Goal: Task Accomplishment & Management: Manage account settings

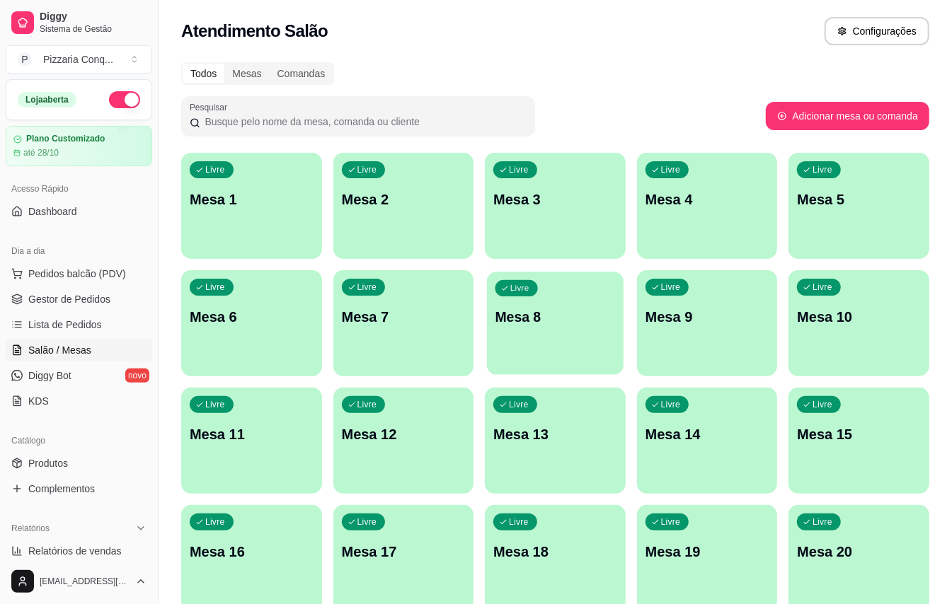
click at [521, 287] on p "Livre" at bounding box center [519, 288] width 19 height 11
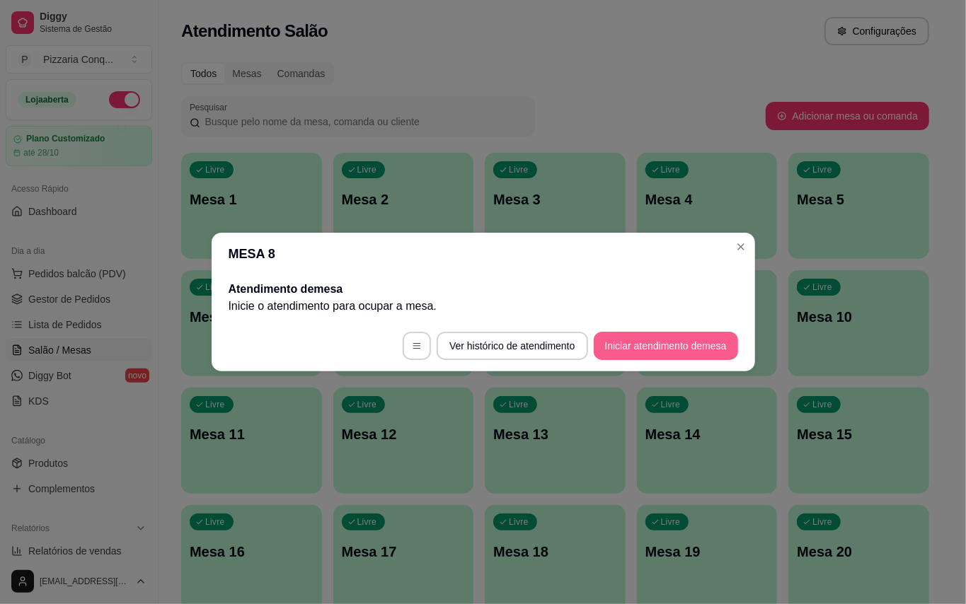
click at [699, 344] on button "Iniciar atendimento de mesa" at bounding box center [666, 346] width 144 height 28
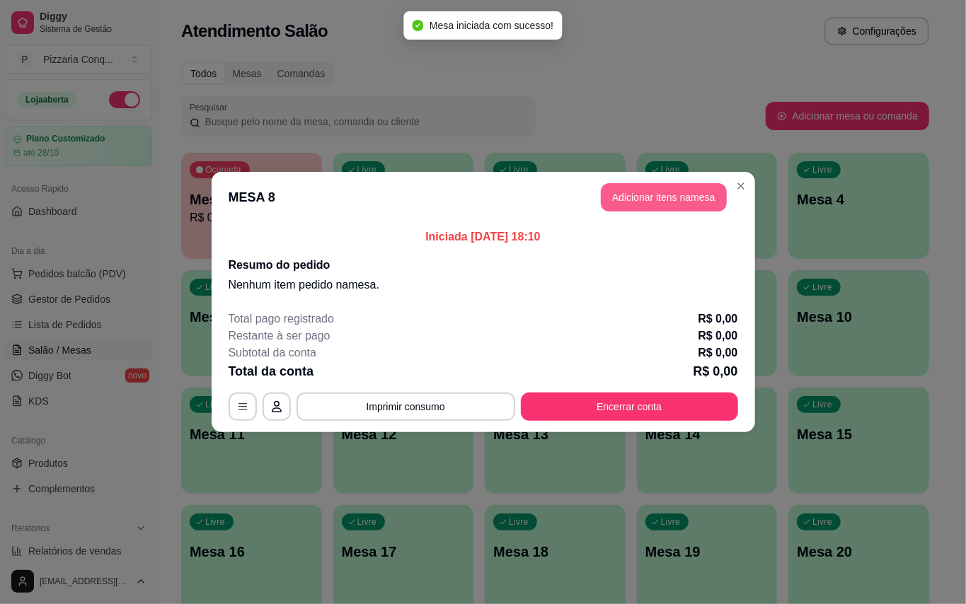
click at [601, 195] on button "Adicionar itens na mesa" at bounding box center [664, 197] width 126 height 28
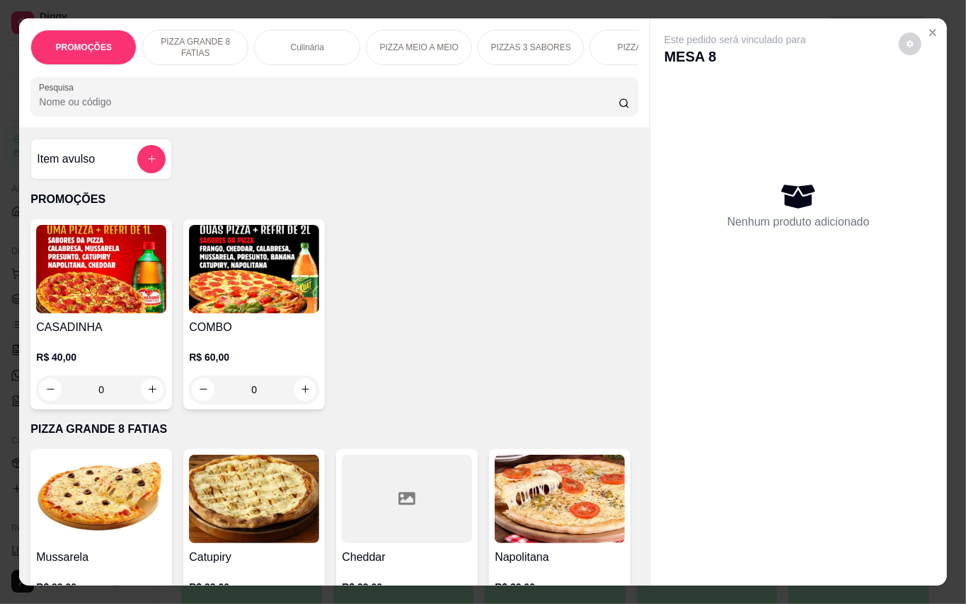
click at [207, 300] on img at bounding box center [254, 269] width 130 height 88
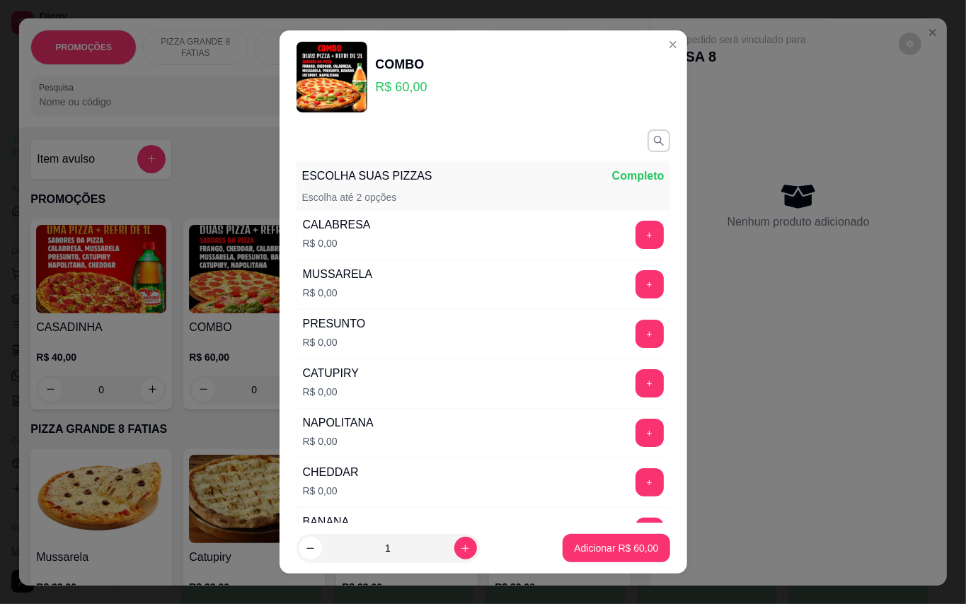
scroll to position [188, 0]
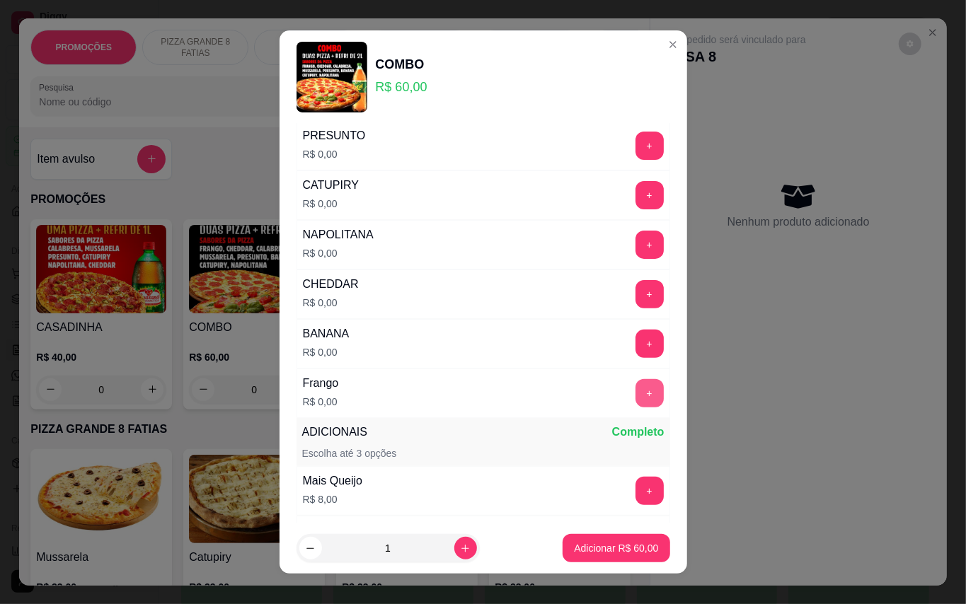
click at [635, 399] on button "+" at bounding box center [649, 393] width 28 height 28
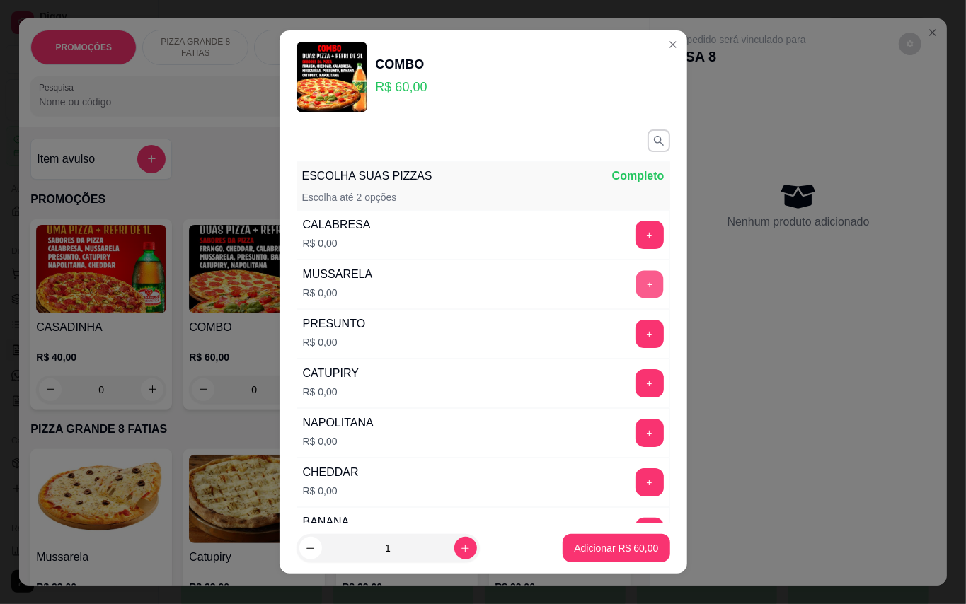
click at [635, 281] on button "+" at bounding box center [649, 284] width 28 height 28
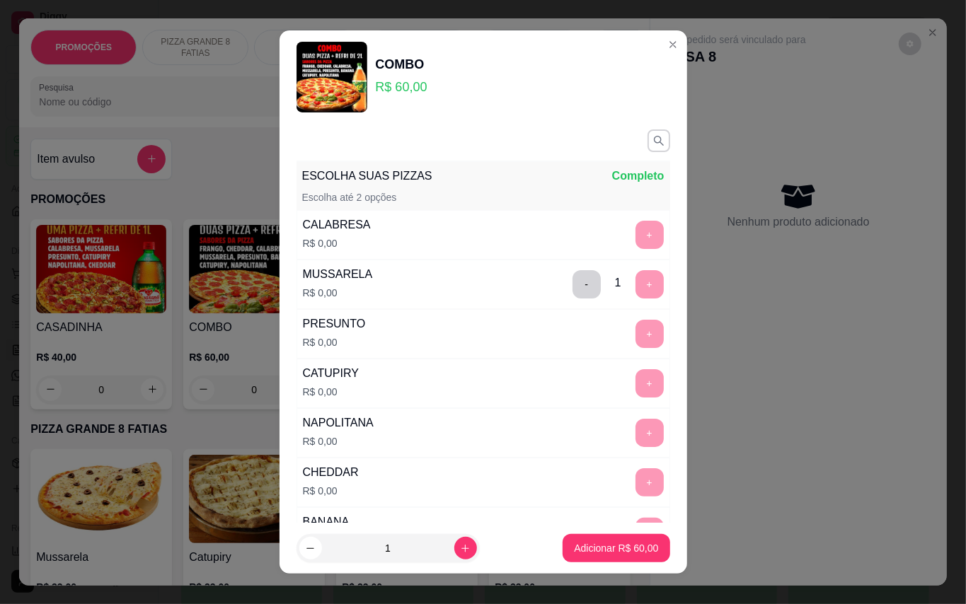
scroll to position [15, 0]
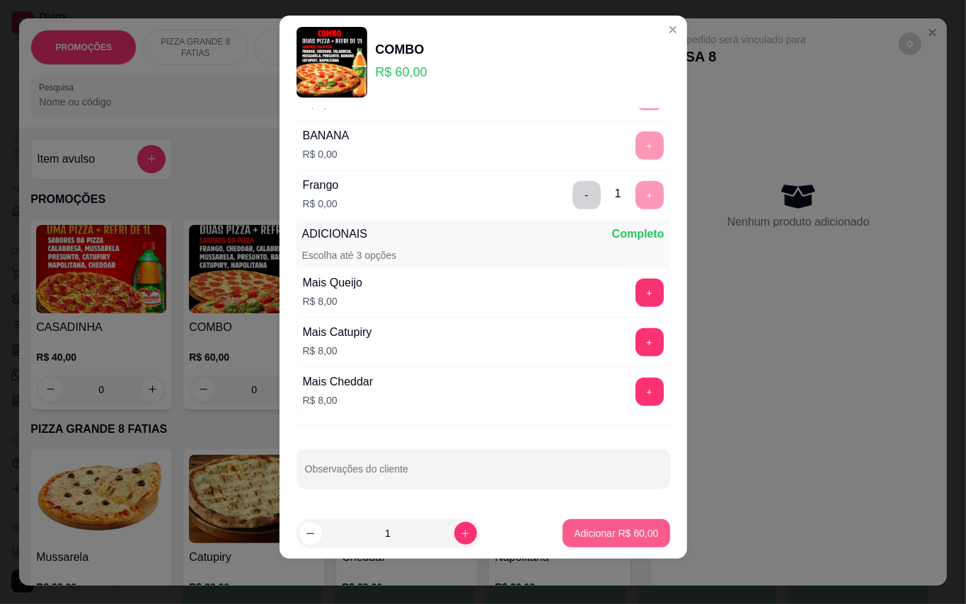
click at [615, 531] on p "Adicionar R$ 60,00" at bounding box center [616, 533] width 84 height 14
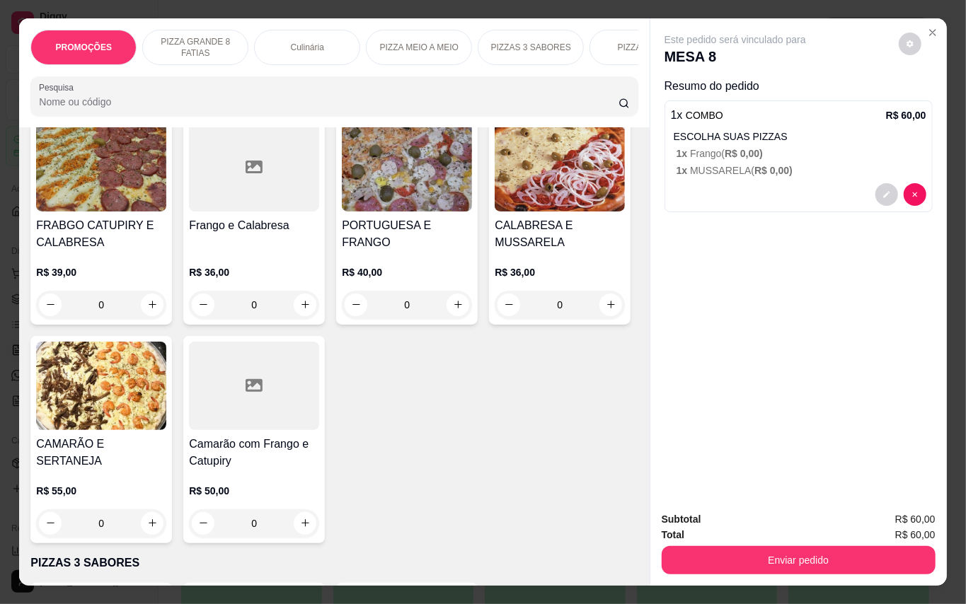
scroll to position [1628, 0]
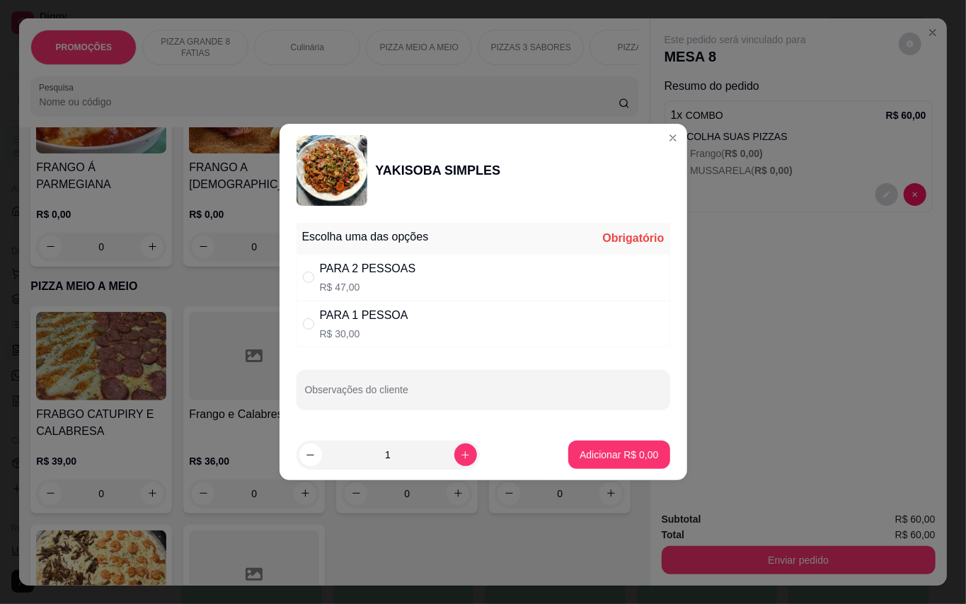
click at [362, 332] on p "R$ 30,00" at bounding box center [364, 334] width 88 height 14
radio input "true"
click at [422, 400] on input "Observações do cliente" at bounding box center [483, 395] width 357 height 14
type input "sem acelga"
click at [632, 447] on button "Adicionar R$ 30,00" at bounding box center [615, 455] width 107 height 28
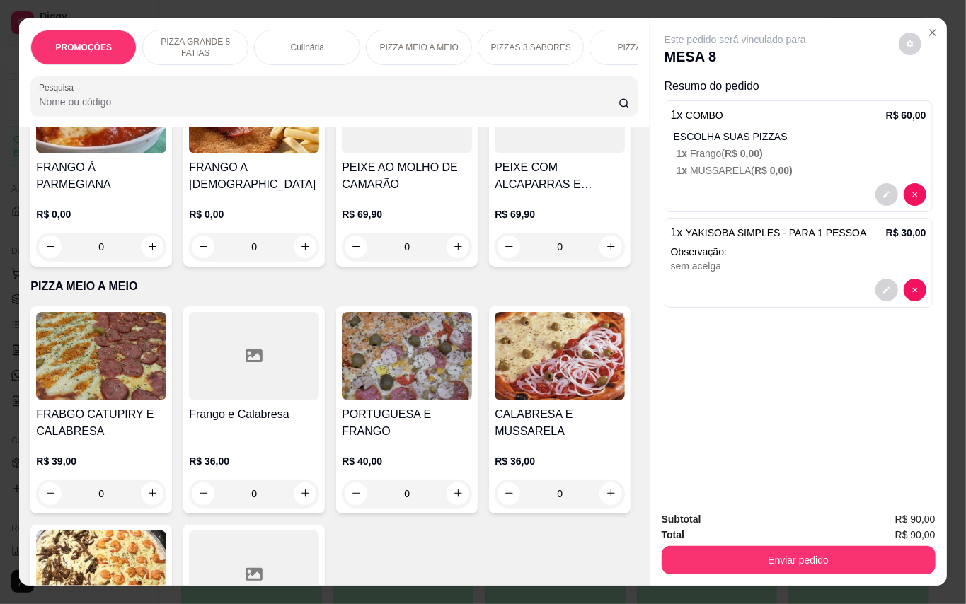
scroll to position [1817, 0]
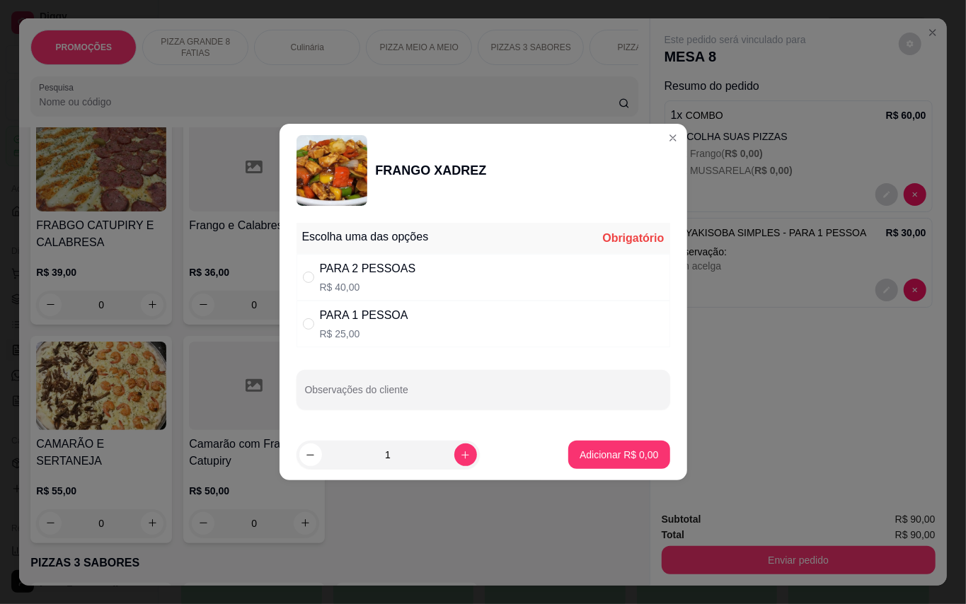
click at [443, 321] on div "PARA 1 PESSOA R$ 25,00" at bounding box center [483, 324] width 374 height 47
radio input "true"
click at [610, 460] on p "Adicionar R$ 25,00" at bounding box center [616, 454] width 82 height 13
type input "1"
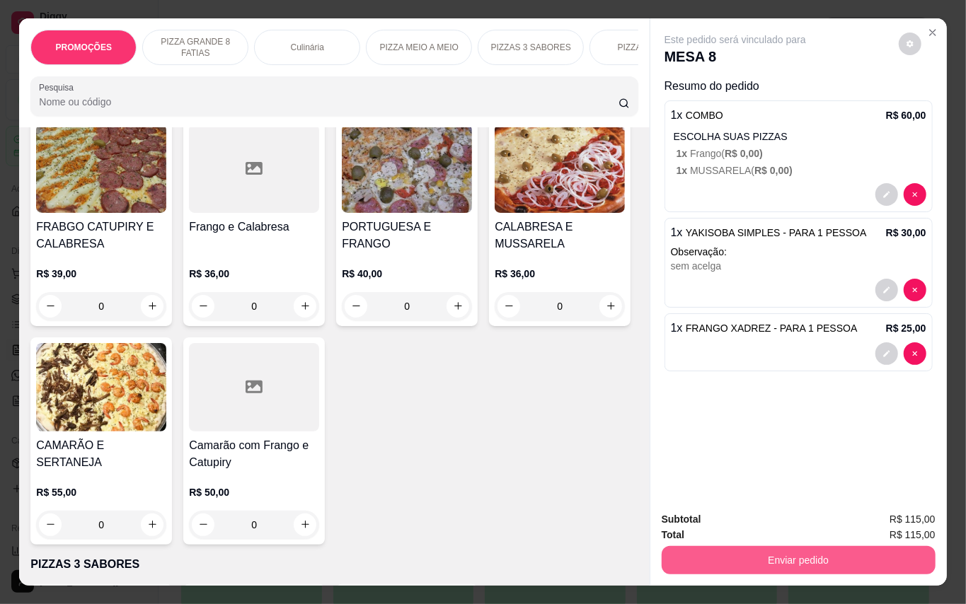
click at [870, 546] on button "Enviar pedido" at bounding box center [799, 560] width 274 height 28
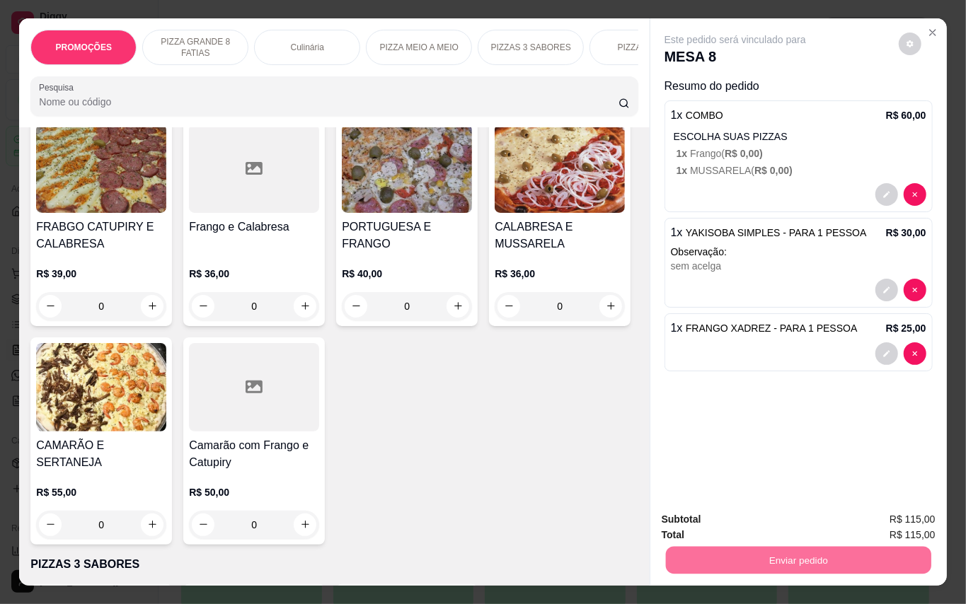
click at [895, 517] on button "Enviar pedido" at bounding box center [897, 519] width 78 height 26
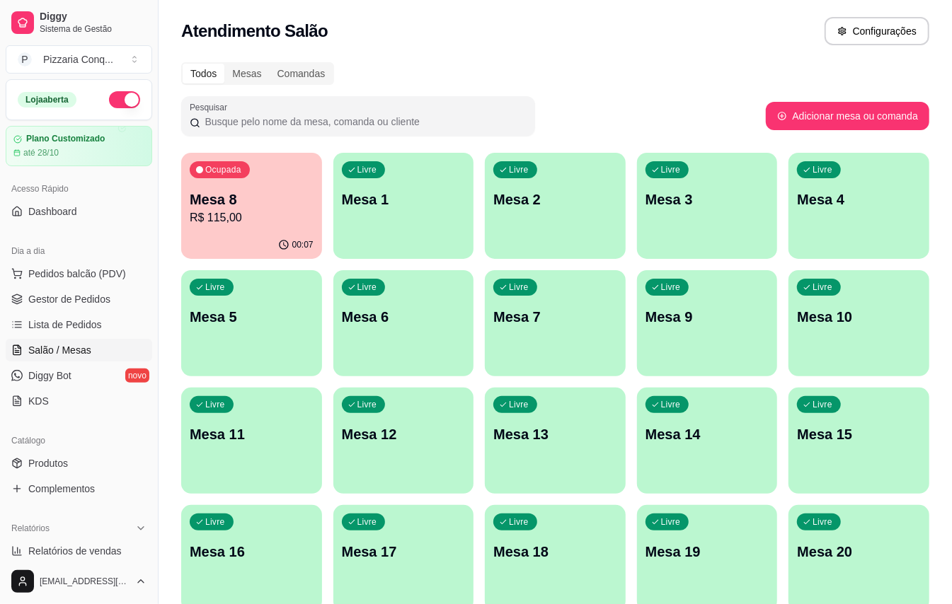
click at [226, 136] on div "Todos Mesas Comandas Pesquisar Adicionar mesa ou comanda Ocupada Mesa 8 R$ 115,…" at bounding box center [554, 458] width 793 height 809
click at [246, 195] on p "Mesa 8" at bounding box center [252, 200] width 124 height 20
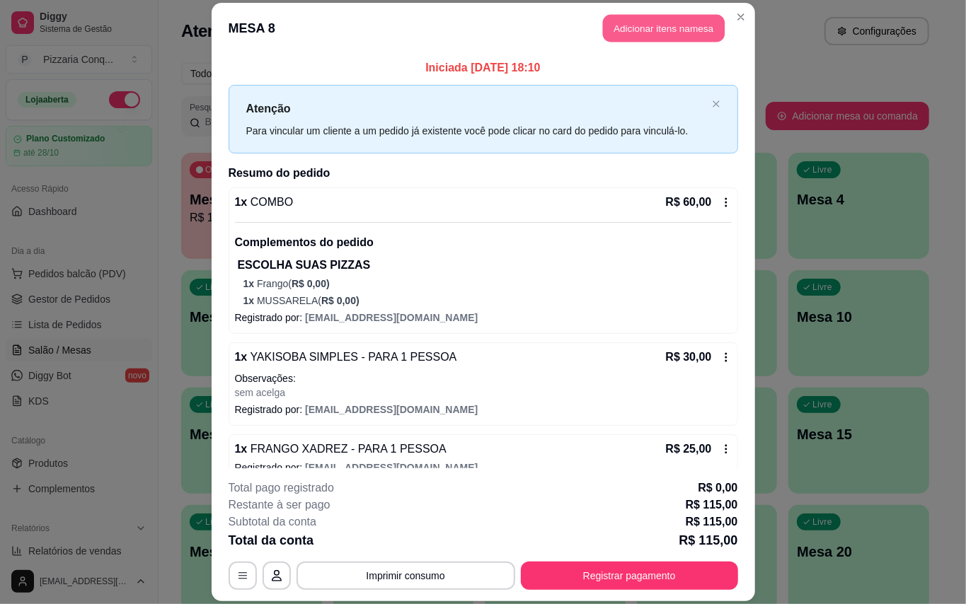
click at [615, 31] on button "Adicionar itens na mesa" at bounding box center [664, 29] width 122 height 28
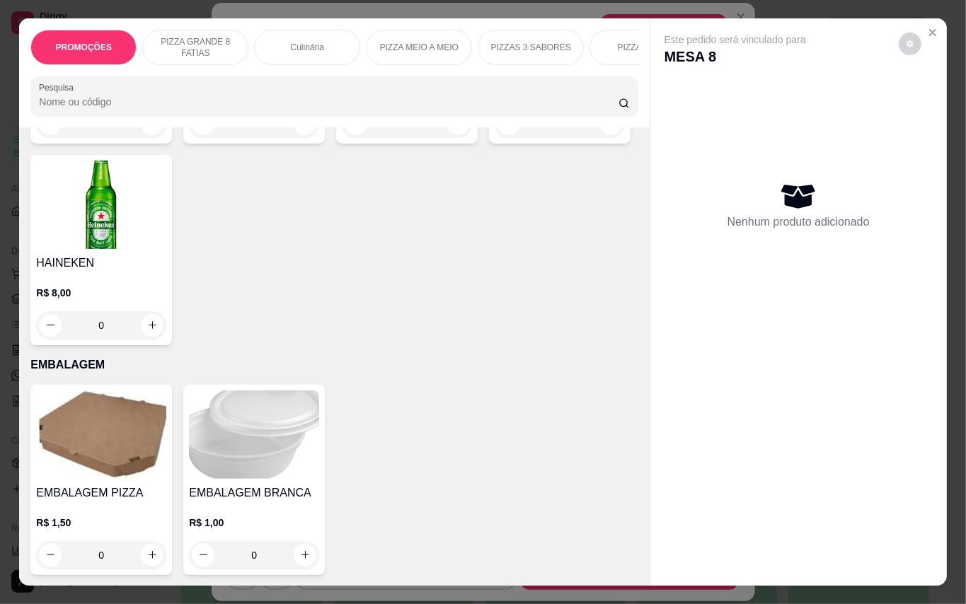
scroll to position [4186, 0]
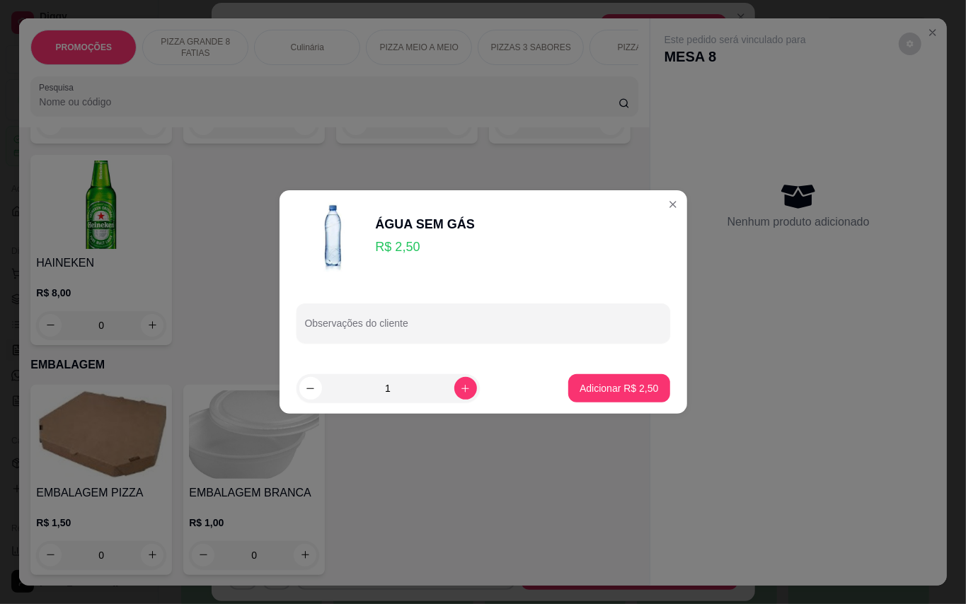
click at [575, 375] on button "Adicionar R$ 2,50" at bounding box center [618, 388] width 101 height 28
type input "1"
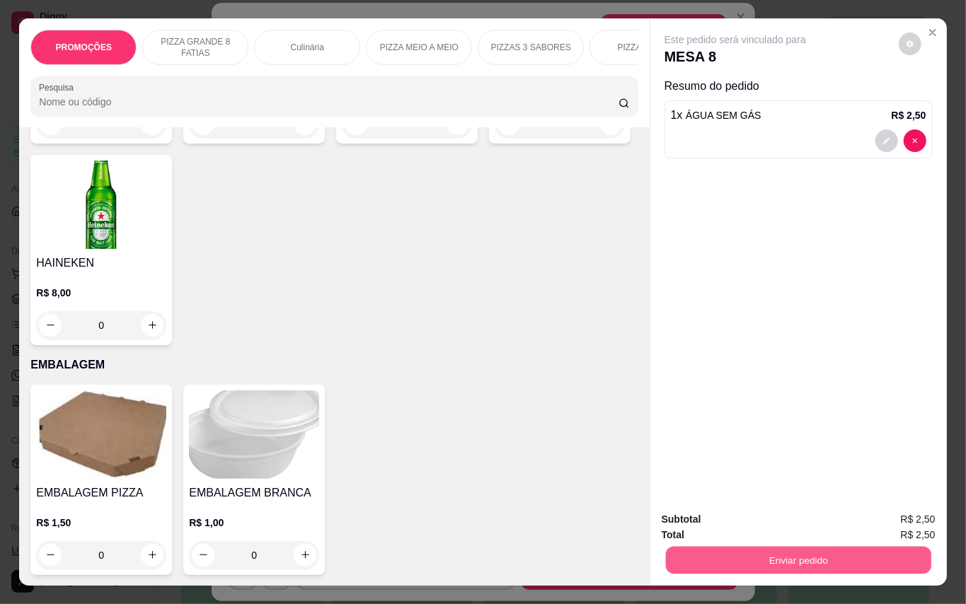
click at [780, 547] on button "Enviar pedido" at bounding box center [797, 561] width 265 height 28
click at [881, 521] on button "Enviar pedido" at bounding box center [897, 519] width 78 height 26
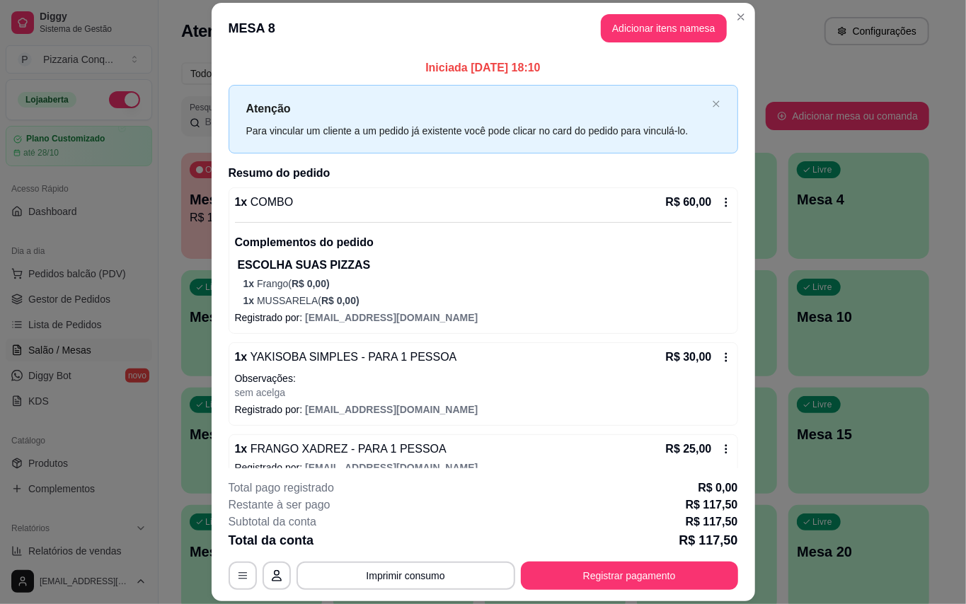
scroll to position [97, 0]
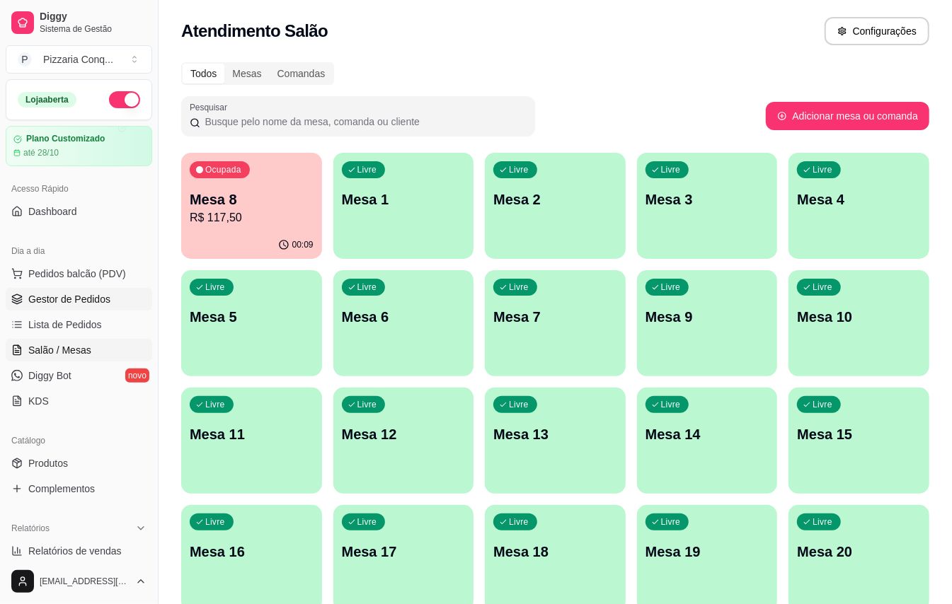
click at [85, 296] on span "Gestor de Pedidos" at bounding box center [69, 299] width 82 height 14
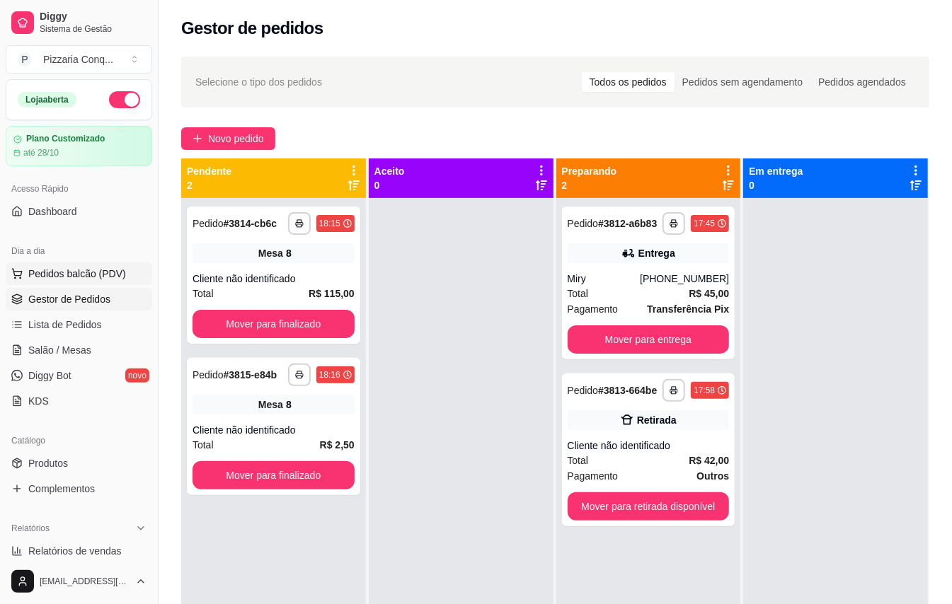
click at [103, 277] on span "Pedidos balcão (PDV)" at bounding box center [77, 274] width 98 height 14
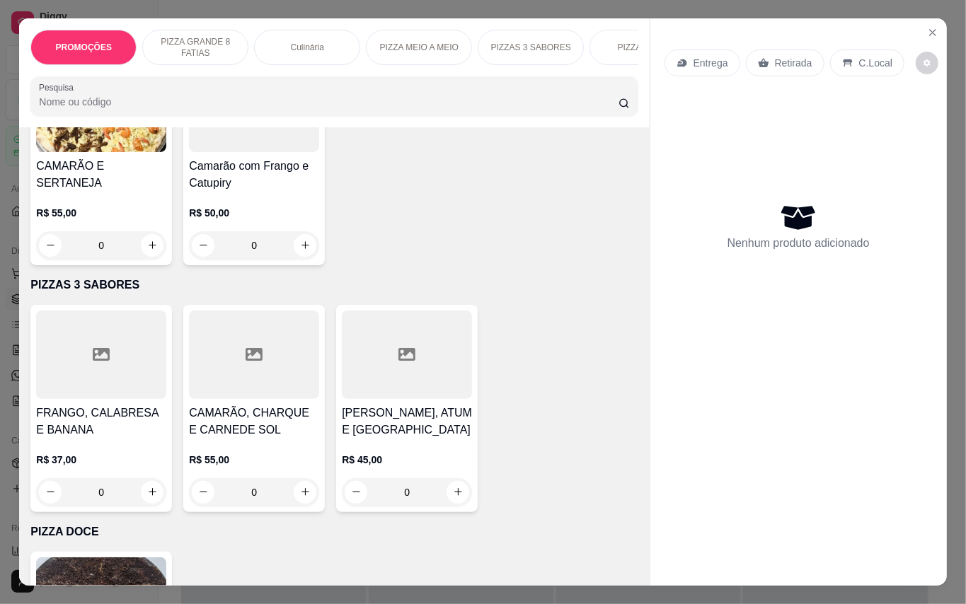
scroll to position [1812, 0]
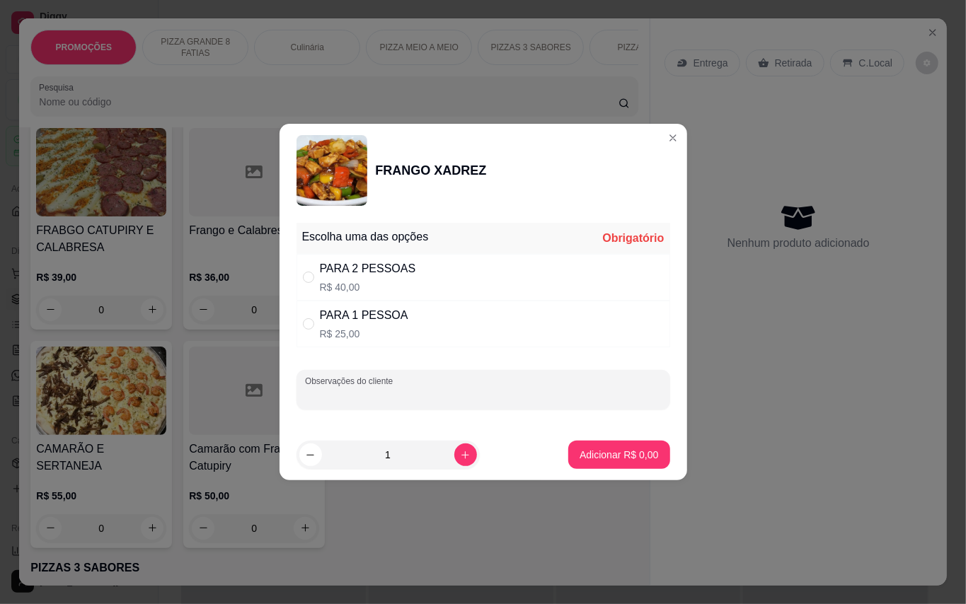
click at [403, 388] on input "Observações do cliente" at bounding box center [483, 395] width 357 height 14
type input "sem verdura"
click at [372, 315] on div "PARA 1 PESSOA" at bounding box center [364, 315] width 88 height 17
radio input "true"
click at [584, 448] on p "Adicionar R$ 25,00" at bounding box center [616, 454] width 82 height 13
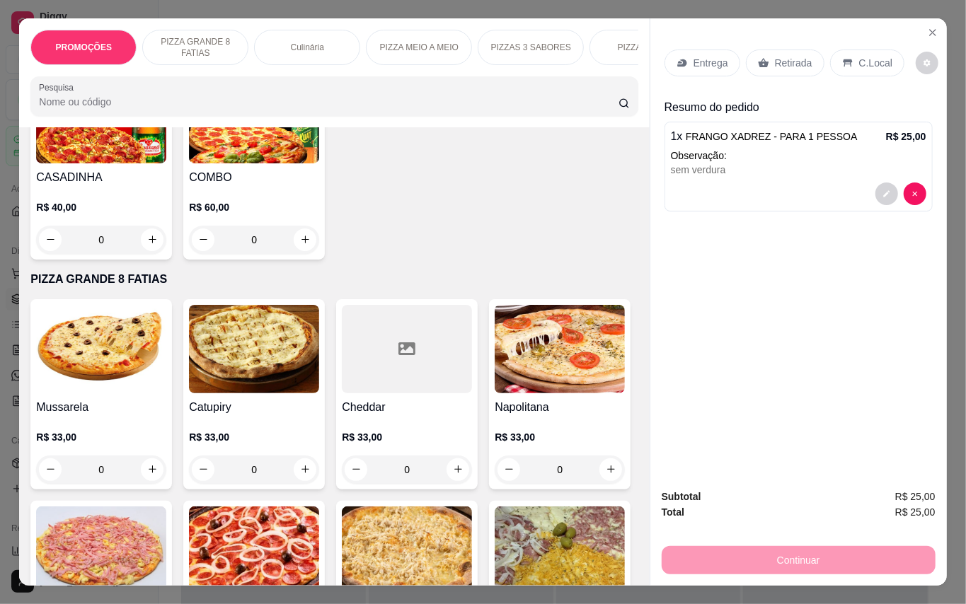
scroll to position [0, 0]
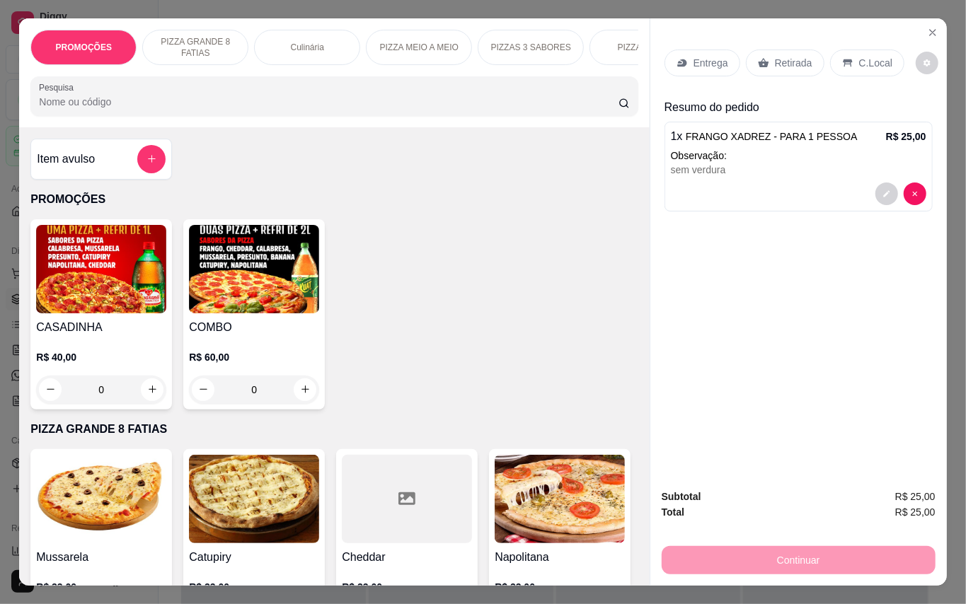
click at [289, 313] on img at bounding box center [254, 269] width 130 height 88
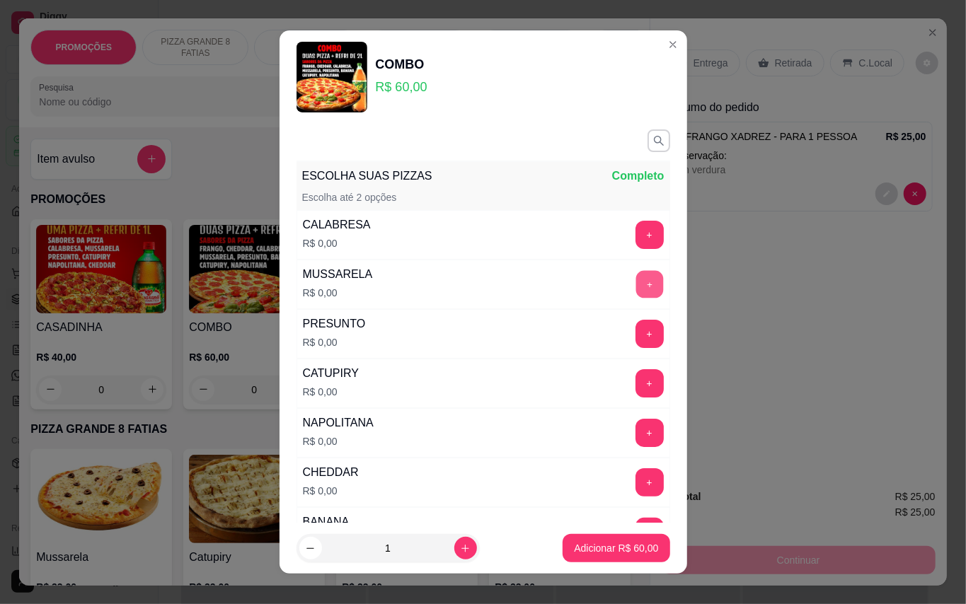
click at [635, 283] on button "+" at bounding box center [649, 284] width 28 height 28
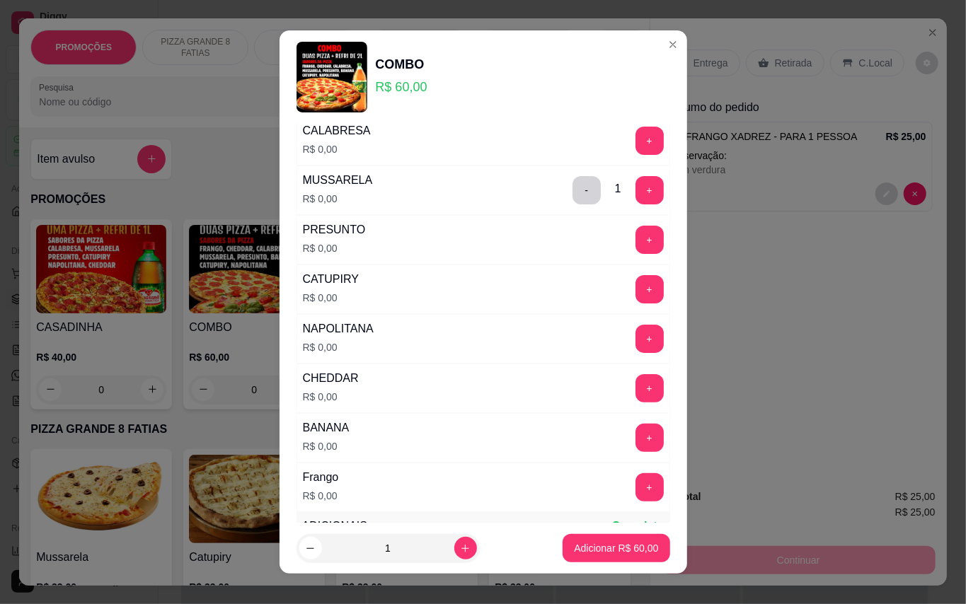
scroll to position [188, 0]
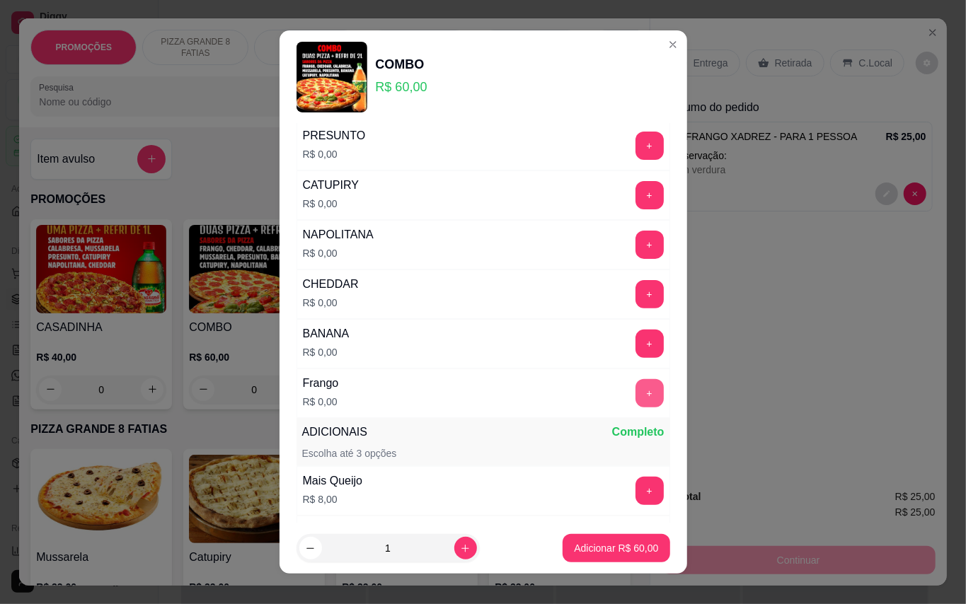
click at [635, 399] on button "+" at bounding box center [649, 393] width 28 height 28
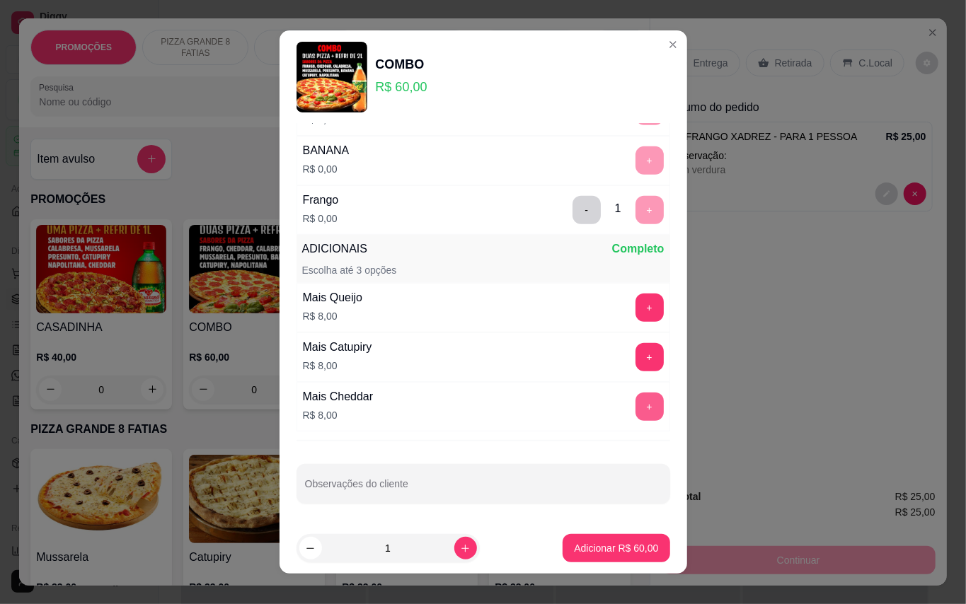
scroll to position [15, 0]
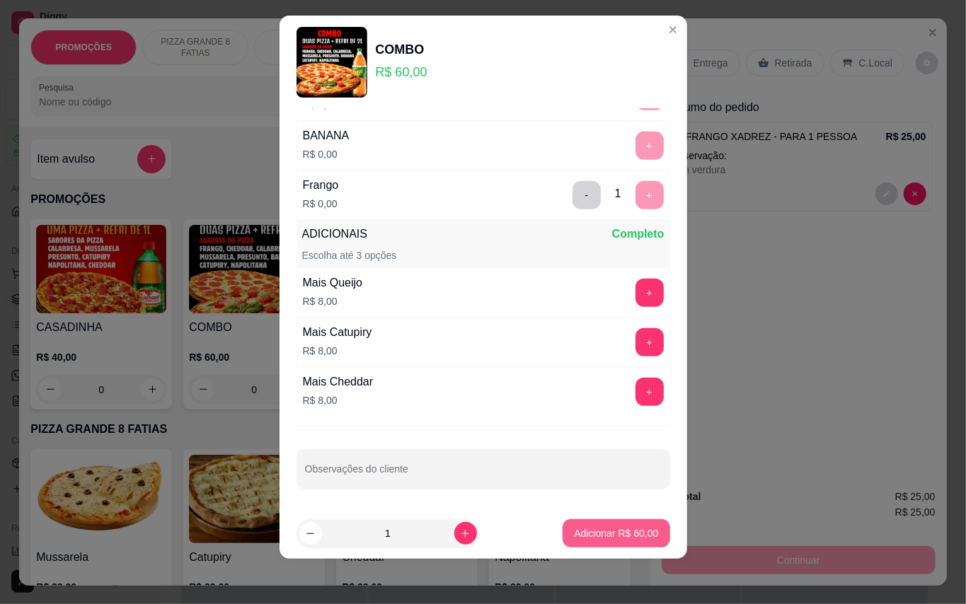
click at [609, 539] on p "Adicionar R$ 60,00" at bounding box center [616, 533] width 84 height 14
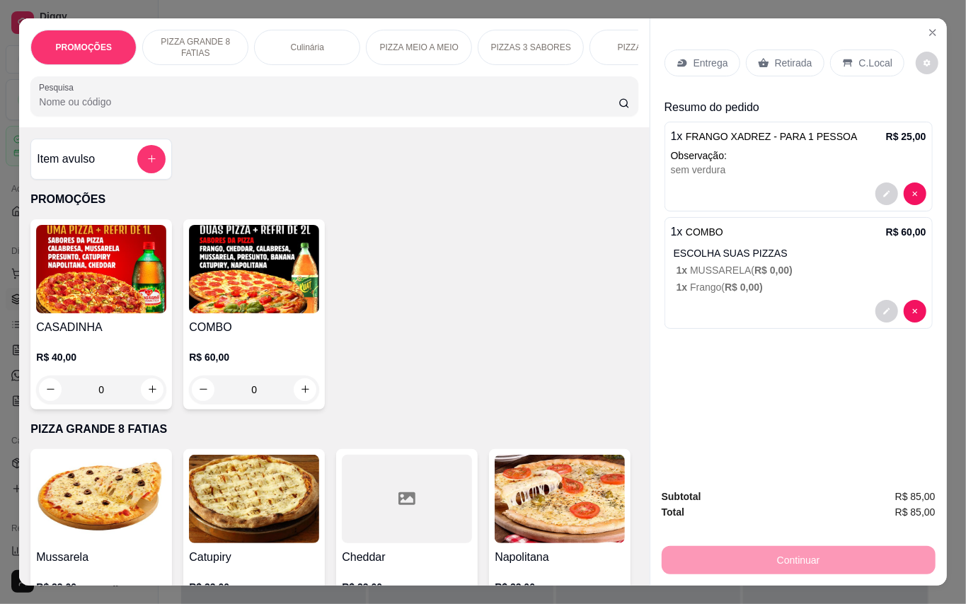
click at [693, 56] on p "Entrega" at bounding box center [710, 63] width 35 height 14
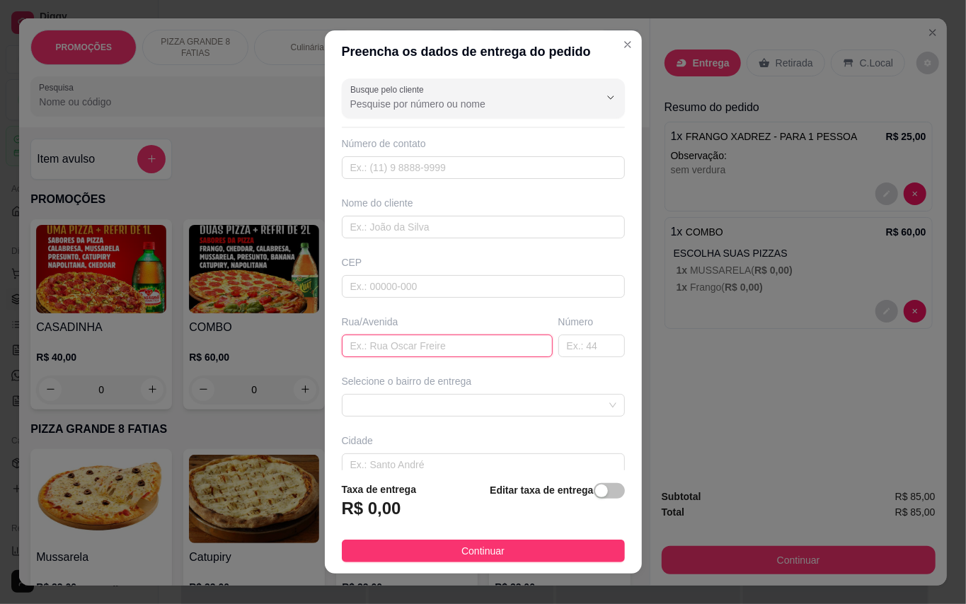
click at [437, 340] on input "text" at bounding box center [447, 346] width 211 height 23
type input "Paulista"
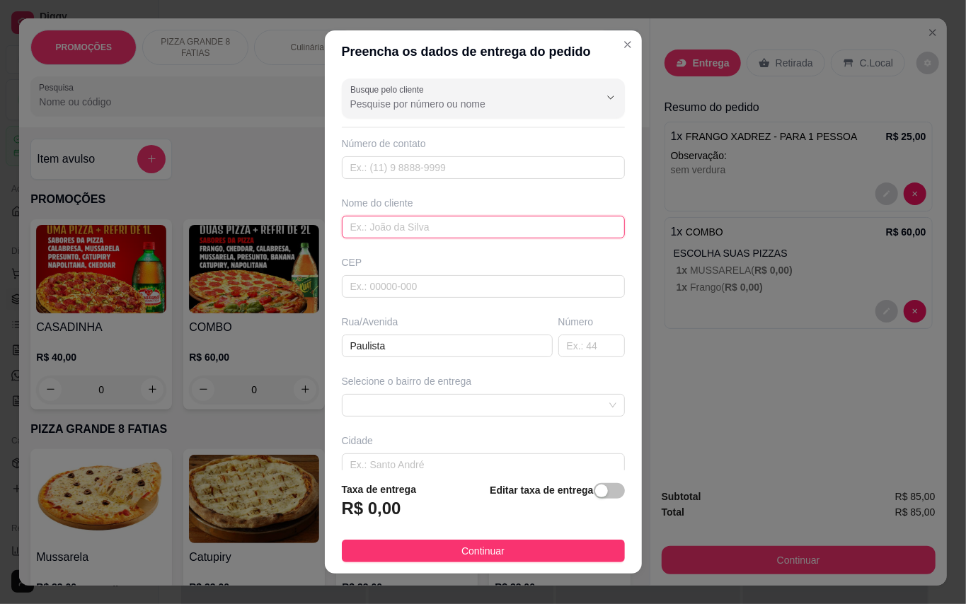
click at [462, 233] on input "text" at bounding box center [483, 227] width 283 height 23
type input "Rafaela"
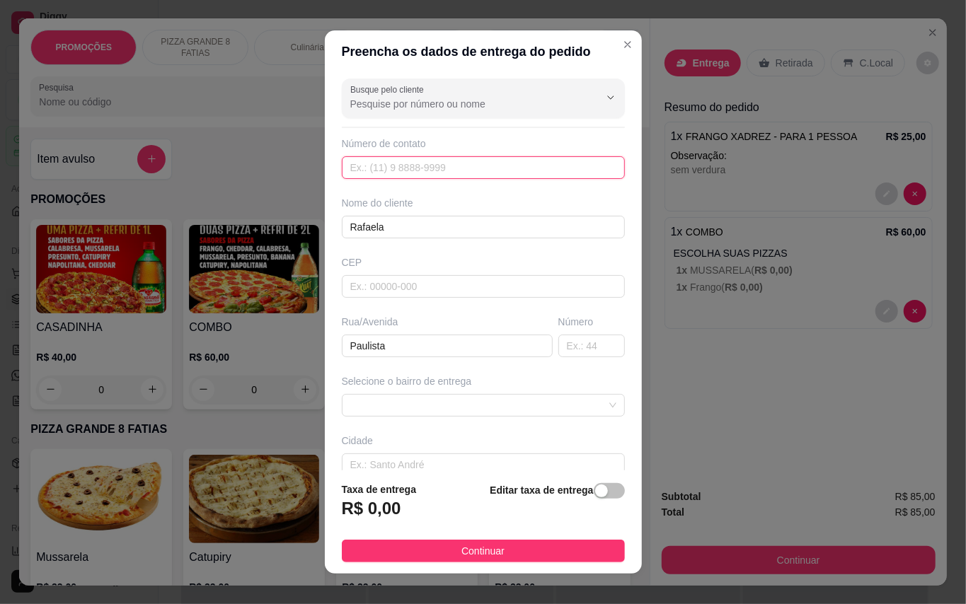
click at [512, 160] on input "text" at bounding box center [483, 167] width 283 height 23
click at [484, 408] on span at bounding box center [483, 405] width 266 height 21
type input "[PHONE_NUMBER]"
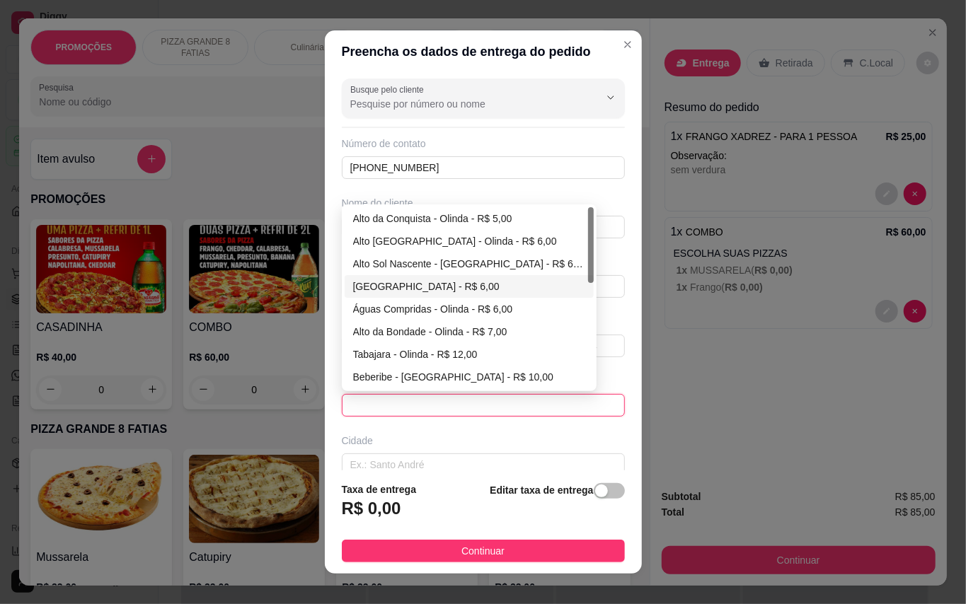
click at [369, 284] on div "[GEOGRAPHIC_DATA] - R$ 6,00" at bounding box center [469, 287] width 232 height 16
type input "Olinda"
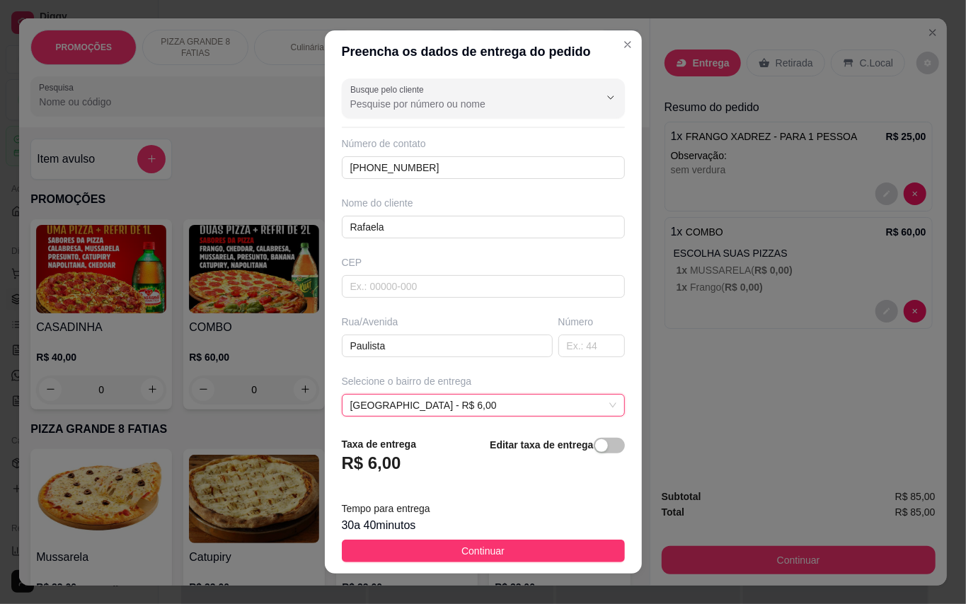
click at [555, 547] on button "Continuar" at bounding box center [483, 551] width 283 height 23
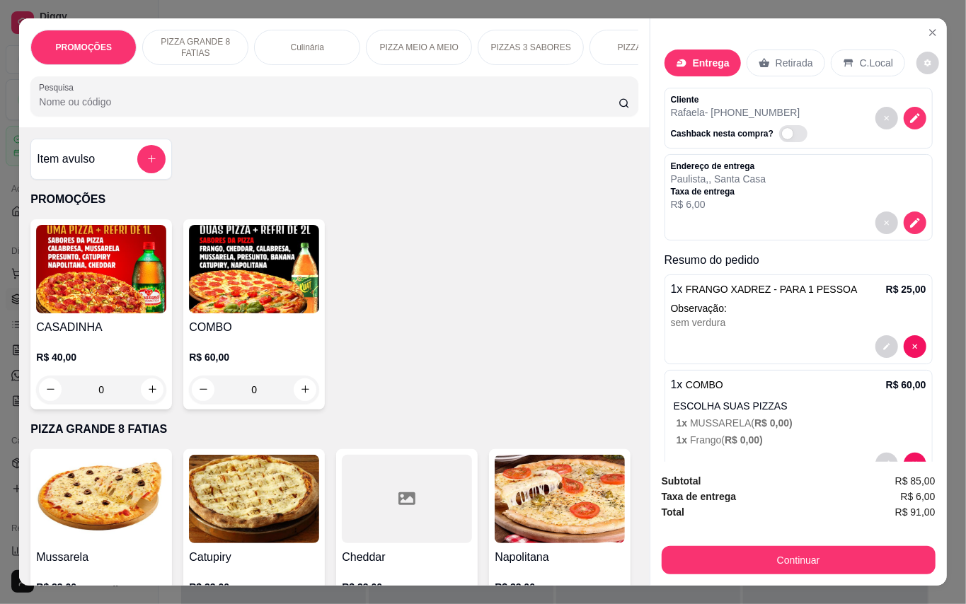
scroll to position [54, 0]
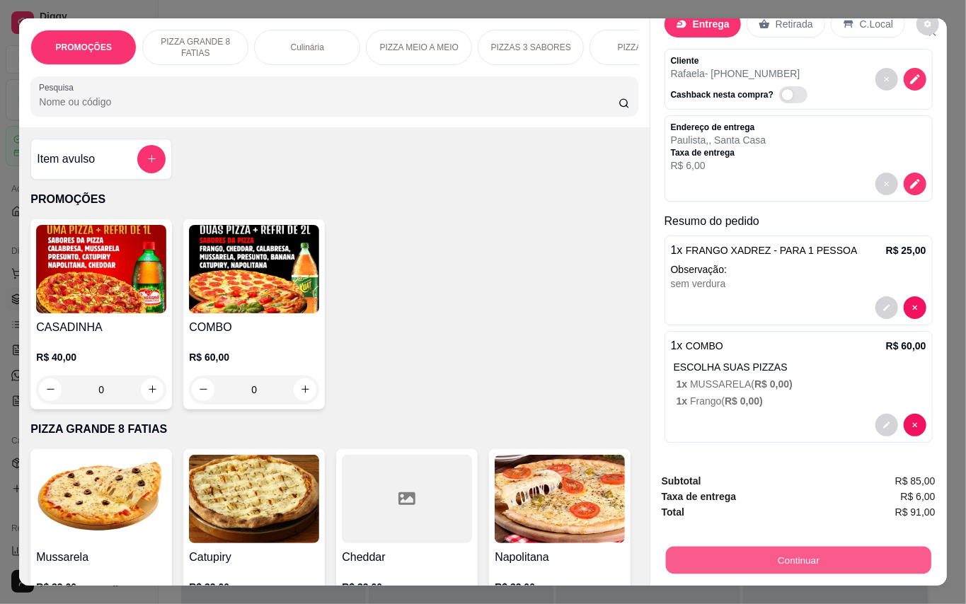
click at [827, 550] on button "Continuar" at bounding box center [797, 561] width 265 height 28
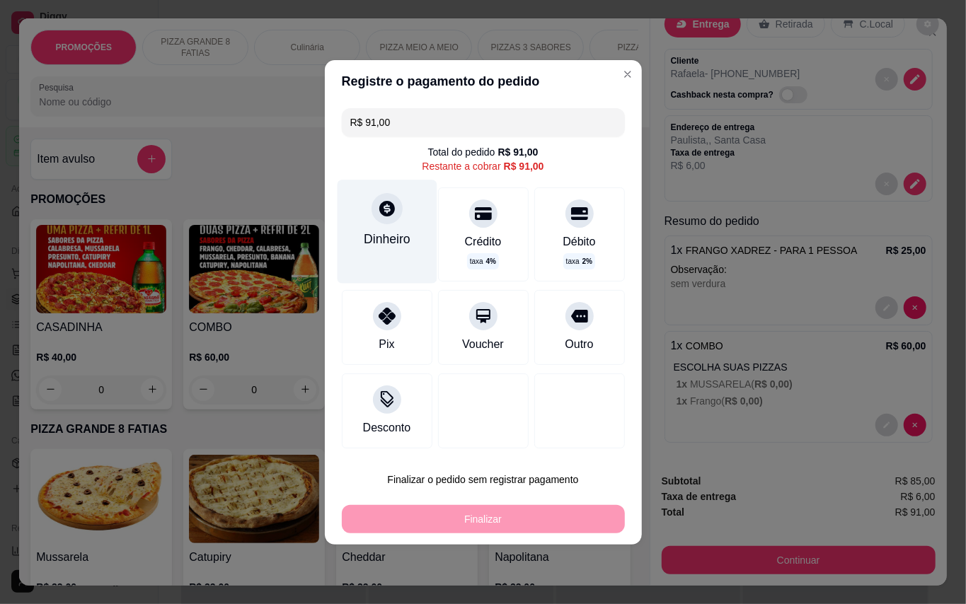
click at [400, 248] on div "Dinheiro" at bounding box center [387, 239] width 47 height 18
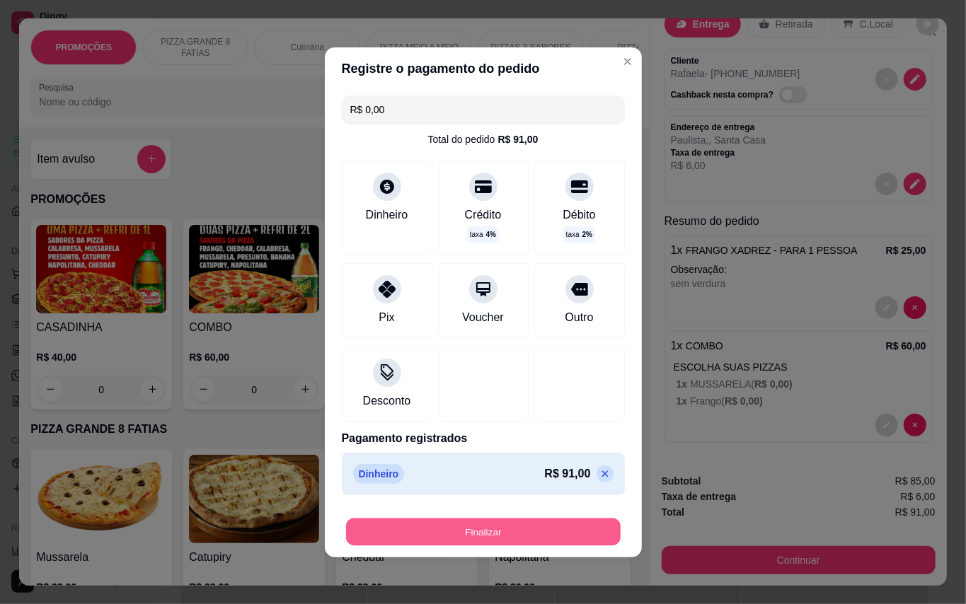
click at [550, 530] on button "Finalizar" at bounding box center [483, 532] width 275 height 28
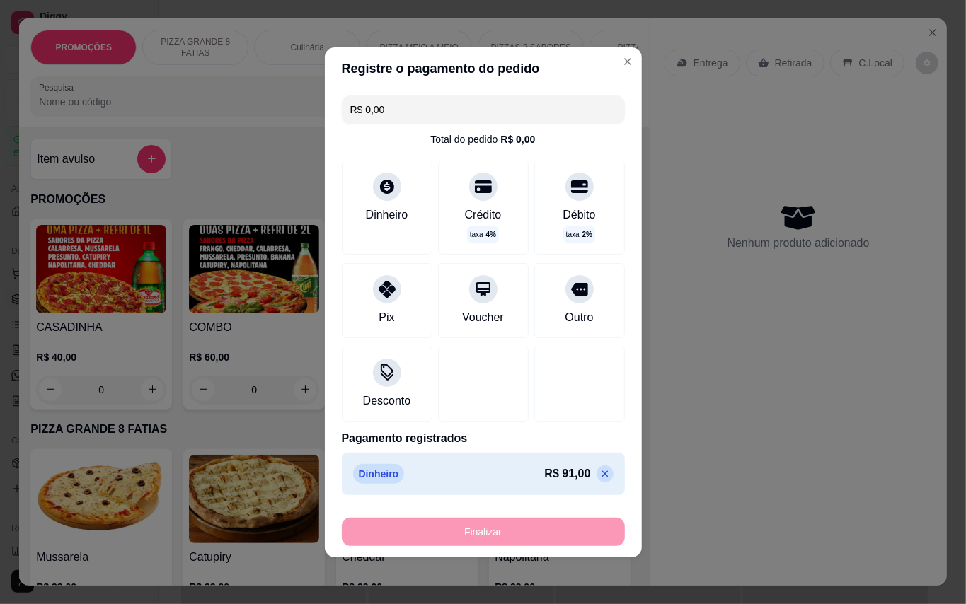
type input "-R$ 91,00"
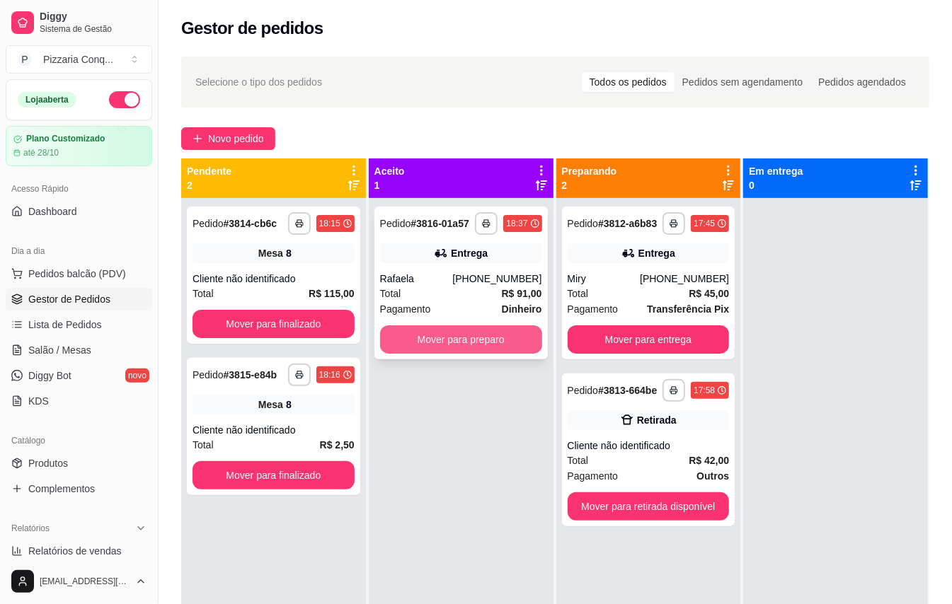
click at [485, 354] on button "Mover para preparo" at bounding box center [461, 339] width 162 height 28
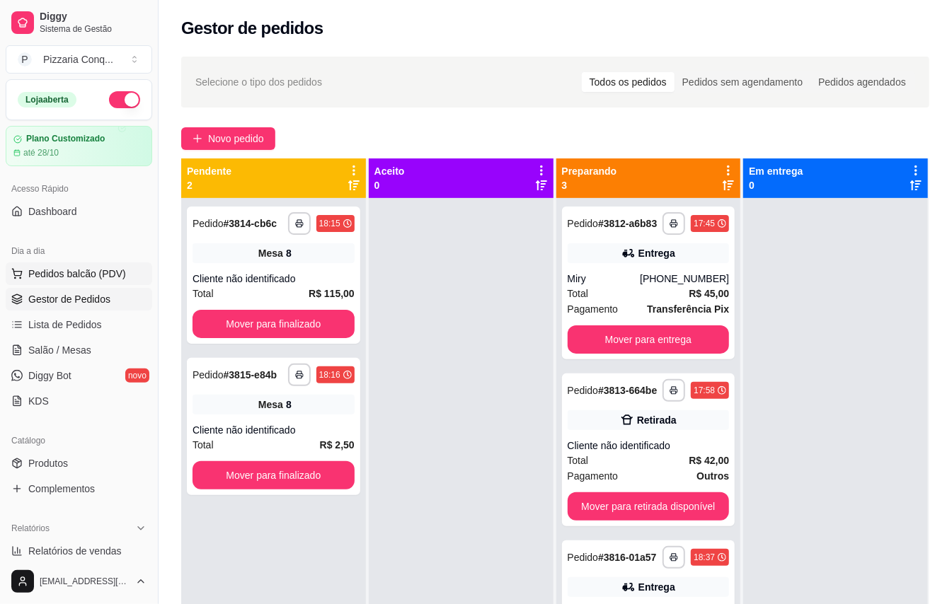
click at [92, 267] on span "Pedidos balcão (PDV)" at bounding box center [77, 274] width 98 height 14
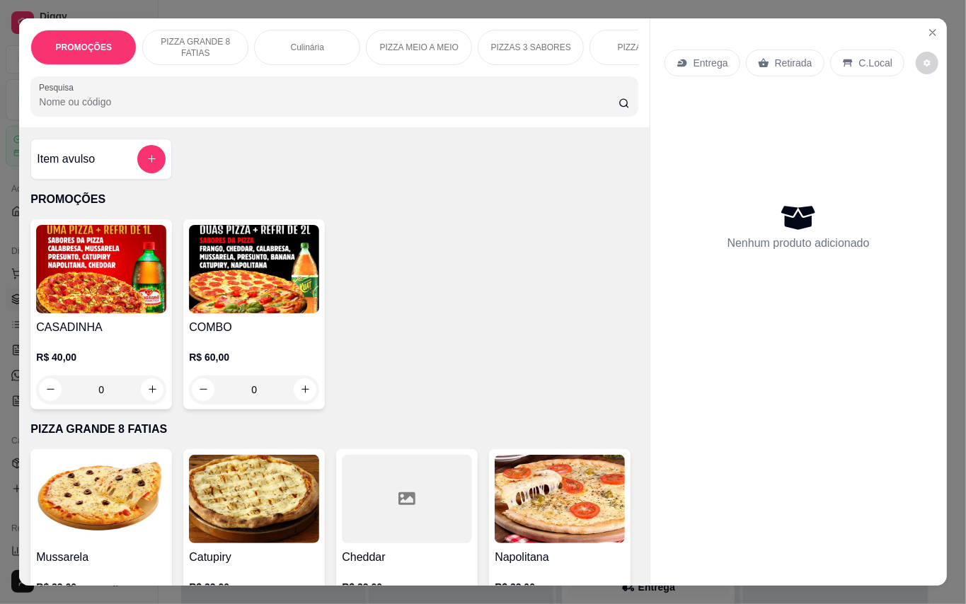
scroll to position [188, 0]
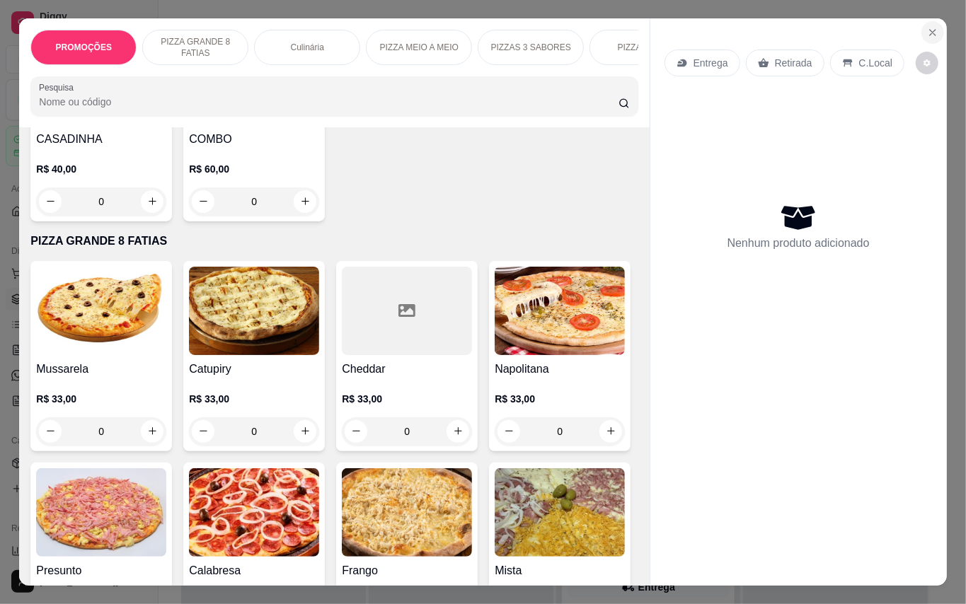
click at [931, 27] on icon "Close" at bounding box center [932, 32] width 11 height 11
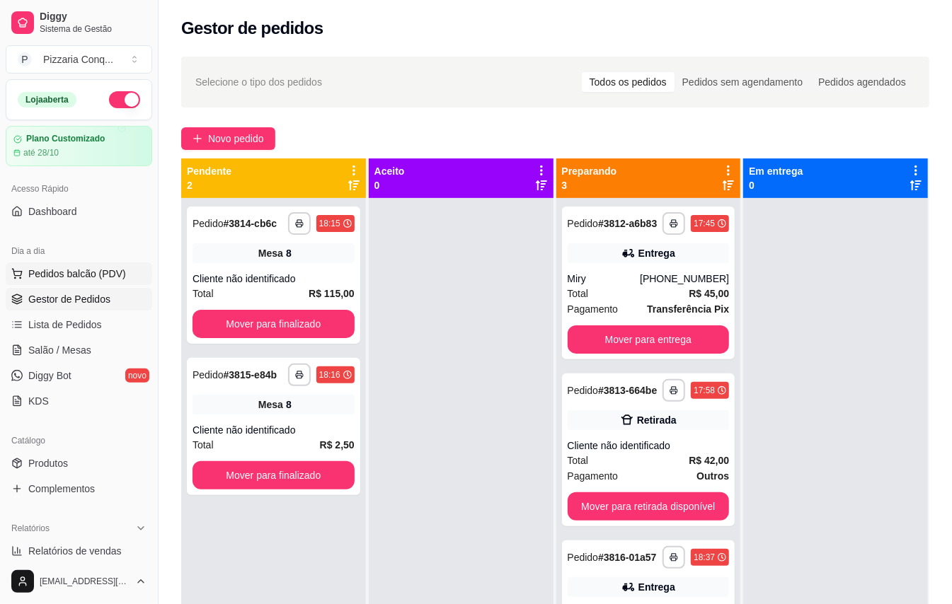
click at [82, 265] on button "Pedidos balcão (PDV)" at bounding box center [79, 273] width 146 height 23
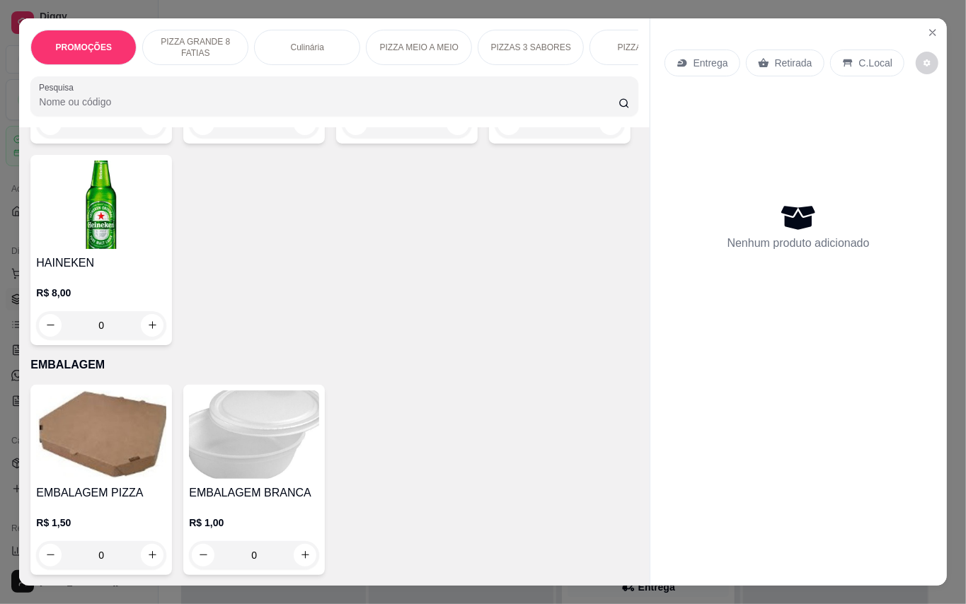
scroll to position [4405, 0]
click at [83, 47] on img at bounding box center [101, 3] width 130 height 88
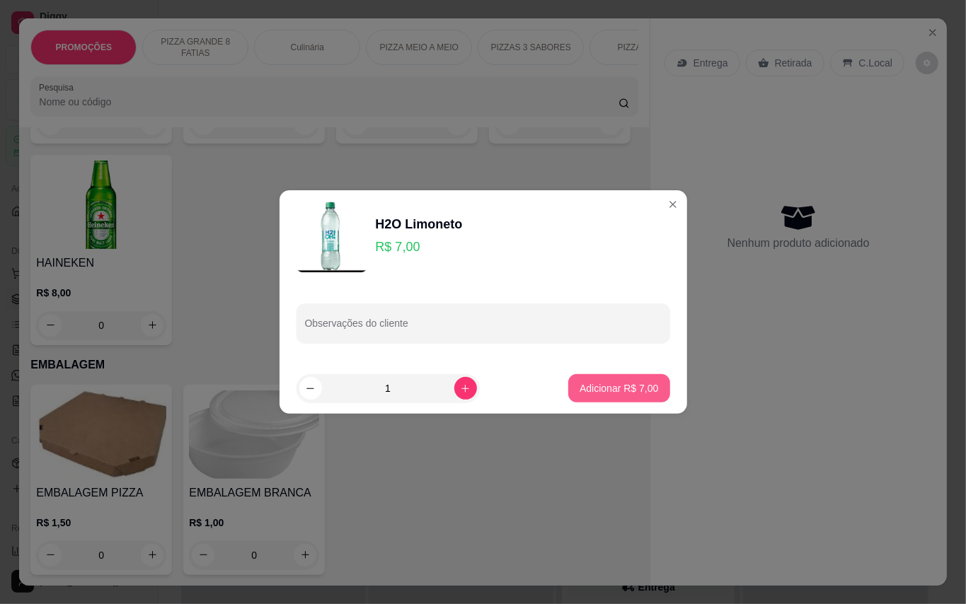
click at [583, 377] on button "Adicionar R$ 7,00" at bounding box center [618, 388] width 101 height 28
type input "1"
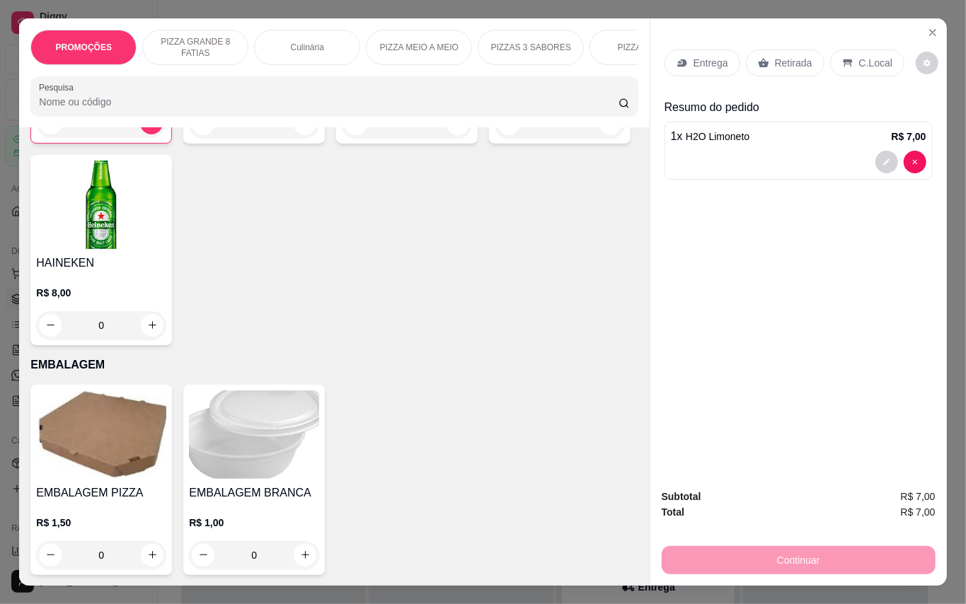
scroll to position [4407, 0]
click at [867, 58] on p "C.Local" at bounding box center [875, 63] width 33 height 14
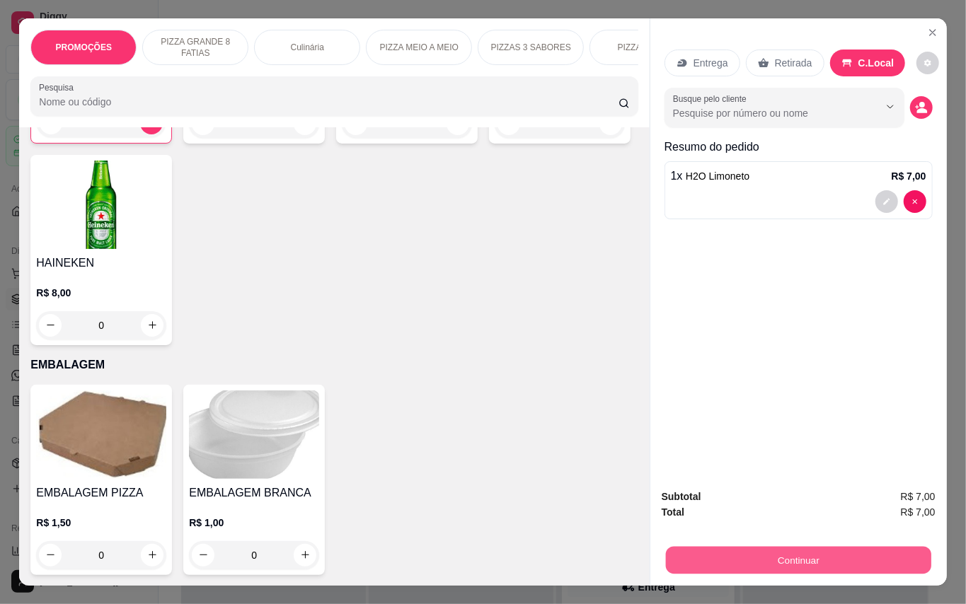
click at [811, 550] on button "Continuar" at bounding box center [797, 561] width 265 height 28
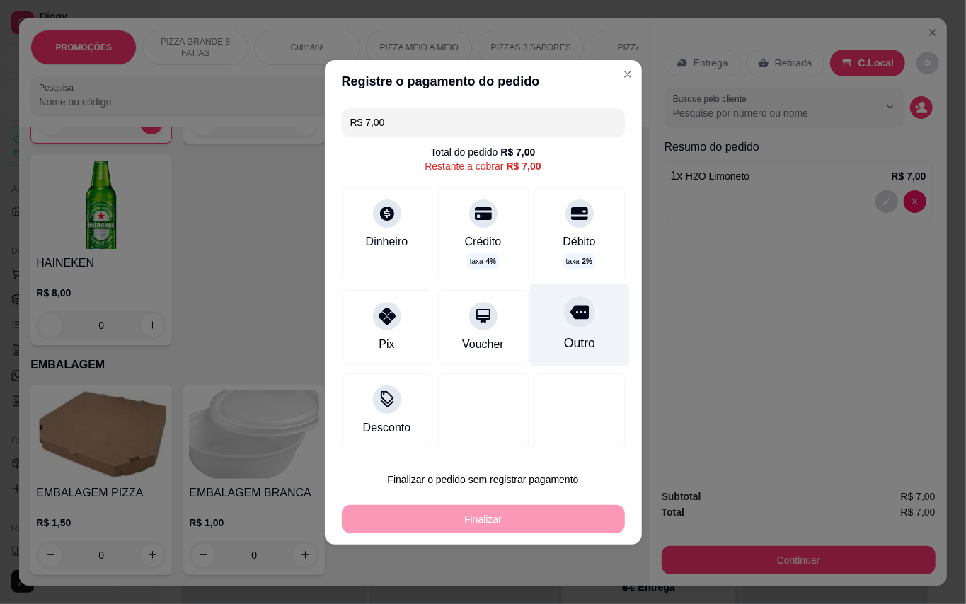
click at [566, 325] on div at bounding box center [579, 311] width 31 height 31
type input "R$ 0,00"
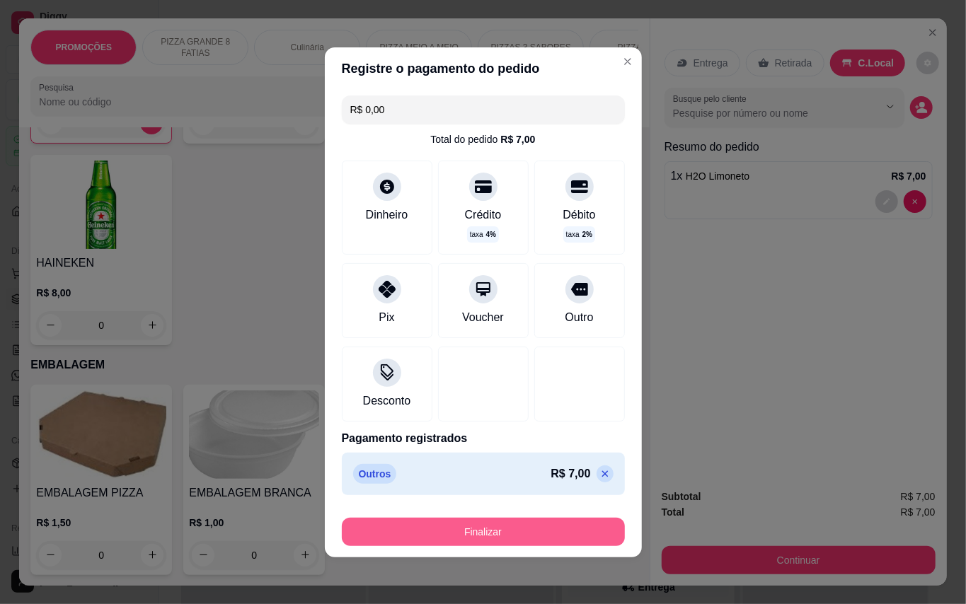
click at [580, 545] on button "Finalizar" at bounding box center [483, 532] width 283 height 28
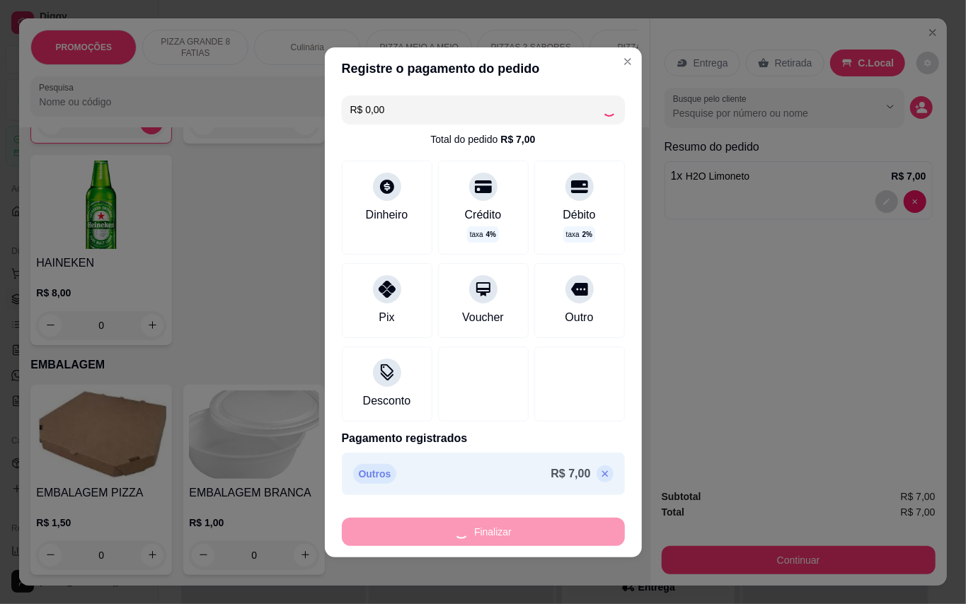
type input "0"
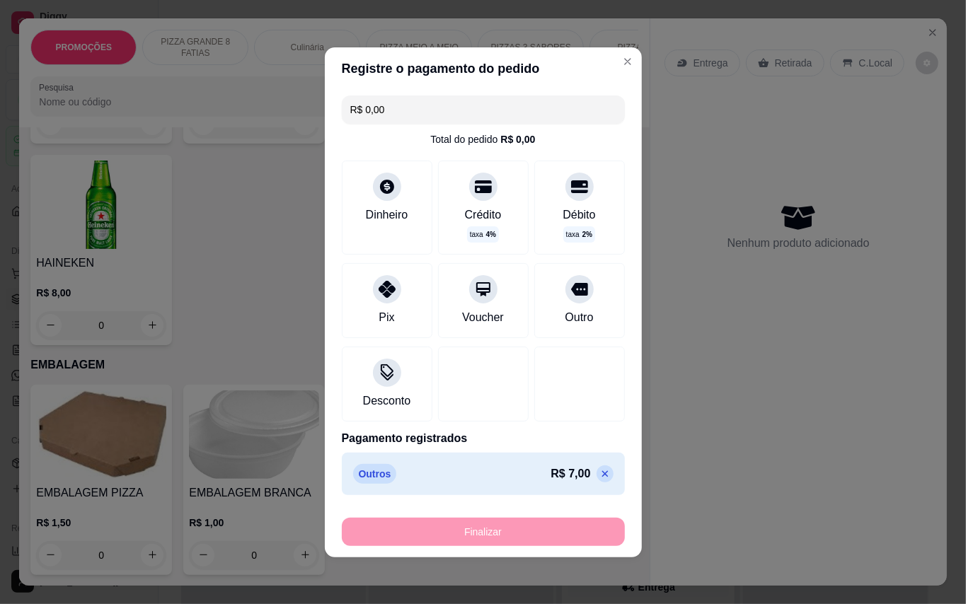
type input "-R$ 7,00"
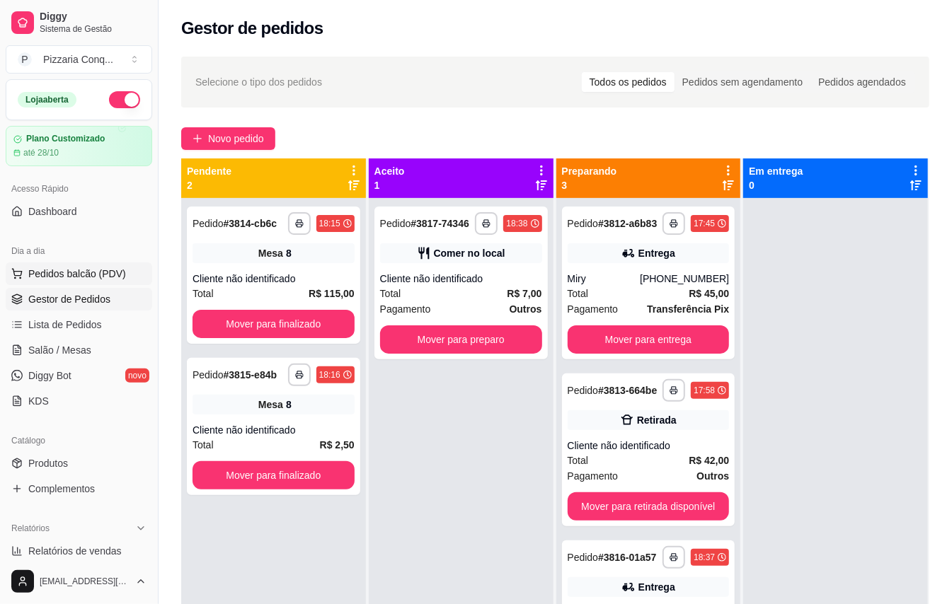
click at [89, 281] on span "Pedidos balcão (PDV)" at bounding box center [77, 274] width 98 height 14
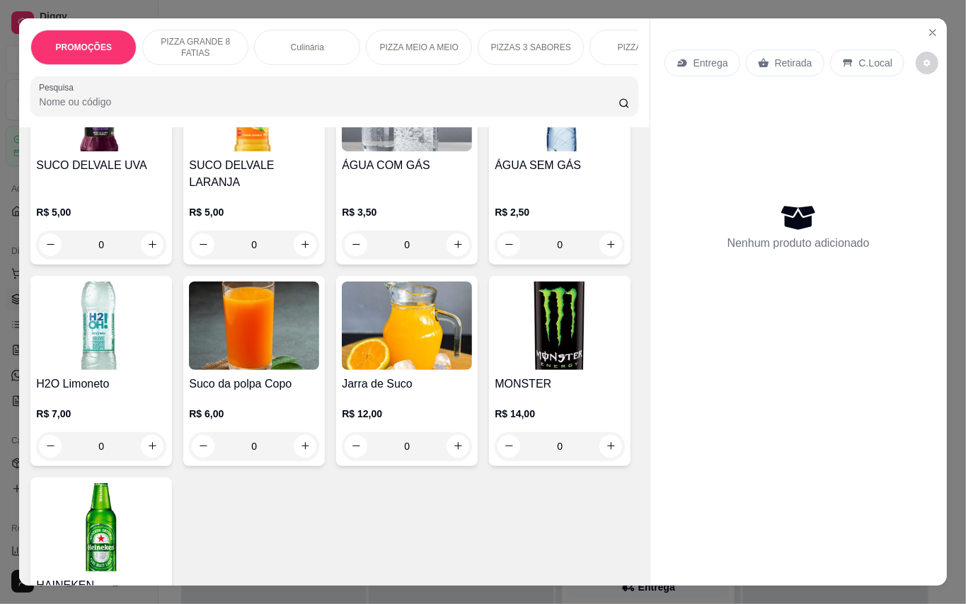
scroll to position [3688, 0]
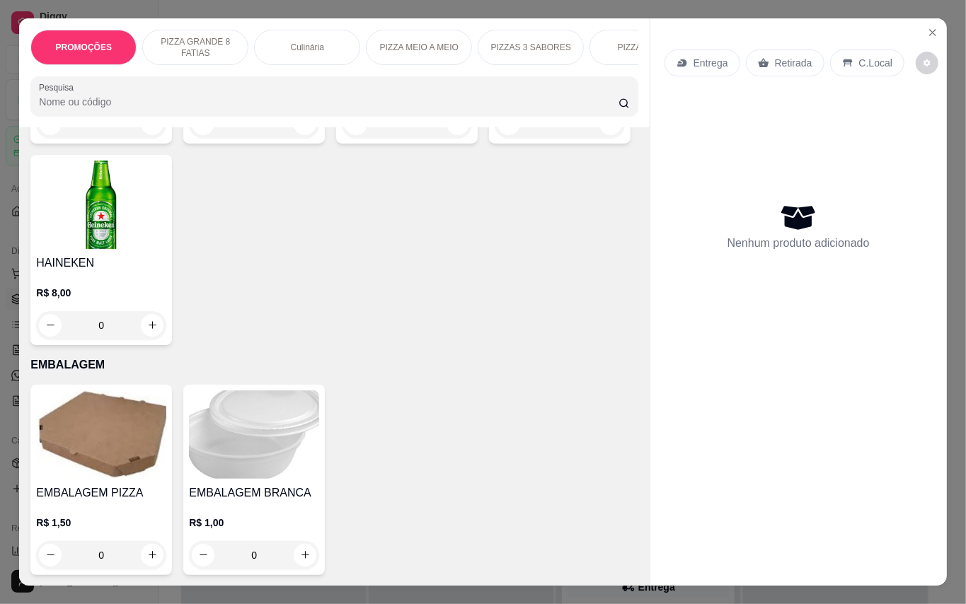
scroll to position [4160, 0]
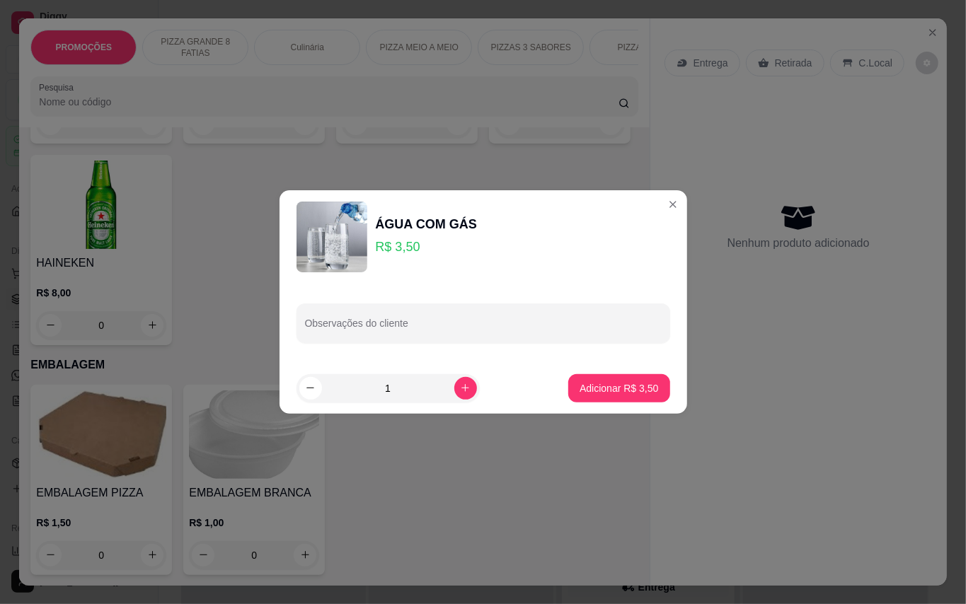
click at [652, 400] on div "Adicionar R$ 3,50" at bounding box center [618, 388] width 101 height 28
click at [644, 399] on button "Adicionar R$ 3,50" at bounding box center [618, 388] width 101 height 28
type input "1"
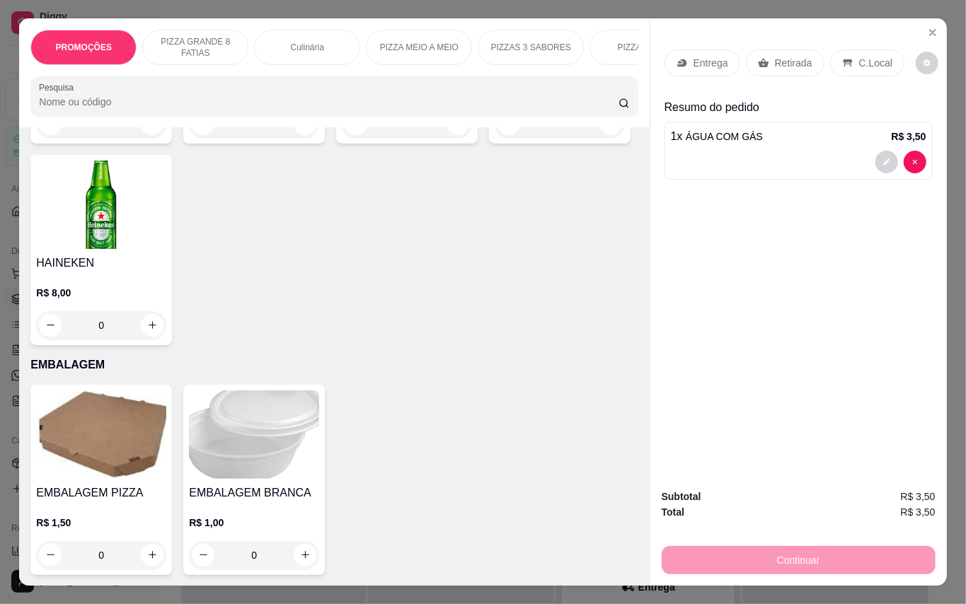
click at [861, 56] on p "C.Local" at bounding box center [875, 63] width 33 height 14
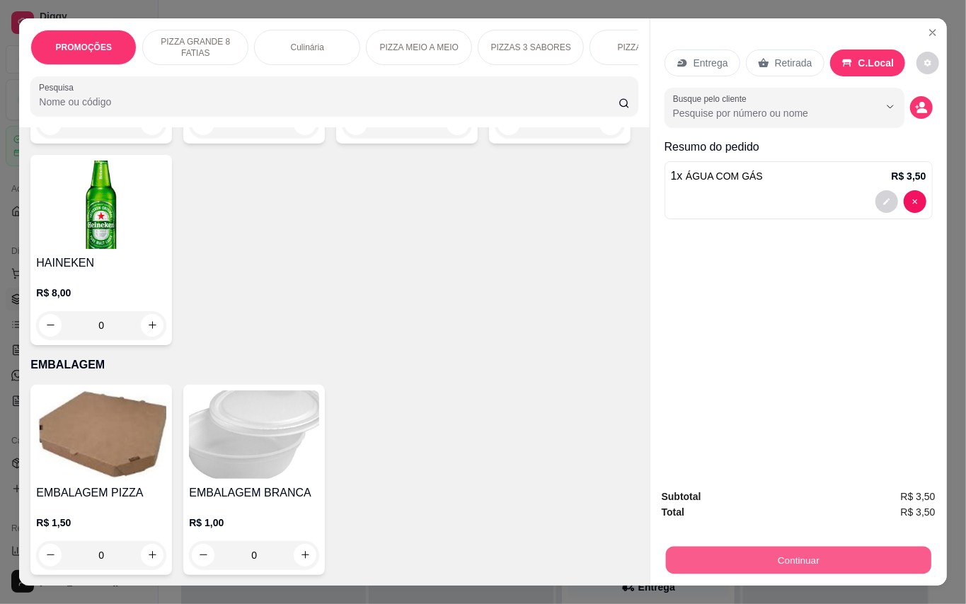
click at [785, 547] on button "Continuar" at bounding box center [797, 561] width 265 height 28
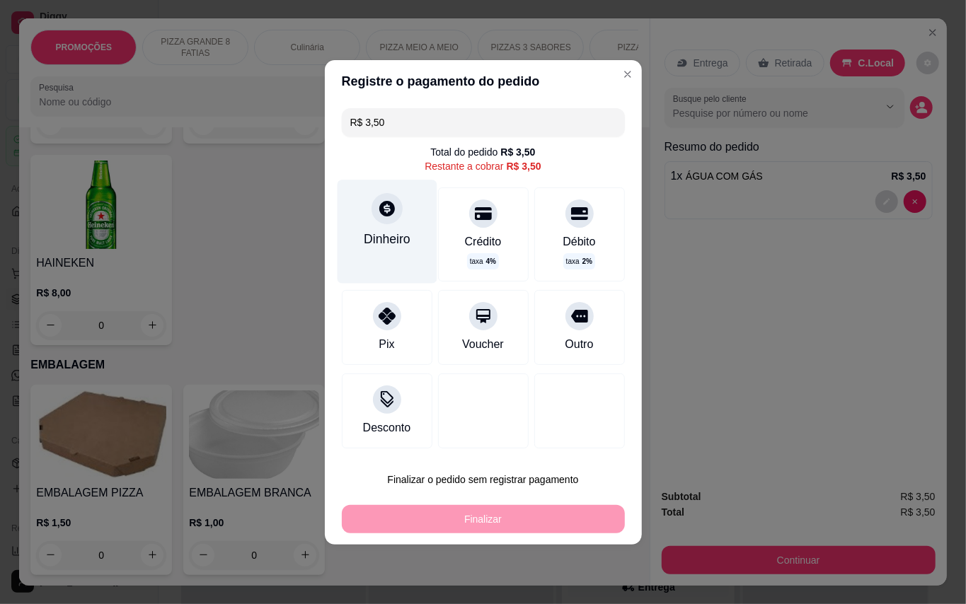
click at [382, 224] on div at bounding box center [386, 208] width 31 height 31
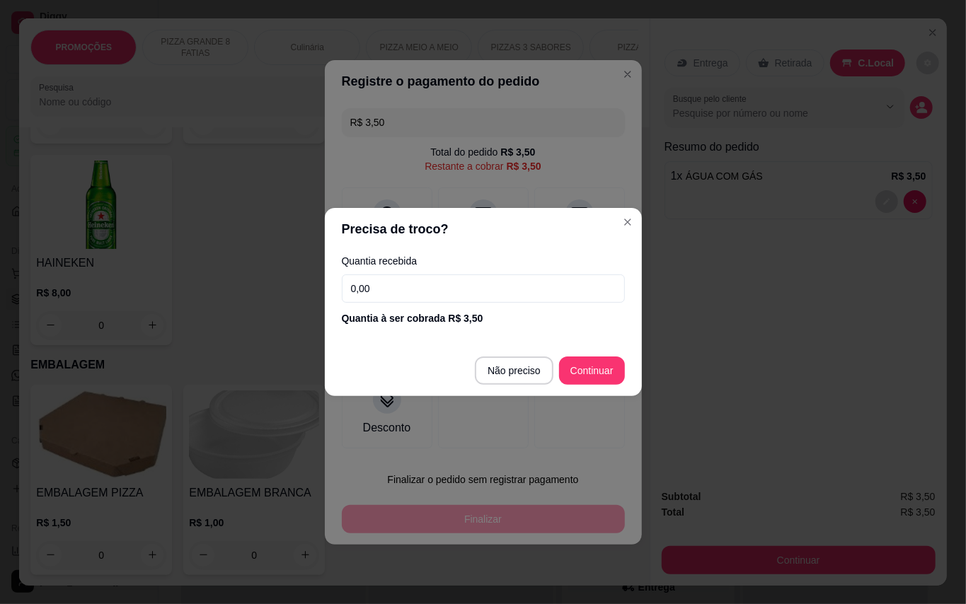
click at [436, 294] on input "0,00" at bounding box center [483, 289] width 283 height 28
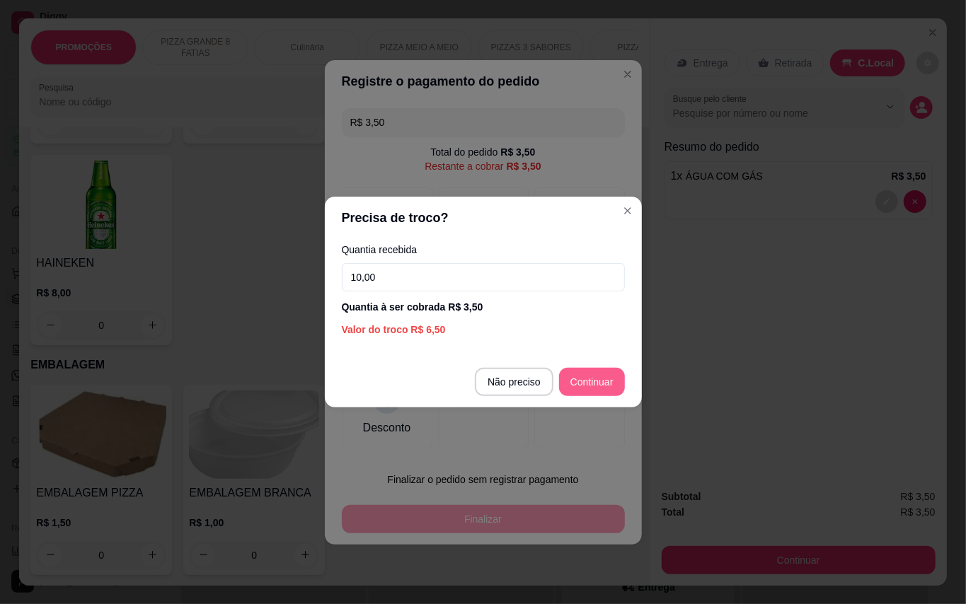
type input "10,00"
type input "R$ 0,00"
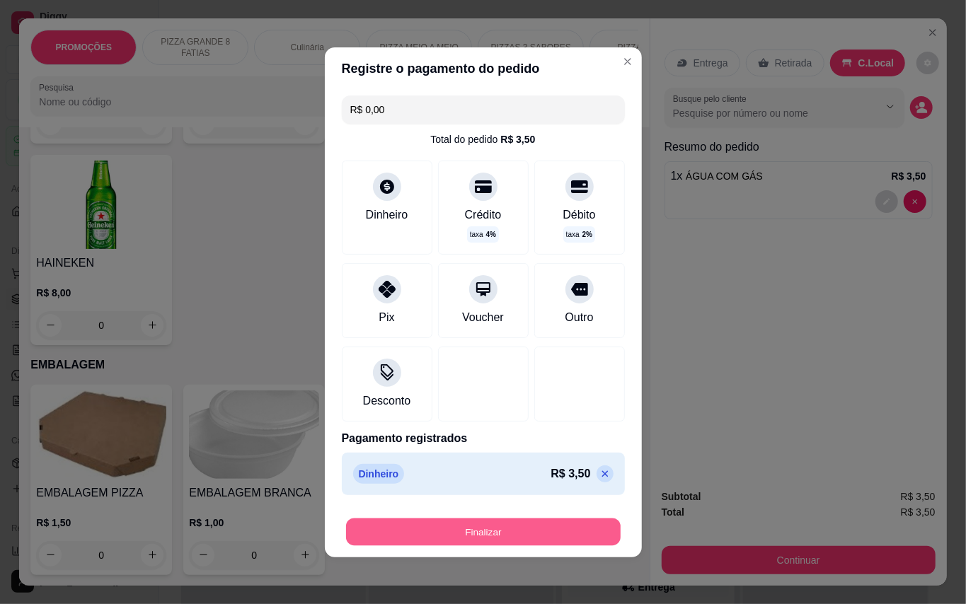
click at [541, 536] on button "Finalizar" at bounding box center [483, 532] width 275 height 28
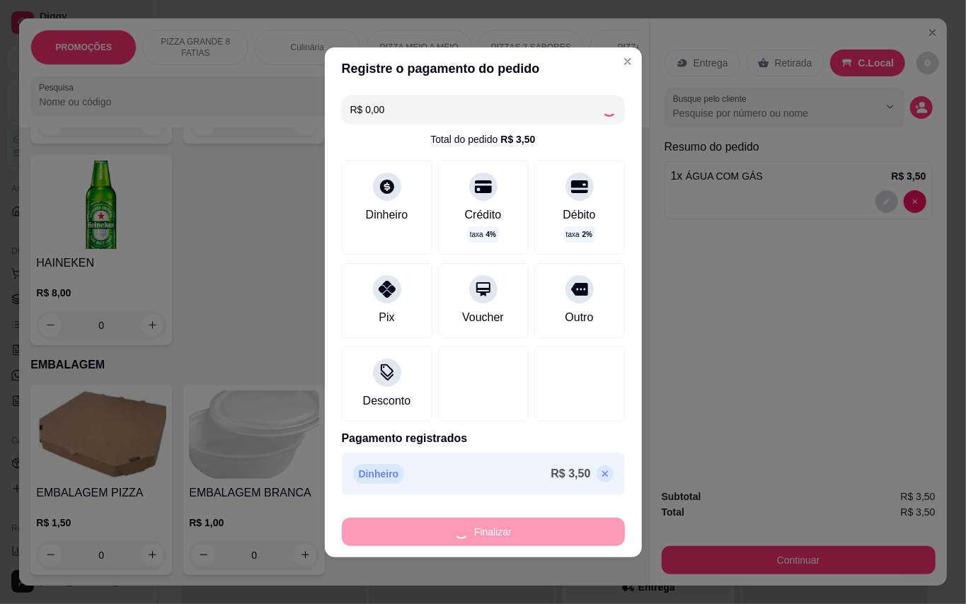
type input "0"
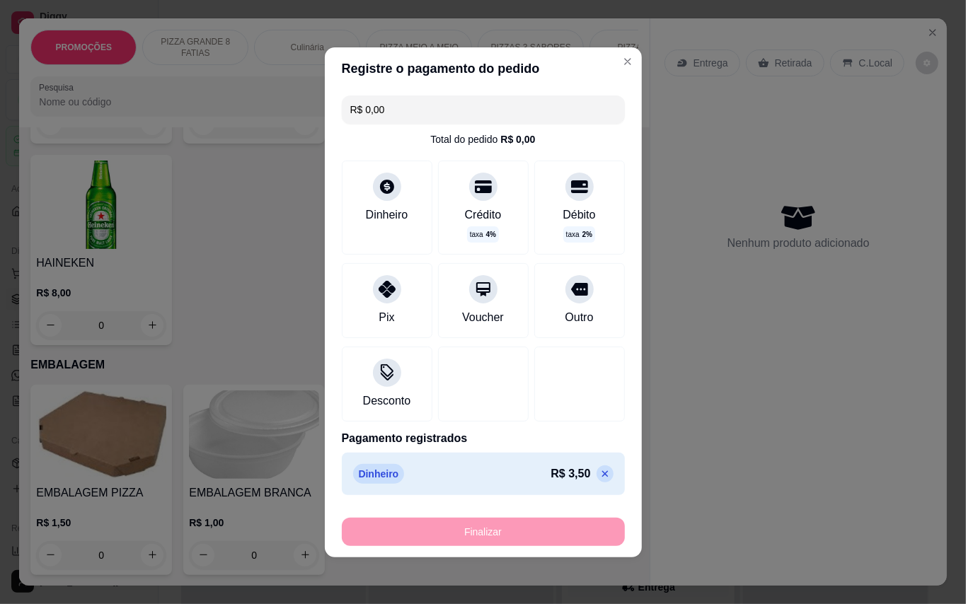
type input "-R$ 3,50"
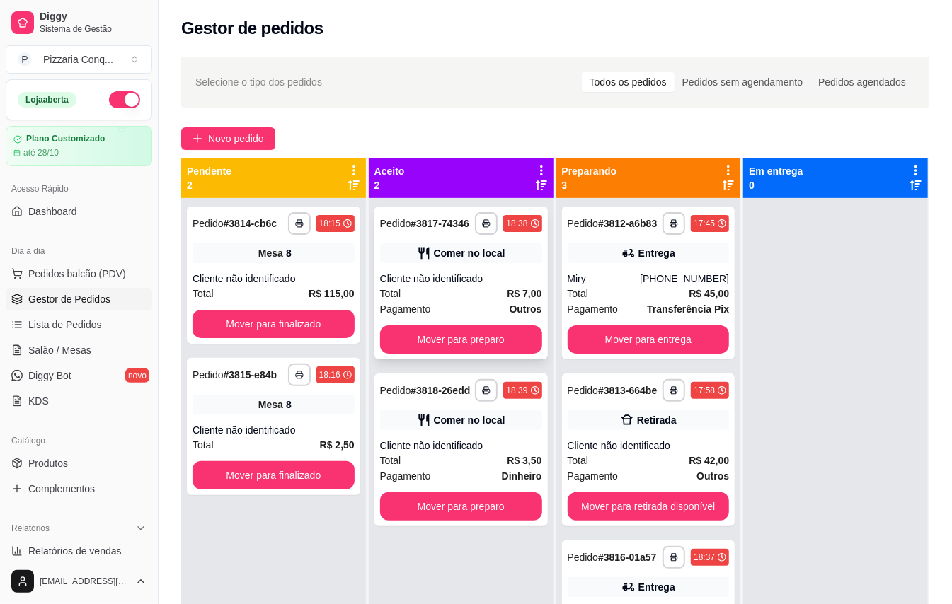
click at [393, 317] on span "Pagamento" at bounding box center [405, 309] width 51 height 16
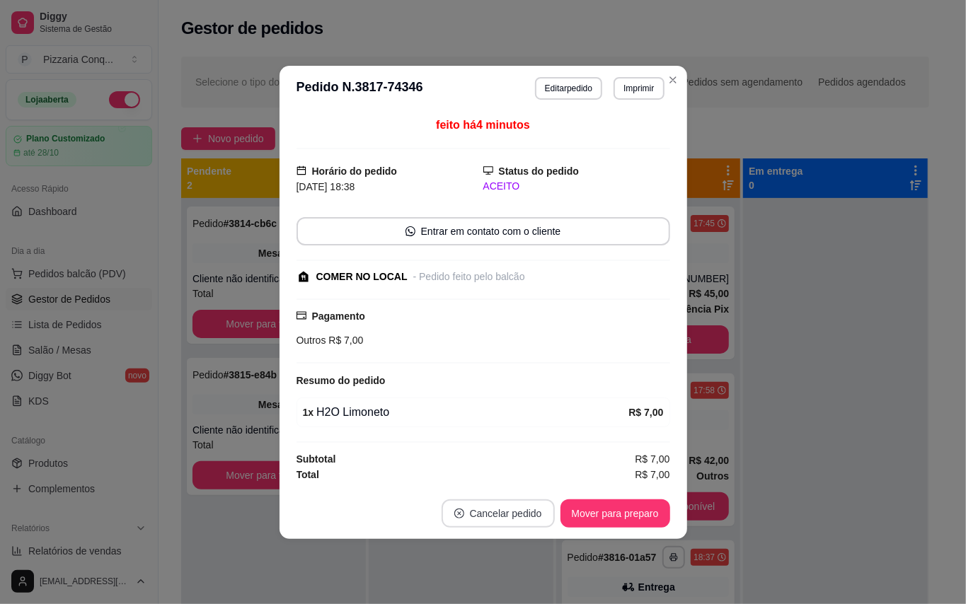
click at [484, 514] on button "Cancelar pedido" at bounding box center [498, 514] width 113 height 28
click at [515, 484] on button "Sim" at bounding box center [518, 480] width 57 height 28
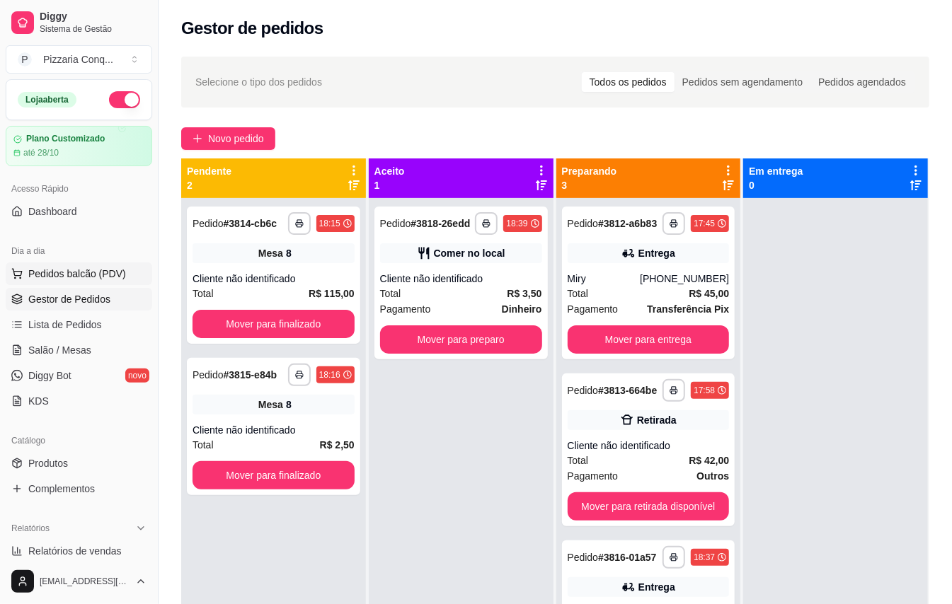
click at [102, 266] on button "Pedidos balcão (PDV)" at bounding box center [79, 273] width 146 height 23
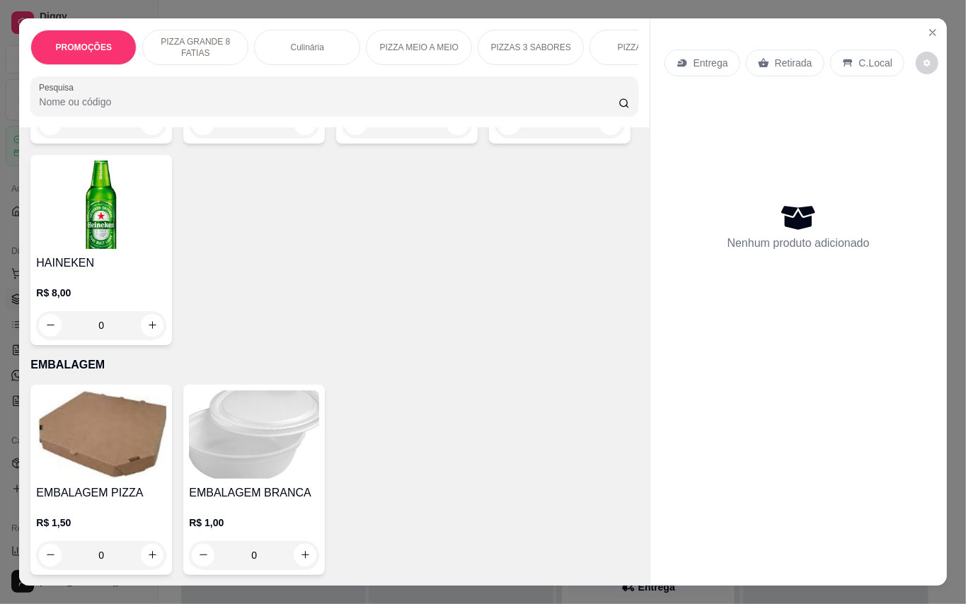
scroll to position [4446, 0]
click at [235, 47] on img at bounding box center [254, 3] width 130 height 88
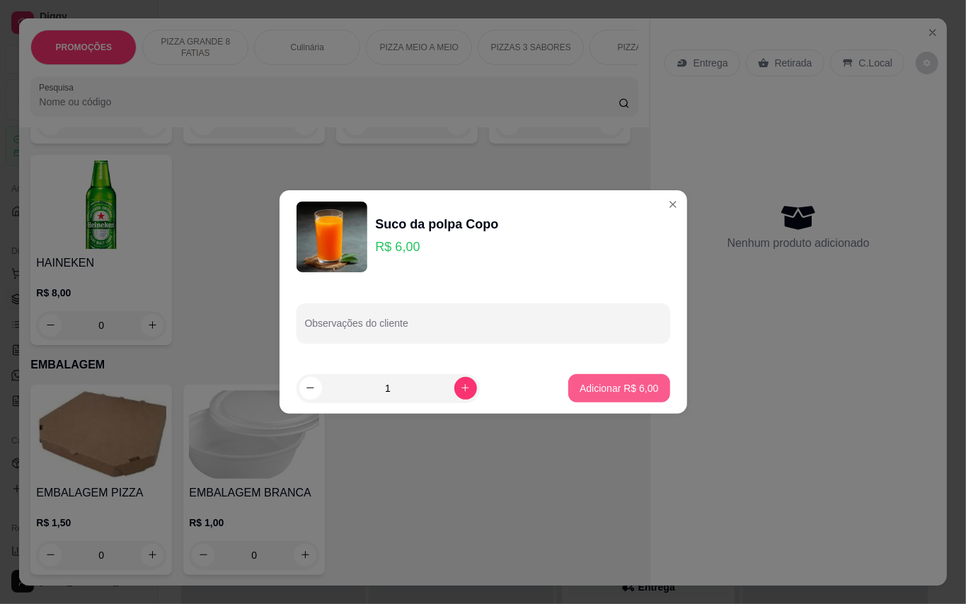
click at [579, 382] on p "Adicionar R$ 6,00" at bounding box center [618, 388] width 79 height 14
type input "1"
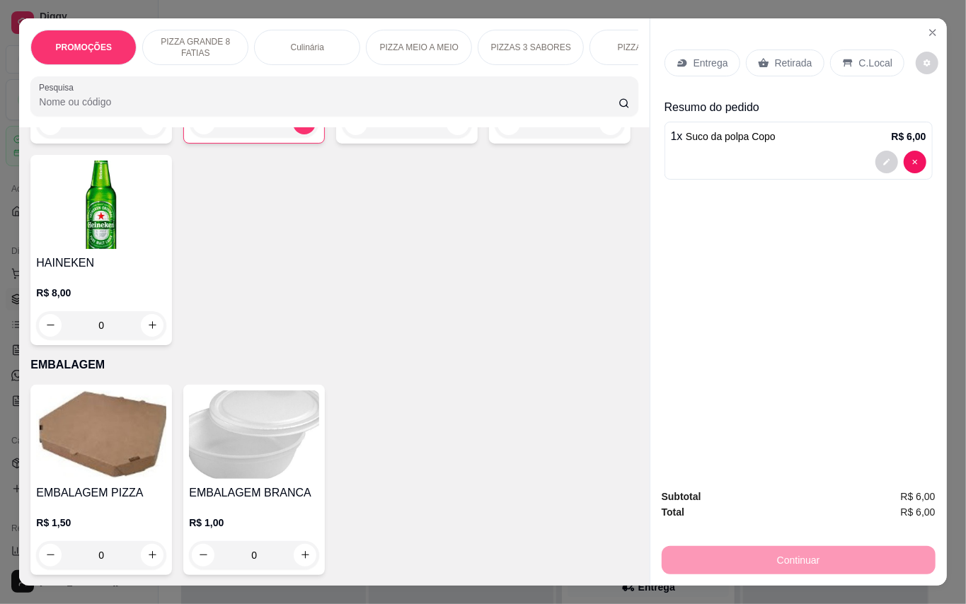
click at [849, 50] on div "C.Local" at bounding box center [867, 63] width 74 height 27
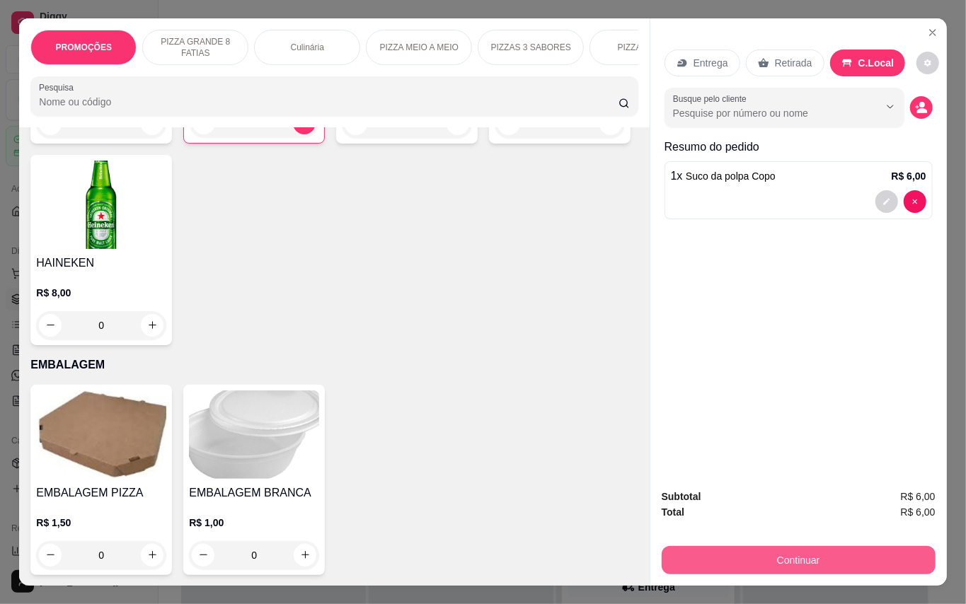
click at [824, 550] on button "Continuar" at bounding box center [799, 560] width 274 height 28
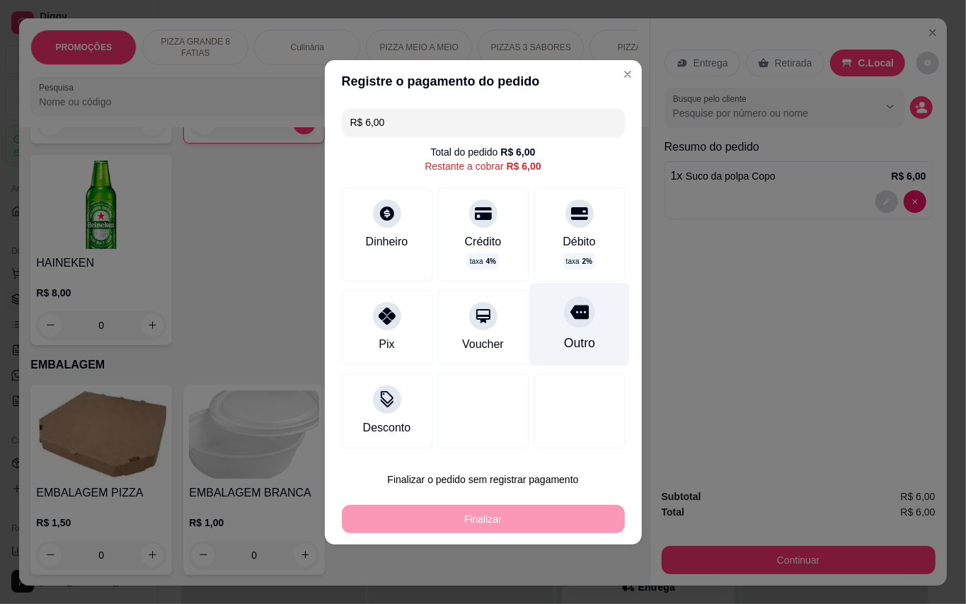
click at [563, 330] on div "Outro" at bounding box center [579, 324] width 100 height 83
type input "R$ 0,00"
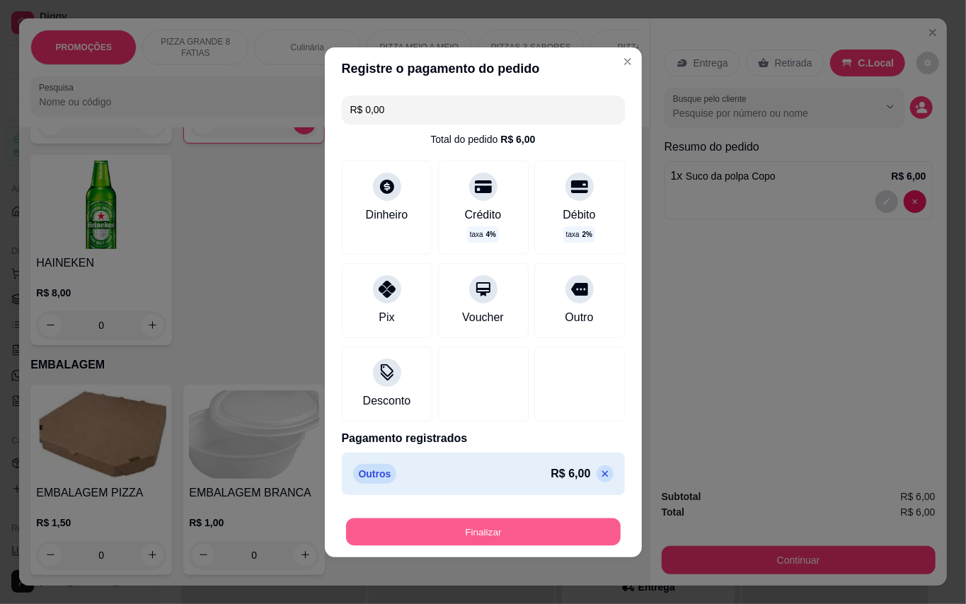
click at [565, 530] on button "Finalizar" at bounding box center [483, 532] width 275 height 28
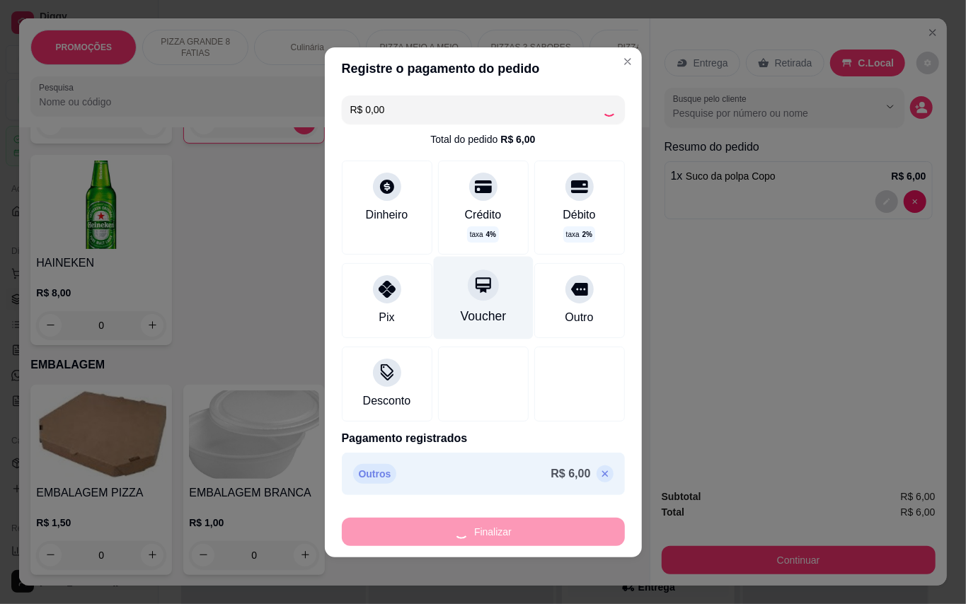
type input "0"
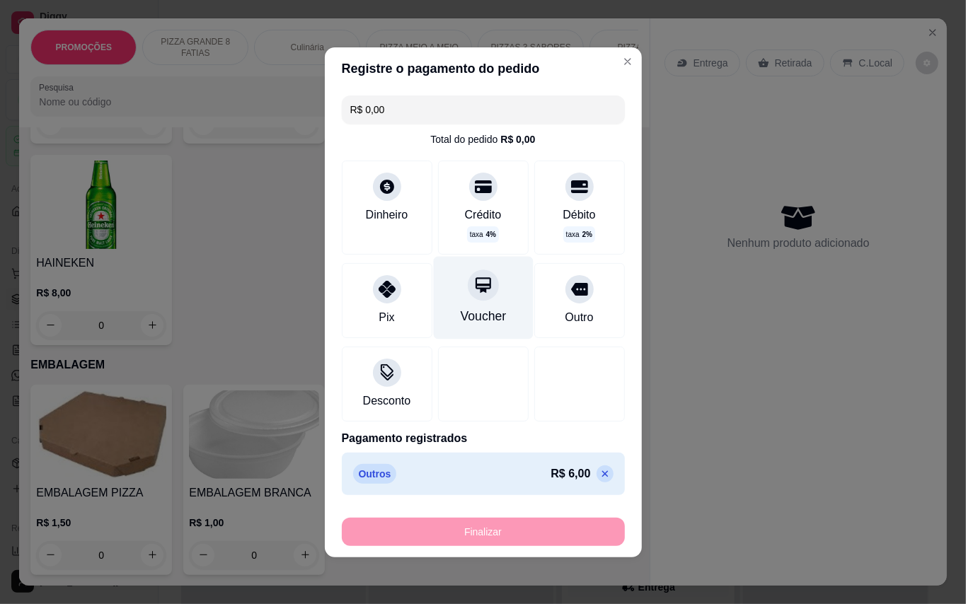
type input "-R$ 6,00"
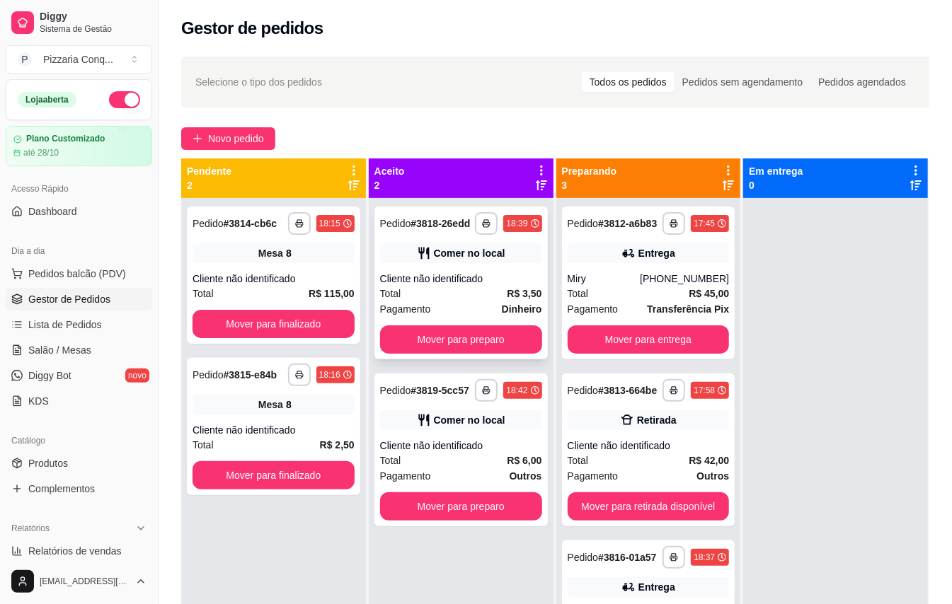
click at [437, 301] on div "Total R$ 3,50" at bounding box center [461, 294] width 162 height 16
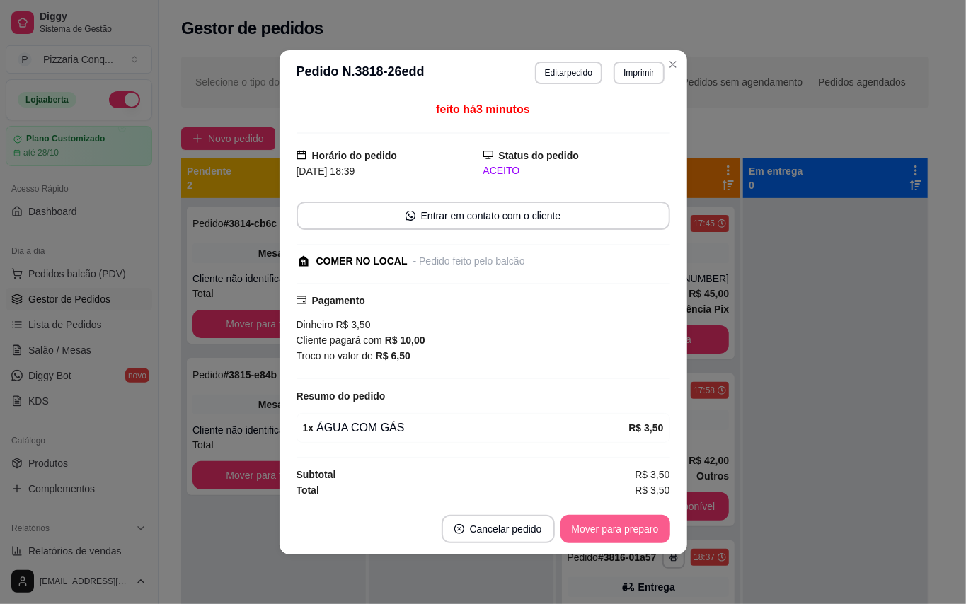
click at [618, 530] on button "Mover para preparo" at bounding box center [615, 529] width 110 height 28
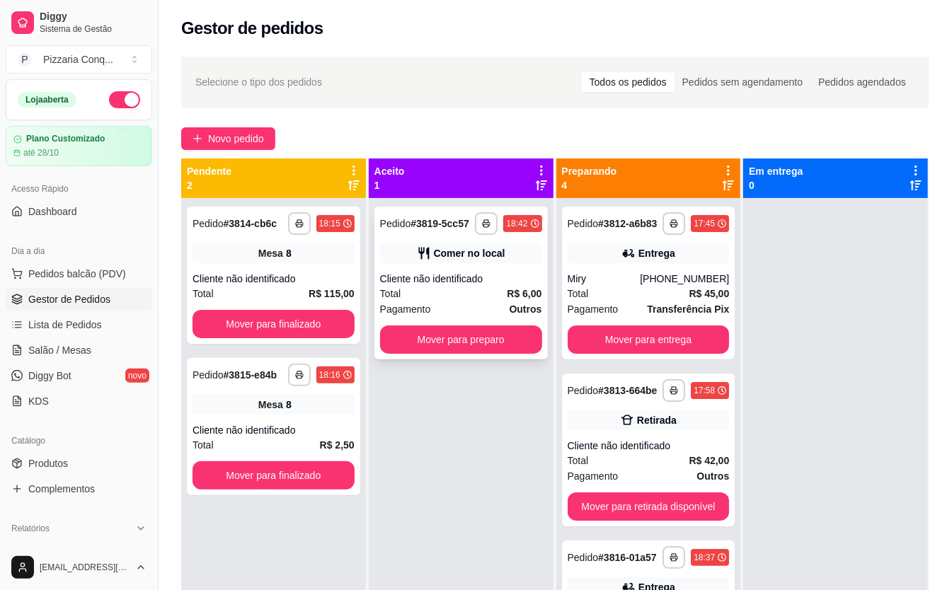
click at [470, 300] on div "Total R$ 6,00" at bounding box center [461, 294] width 162 height 16
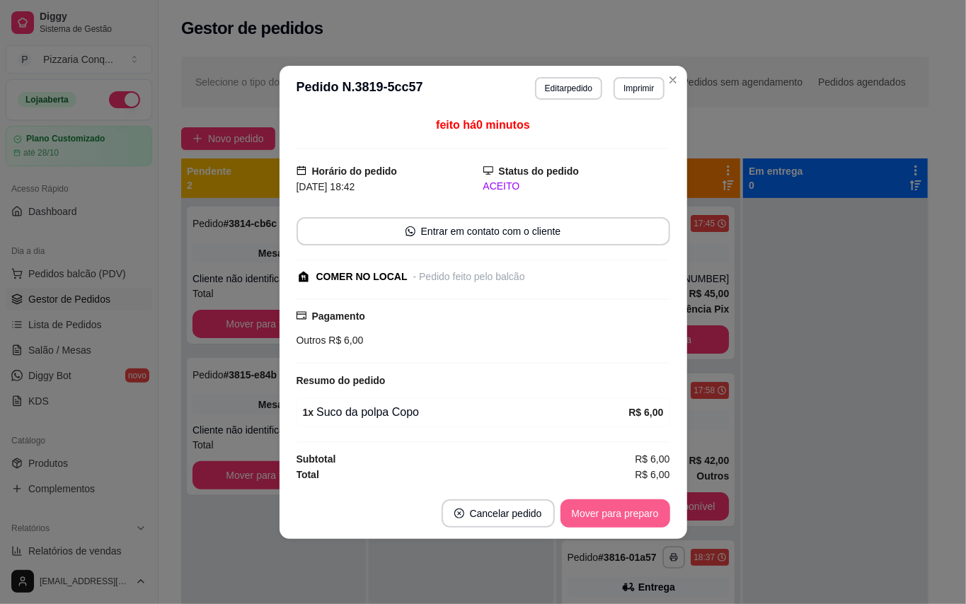
click at [608, 517] on button "Mover para preparo" at bounding box center [615, 514] width 110 height 28
click at [608, 517] on button "Mover para retirada disponível" at bounding box center [591, 514] width 156 height 28
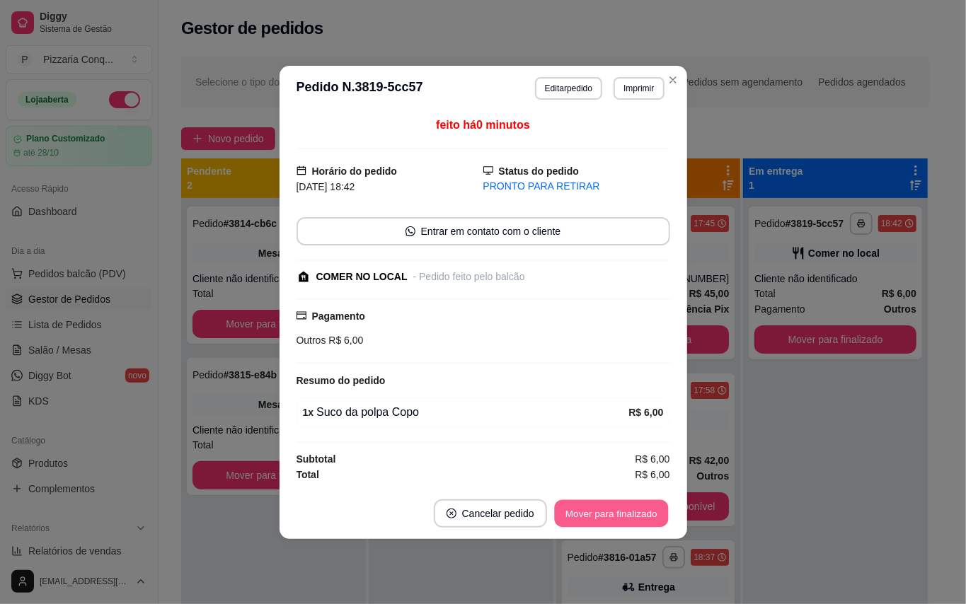
click at [608, 517] on button "Mover para finalizado" at bounding box center [611, 514] width 114 height 28
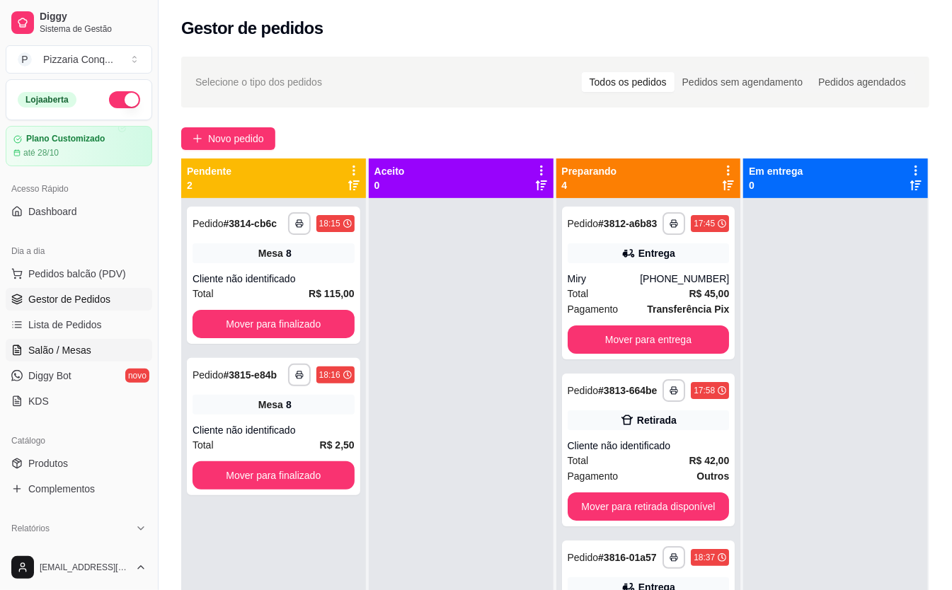
click at [57, 351] on span "Salão / Mesas" at bounding box center [59, 350] width 63 height 14
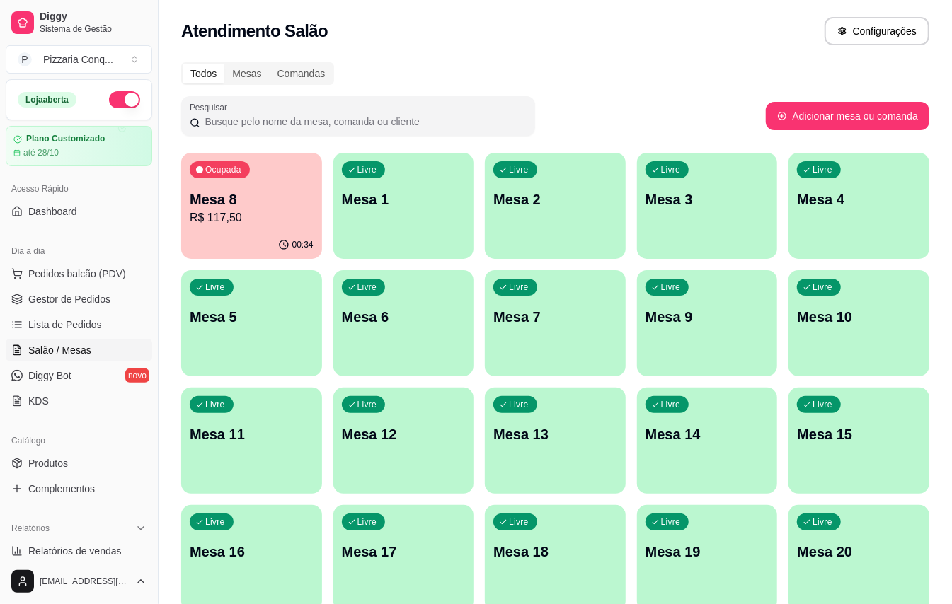
click at [293, 224] on p "R$ 117,50" at bounding box center [252, 217] width 124 height 17
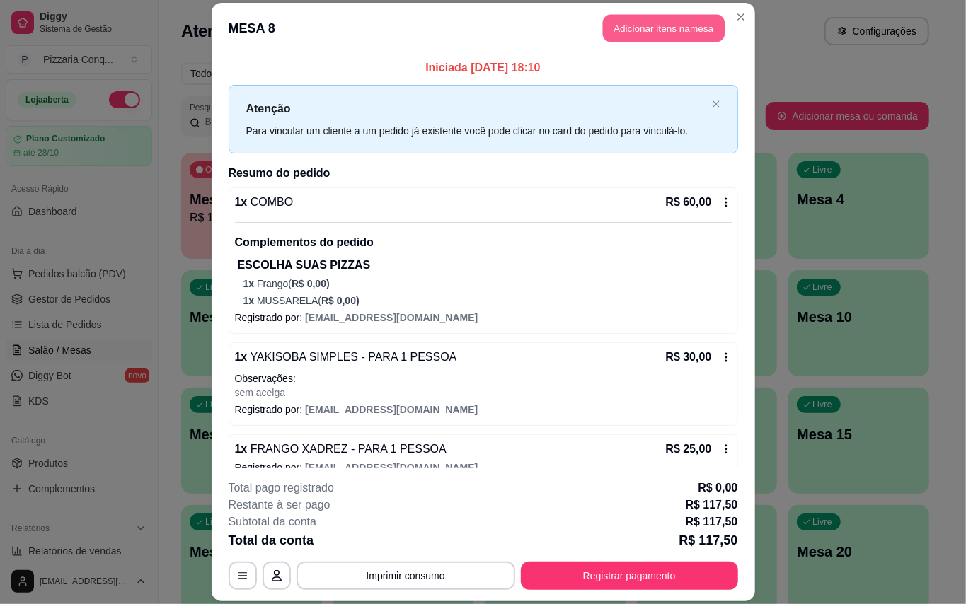
click at [635, 31] on button "Adicionar itens na mesa" at bounding box center [664, 29] width 122 height 28
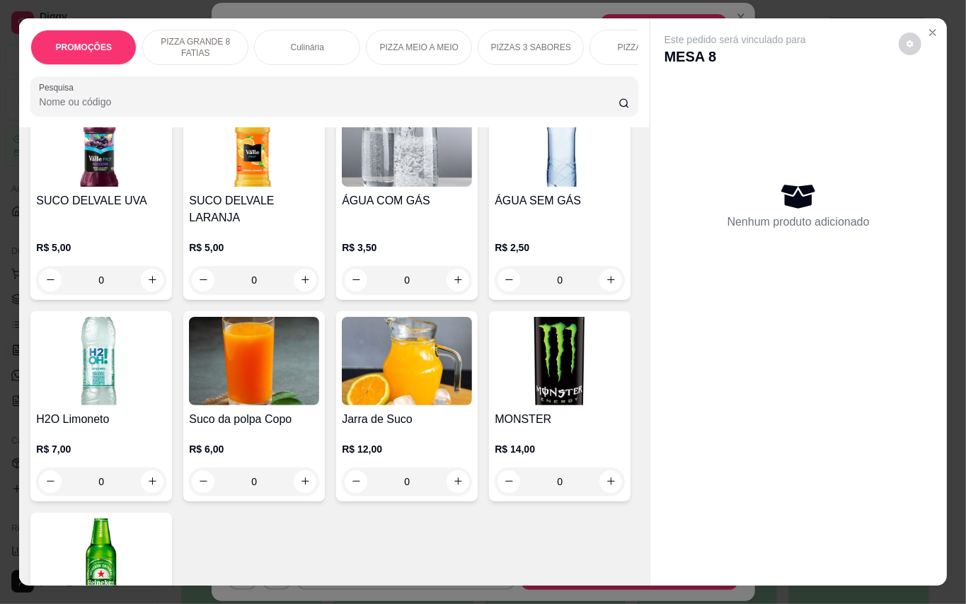
scroll to position [3623, 0]
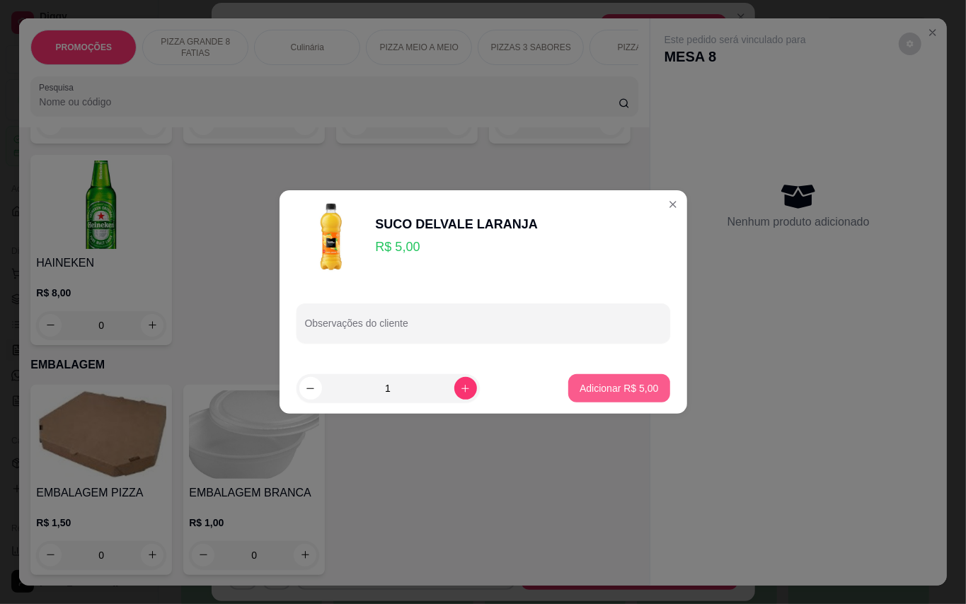
click at [579, 389] on p "Adicionar R$ 5,00" at bounding box center [618, 388] width 79 height 14
type input "1"
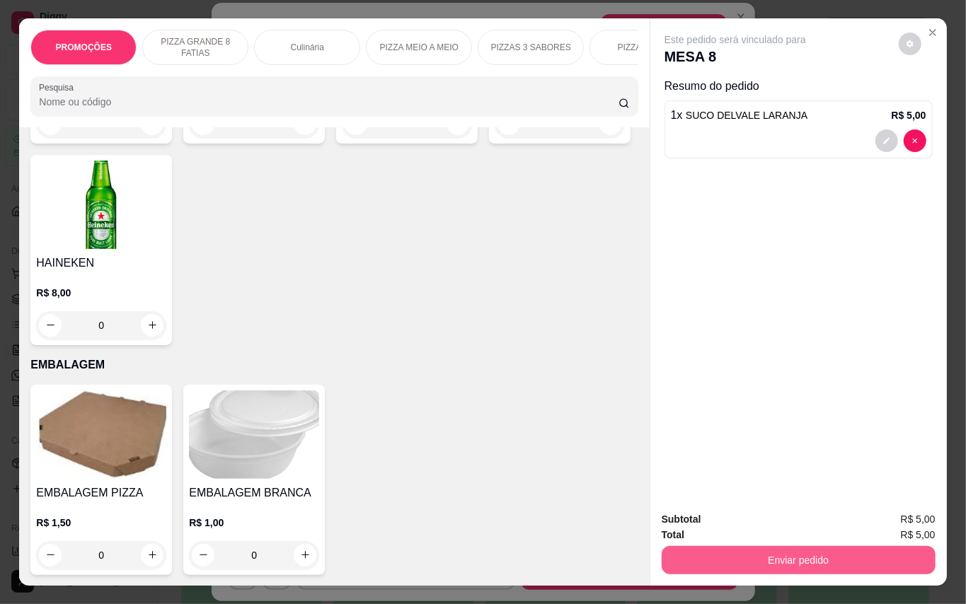
click at [790, 549] on button "Enviar pedido" at bounding box center [799, 560] width 274 height 28
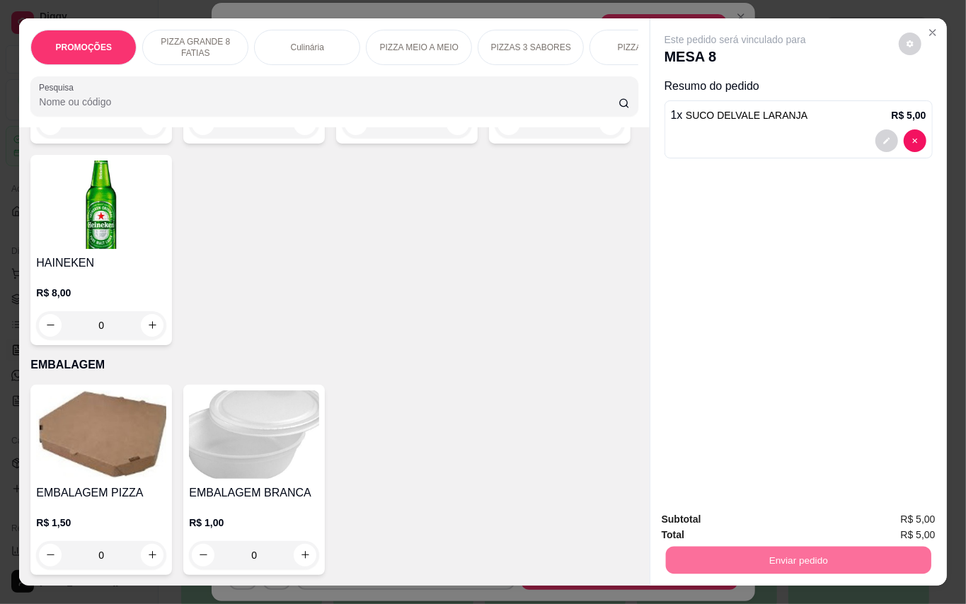
click at [904, 519] on button "Enviar pedido" at bounding box center [897, 519] width 80 height 27
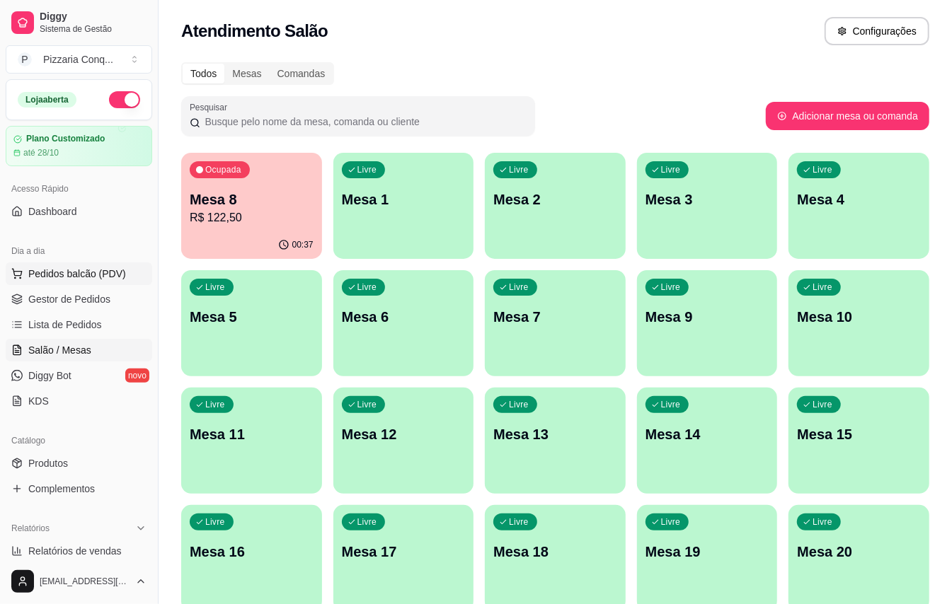
click at [96, 279] on span "Pedidos balcão (PDV)" at bounding box center [77, 274] width 98 height 14
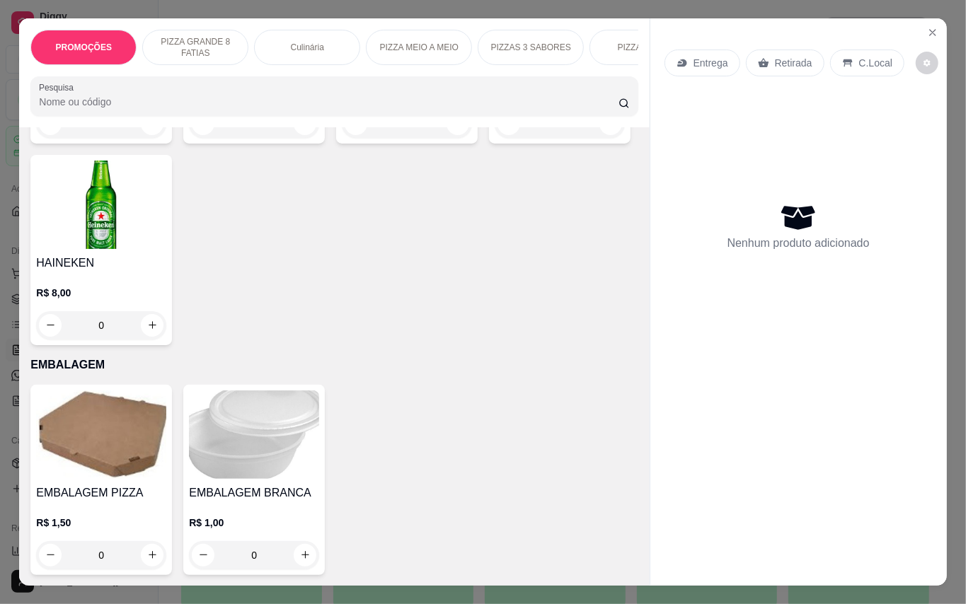
scroll to position [4579, 0]
click at [264, 425] on img at bounding box center [254, 435] width 130 height 88
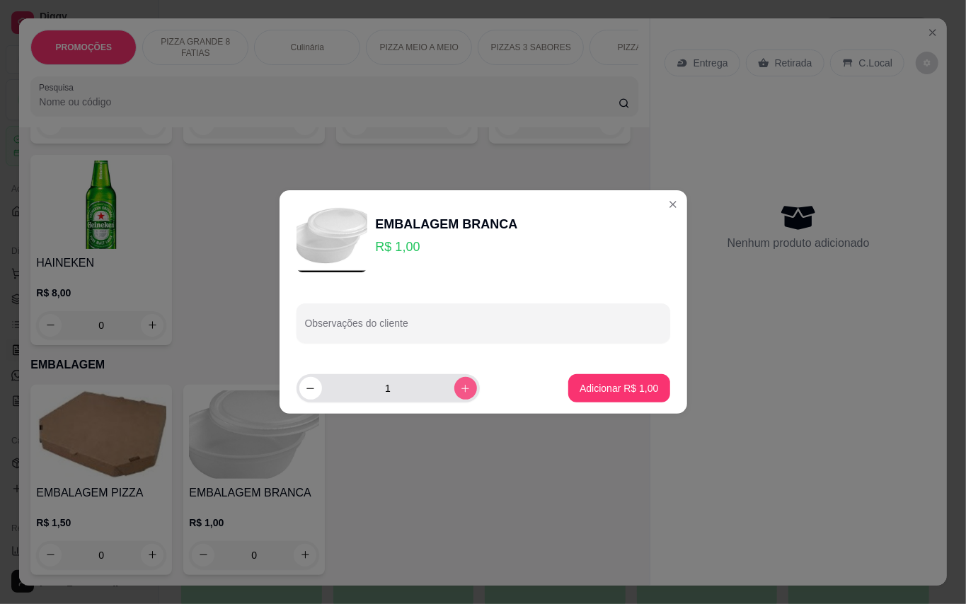
click at [454, 388] on button "increase-product-quantity" at bounding box center [465, 388] width 23 height 23
type input "3"
click at [612, 386] on p "Adicionar R$ 3,00" at bounding box center [618, 388] width 79 height 14
type input "3"
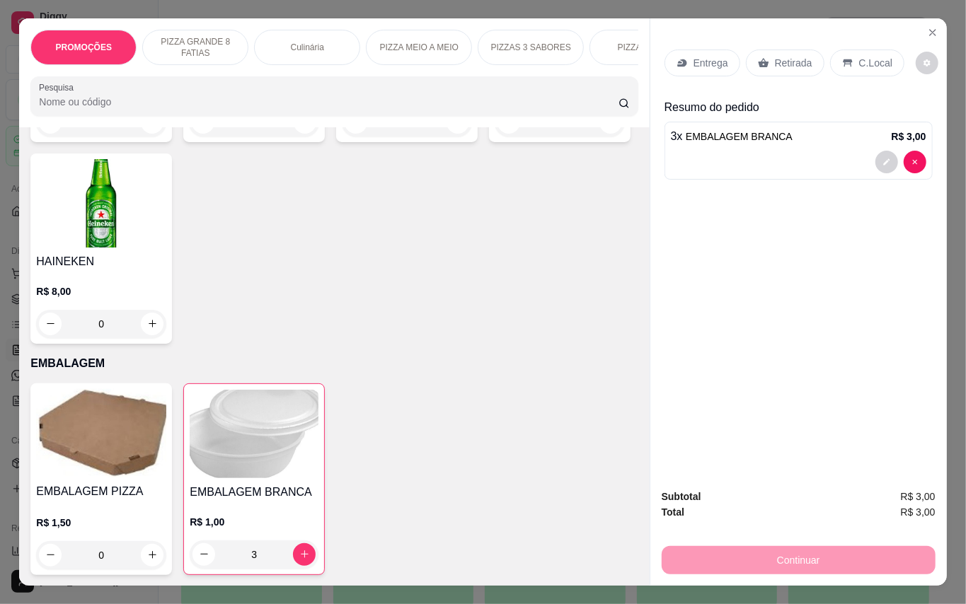
click at [883, 58] on p "C.Local" at bounding box center [875, 63] width 33 height 14
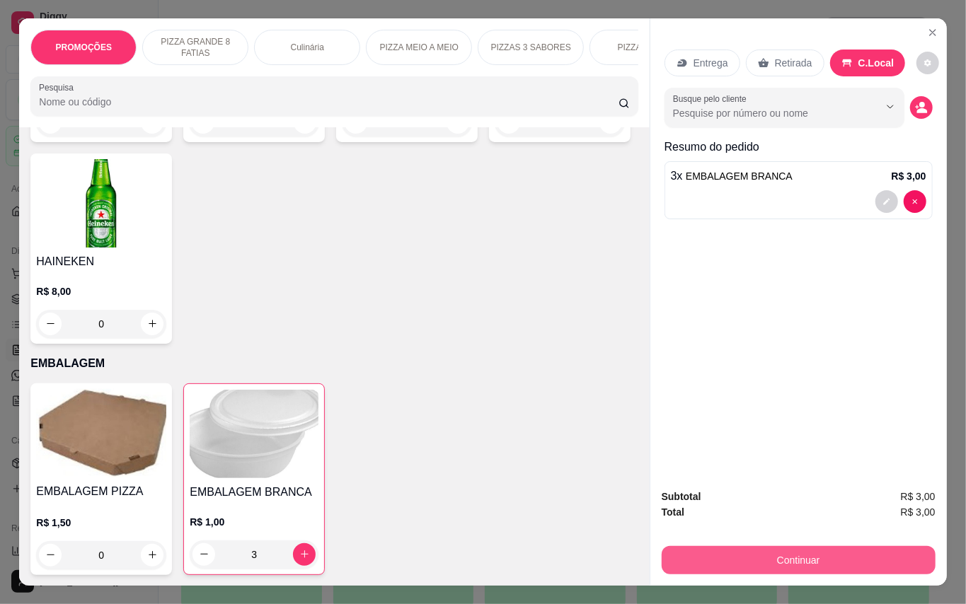
click at [878, 558] on button "Continuar" at bounding box center [799, 560] width 274 height 28
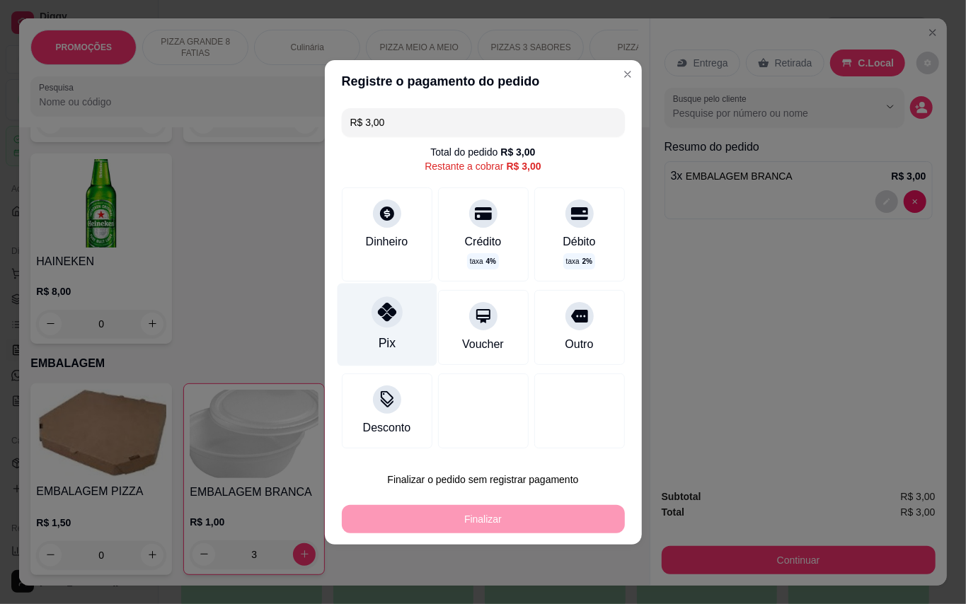
click at [366, 330] on div "Pix" at bounding box center [387, 324] width 100 height 83
type input "R$ 0,00"
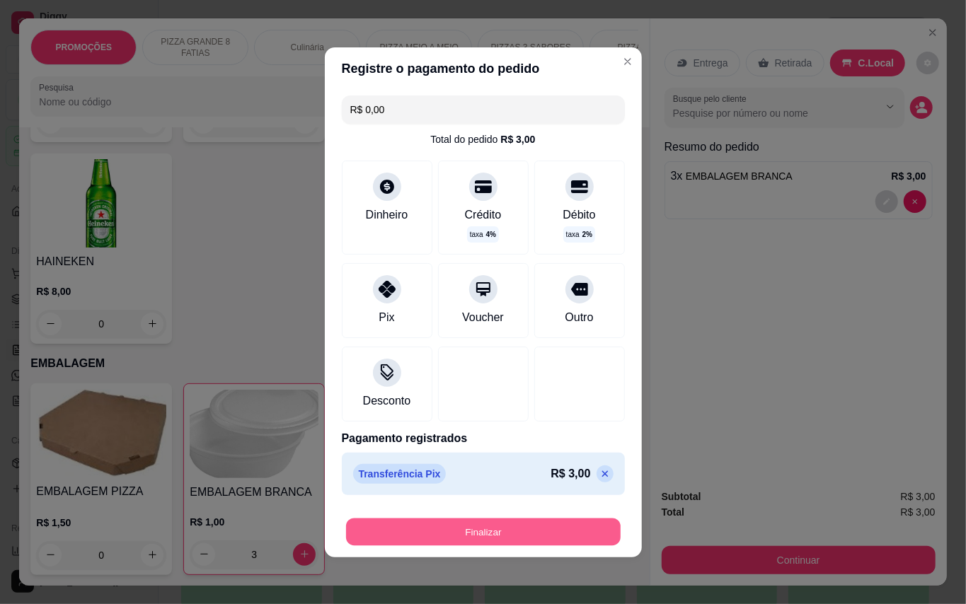
click at [518, 533] on button "Finalizar" at bounding box center [483, 532] width 275 height 28
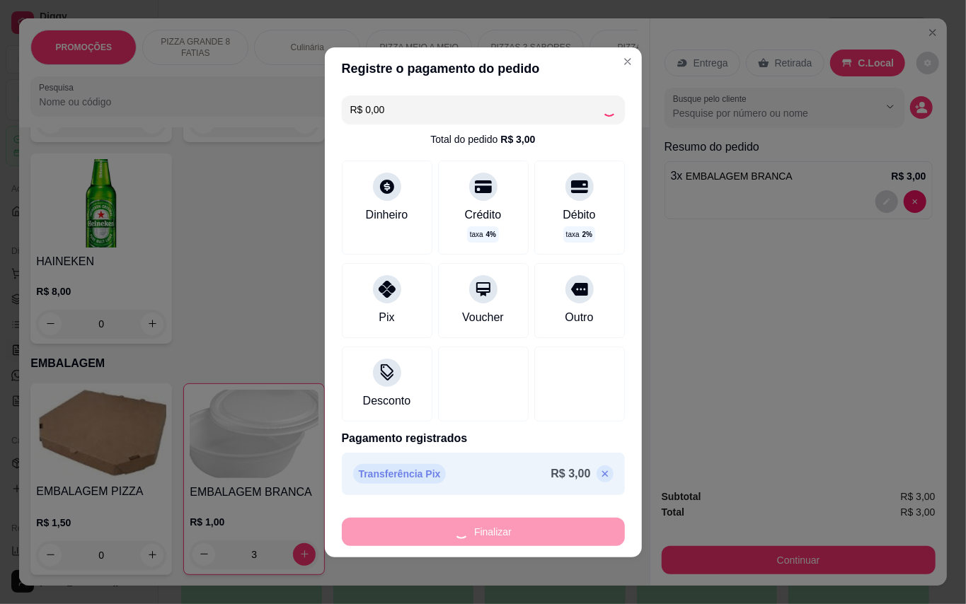
type input "0"
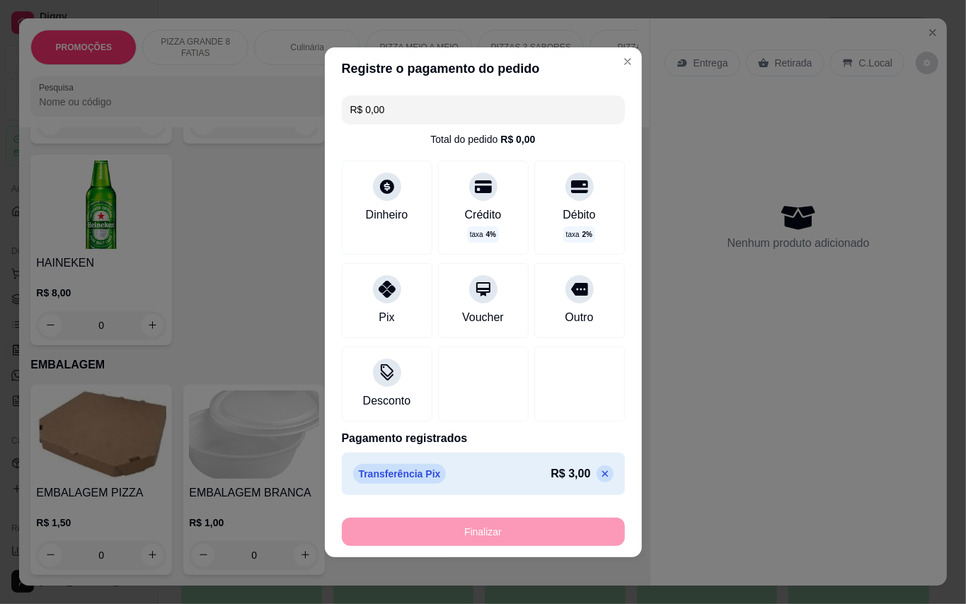
type input "-R$ 3,00"
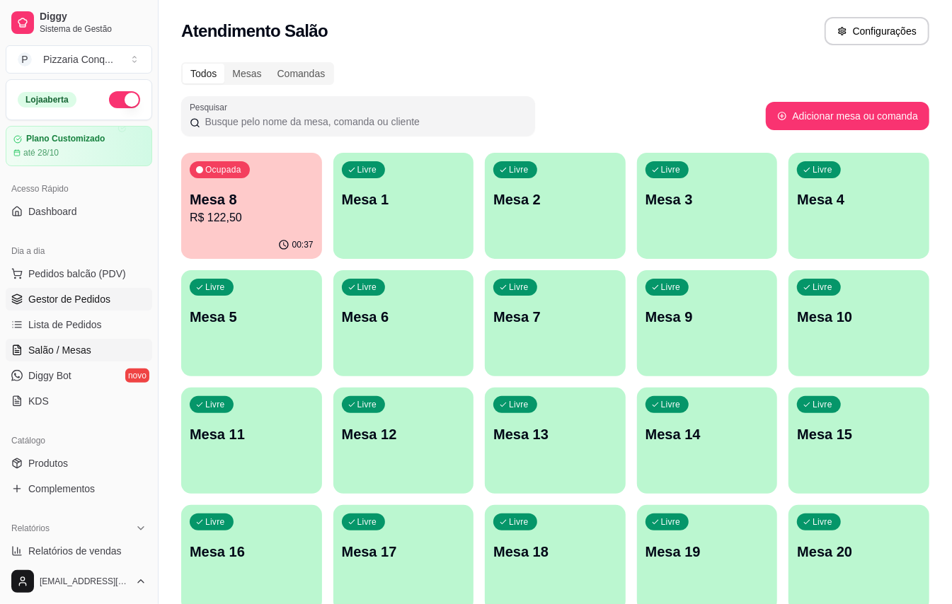
click at [91, 298] on span "Gestor de Pedidos" at bounding box center [69, 299] width 82 height 14
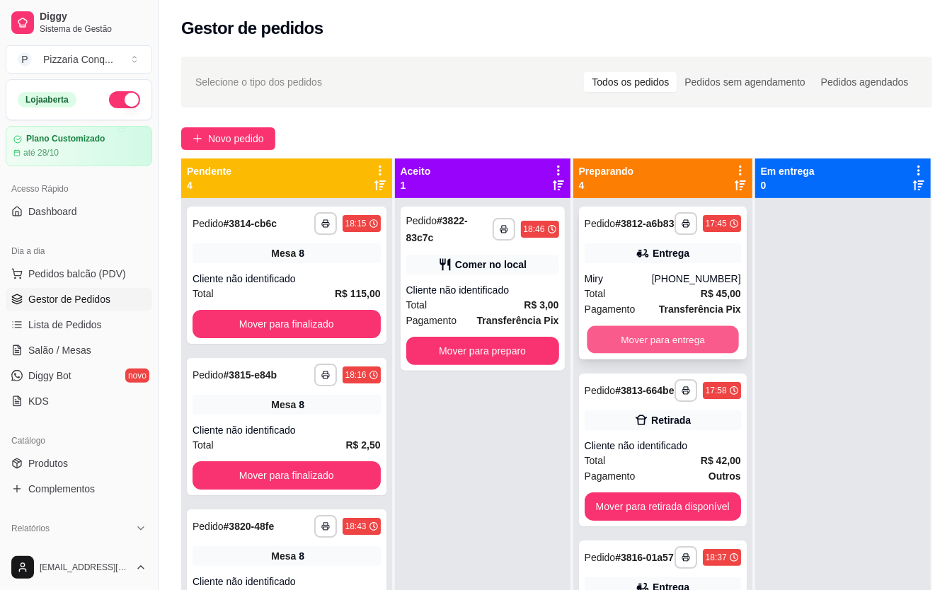
click at [679, 345] on button "Mover para entrega" at bounding box center [662, 340] width 151 height 28
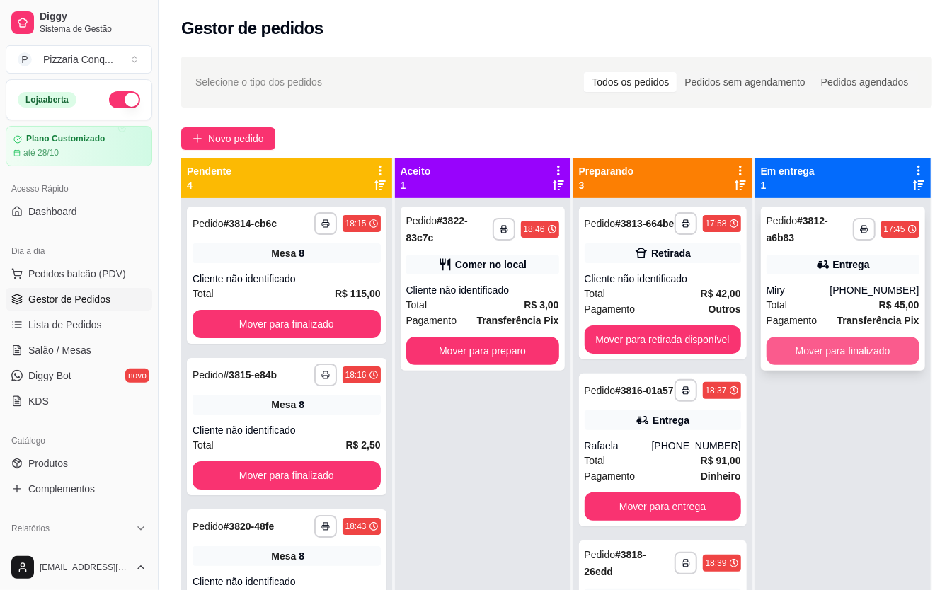
click at [872, 348] on button "Mover para finalizado" at bounding box center [842, 351] width 153 height 28
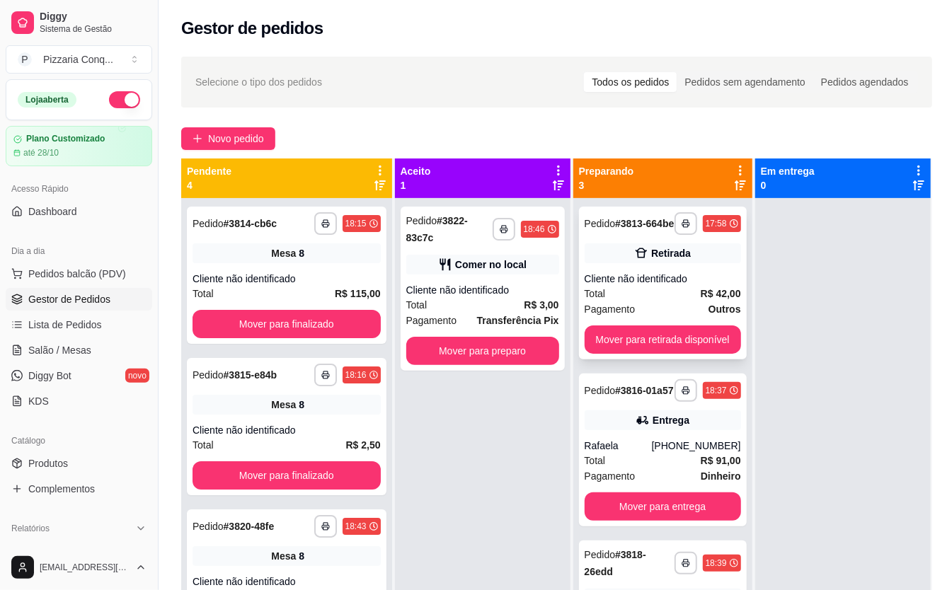
click at [740, 300] on span "R$ 42,00" at bounding box center [720, 294] width 40 height 16
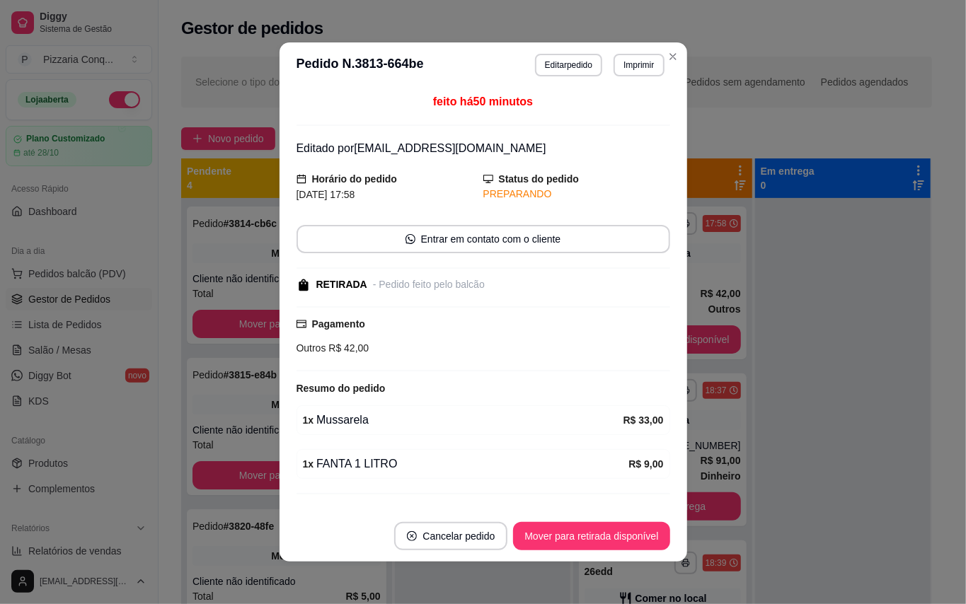
scroll to position [32, 0]
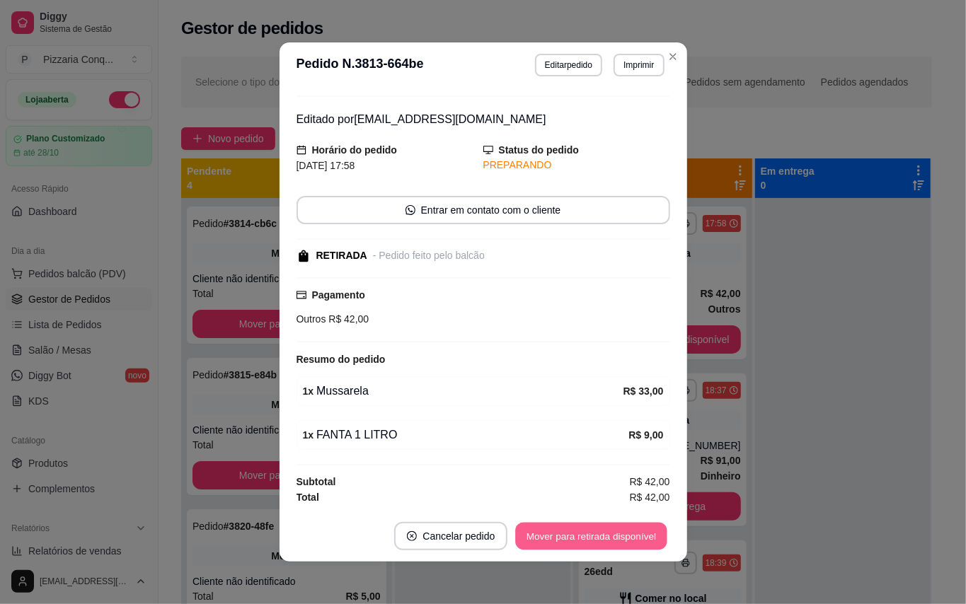
click at [536, 538] on button "Mover para retirada disponível" at bounding box center [591, 537] width 151 height 28
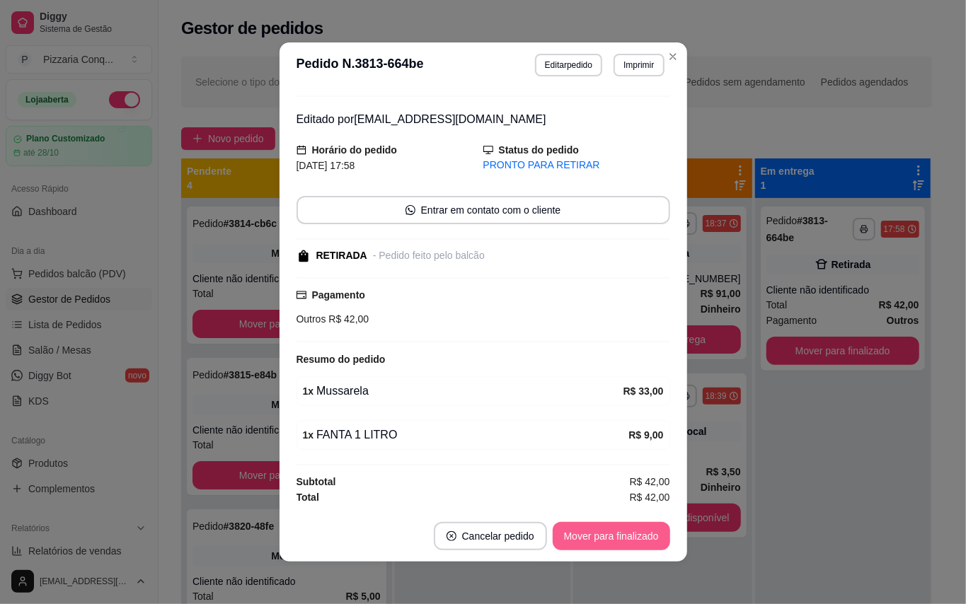
click at [553, 538] on div "Mover para finalizado" at bounding box center [611, 536] width 117 height 28
click at [626, 541] on button "Mover para finalizado" at bounding box center [611, 536] width 117 height 28
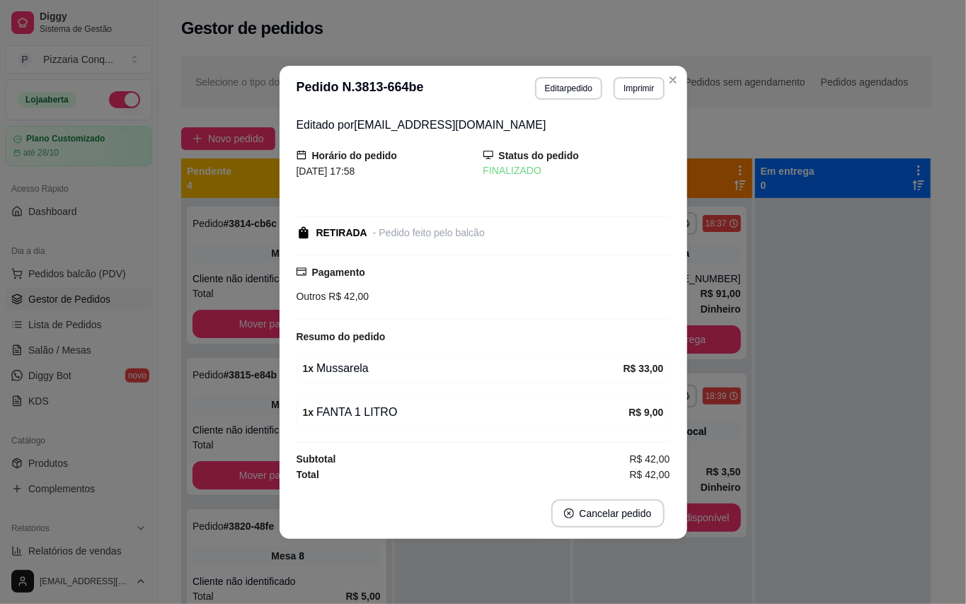
scroll to position [0, 0]
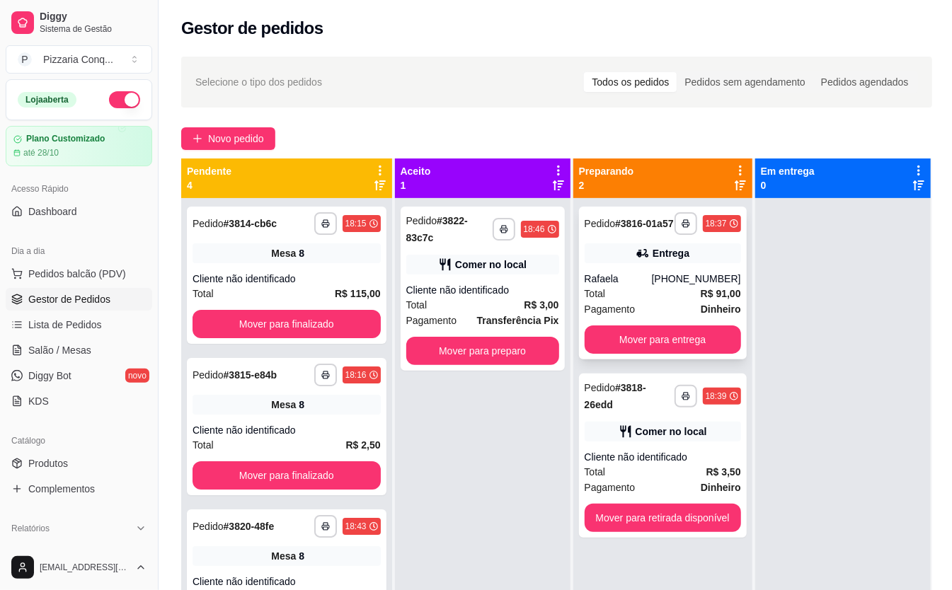
click at [652, 283] on div "Rafaela" at bounding box center [617, 279] width 67 height 14
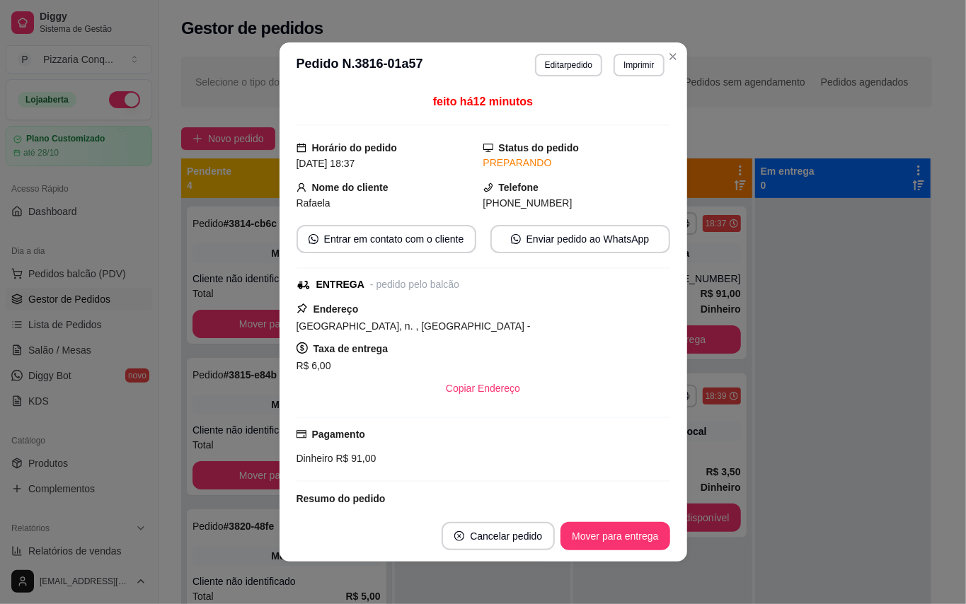
scroll to position [238, 0]
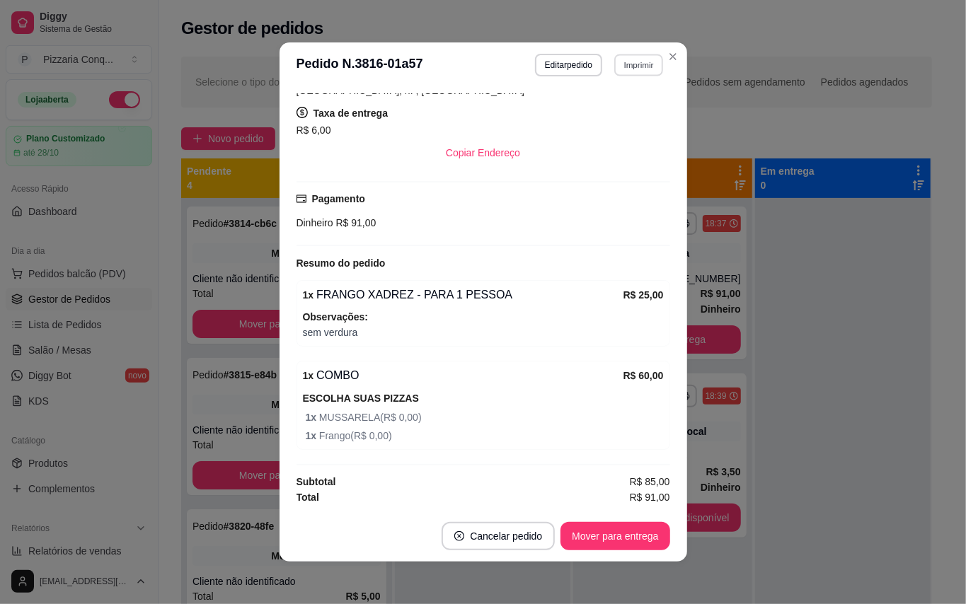
click at [657, 55] on section "**********" at bounding box center [483, 301] width 408 height 519
click at [675, 51] on button "Close" at bounding box center [673, 56] width 23 height 23
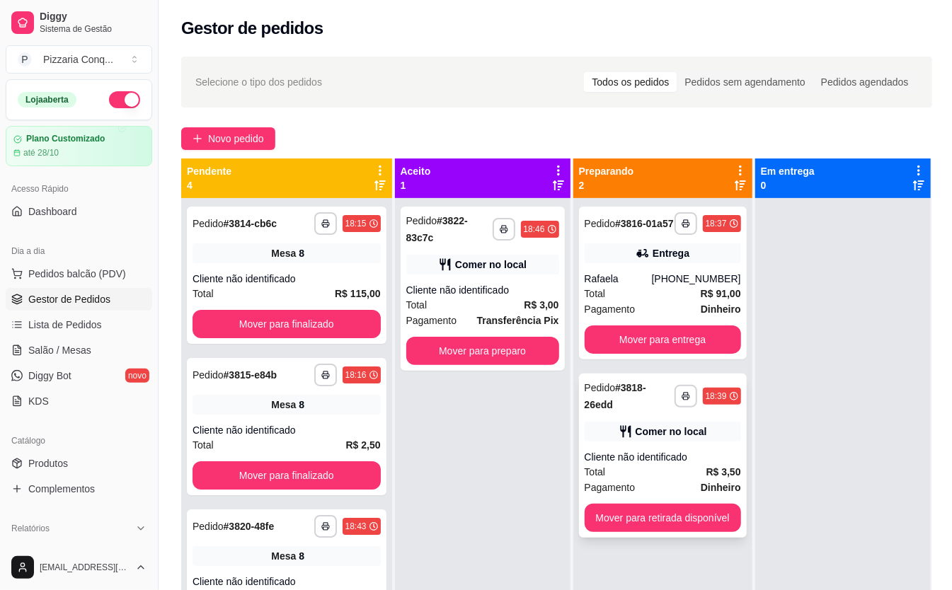
click at [696, 451] on div "Cliente não identificado" at bounding box center [662, 457] width 156 height 14
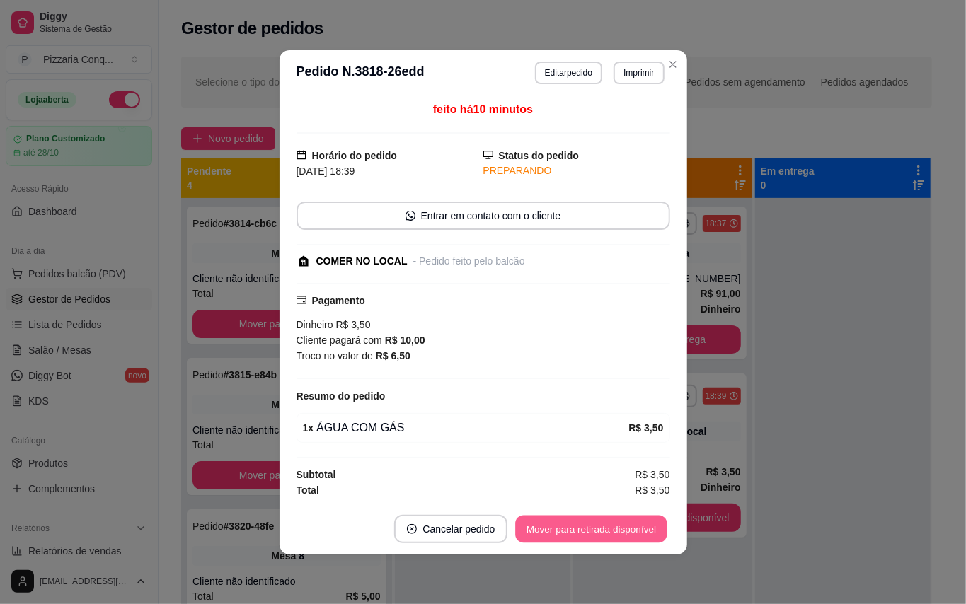
click at [618, 536] on button "Mover para retirada disponível" at bounding box center [591, 529] width 151 height 28
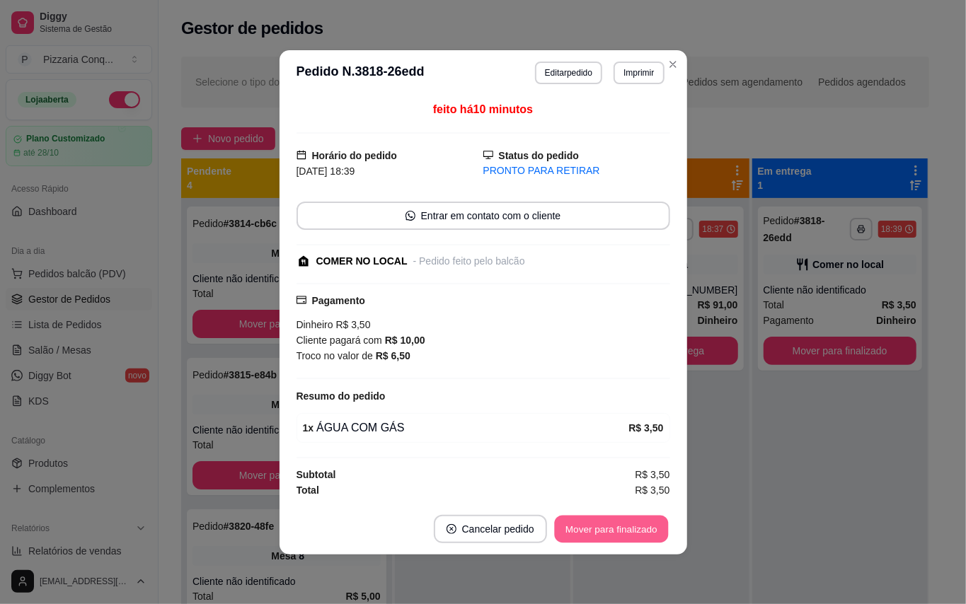
click at [618, 536] on button "Mover para finalizado" at bounding box center [611, 529] width 114 height 28
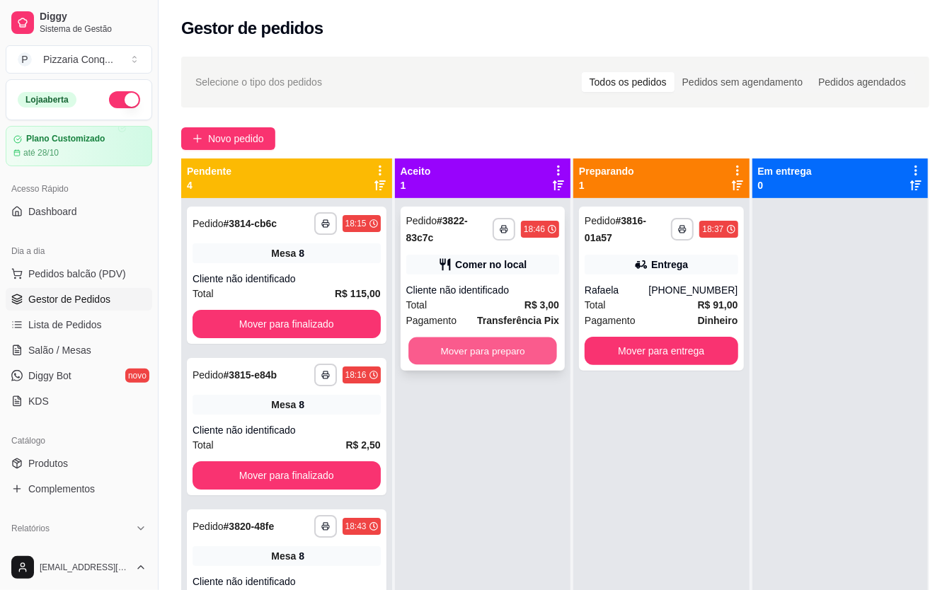
click at [524, 344] on button "Mover para preparo" at bounding box center [482, 351] width 149 height 28
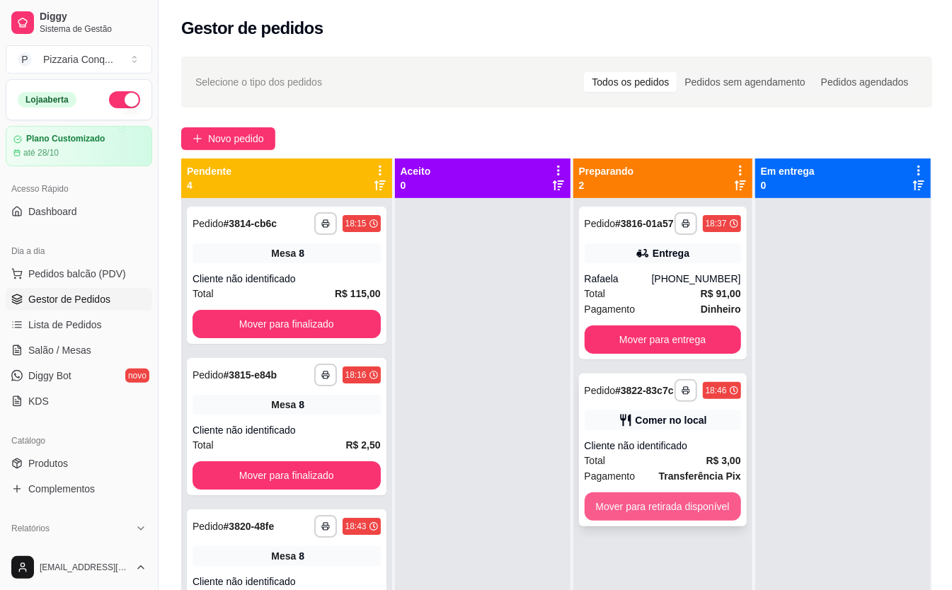
click at [722, 509] on button "Mover para retirada disponível" at bounding box center [662, 506] width 156 height 28
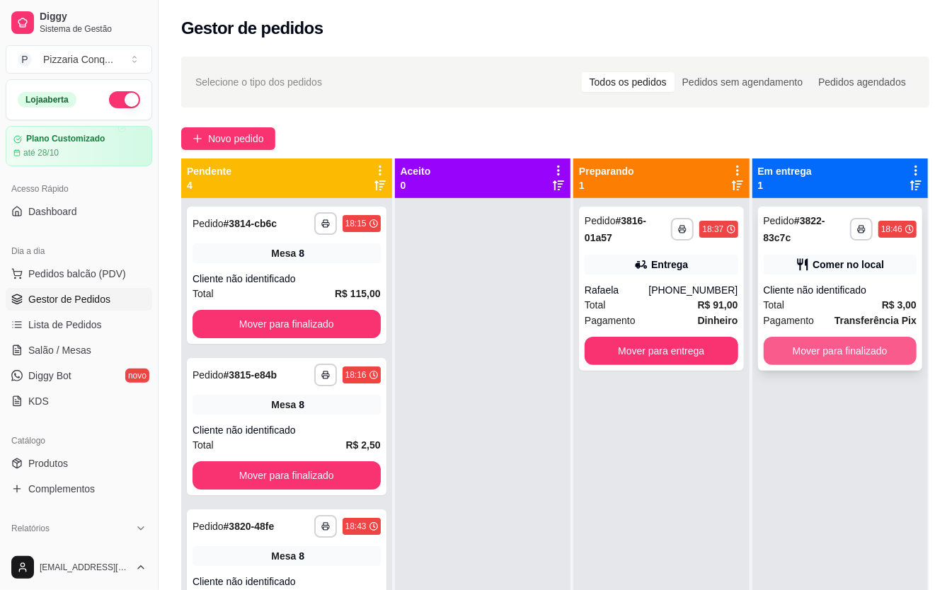
click at [870, 349] on button "Mover para finalizado" at bounding box center [839, 351] width 153 height 28
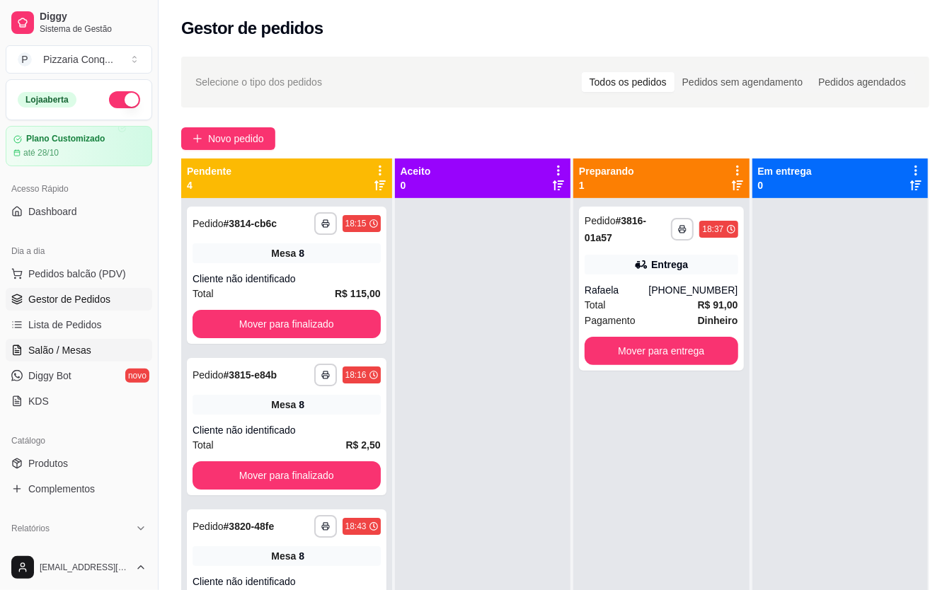
click at [74, 343] on span "Salão / Mesas" at bounding box center [59, 350] width 63 height 14
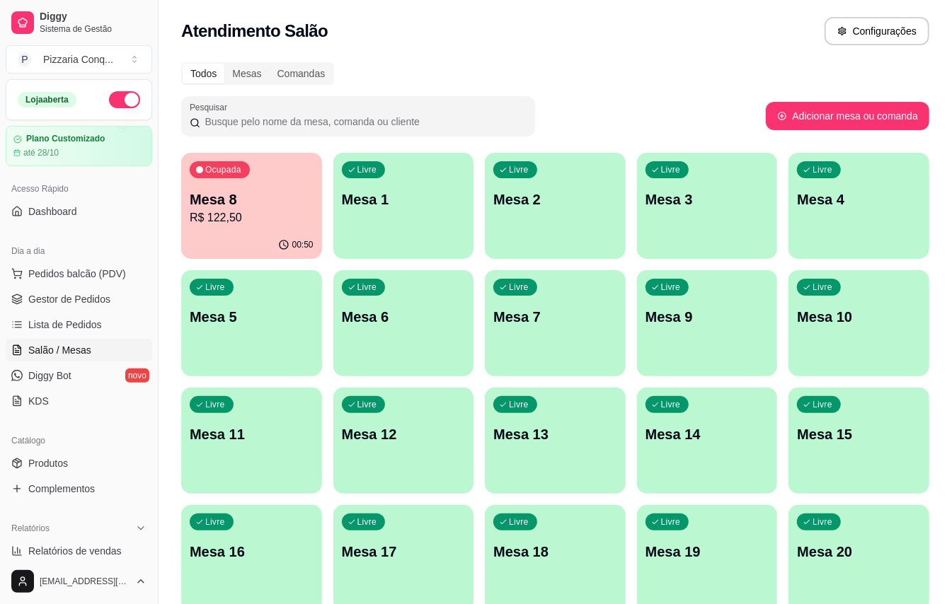
click at [224, 171] on p "Ocupada" at bounding box center [223, 169] width 36 height 11
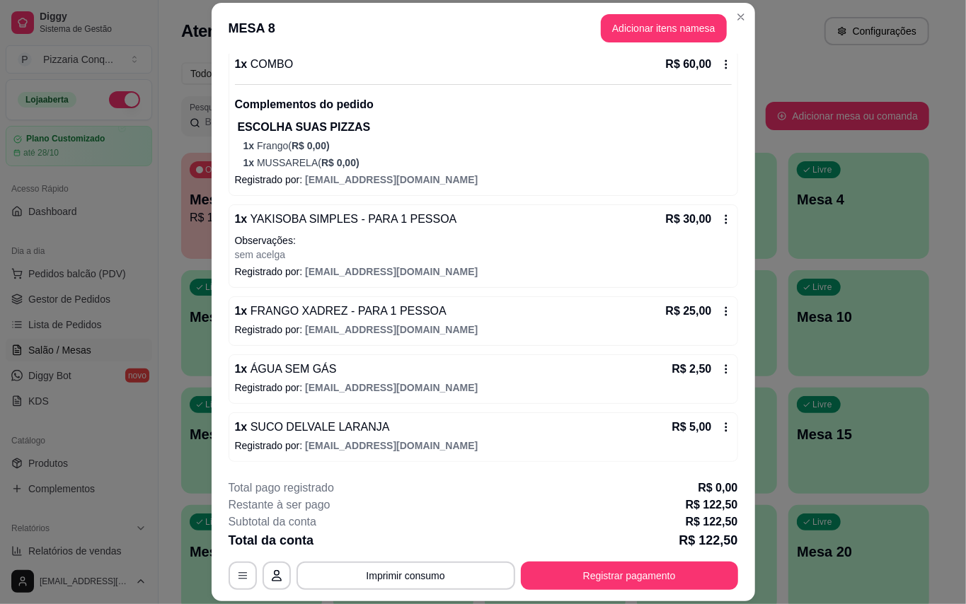
scroll to position [42, 0]
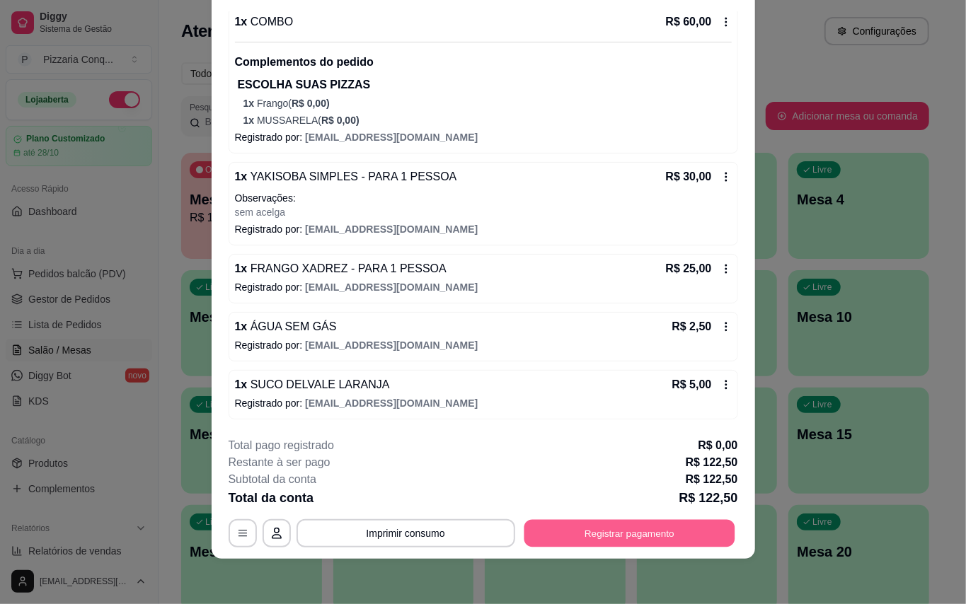
click at [650, 538] on button "Registrar pagamento" at bounding box center [629, 533] width 211 height 28
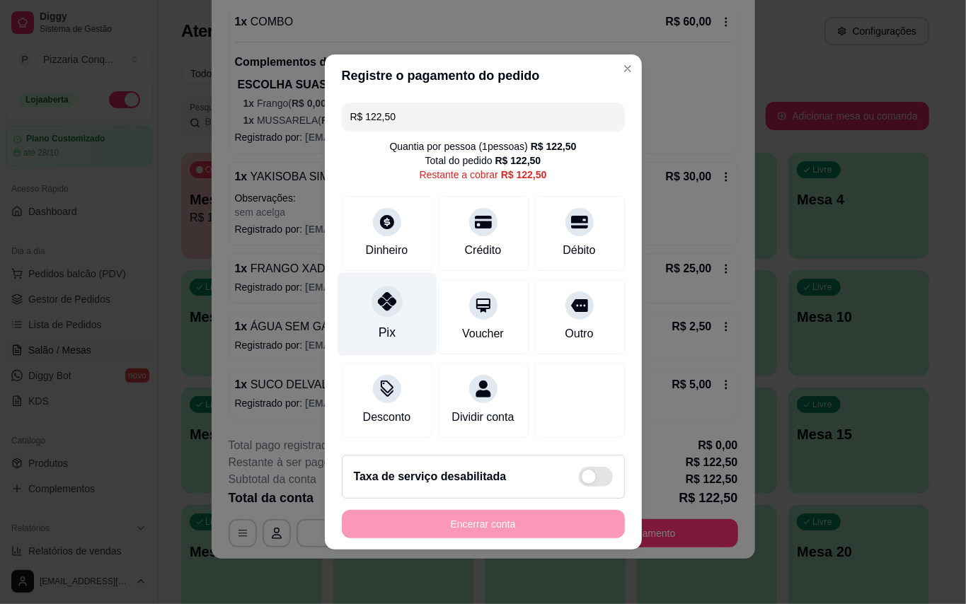
click at [391, 306] on div at bounding box center [386, 301] width 31 height 31
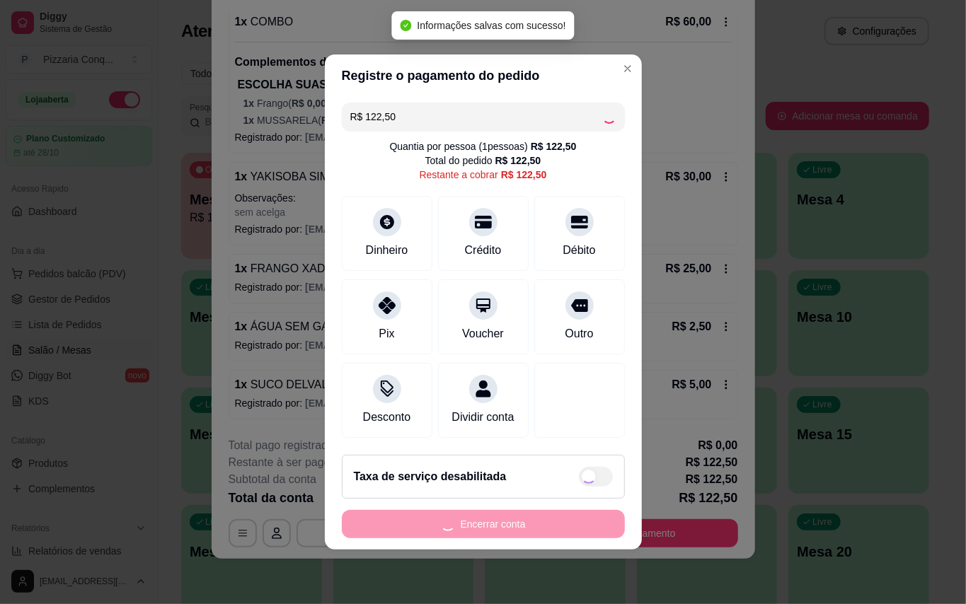
type input "R$ 0,00"
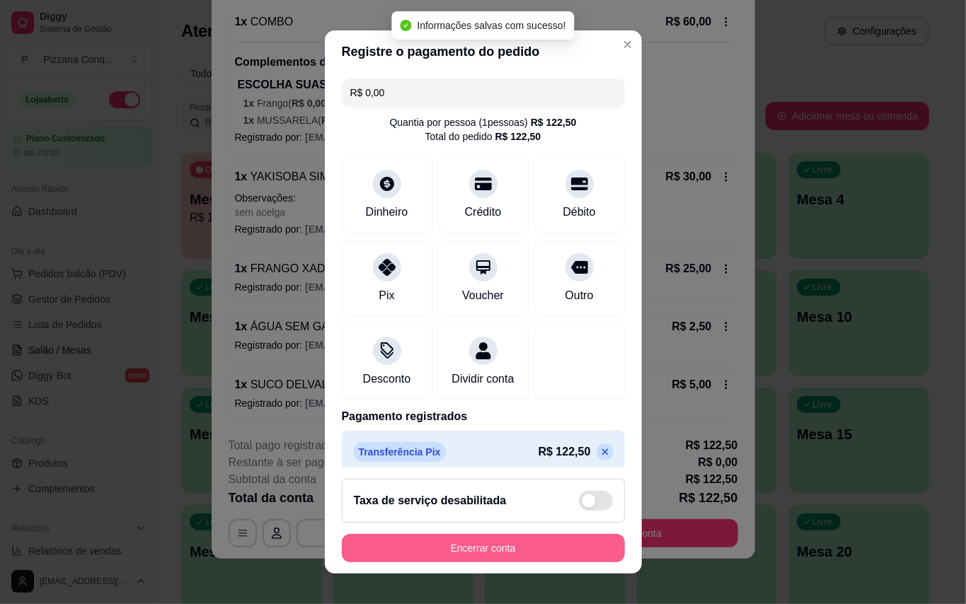
click at [527, 546] on button "Encerrar conta" at bounding box center [483, 548] width 283 height 28
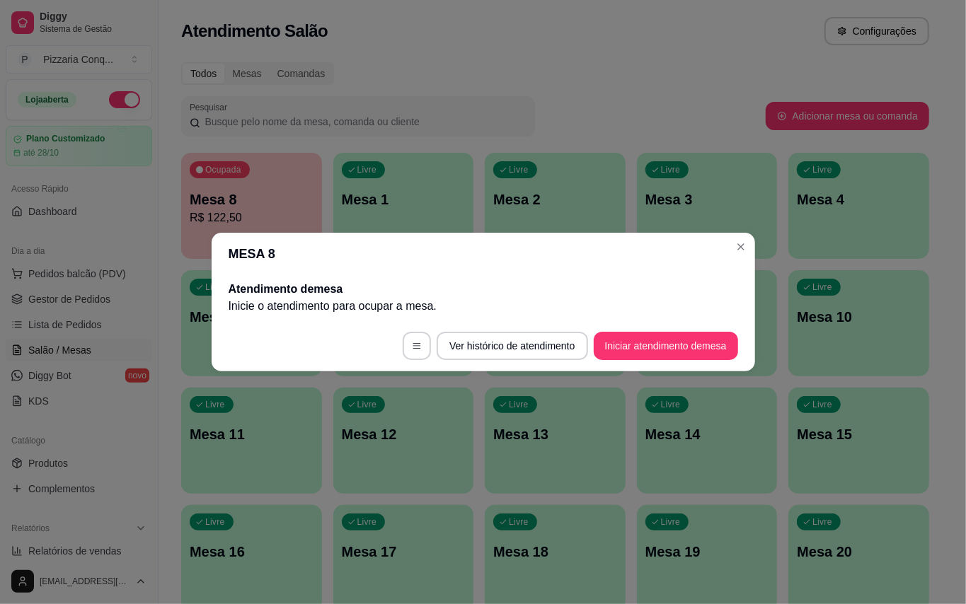
scroll to position [0, 0]
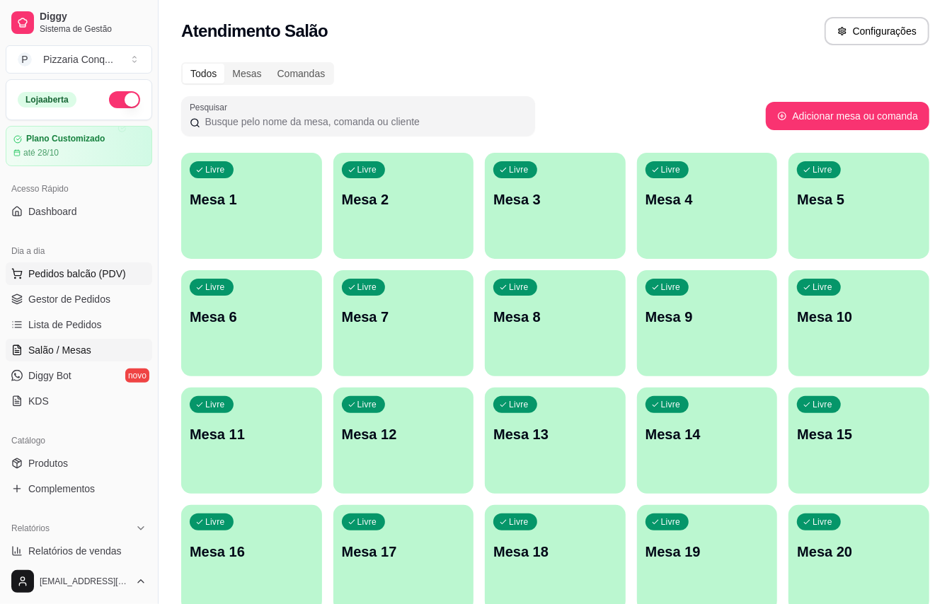
click at [117, 279] on span "Pedidos balcão (PDV)" at bounding box center [77, 274] width 98 height 14
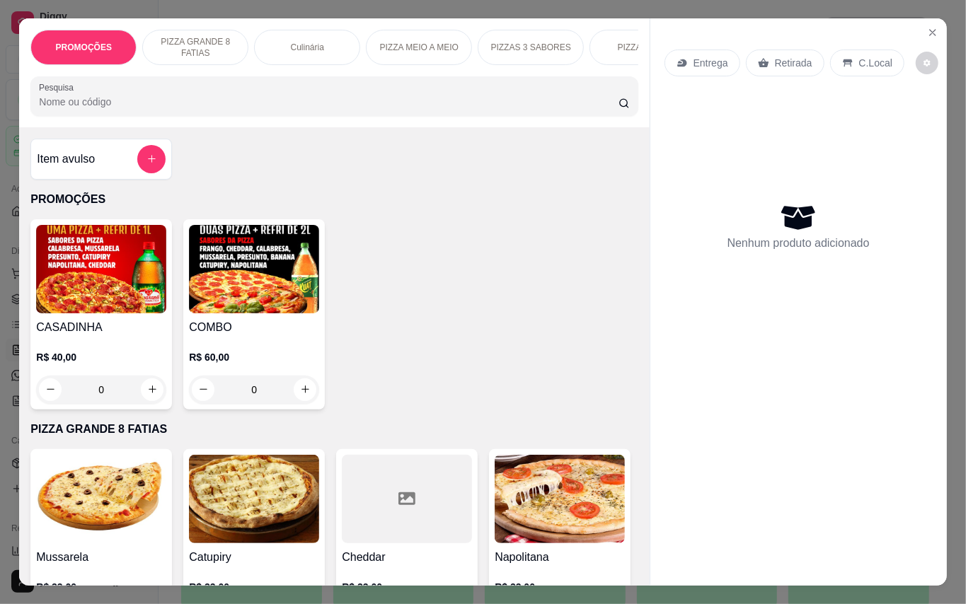
click at [229, 284] on img at bounding box center [254, 269] width 130 height 88
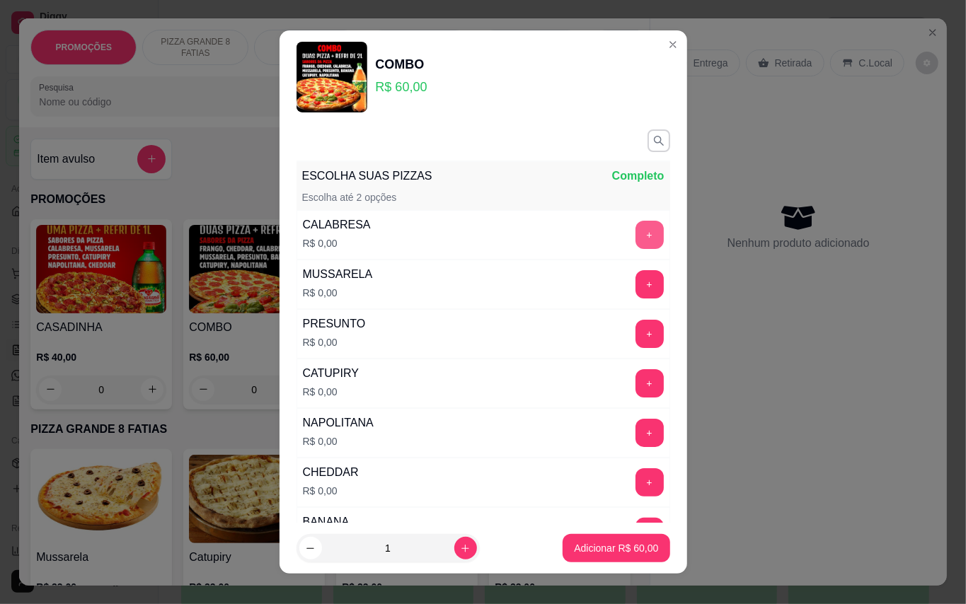
click at [635, 233] on button "+" at bounding box center [649, 235] width 28 height 28
click at [635, 281] on button "+" at bounding box center [649, 284] width 28 height 28
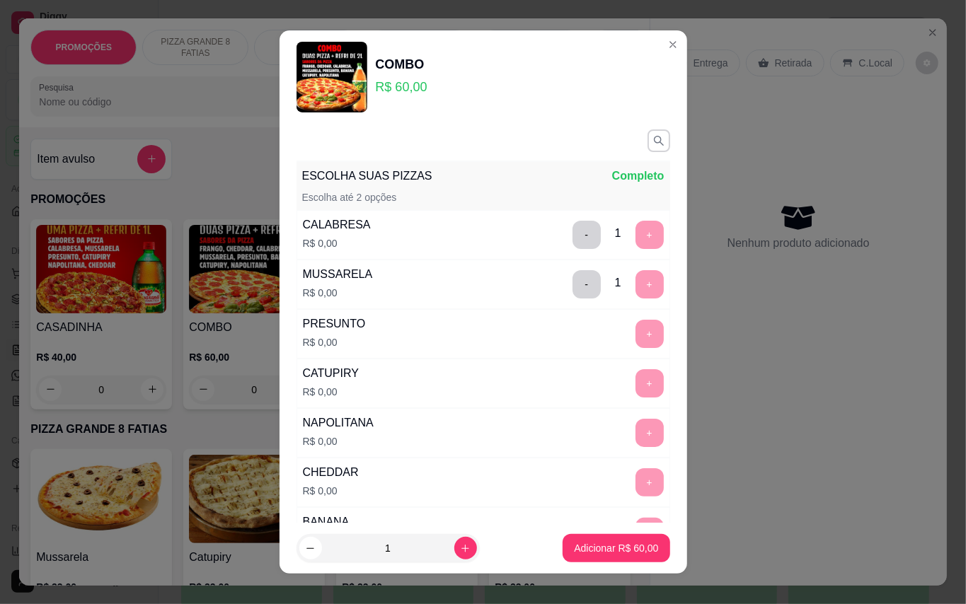
scroll to position [15, 0]
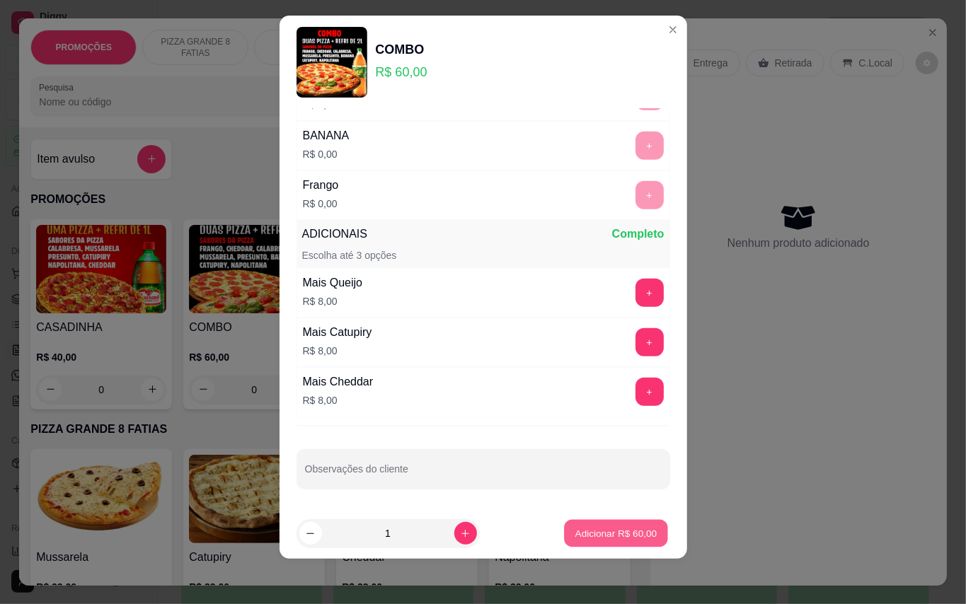
click at [608, 528] on p "Adicionar R$ 60,00" at bounding box center [616, 533] width 82 height 13
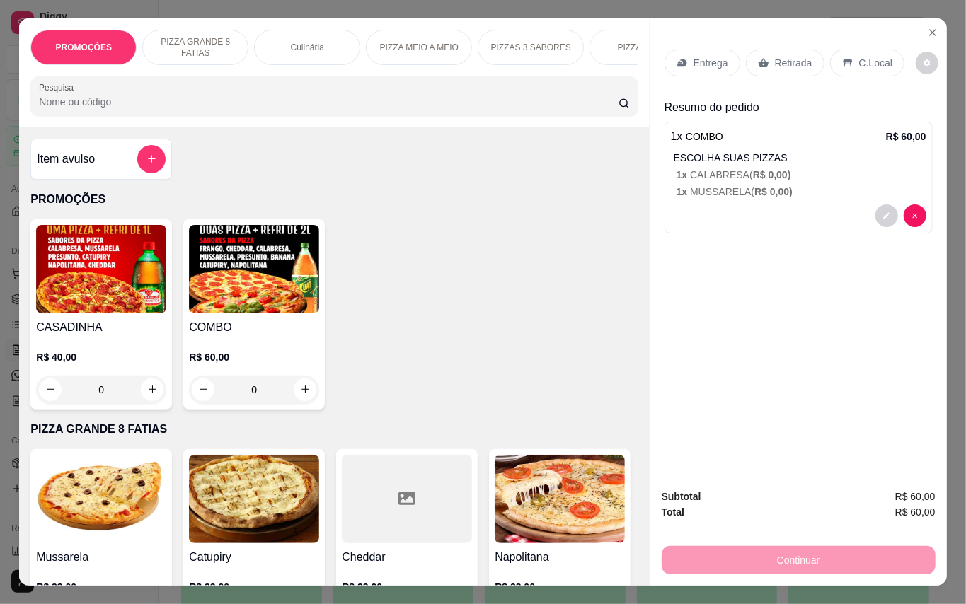
click at [715, 63] on div "Entrega" at bounding box center [702, 63] width 76 height 27
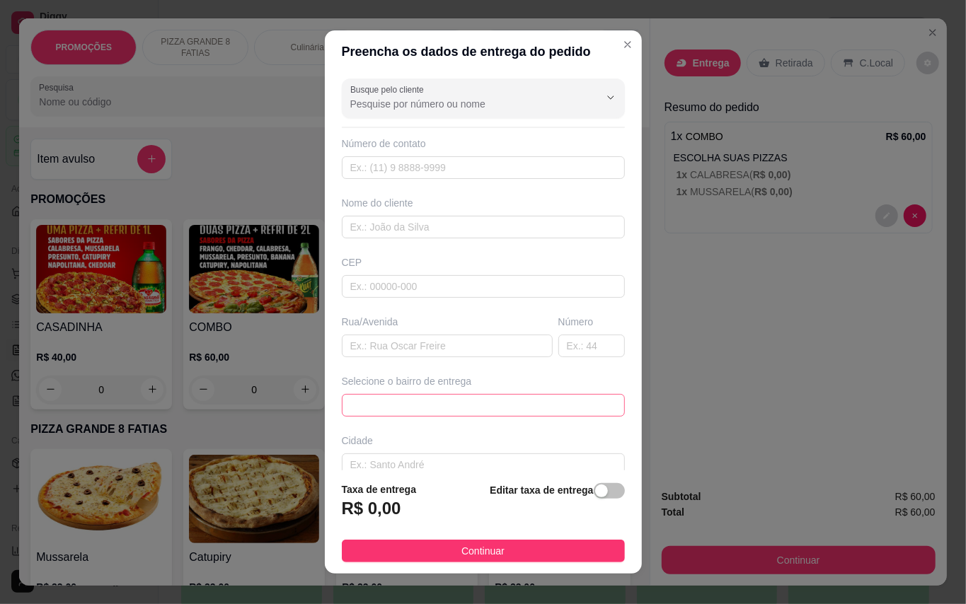
click at [439, 408] on span at bounding box center [483, 405] width 266 height 21
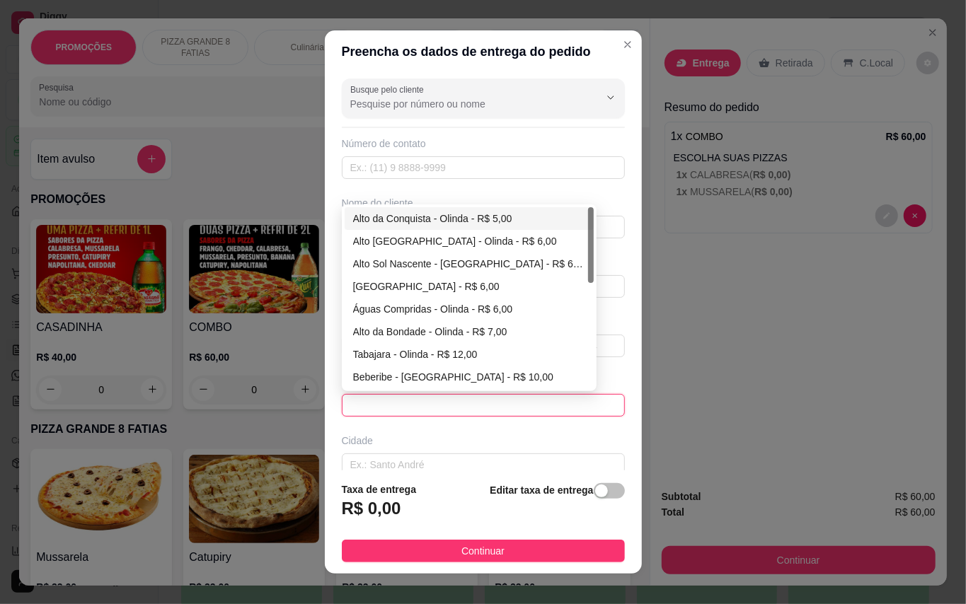
click at [442, 224] on div "Alto da Conquista - Olinda - R$ 5,00" at bounding box center [469, 219] width 232 height 16
type input "Olinda"
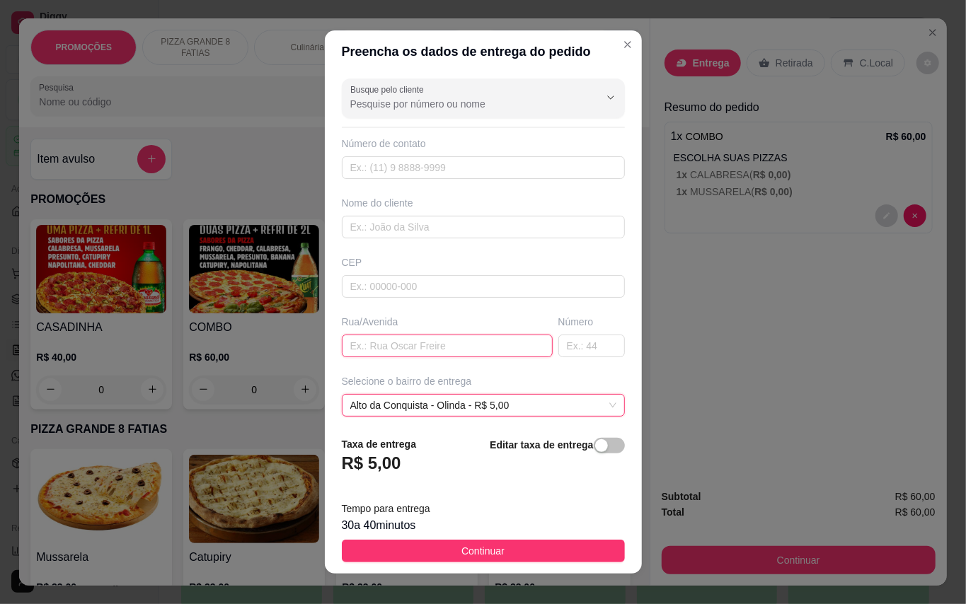
click at [436, 335] on input "text" at bounding box center [447, 346] width 211 height 23
type input "rua da praça"
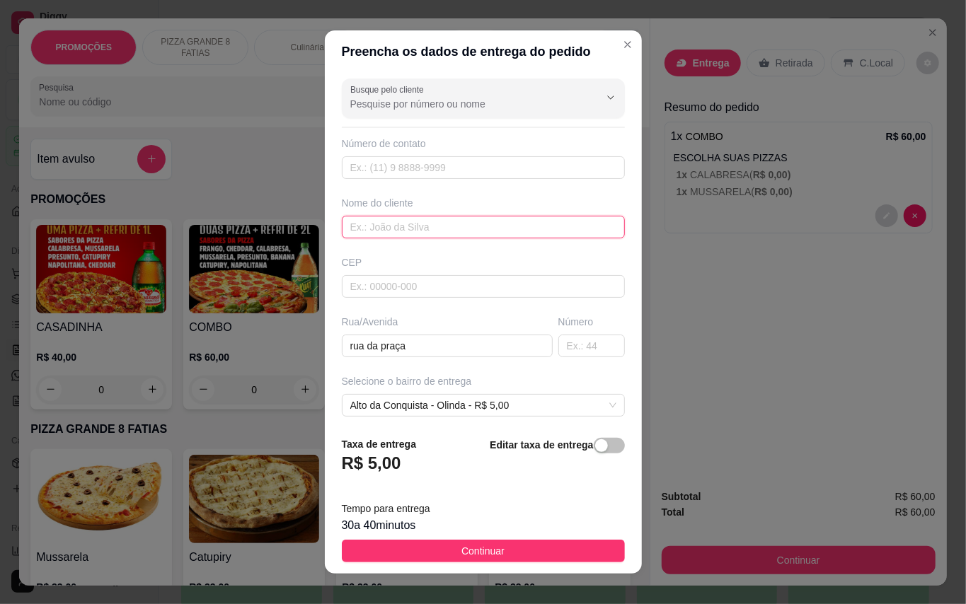
click at [461, 238] on input "text" at bounding box center [483, 227] width 283 height 23
type input "[PERSON_NAME]"
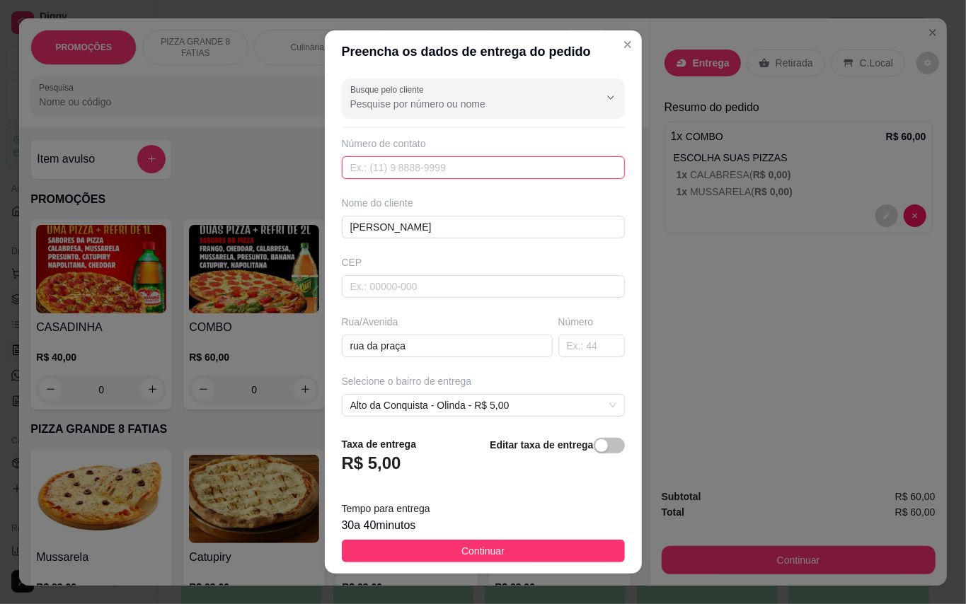
click at [446, 168] on input "text" at bounding box center [483, 167] width 283 height 23
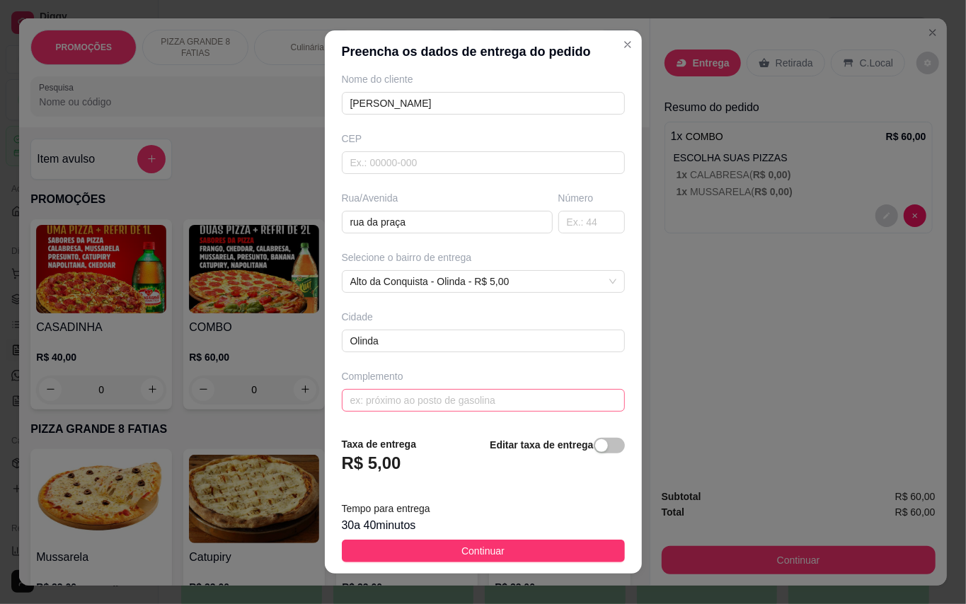
type input "[PHONE_NUMBER]"
click at [464, 403] on input "text" at bounding box center [483, 400] width 283 height 23
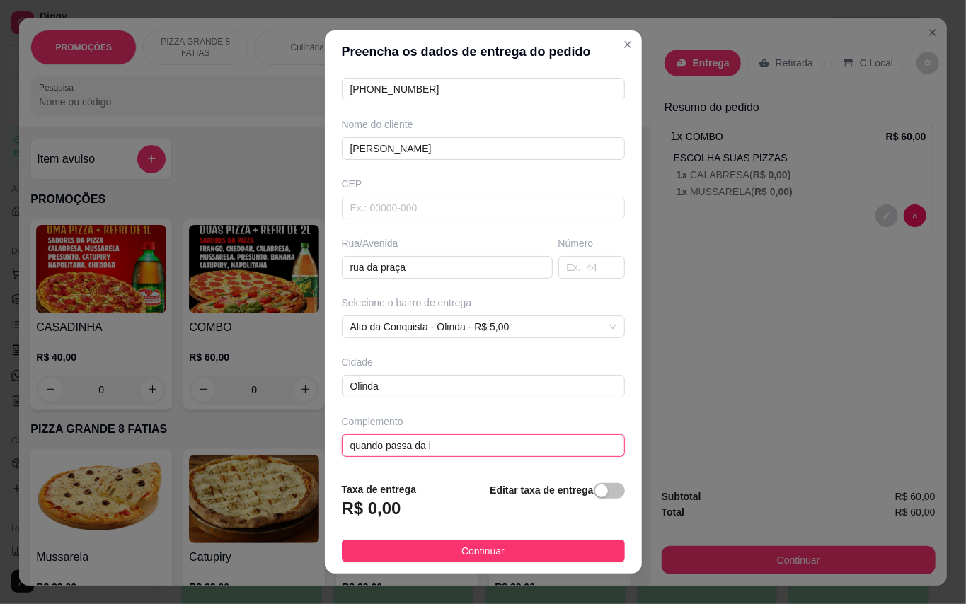
scroll to position [82, 0]
type input "quando passa da [DEMOGRAPHIC_DATA]"
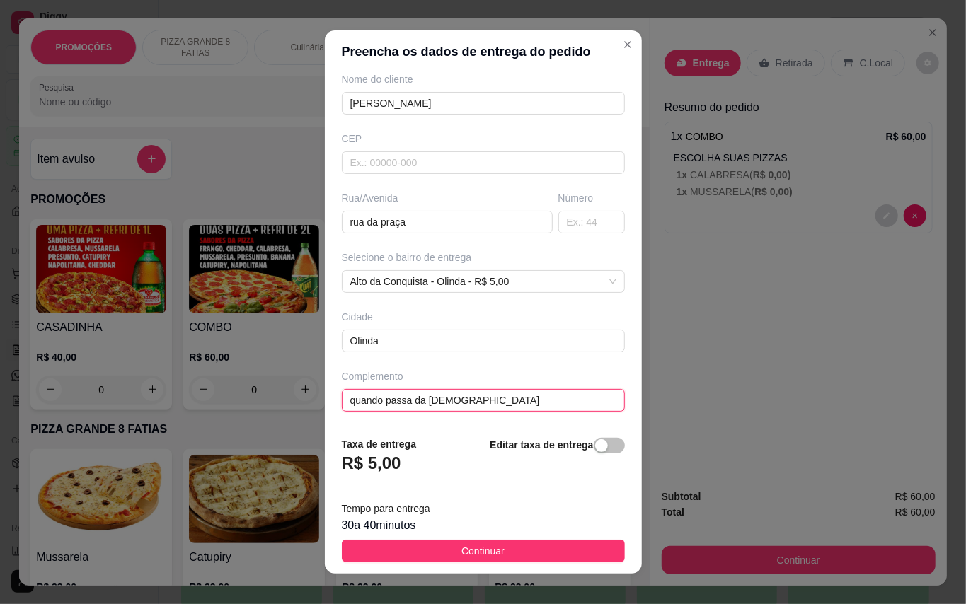
drag, startPoint x: 461, startPoint y: 393, endPoint x: 301, endPoint y: 410, distance: 161.5
click at [301, 410] on div "Preencha os dados de entrega do pedido Busque pelo cliente Número de contato [P…" at bounding box center [483, 302] width 966 height 604
paste input "quando passa a igreja sembleia de [DEMOGRAPHIC_DATA] primeira rua a esquerda pe…"
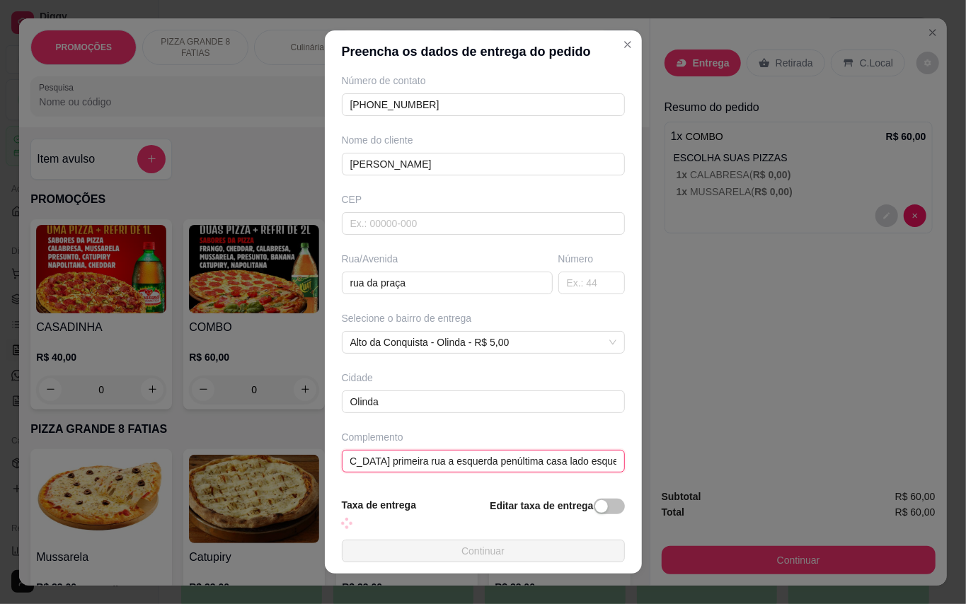
scroll to position [82, 0]
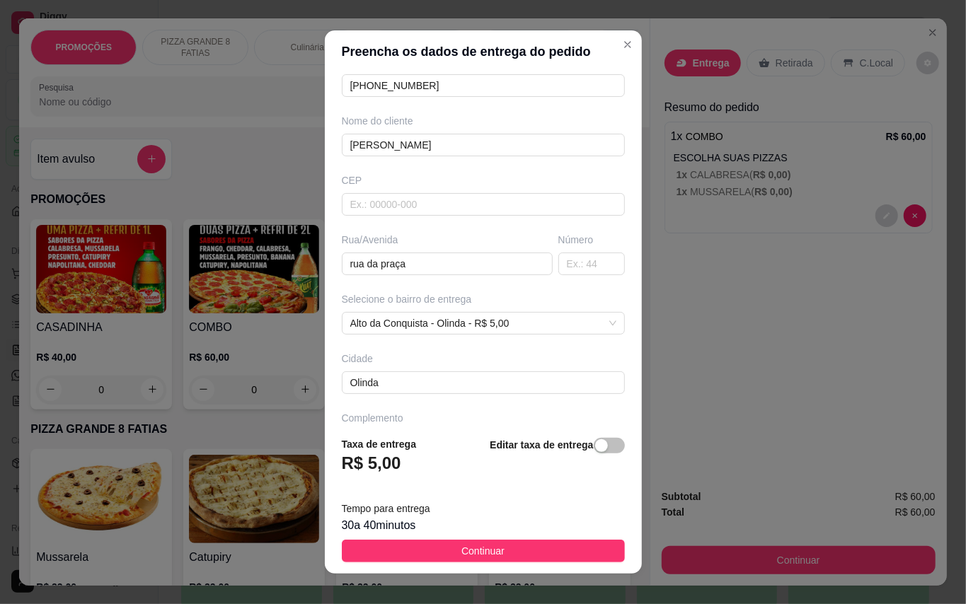
type input "quando passa a igreja sembleia de [DEMOGRAPHIC_DATA] primeira rua a esquerda pe…"
click at [476, 559] on span "Continuar" at bounding box center [482, 551] width 43 height 16
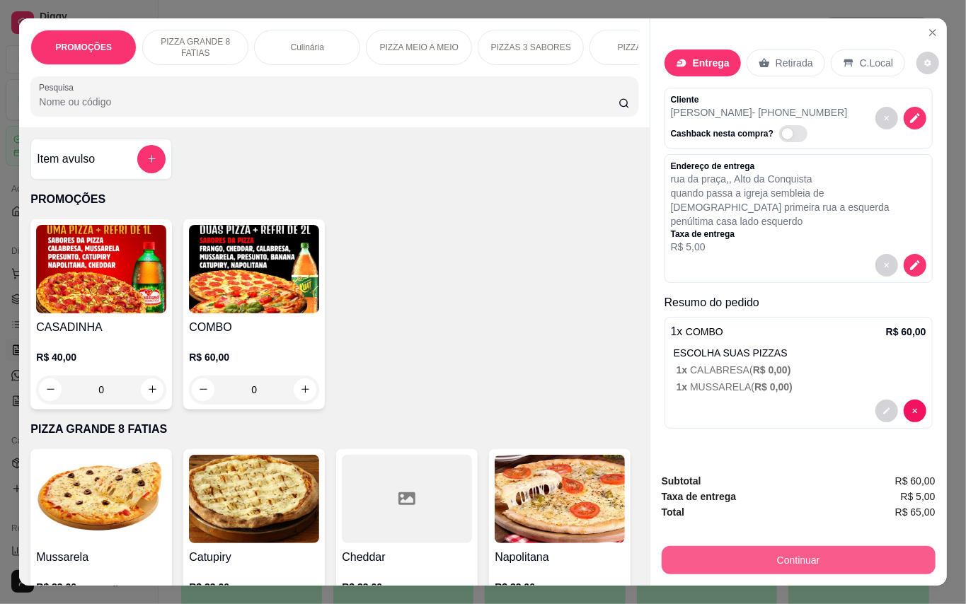
click at [717, 558] on button "Continuar" at bounding box center [799, 560] width 274 height 28
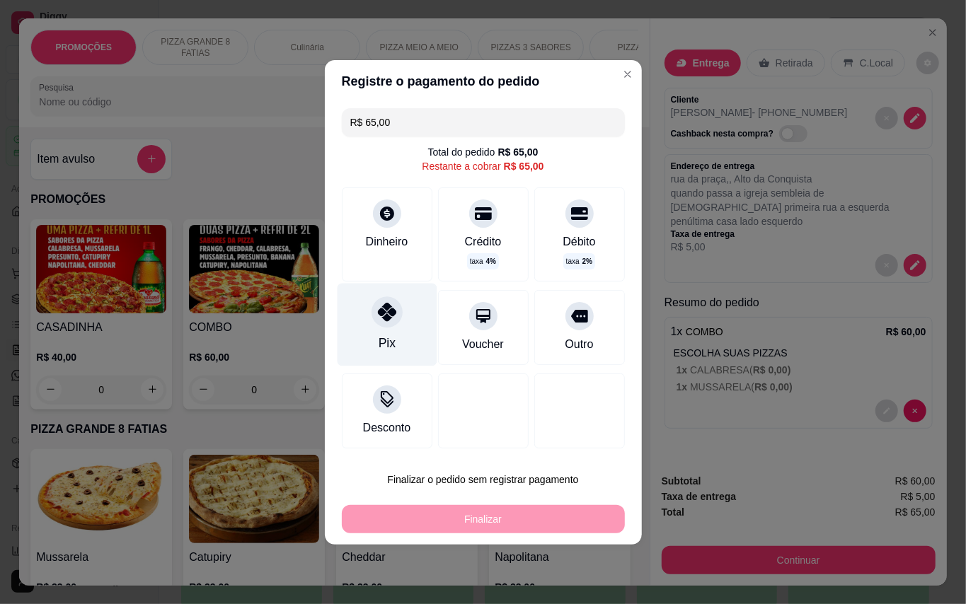
click at [410, 321] on div "Pix" at bounding box center [387, 324] width 100 height 83
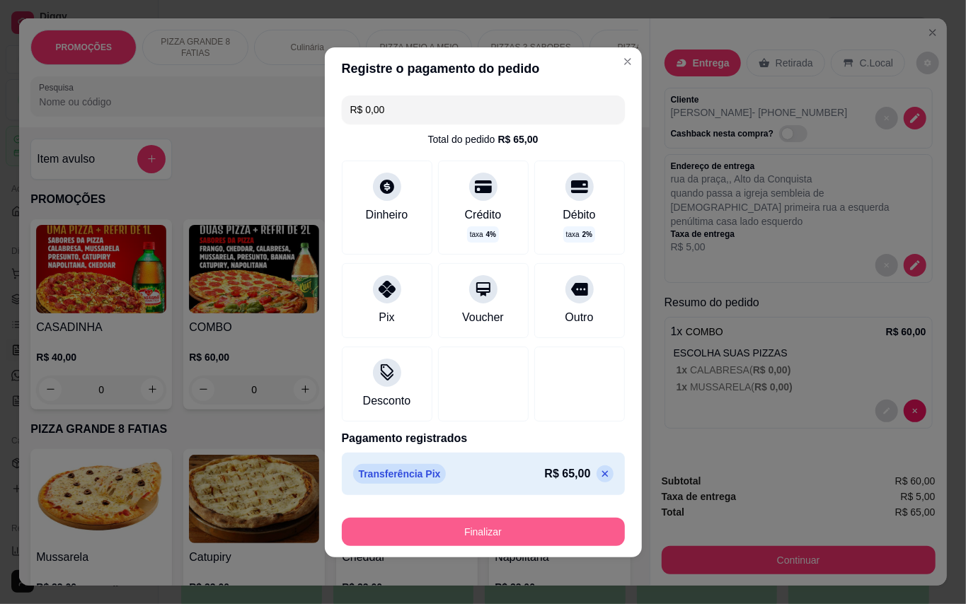
click at [521, 531] on button "Finalizar" at bounding box center [483, 532] width 283 height 28
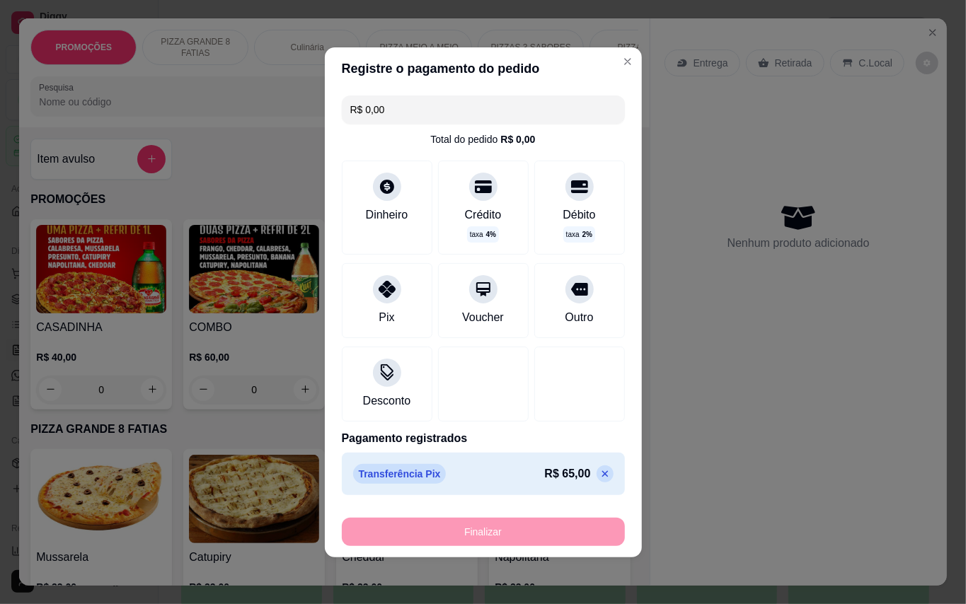
type input "-R$ 65,00"
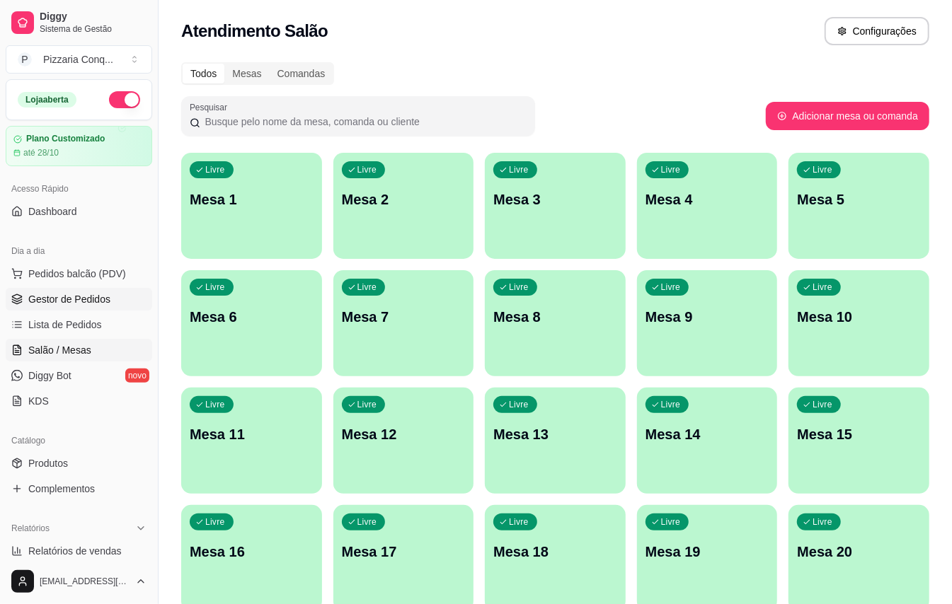
click at [57, 308] on link "Gestor de Pedidos" at bounding box center [79, 299] width 146 height 23
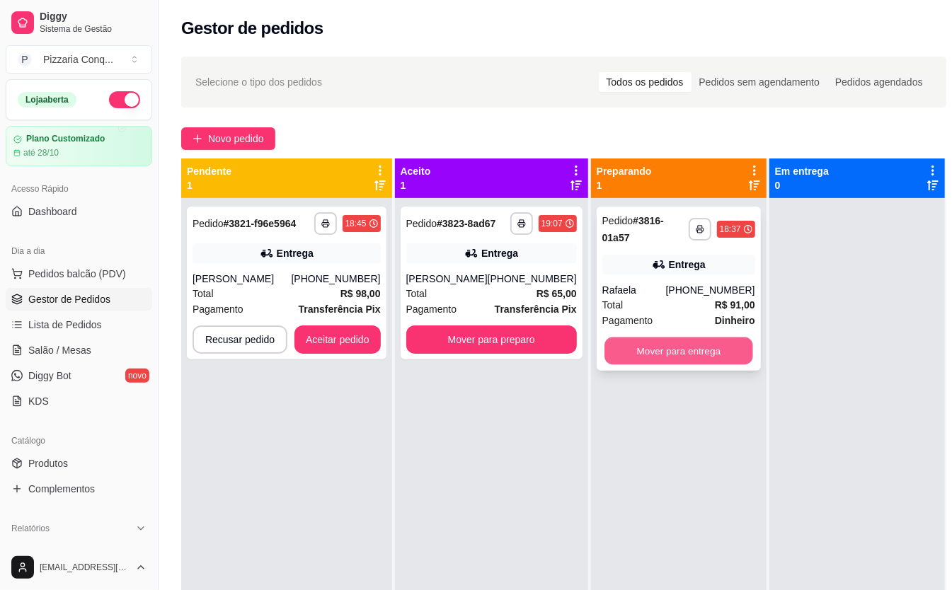
click at [618, 352] on button "Mover para entrega" at bounding box center [678, 351] width 149 height 28
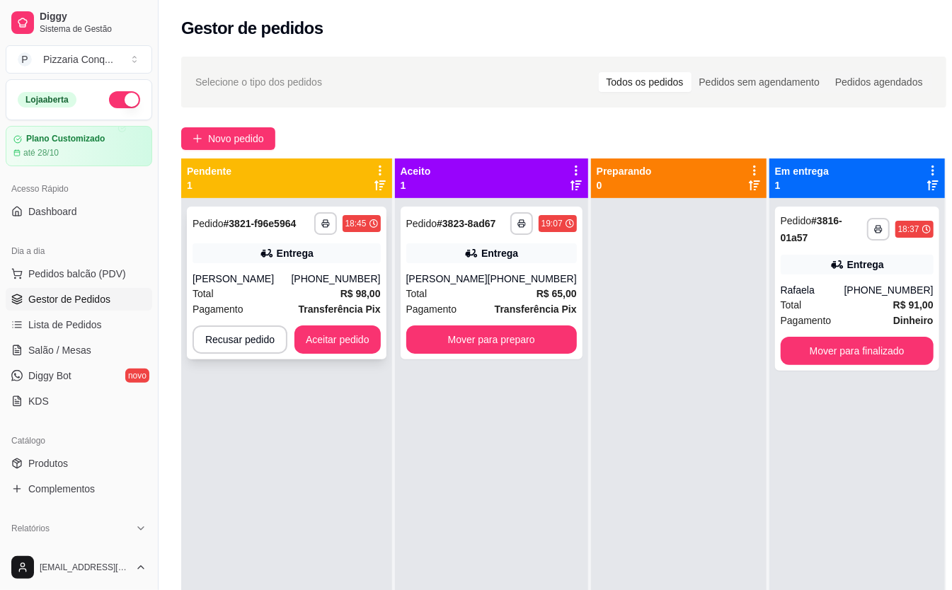
click at [357, 324] on div "**********" at bounding box center [287, 283] width 200 height 153
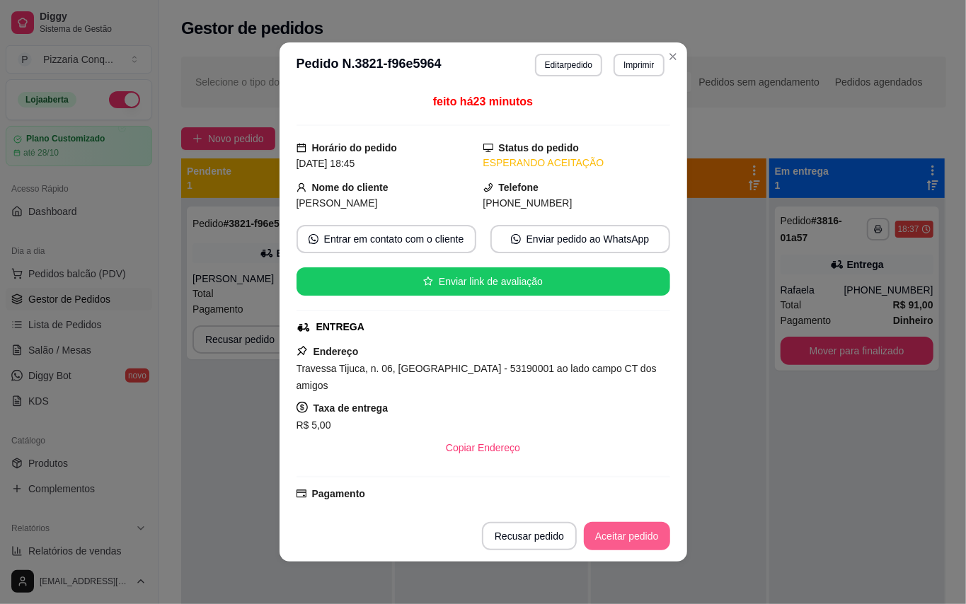
click at [595, 532] on button "Aceitar pedido" at bounding box center [627, 536] width 86 height 28
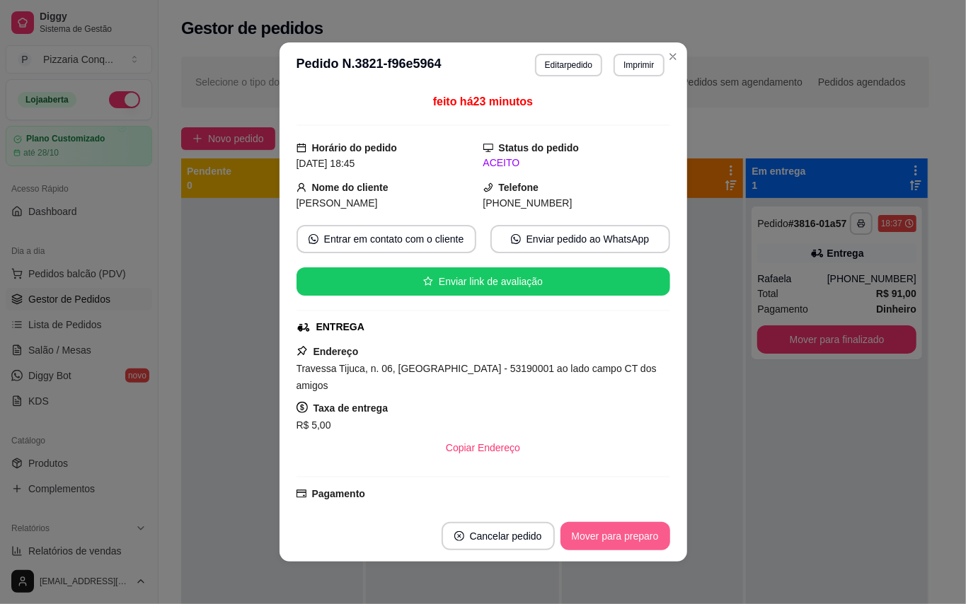
click at [595, 532] on button "Mover para preparo" at bounding box center [615, 536] width 110 height 28
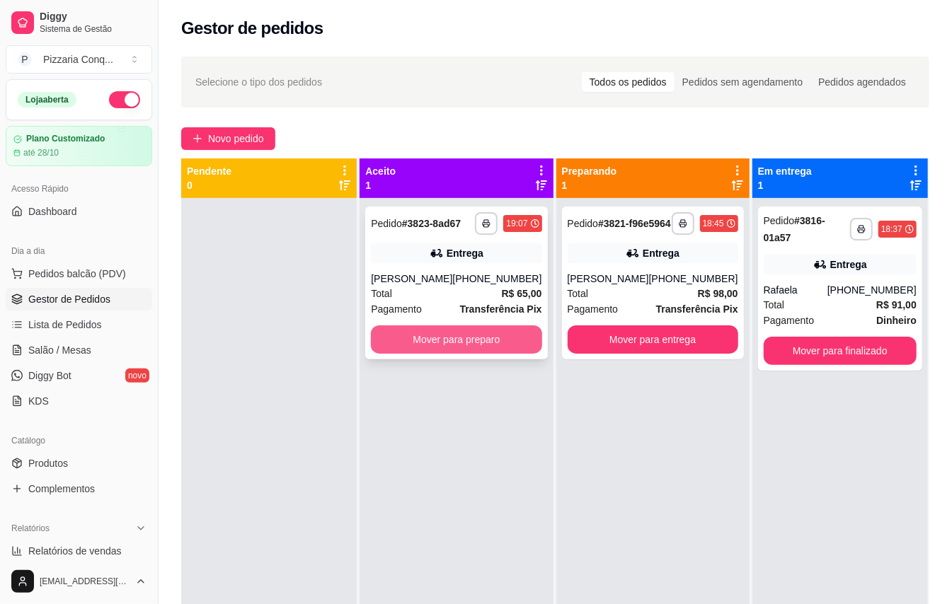
click at [500, 350] on button "Mover para preparo" at bounding box center [456, 339] width 171 height 28
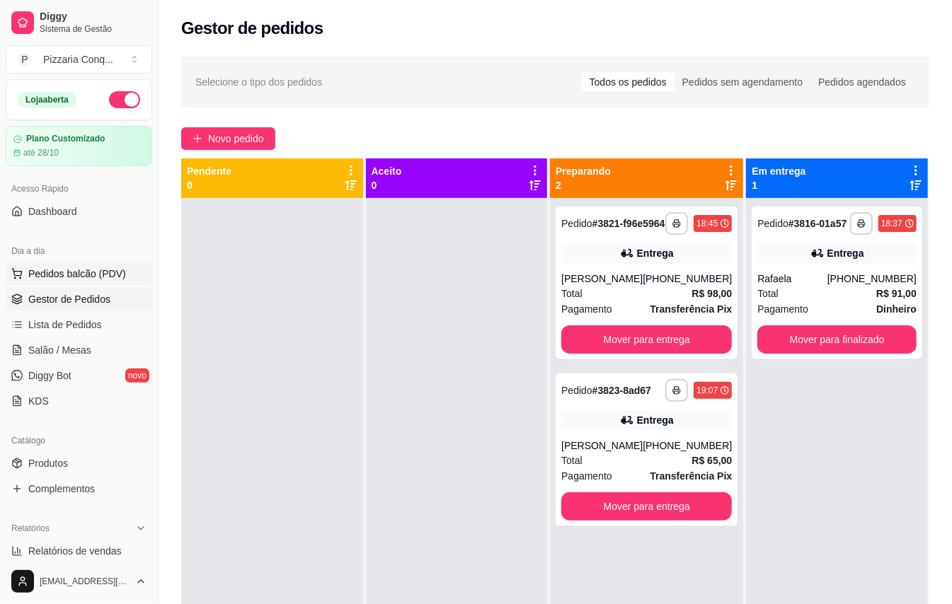
click at [52, 275] on span "Pedidos balcão (PDV)" at bounding box center [77, 274] width 98 height 14
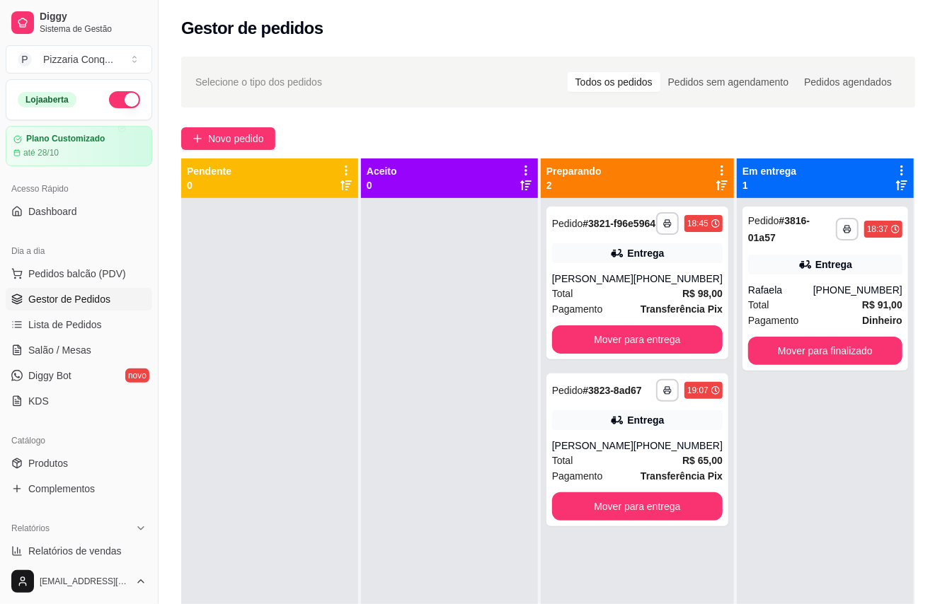
click at [245, 282] on img at bounding box center [252, 268] width 131 height 89
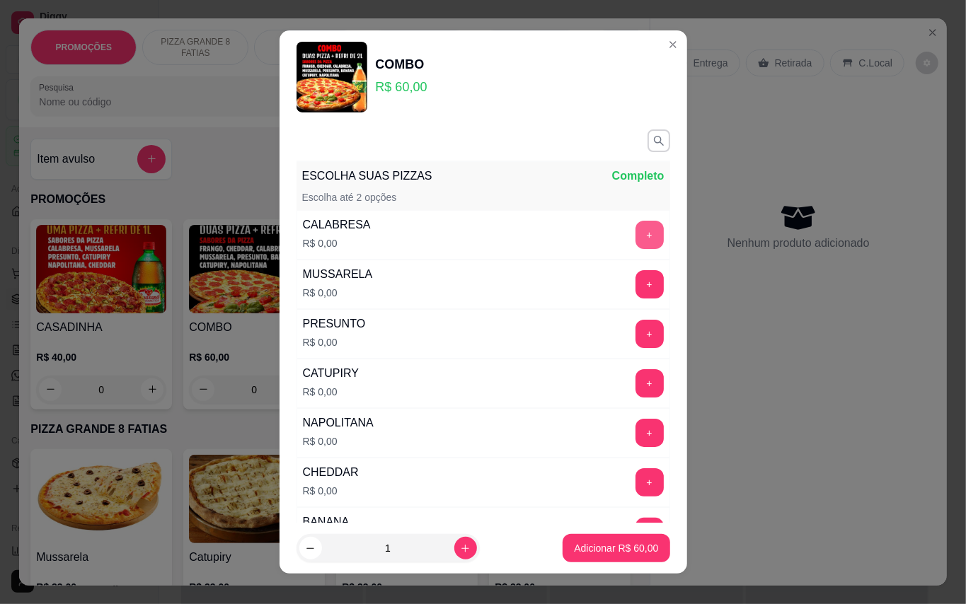
click at [635, 228] on button "+" at bounding box center [649, 235] width 28 height 28
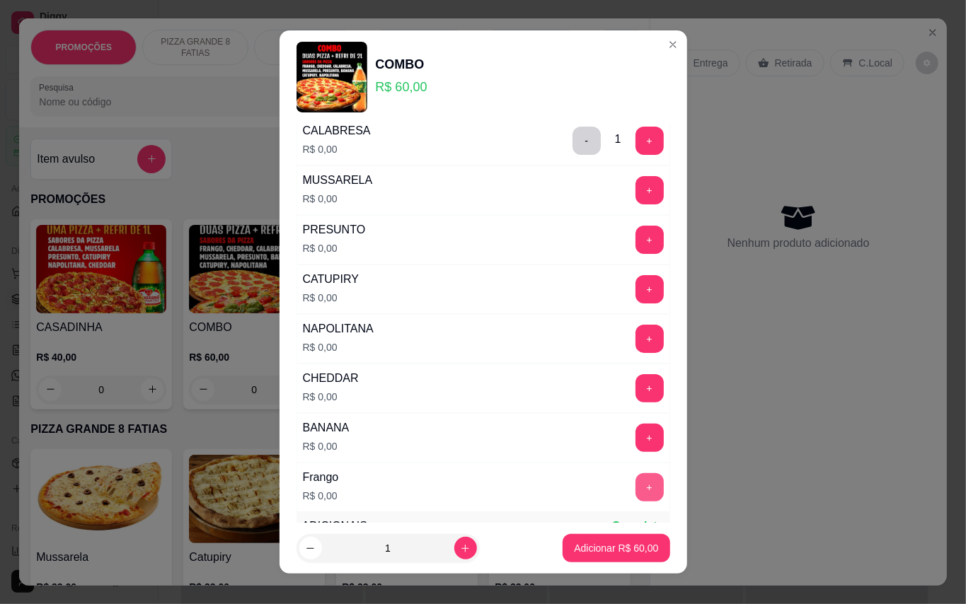
click at [635, 491] on button "+" at bounding box center [649, 487] width 28 height 28
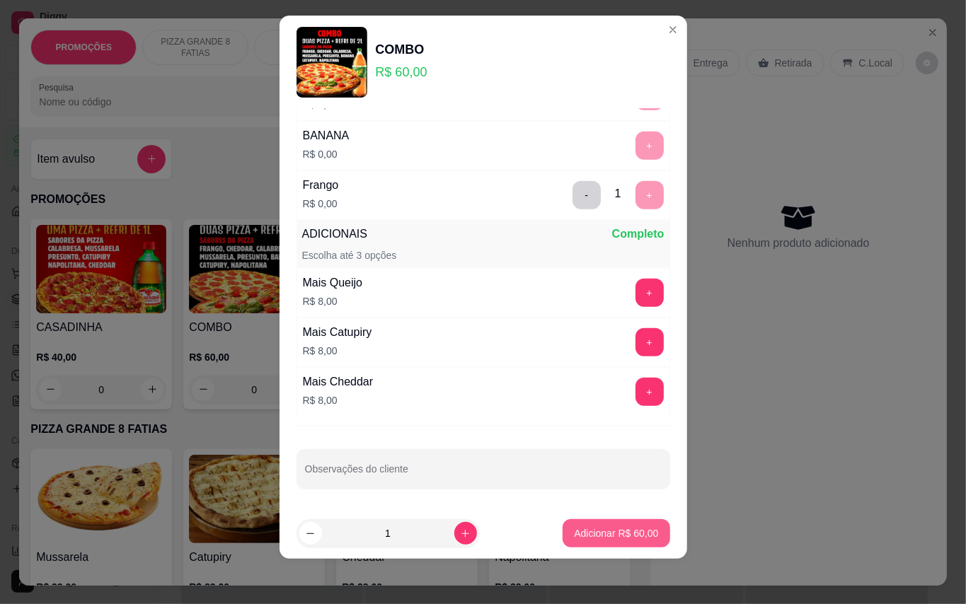
click at [601, 541] on button "Adicionar R$ 60,00" at bounding box center [615, 533] width 107 height 28
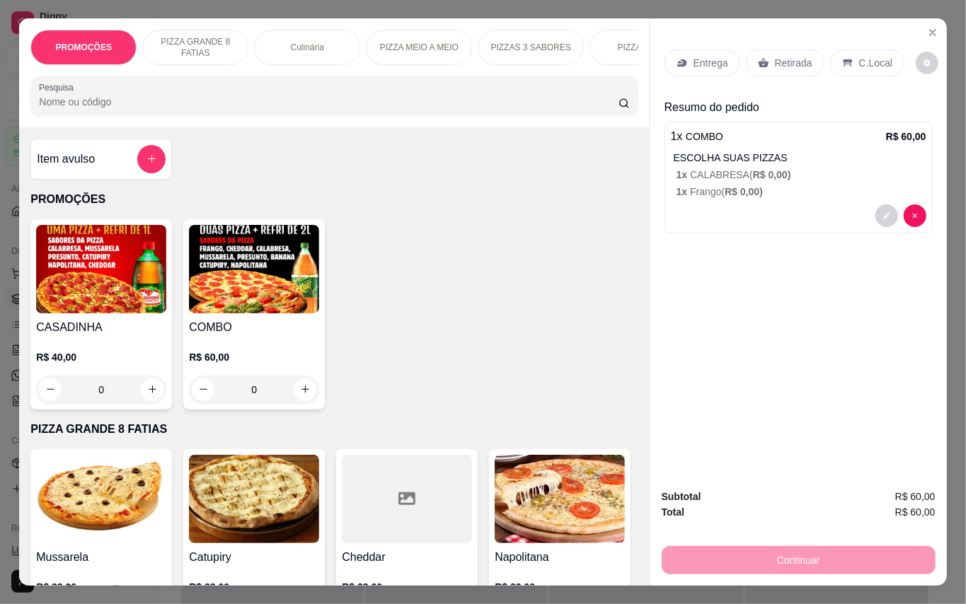
click at [716, 56] on p "Entrega" at bounding box center [710, 63] width 35 height 14
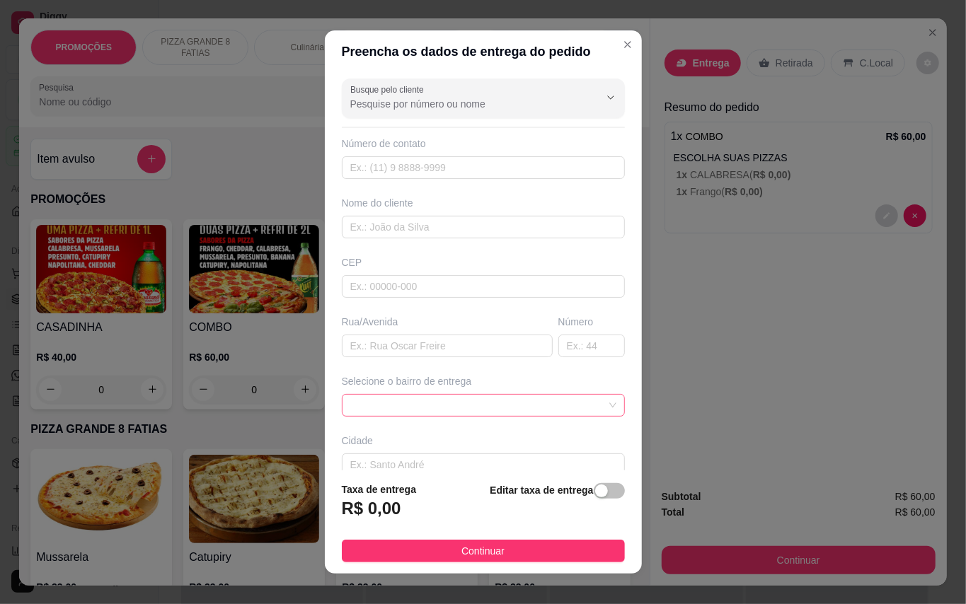
click at [428, 400] on span at bounding box center [483, 405] width 266 height 21
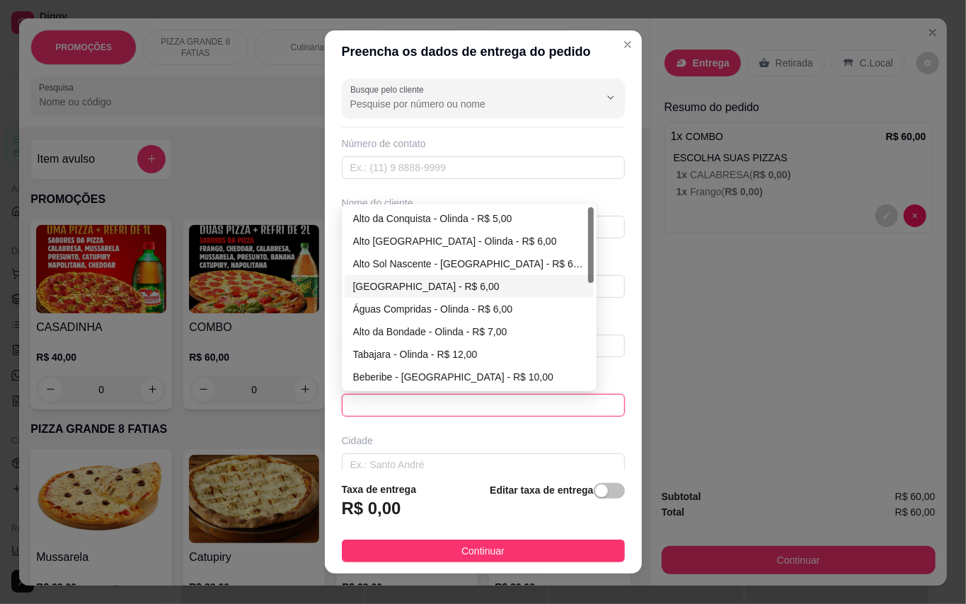
click at [411, 298] on div "[GEOGRAPHIC_DATA] - R$ 6,00" at bounding box center [469, 286] width 249 height 23
type input "Olinda"
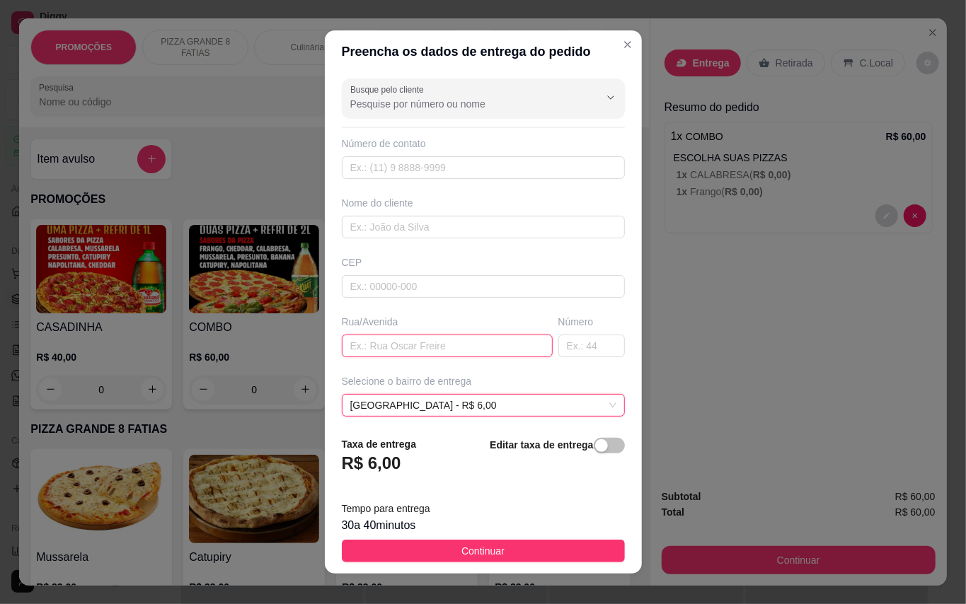
click at [405, 341] on input "text" at bounding box center [447, 346] width 211 height 23
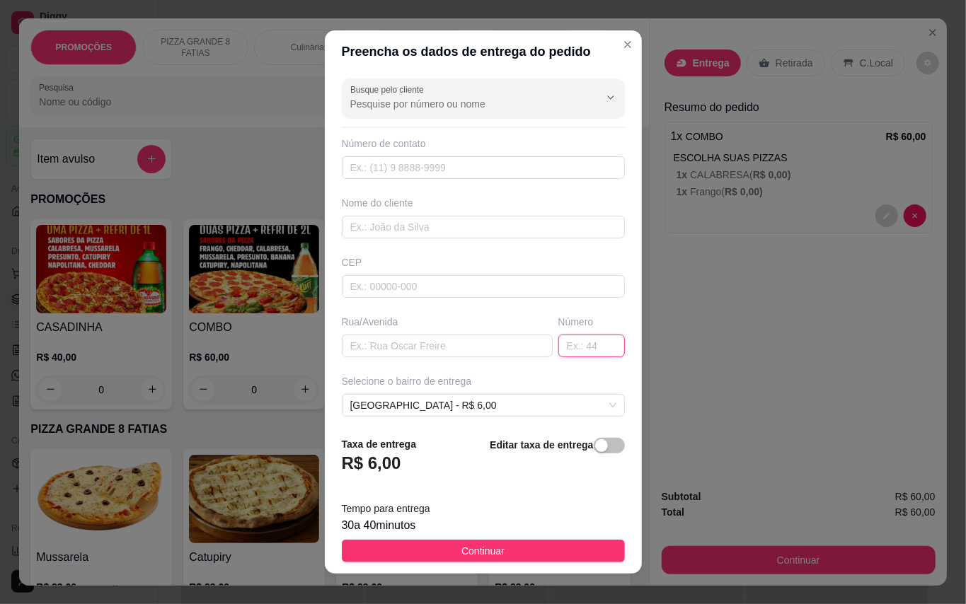
click at [558, 340] on input "text" at bounding box center [591, 346] width 67 height 23
type input "1359"
paste input "[PHONE_NUMBER]"
type input "[PHONE_NUMBER]"
click at [427, 224] on input "text" at bounding box center [483, 227] width 283 height 23
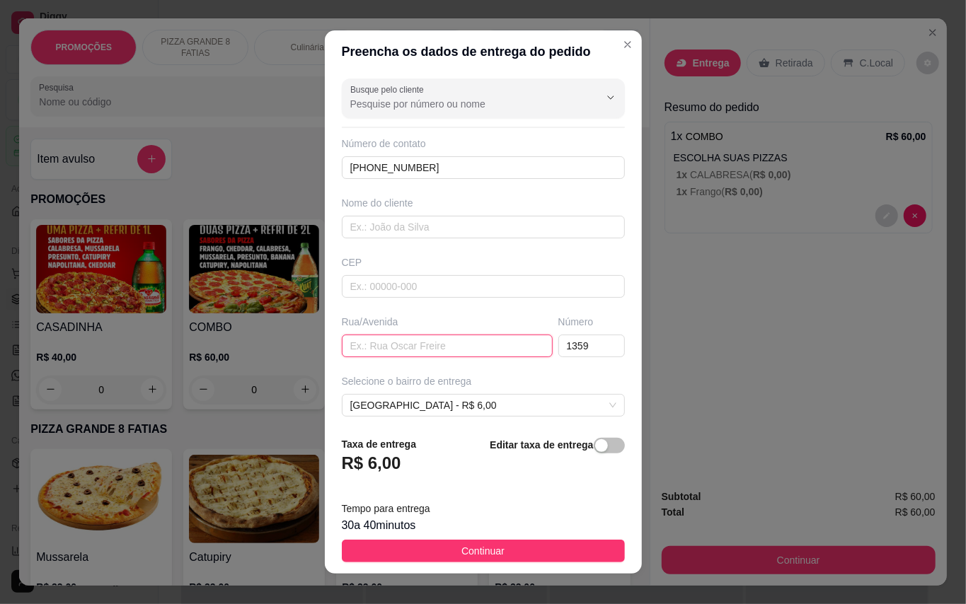
click at [454, 343] on input "text" at bounding box center [447, 346] width 211 height 23
type input "Estrada da mirueira"
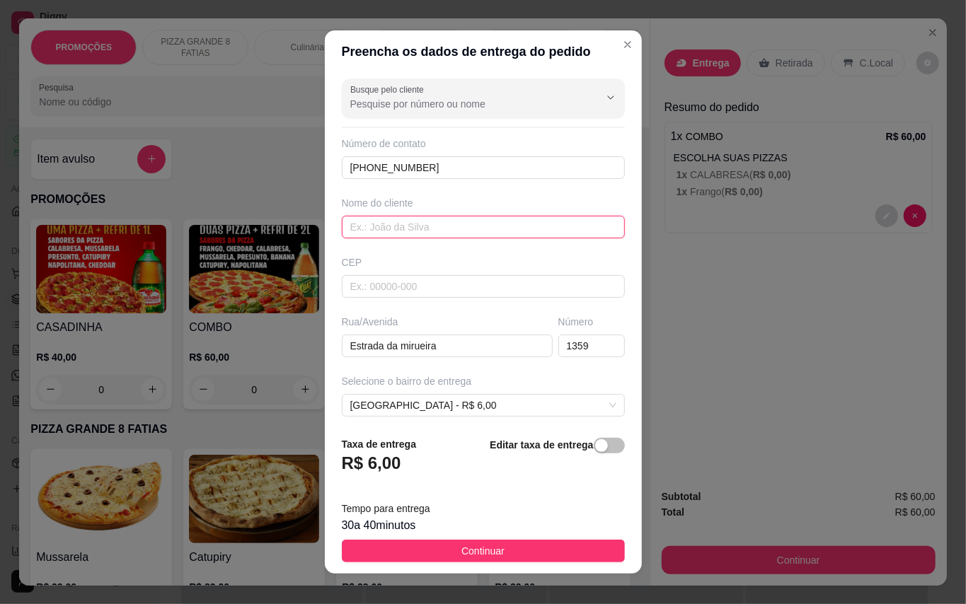
click at [474, 217] on input "text" at bounding box center [483, 227] width 283 height 23
type input "Orlando"
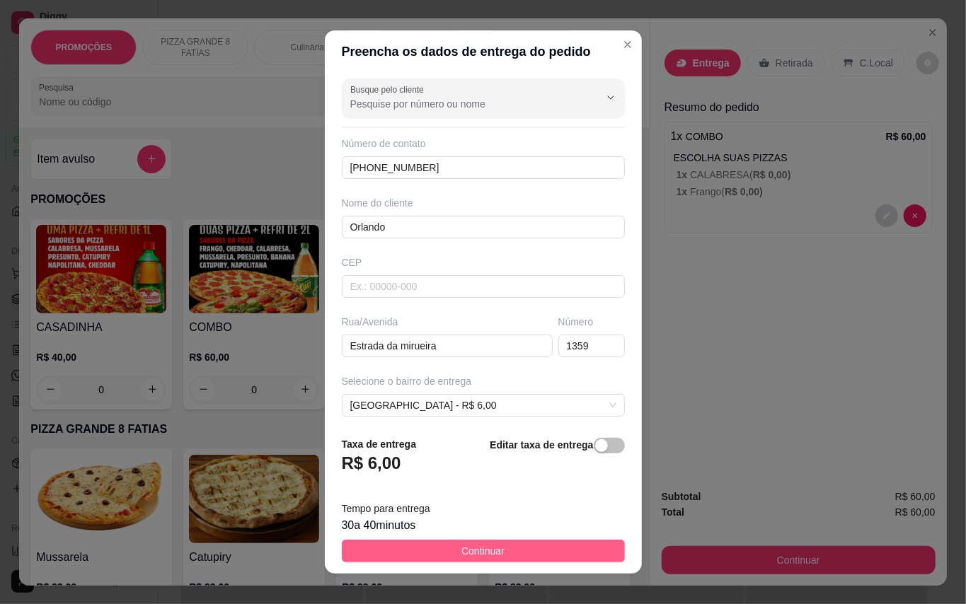
click at [524, 558] on button "Continuar" at bounding box center [483, 551] width 283 height 23
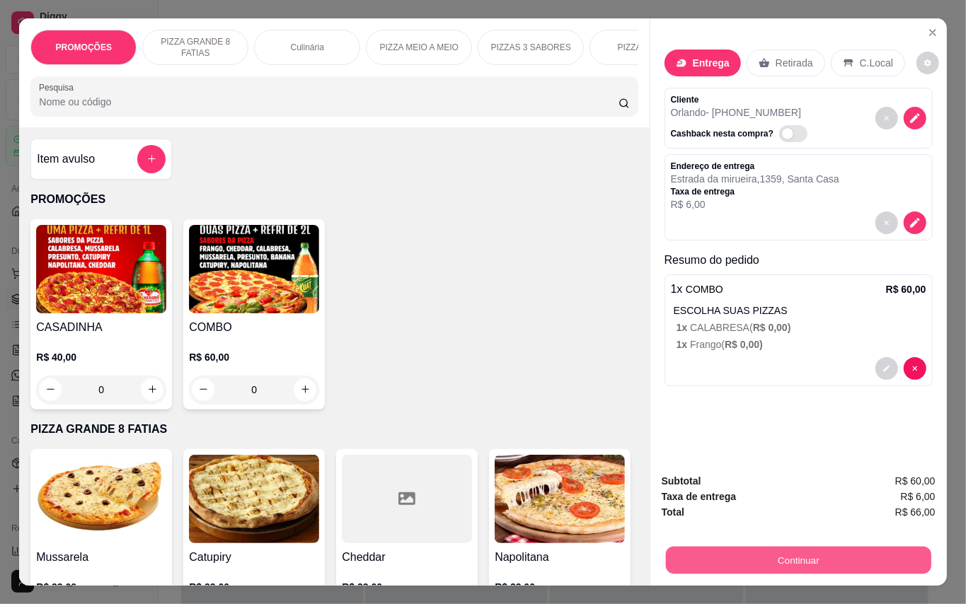
click at [767, 555] on button "Continuar" at bounding box center [797, 561] width 265 height 28
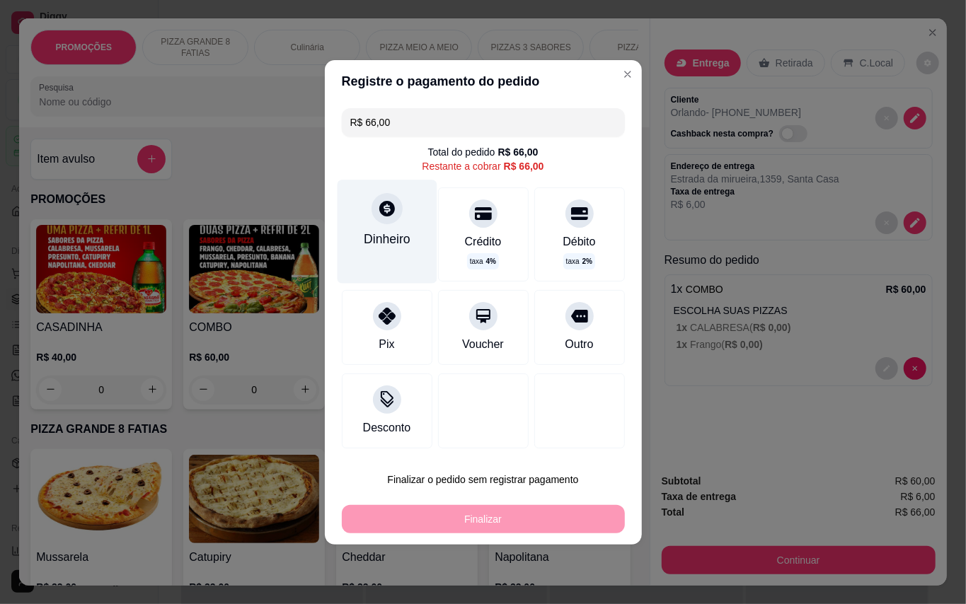
click at [402, 218] on div "Dinheiro" at bounding box center [387, 231] width 100 height 103
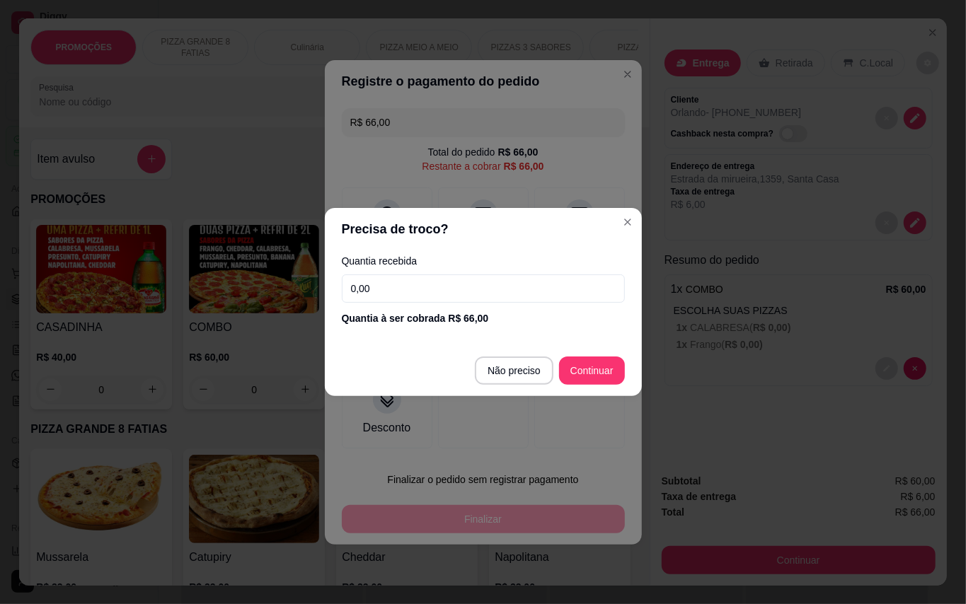
click at [447, 292] on input "0,00" at bounding box center [483, 289] width 283 height 28
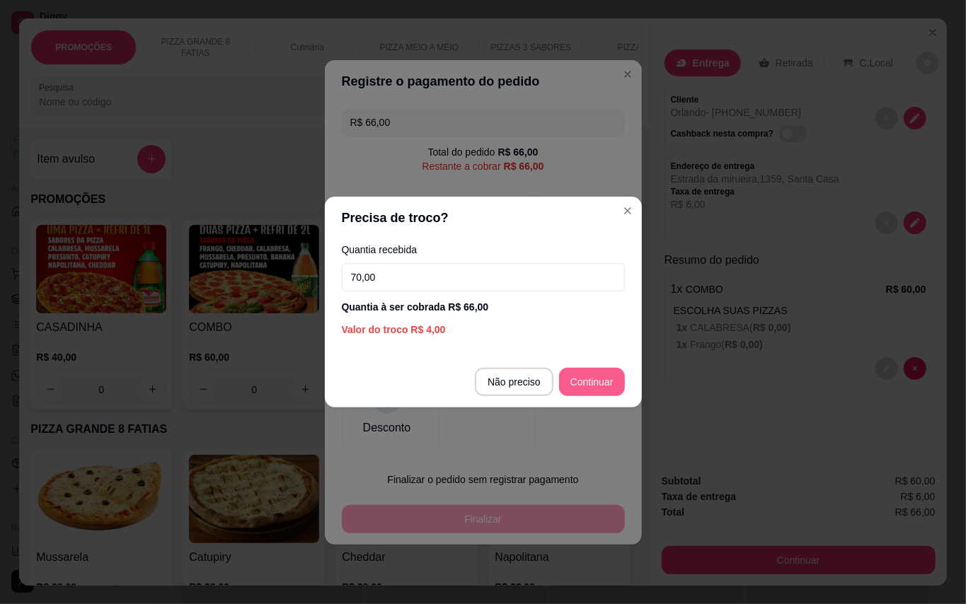
type input "70,00"
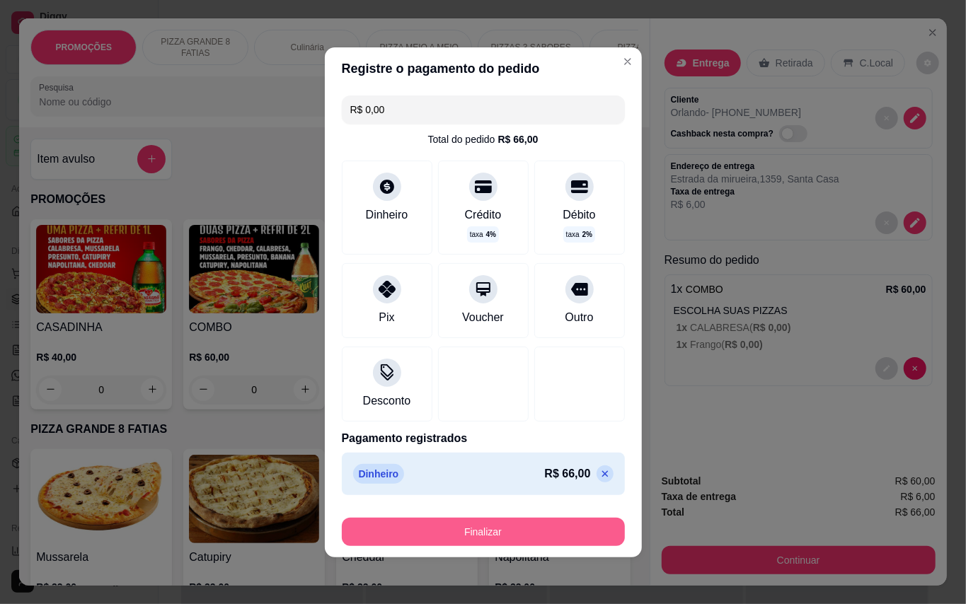
click at [559, 533] on button "Finalizar" at bounding box center [483, 532] width 283 height 28
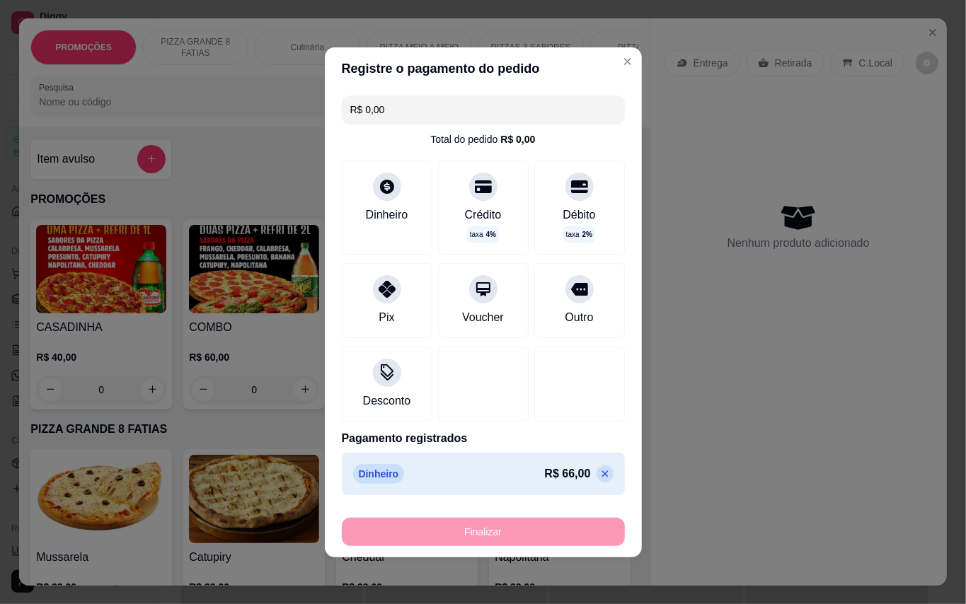
type input "-R$ 66,00"
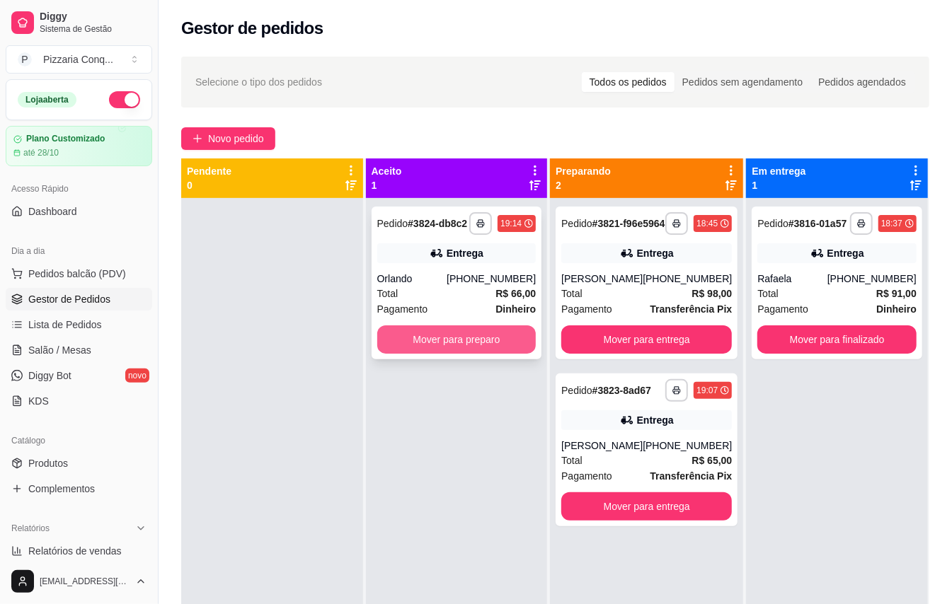
click at [400, 354] on button "Mover para preparo" at bounding box center [456, 339] width 159 height 28
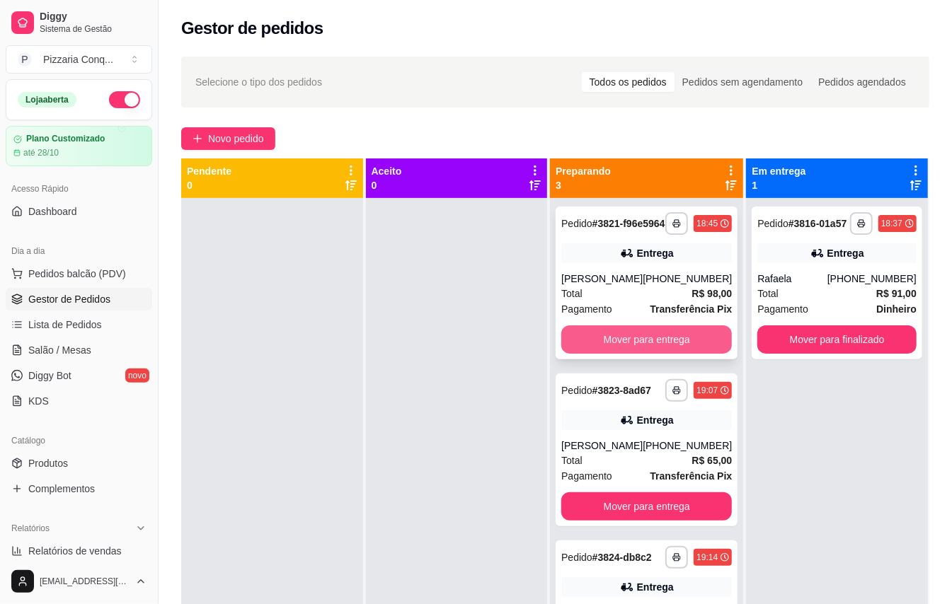
click at [611, 350] on button "Mover para entrega" at bounding box center [646, 339] width 171 height 28
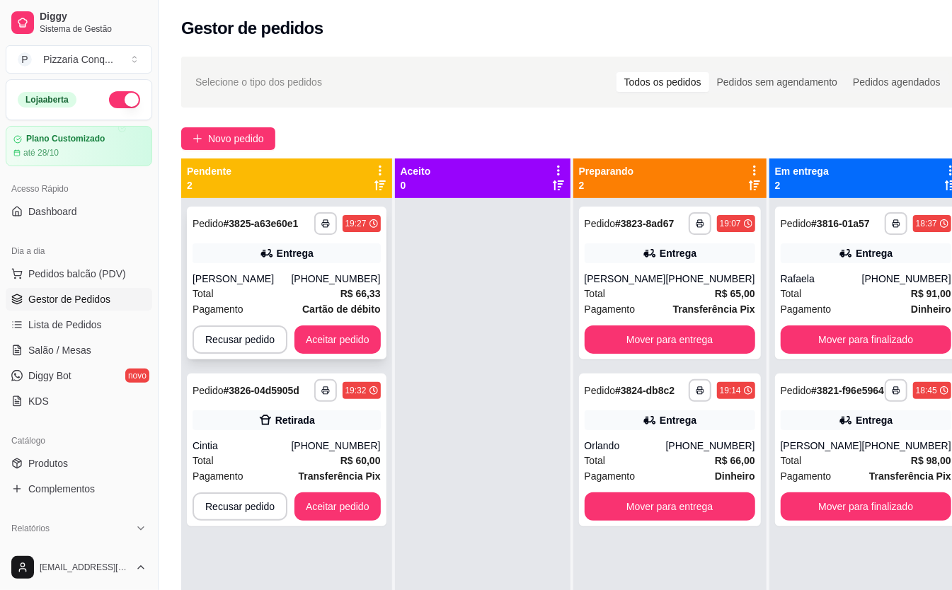
click at [371, 354] on div "**********" at bounding box center [287, 283] width 200 height 153
click at [347, 328] on button "Aceitar pedido" at bounding box center [337, 340] width 83 height 28
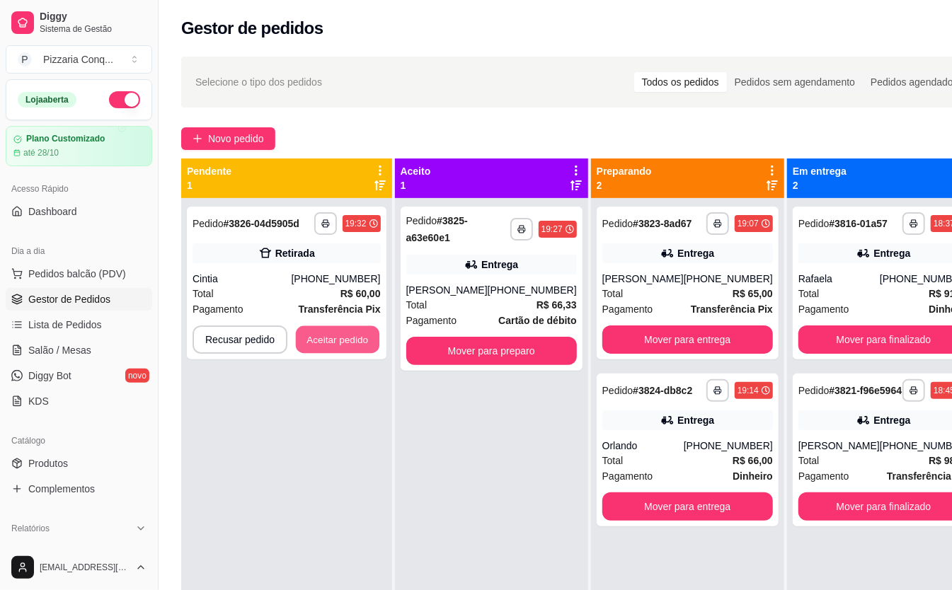
click at [347, 328] on button "Aceitar pedido" at bounding box center [337, 340] width 83 height 28
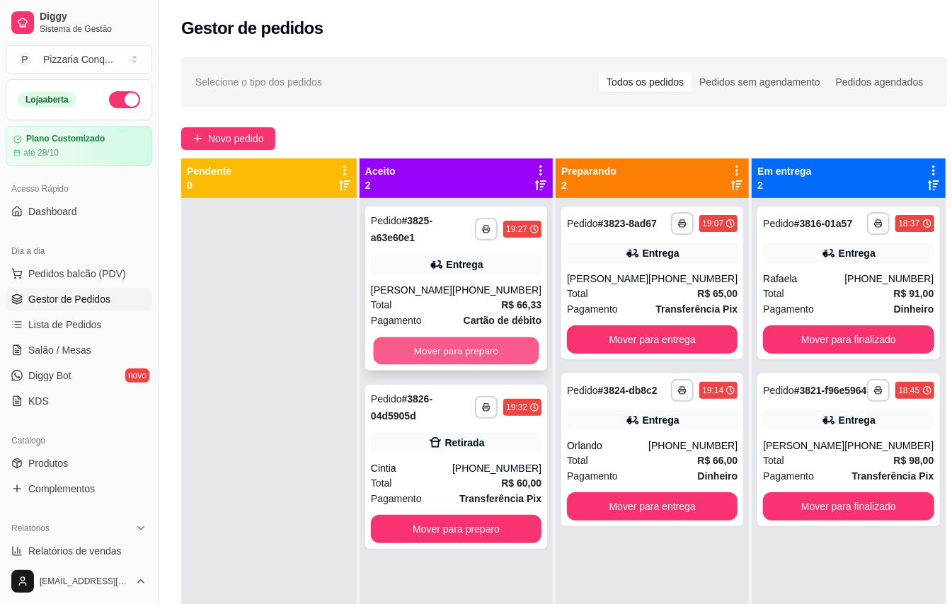
click at [505, 352] on button "Mover para preparo" at bounding box center [457, 351] width 166 height 28
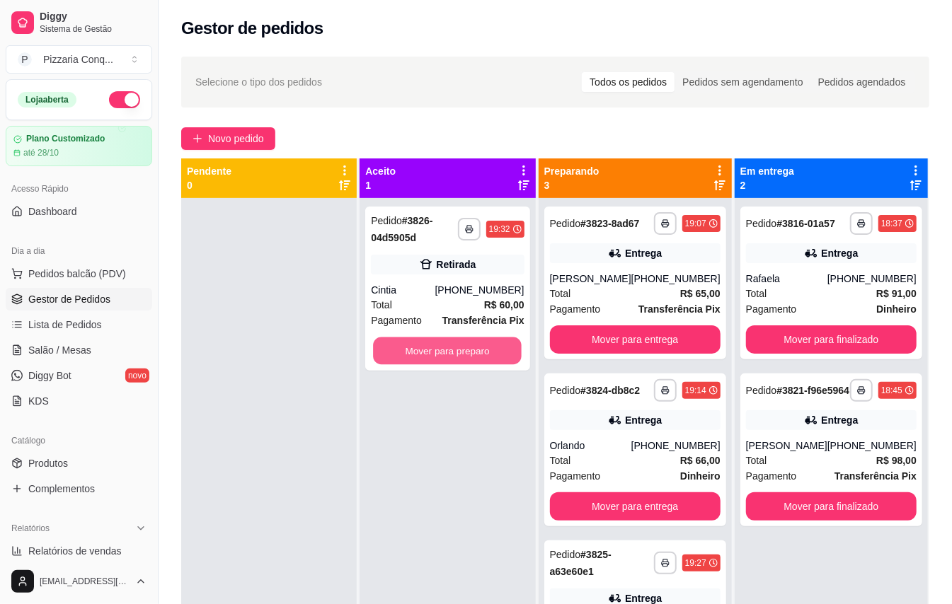
click at [505, 352] on button "Mover para preparo" at bounding box center [448, 351] width 149 height 28
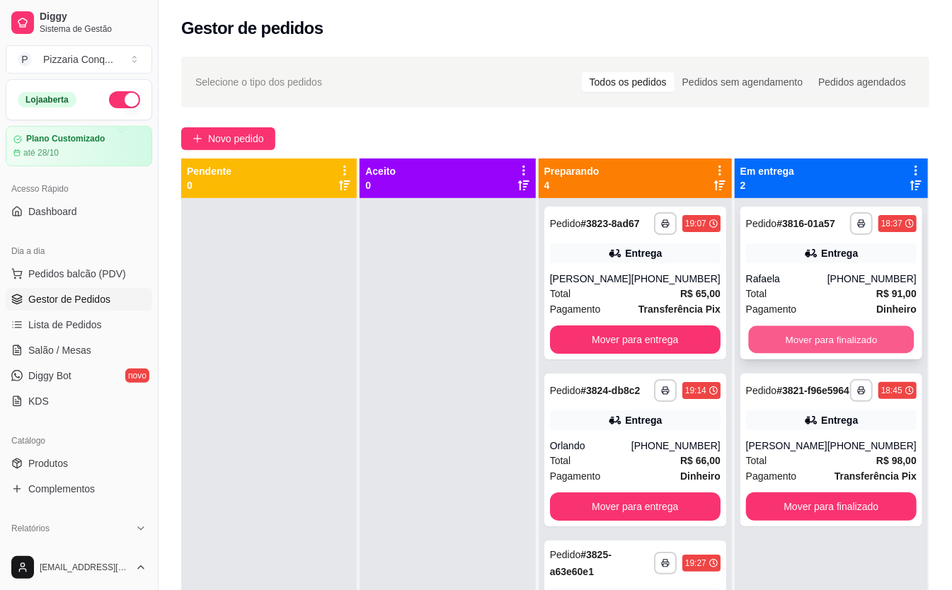
click at [832, 354] on button "Mover para finalizado" at bounding box center [831, 340] width 166 height 28
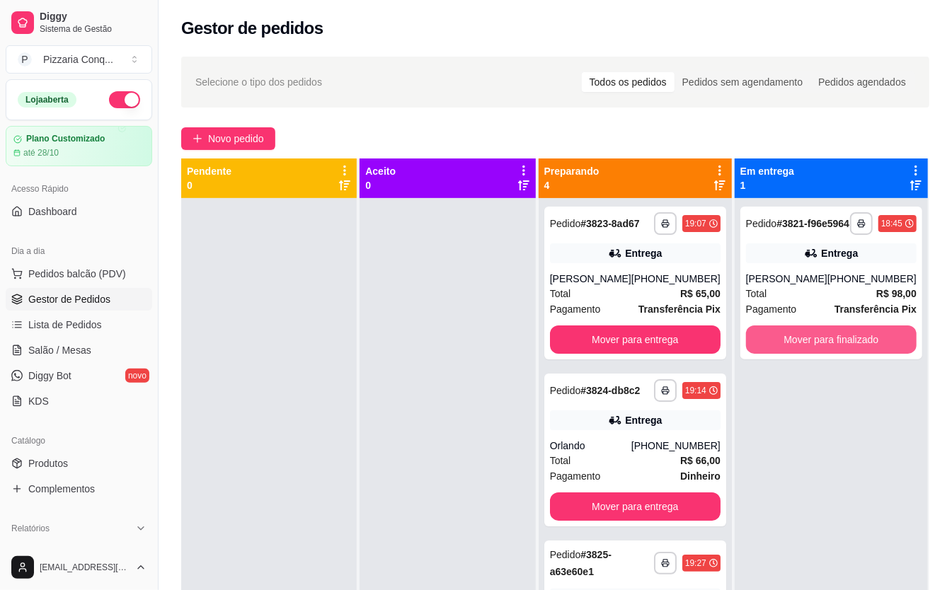
click at [832, 354] on button "Mover para finalizado" at bounding box center [831, 339] width 171 height 28
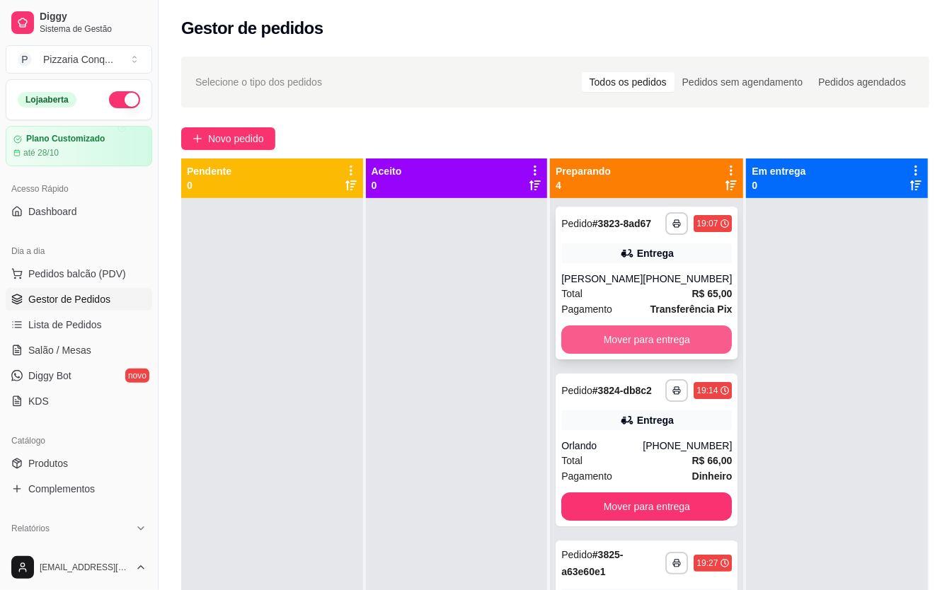
click at [698, 337] on button "Mover para entrega" at bounding box center [646, 339] width 171 height 28
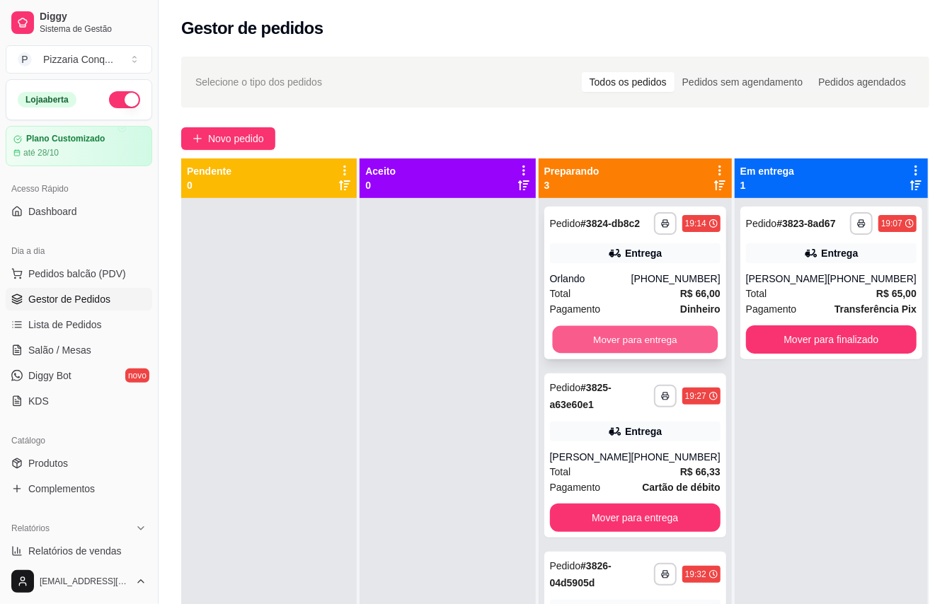
click at [692, 348] on button "Mover para entrega" at bounding box center [635, 340] width 166 height 28
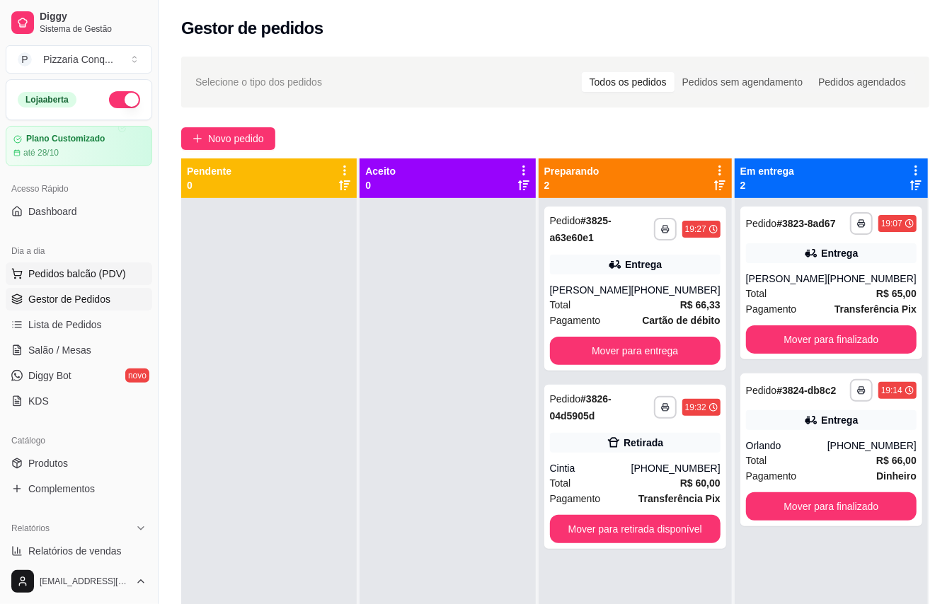
click at [47, 283] on button "Pedidos balcão (PDV)" at bounding box center [79, 273] width 146 height 23
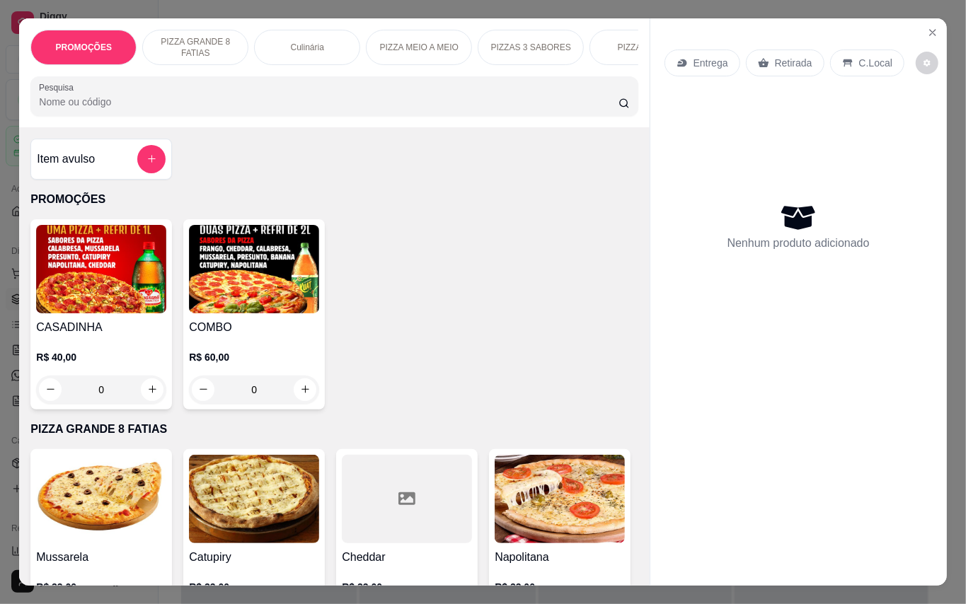
click at [280, 313] on img at bounding box center [254, 269] width 130 height 88
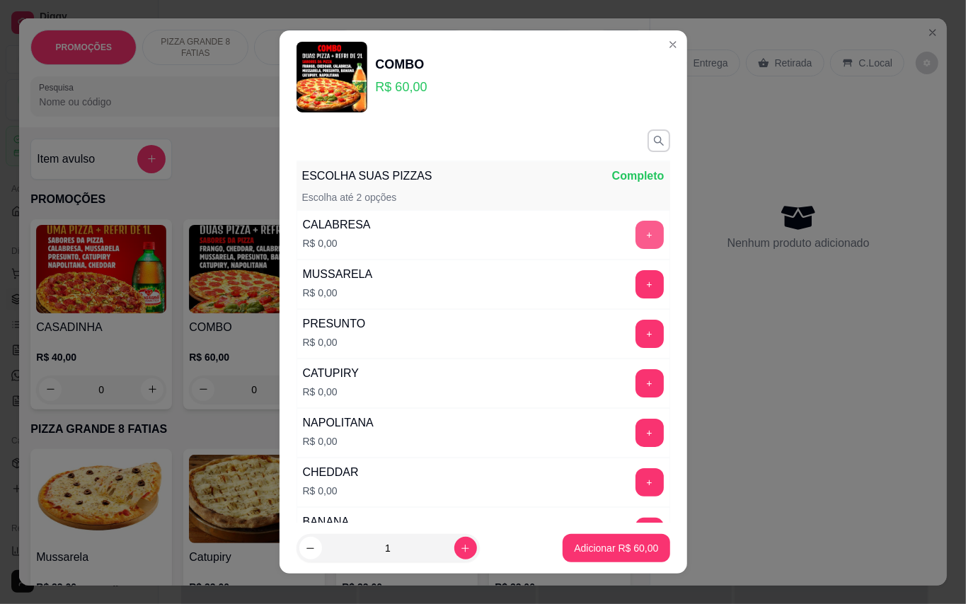
click at [635, 236] on button "+" at bounding box center [649, 235] width 28 height 28
click at [635, 278] on button "+" at bounding box center [649, 284] width 28 height 28
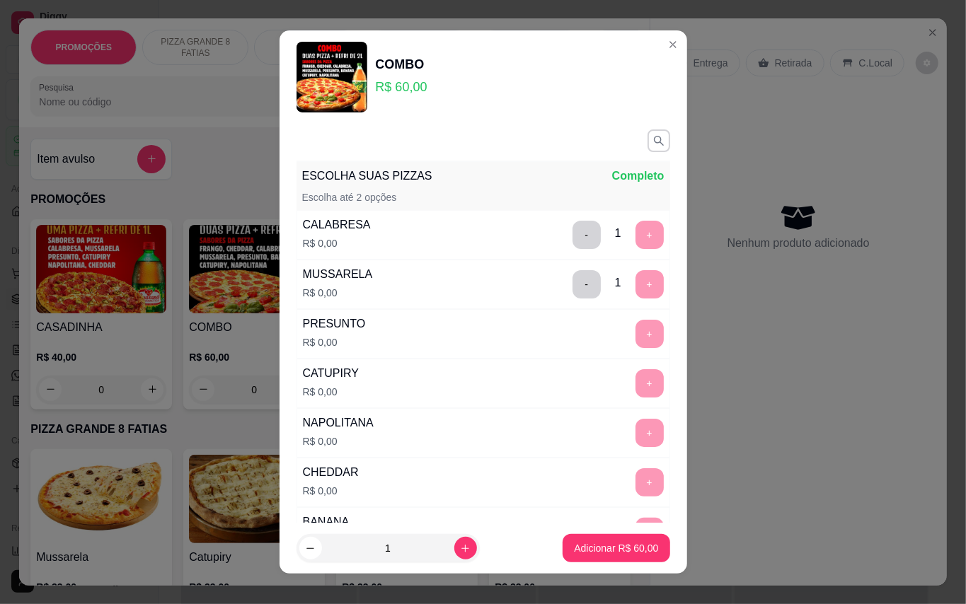
scroll to position [15, 0]
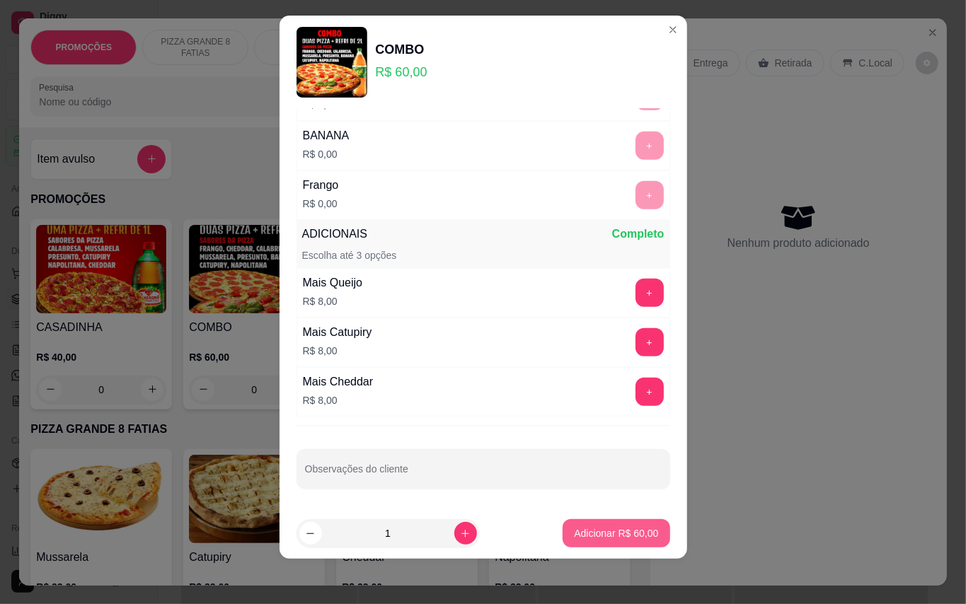
click at [594, 531] on p "Adicionar R$ 60,00" at bounding box center [616, 533] width 84 height 14
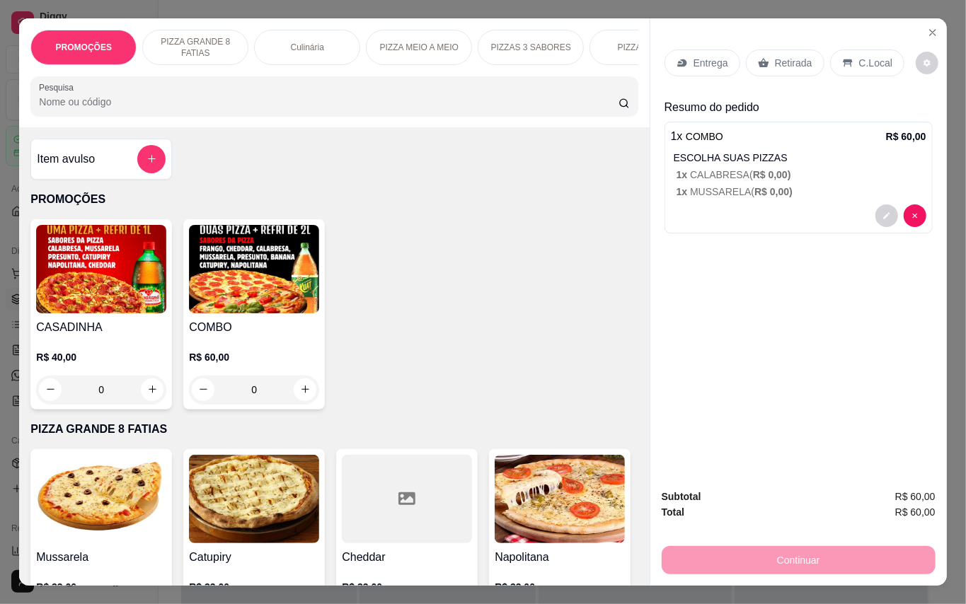
click at [717, 50] on div "Entrega" at bounding box center [702, 63] width 76 height 27
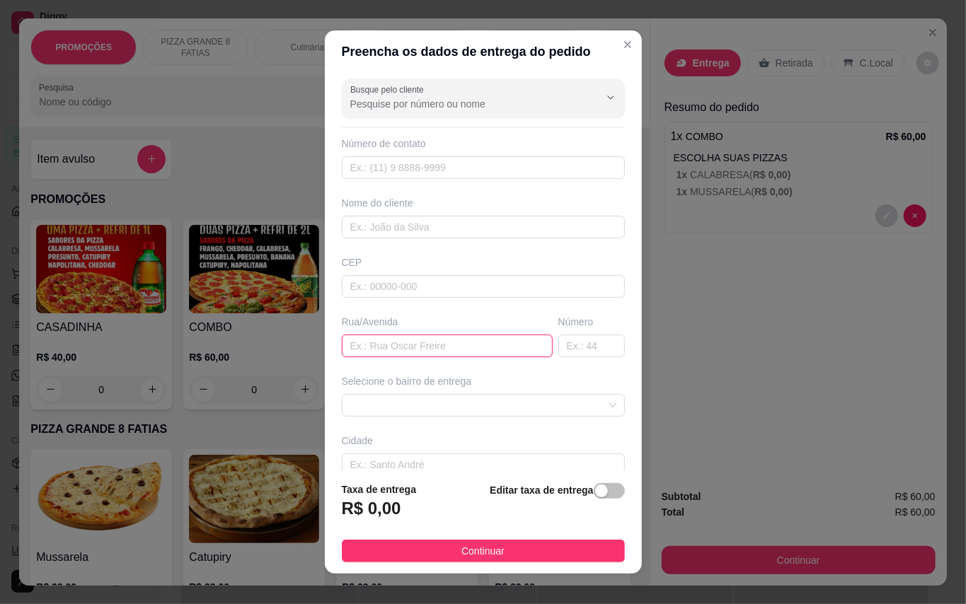
click at [457, 341] on input "text" at bounding box center [447, 346] width 211 height 23
type input "r"
type input "R. [GEOGRAPHIC_DATA]"
click at [562, 347] on input "text" at bounding box center [591, 346] width 67 height 23
click at [454, 400] on span at bounding box center [483, 405] width 266 height 21
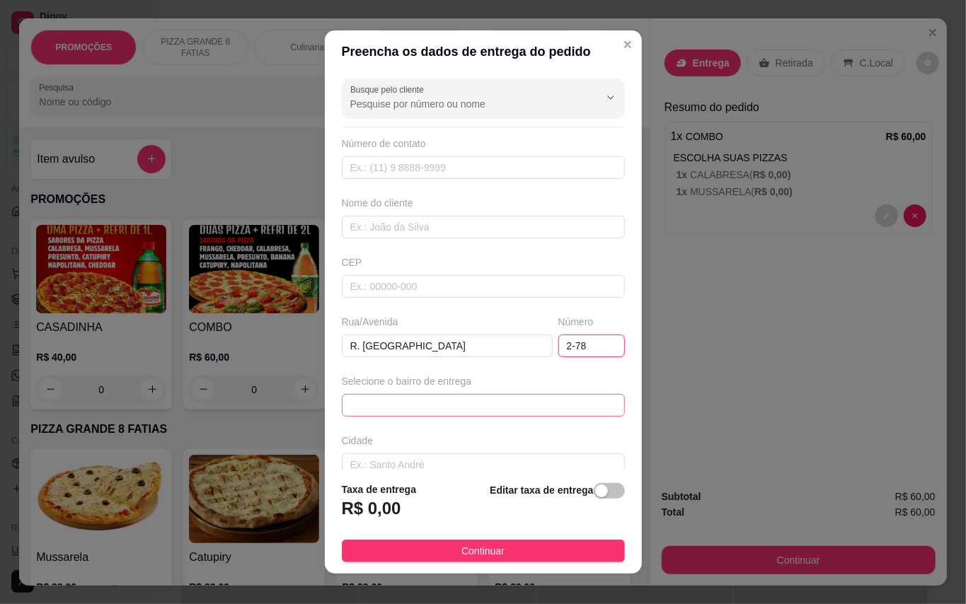
type input "2-78"
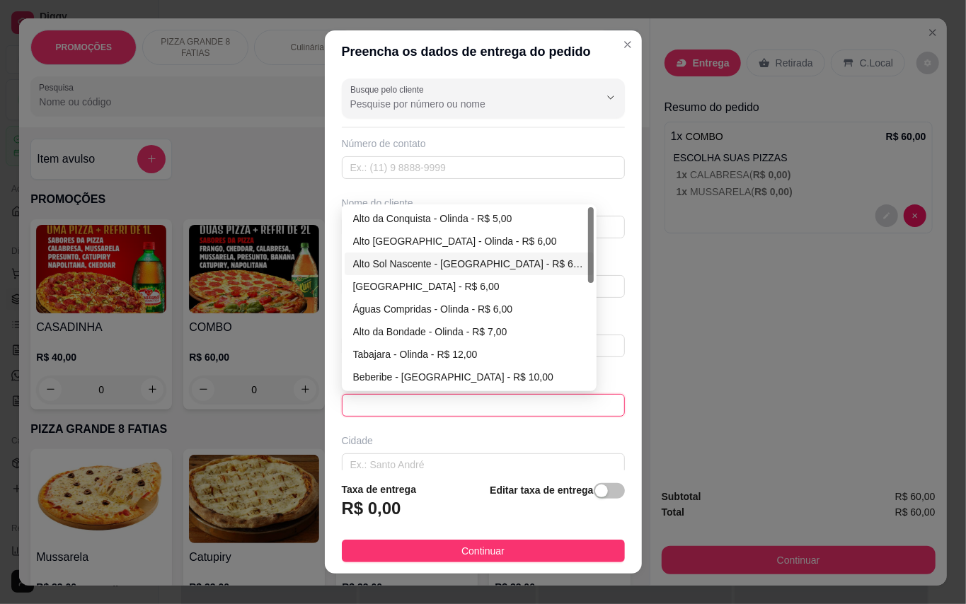
click at [383, 265] on div "Alto Sol Nascente - [GEOGRAPHIC_DATA] - R$ 6,00" at bounding box center [469, 264] width 232 height 16
type input "Olinda"
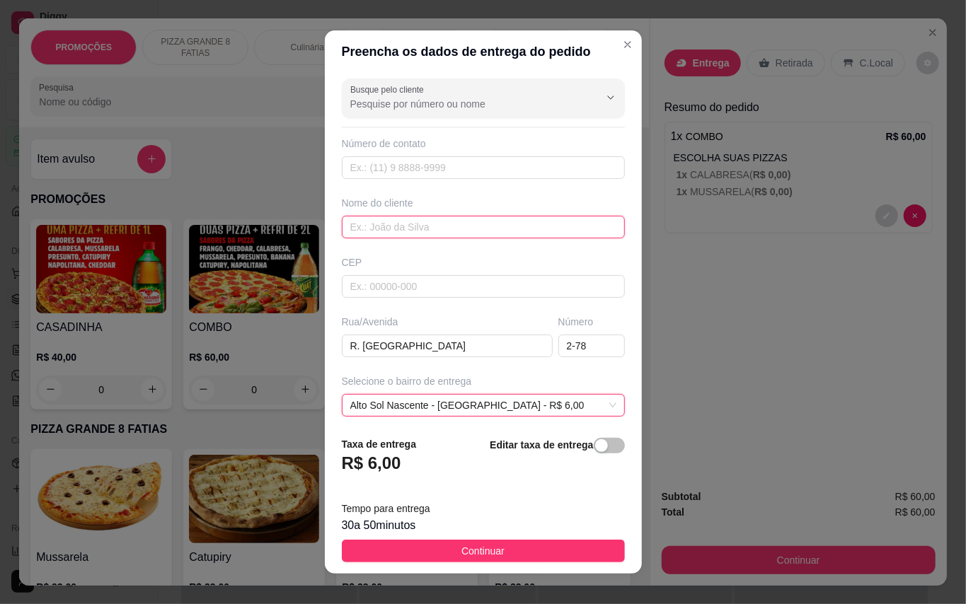
click at [409, 230] on input "text" at bounding box center [483, 227] width 283 height 23
type input "[PERSON_NAME]"
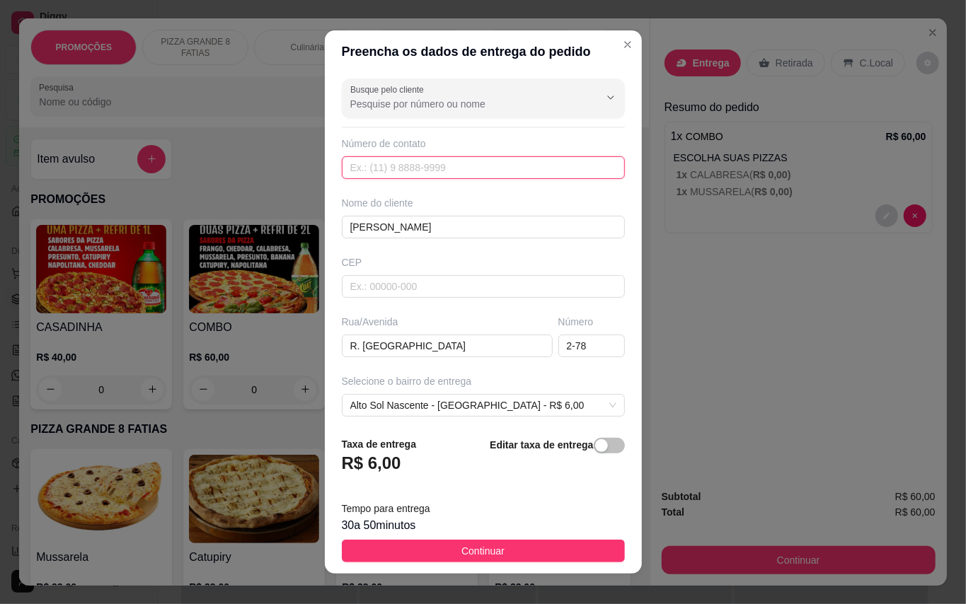
click at [480, 167] on input "text" at bounding box center [483, 167] width 283 height 23
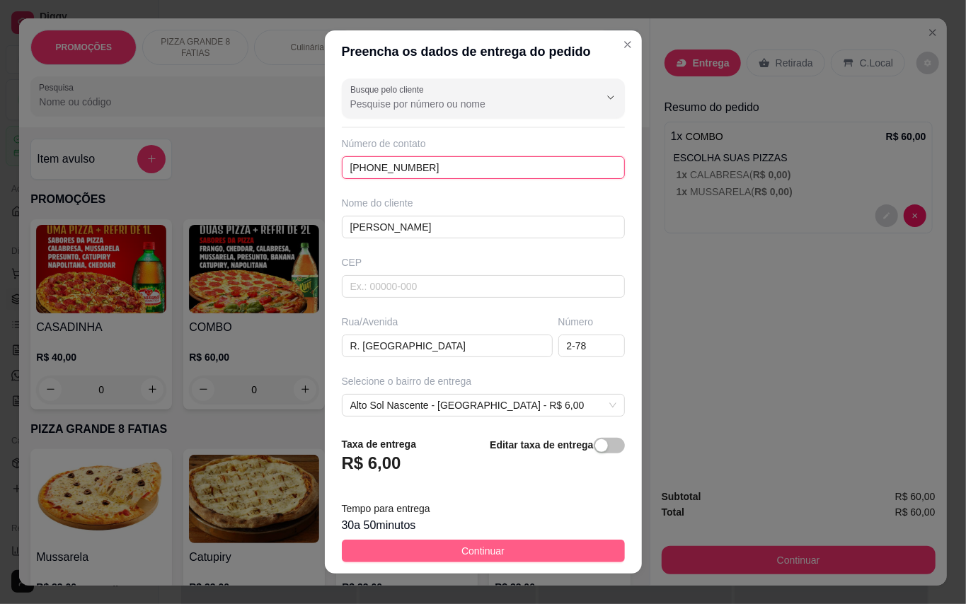
type input "[PHONE_NUMBER]"
click at [541, 546] on button "Continuar" at bounding box center [483, 551] width 283 height 23
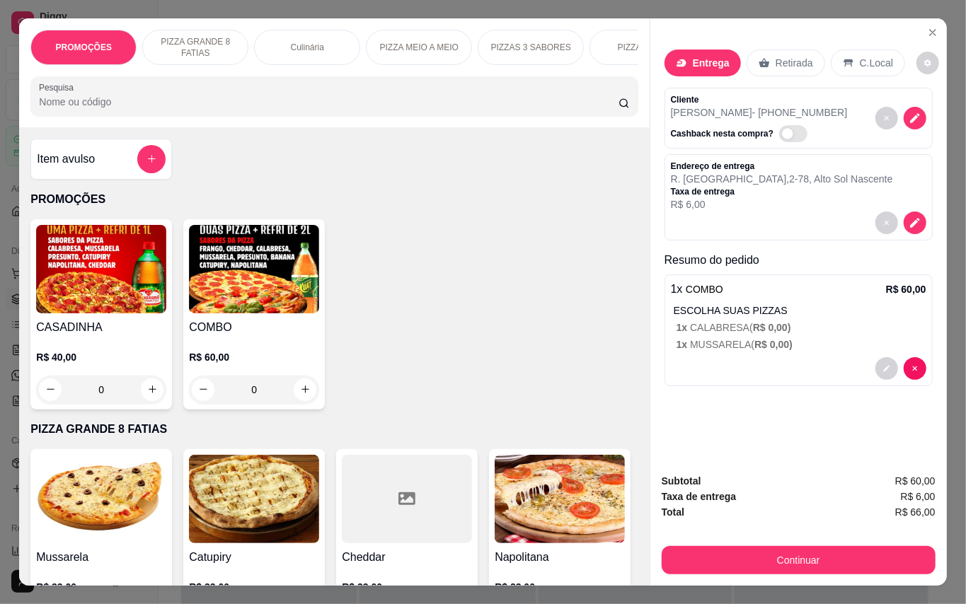
click at [753, 322] on span "R$ 0,00 )" at bounding box center [772, 327] width 38 height 11
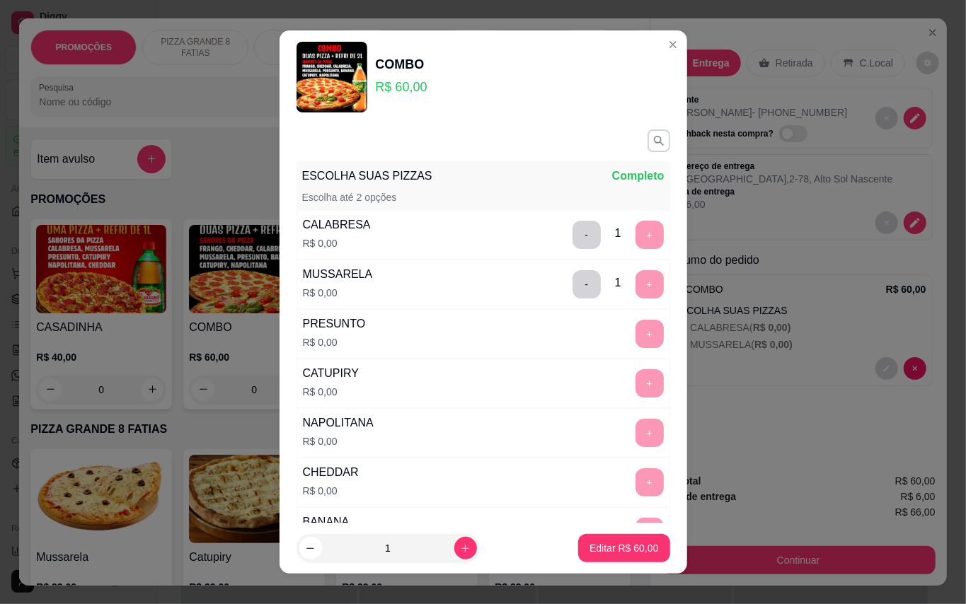
scroll to position [377, 0]
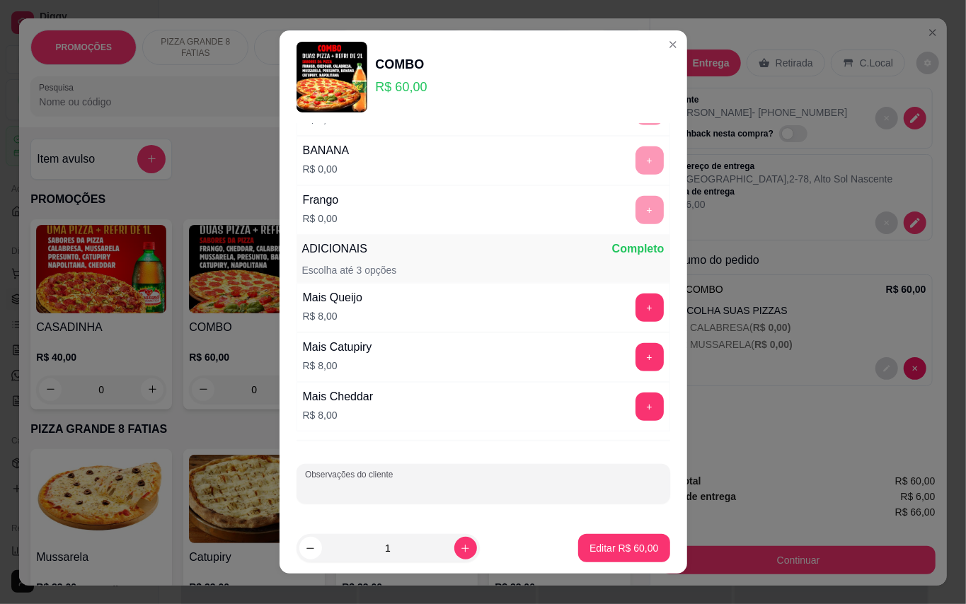
click at [507, 490] on input "Observações do cliente" at bounding box center [483, 490] width 357 height 14
type input "sukita"
click at [601, 556] on button "Editar R$ 60,00" at bounding box center [623, 548] width 91 height 28
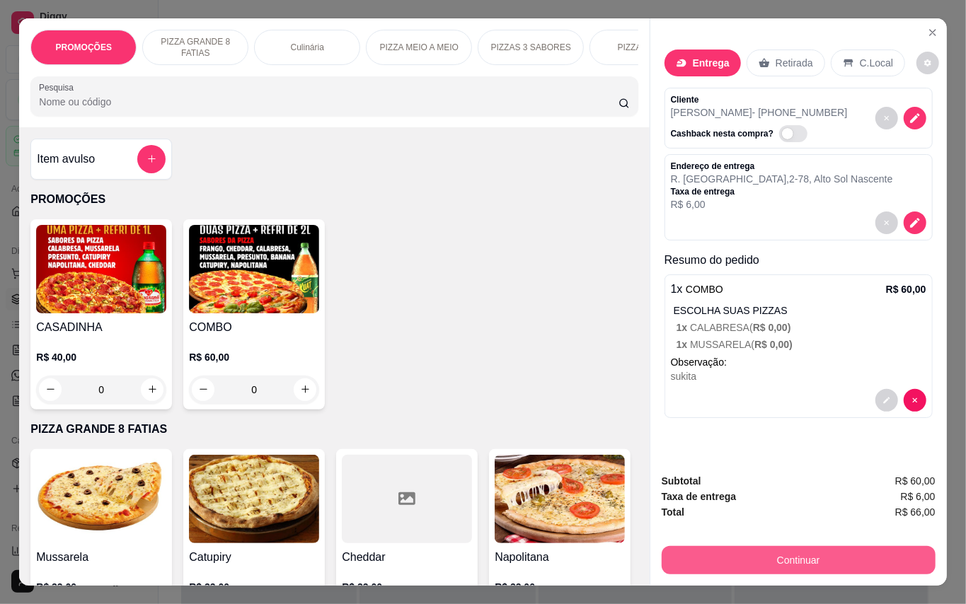
click at [842, 546] on button "Continuar" at bounding box center [799, 560] width 274 height 28
click at [800, 558] on button "Continuar" at bounding box center [799, 560] width 274 height 28
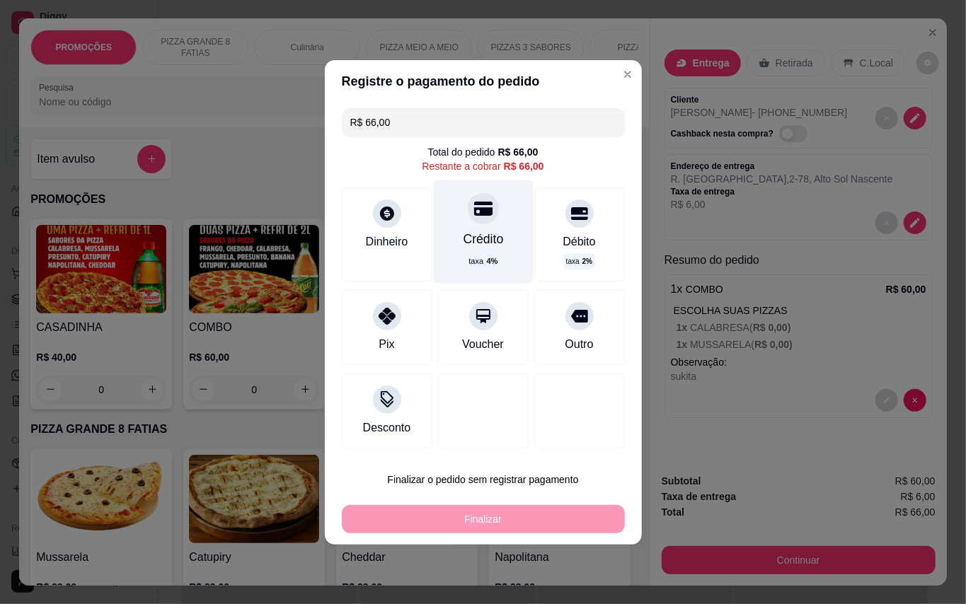
click at [466, 222] on div "Crédito taxa 4 %" at bounding box center [483, 231] width 100 height 103
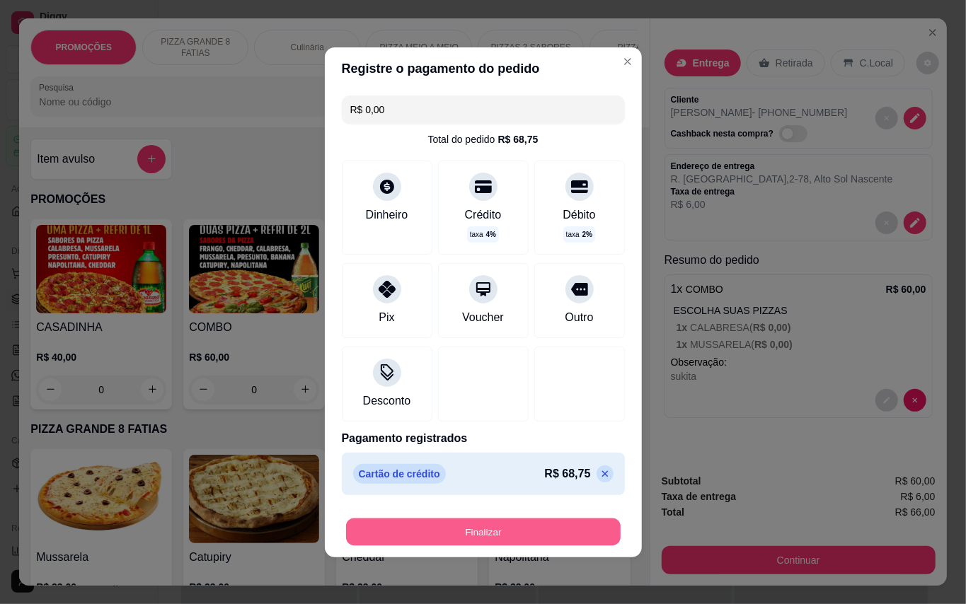
click at [531, 535] on button "Finalizar" at bounding box center [483, 532] width 275 height 28
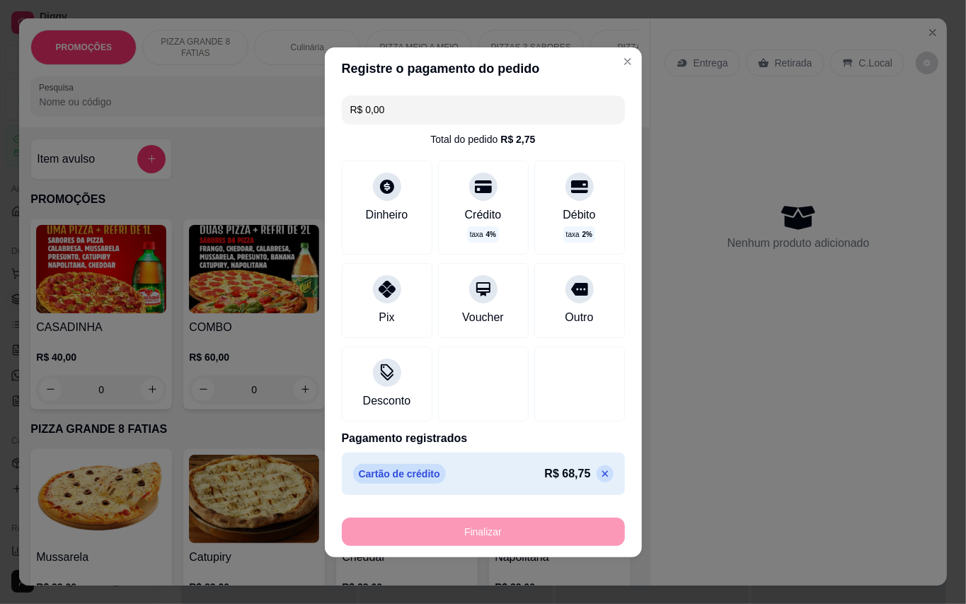
type input "-R$ 66,00"
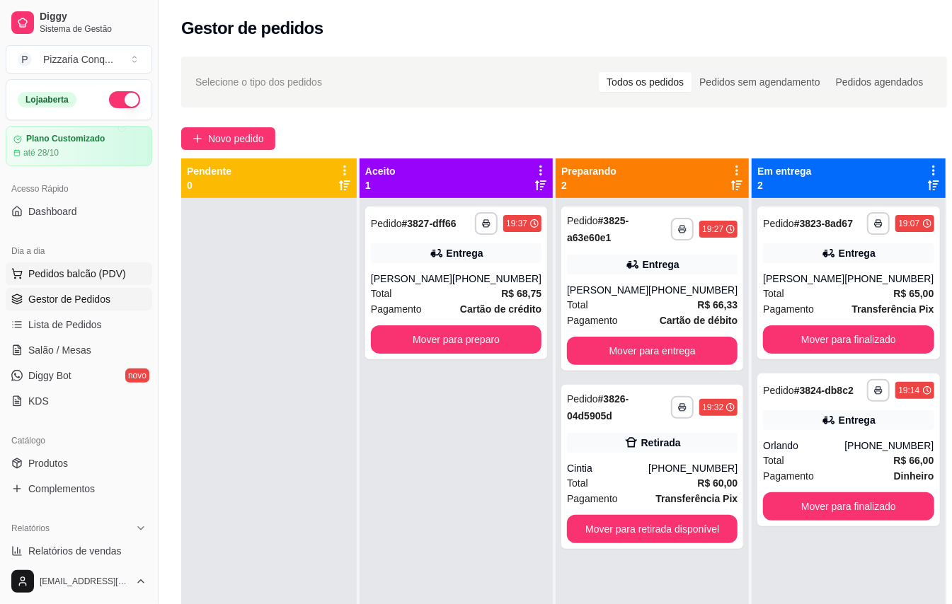
click at [57, 277] on span "Pedidos balcão (PDV)" at bounding box center [77, 274] width 98 height 14
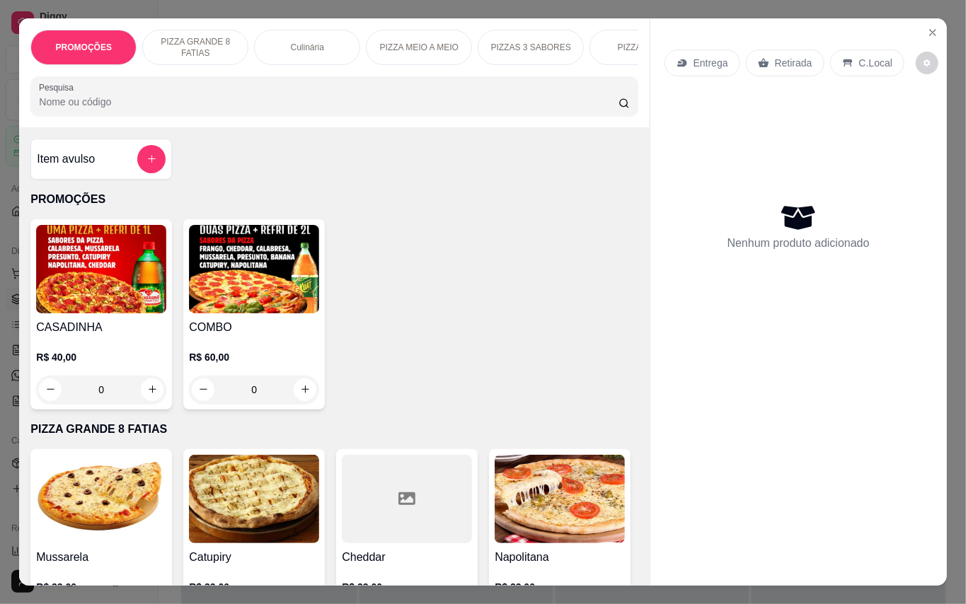
click at [258, 309] on img at bounding box center [254, 269] width 130 height 88
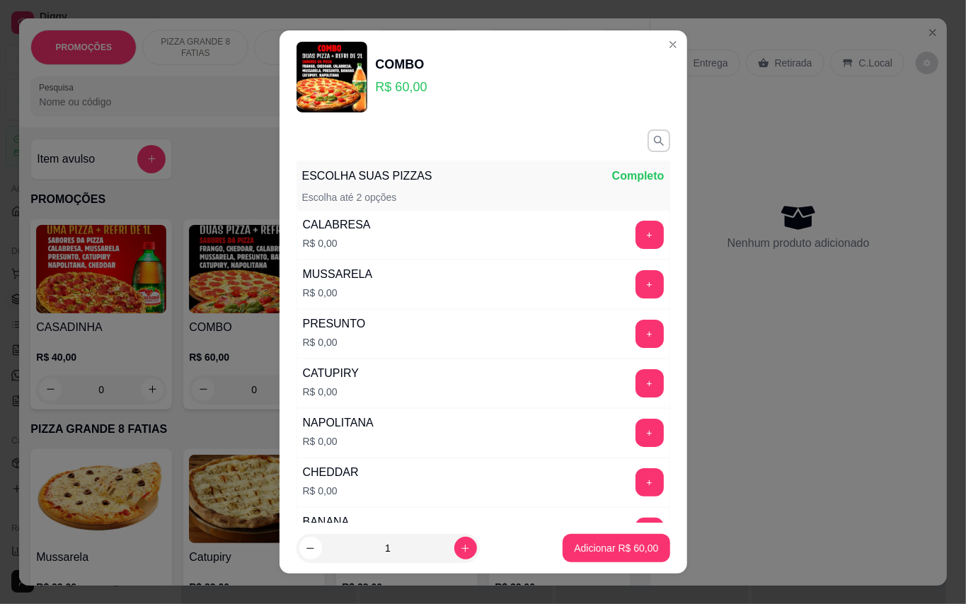
click at [630, 221] on div "+" at bounding box center [650, 235] width 40 height 28
click at [635, 227] on button "+" at bounding box center [649, 235] width 28 height 28
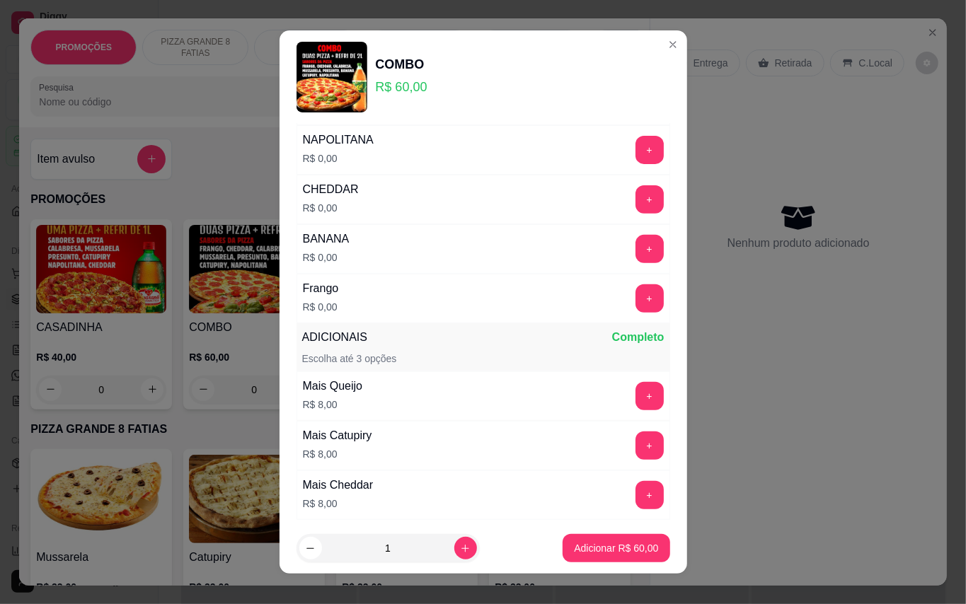
scroll to position [94, 0]
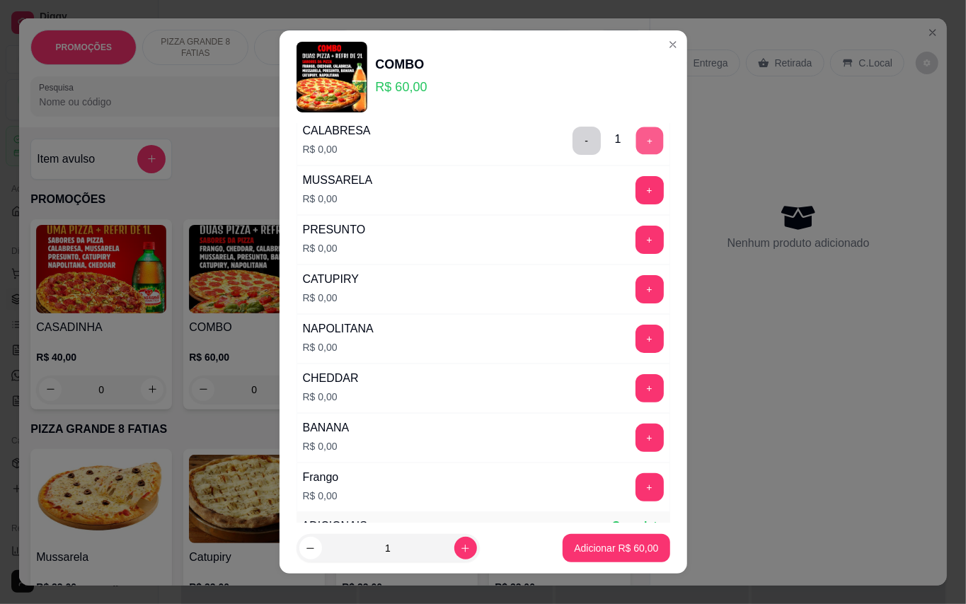
click at [635, 137] on button "+" at bounding box center [649, 141] width 28 height 28
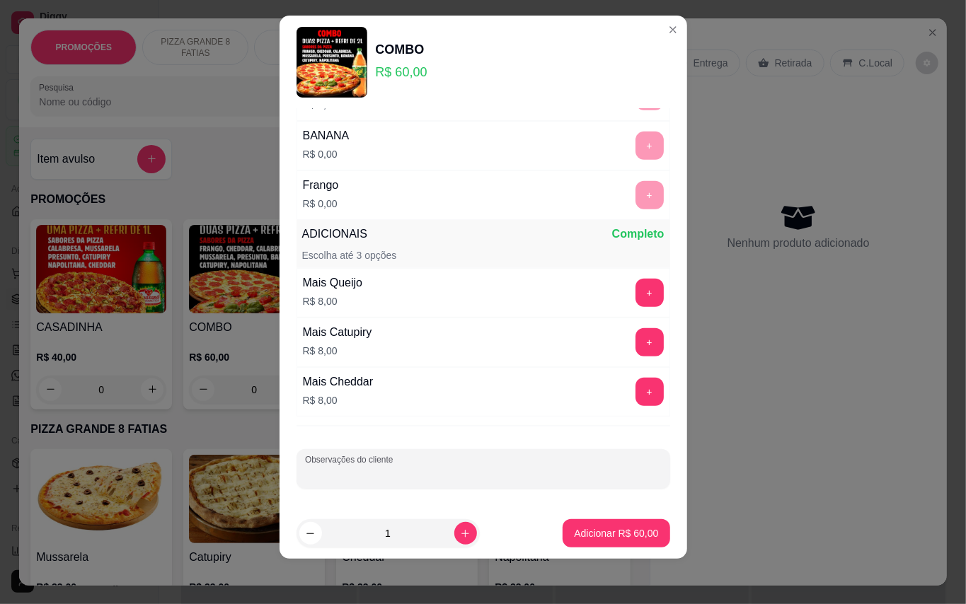
click at [491, 468] on input "Observações do cliente" at bounding box center [483, 475] width 357 height 14
type input "sem cebola, metade mussarela com cebola"
click at [607, 531] on p "Adicionar R$ 60,00" at bounding box center [616, 533] width 82 height 13
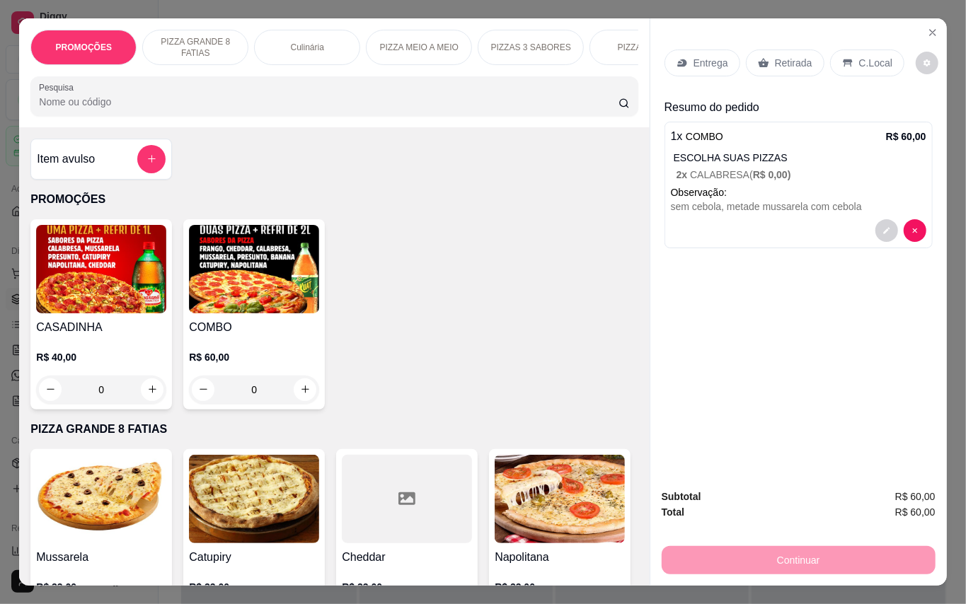
click at [676, 57] on icon at bounding box center [681, 62] width 11 height 11
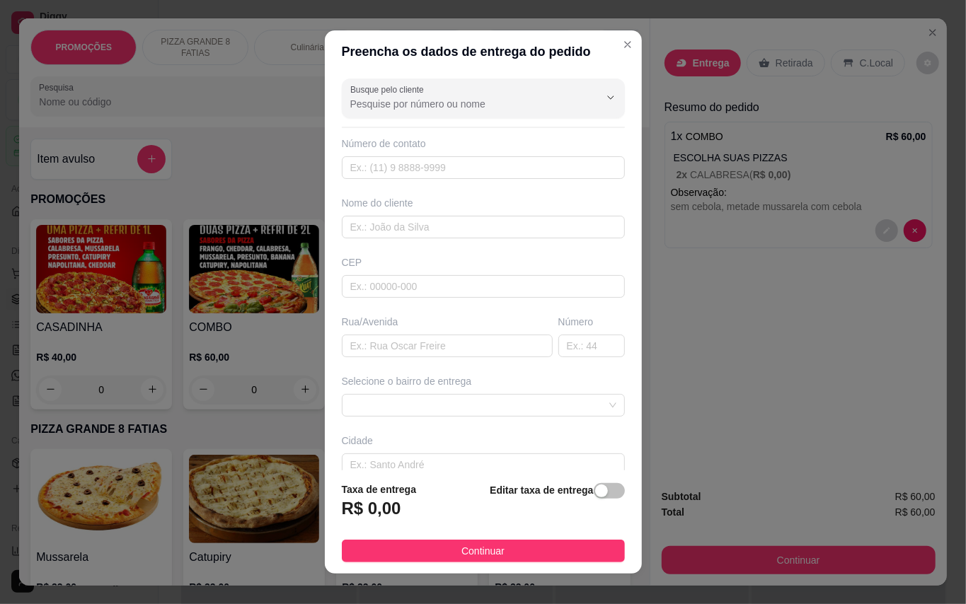
scroll to position [82, 0]
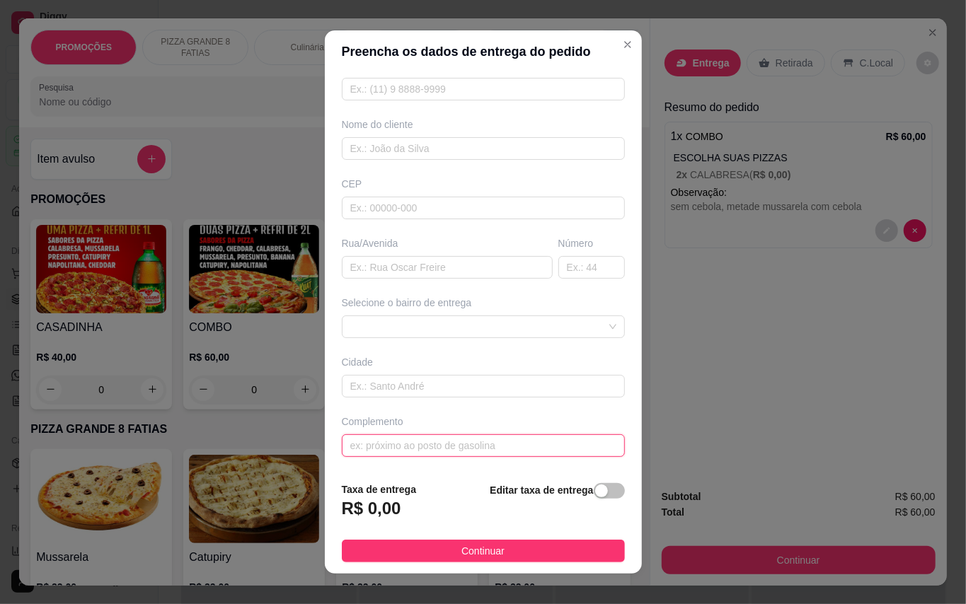
click at [507, 440] on input "text" at bounding box center [483, 445] width 283 height 23
type input "C"
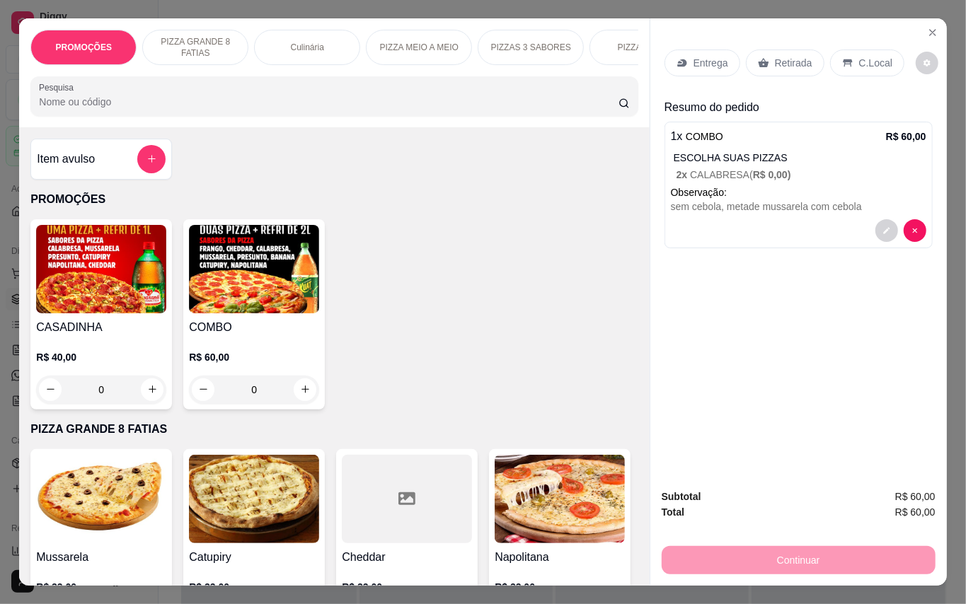
click at [796, 58] on p "Retirada" at bounding box center [793, 63] width 37 height 14
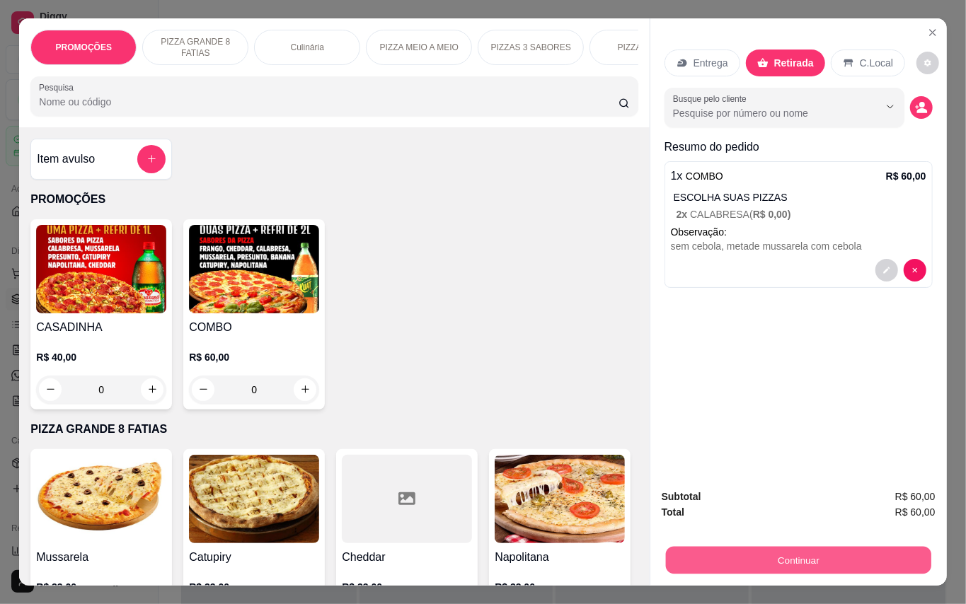
click at [821, 550] on button "Continuar" at bounding box center [797, 561] width 265 height 28
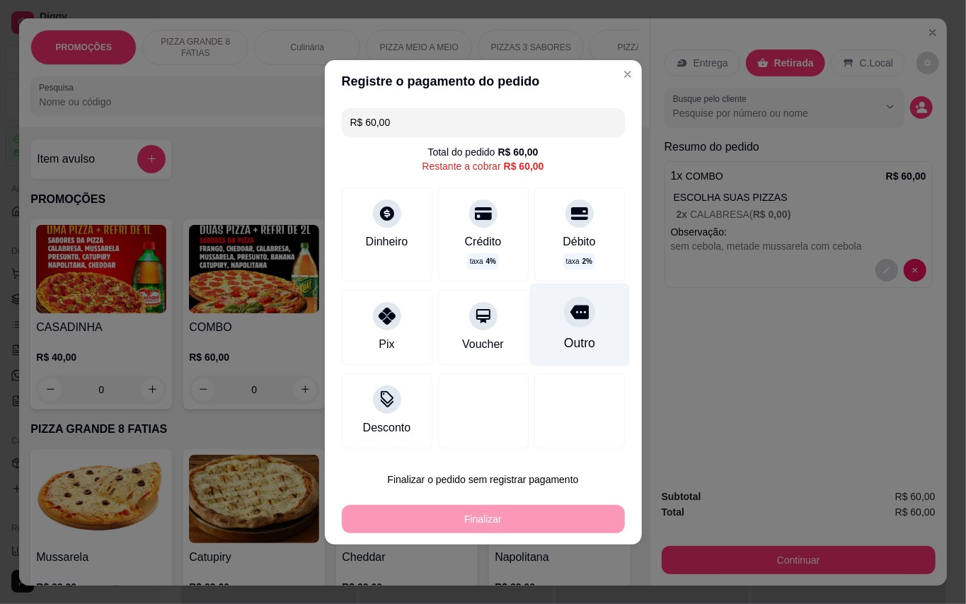
click at [553, 328] on div "Outro" at bounding box center [579, 324] width 100 height 83
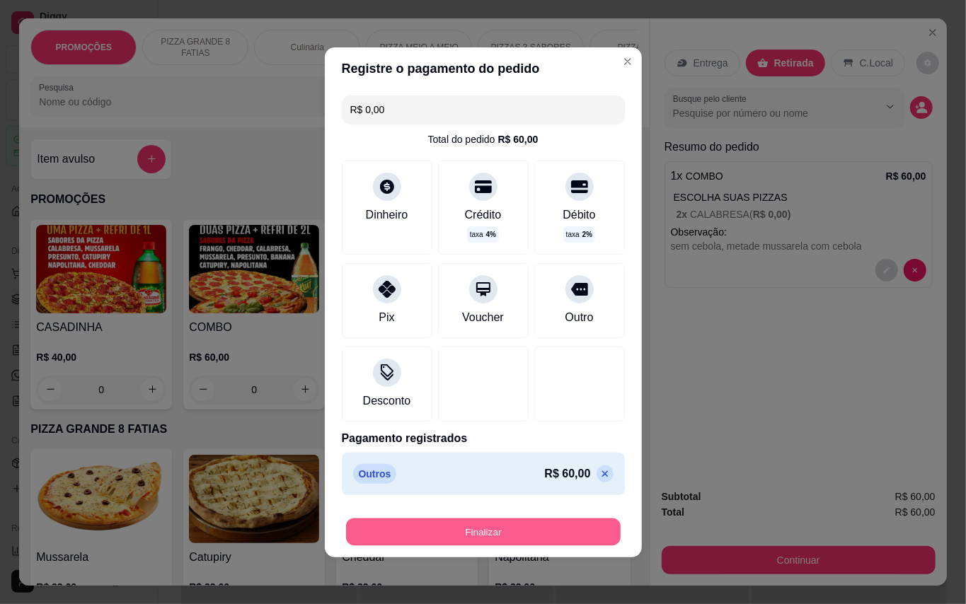
click at [536, 538] on button "Finalizar" at bounding box center [483, 532] width 275 height 28
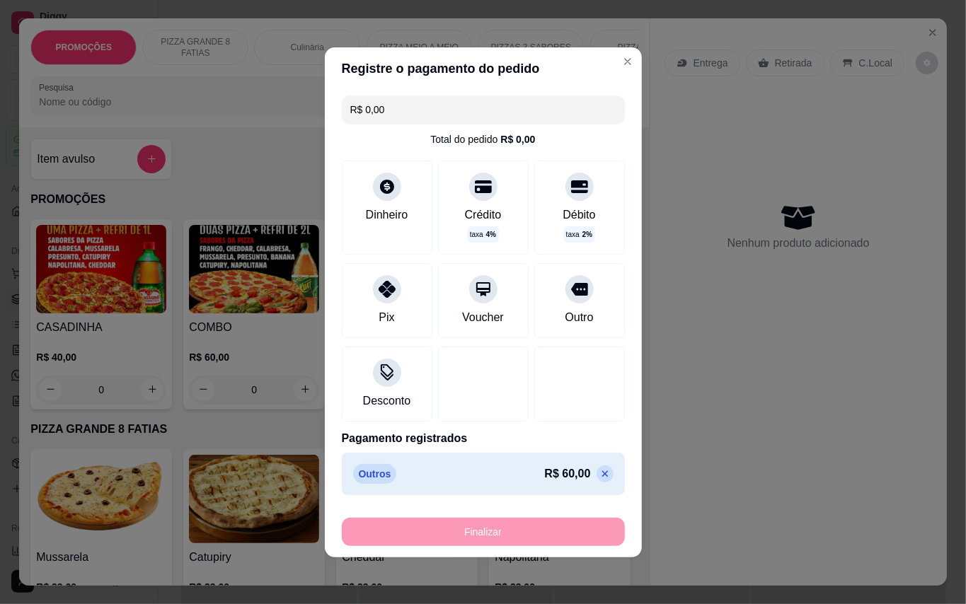
type input "-R$ 60,00"
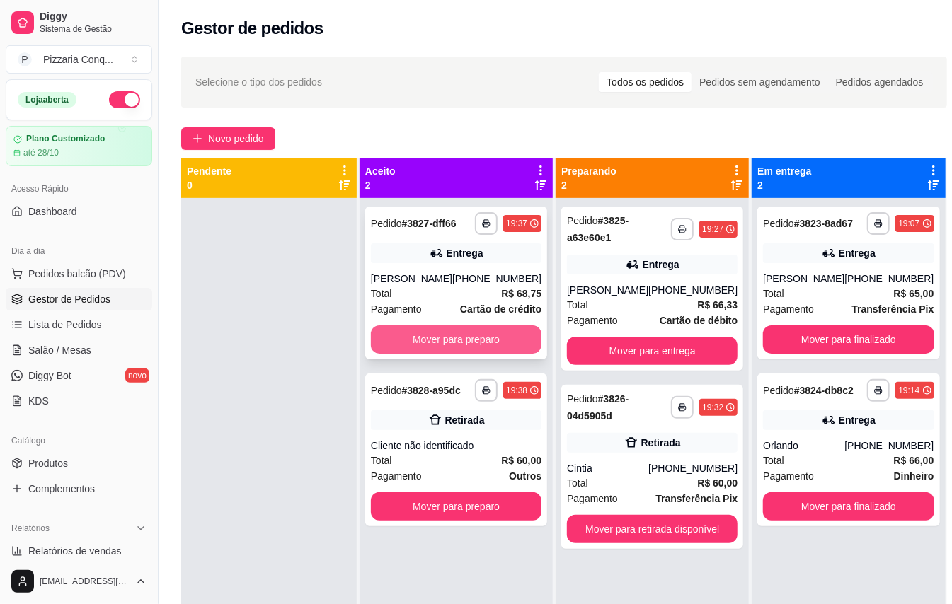
click at [470, 354] on button "Mover para preparo" at bounding box center [456, 339] width 171 height 28
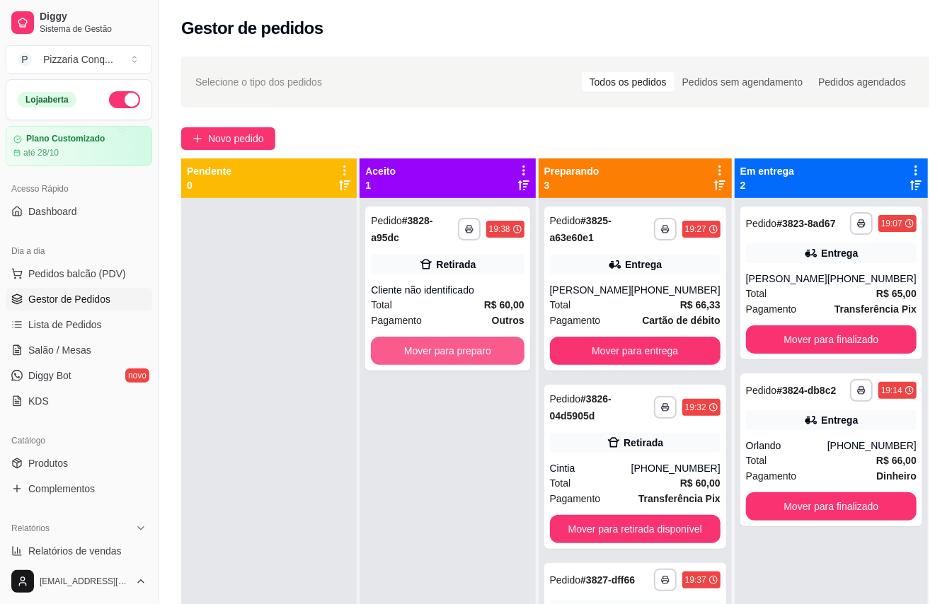
click at [470, 354] on button "Mover para preparo" at bounding box center [447, 351] width 153 height 28
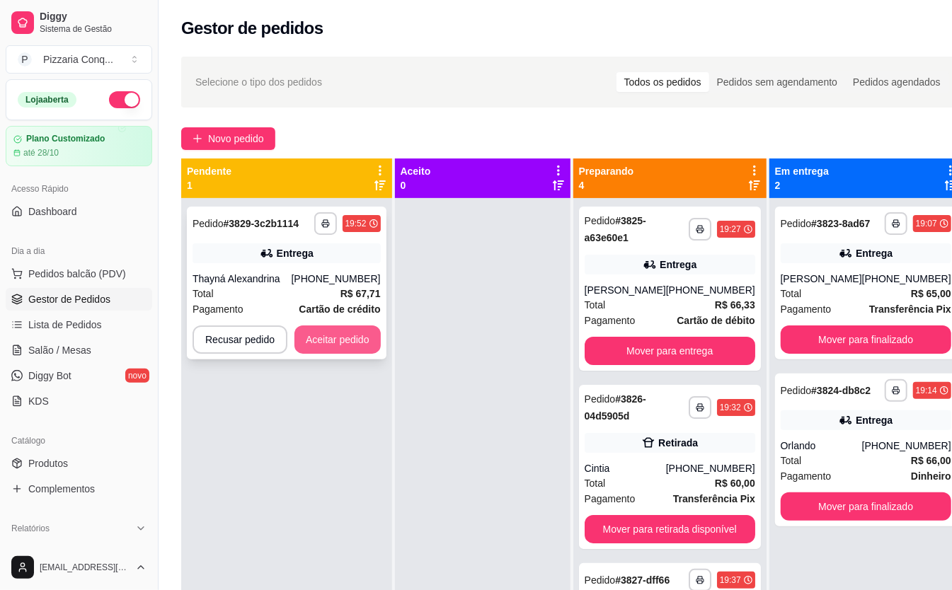
click at [354, 347] on button "Aceitar pedido" at bounding box center [337, 339] width 86 height 28
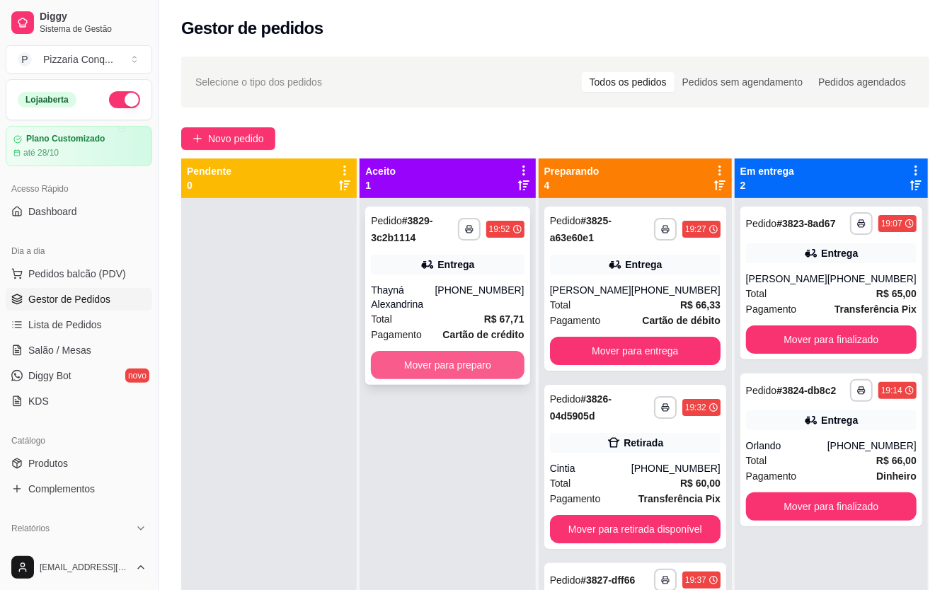
click at [450, 374] on button "Mover para preparo" at bounding box center [447, 365] width 153 height 28
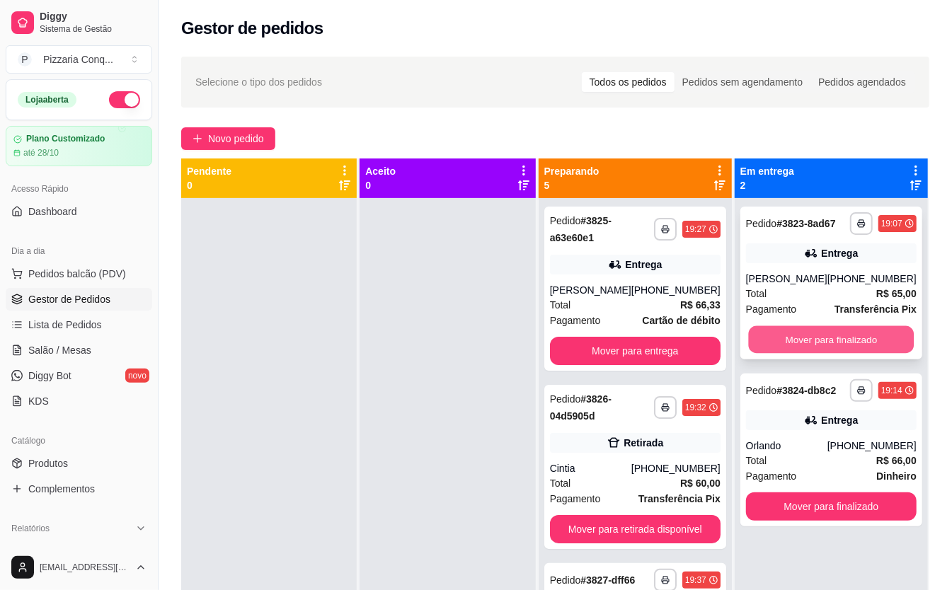
click at [832, 351] on button "Mover para finalizado" at bounding box center [831, 340] width 166 height 28
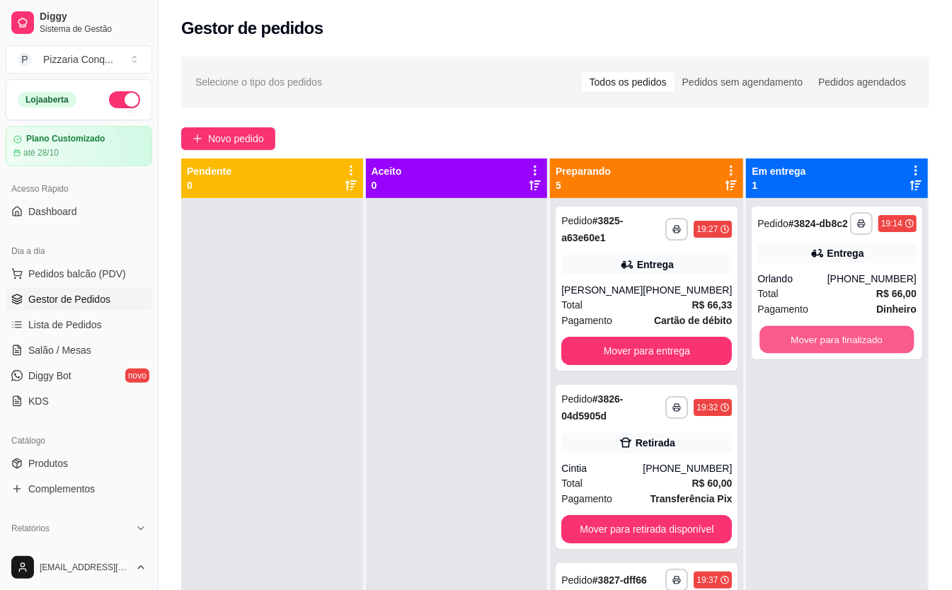
click at [832, 351] on button "Mover para finalizado" at bounding box center [837, 340] width 154 height 28
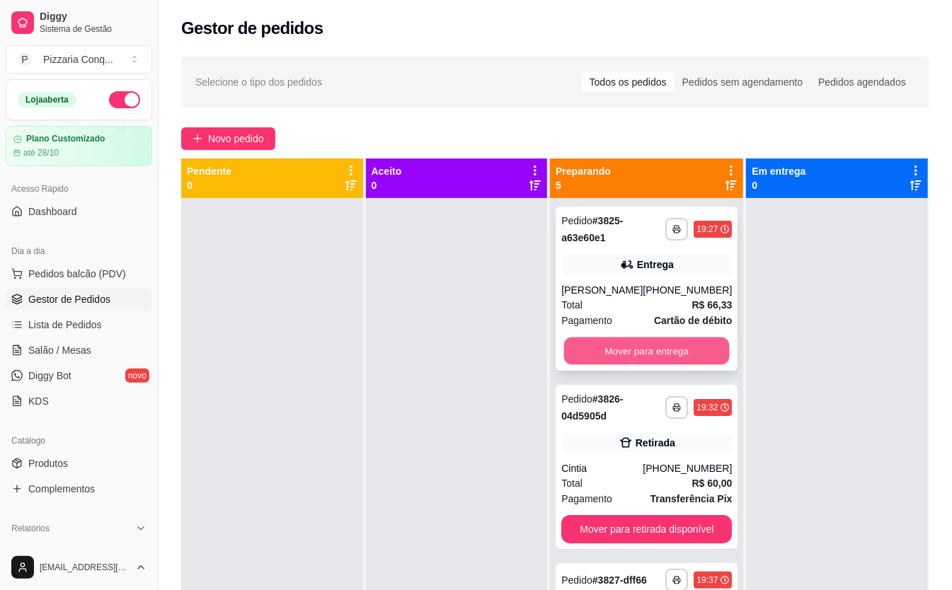
click at [702, 341] on button "Mover para entrega" at bounding box center [647, 351] width 166 height 28
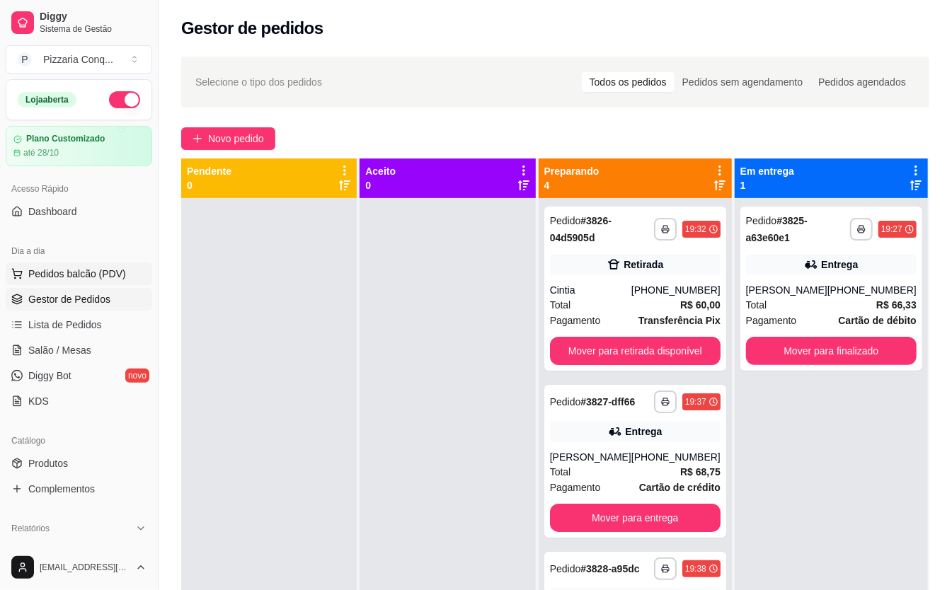
click at [42, 270] on span "Pedidos balcão (PDV)" at bounding box center [77, 274] width 98 height 14
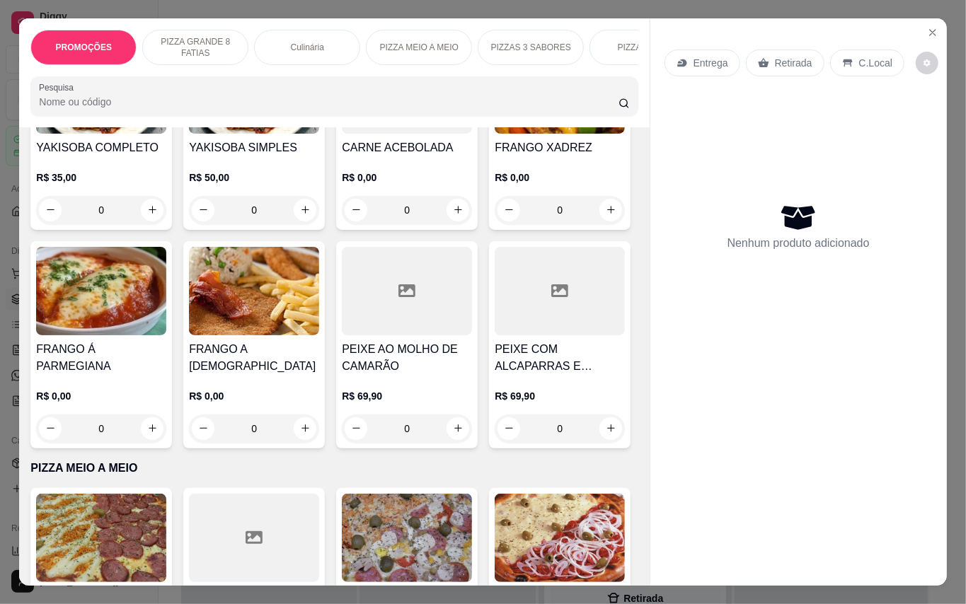
scroll to position [1410, 0]
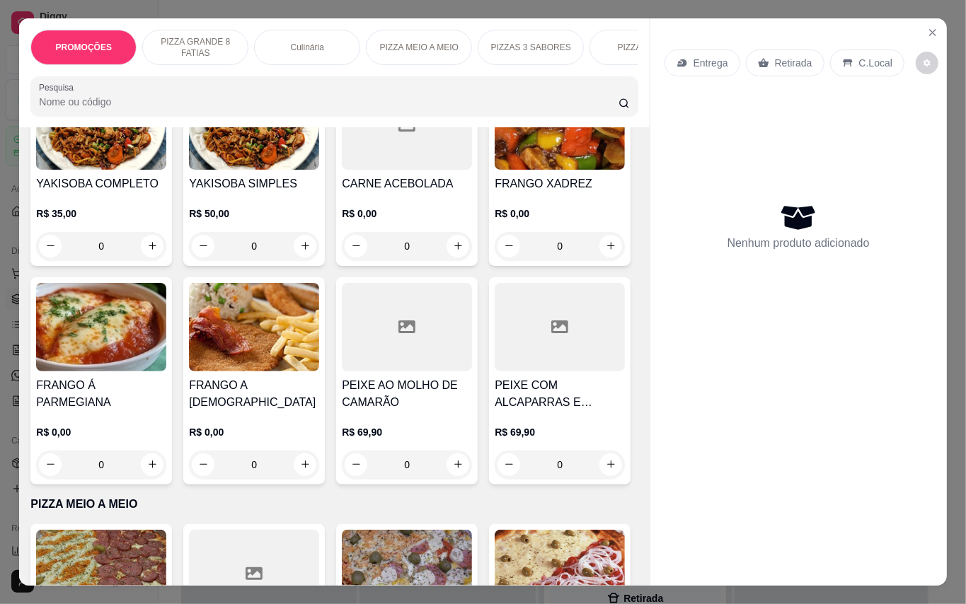
click at [103, 170] on img at bounding box center [101, 125] width 130 height 88
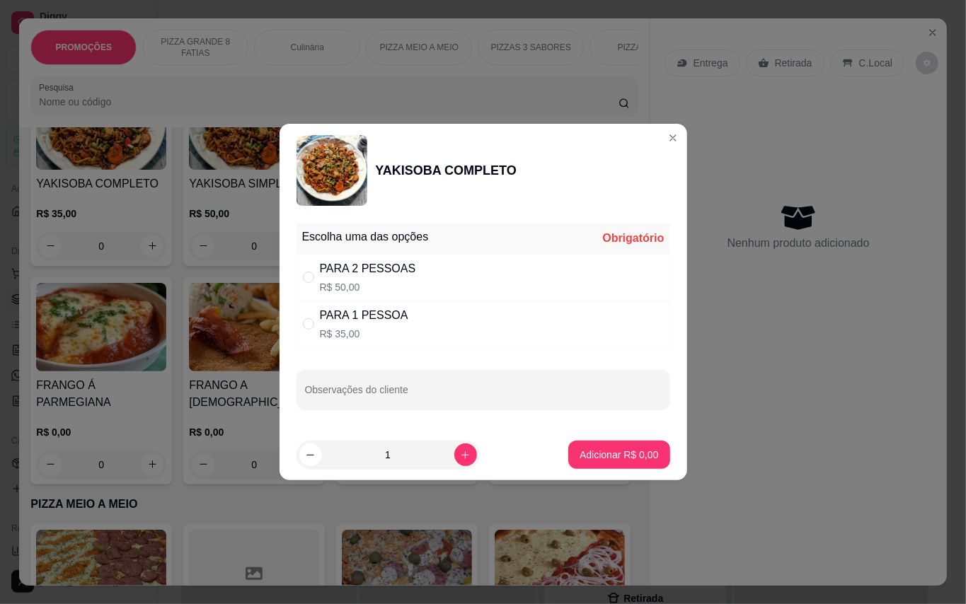
click at [374, 275] on div "PARA 2 PESSOAS" at bounding box center [368, 268] width 96 height 17
radio input "true"
click at [587, 457] on p "Adicionar R$ 50,00" at bounding box center [616, 455] width 84 height 14
type input "1"
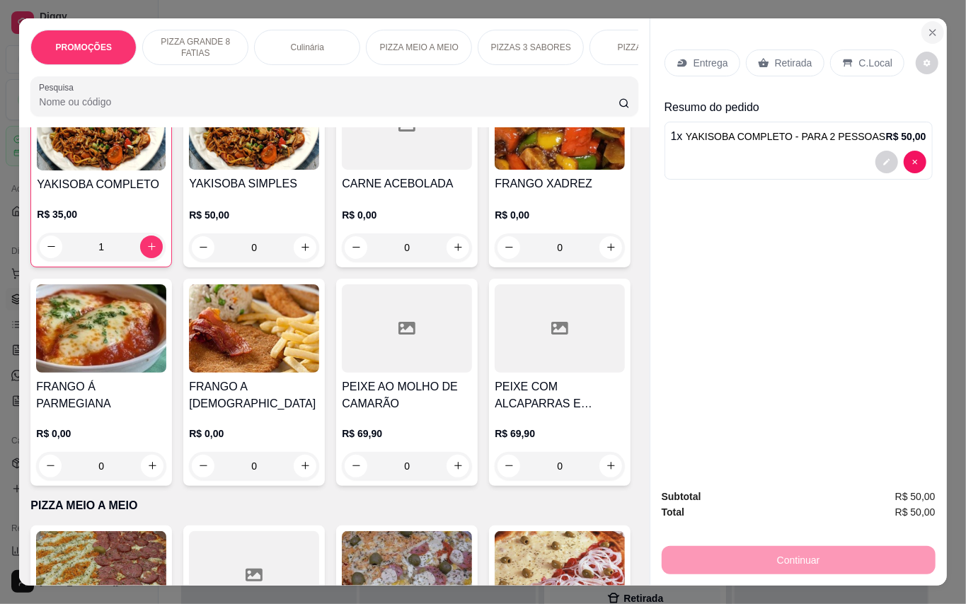
click at [930, 27] on icon "Close" at bounding box center [932, 32] width 11 height 11
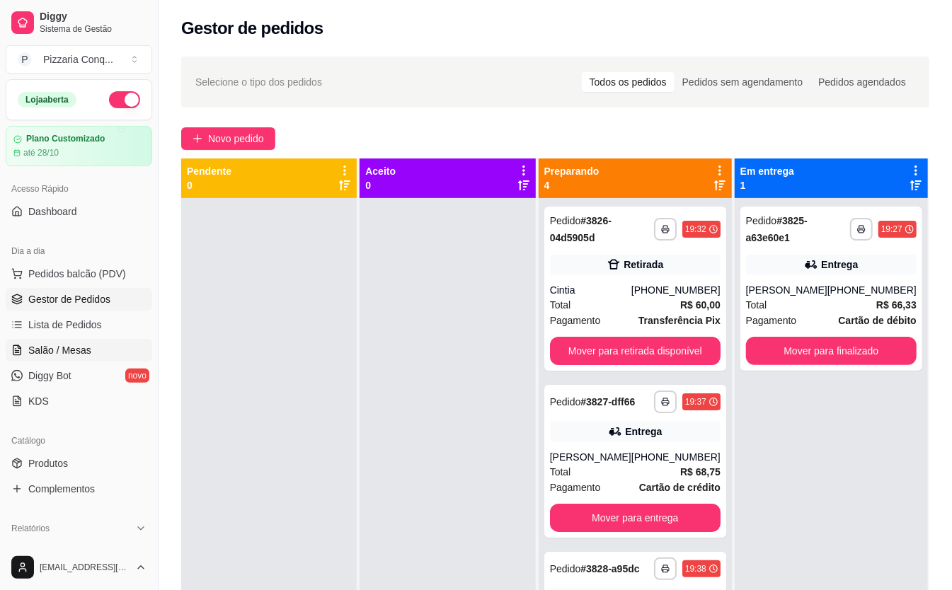
click at [60, 343] on span "Salão / Mesas" at bounding box center [59, 350] width 63 height 14
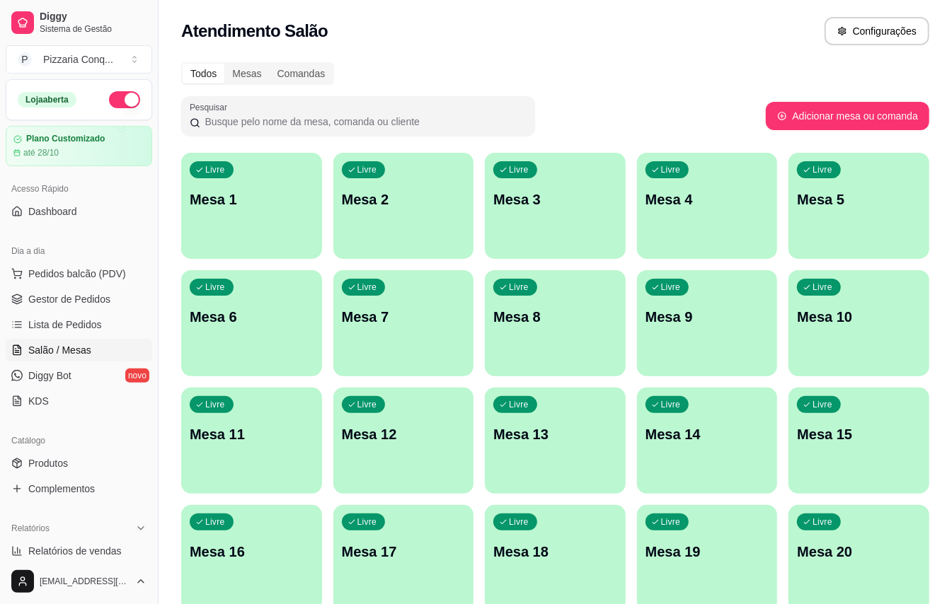
click at [611, 213] on div "Livre Mesa 3" at bounding box center [555, 197] width 141 height 89
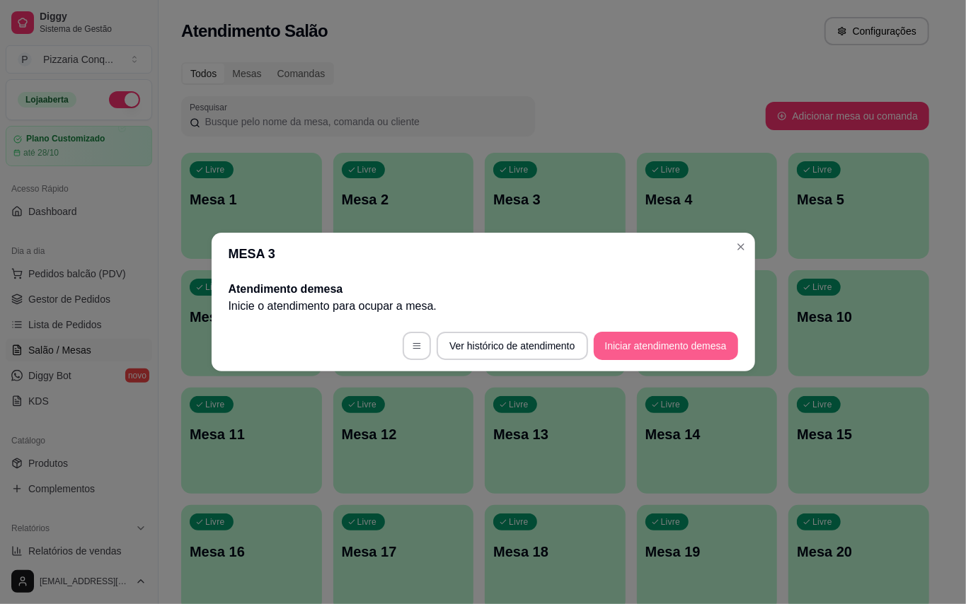
click at [711, 355] on button "Iniciar atendimento de mesa" at bounding box center [666, 346] width 144 height 28
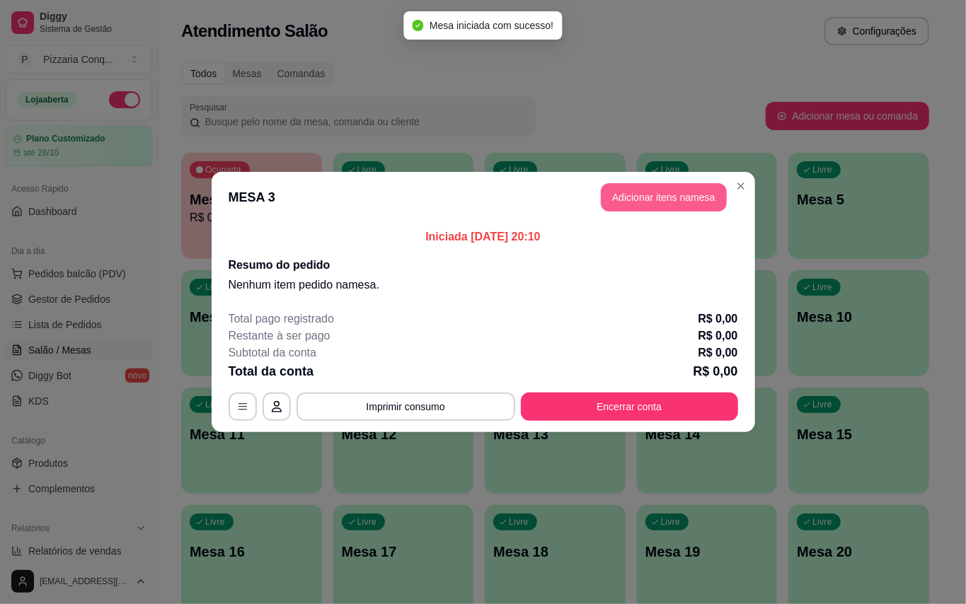
click at [705, 204] on button "Adicionar itens na mesa" at bounding box center [664, 197] width 126 height 28
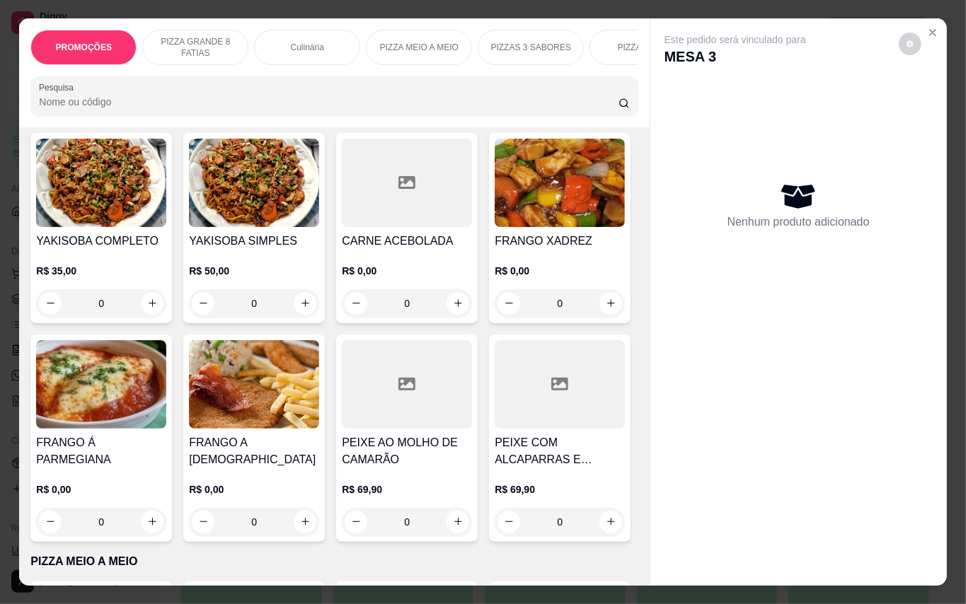
scroll to position [1387, 0]
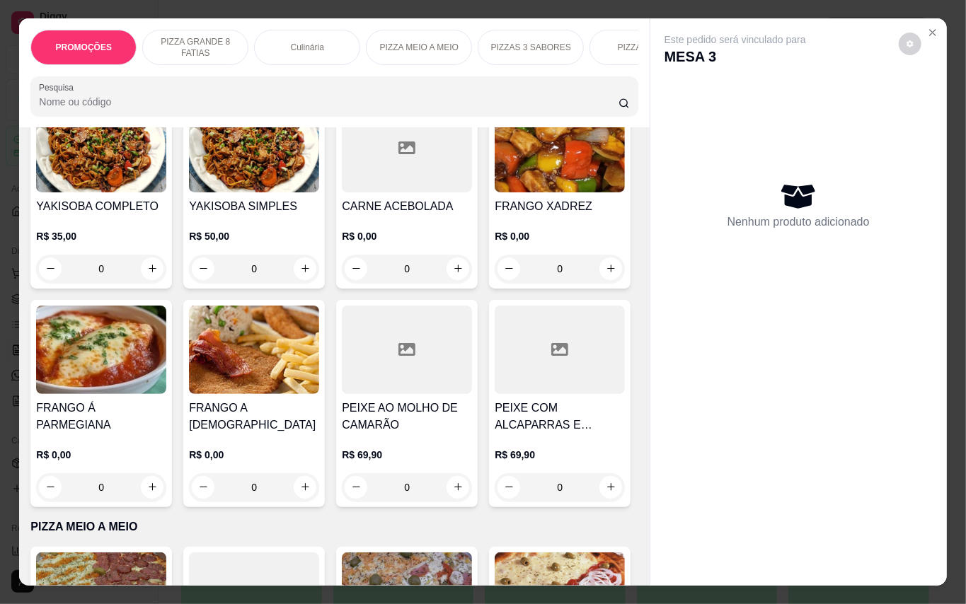
click at [71, 192] on img at bounding box center [101, 148] width 130 height 88
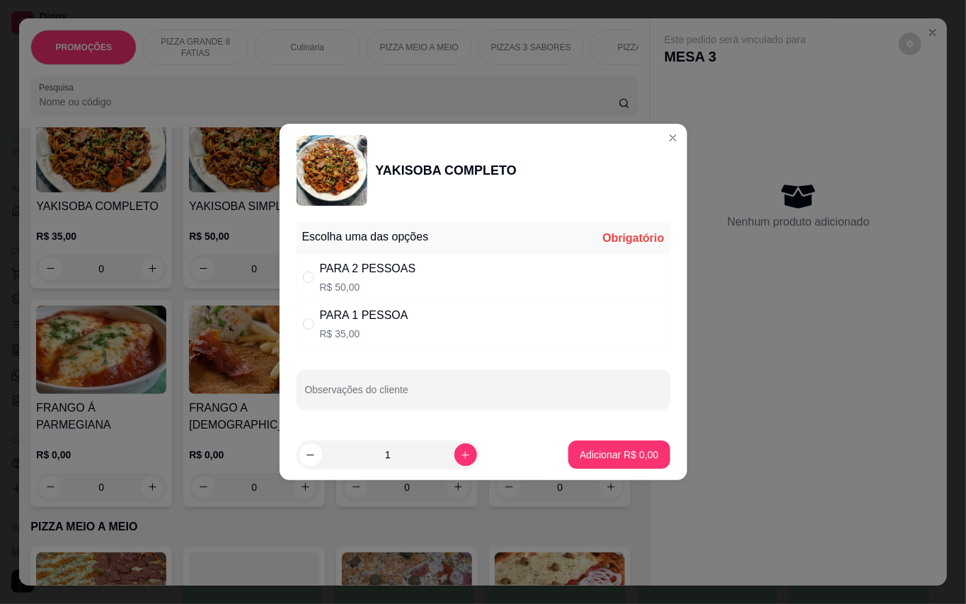
click at [376, 272] on div "PARA 2 PESSOAS" at bounding box center [368, 268] width 96 height 17
radio input "true"
click at [589, 457] on p "Adicionar R$ 50,00" at bounding box center [616, 455] width 84 height 14
type input "1"
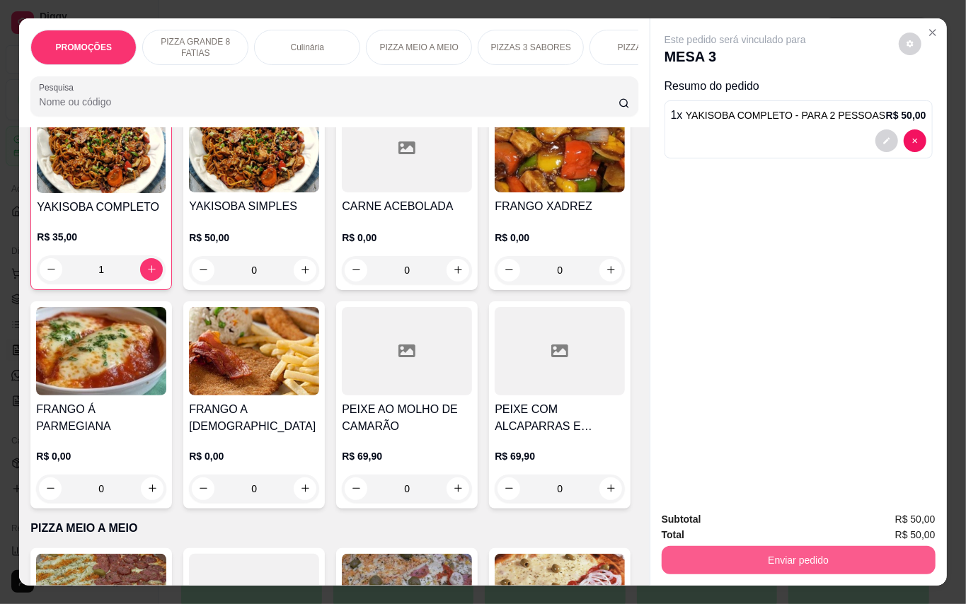
click at [833, 550] on button "Enviar pedido" at bounding box center [799, 560] width 274 height 28
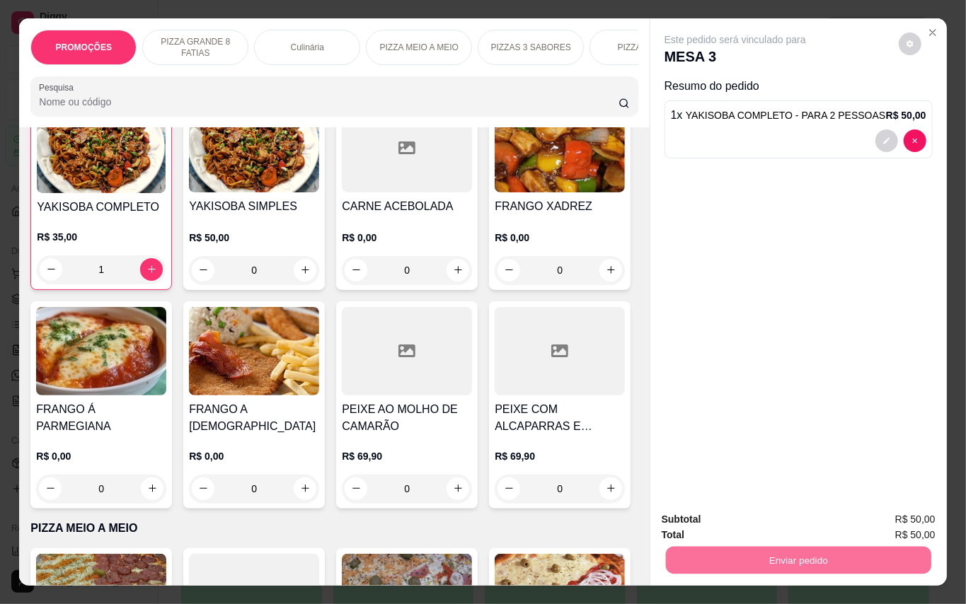
click at [913, 513] on button "Enviar pedido" at bounding box center [897, 519] width 80 height 27
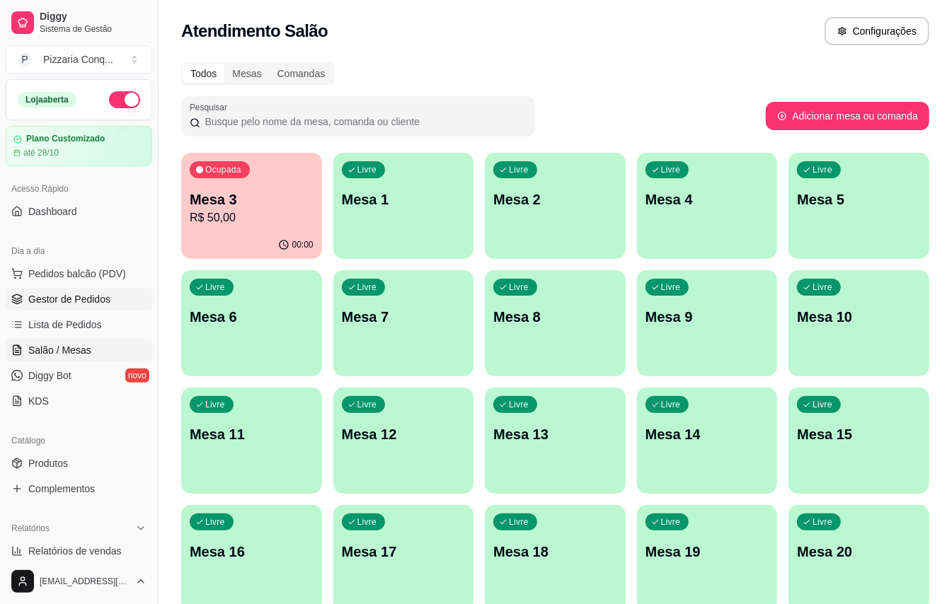
click at [120, 303] on link "Gestor de Pedidos" at bounding box center [79, 299] width 146 height 23
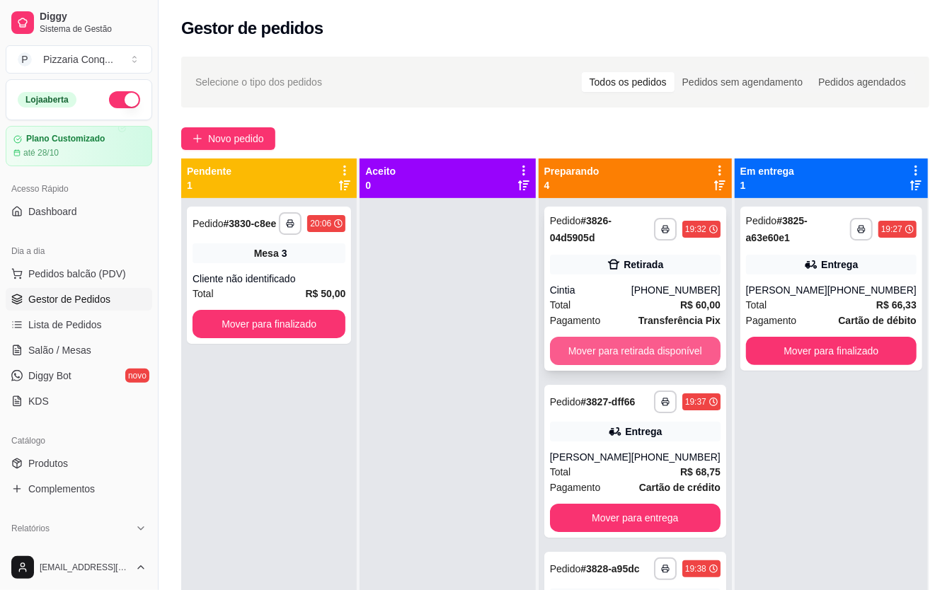
click at [648, 345] on button "Mover para retirada disponível" at bounding box center [635, 351] width 171 height 28
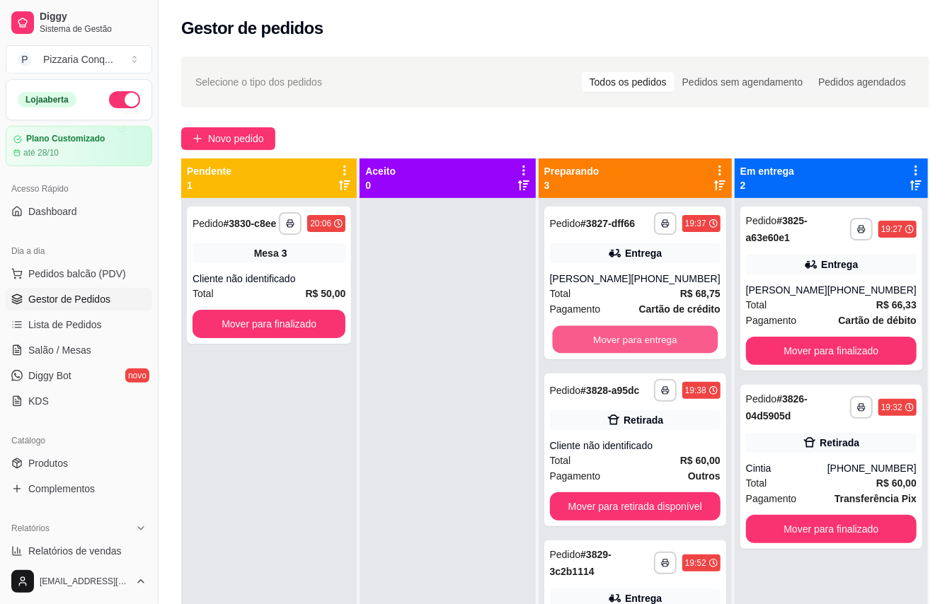
click at [648, 345] on button "Mover para entrega" at bounding box center [635, 340] width 166 height 28
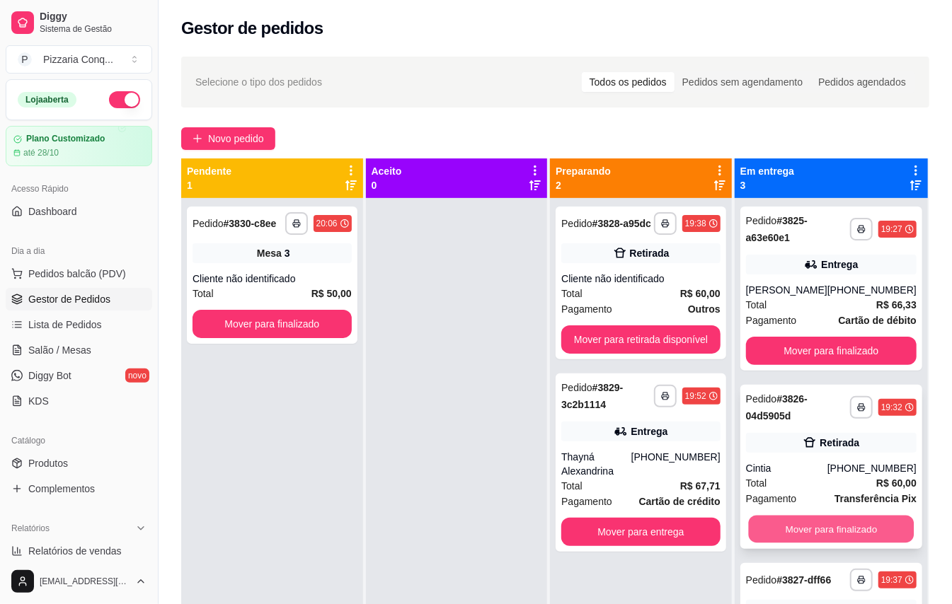
click at [838, 516] on button "Mover para finalizado" at bounding box center [831, 530] width 166 height 28
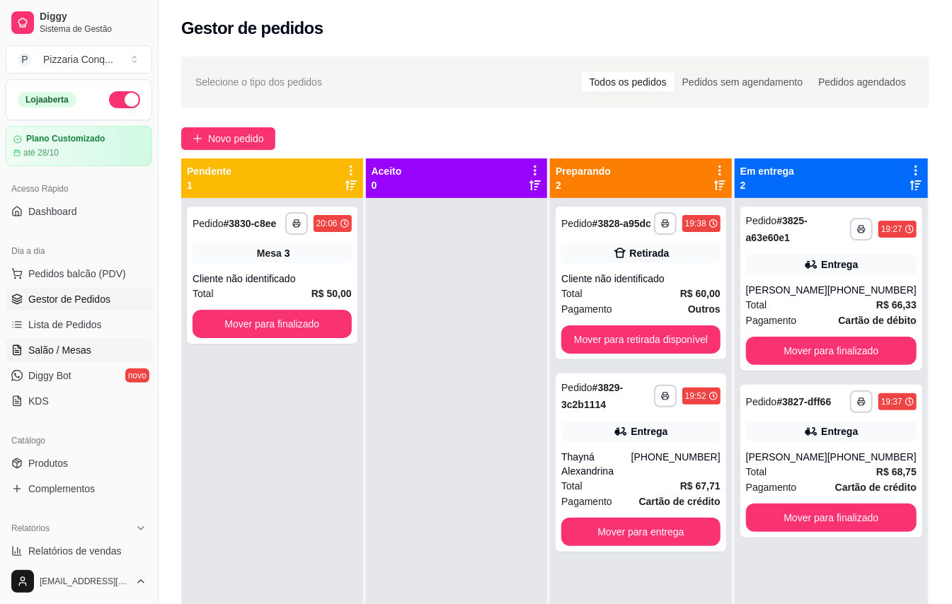
click at [80, 354] on span "Salão / Mesas" at bounding box center [59, 350] width 63 height 14
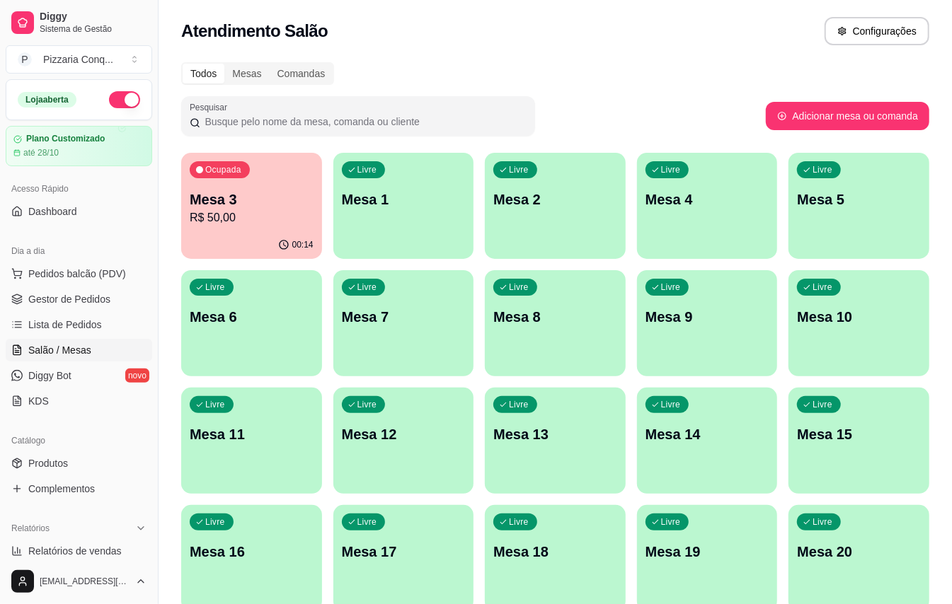
click at [745, 318] on p "Mesa 9" at bounding box center [707, 317] width 124 height 20
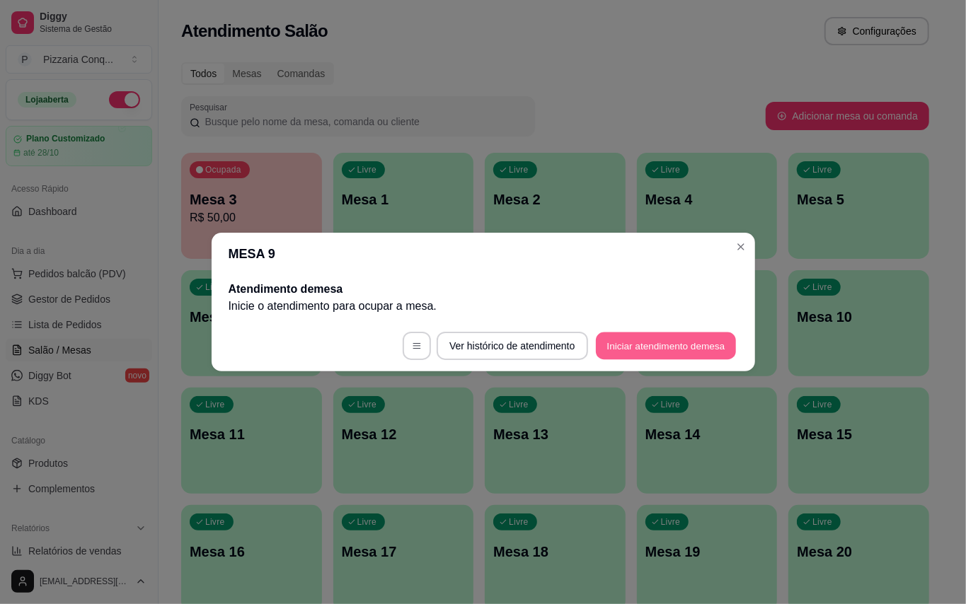
click at [691, 354] on button "Iniciar atendimento de mesa" at bounding box center [666, 347] width 140 height 28
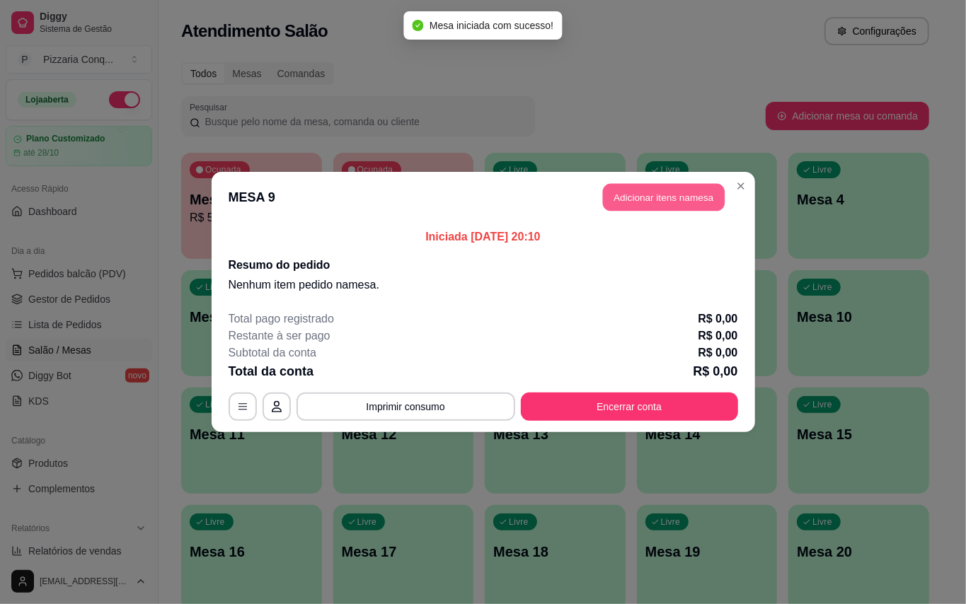
click at [679, 209] on button "Adicionar itens na mesa" at bounding box center [664, 198] width 122 height 28
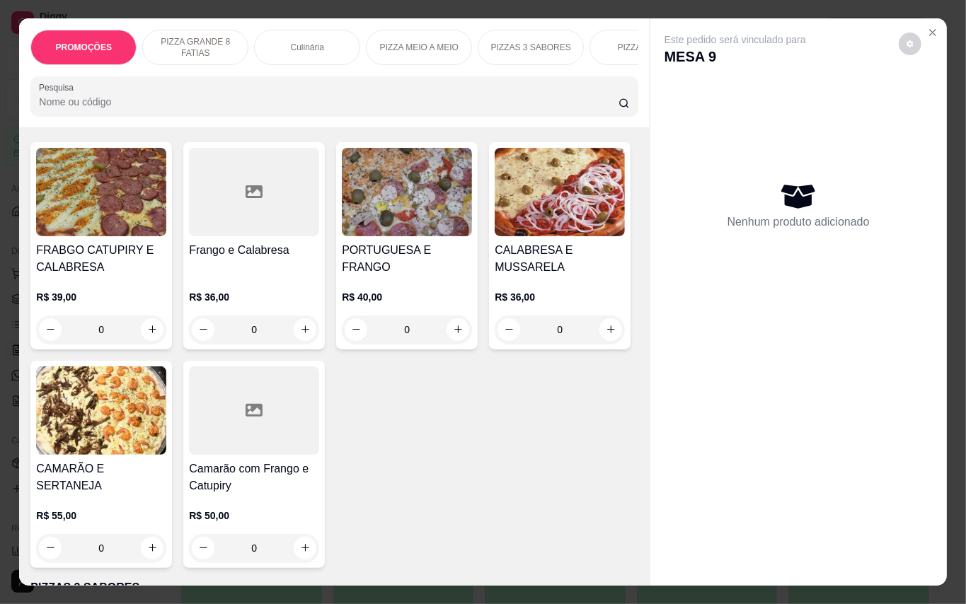
scroll to position [1630, 0]
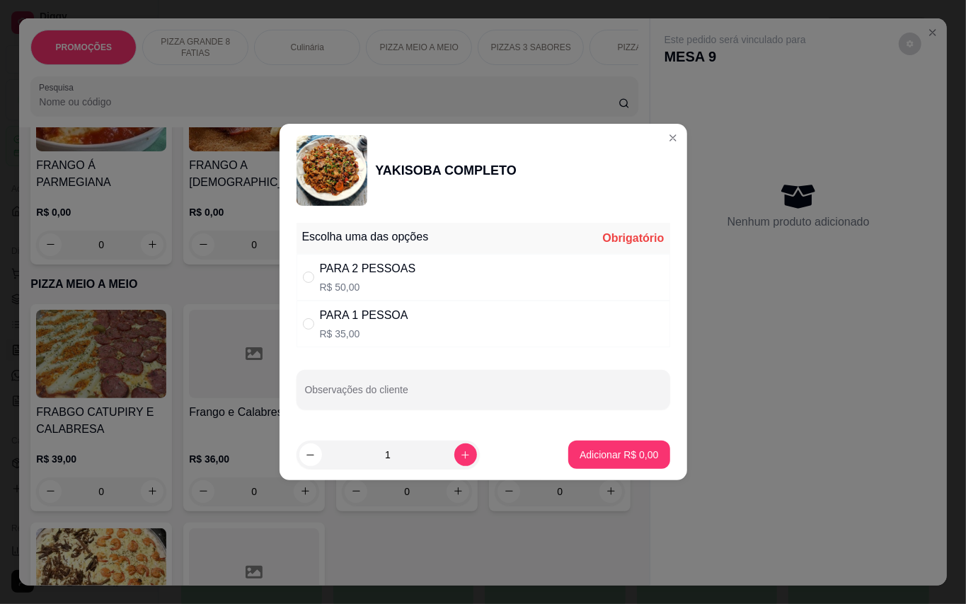
click at [352, 275] on div "PARA 2 PESSOAS" at bounding box center [368, 268] width 96 height 17
radio input "true"
click at [609, 456] on p "Adicionar R$ 50,00" at bounding box center [616, 455] width 84 height 14
type input "1"
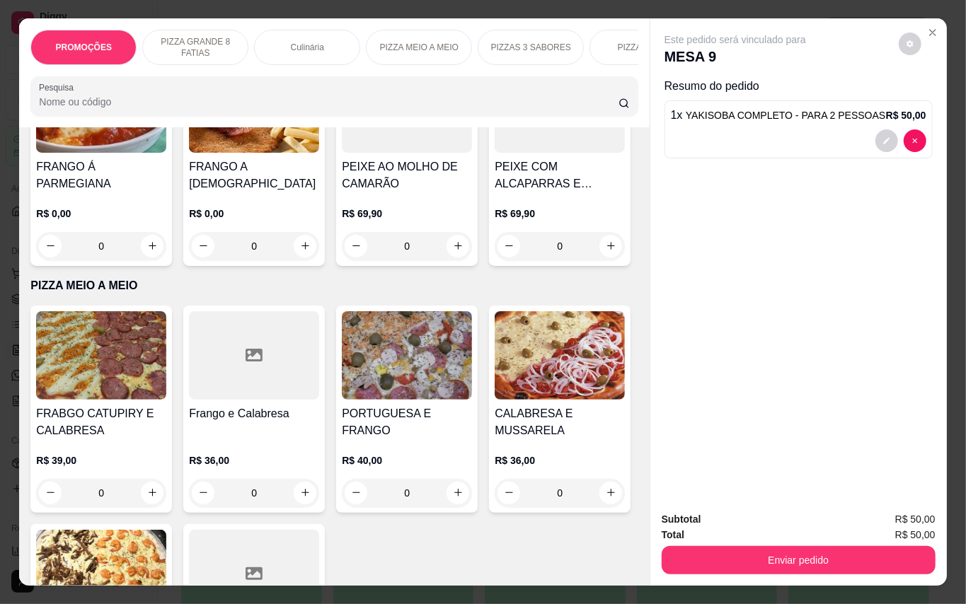
click at [166, 153] on img at bounding box center [101, 108] width 130 height 88
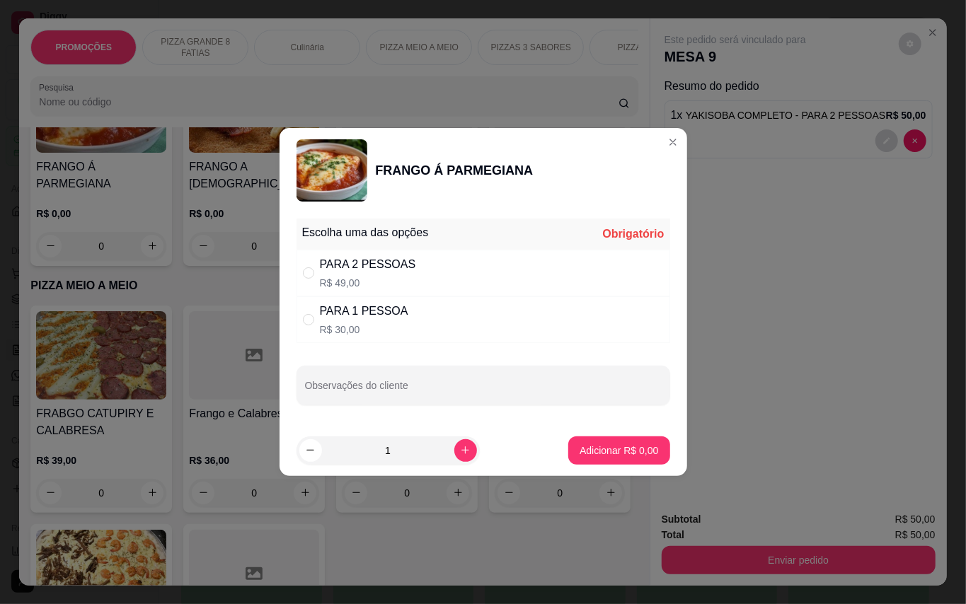
click at [327, 263] on div "PARA 2 PESSOAS" at bounding box center [368, 264] width 96 height 17
radio input "true"
click at [613, 447] on p "Adicionar R$ 49,00" at bounding box center [616, 451] width 84 height 14
type input "1"
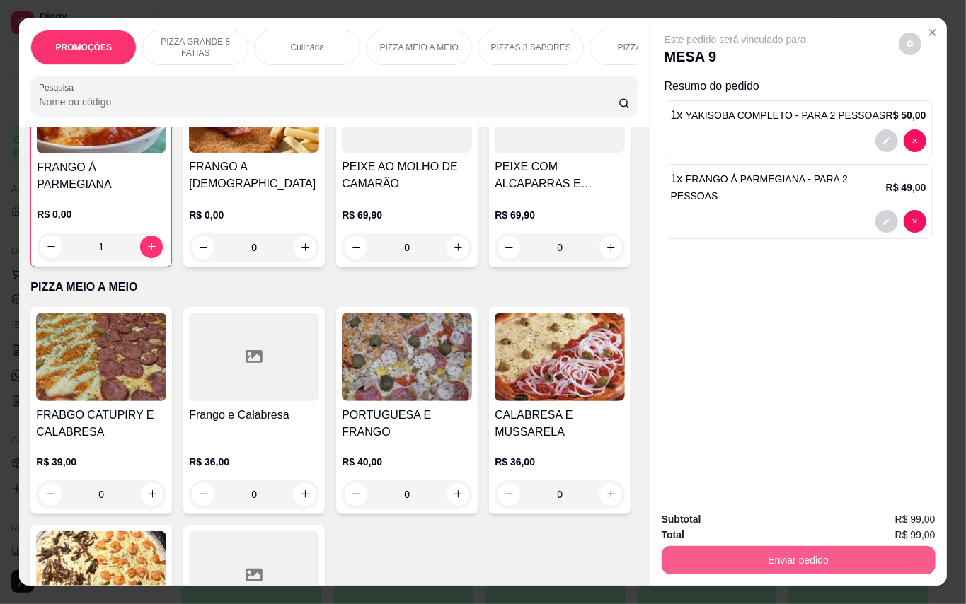
click at [791, 547] on button "Enviar pedido" at bounding box center [799, 560] width 274 height 28
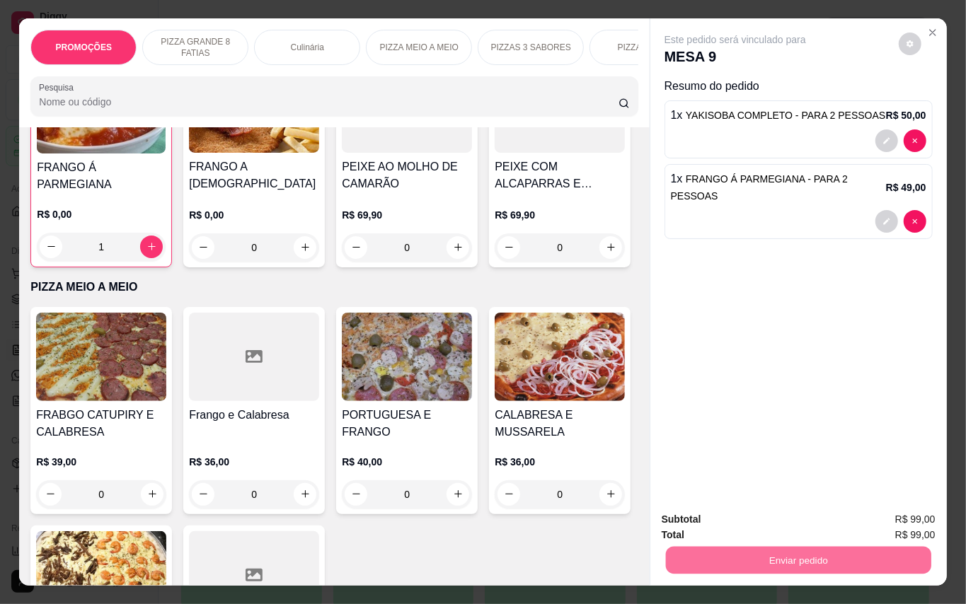
click at [875, 521] on button "Enviar pedido" at bounding box center [897, 519] width 80 height 27
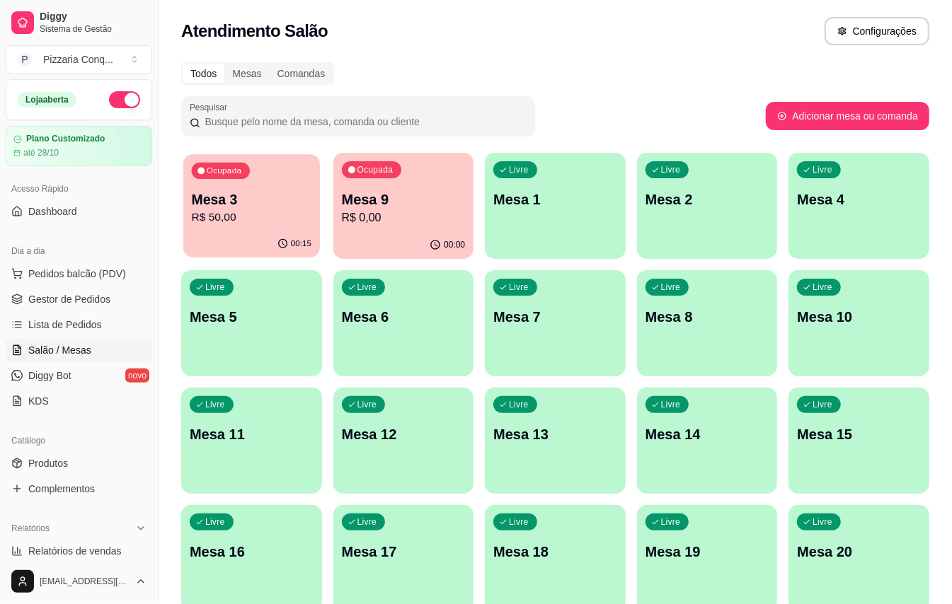
click at [248, 215] on p "R$ 50,00" at bounding box center [252, 217] width 120 height 16
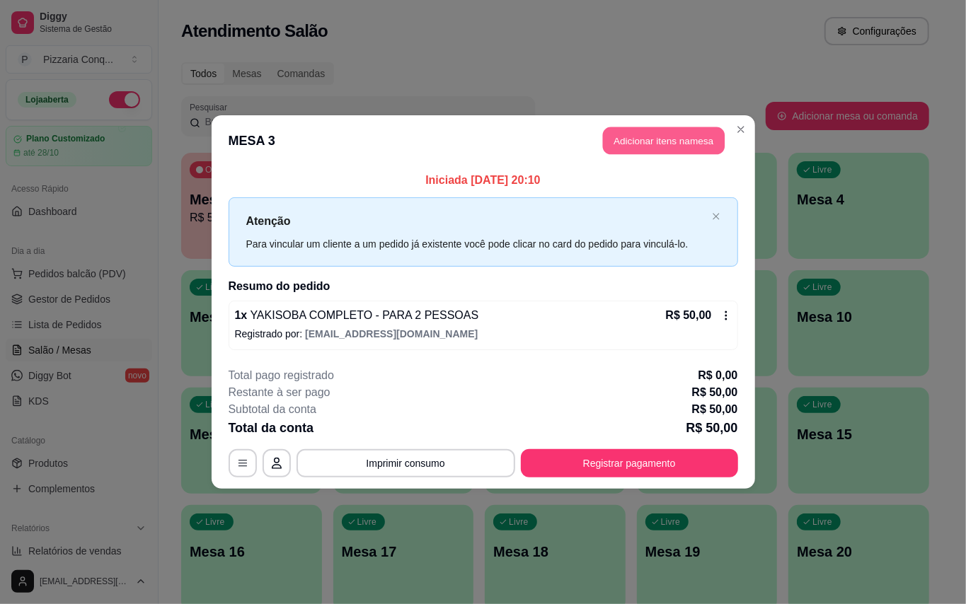
click at [646, 144] on button "Adicionar itens na mesa" at bounding box center [664, 141] width 122 height 28
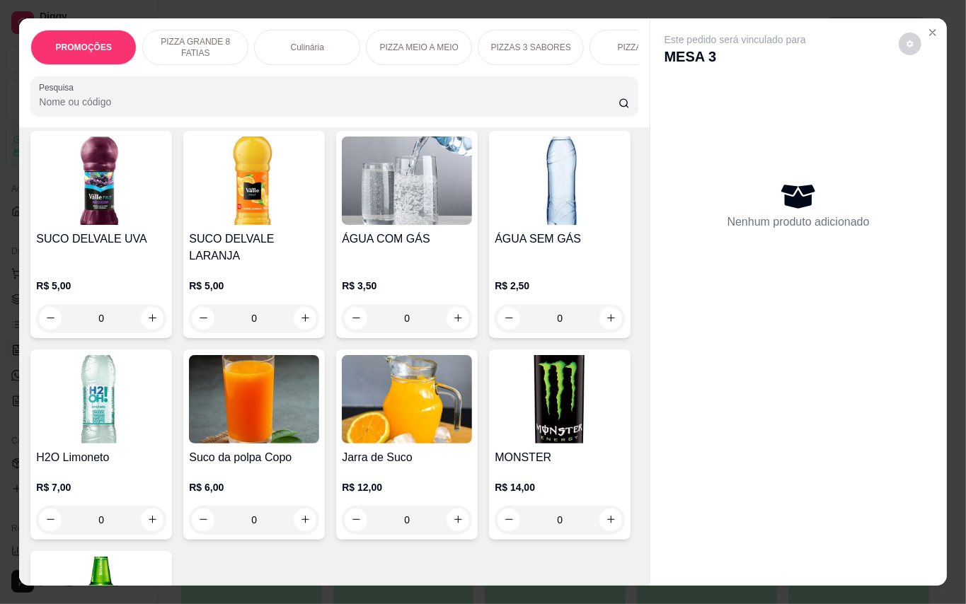
scroll to position [3584, 0]
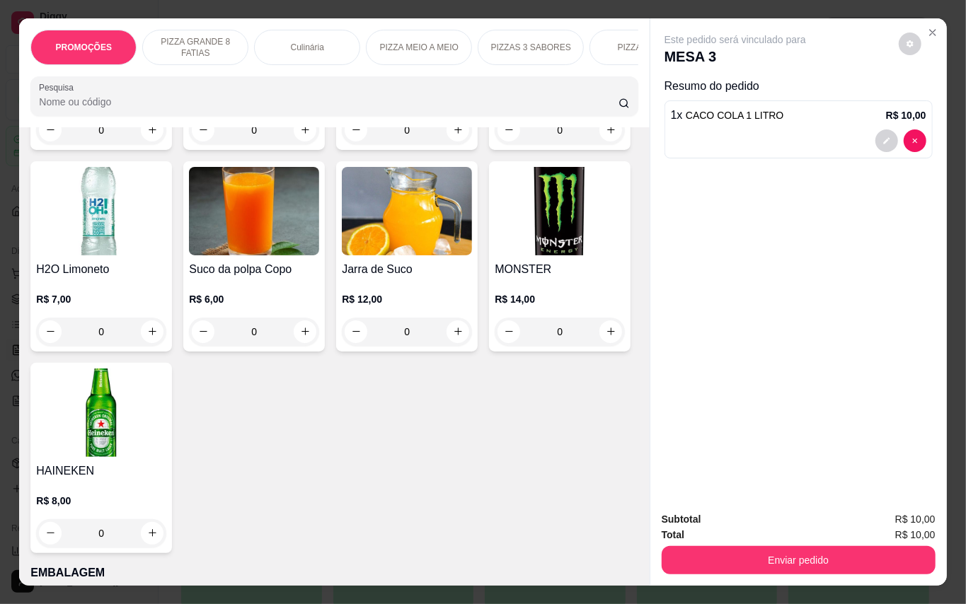
type input "2"
click at [764, 565] on button "Enviar pedido" at bounding box center [799, 560] width 274 height 28
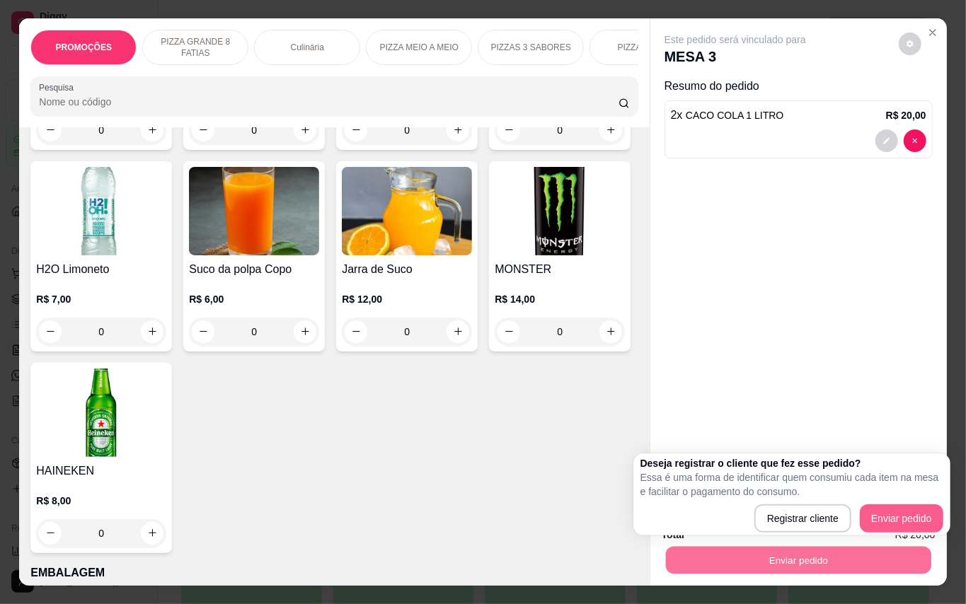
click at [889, 504] on div "Deseja registrar o cliente que fez esse pedido? Essa é uma forma de identificar…" at bounding box center [791, 494] width 303 height 76
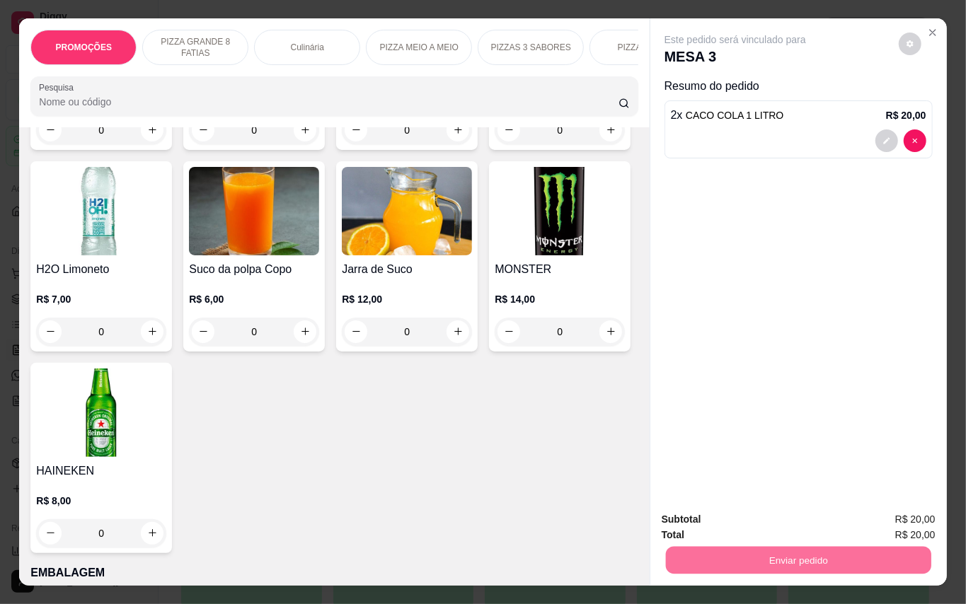
click at [889, 519] on button "Enviar pedido" at bounding box center [897, 519] width 80 height 27
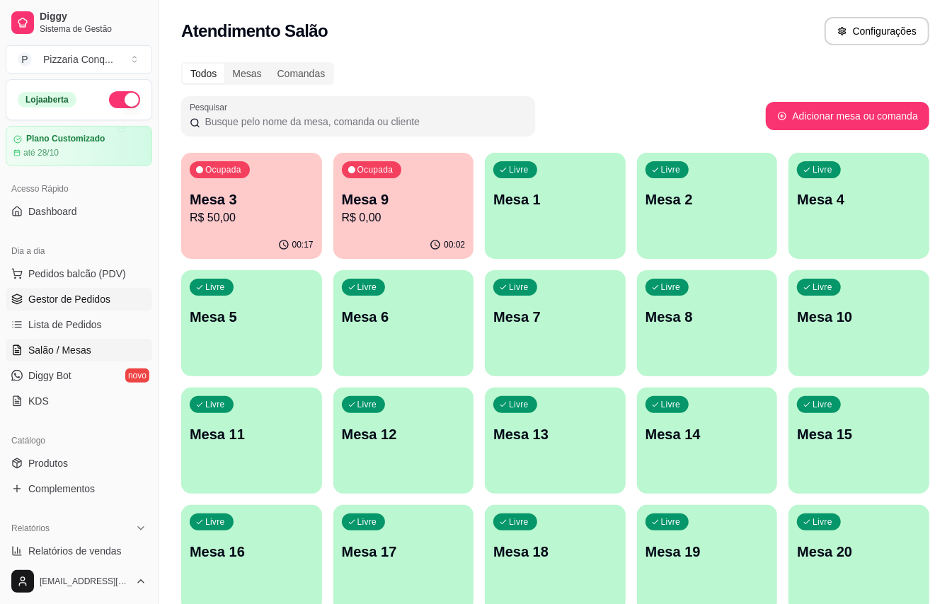
click at [60, 299] on span "Gestor de Pedidos" at bounding box center [69, 299] width 82 height 14
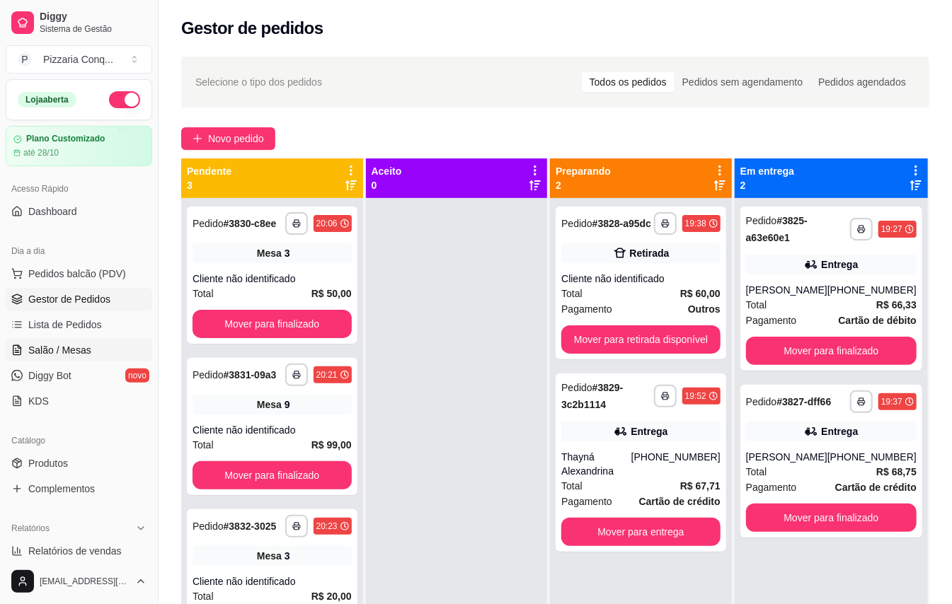
click at [72, 350] on span "Salão / Mesas" at bounding box center [59, 350] width 63 height 14
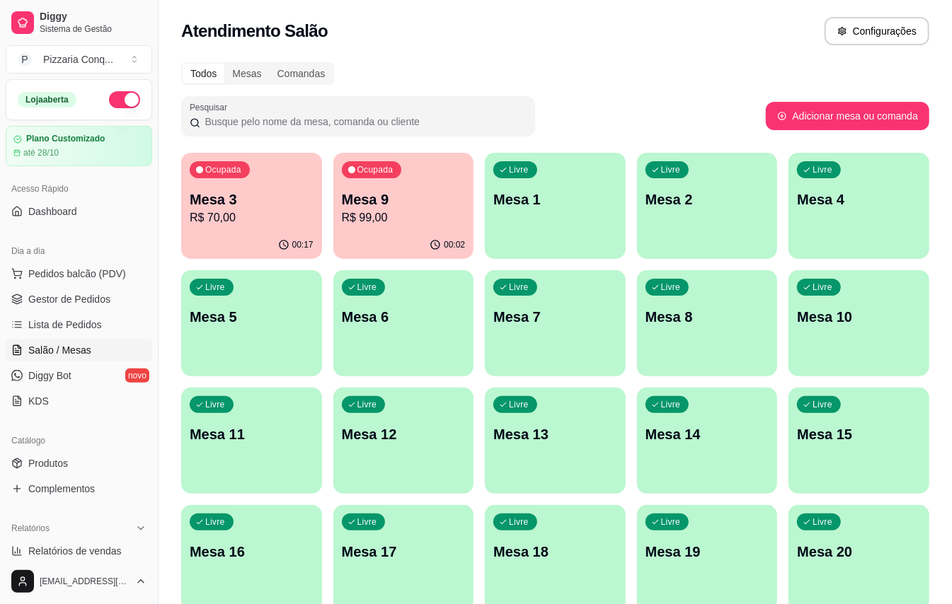
click at [264, 423] on div "Livre Mesa 11" at bounding box center [251, 432] width 141 height 89
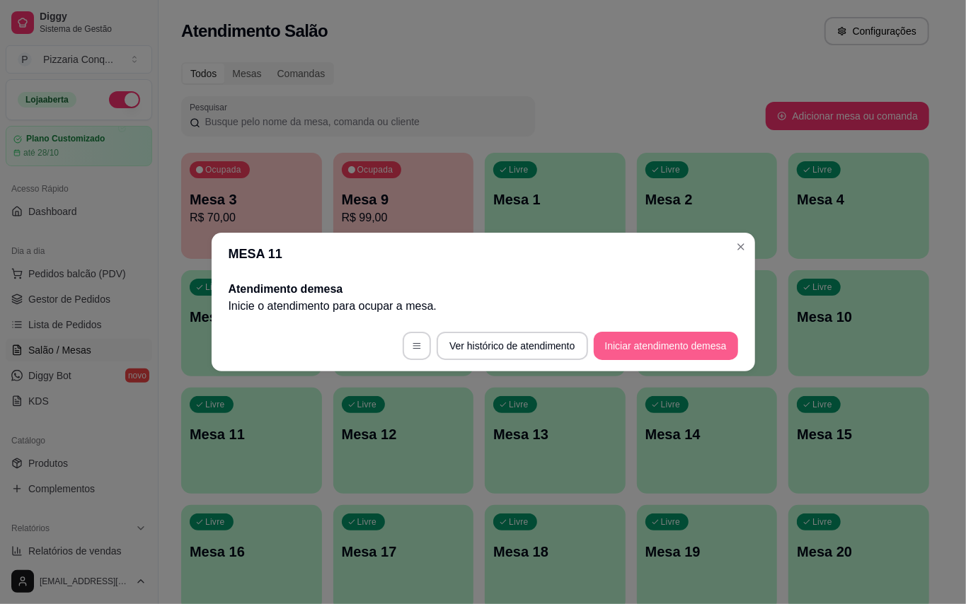
click at [671, 348] on button "Iniciar atendimento de mesa" at bounding box center [666, 346] width 144 height 28
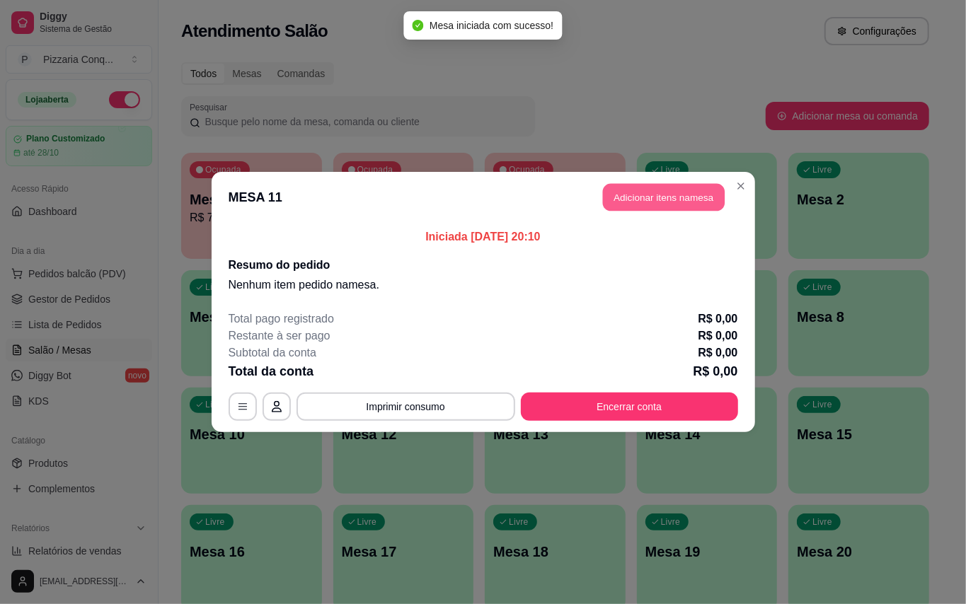
click at [674, 207] on button "Adicionar itens na mesa" at bounding box center [664, 198] width 122 height 28
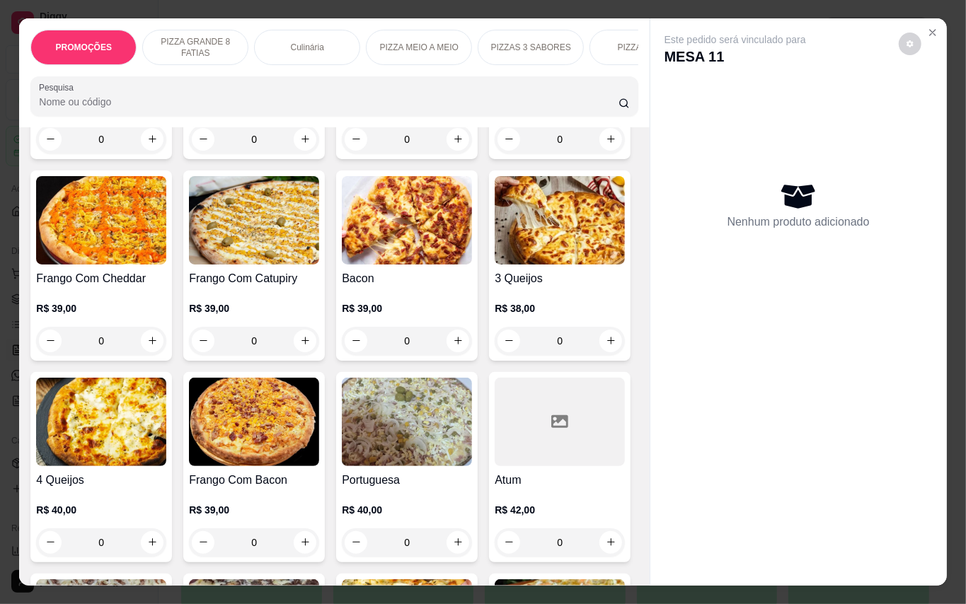
scroll to position [647, 0]
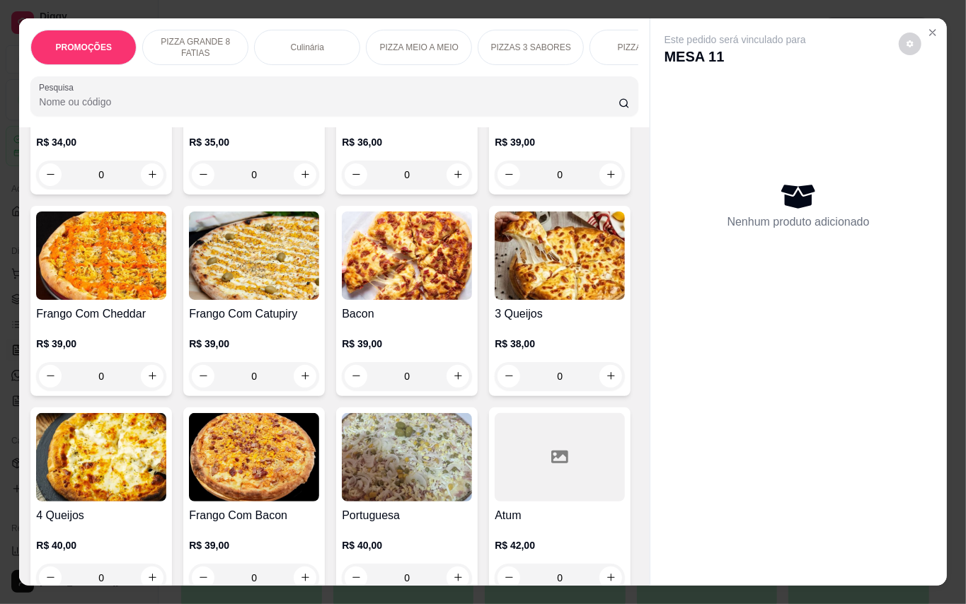
click at [495, 98] on img at bounding box center [560, 54] width 130 height 88
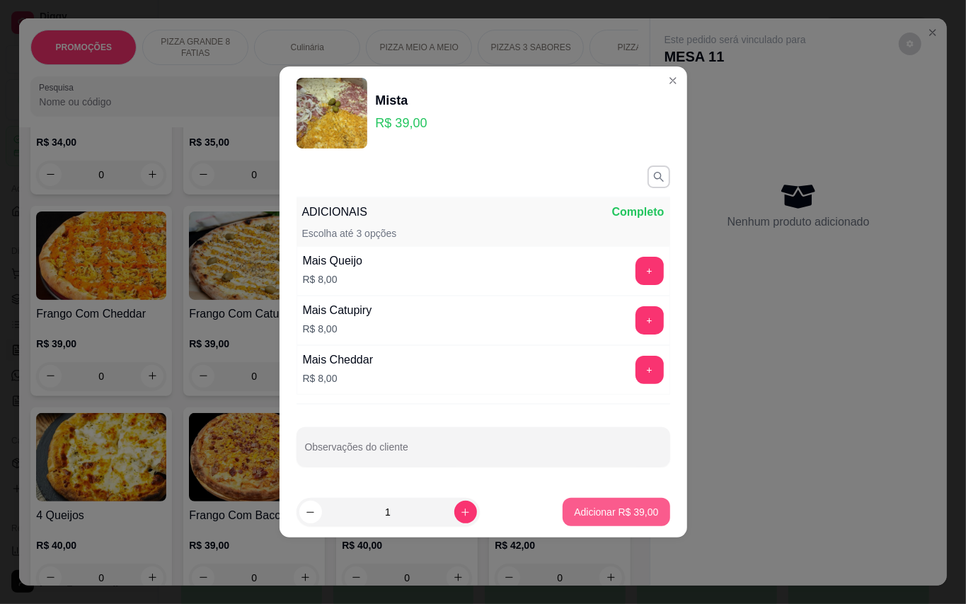
click at [606, 521] on button "Adicionar R$ 39,00" at bounding box center [615, 512] width 107 height 28
type input "1"
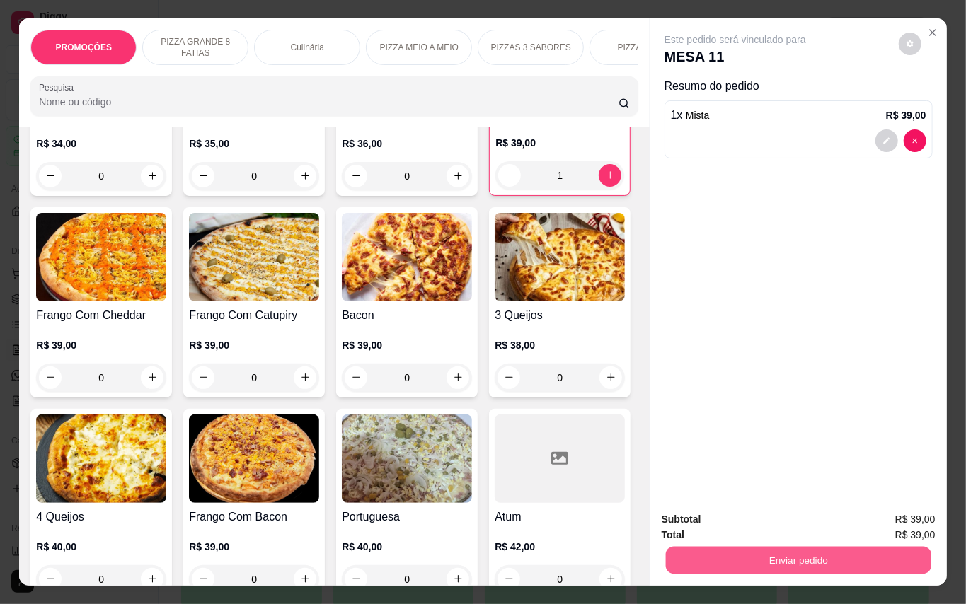
click at [794, 555] on button "Enviar pedido" at bounding box center [797, 561] width 265 height 28
click at [865, 522] on button "Enviar pedido" at bounding box center [897, 519] width 80 height 27
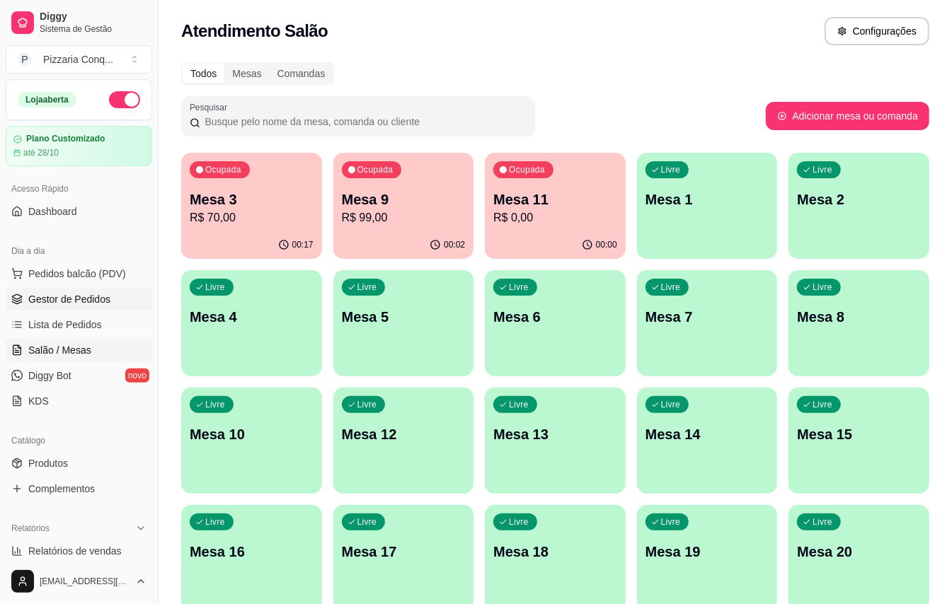
click at [92, 301] on span "Gestor de Pedidos" at bounding box center [69, 299] width 82 height 14
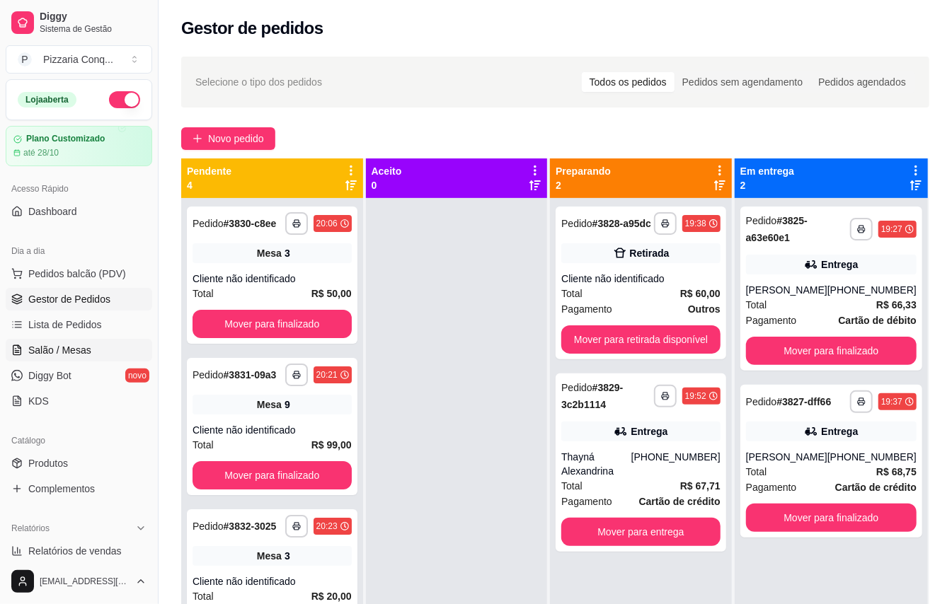
click at [71, 347] on span "Salão / Mesas" at bounding box center [59, 350] width 63 height 14
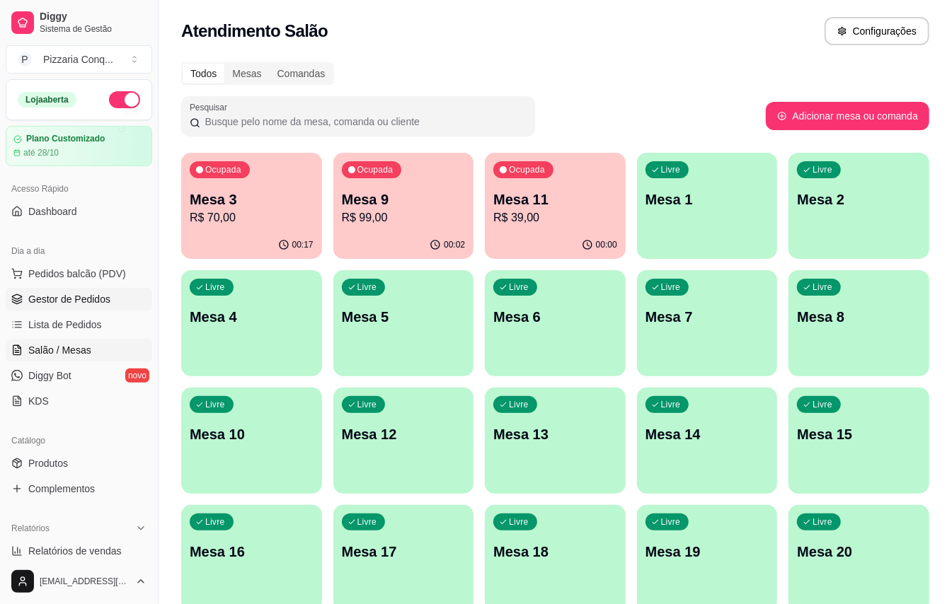
click at [80, 299] on span "Gestor de Pedidos" at bounding box center [69, 299] width 82 height 14
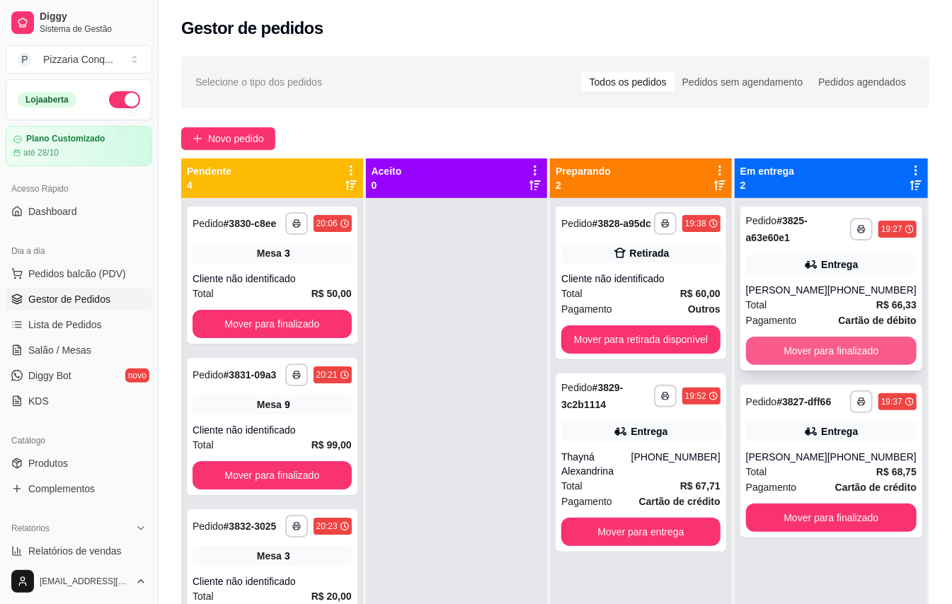
click at [791, 354] on button "Mover para finalizado" at bounding box center [831, 351] width 171 height 28
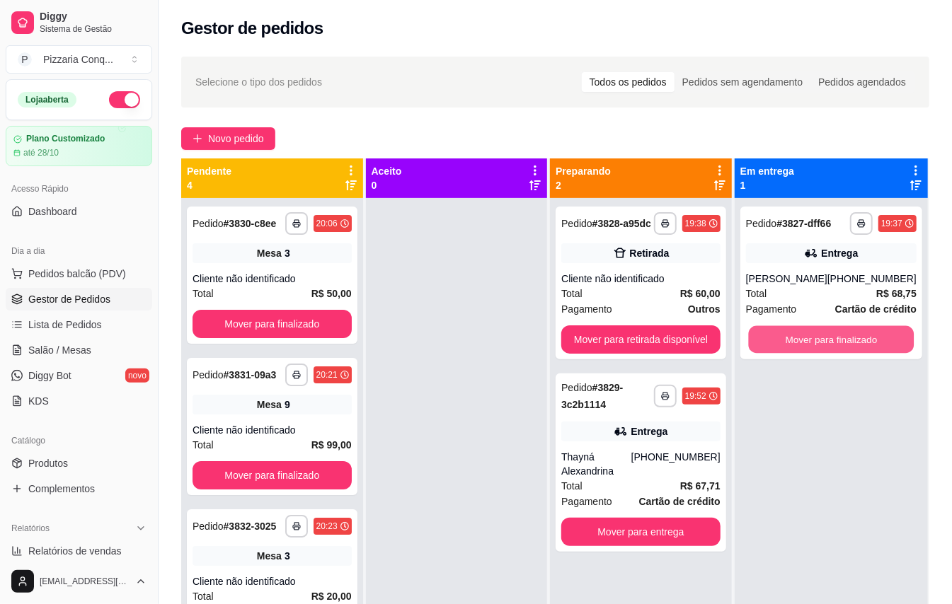
click at [791, 354] on button "Mover para finalizado" at bounding box center [831, 340] width 166 height 28
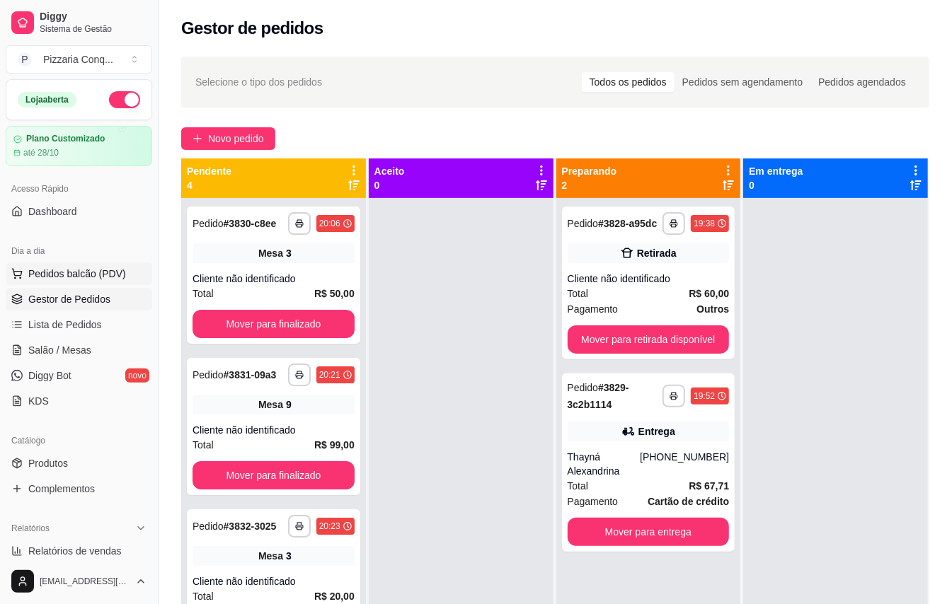
click at [79, 270] on span "Pedidos balcão (PDV)" at bounding box center [77, 274] width 98 height 14
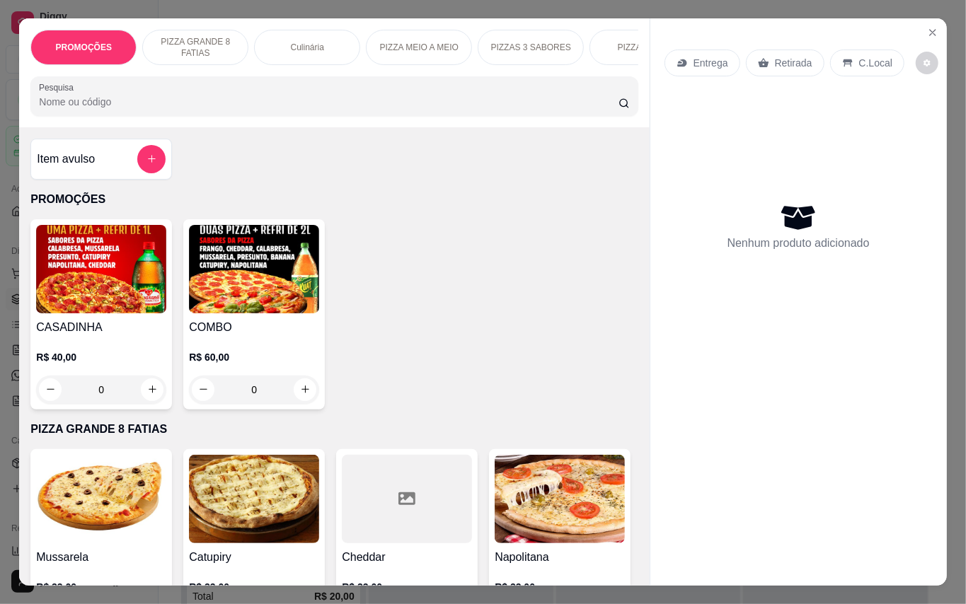
click at [303, 324] on div "COMBO R$ 60,00 0" at bounding box center [254, 314] width 142 height 190
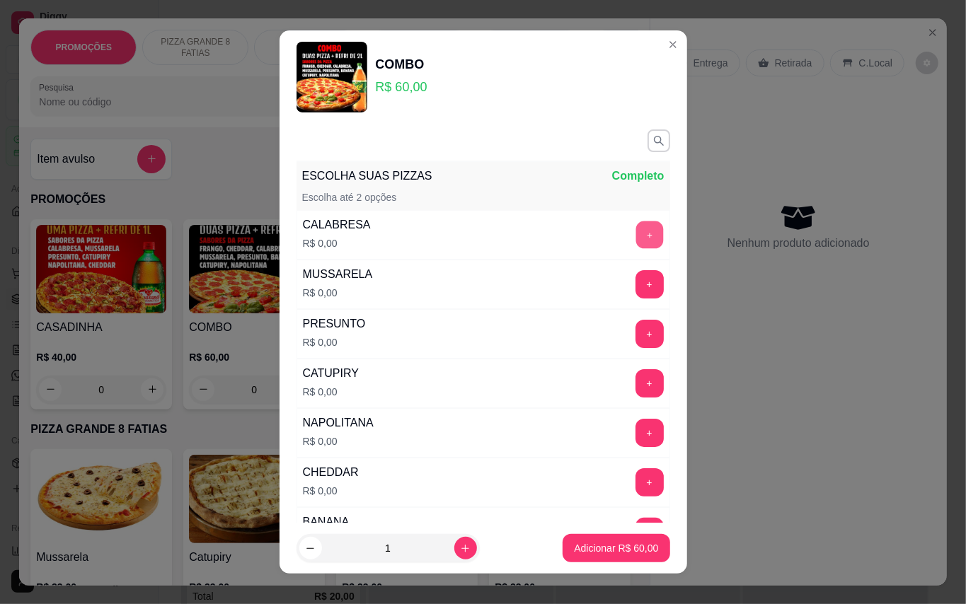
click at [635, 227] on button "+" at bounding box center [649, 235] width 28 height 28
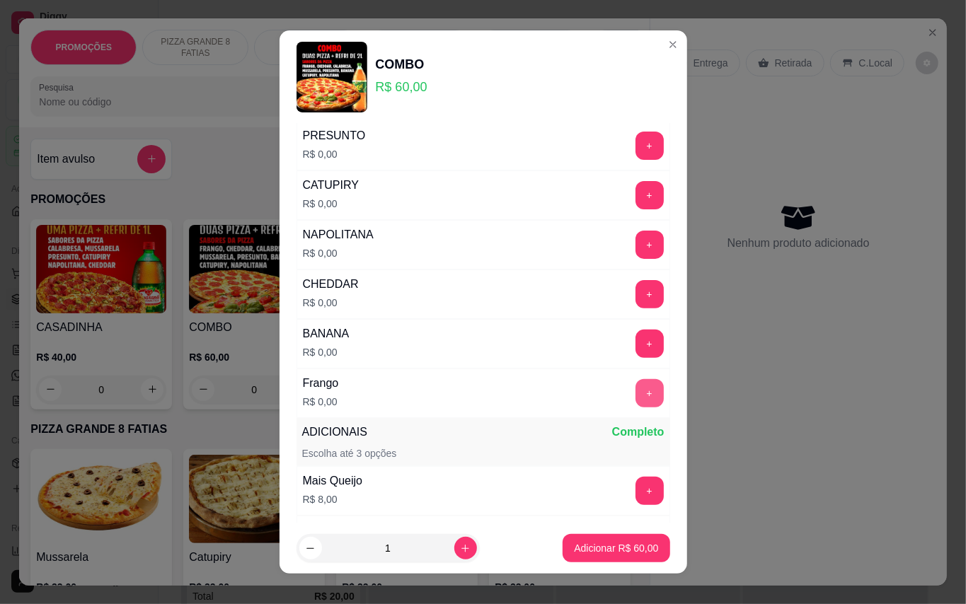
click at [635, 400] on button "+" at bounding box center [649, 393] width 28 height 28
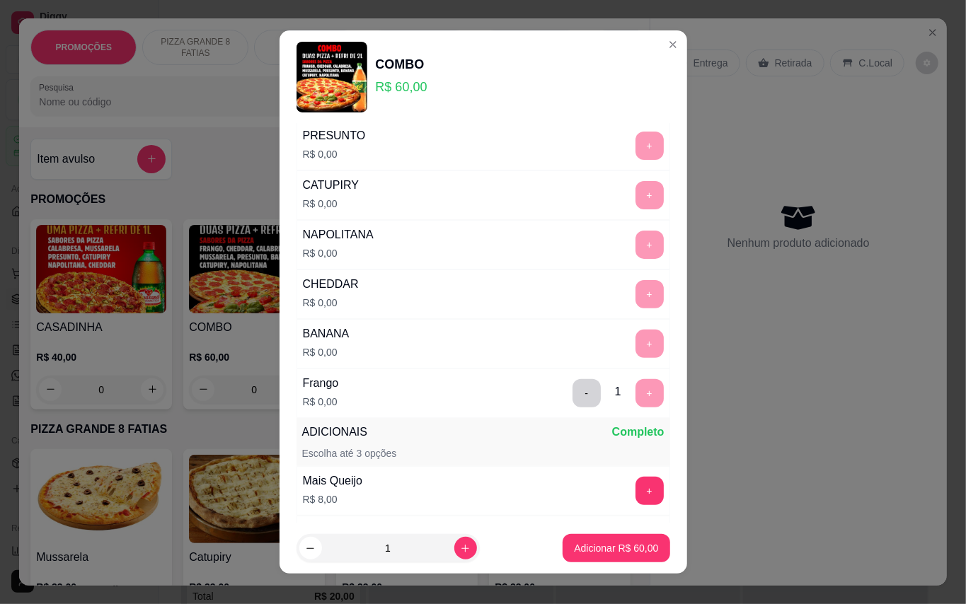
scroll to position [15, 0]
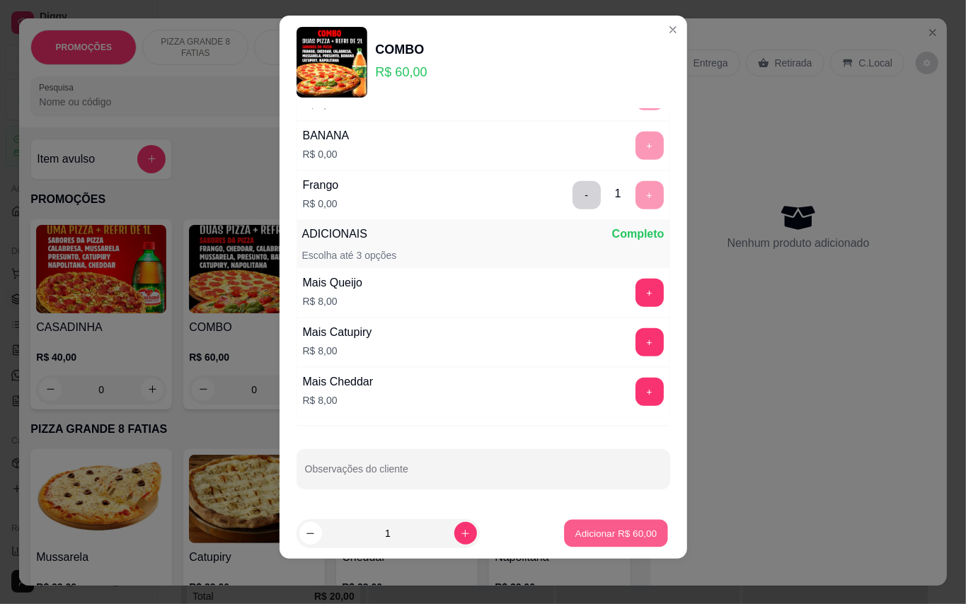
click at [635, 524] on button "Adicionar R$ 60,00" at bounding box center [617, 534] width 104 height 28
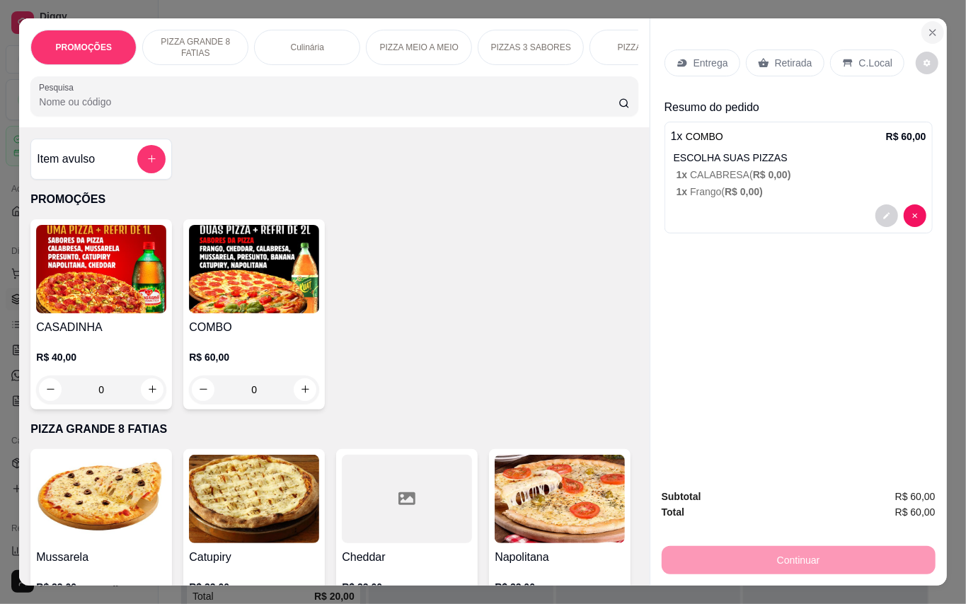
click at [931, 27] on icon "Close" at bounding box center [932, 32] width 11 height 11
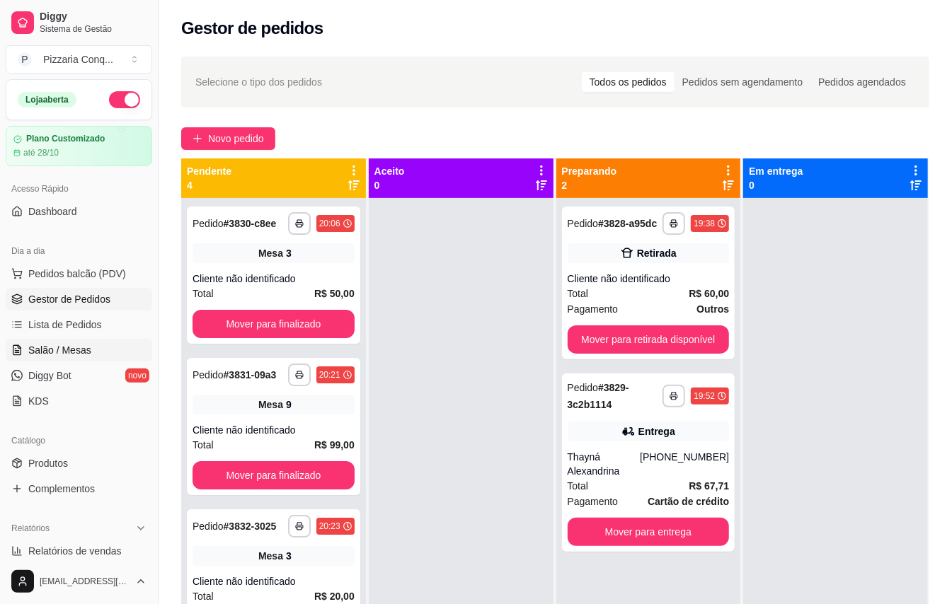
click at [55, 354] on span "Salão / Mesas" at bounding box center [59, 350] width 63 height 14
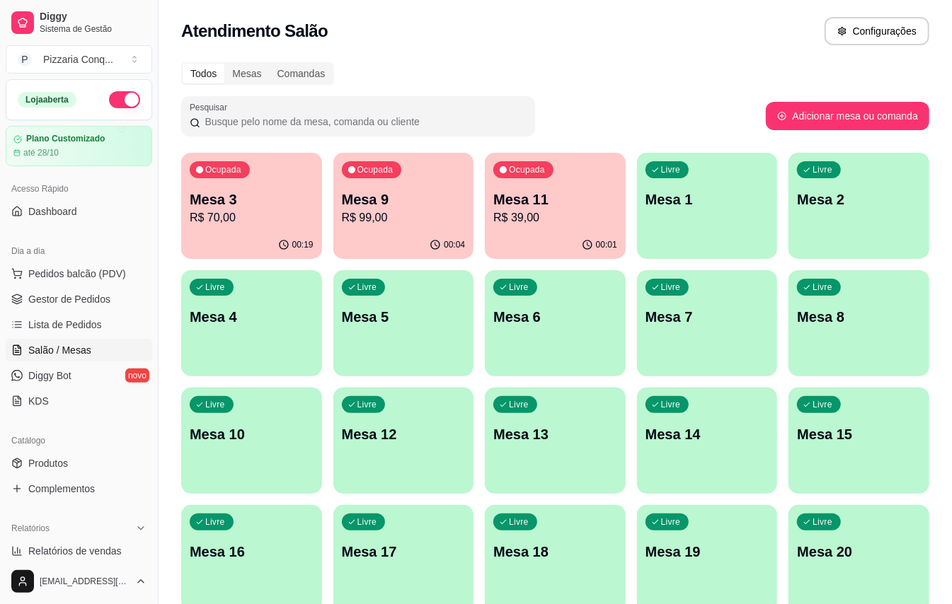
click at [717, 348] on div "Livre Mesa 7" at bounding box center [707, 314] width 141 height 89
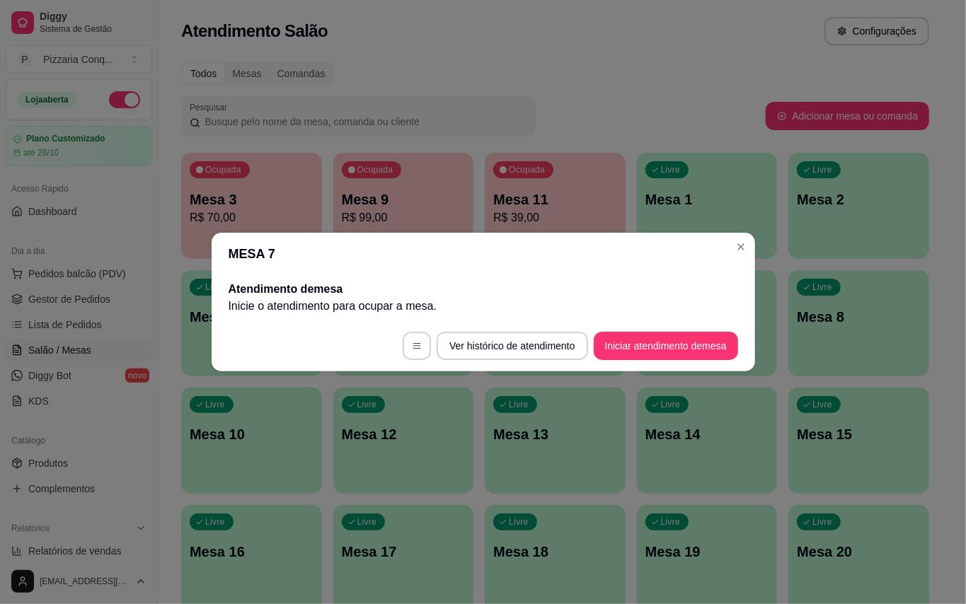
click at [620, 323] on footer "Ver histórico de atendimento Iniciar atendimento de mesa" at bounding box center [483, 346] width 543 height 51
click at [625, 341] on button "Iniciar atendimento de mesa" at bounding box center [666, 346] width 144 height 28
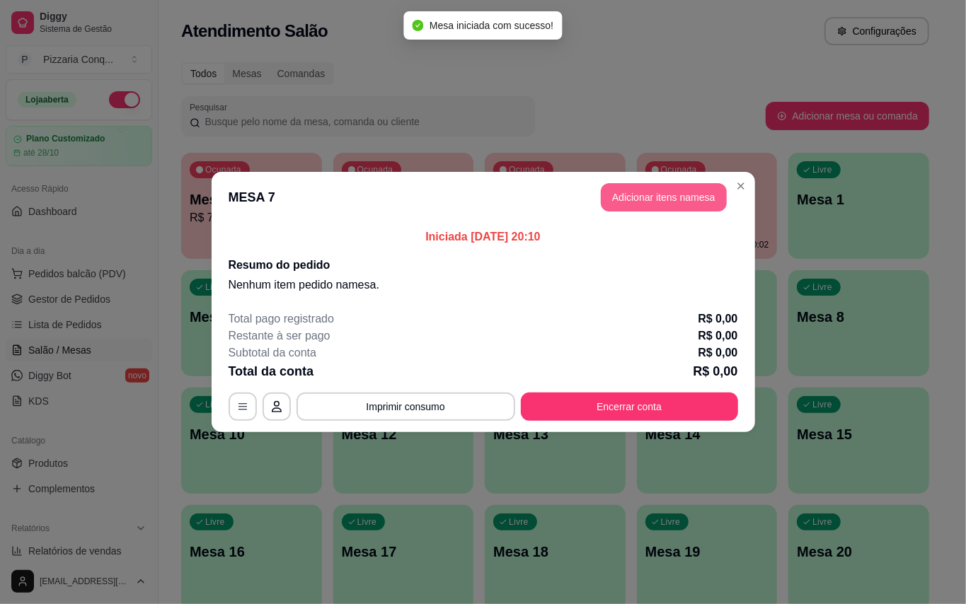
click at [700, 198] on button "Adicionar itens na mesa" at bounding box center [664, 197] width 126 height 28
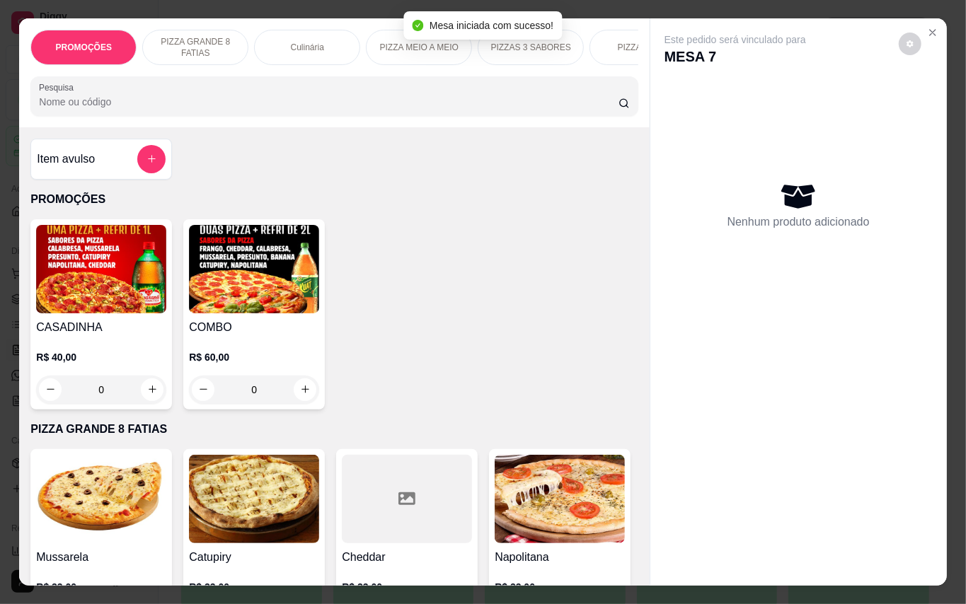
click at [215, 313] on img at bounding box center [254, 269] width 130 height 88
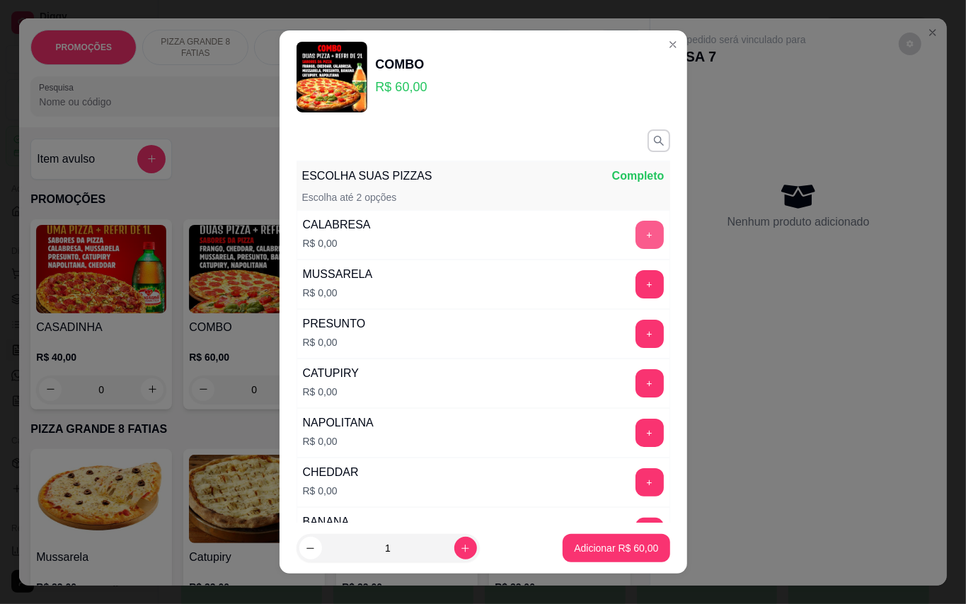
click at [635, 233] on button "+" at bounding box center [649, 235] width 28 height 28
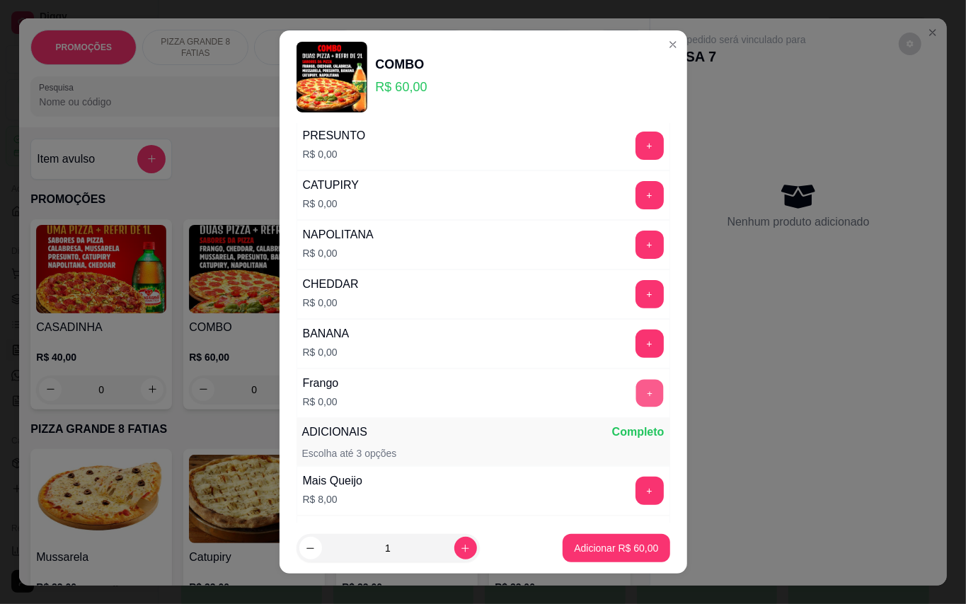
click at [635, 393] on button "+" at bounding box center [649, 393] width 28 height 28
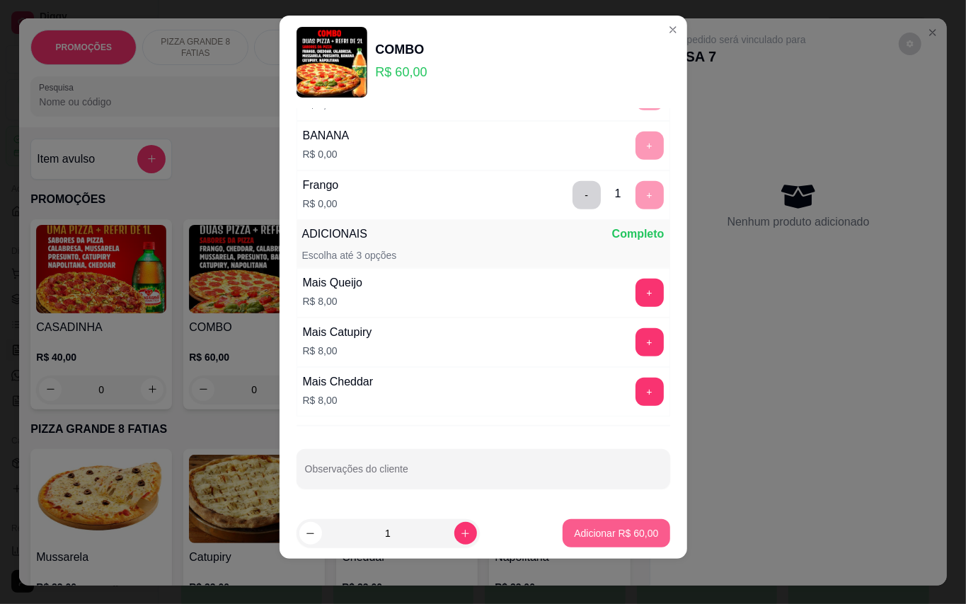
click at [623, 519] on div "Adicionar R$ 60,00" at bounding box center [615, 533] width 107 height 28
click at [613, 529] on p "Adicionar R$ 60,00" at bounding box center [616, 533] width 84 height 14
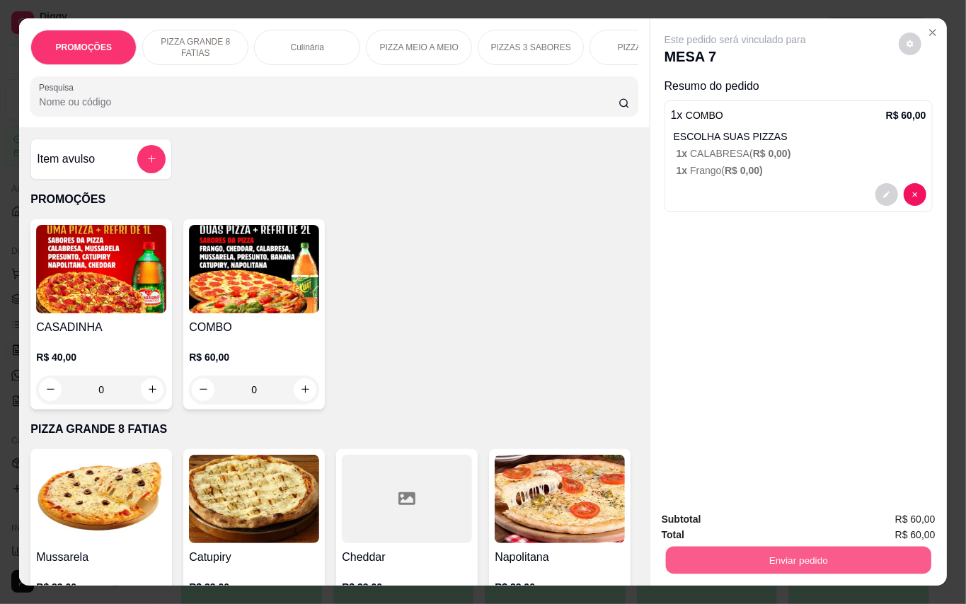
click at [841, 560] on button "Enviar pedido" at bounding box center [797, 561] width 265 height 28
click at [872, 524] on button "Enviar pedido" at bounding box center [897, 519] width 80 height 27
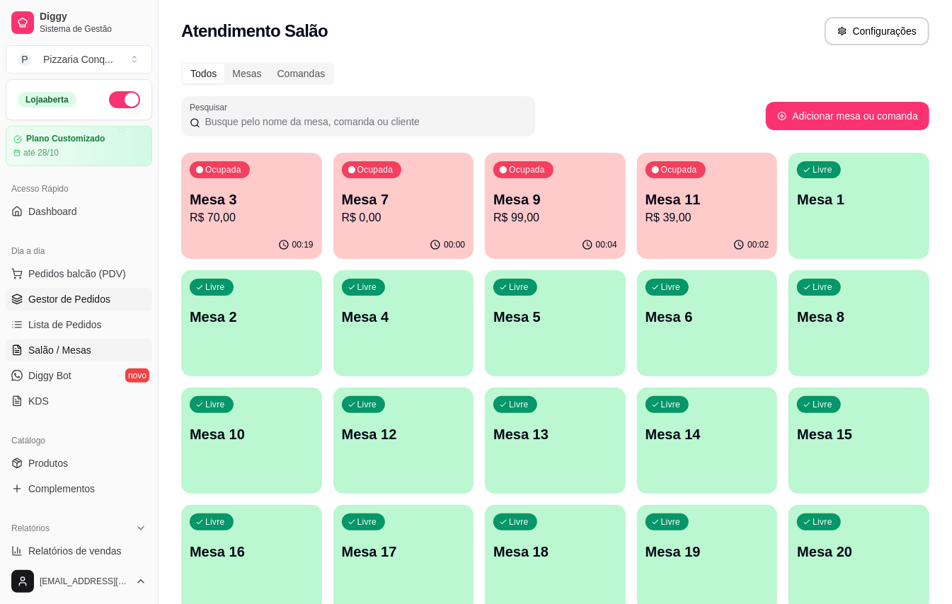
click at [54, 295] on span "Gestor de Pedidos" at bounding box center [69, 299] width 82 height 14
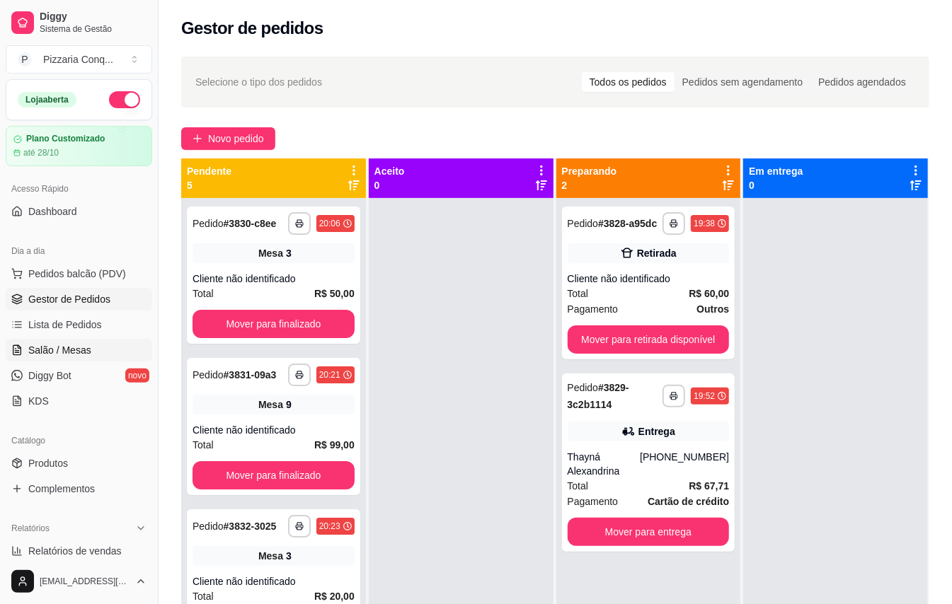
click at [78, 348] on span "Salão / Mesas" at bounding box center [59, 350] width 63 height 14
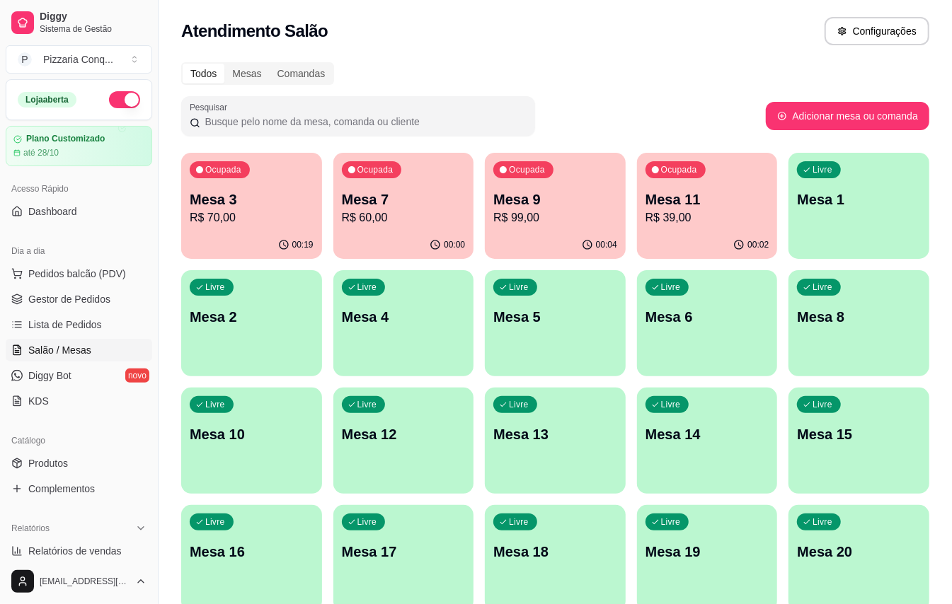
click at [403, 235] on div "00:00" at bounding box center [403, 245] width 141 height 28
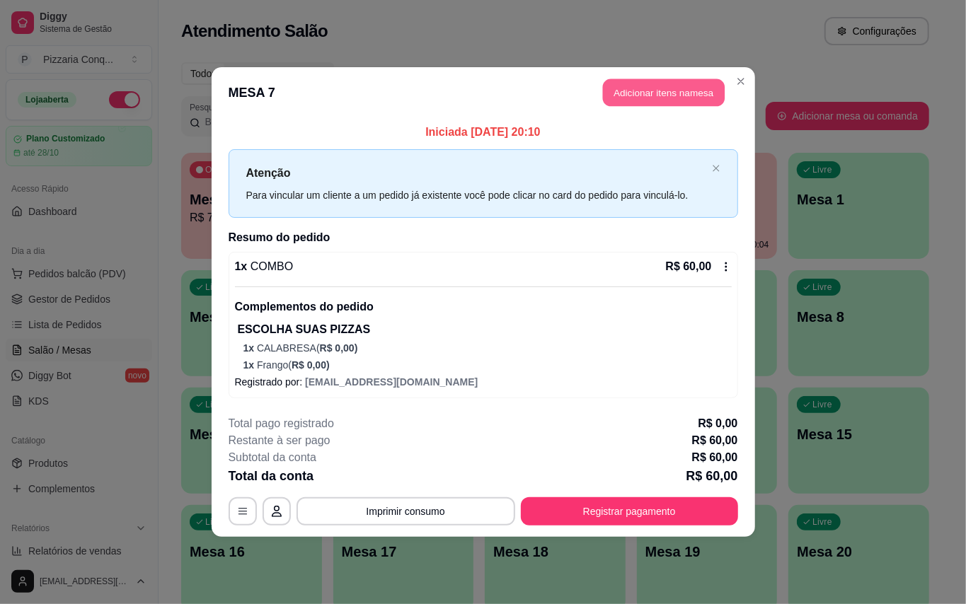
click at [669, 88] on button "Adicionar itens na mesa" at bounding box center [664, 93] width 122 height 28
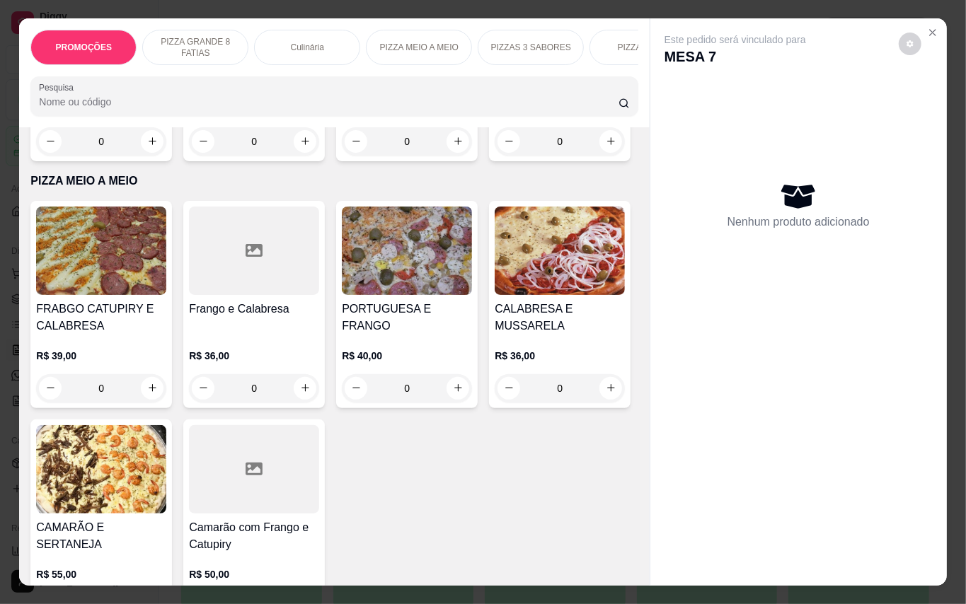
scroll to position [1770, 0]
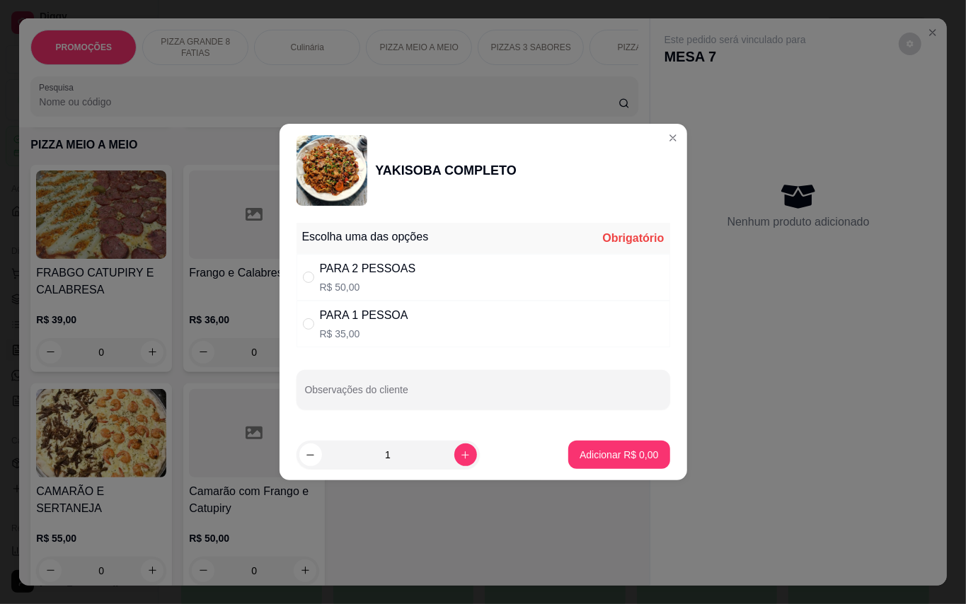
click at [352, 310] on div "PARA 1 PESSOA" at bounding box center [364, 315] width 88 height 17
radio input "true"
click at [607, 447] on button "Adicionar R$ 35,00" at bounding box center [615, 455] width 107 height 28
type input "1"
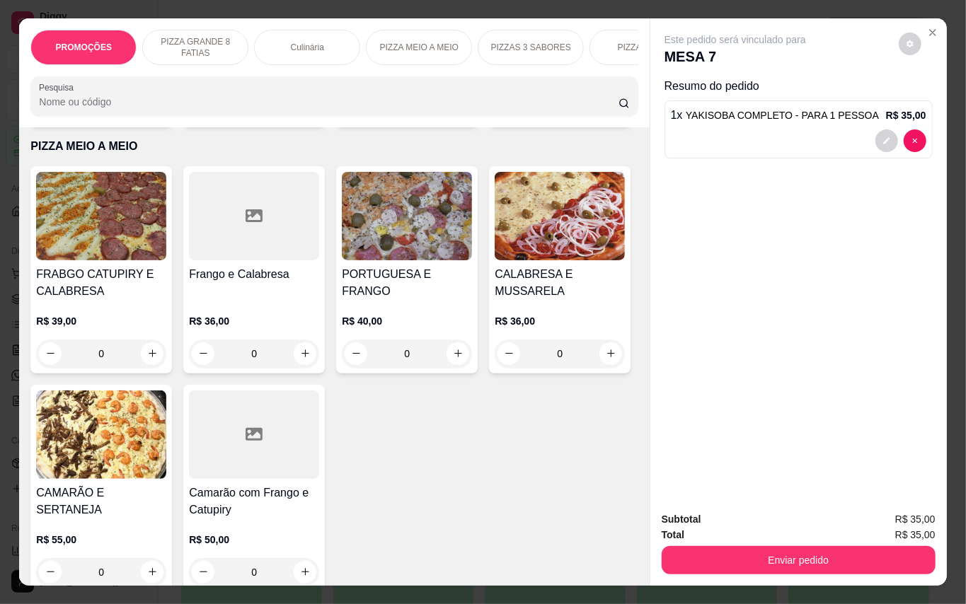
scroll to position [1770, 0]
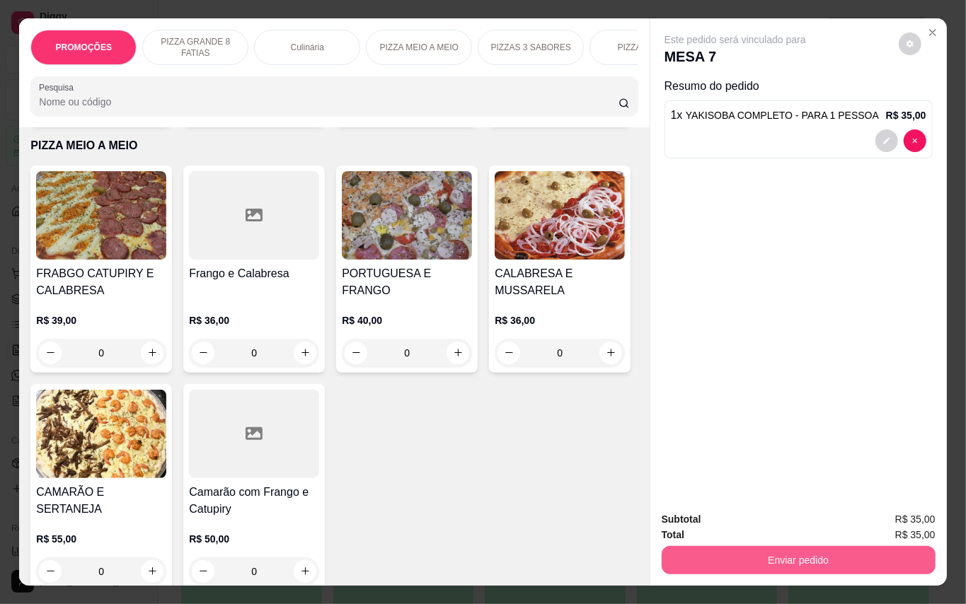
click at [785, 550] on button "Enviar pedido" at bounding box center [799, 560] width 274 height 28
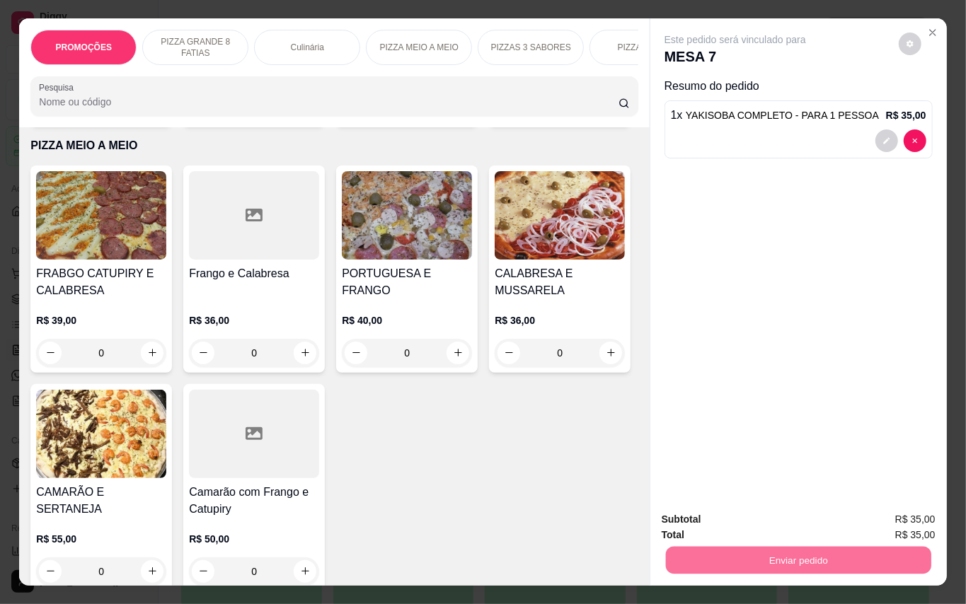
click at [889, 521] on button "Enviar pedido" at bounding box center [897, 519] width 78 height 26
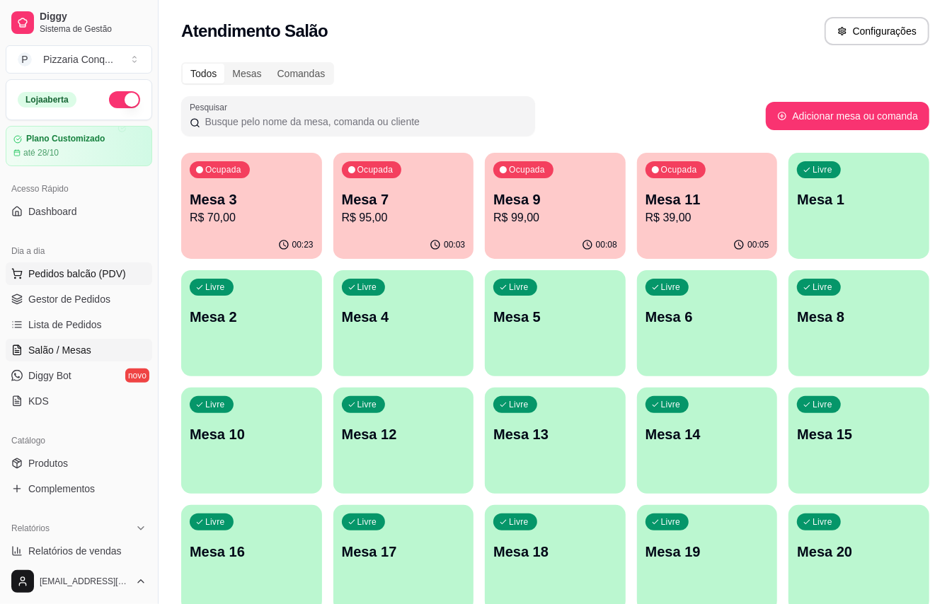
click at [92, 267] on span "Pedidos balcão (PDV)" at bounding box center [77, 274] width 98 height 14
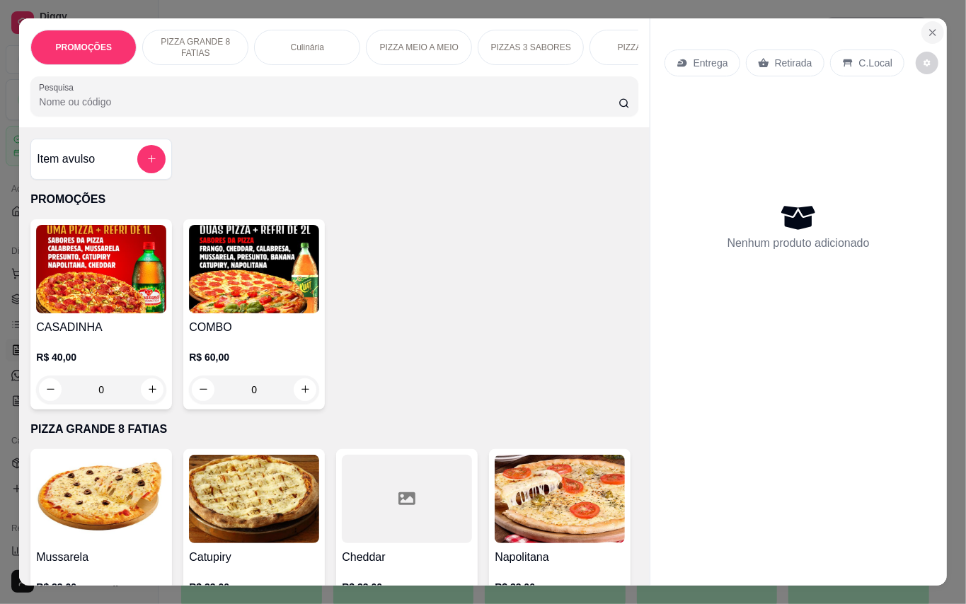
click at [932, 23] on button "Close" at bounding box center [932, 32] width 23 height 23
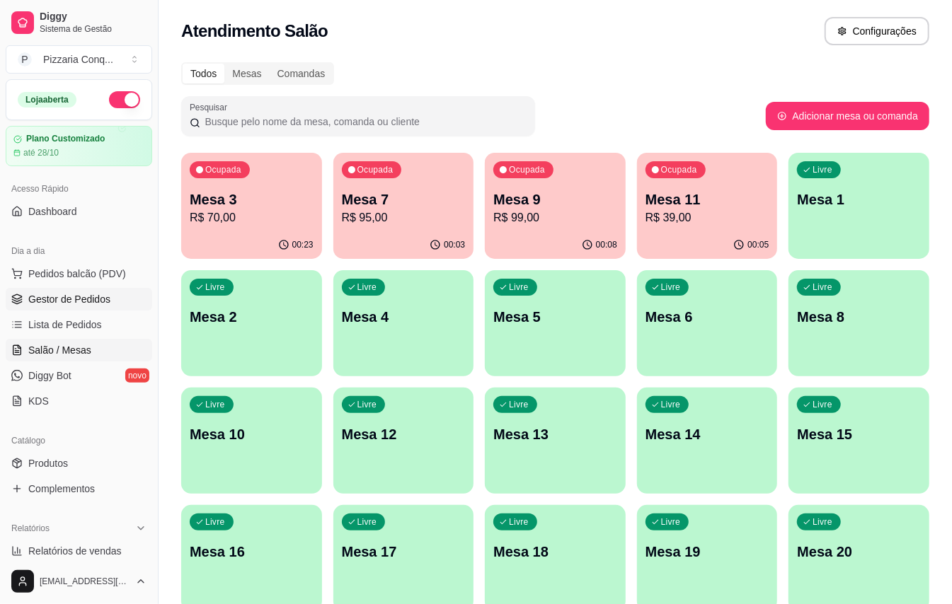
click at [117, 299] on link "Gestor de Pedidos" at bounding box center [79, 299] width 146 height 23
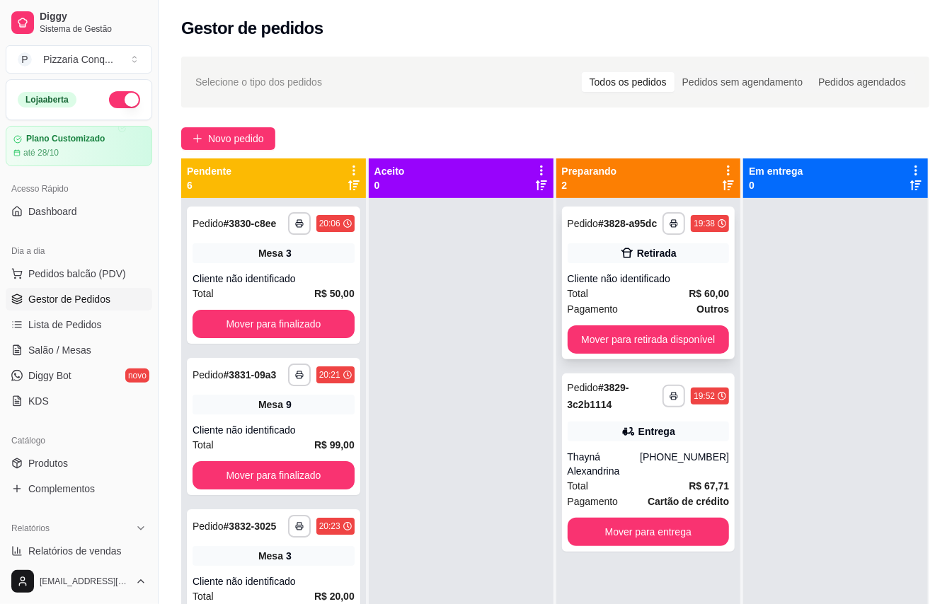
click at [627, 262] on div "Retirada" at bounding box center [648, 253] width 162 height 20
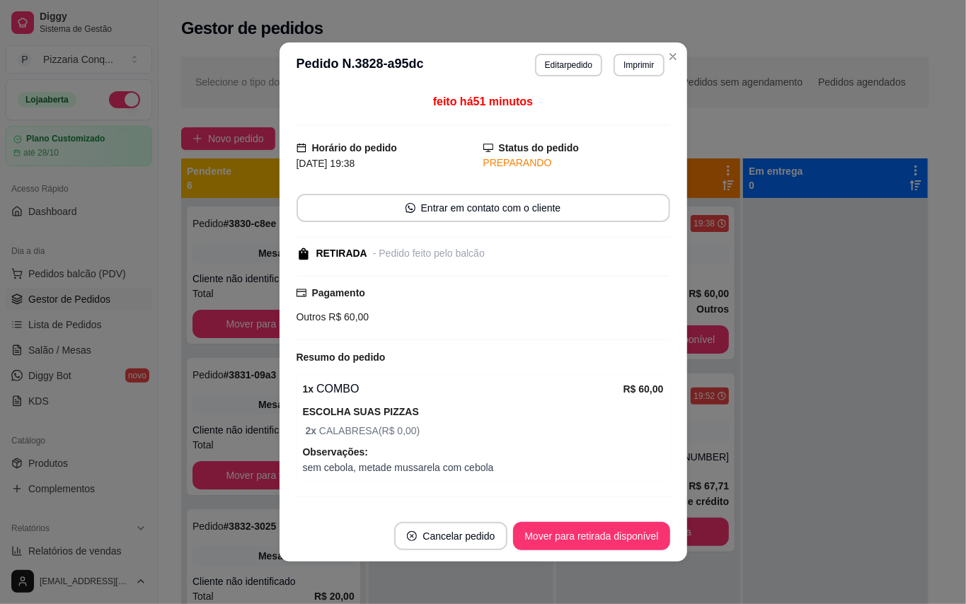
scroll to position [34, 0]
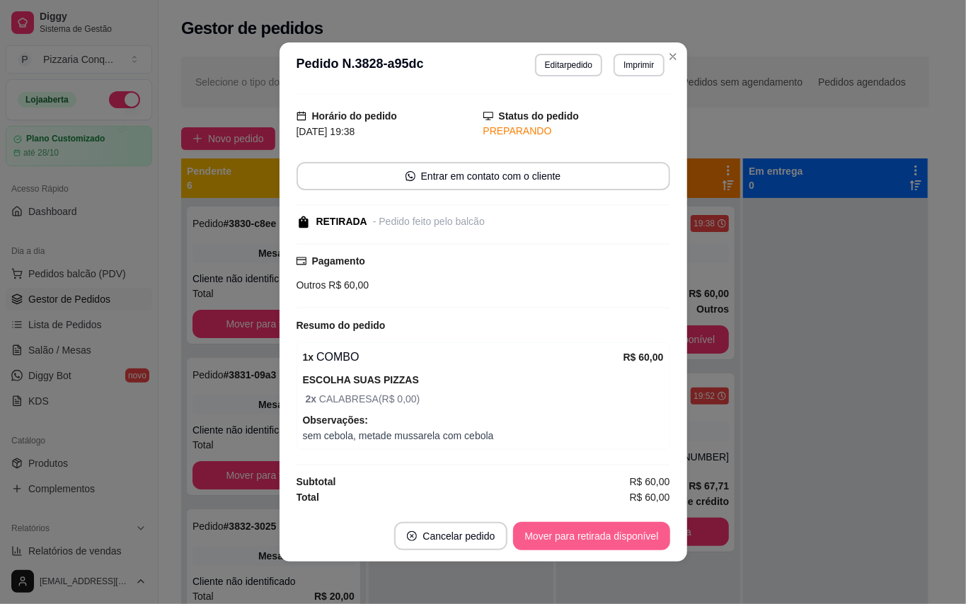
click at [601, 529] on button "Mover para retirada disponível" at bounding box center [591, 536] width 156 height 28
click at [601, 529] on div "Mover para retirada disponível" at bounding box center [581, 536] width 176 height 28
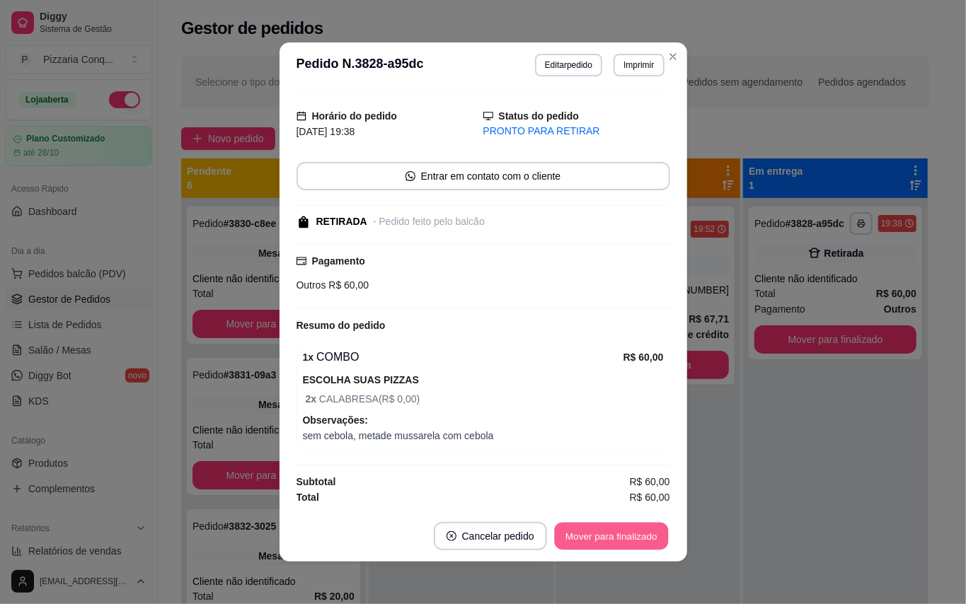
click at [601, 529] on button "Mover para finalizado" at bounding box center [611, 537] width 114 height 28
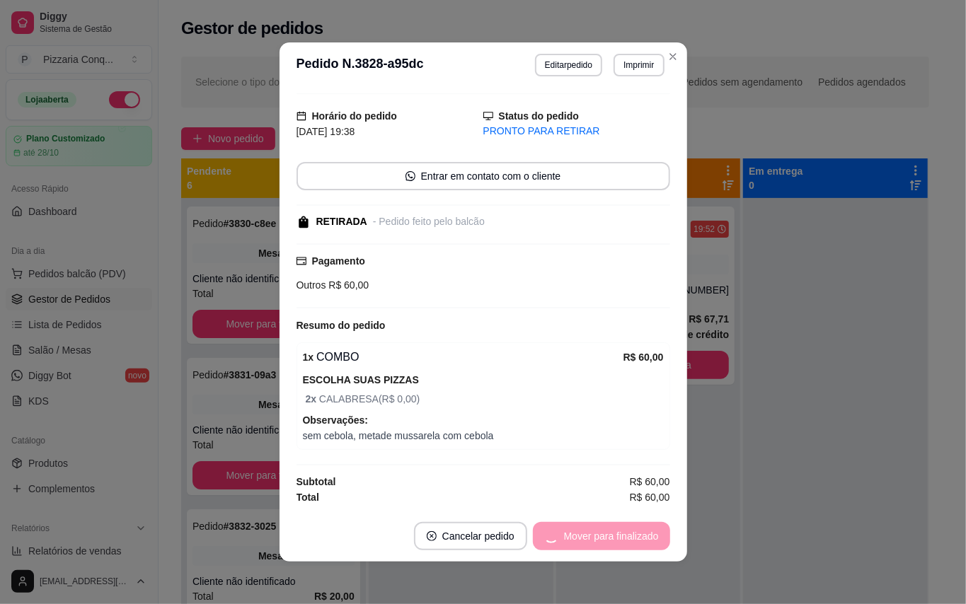
scroll to position [0, 0]
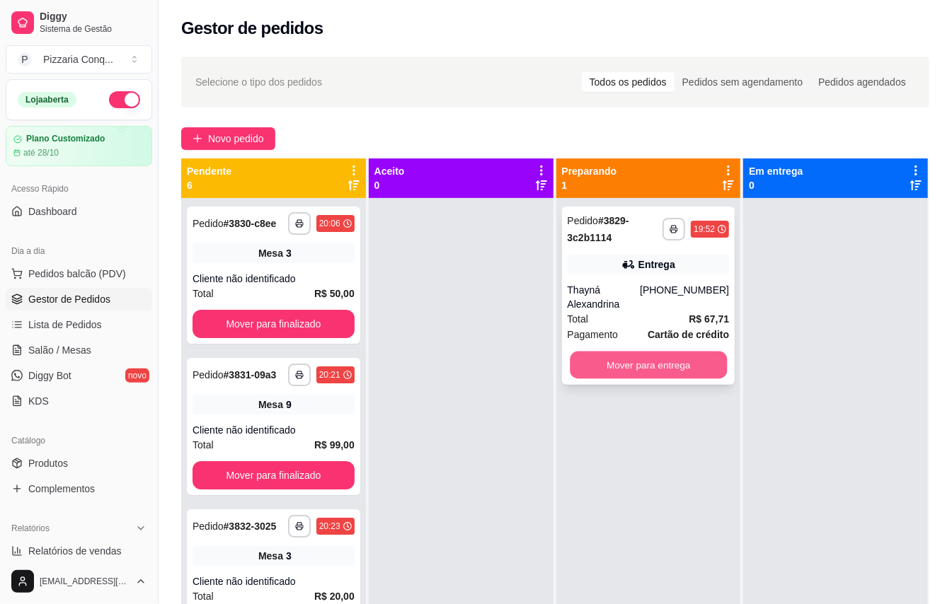
click at [686, 365] on button "Mover para entrega" at bounding box center [648, 366] width 157 height 28
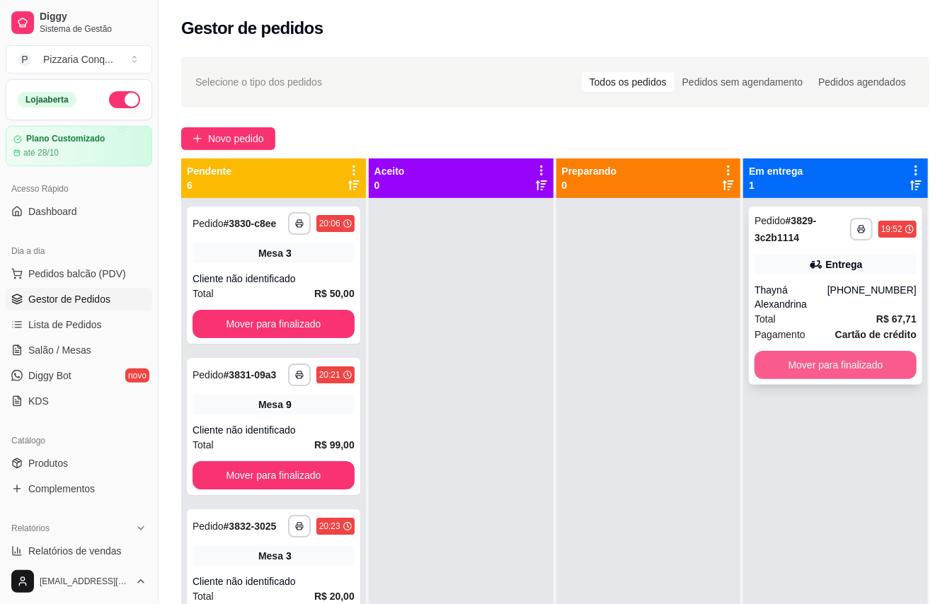
click at [866, 367] on button "Mover para finalizado" at bounding box center [835, 365] width 162 height 28
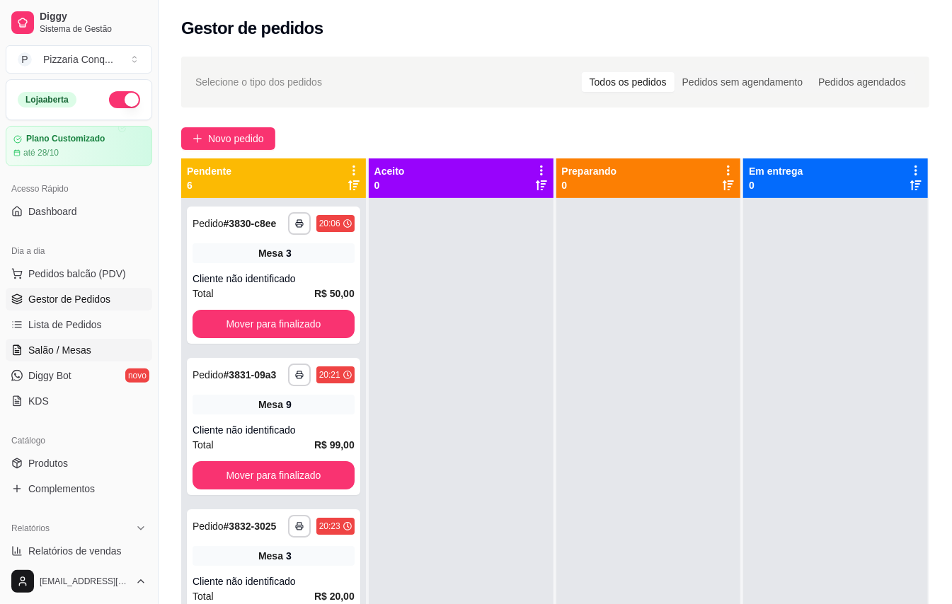
click at [114, 343] on link "Salão / Mesas" at bounding box center [79, 350] width 146 height 23
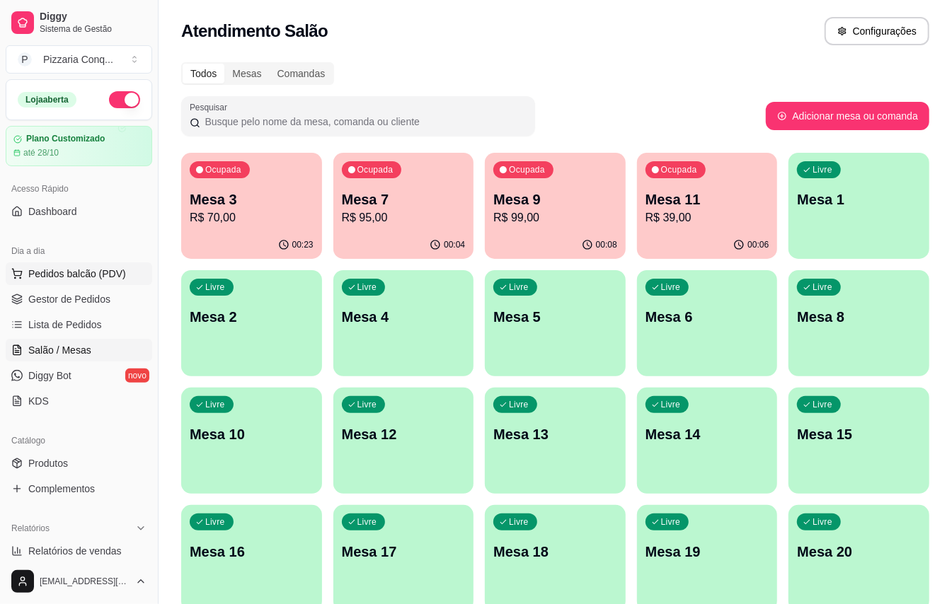
click at [74, 272] on span "Pedidos balcão (PDV)" at bounding box center [77, 274] width 98 height 14
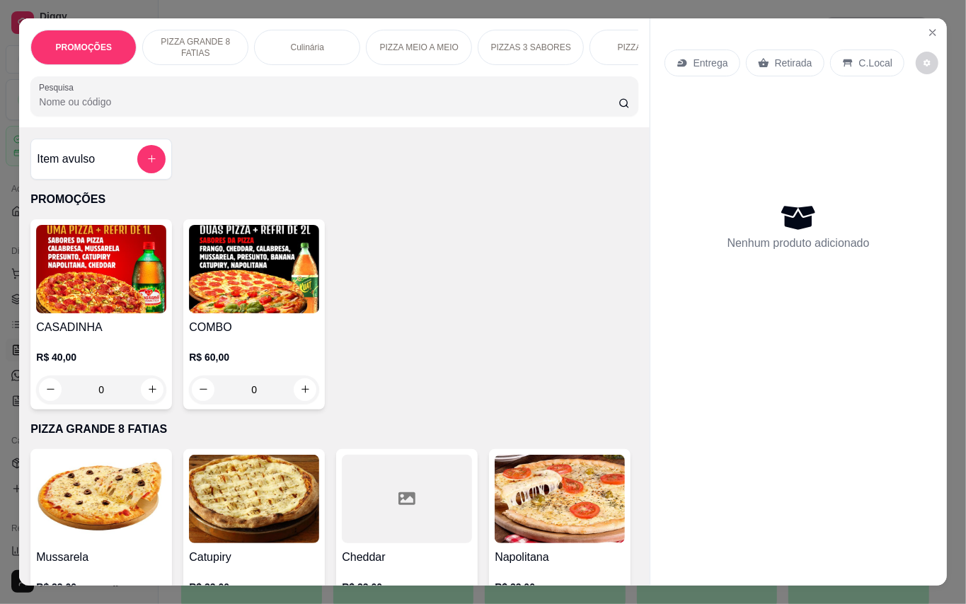
click at [307, 300] on img at bounding box center [254, 269] width 130 height 88
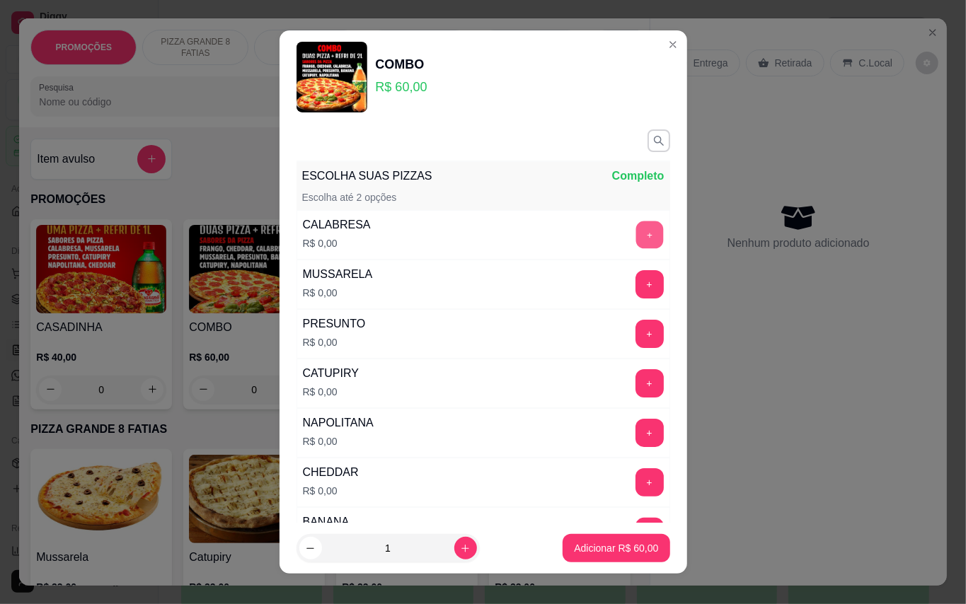
click at [635, 244] on button "+" at bounding box center [649, 235] width 28 height 28
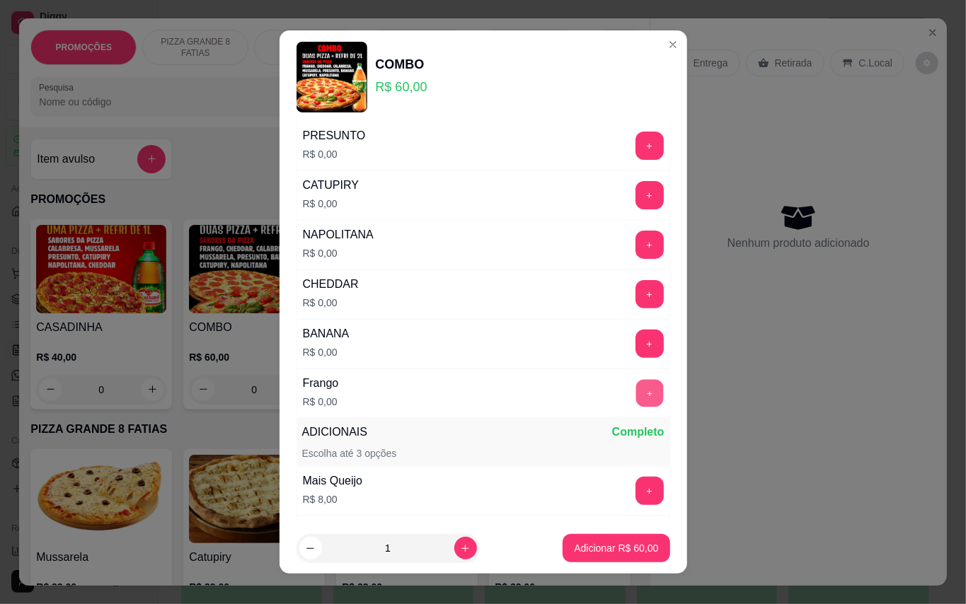
click at [635, 391] on button "+" at bounding box center [649, 393] width 28 height 28
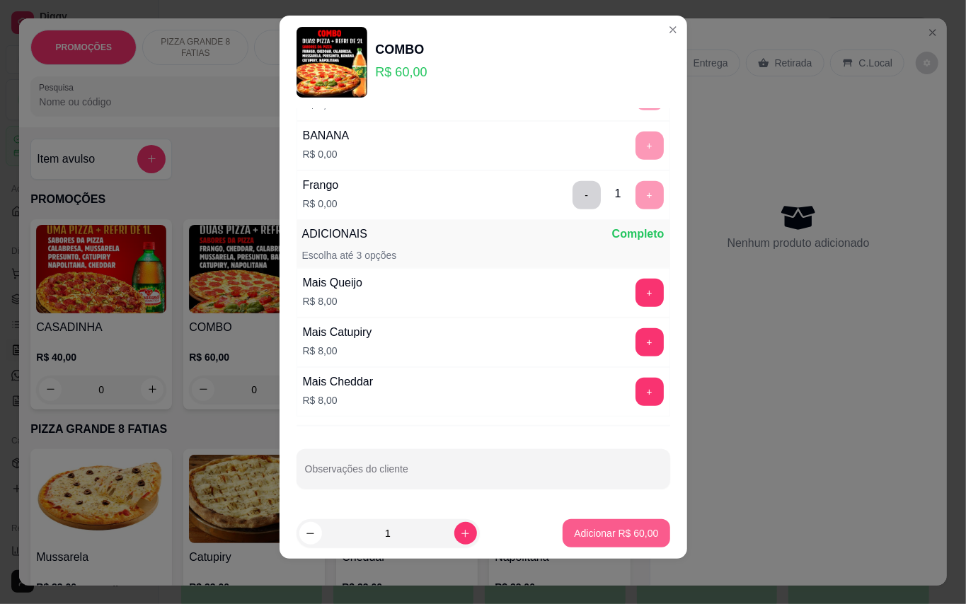
click at [601, 529] on p "Adicionar R$ 60,00" at bounding box center [616, 533] width 84 height 14
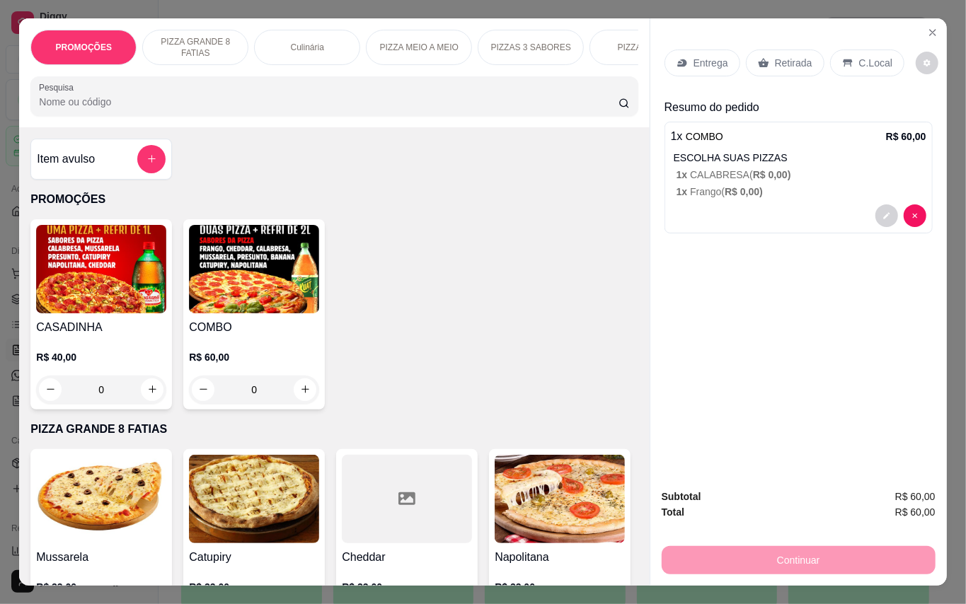
click at [688, 67] on div "Entrega" at bounding box center [702, 63] width 76 height 27
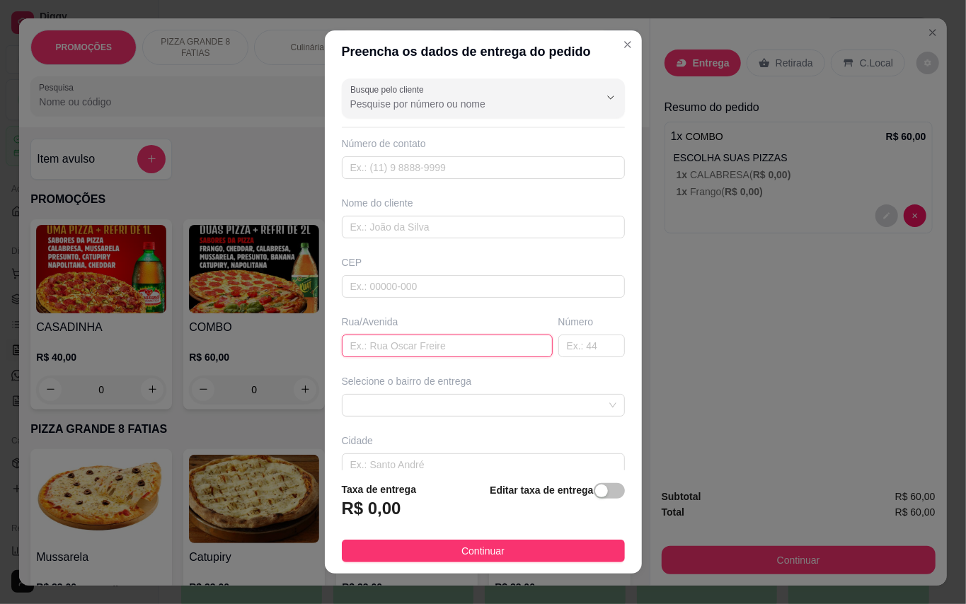
click at [456, 346] on input "text" at bounding box center [447, 346] width 211 height 23
type input "[GEOGRAPHIC_DATA]"
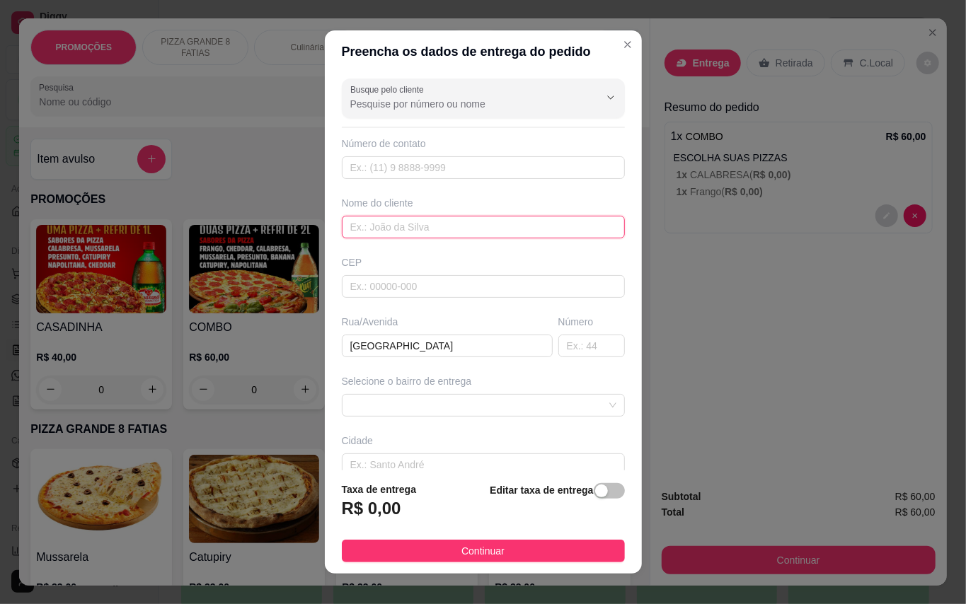
drag, startPoint x: 451, startPoint y: 224, endPoint x: 451, endPoint y: 261, distance: 37.5
click at [456, 221] on input "text" at bounding box center [483, 227] width 283 height 23
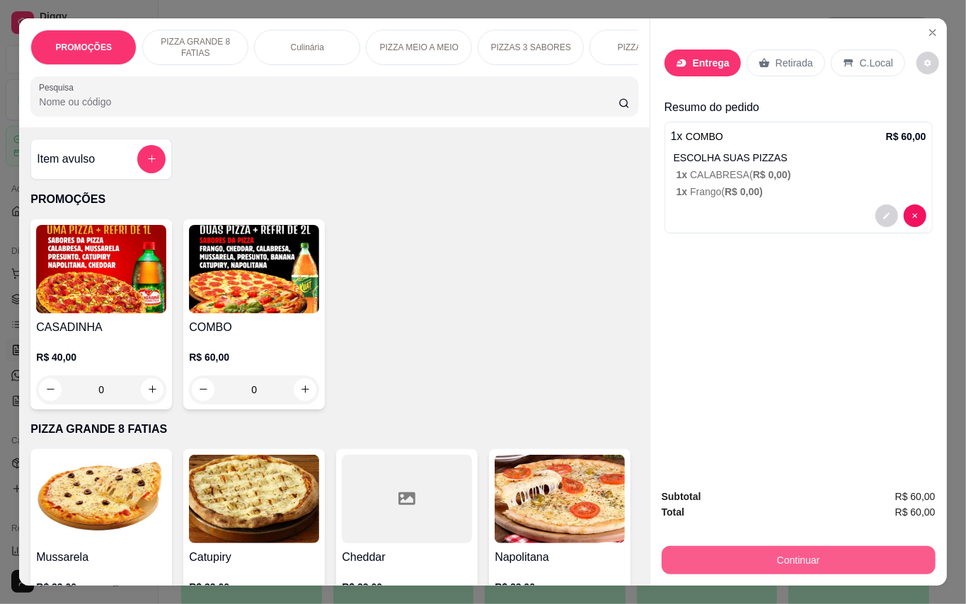
click at [859, 555] on button "Continuar" at bounding box center [799, 560] width 274 height 28
click at [685, 54] on div "Entrega" at bounding box center [702, 63] width 76 height 27
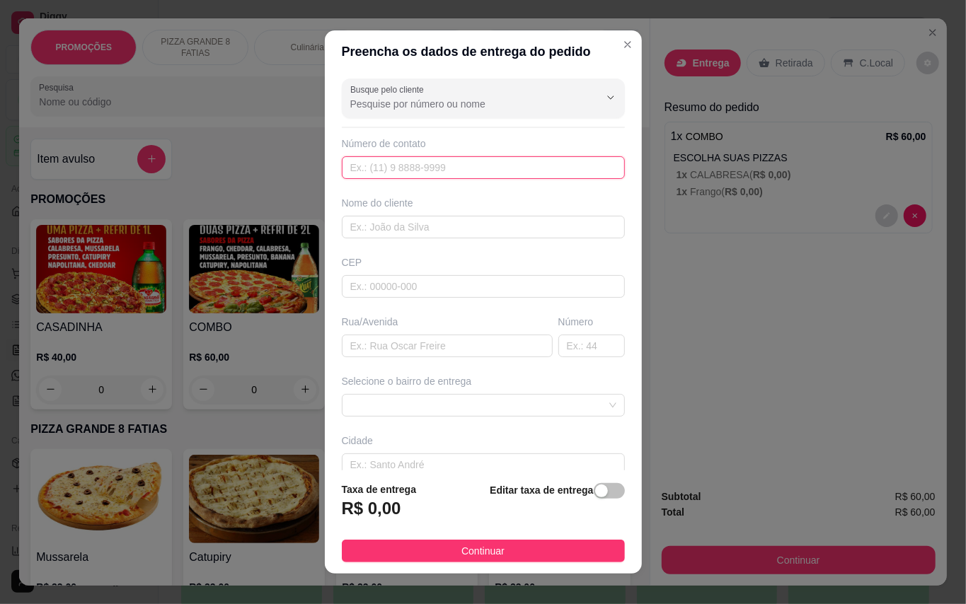
paste input "[PHONE_NUMBER]"
type input "[PHONE_NUMBER]"
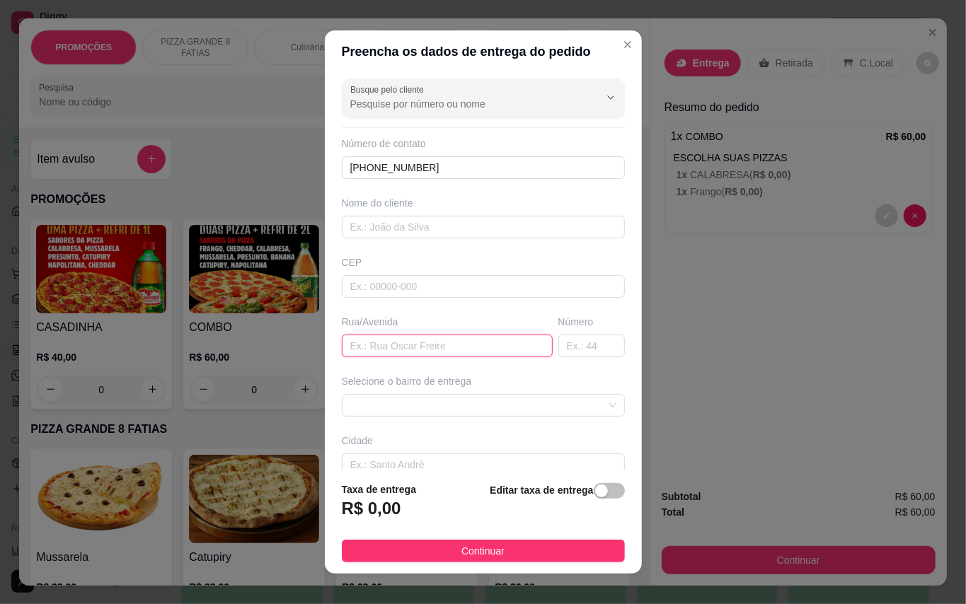
click at [381, 357] on input "text" at bounding box center [447, 346] width 211 height 23
type input "Rua da xoxota"
click at [468, 212] on div "Nome do cliente" at bounding box center [483, 217] width 289 height 42
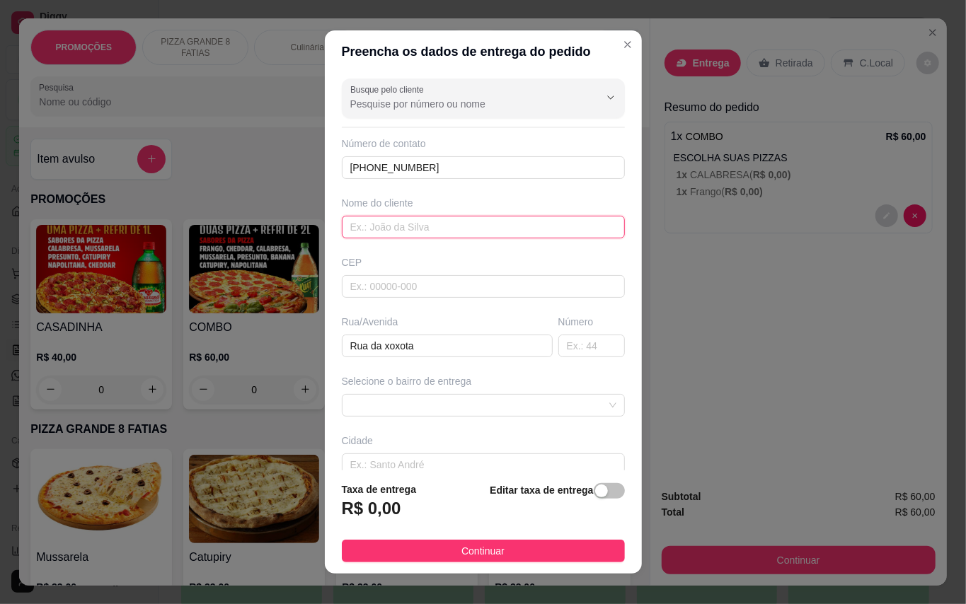
click at [471, 224] on input "text" at bounding box center [483, 227] width 283 height 23
click at [425, 405] on span at bounding box center [483, 405] width 266 height 21
type input "Gui"
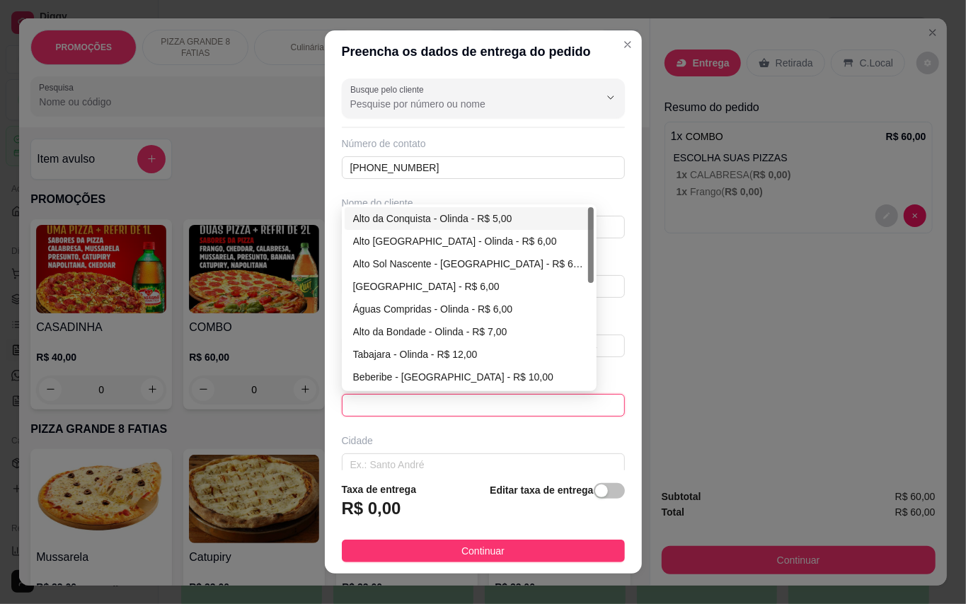
click at [385, 224] on div "Alto da Conquista - Olinda - R$ 5,00" at bounding box center [469, 219] width 232 height 16
type input "Olinda"
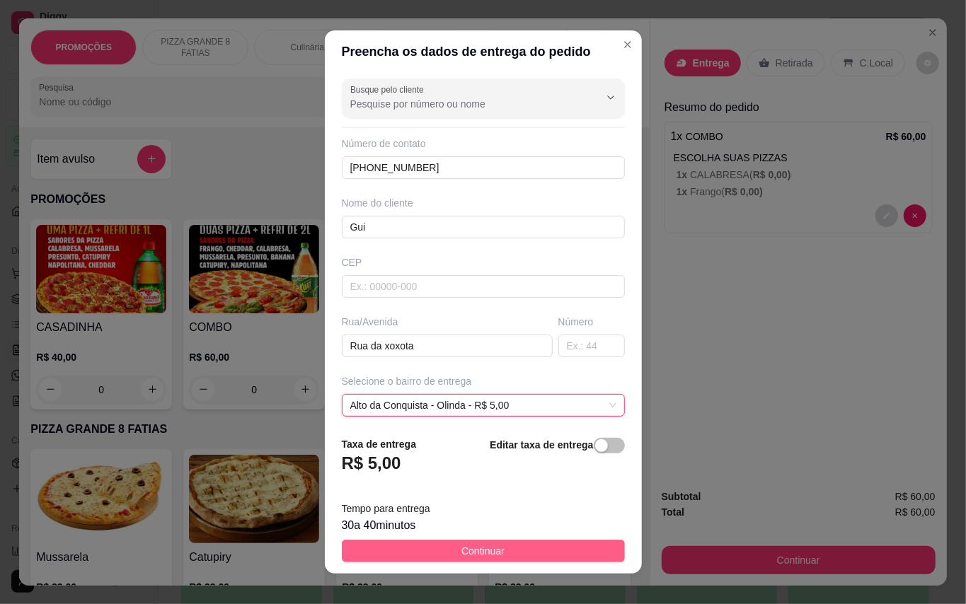
click at [502, 548] on button "Continuar" at bounding box center [483, 551] width 283 height 23
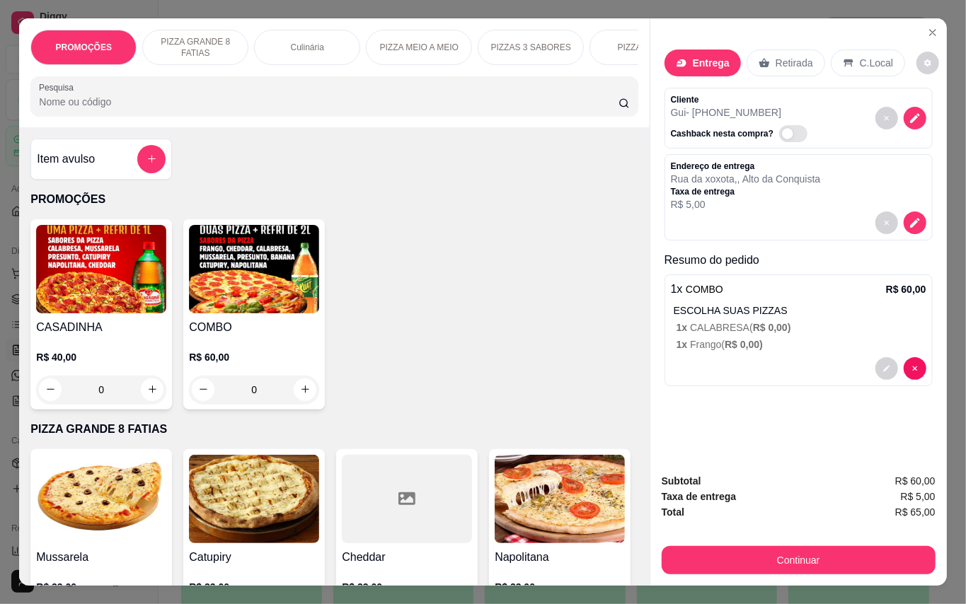
click at [781, 337] on p "1 x Frango ( R$ 0,00 )" at bounding box center [801, 344] width 250 height 14
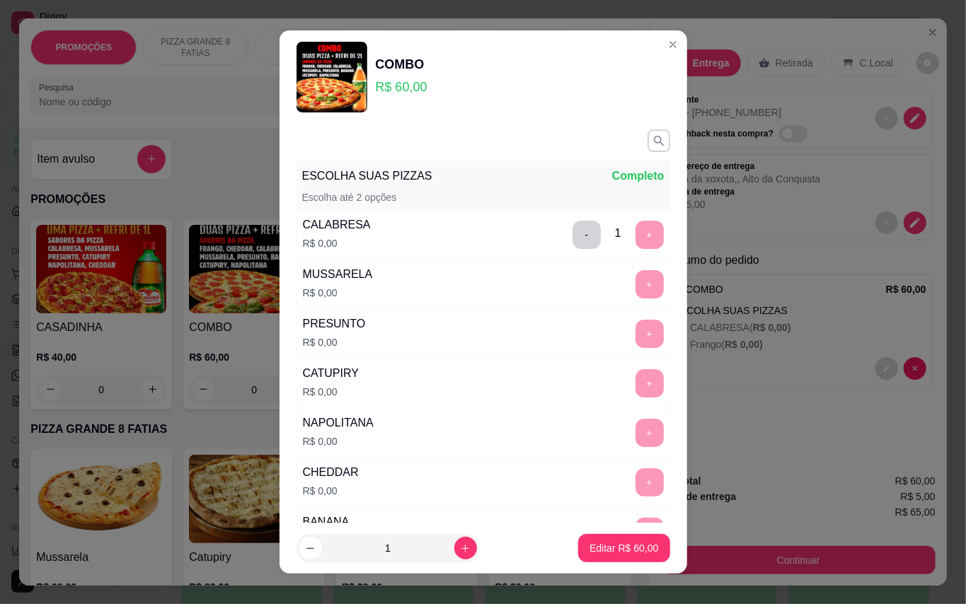
scroll to position [377, 0]
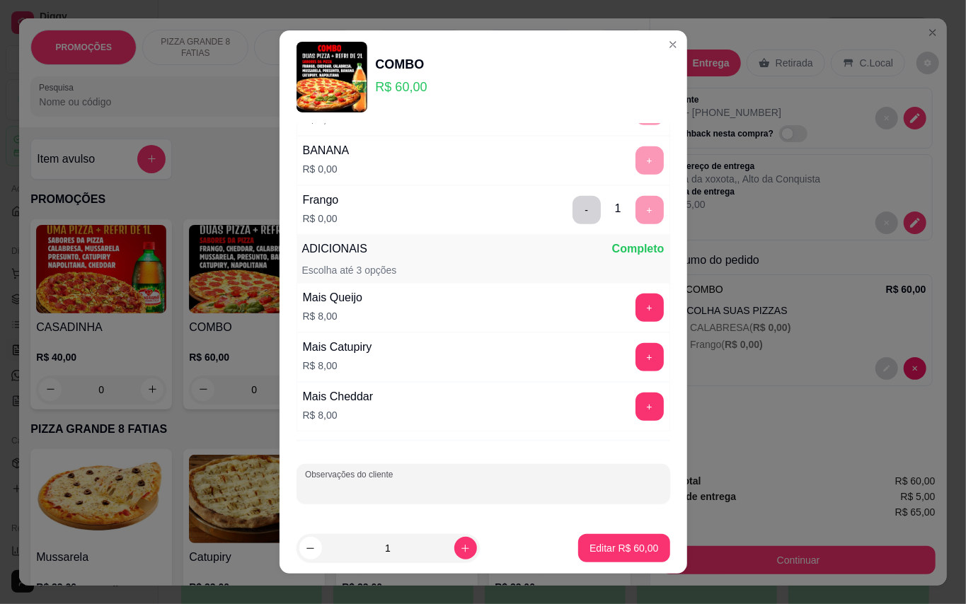
click at [519, 490] on input "Observações do cliente" at bounding box center [483, 490] width 357 height 14
type input "sukita"
click at [597, 547] on p "Editar R$ 60,00" at bounding box center [624, 548] width 67 height 13
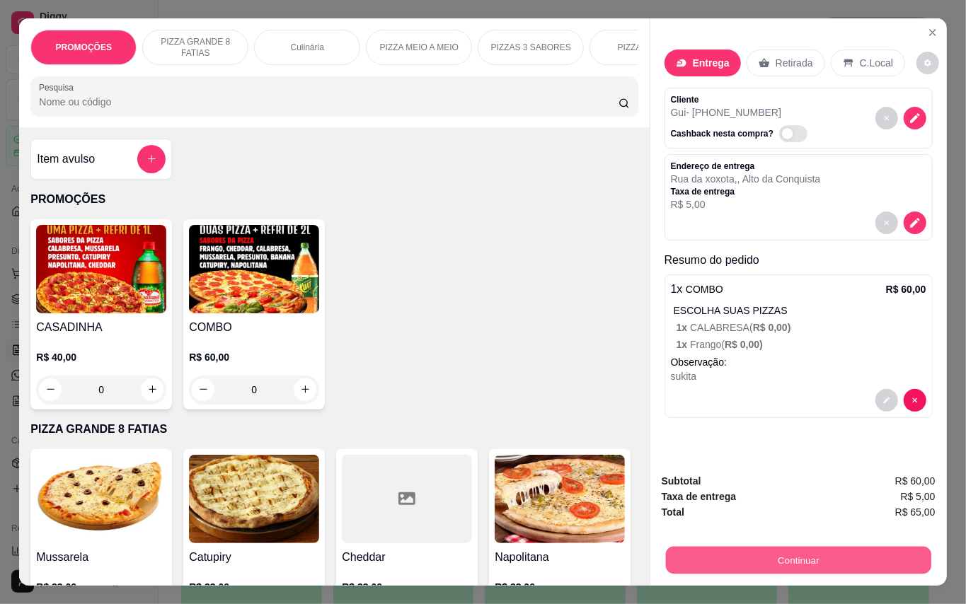
click at [739, 556] on button "Continuar" at bounding box center [797, 561] width 265 height 28
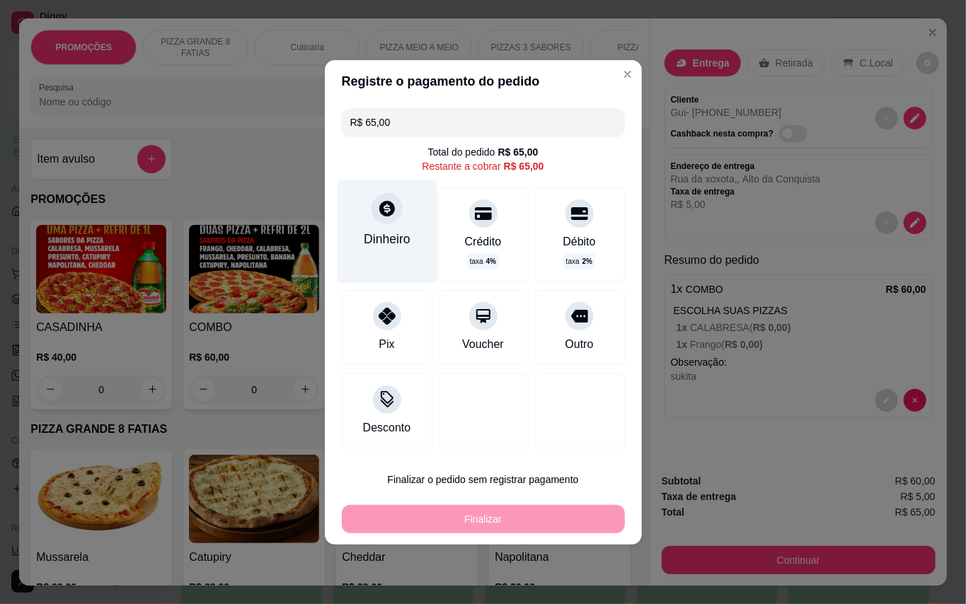
click at [395, 233] on div "Dinheiro" at bounding box center [387, 239] width 47 height 18
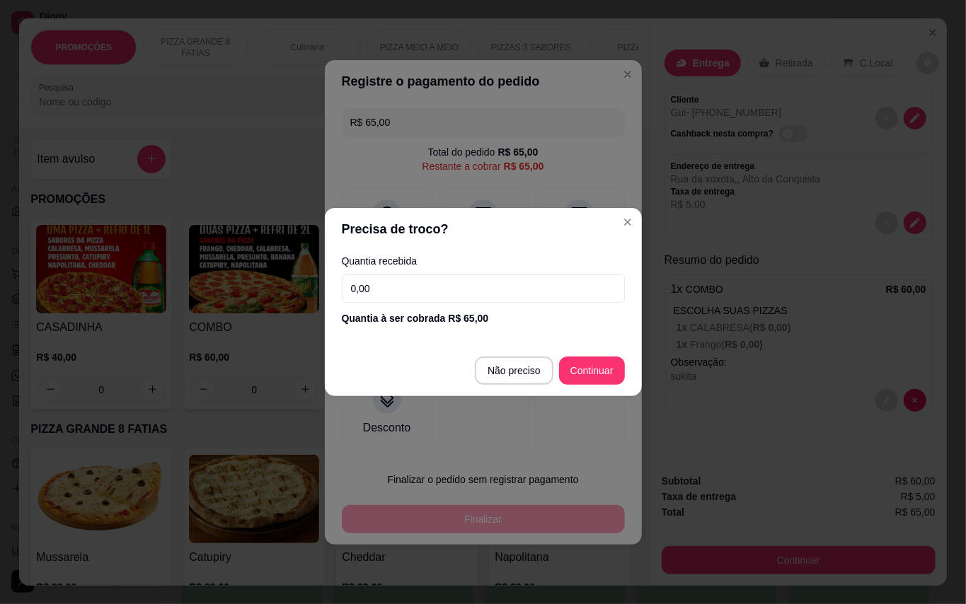
click at [462, 298] on input "0,00" at bounding box center [483, 289] width 283 height 28
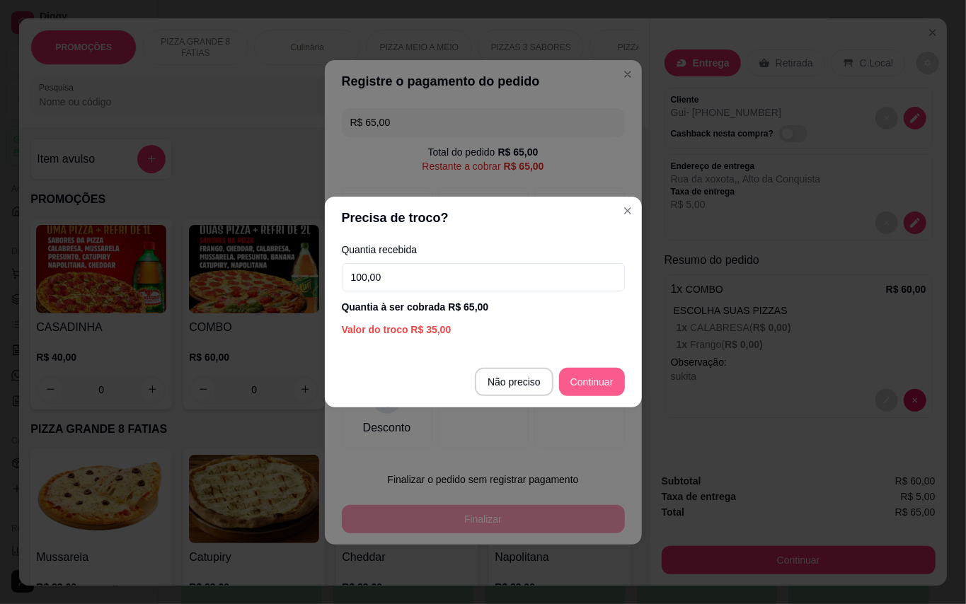
type input "100,00"
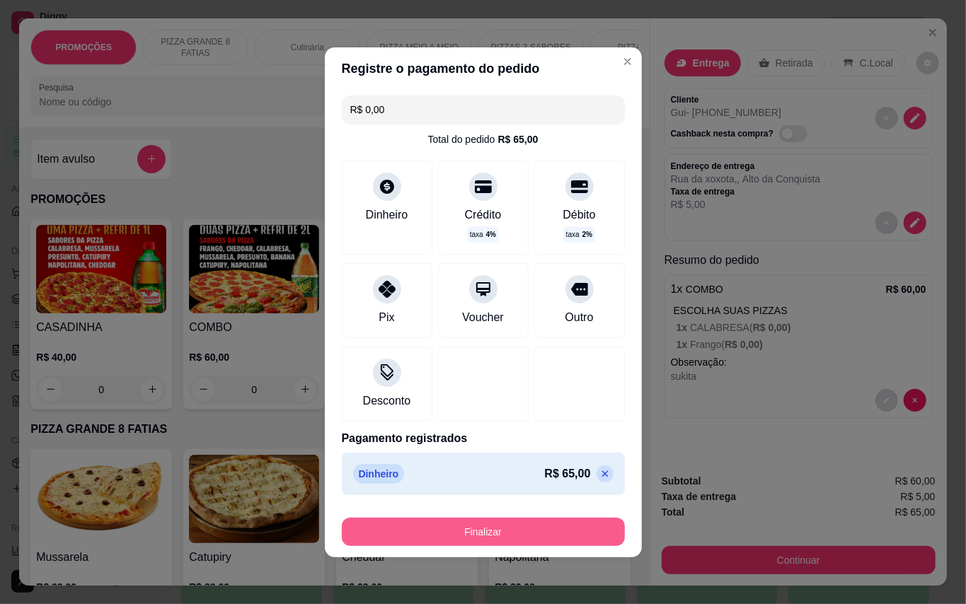
click at [561, 536] on button "Finalizar" at bounding box center [483, 532] width 283 height 28
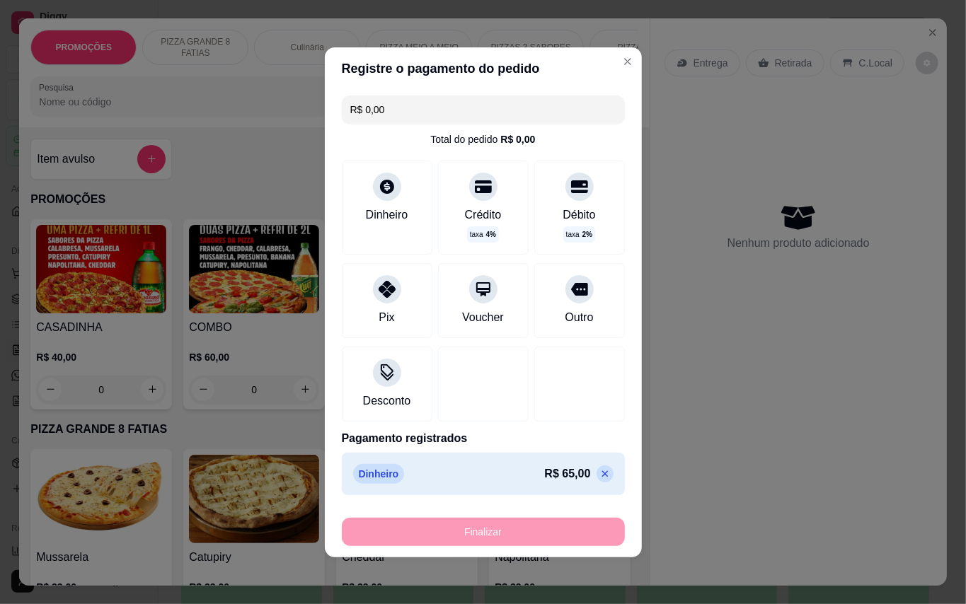
type input "-R$ 65,00"
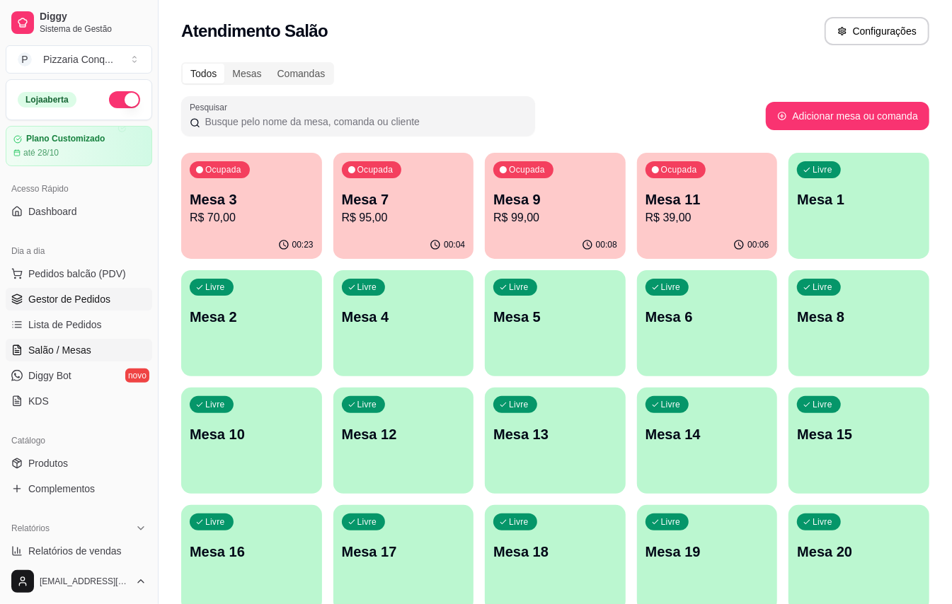
click at [81, 307] on link "Gestor de Pedidos" at bounding box center [79, 299] width 146 height 23
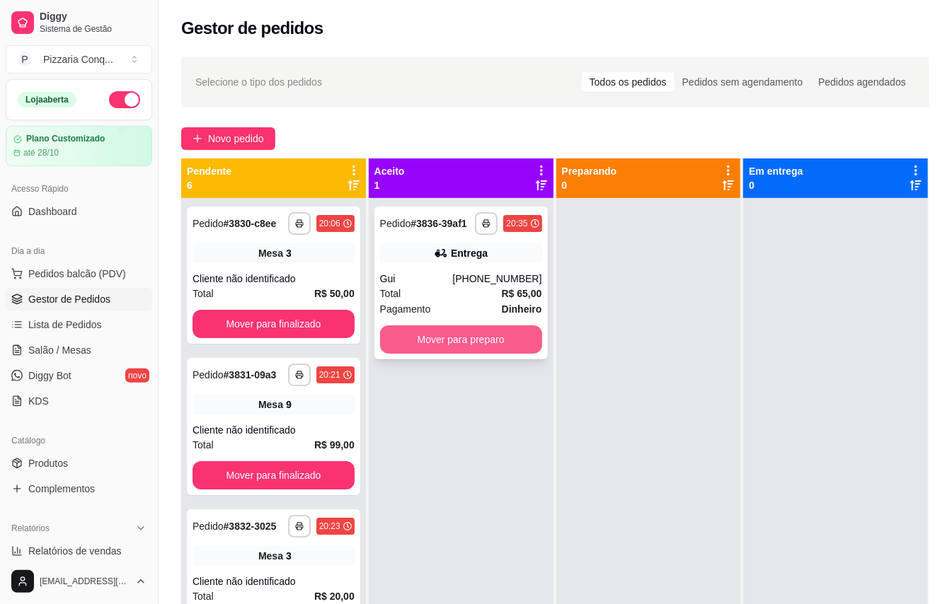
click at [509, 354] on button "Mover para preparo" at bounding box center [461, 339] width 162 height 28
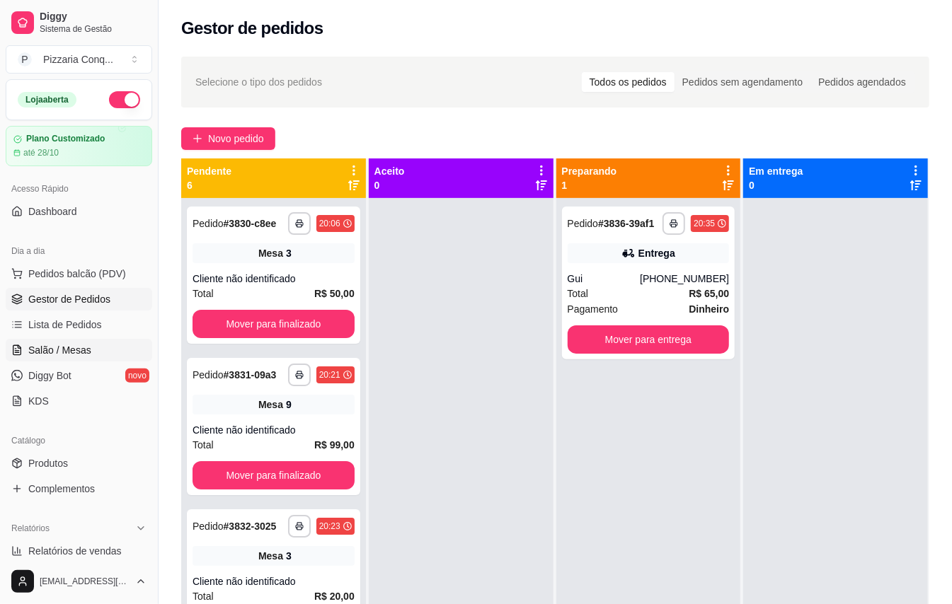
click at [86, 346] on span "Salão / Mesas" at bounding box center [59, 350] width 63 height 14
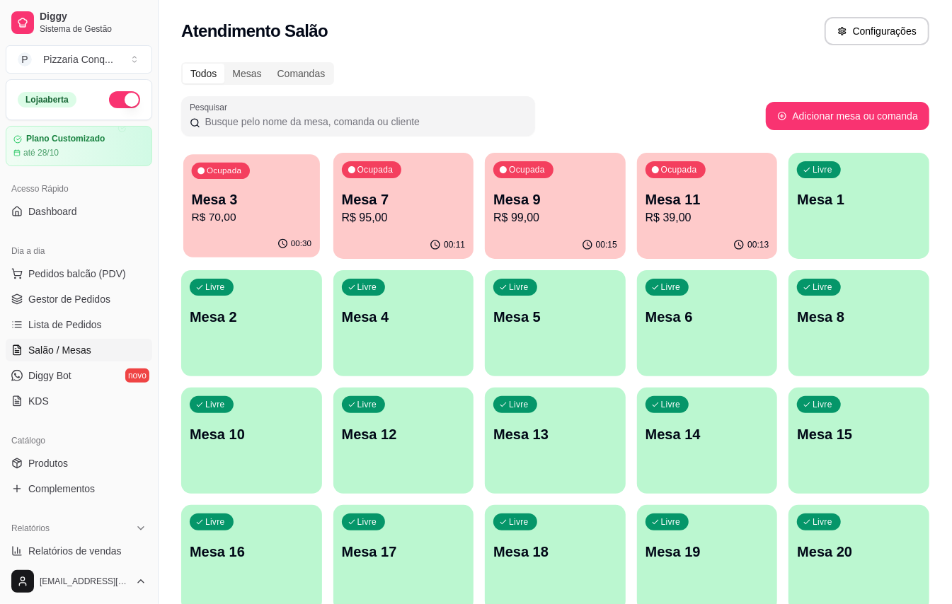
click at [258, 216] on p "R$ 70,00" at bounding box center [252, 217] width 120 height 16
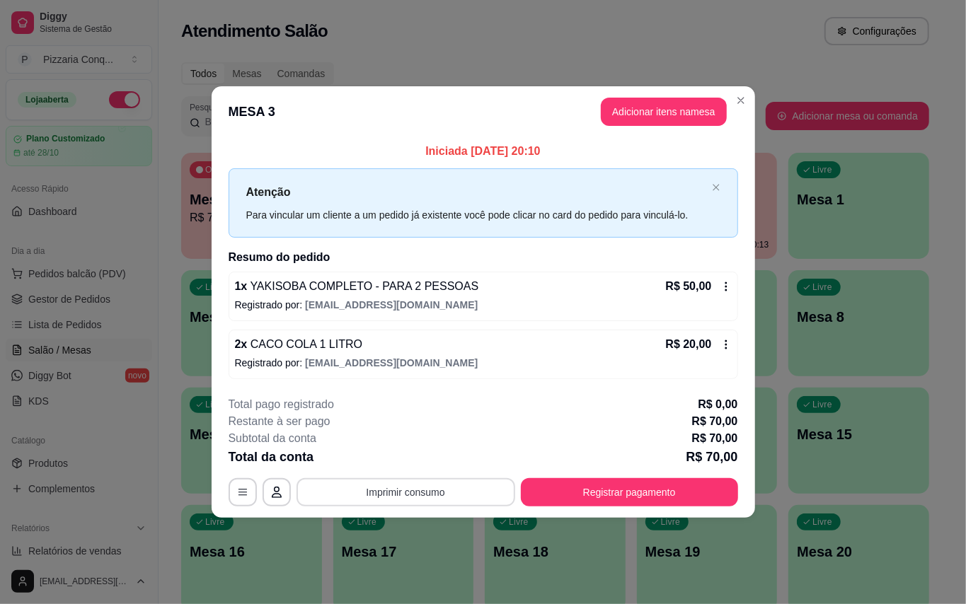
click at [473, 492] on button "Imprimir consumo" at bounding box center [405, 492] width 219 height 28
click at [391, 473] on button "Impressora" at bounding box center [406, 468] width 99 height 22
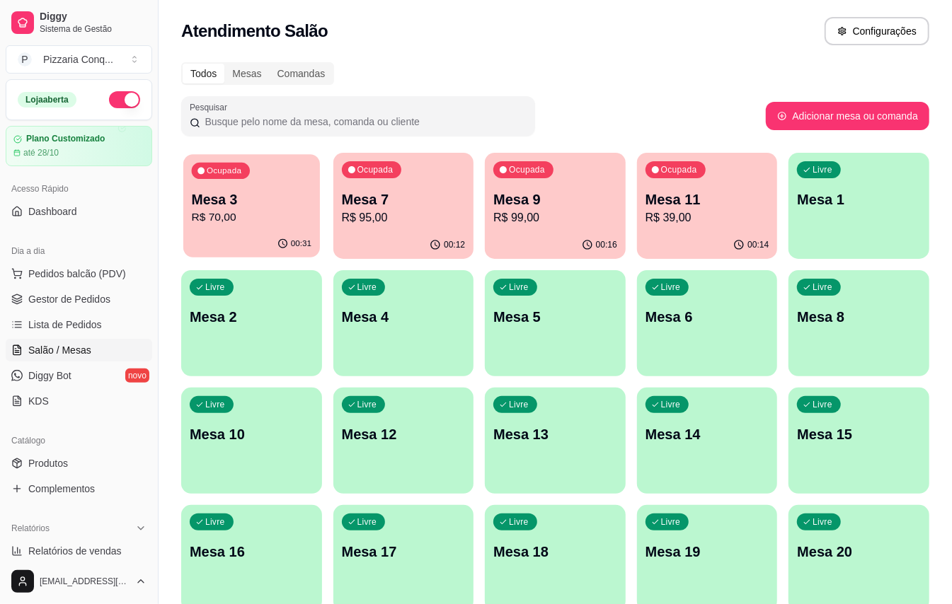
click at [255, 195] on p "Mesa 3" at bounding box center [252, 199] width 120 height 19
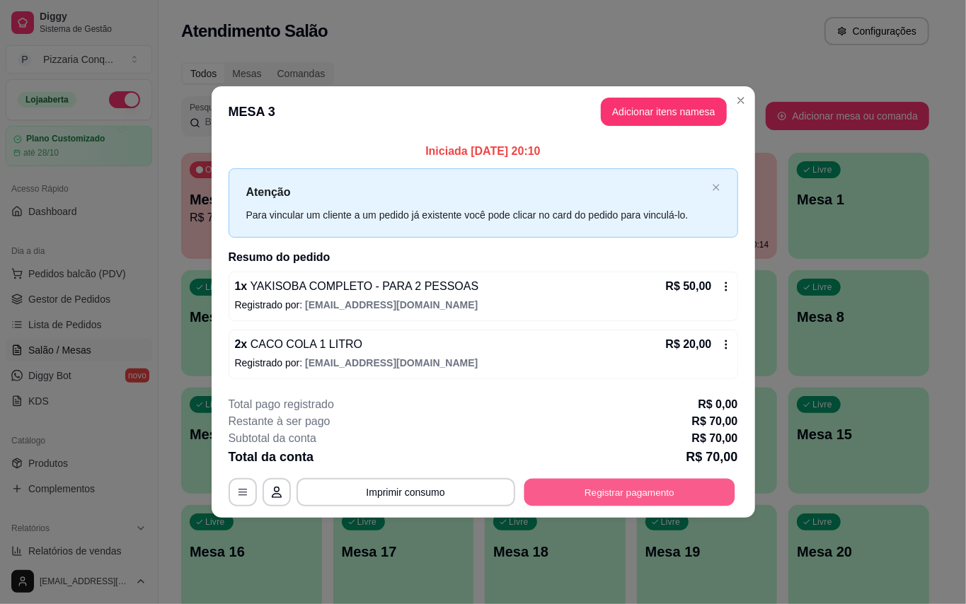
click at [679, 493] on button "Registrar pagamento" at bounding box center [629, 492] width 211 height 28
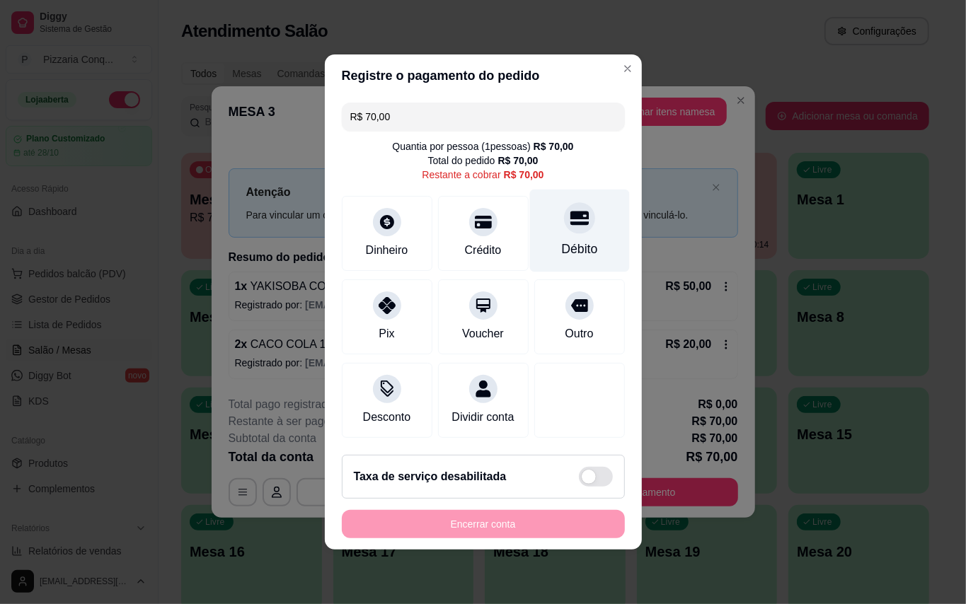
click at [586, 227] on div "Débito" at bounding box center [579, 231] width 100 height 83
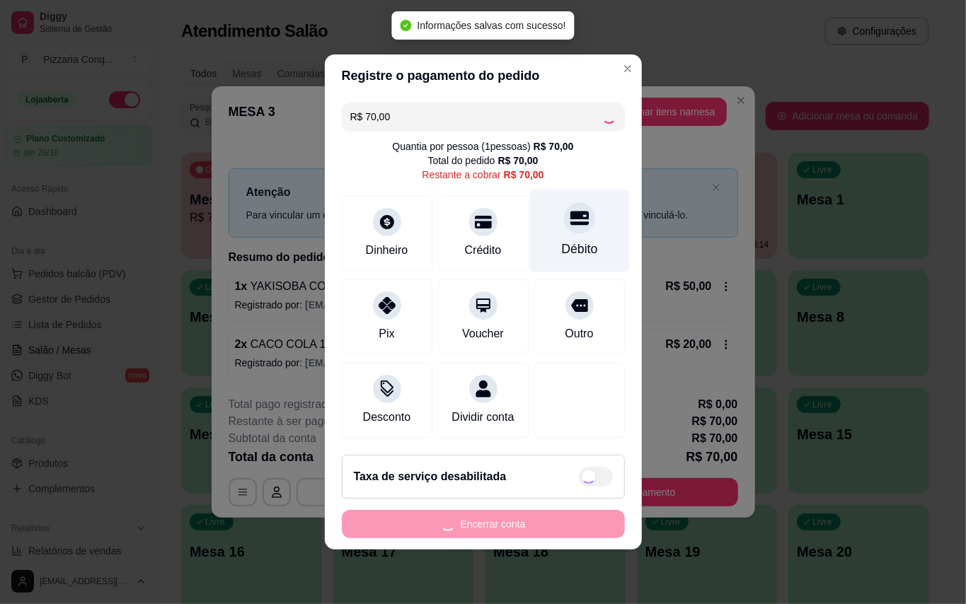
type input "R$ 0,00"
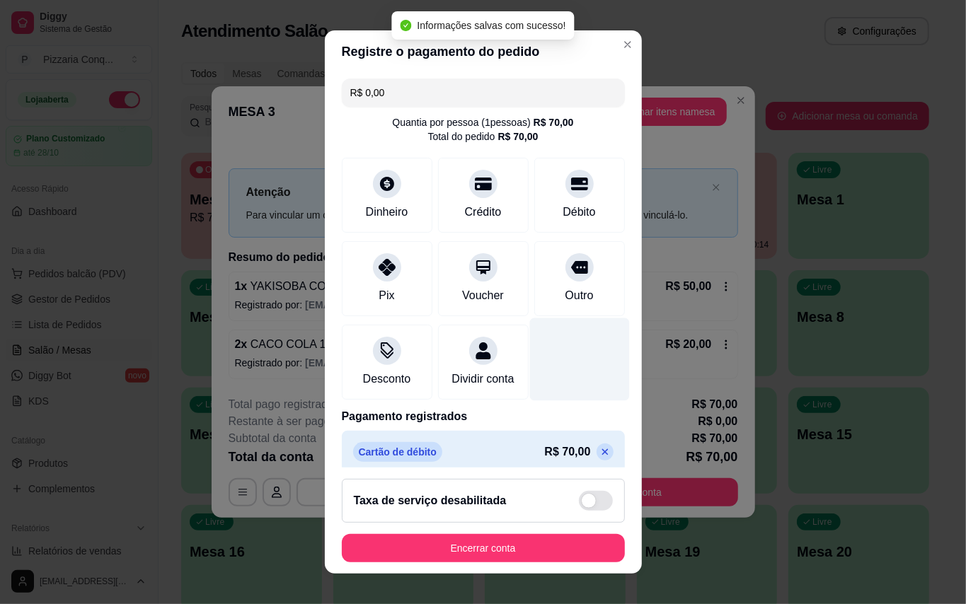
scroll to position [29, 0]
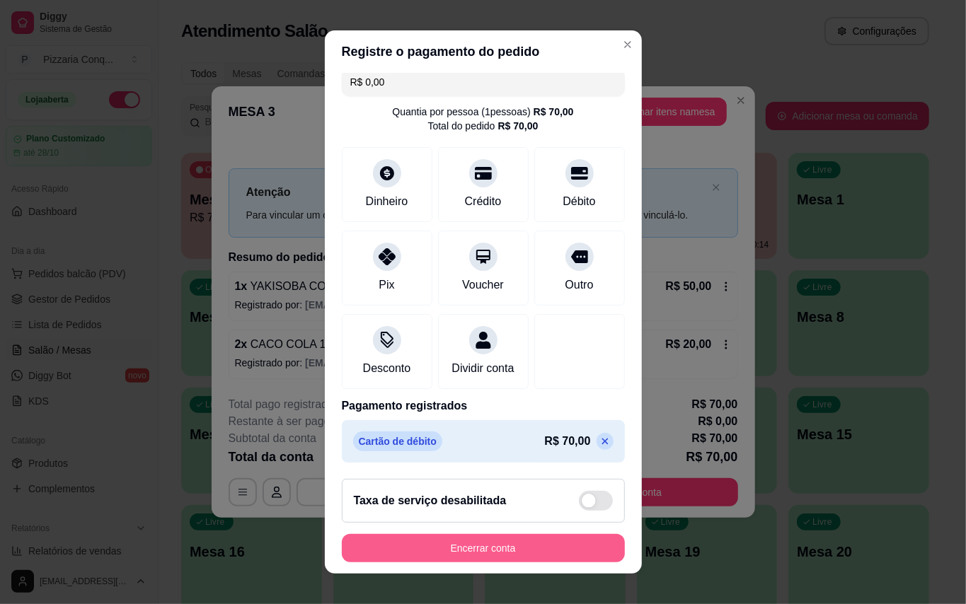
click at [550, 549] on button "Encerrar conta" at bounding box center [483, 548] width 283 height 28
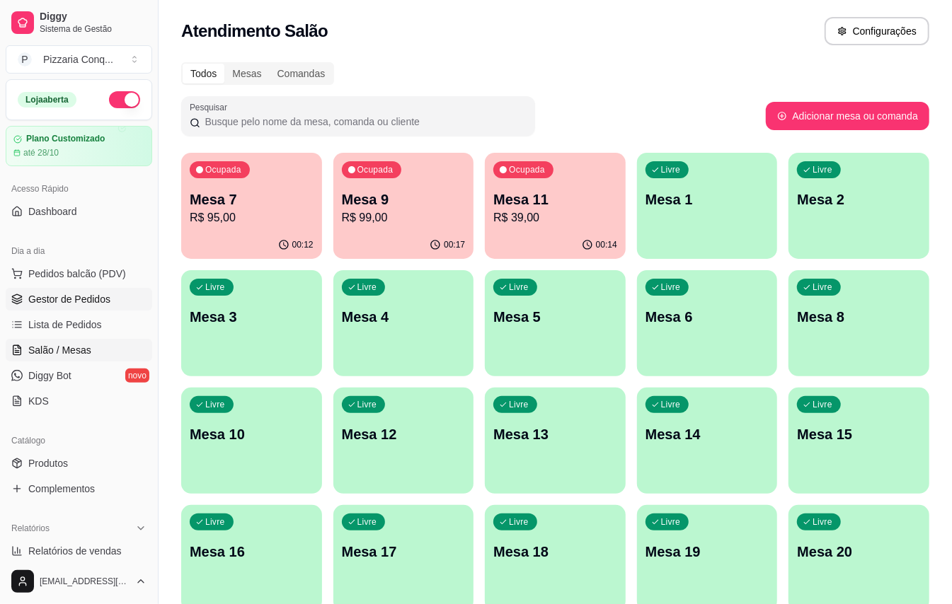
click at [119, 309] on link "Gestor de Pedidos" at bounding box center [79, 299] width 146 height 23
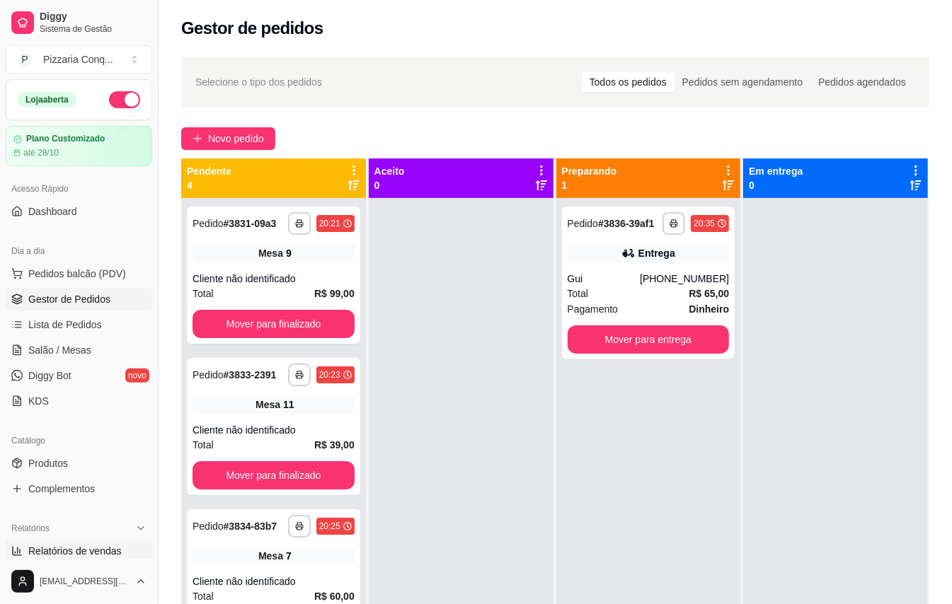
click at [83, 545] on span "Relatórios de vendas" at bounding box center [74, 551] width 93 height 14
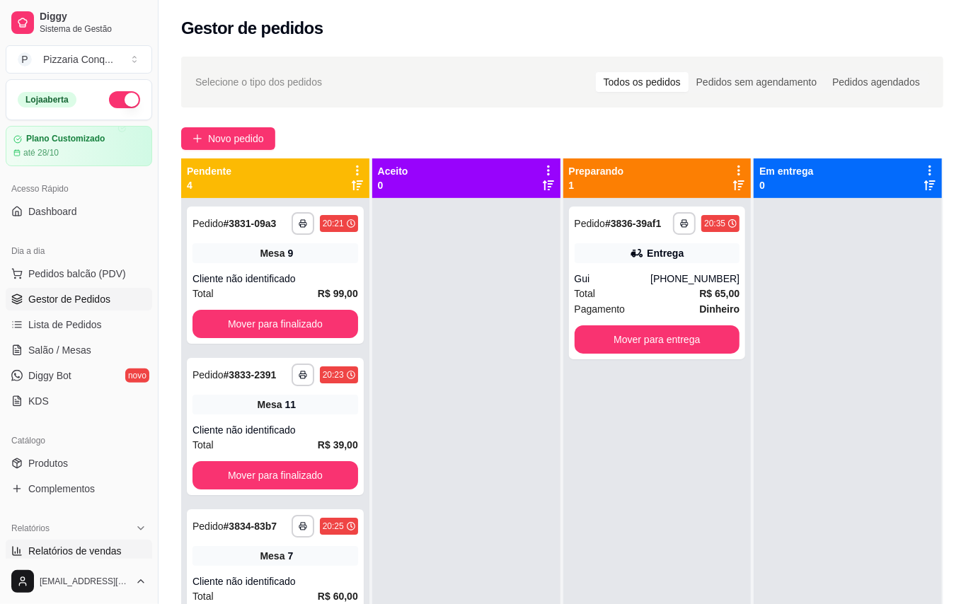
select select "ALL"
select select "0"
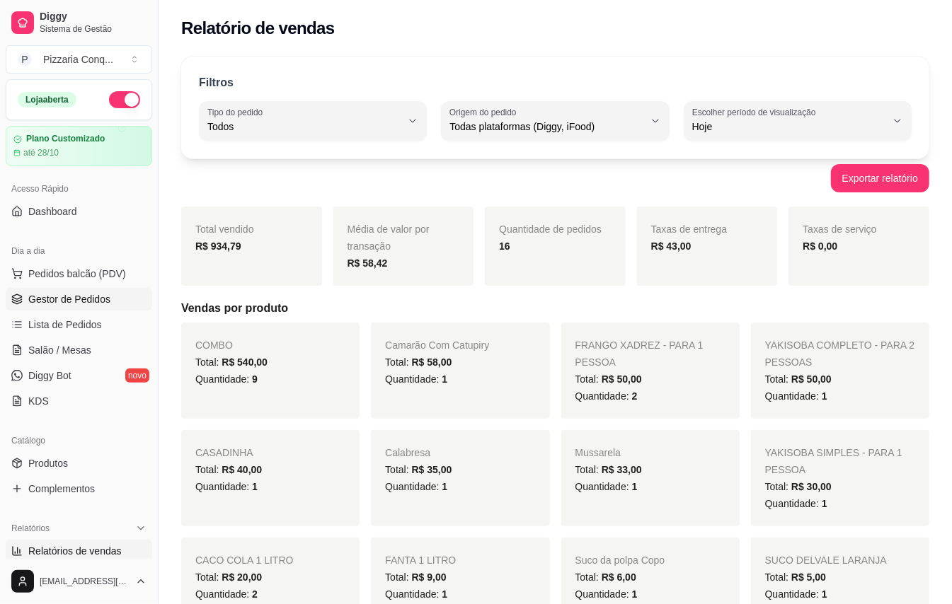
click at [65, 294] on span "Gestor de Pedidos" at bounding box center [69, 299] width 82 height 14
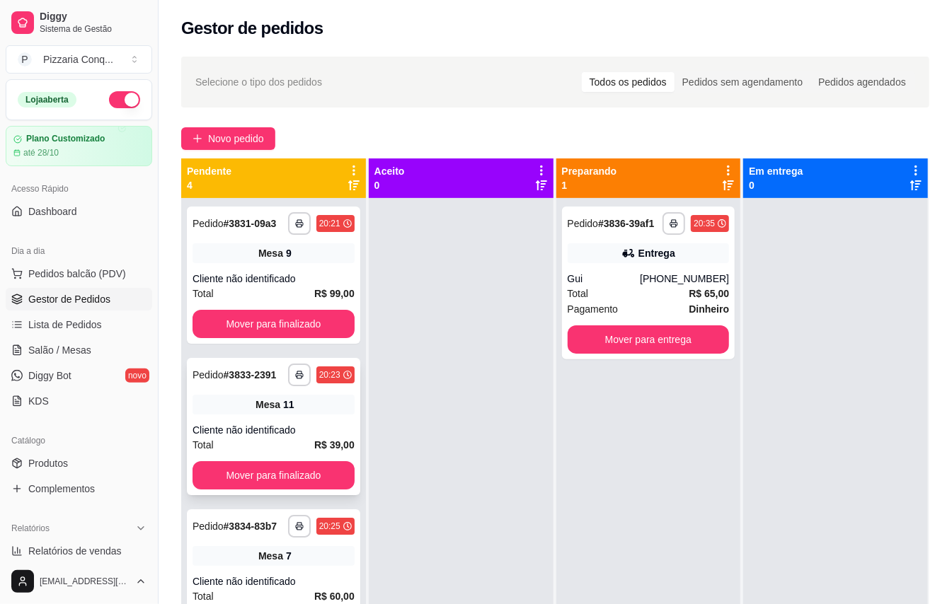
click at [283, 412] on div "11" at bounding box center [288, 405] width 11 height 14
click at [86, 357] on span "Salão / Mesas" at bounding box center [59, 350] width 63 height 14
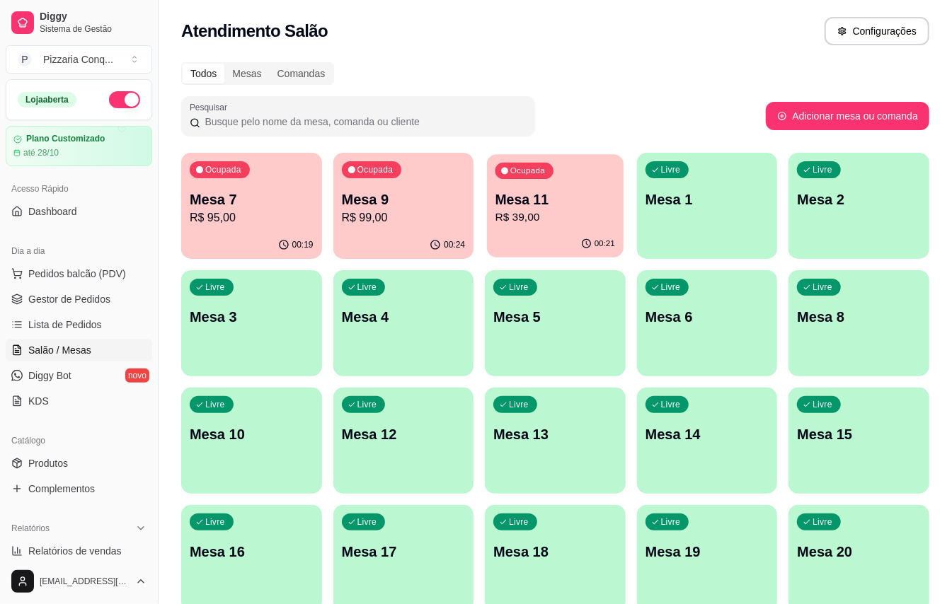
click at [492, 202] on div "Ocupada Mesa 11 R$ 39,00" at bounding box center [555, 192] width 137 height 76
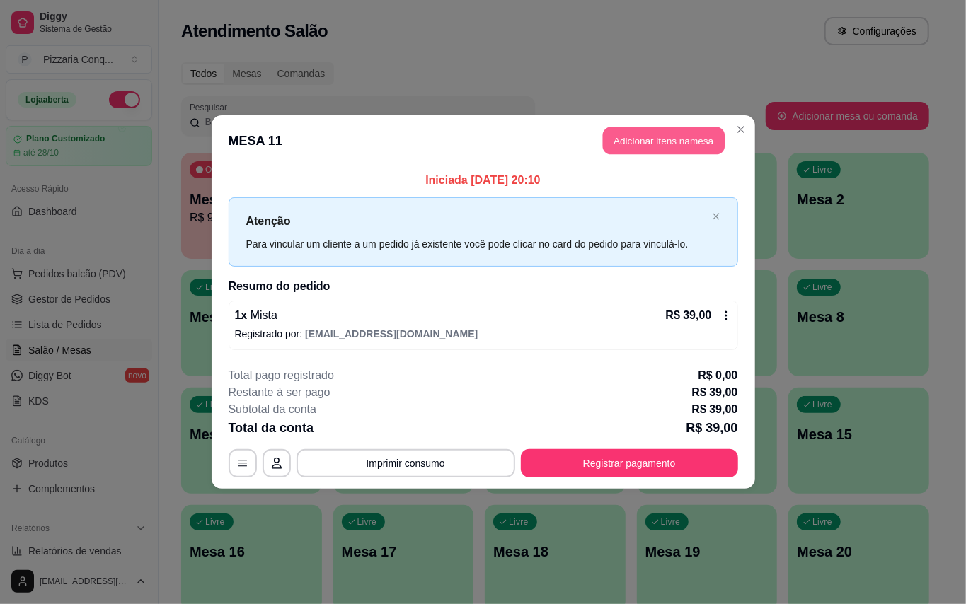
click at [661, 127] on button "Adicionar itens na mesa" at bounding box center [664, 141] width 122 height 28
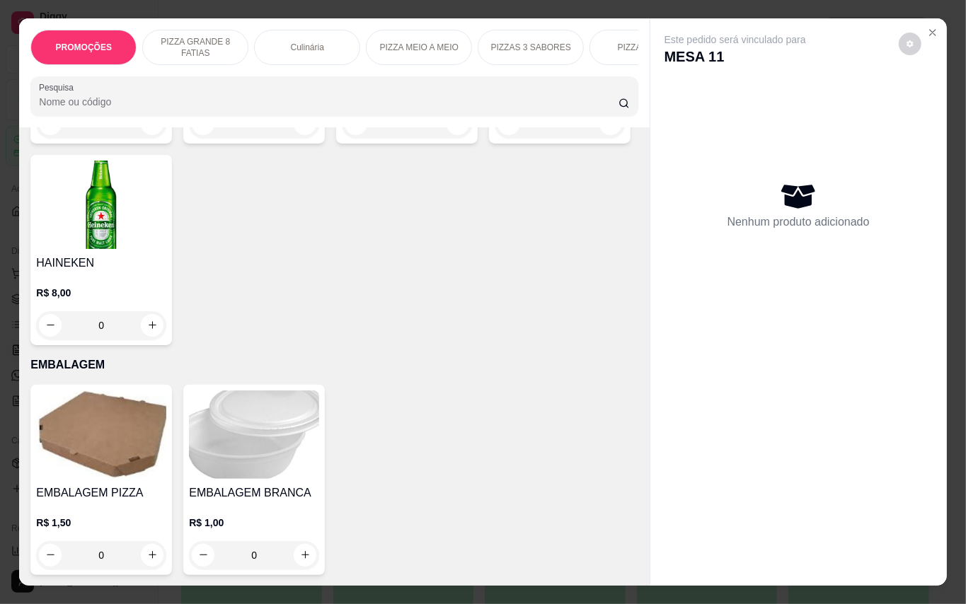
scroll to position [4056, 0]
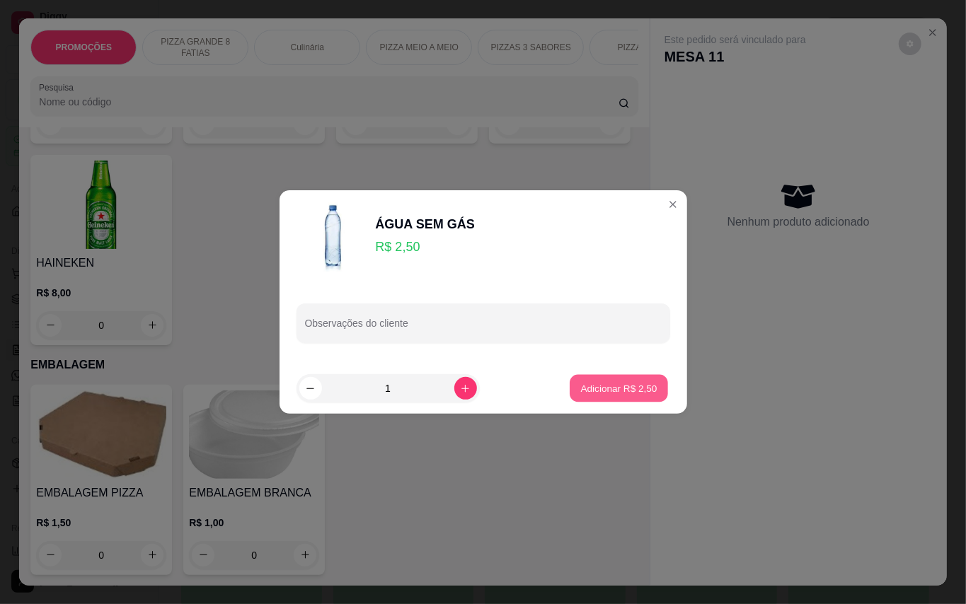
click at [618, 386] on p "Adicionar R$ 2,50" at bounding box center [619, 387] width 76 height 13
type input "1"
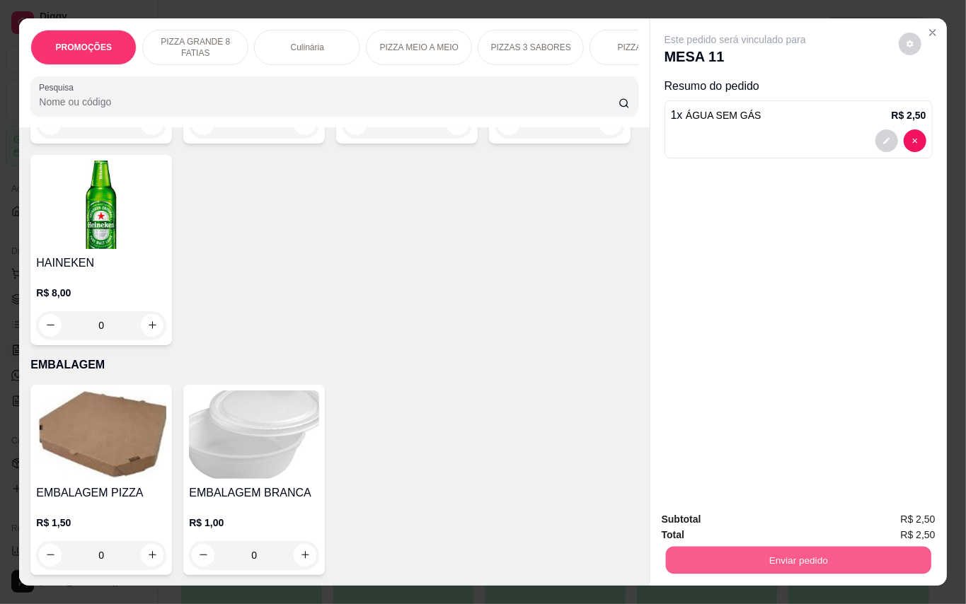
click at [821, 553] on button "Enviar pedido" at bounding box center [797, 561] width 265 height 28
click at [934, 511] on button "Enviar pedido" at bounding box center [897, 519] width 80 height 27
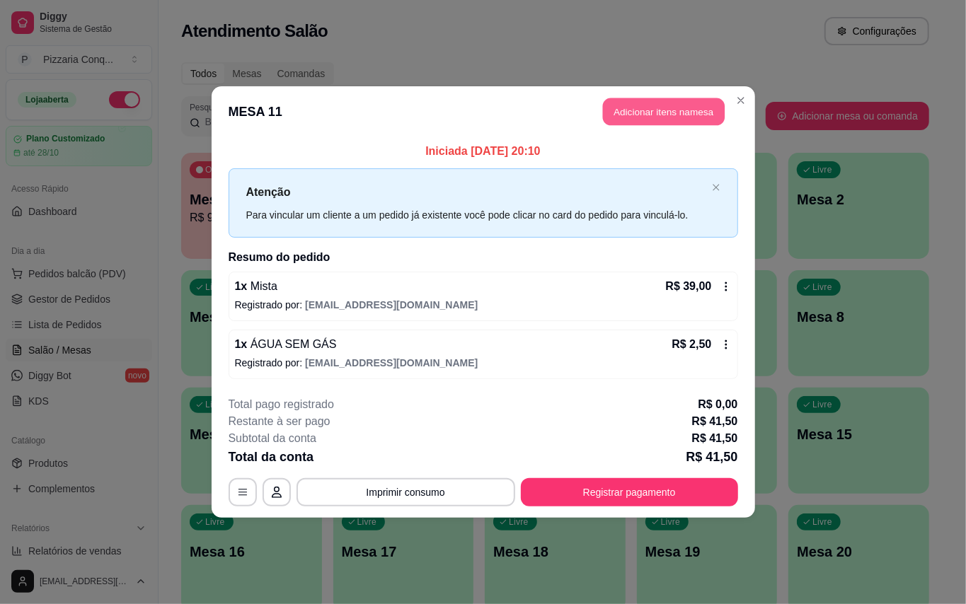
click at [626, 100] on button "Adicionar itens na mesa" at bounding box center [664, 112] width 122 height 28
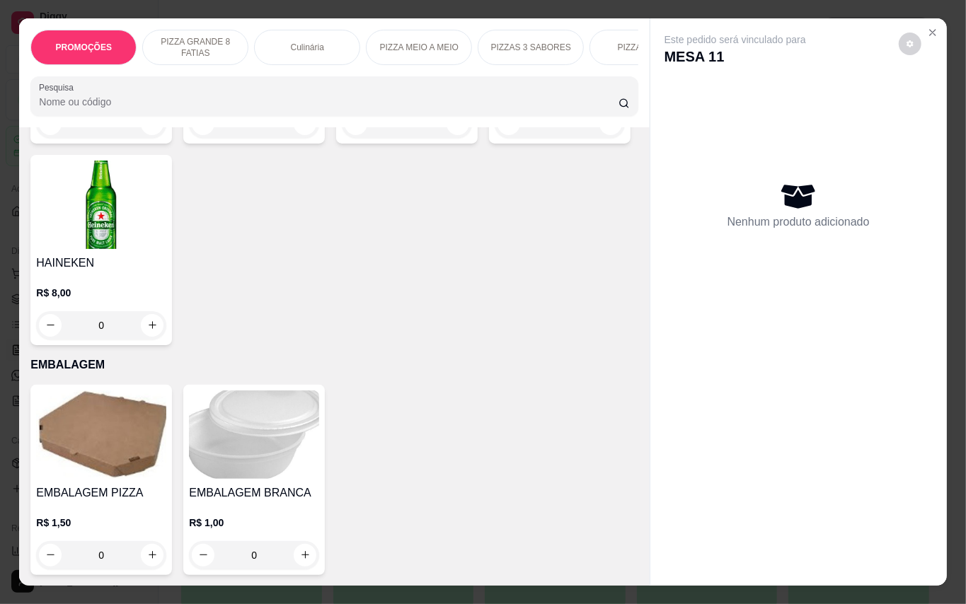
scroll to position [4325, 0]
click at [650, 526] on div "Este pedido será vinculado para MESA 11 Nenhum produto adicionado" at bounding box center [798, 291] width 296 height 546
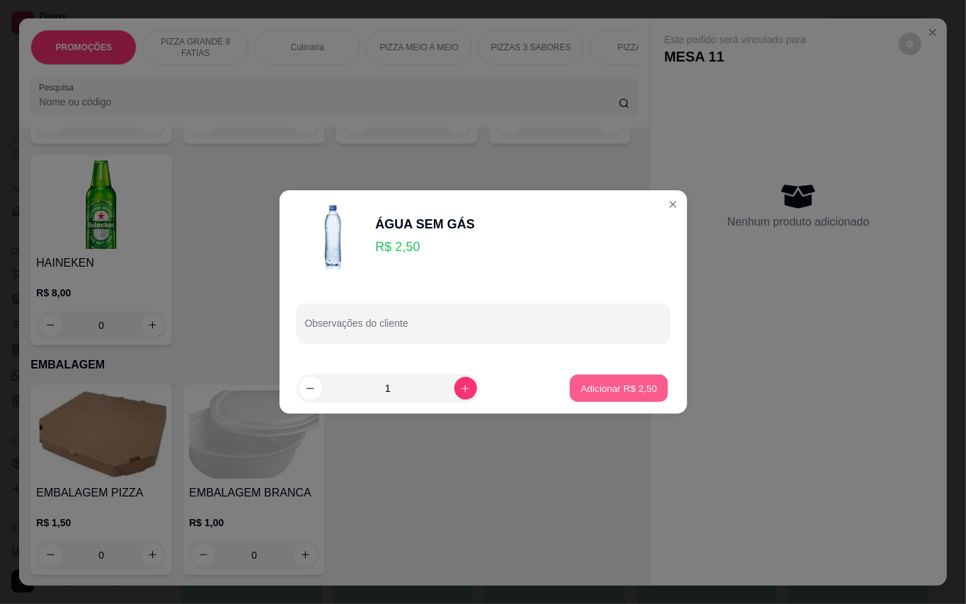
click at [610, 397] on button "Adicionar R$ 2,50" at bounding box center [619, 389] width 98 height 28
type input "1"
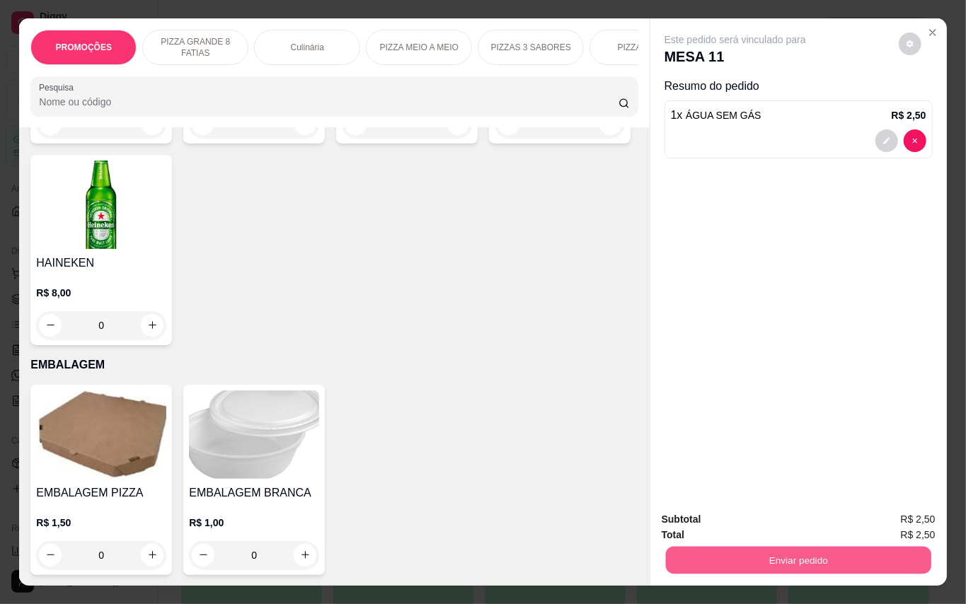
click at [821, 555] on button "Enviar pedido" at bounding box center [797, 561] width 265 height 28
click at [878, 525] on button "Enviar pedido" at bounding box center [897, 519] width 80 height 27
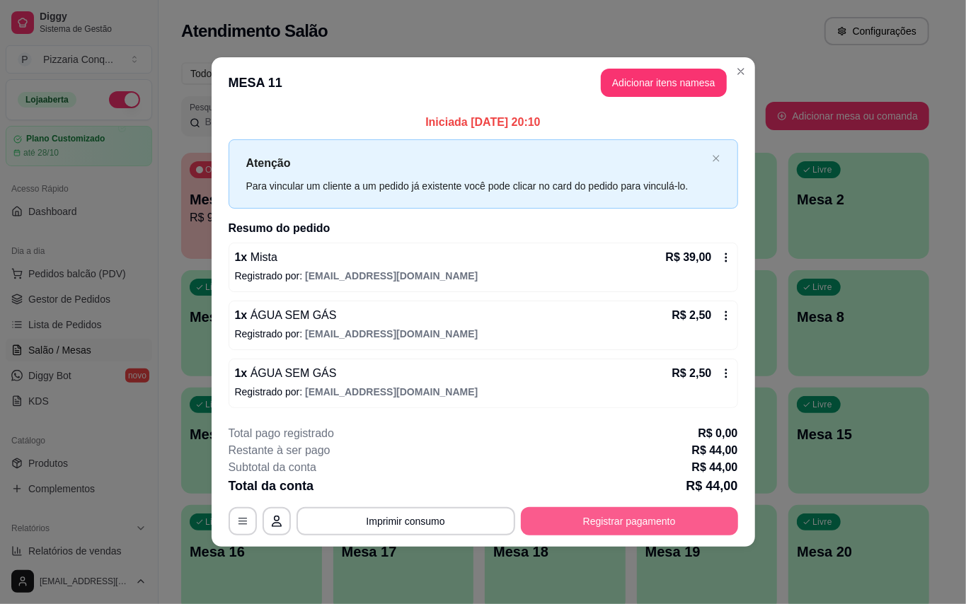
click at [601, 533] on button "Registrar pagamento" at bounding box center [629, 521] width 217 height 28
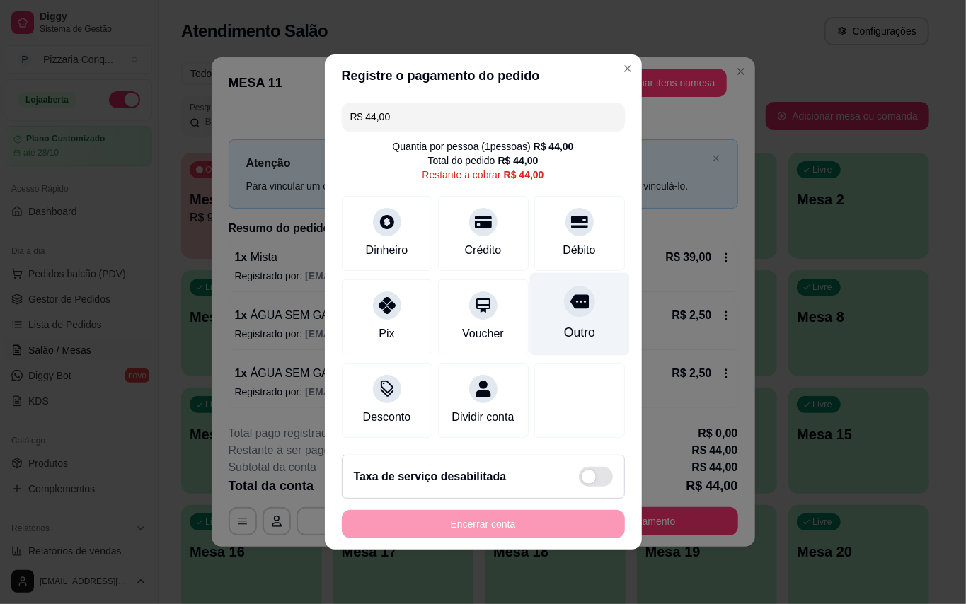
click at [570, 323] on div "Outro" at bounding box center [578, 332] width 31 height 18
type input "R$ 0,00"
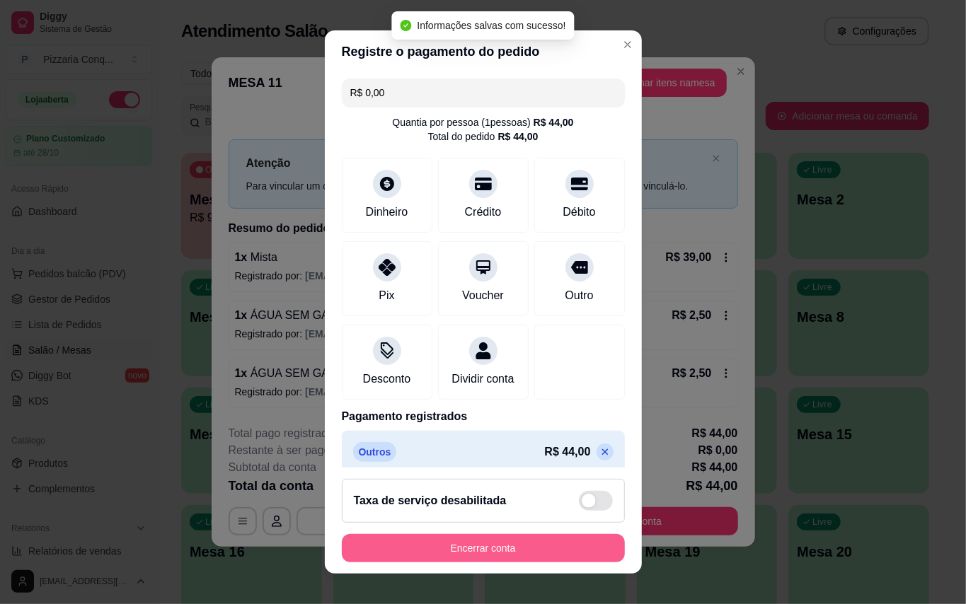
click at [555, 553] on button "Encerrar conta" at bounding box center [483, 548] width 283 height 28
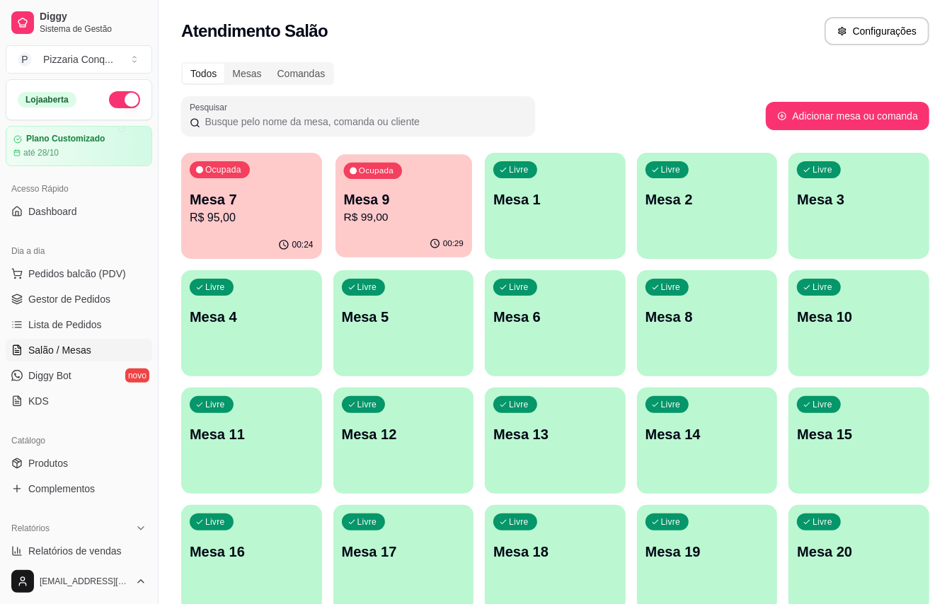
click at [433, 199] on p "Mesa 9" at bounding box center [403, 199] width 120 height 19
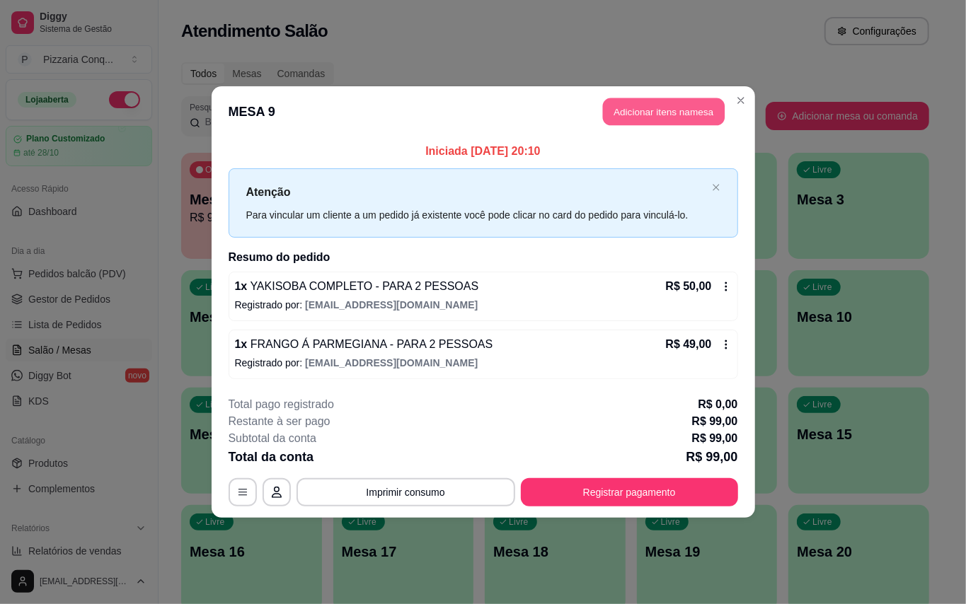
click at [666, 112] on button "Adicionar itens na mesa" at bounding box center [664, 112] width 122 height 28
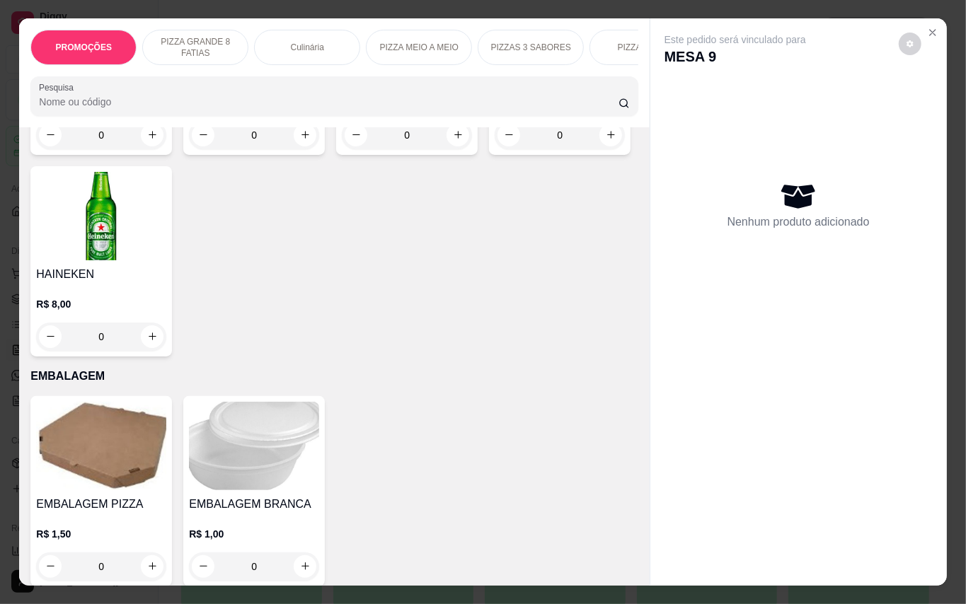
scroll to position [3498, 0]
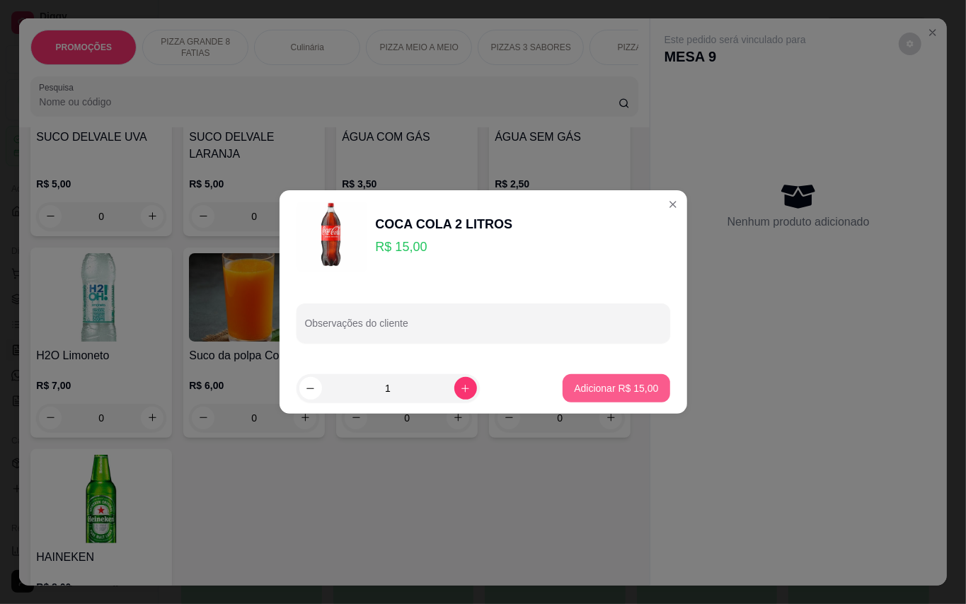
click at [616, 388] on p "Adicionar R$ 15,00" at bounding box center [616, 388] width 84 height 14
type input "1"
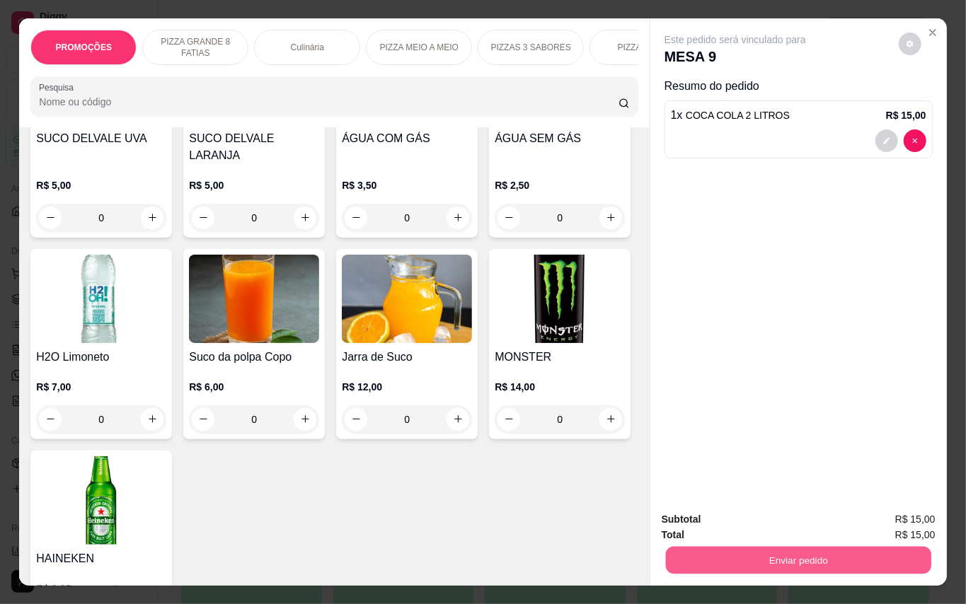
click at [845, 547] on button "Enviar pedido" at bounding box center [797, 561] width 265 height 28
click at [872, 518] on button "Enviar pedido" at bounding box center [897, 519] width 80 height 27
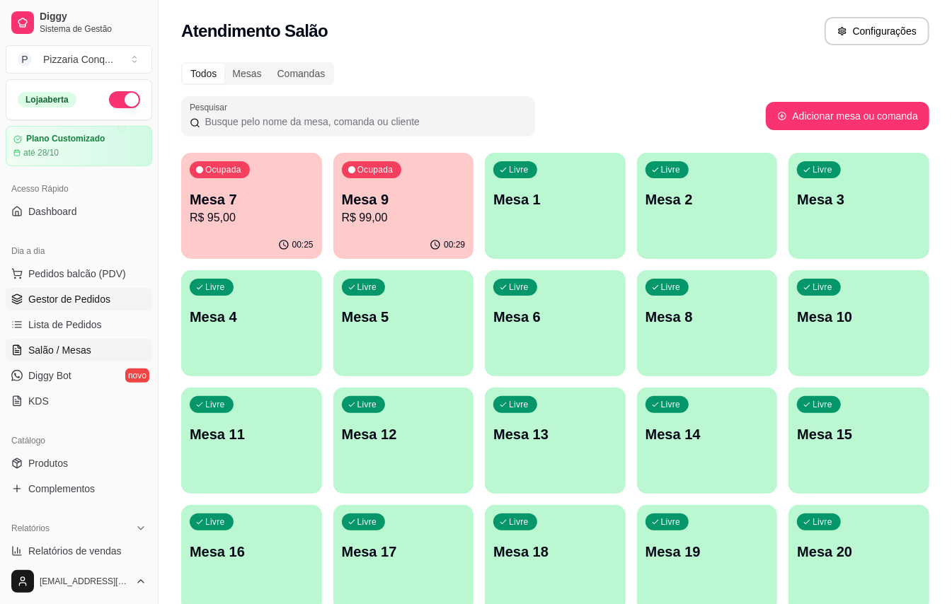
click at [78, 299] on span "Gestor de Pedidos" at bounding box center [69, 299] width 82 height 14
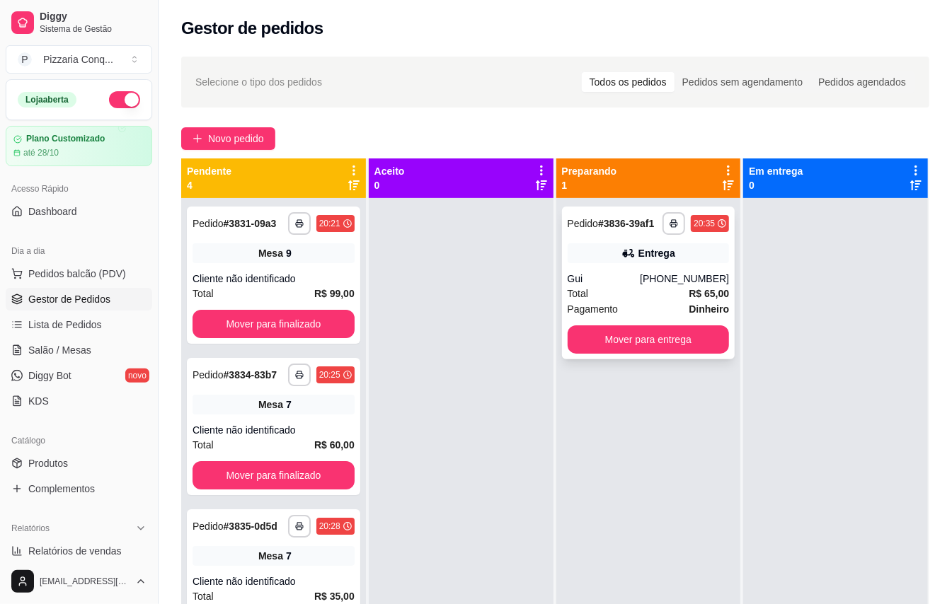
click at [584, 286] on div "Gui" at bounding box center [603, 279] width 73 height 14
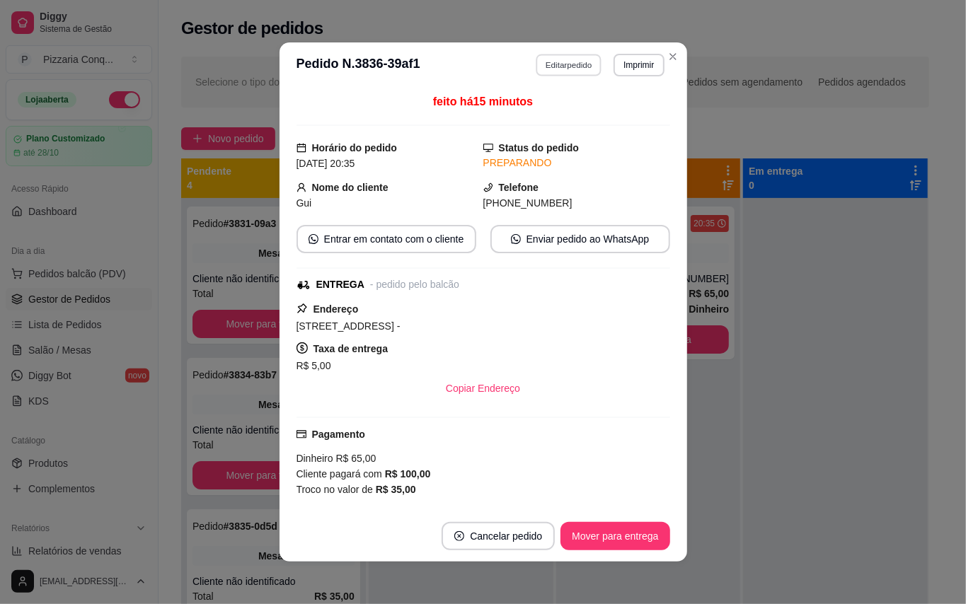
click at [558, 58] on button "Editar pedido" at bounding box center [569, 65] width 66 height 22
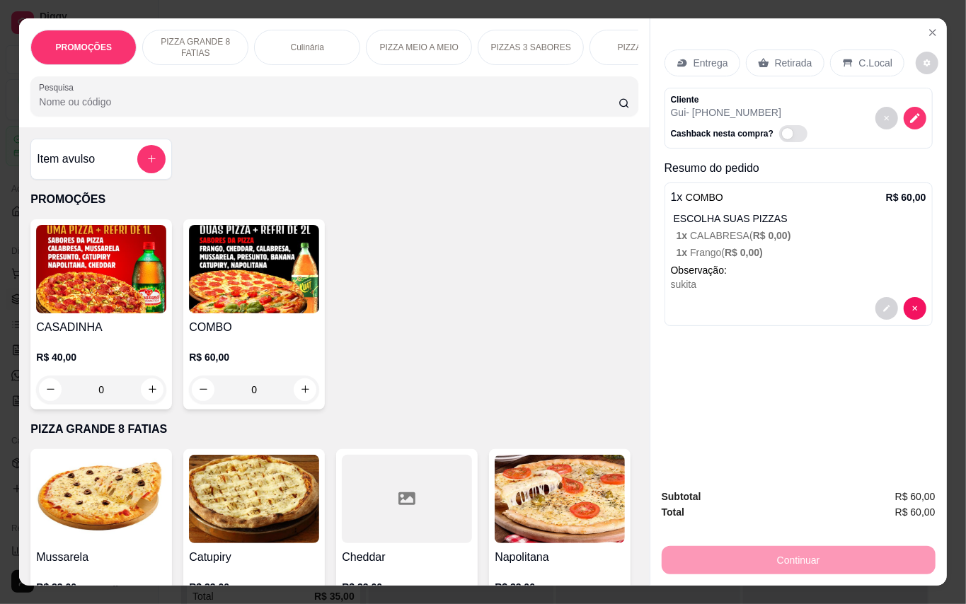
click at [779, 59] on p "Retirada" at bounding box center [793, 63] width 37 height 14
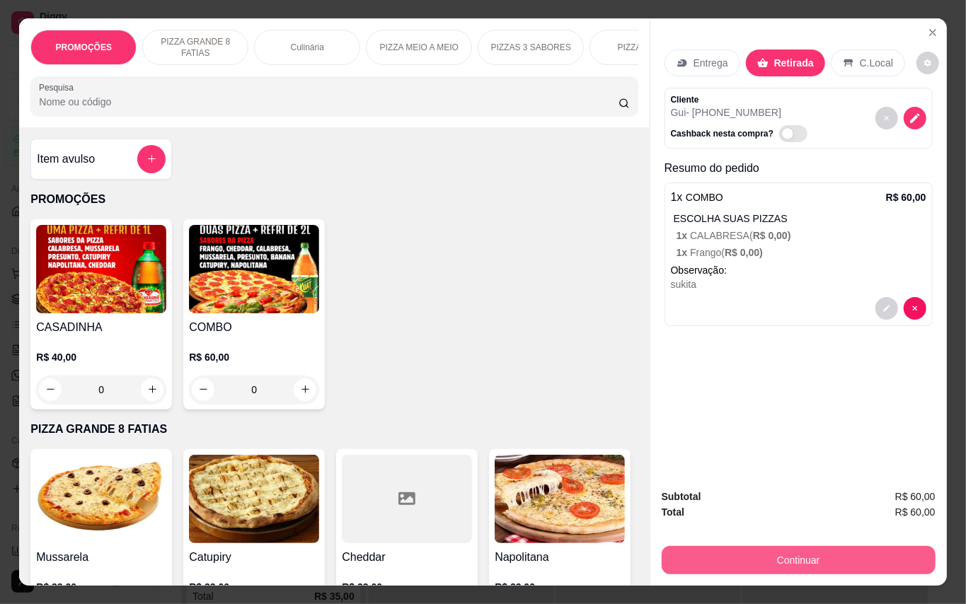
click at [771, 561] on button "Continuar" at bounding box center [799, 560] width 274 height 28
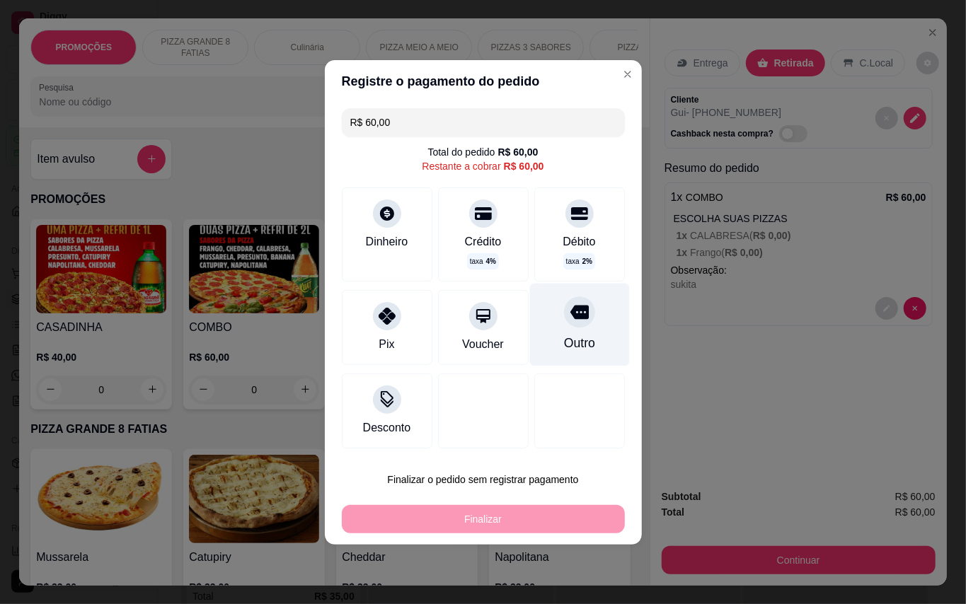
click at [578, 343] on div "Outro" at bounding box center [578, 343] width 31 height 18
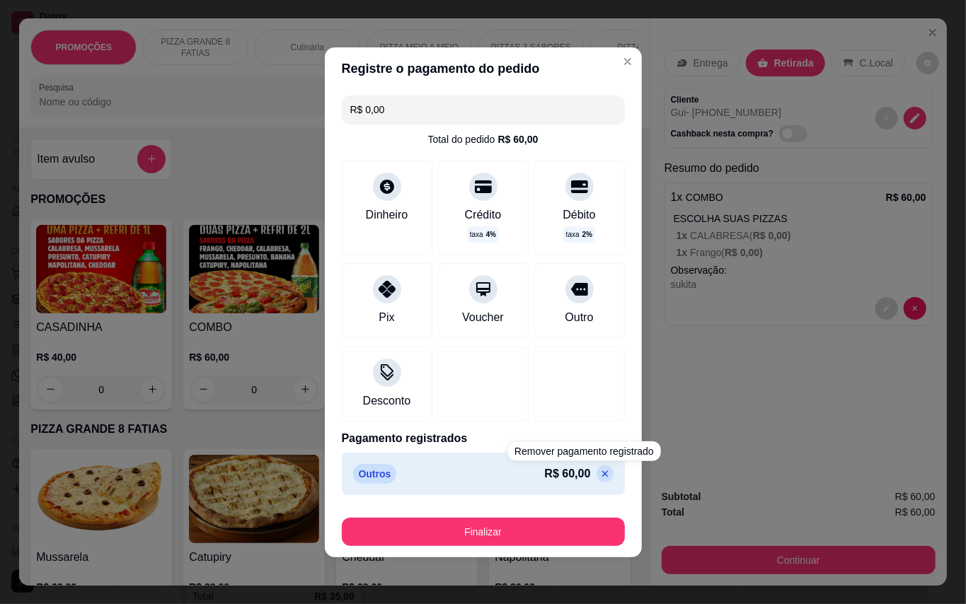
click at [599, 473] on icon at bounding box center [604, 473] width 11 height 11
type input "R$ 60,00"
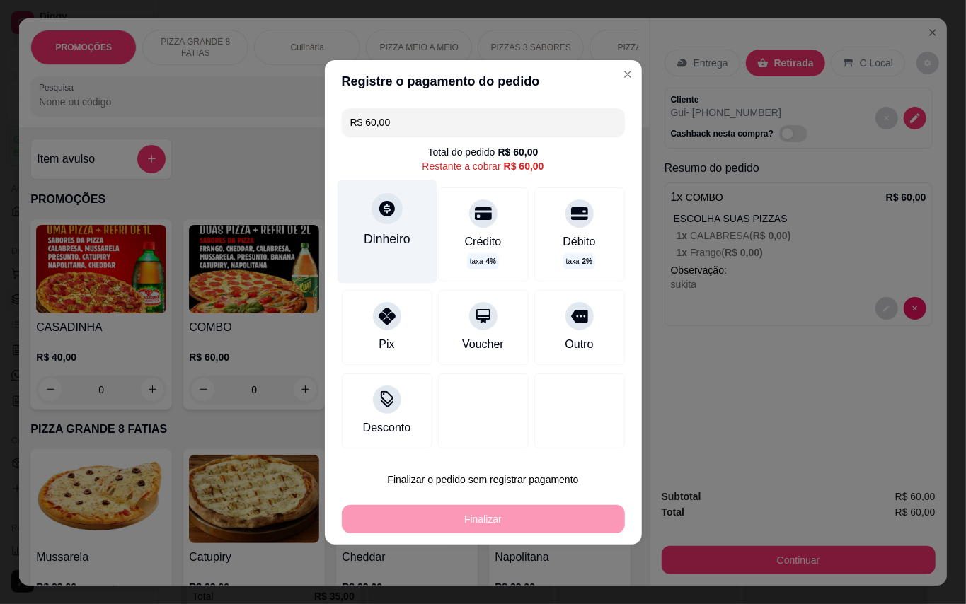
click at [371, 221] on div "Dinheiro" at bounding box center [387, 231] width 100 height 103
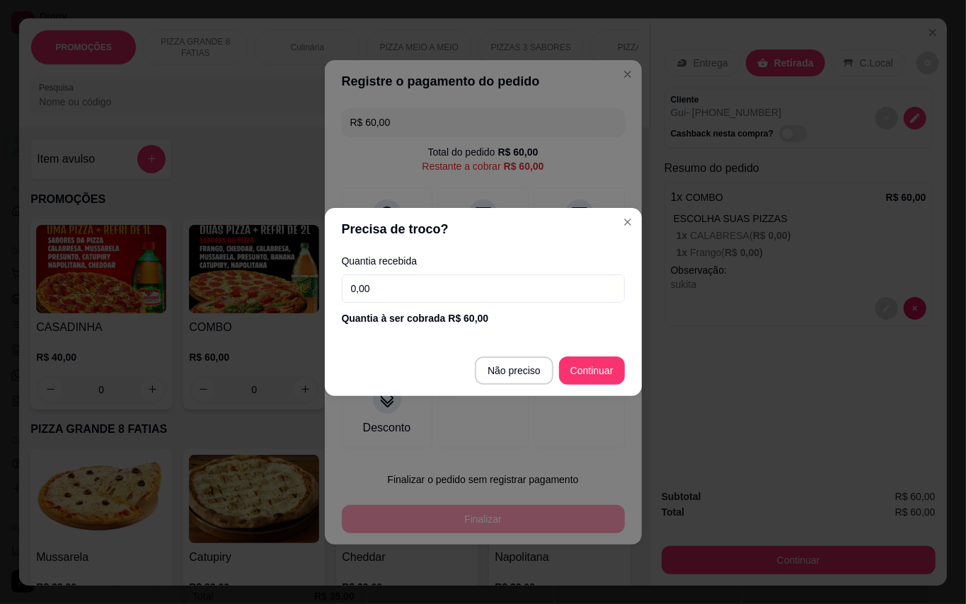
click at [457, 292] on input "0,00" at bounding box center [483, 289] width 283 height 28
type input "100,00"
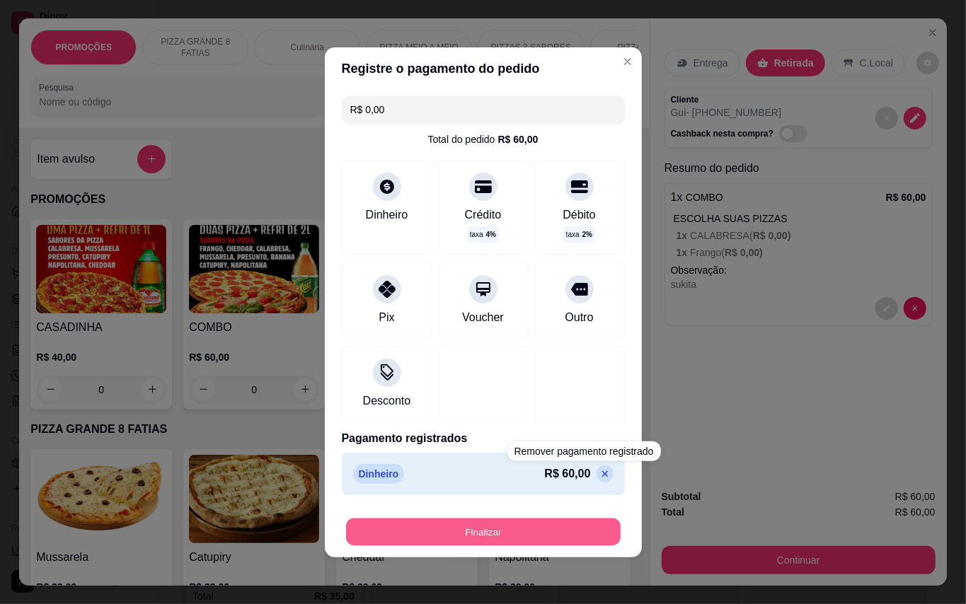
click at [579, 533] on button "Finalizar" at bounding box center [483, 532] width 275 height 28
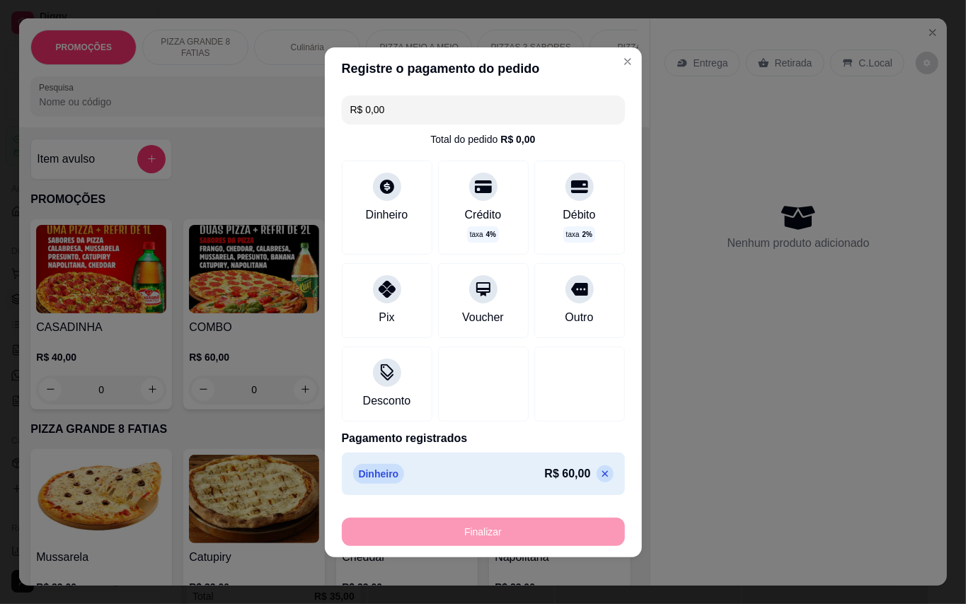
type input "-R$ 60,00"
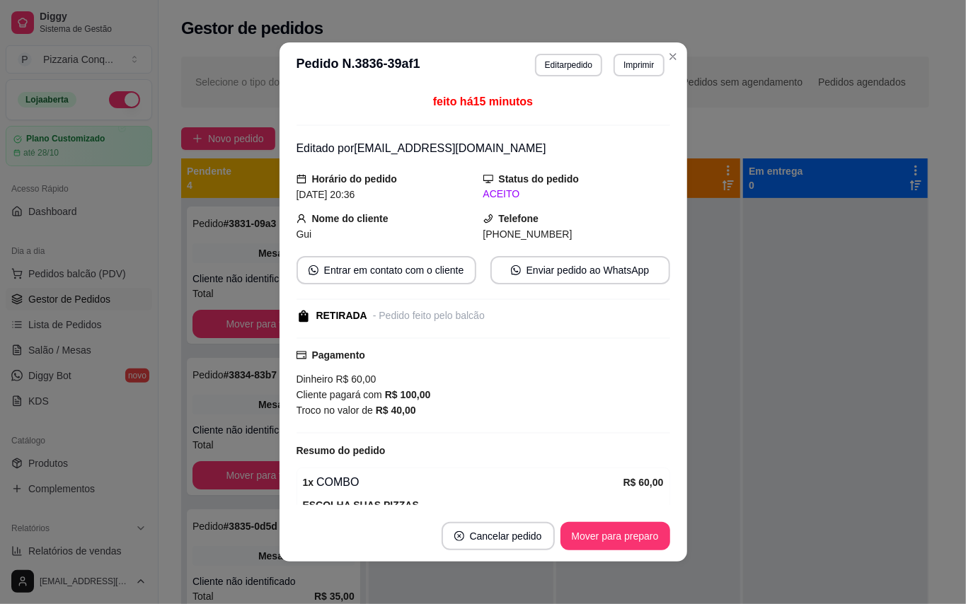
scroll to position [146, 0]
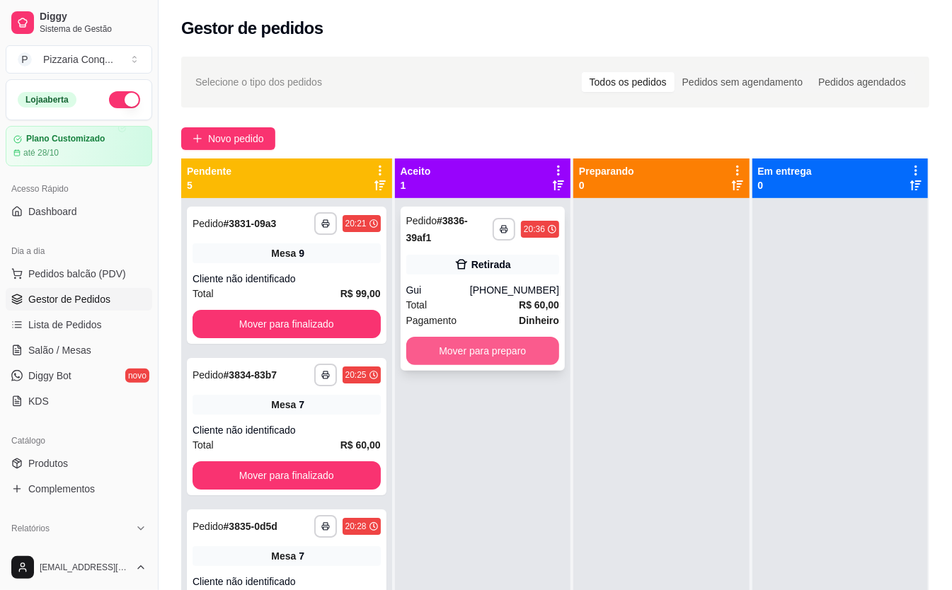
click at [517, 357] on button "Mover para preparo" at bounding box center [482, 351] width 153 height 28
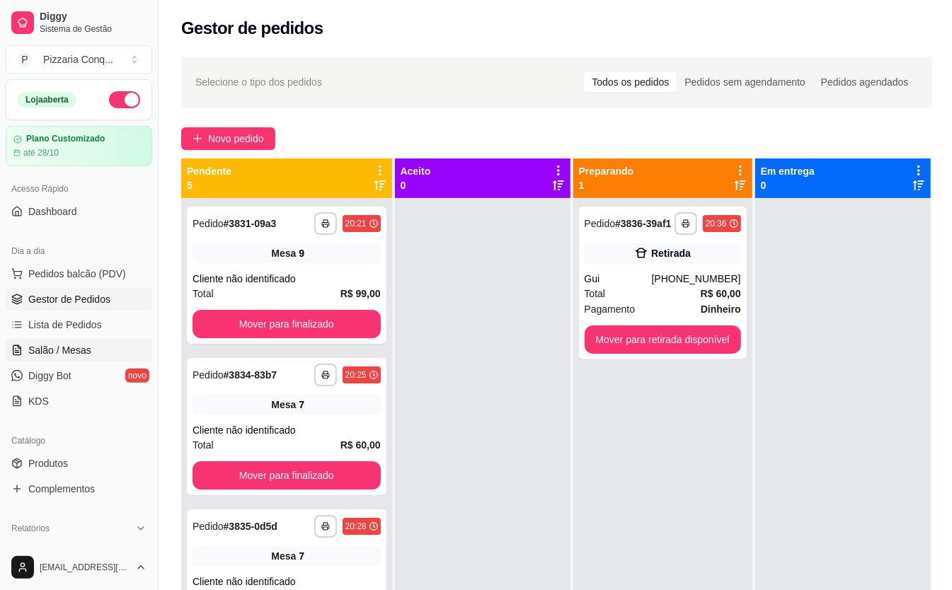
click at [49, 357] on span "Salão / Mesas" at bounding box center [59, 350] width 63 height 14
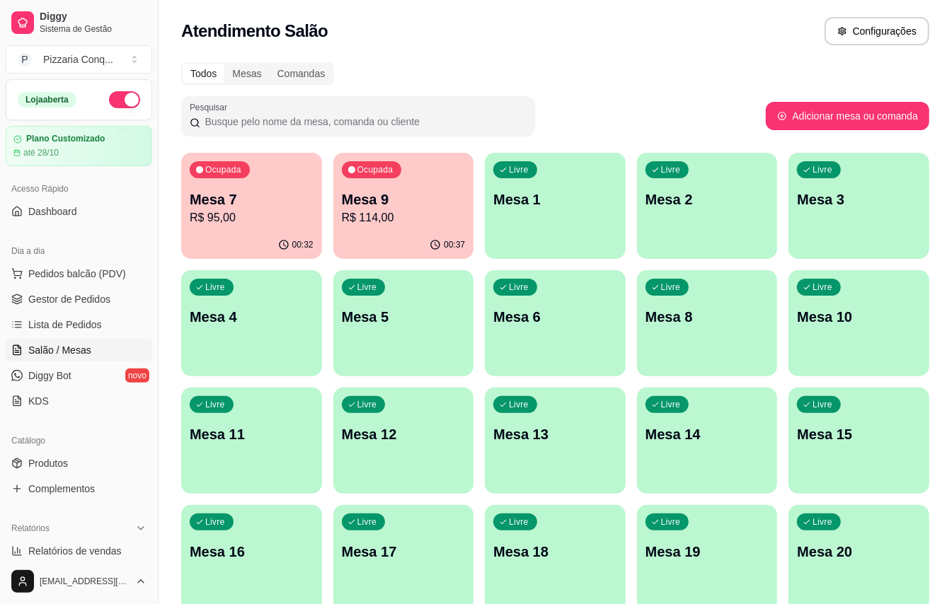
click at [405, 219] on p "R$ 114,00" at bounding box center [404, 217] width 124 height 17
click at [419, 183] on div "Ocupada Mesa 9 R$ 114,00" at bounding box center [403, 192] width 141 height 79
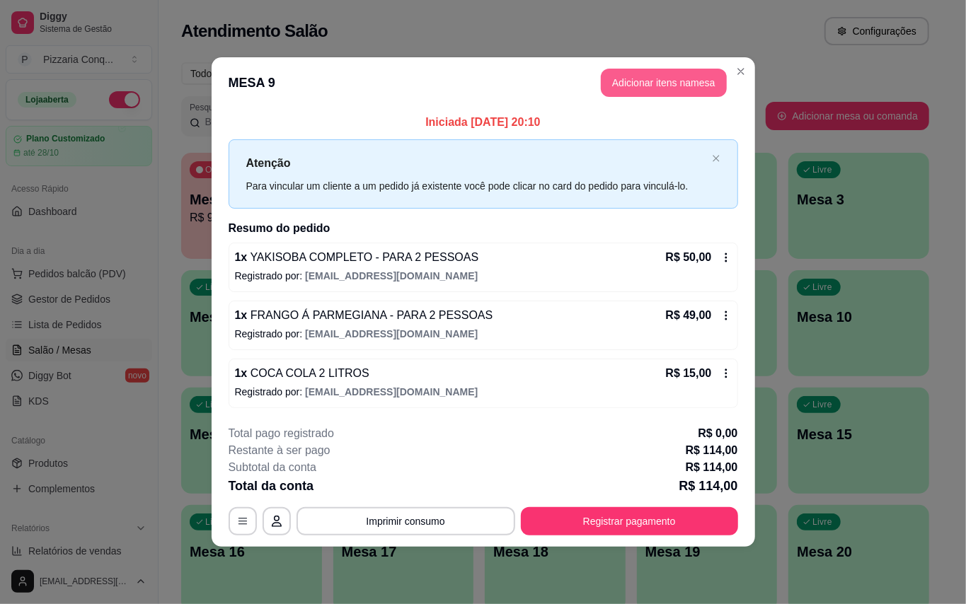
click at [675, 76] on button "Adicionar itens na mesa" at bounding box center [664, 83] width 126 height 28
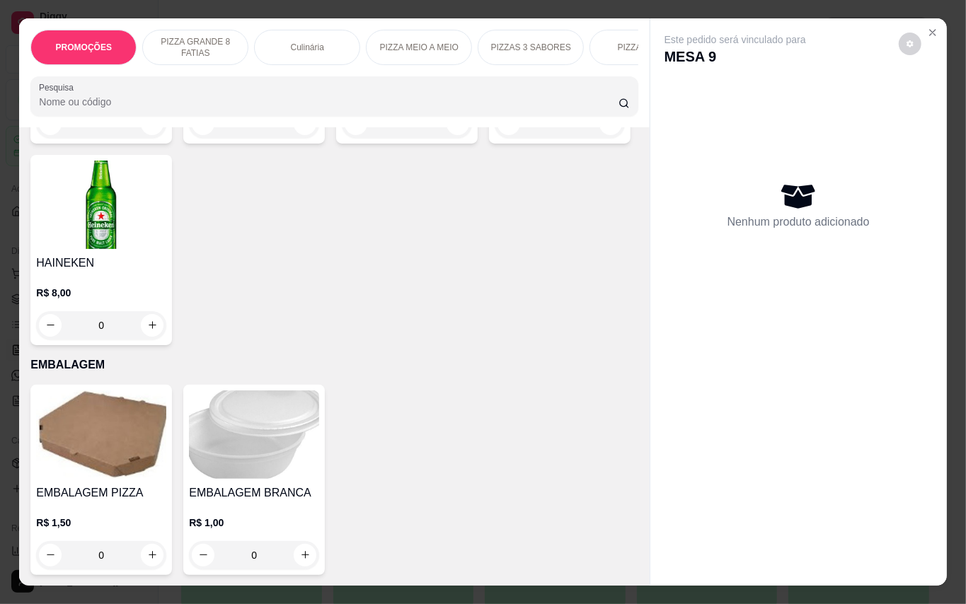
scroll to position [4579, 0]
click at [236, 444] on img at bounding box center [254, 435] width 130 height 88
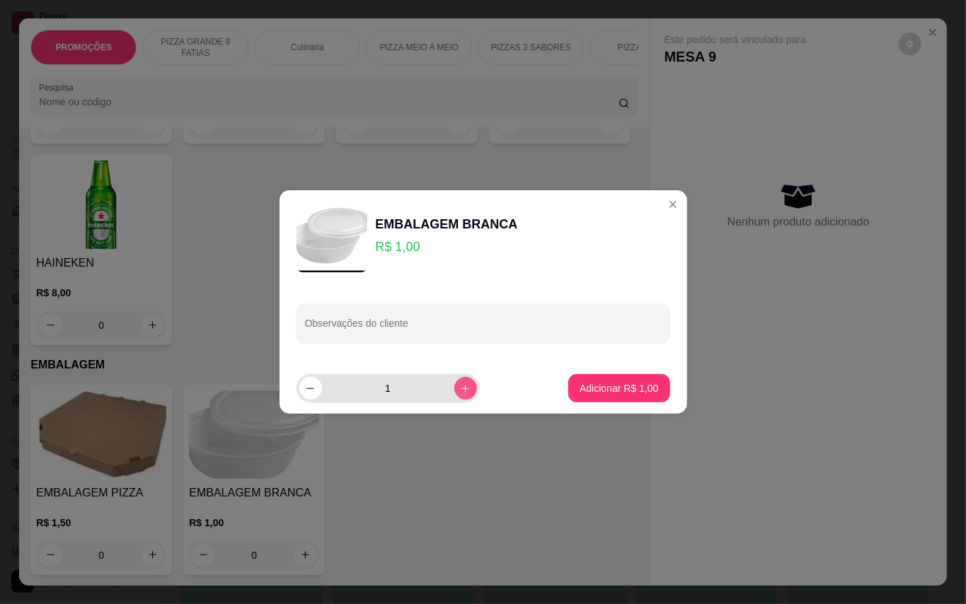
click at [454, 395] on button "increase-product-quantity" at bounding box center [465, 388] width 23 height 23
type input "2"
click at [570, 394] on button "Adicionar R$ 2,00" at bounding box center [619, 389] width 98 height 28
type input "2"
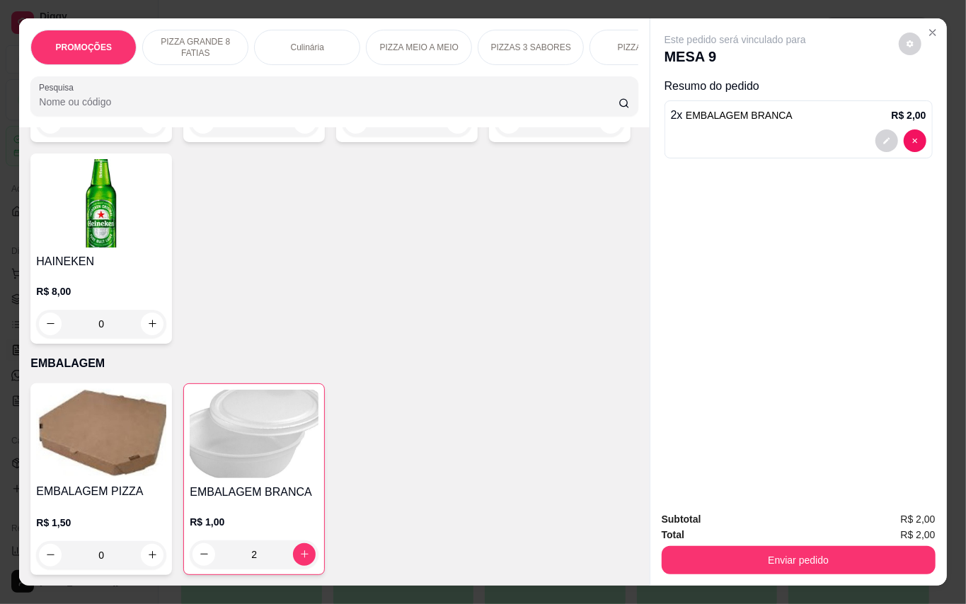
click at [799, 550] on button "Enviar pedido" at bounding box center [799, 560] width 274 height 28
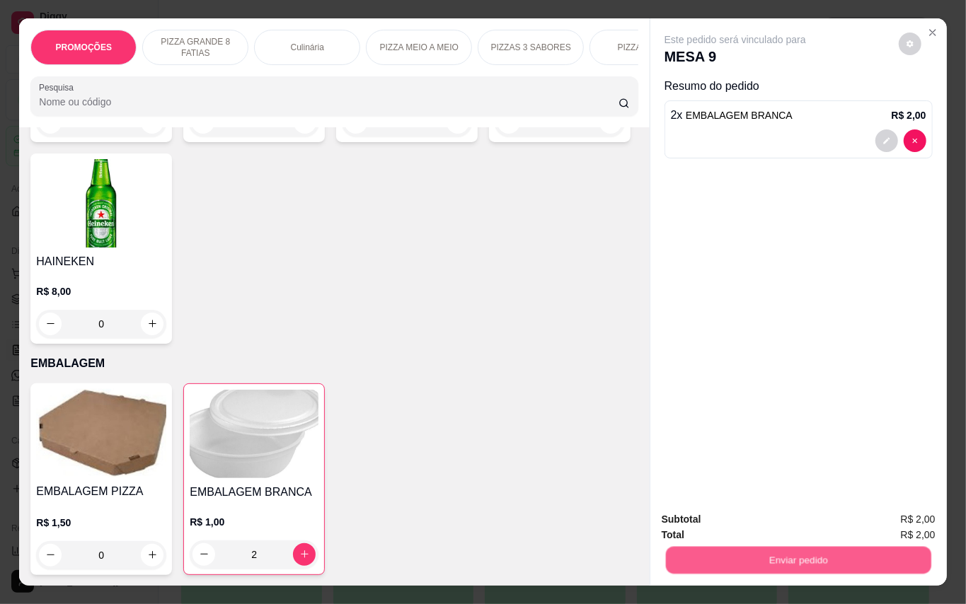
click at [807, 556] on button "Enviar pedido" at bounding box center [797, 561] width 265 height 28
click at [894, 550] on button "Enviar pedido" at bounding box center [797, 561] width 265 height 28
click at [893, 527] on button "Enviar pedido" at bounding box center [897, 519] width 80 height 27
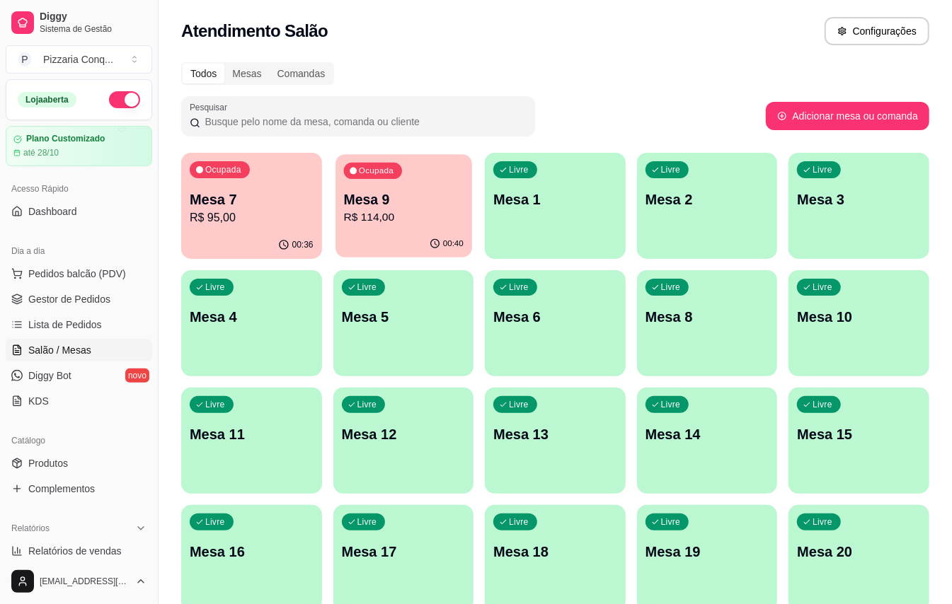
click at [334, 224] on div "Ocupada Mesa 7 R$ 95,00 00:36 Ocupada Mesa 9 R$ 114,00 00:40 Livre Mesa 1 Livre…" at bounding box center [555, 499] width 748 height 693
click at [419, 191] on p "Mesa 9" at bounding box center [403, 199] width 120 height 19
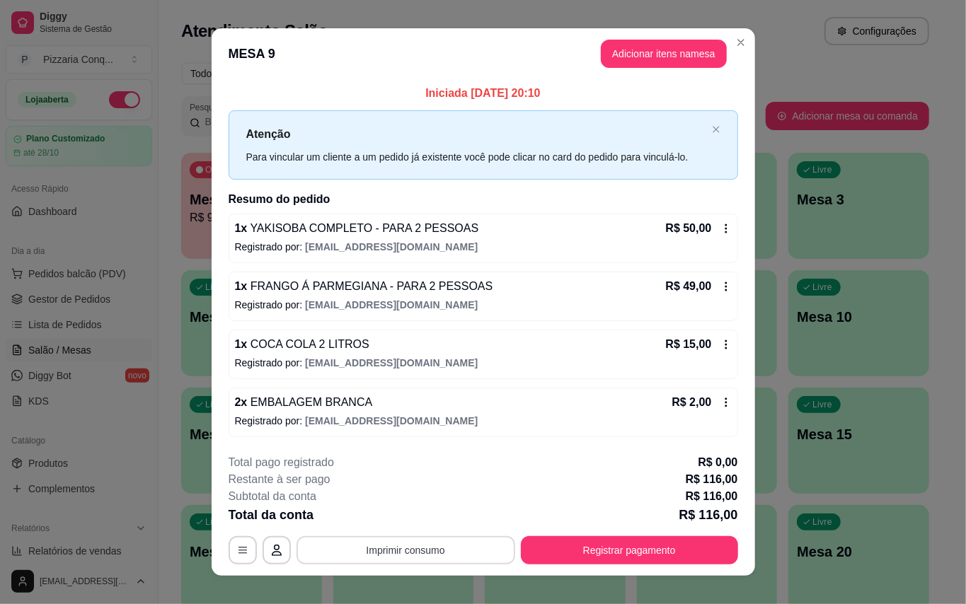
click at [413, 559] on button "Imprimir consumo" at bounding box center [405, 550] width 219 height 28
click at [391, 528] on button "Impressora" at bounding box center [399, 527] width 99 height 22
click at [471, 559] on button "Imprimir consumo" at bounding box center [405, 550] width 219 height 28
click at [575, 485] on div "Restante à ser pago R$ 116,00" at bounding box center [483, 479] width 509 height 17
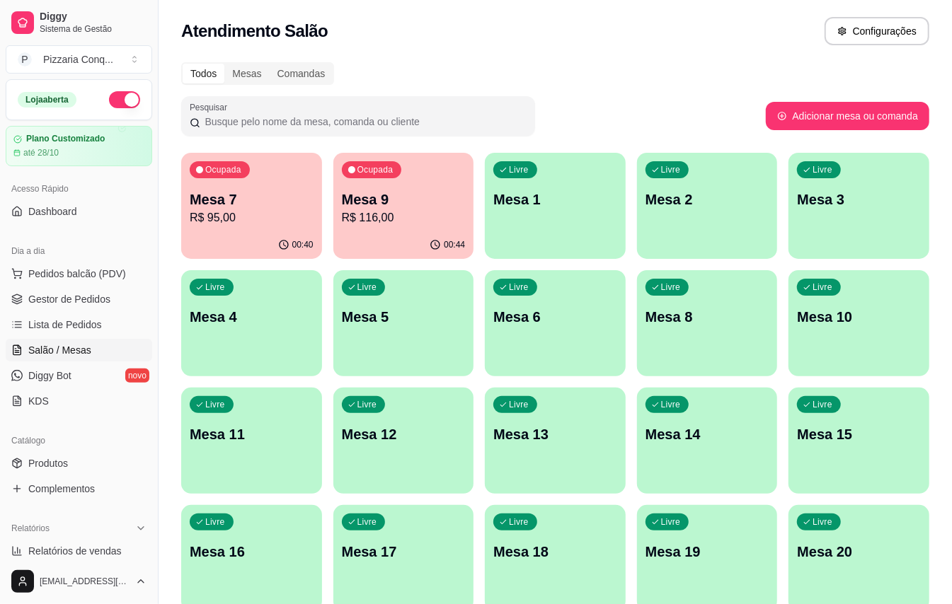
click at [411, 239] on div "00:44" at bounding box center [403, 245] width 141 height 28
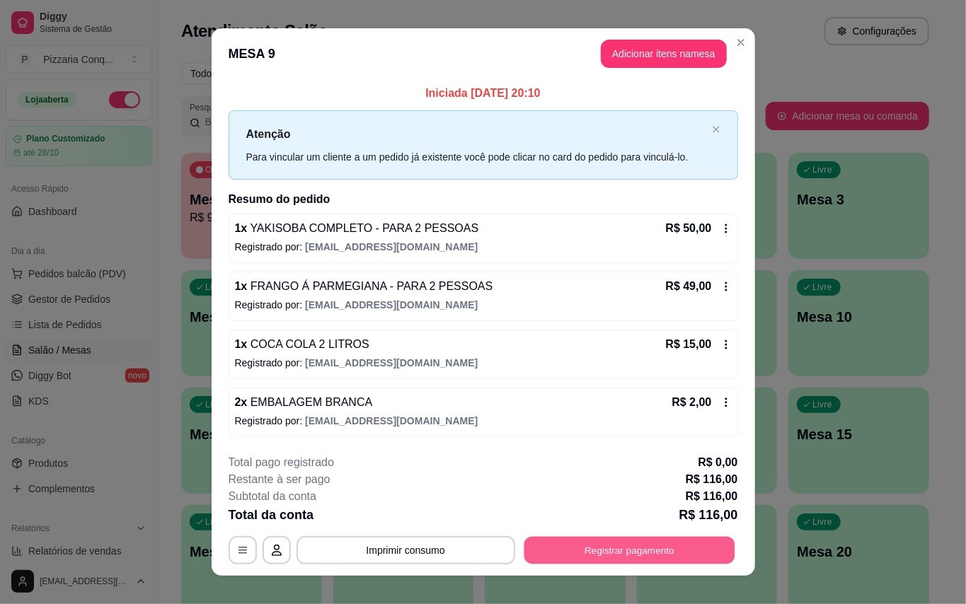
click at [674, 564] on button "Registrar pagamento" at bounding box center [629, 550] width 211 height 28
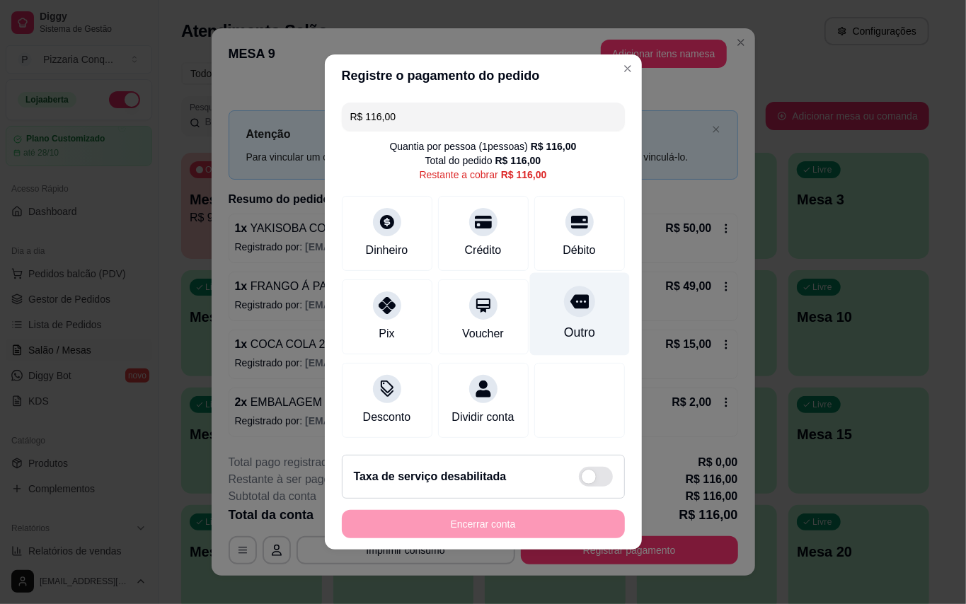
click at [552, 306] on div "Outro" at bounding box center [579, 314] width 100 height 83
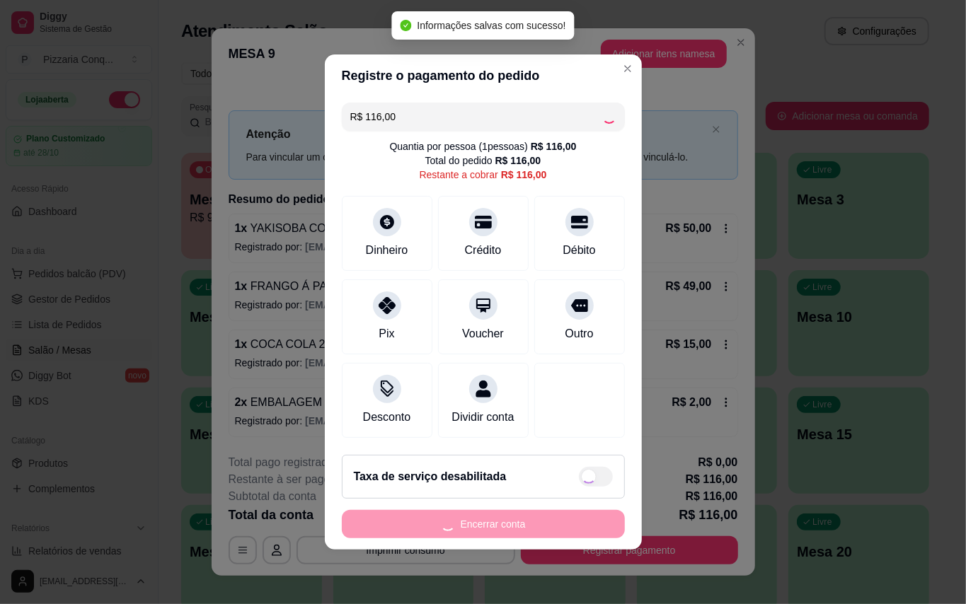
type input "R$ 0,00"
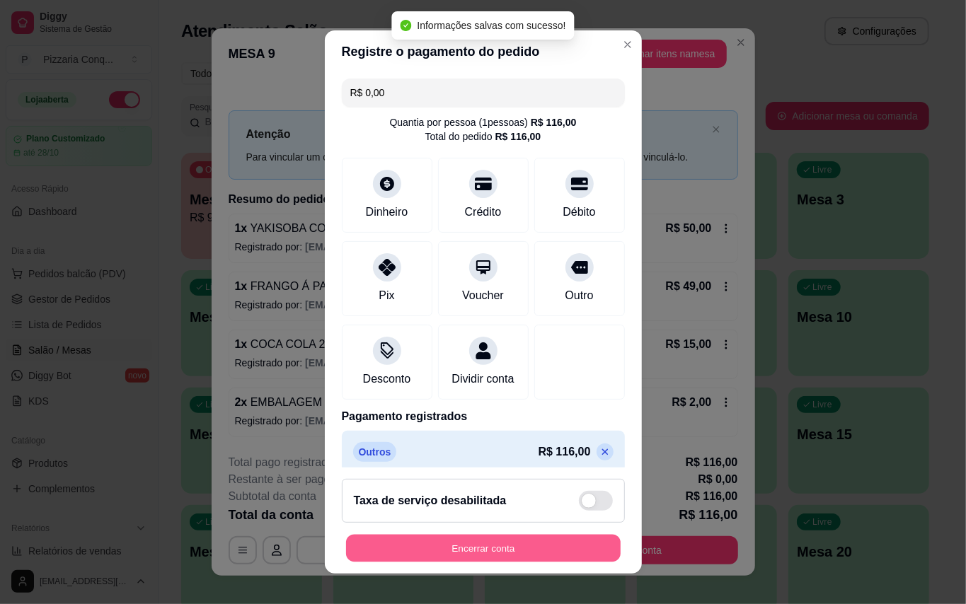
click at [526, 538] on button "Encerrar conta" at bounding box center [483, 549] width 275 height 28
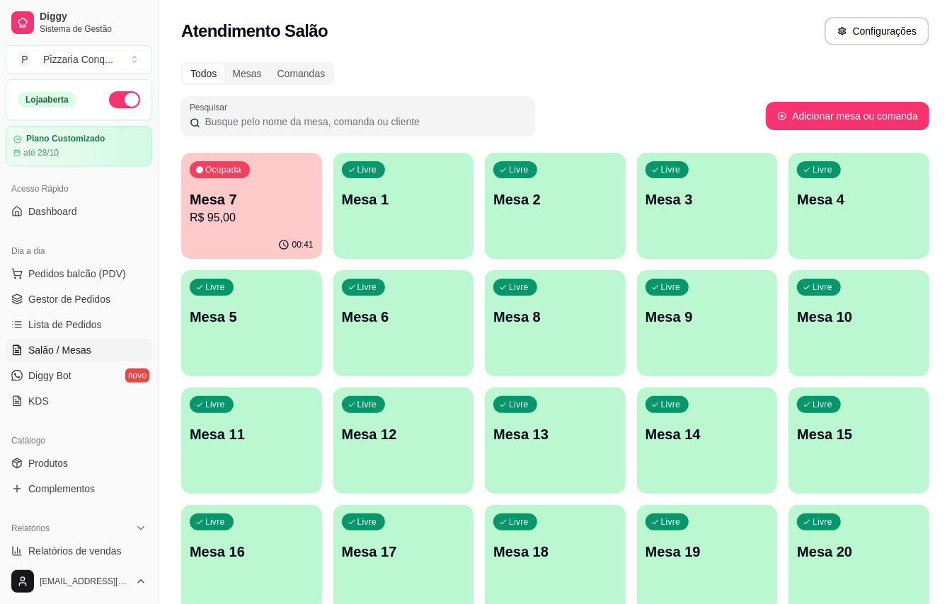
click at [182, 180] on div "Ocupada Mesa 7 R$ 95,00 00:41 Livre Mesa 1 Livre Mesa 2 Livre Mesa 3 Livre Mesa…" at bounding box center [555, 499] width 748 height 693
click at [287, 222] on p "R$ 95,00" at bounding box center [252, 217] width 124 height 17
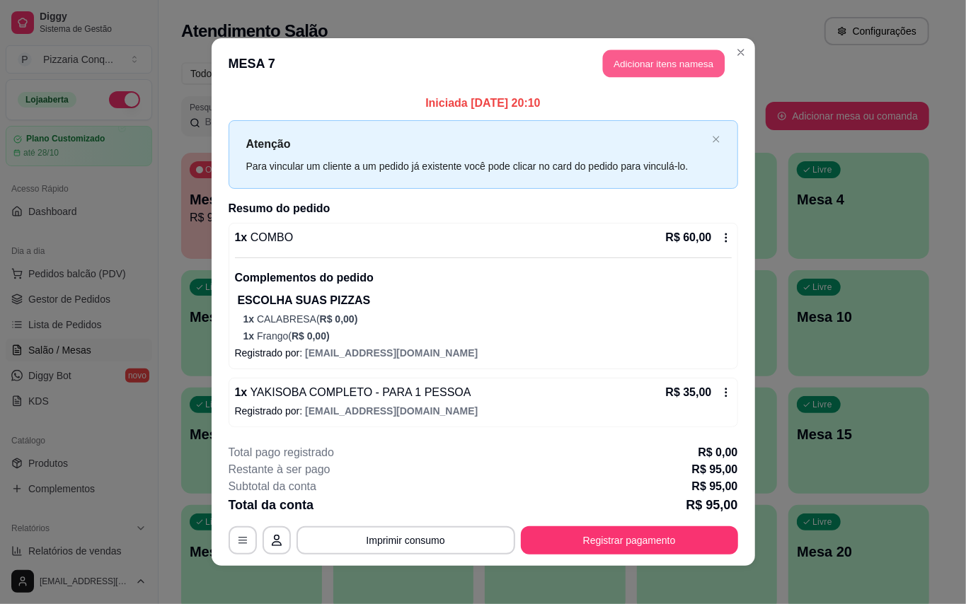
click at [668, 57] on button "Adicionar itens na mesa" at bounding box center [664, 64] width 122 height 28
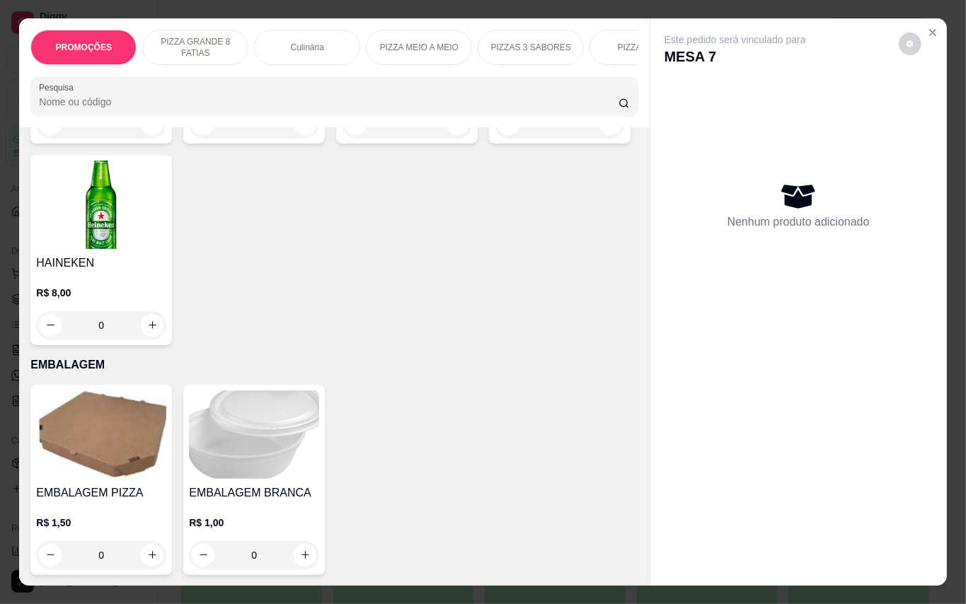
click at [89, 417] on img at bounding box center [101, 435] width 130 height 88
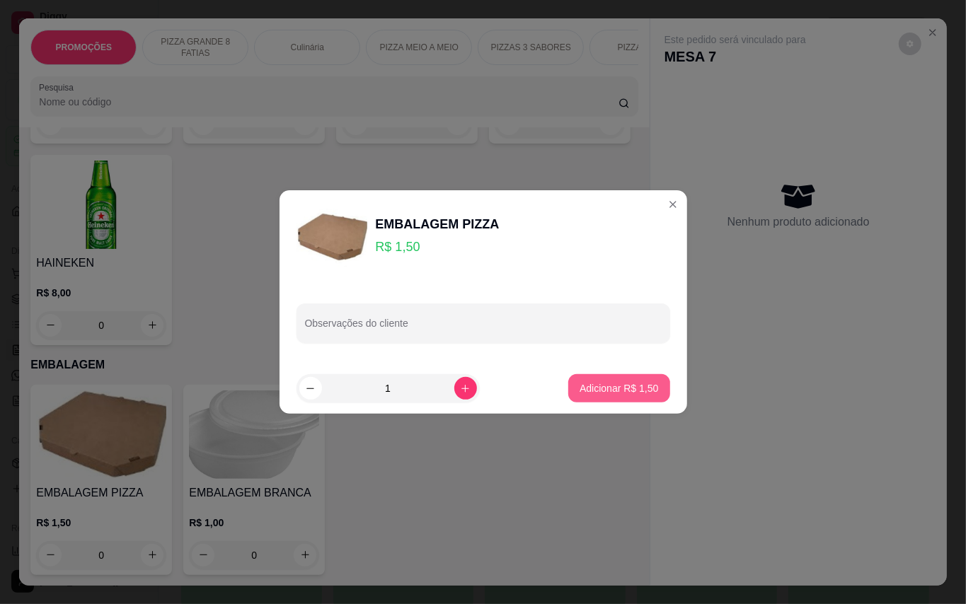
click at [568, 398] on button "Adicionar R$ 1,50" at bounding box center [618, 388] width 101 height 28
type input "1"
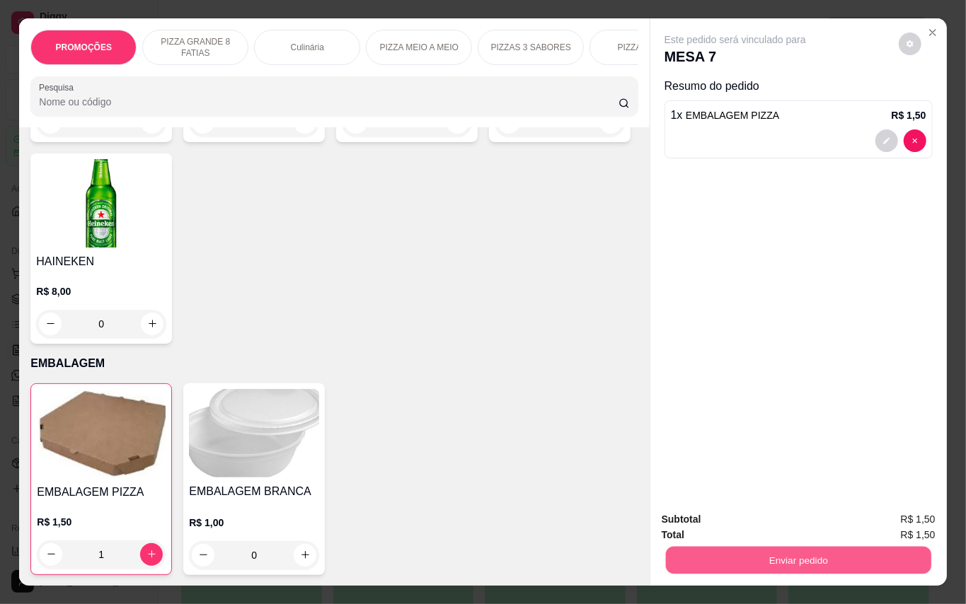
click at [796, 558] on button "Enviar pedido" at bounding box center [797, 561] width 265 height 28
click at [890, 510] on button "Enviar pedido" at bounding box center [897, 519] width 80 height 27
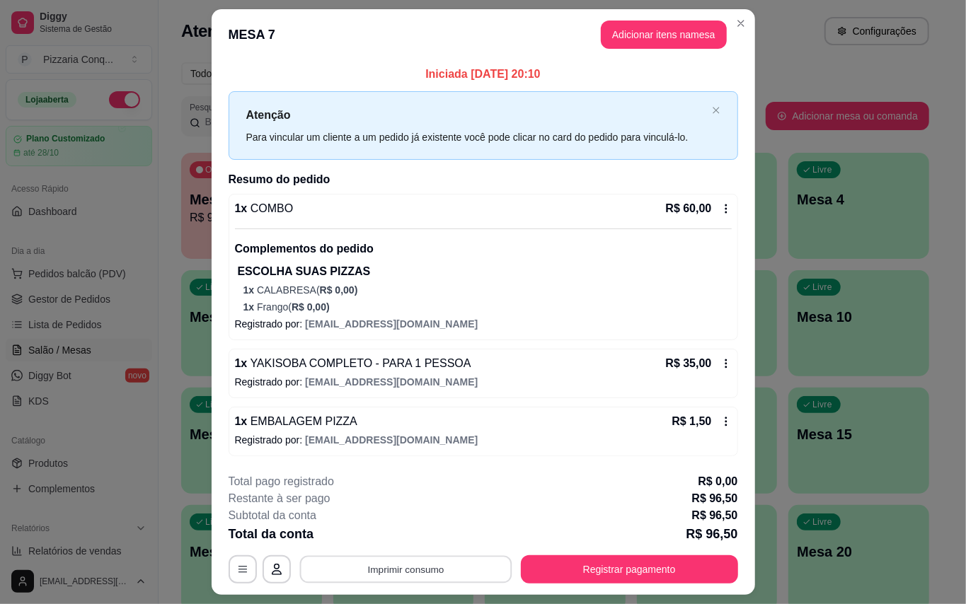
click at [475, 575] on button "Imprimir consumo" at bounding box center [405, 570] width 212 height 28
click at [427, 544] on button "Impressora" at bounding box center [399, 543] width 103 height 23
click at [432, 572] on button "Imprimir consumo" at bounding box center [405, 570] width 212 height 28
click at [427, 550] on button "Impressora" at bounding box center [399, 543] width 103 height 23
click at [587, 582] on button "Registrar pagamento" at bounding box center [629, 569] width 217 height 28
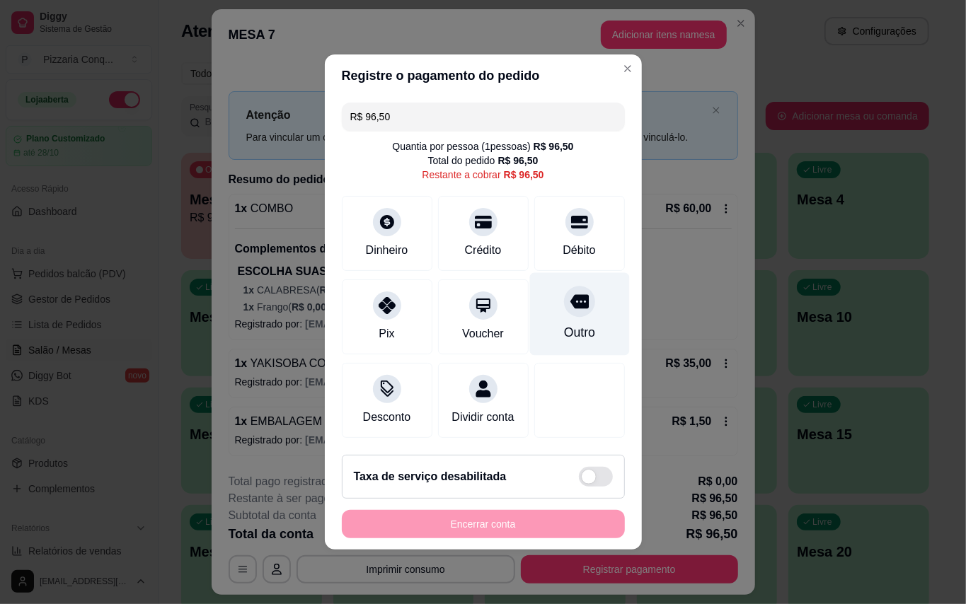
click at [573, 311] on div "Outro" at bounding box center [579, 314] width 100 height 83
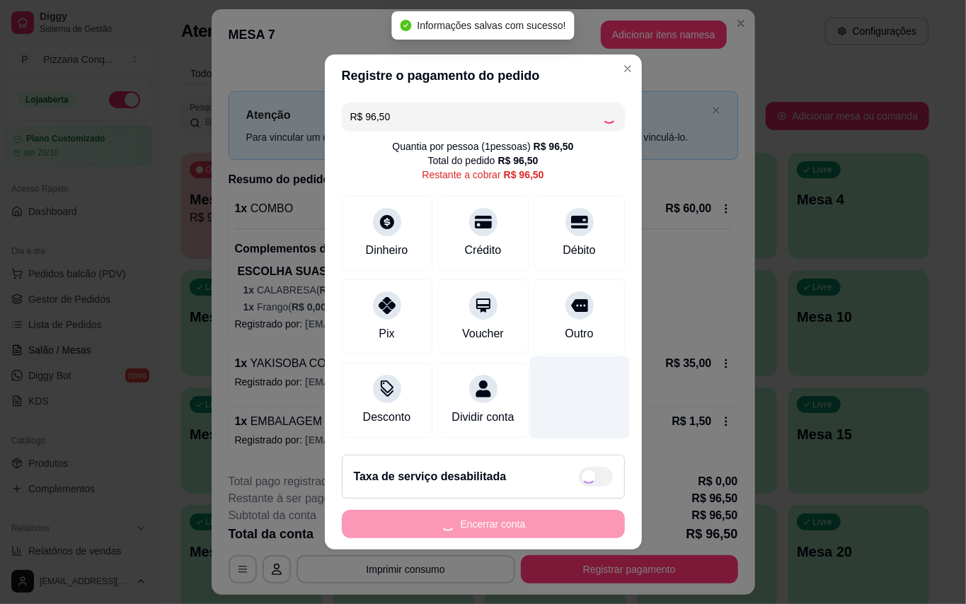
type input "R$ 0,00"
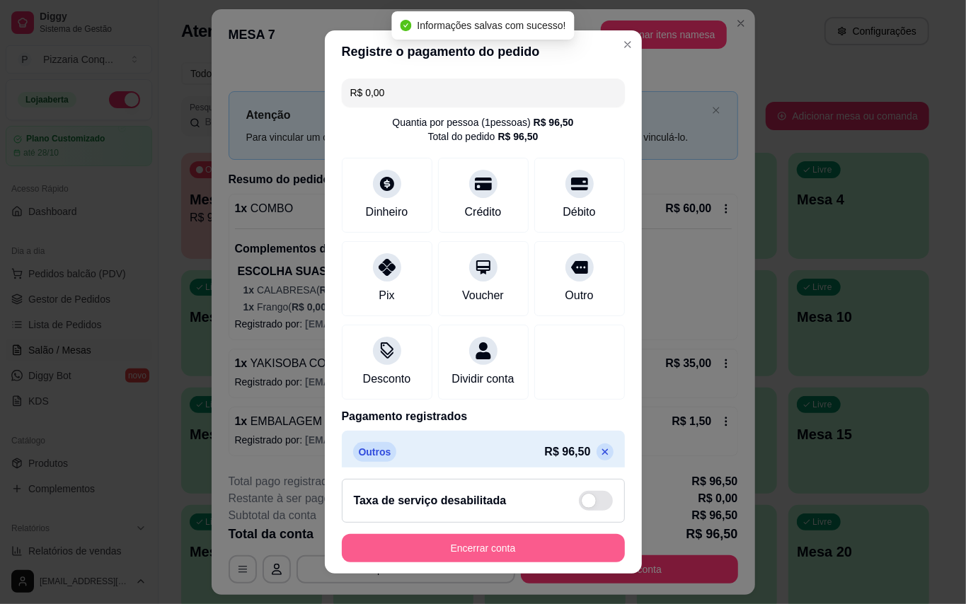
click at [501, 536] on button "Encerrar conta" at bounding box center [483, 548] width 283 height 28
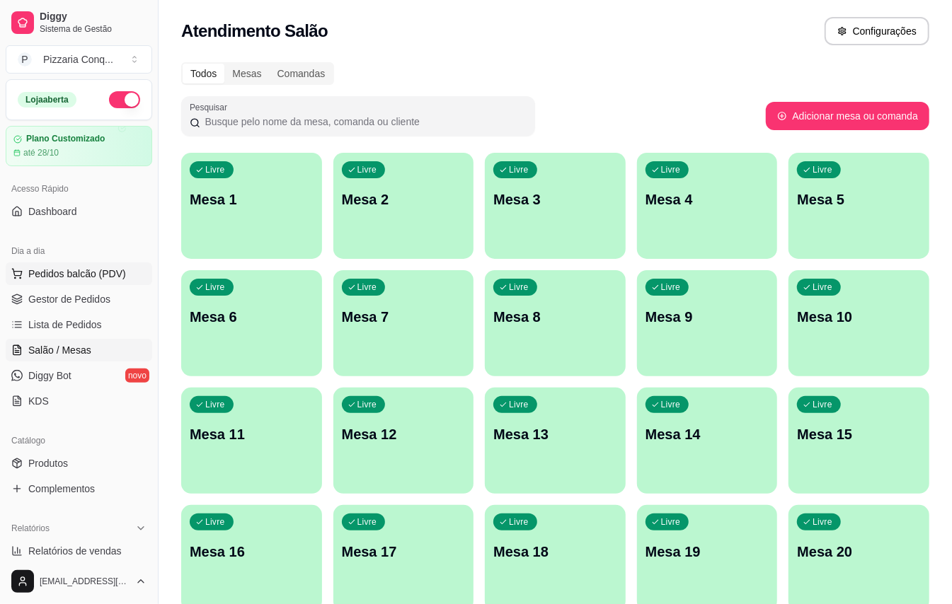
click at [108, 267] on span "Pedidos balcão (PDV)" at bounding box center [77, 274] width 98 height 14
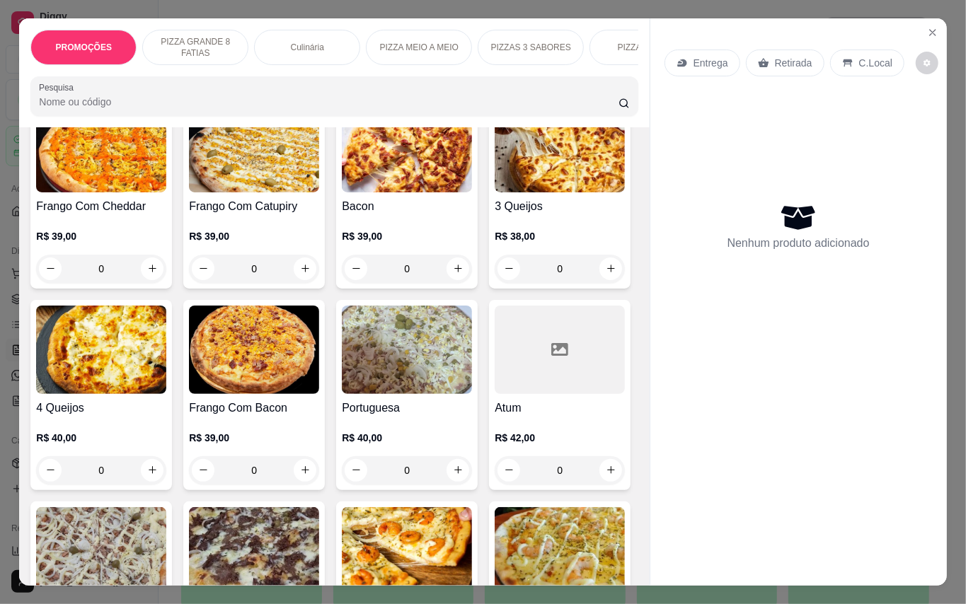
scroll to position [660, 0]
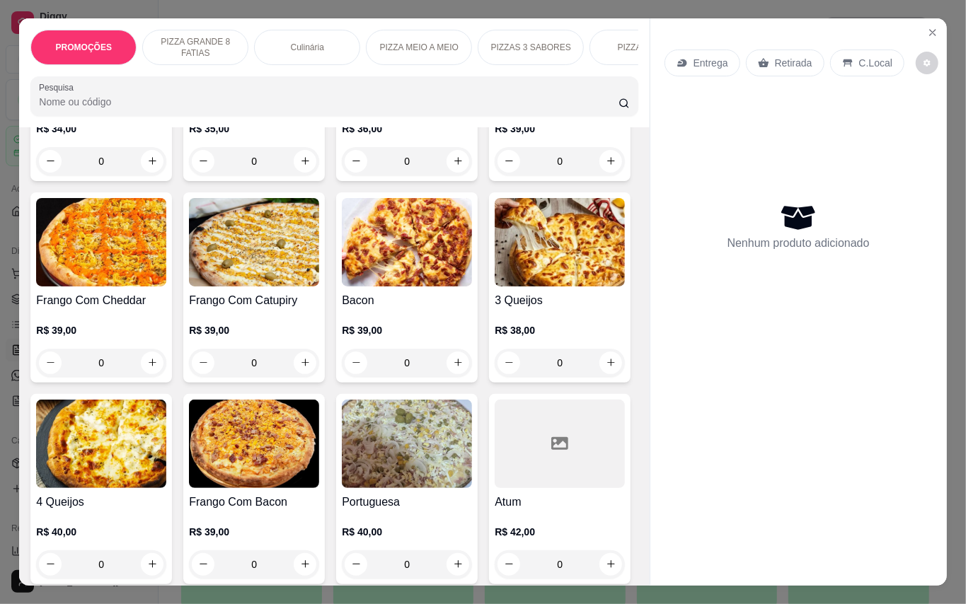
click at [166, 261] on img at bounding box center [101, 242] width 130 height 88
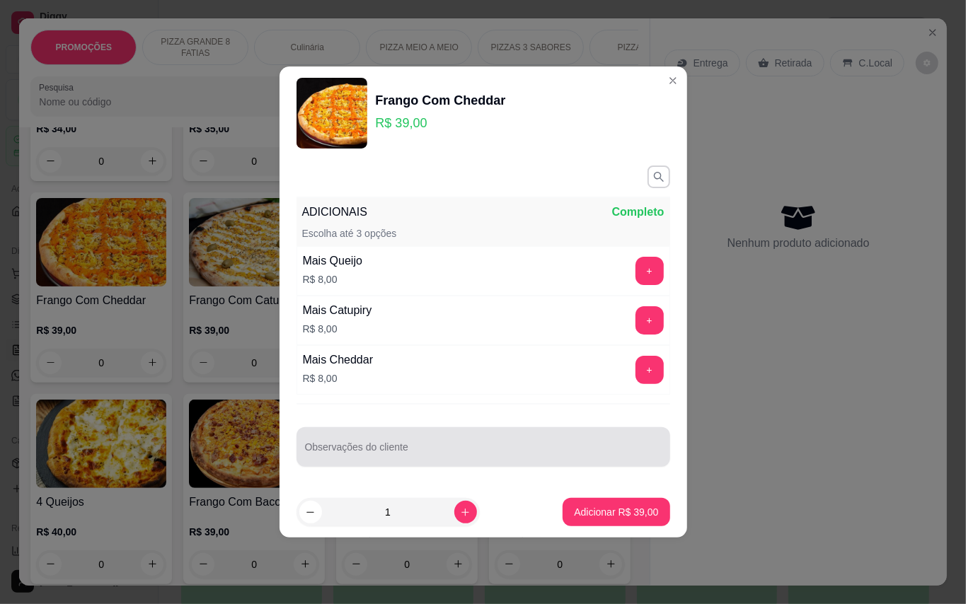
click at [427, 454] on input "Observações do cliente" at bounding box center [483, 453] width 357 height 14
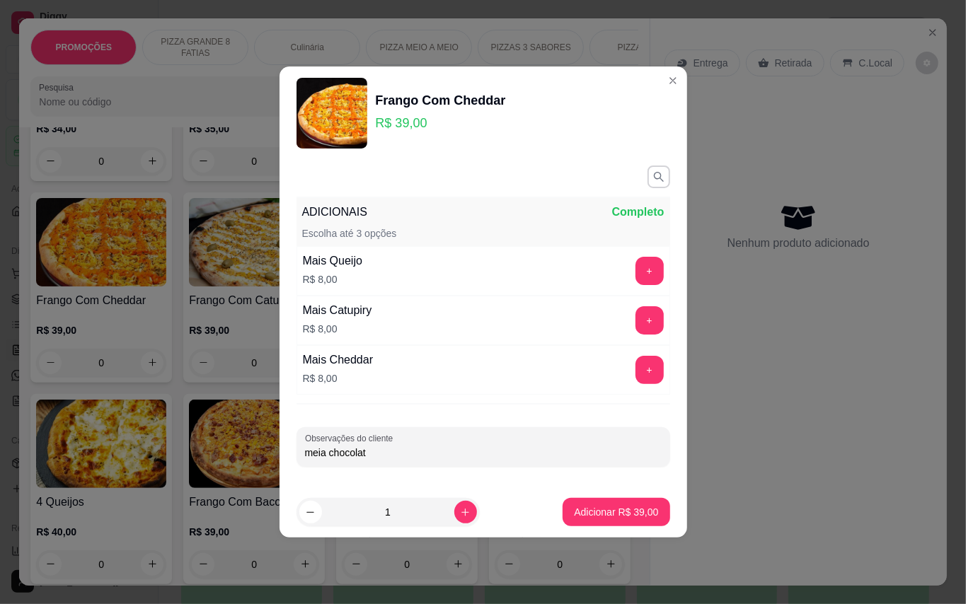
type input "meia chocolate"
click at [623, 518] on p "Adicionar R$ 39,00" at bounding box center [616, 512] width 84 height 14
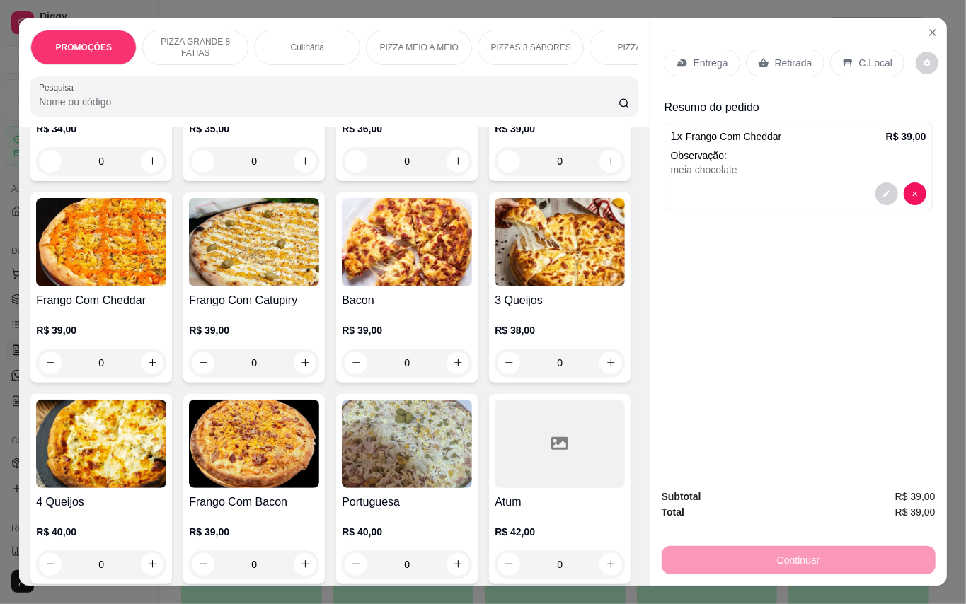
click at [797, 56] on p "Retirada" at bounding box center [793, 63] width 37 height 14
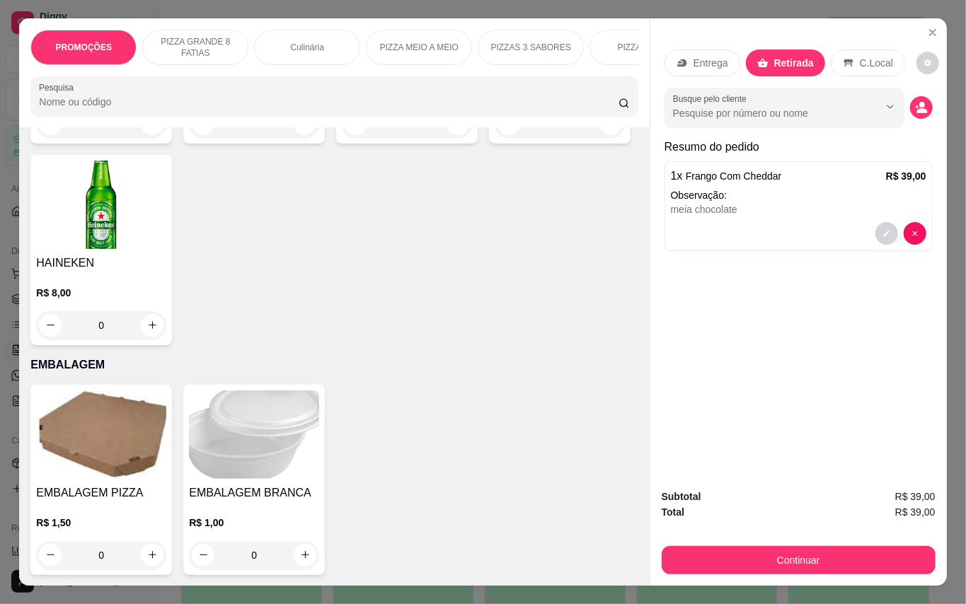
scroll to position [4036, 0]
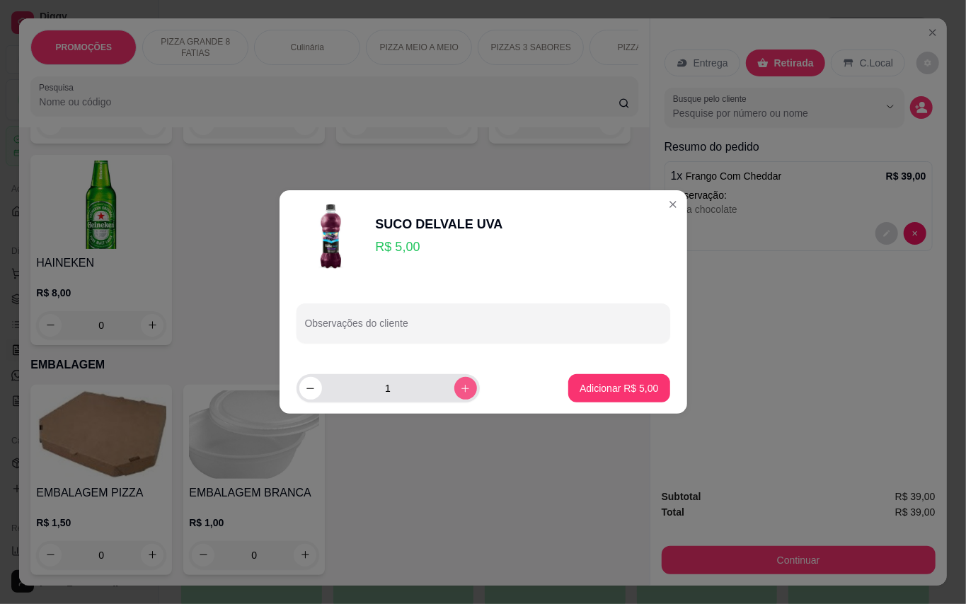
click at [463, 394] on button "increase-product-quantity" at bounding box center [465, 388] width 23 height 23
type input "2"
click at [606, 391] on p "Adicionar R$ 10,00" at bounding box center [616, 388] width 84 height 14
type input "2"
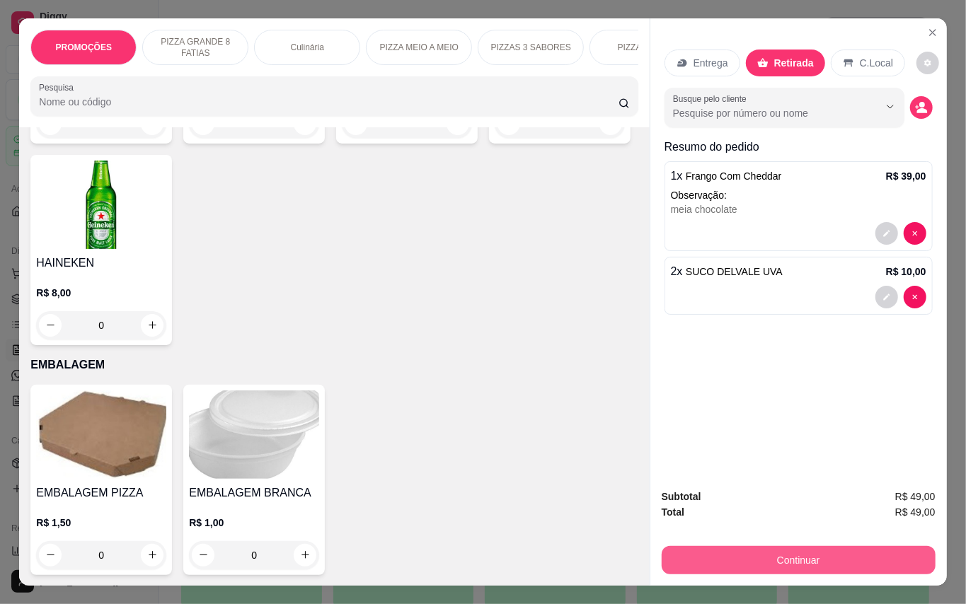
click at [853, 563] on button "Continuar" at bounding box center [799, 560] width 274 height 28
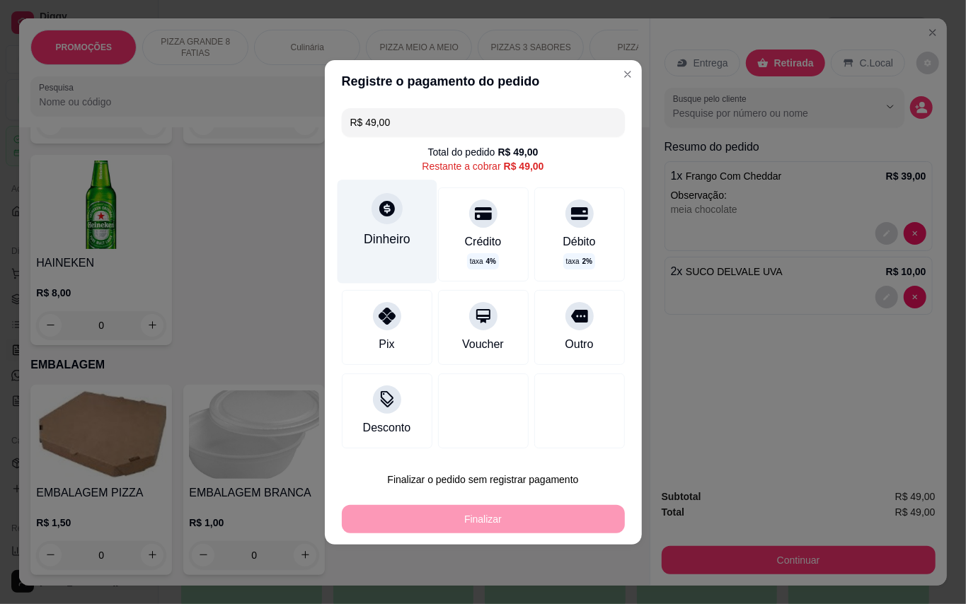
click at [364, 233] on div "Dinheiro" at bounding box center [387, 239] width 47 height 18
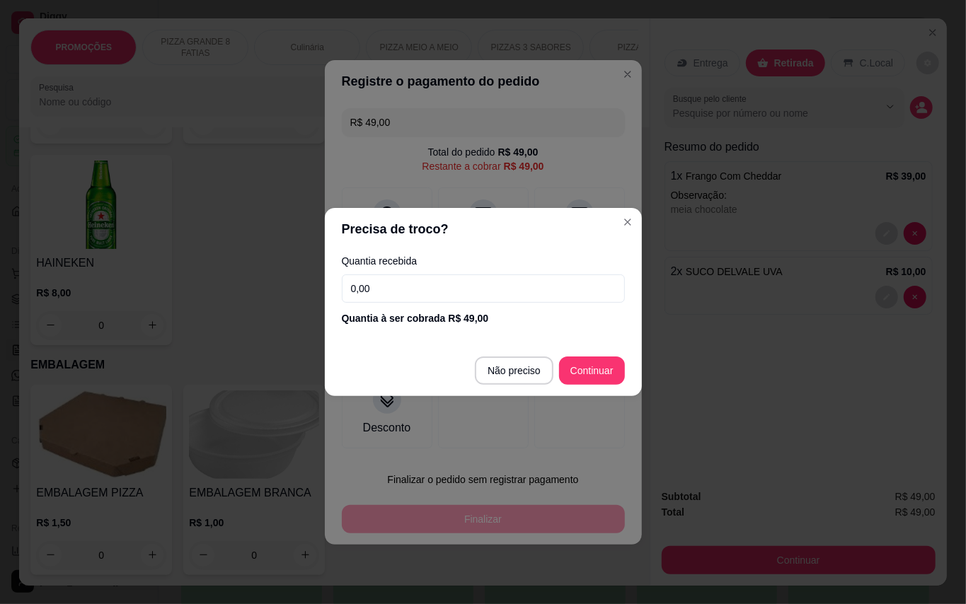
click at [501, 284] on input "0,00" at bounding box center [483, 289] width 283 height 28
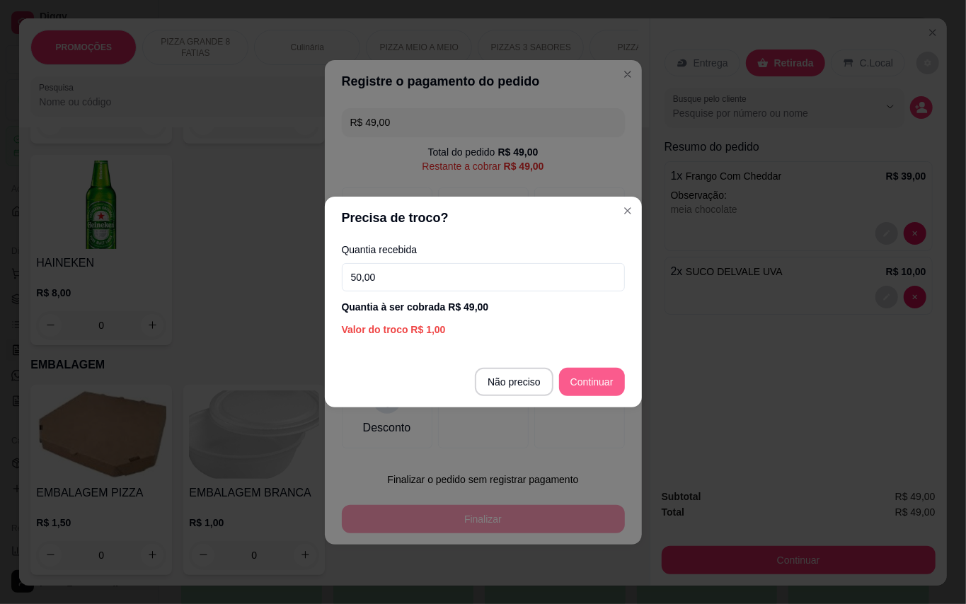
type input "50,00"
click at [581, 368] on button "Continuar" at bounding box center [592, 382] width 66 height 28
type input "R$ 0,00"
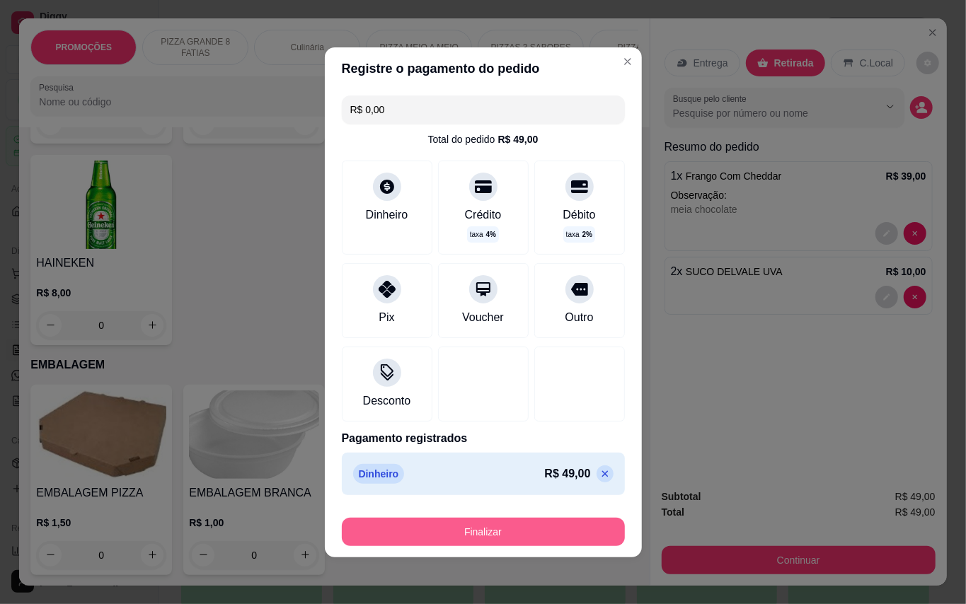
click at [553, 524] on button "Finalizar" at bounding box center [483, 532] width 283 height 28
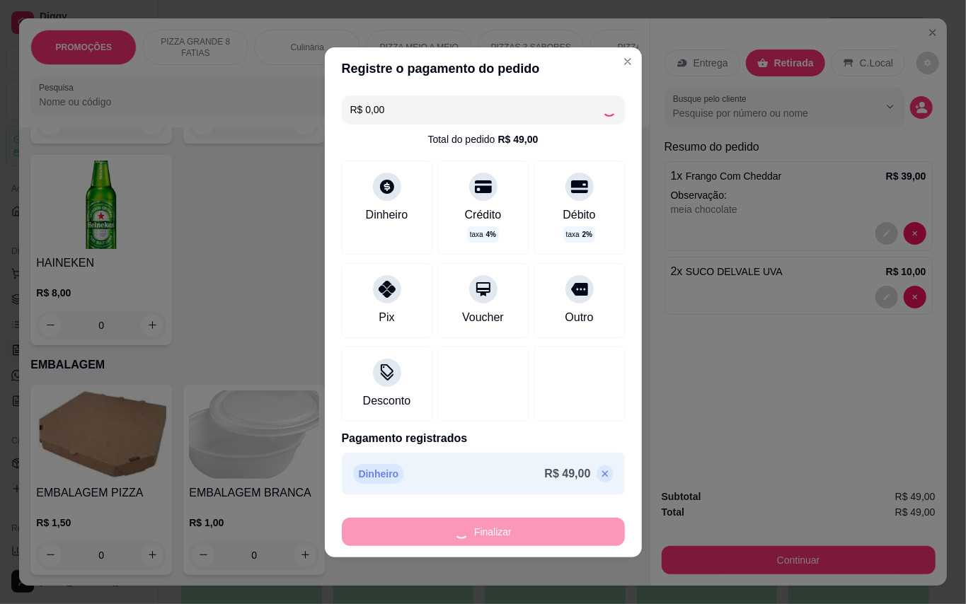
type input "0"
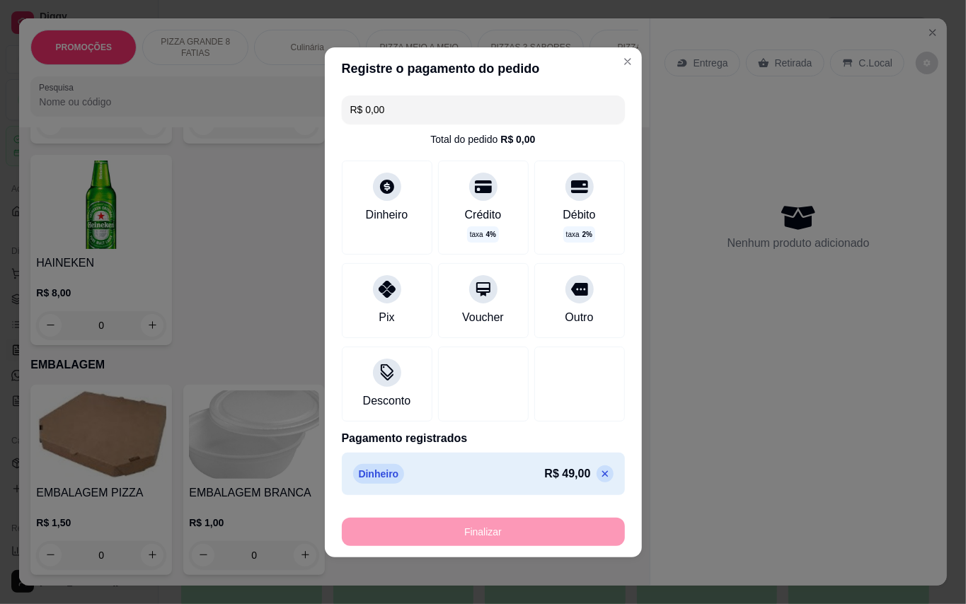
type input "-R$ 49,00"
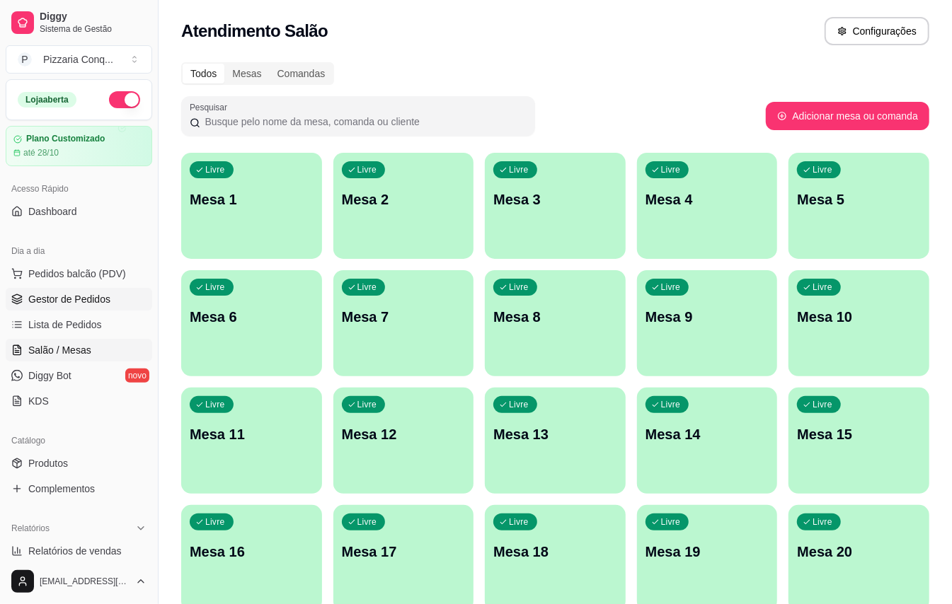
click at [40, 300] on span "Gestor de Pedidos" at bounding box center [69, 299] width 82 height 14
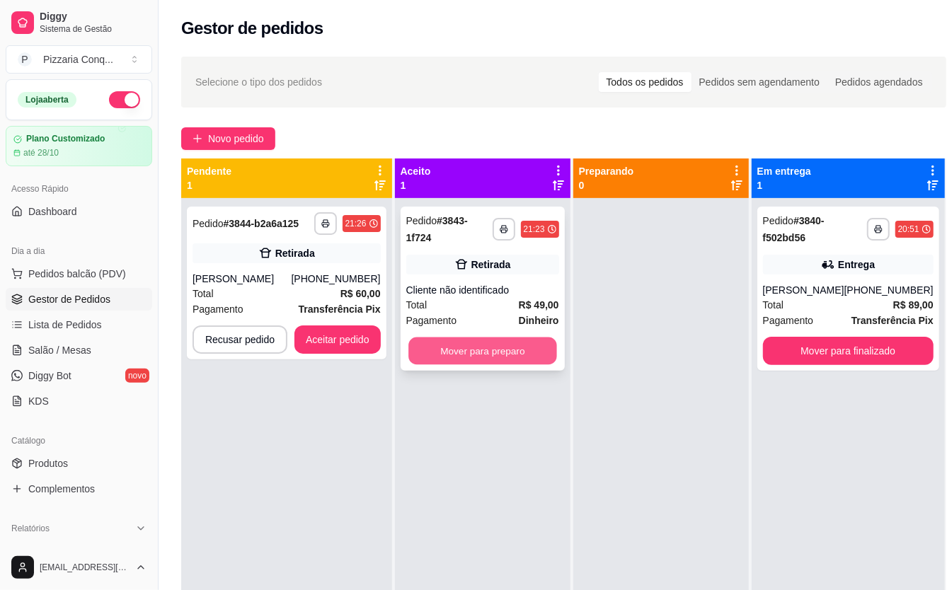
click at [499, 357] on button "Mover para preparo" at bounding box center [482, 351] width 149 height 28
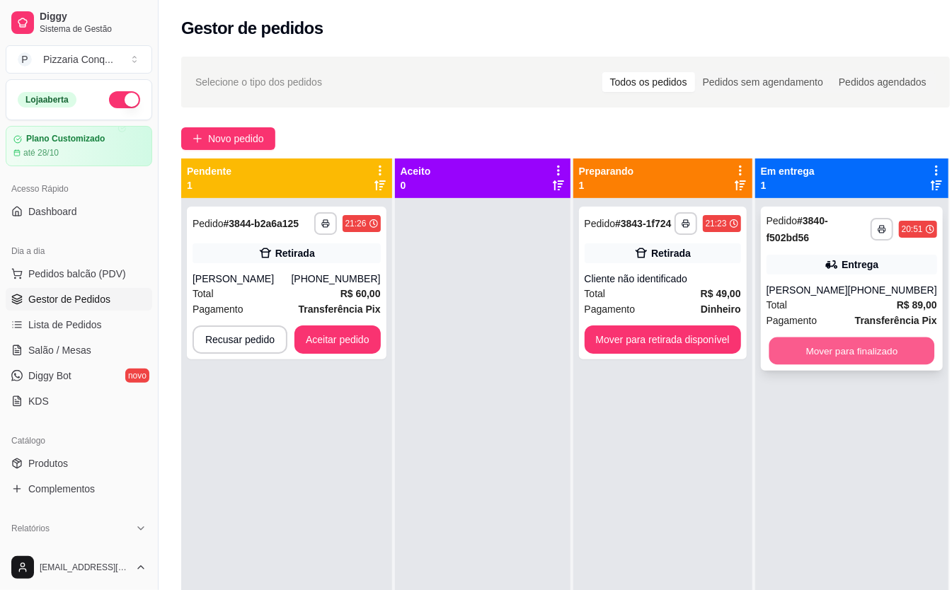
click at [875, 354] on button "Mover para finalizado" at bounding box center [851, 351] width 166 height 28
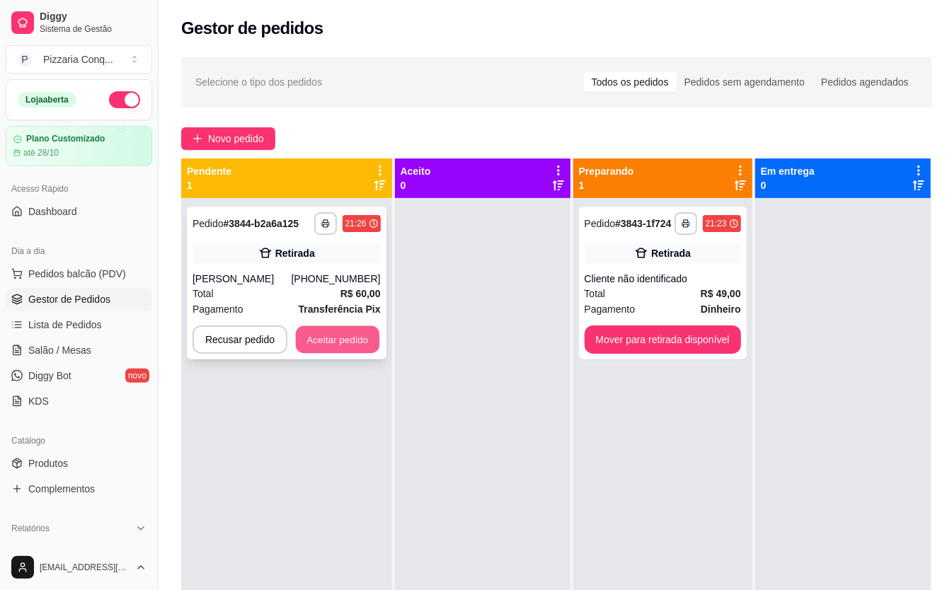
click at [369, 333] on button "Aceitar pedido" at bounding box center [337, 340] width 83 height 28
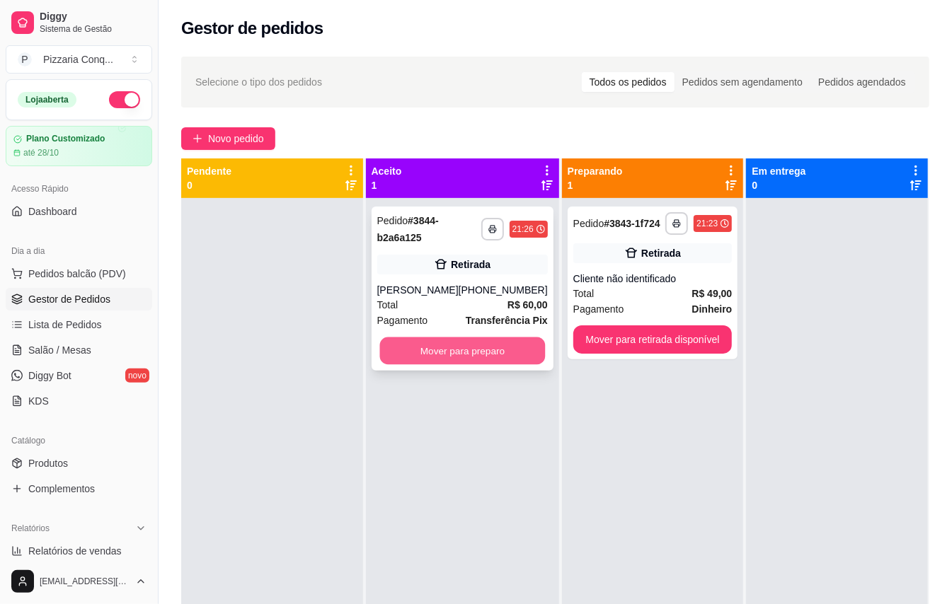
click at [508, 345] on button "Mover para preparo" at bounding box center [462, 351] width 166 height 28
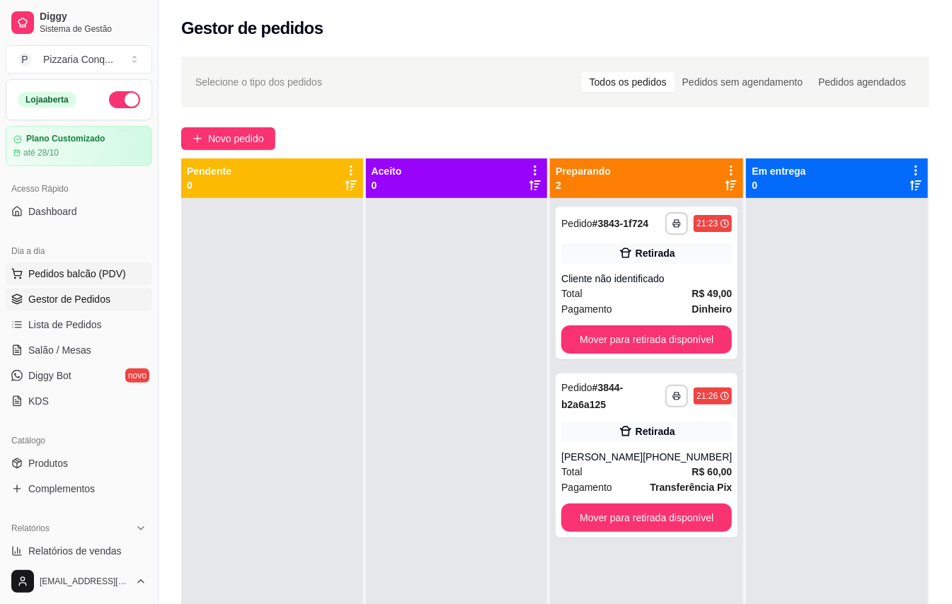
click at [97, 273] on span "Pedidos balcão (PDV)" at bounding box center [77, 274] width 98 height 14
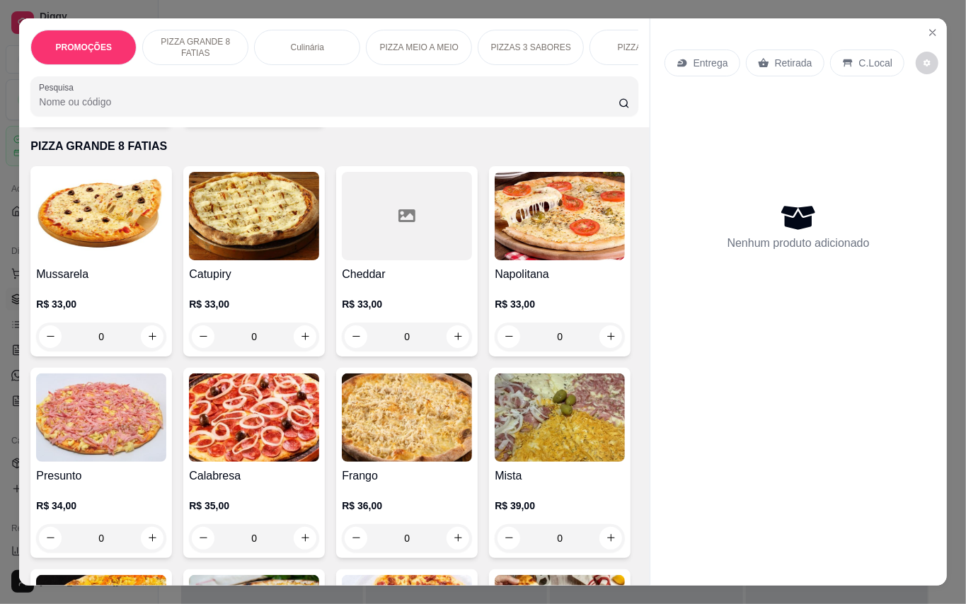
scroll to position [471, 0]
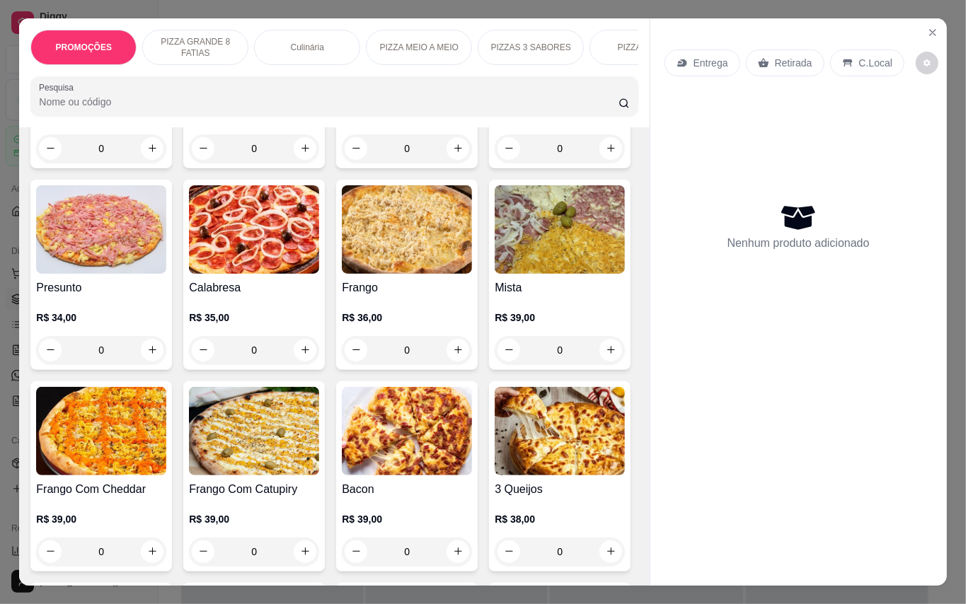
click at [495, 274] on img at bounding box center [560, 229] width 130 height 88
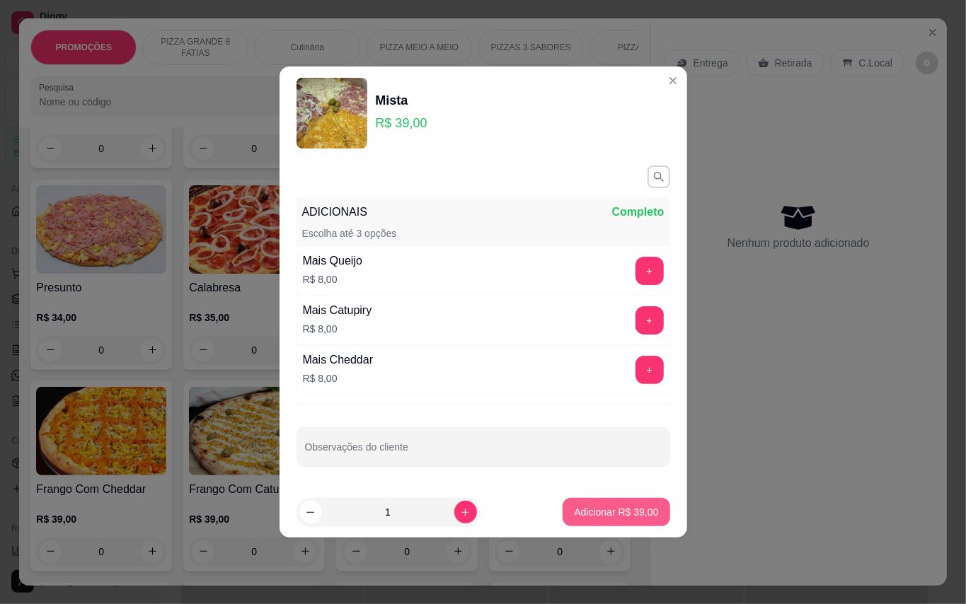
click at [638, 512] on p "Adicionar R$ 39,00" at bounding box center [616, 512] width 84 height 14
type input "1"
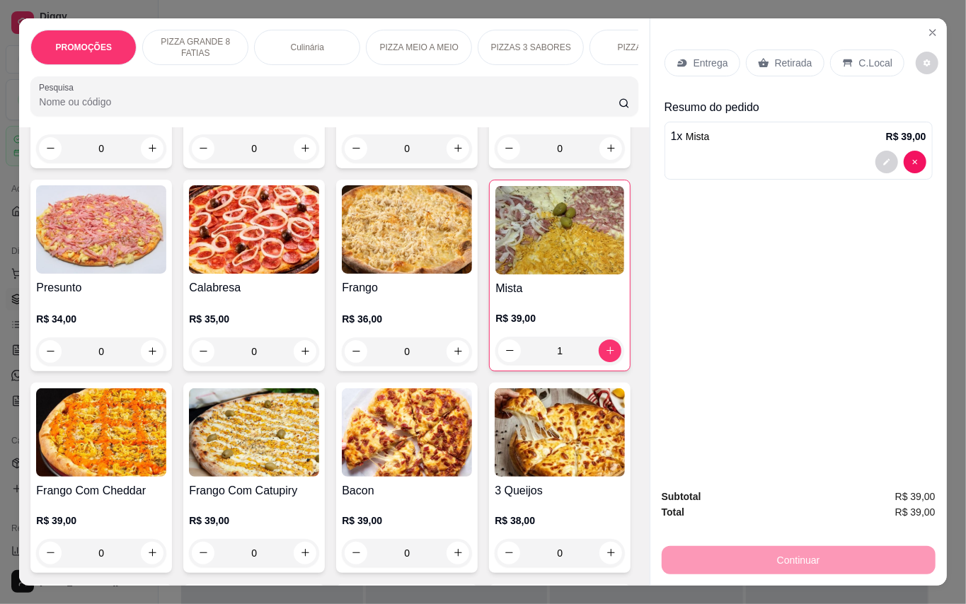
click at [319, 274] on img at bounding box center [254, 229] width 130 height 88
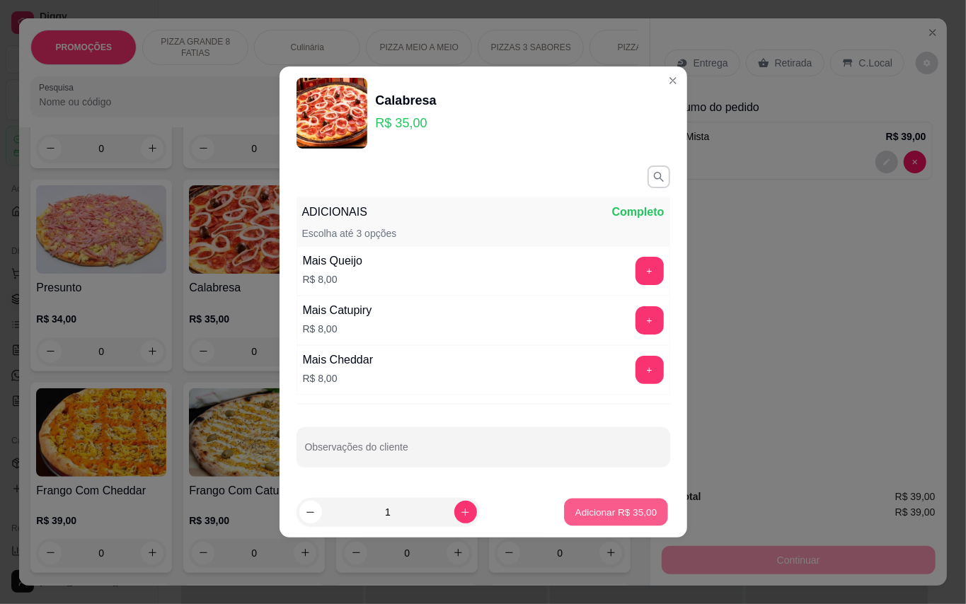
click at [606, 517] on p "Adicionar R$ 35,00" at bounding box center [616, 511] width 82 height 13
type input "1"
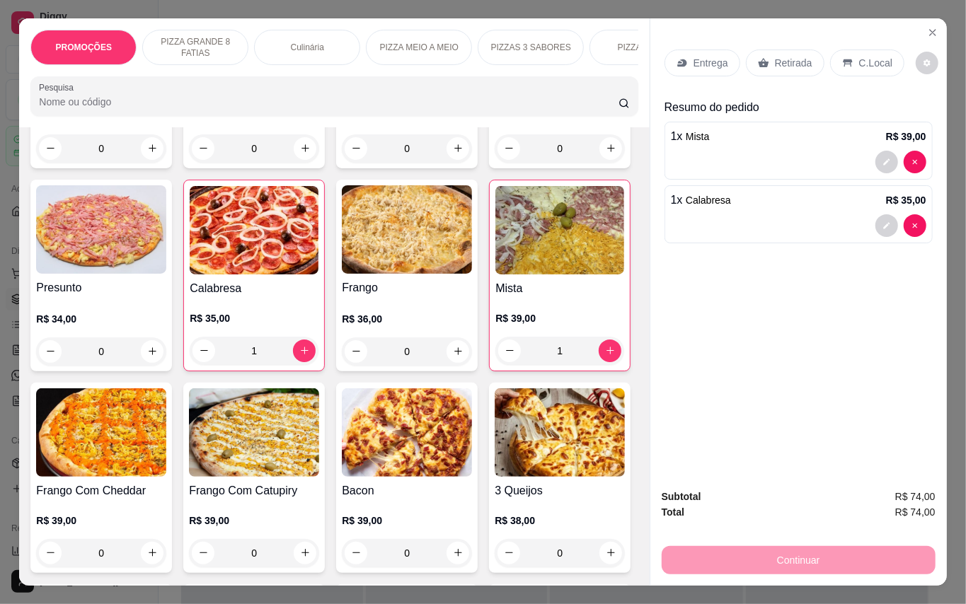
click at [749, 553] on div "Continuar" at bounding box center [799, 559] width 274 height 32
click at [815, 50] on div "Retirada" at bounding box center [785, 63] width 79 height 27
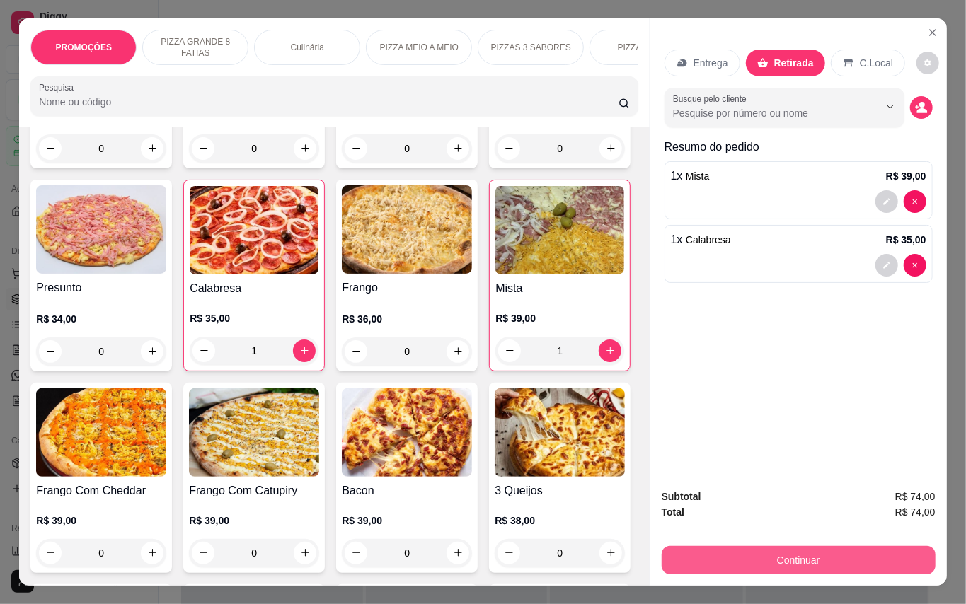
click at [878, 546] on button "Continuar" at bounding box center [799, 560] width 274 height 28
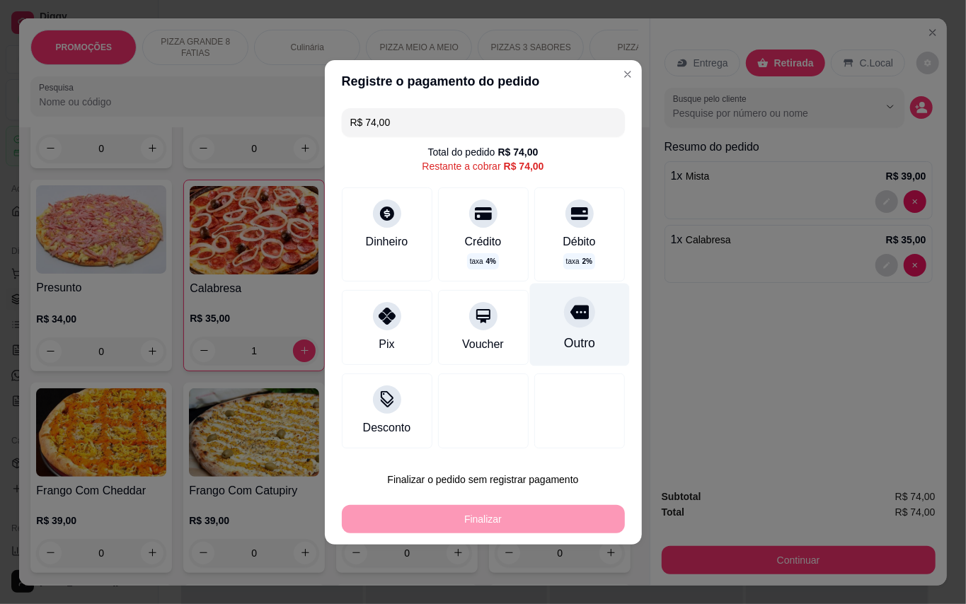
click at [541, 331] on div "Outro" at bounding box center [579, 324] width 100 height 83
type input "R$ 0,00"
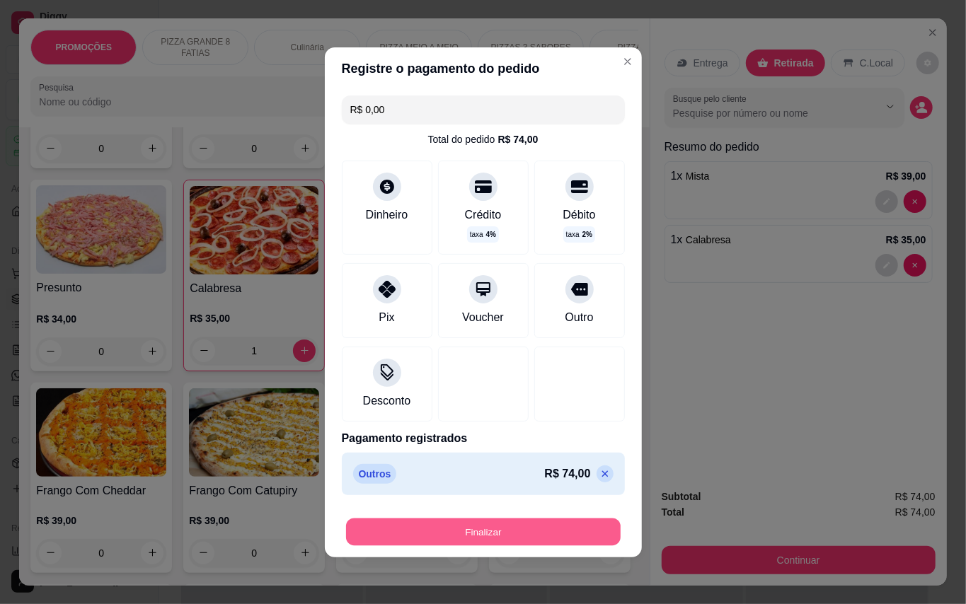
click at [536, 545] on button "Finalizar" at bounding box center [483, 532] width 275 height 28
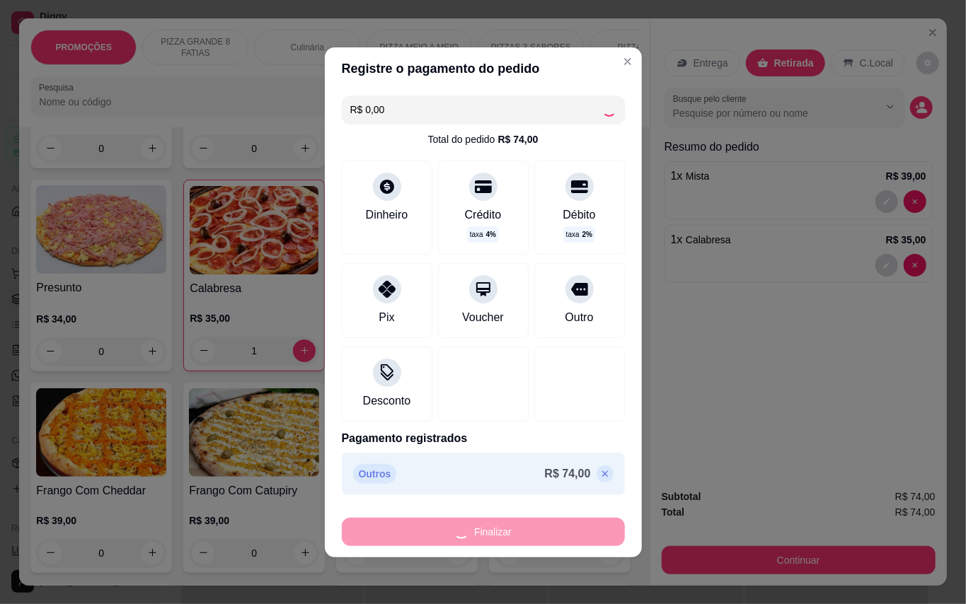
type input "0"
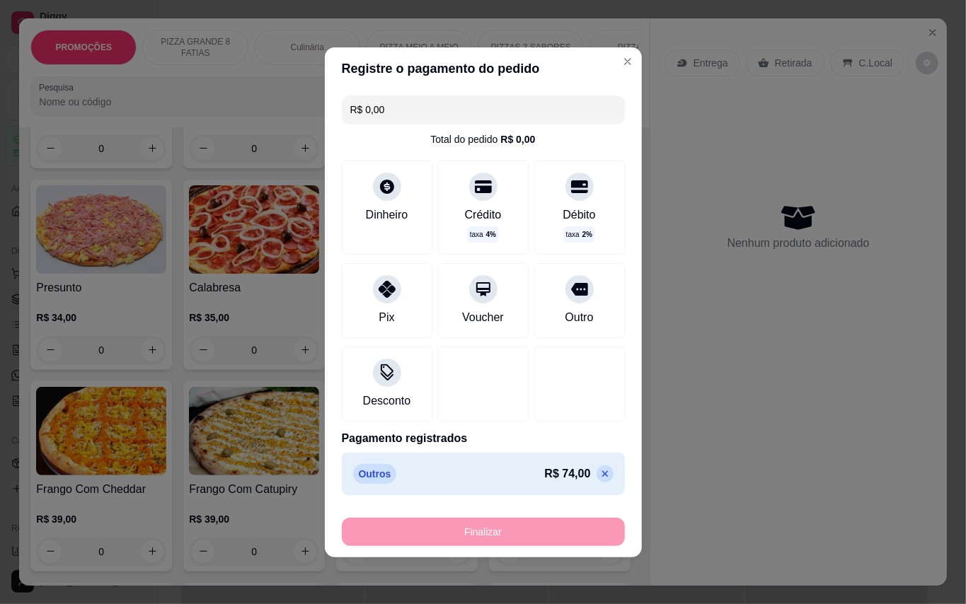
type input "-R$ 74,00"
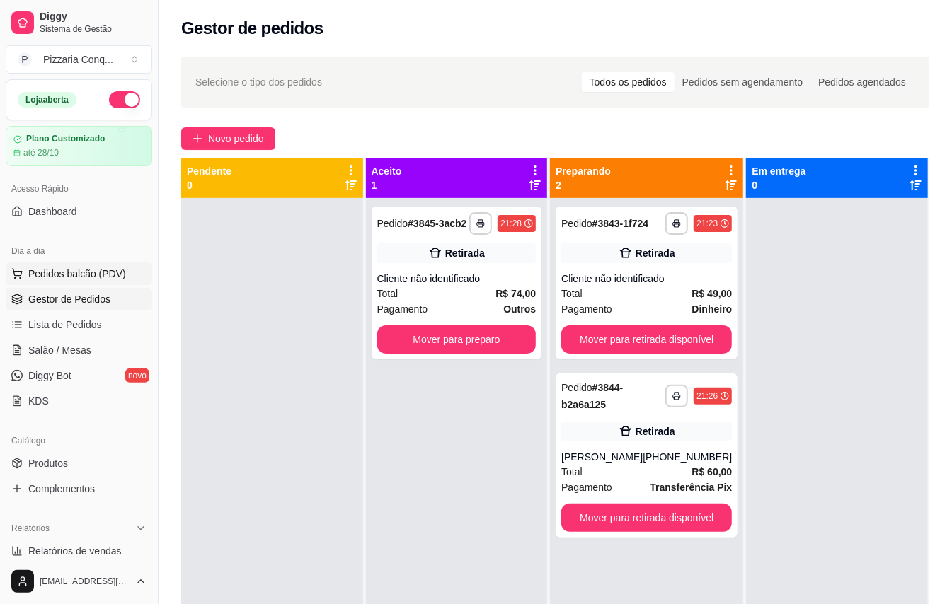
click at [54, 270] on span "Pedidos balcão (PDV)" at bounding box center [77, 274] width 98 height 14
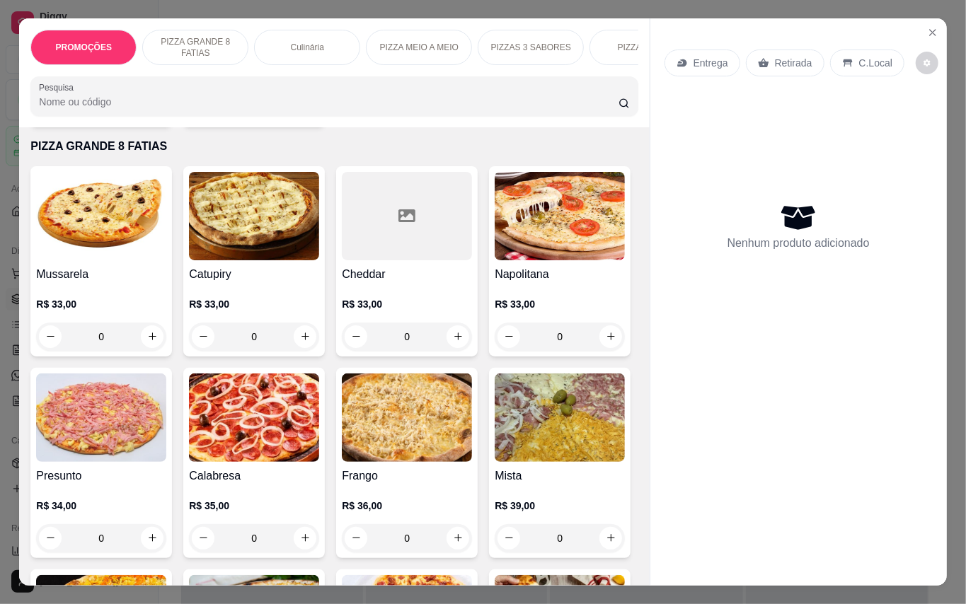
scroll to position [471, 0]
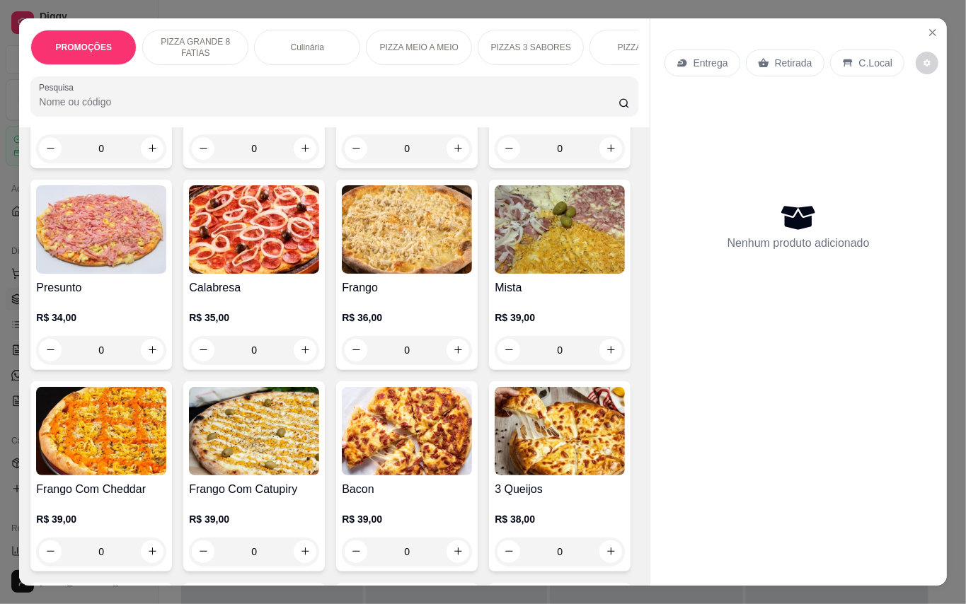
click at [342, 274] on img at bounding box center [407, 229] width 130 height 88
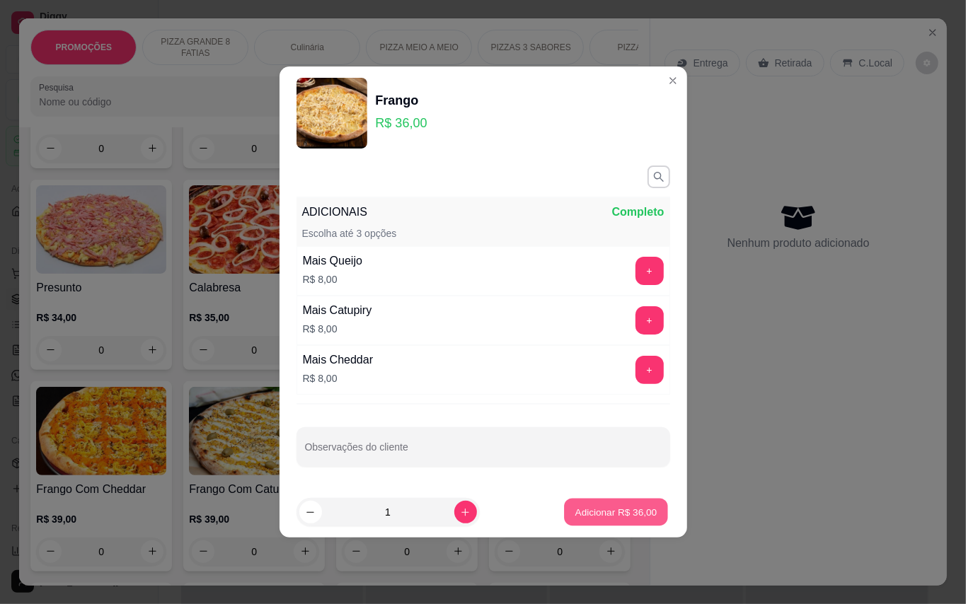
click at [581, 507] on p "Adicionar R$ 36,00" at bounding box center [616, 511] width 82 height 13
type input "1"
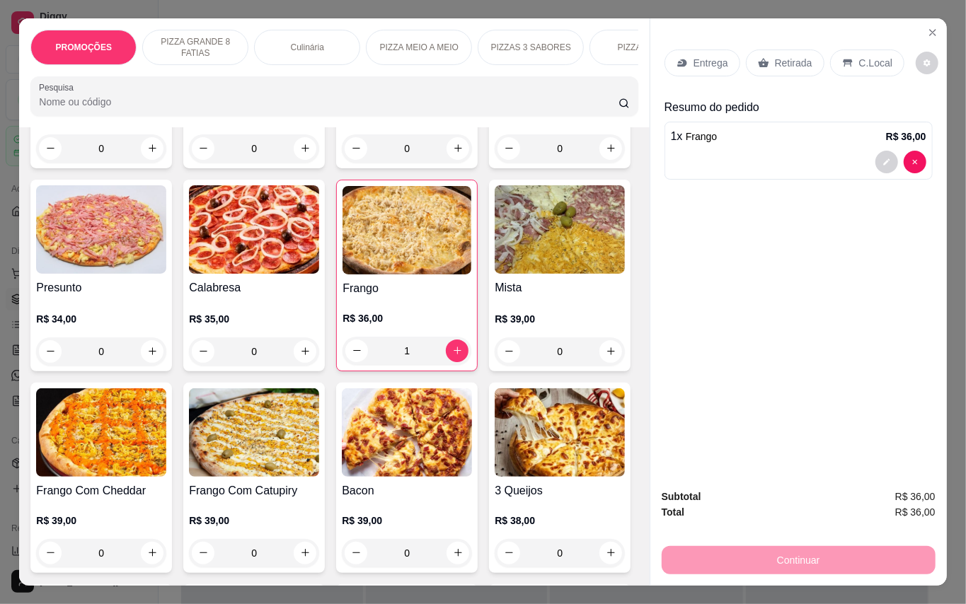
click at [799, 58] on p "Retirada" at bounding box center [793, 63] width 37 height 14
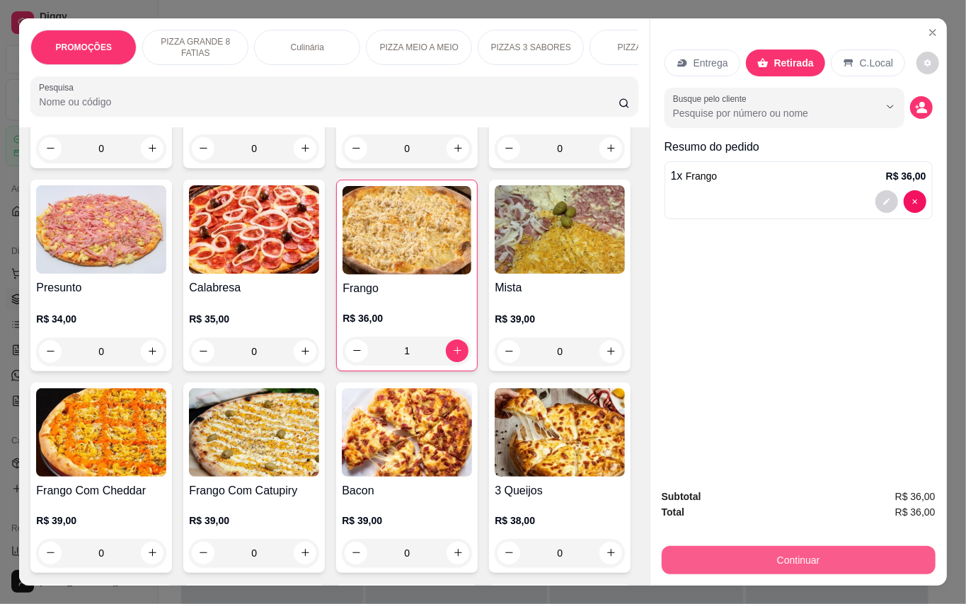
click at [853, 563] on button "Continuar" at bounding box center [799, 560] width 274 height 28
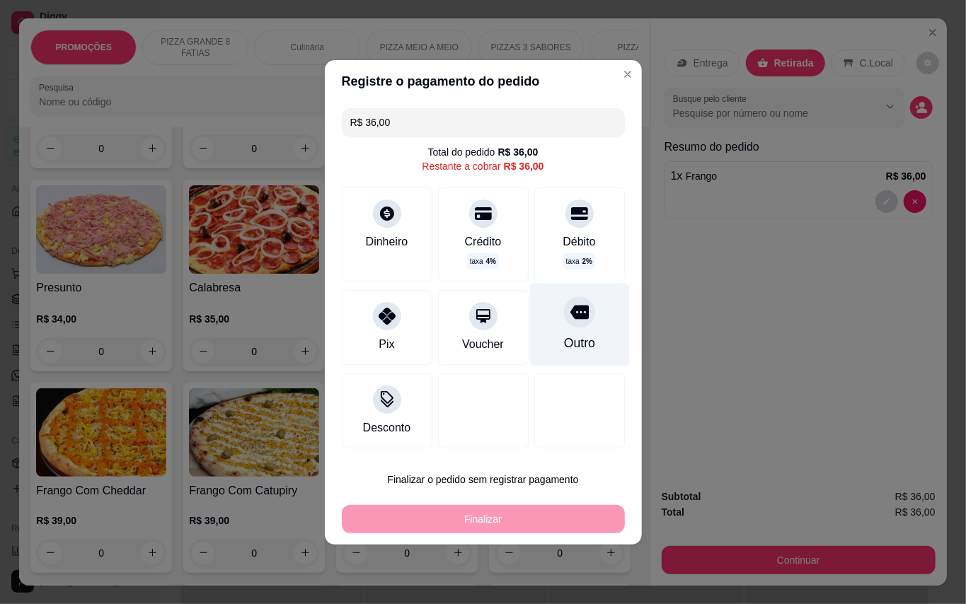
click at [577, 325] on div "Outro" at bounding box center [579, 324] width 100 height 83
type input "R$ 0,00"
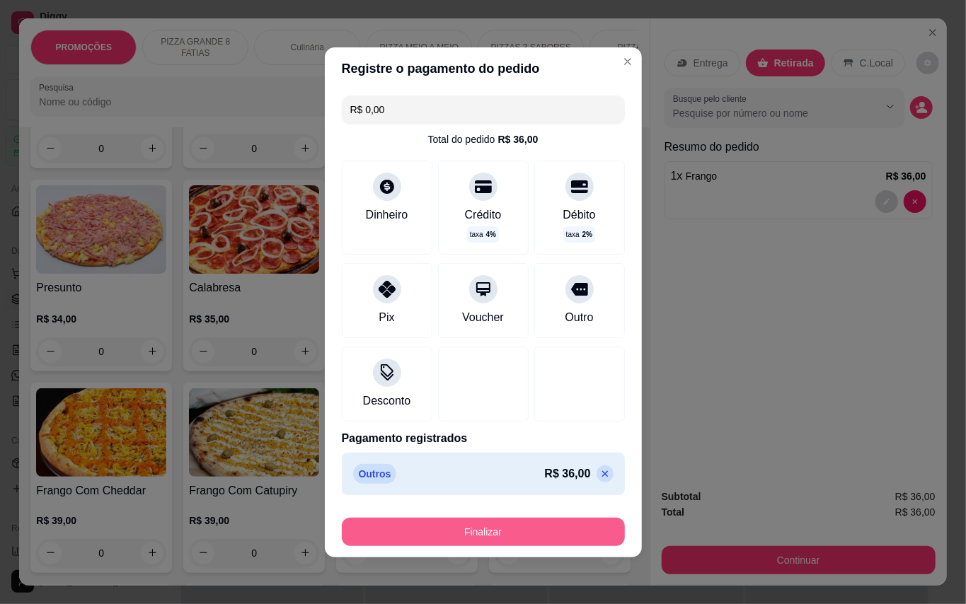
click at [567, 533] on button "Finalizar" at bounding box center [483, 532] width 283 height 28
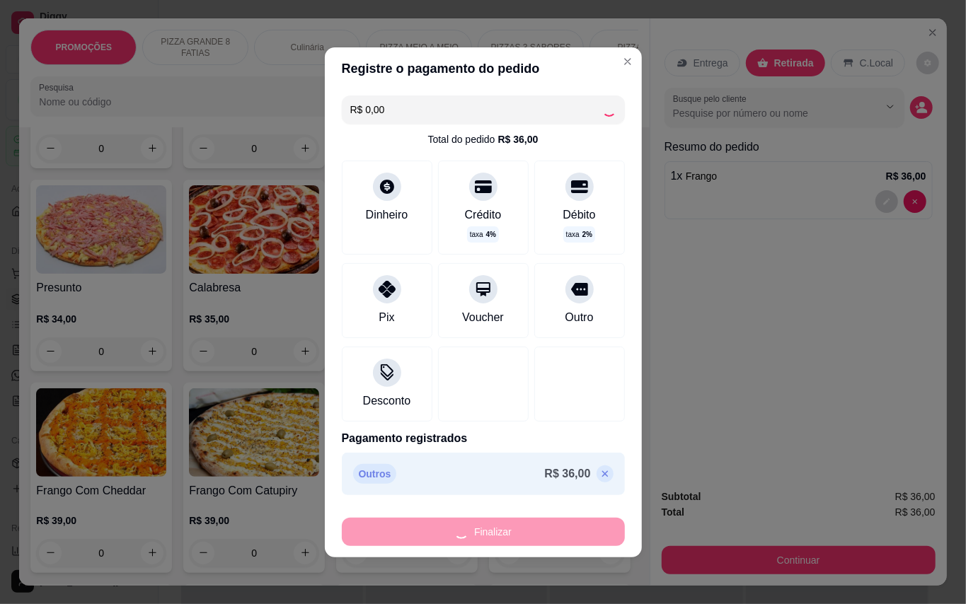
type input "0"
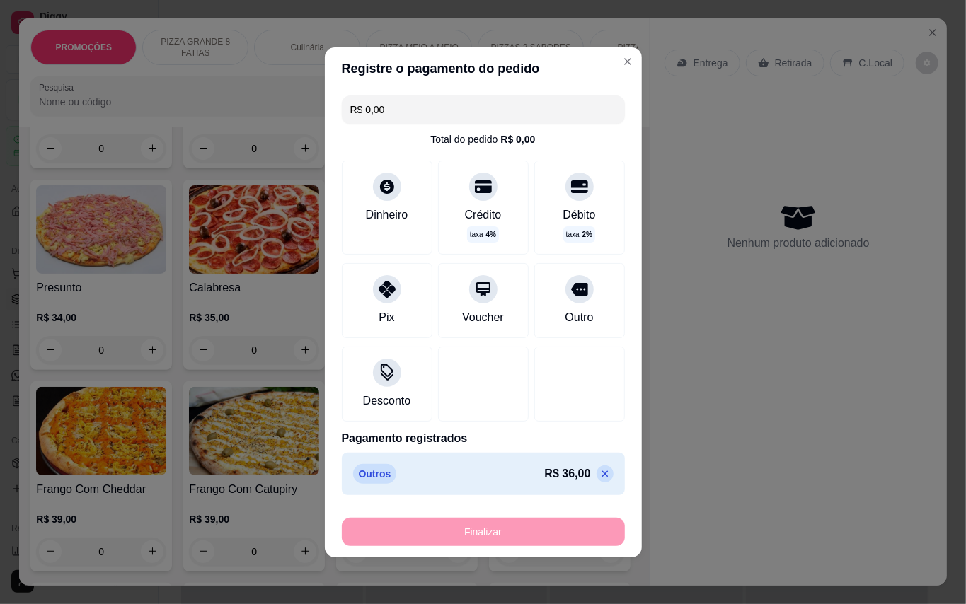
type input "-R$ 36,00"
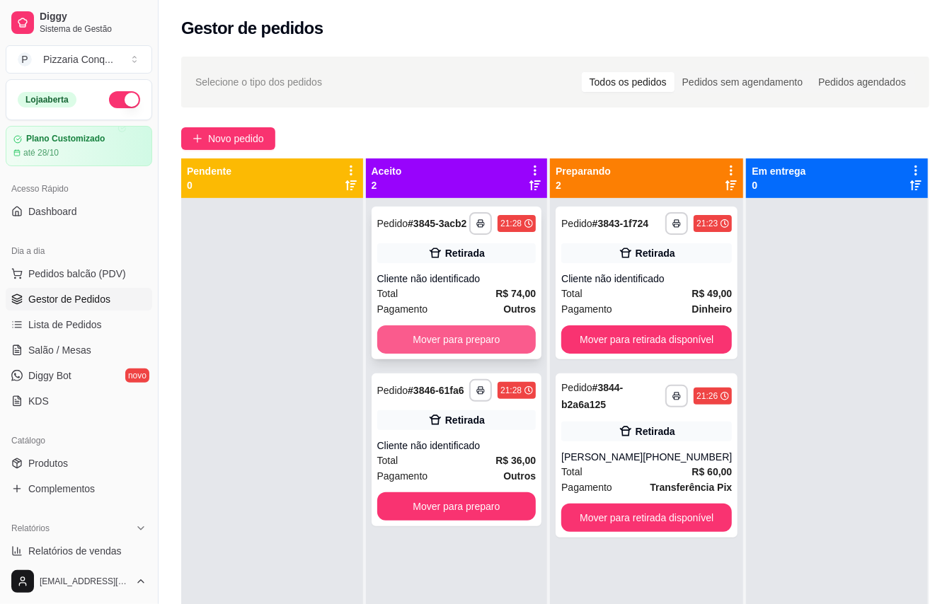
click at [492, 354] on button "Mover para preparo" at bounding box center [456, 339] width 159 height 28
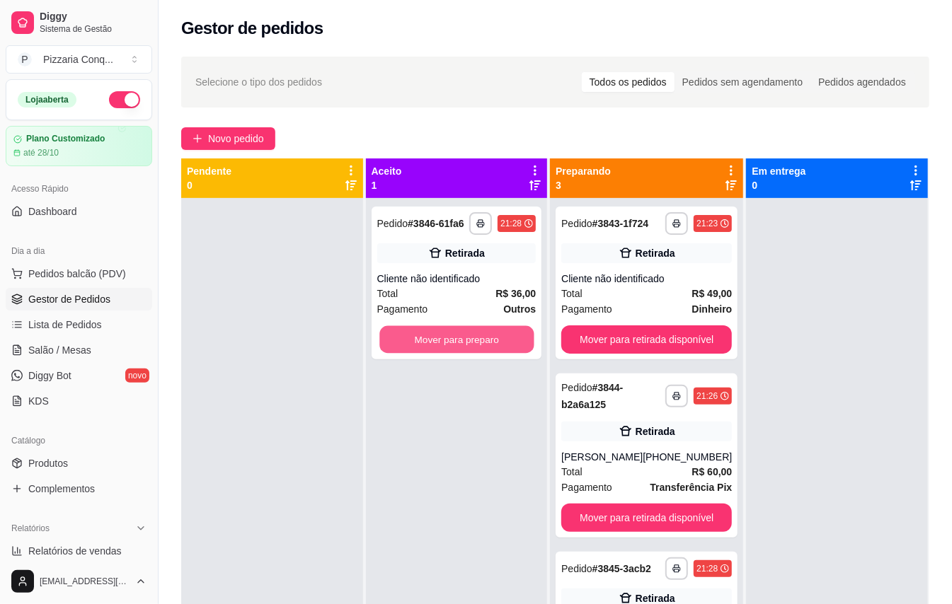
click at [492, 354] on button "Mover para preparo" at bounding box center [456, 340] width 154 height 28
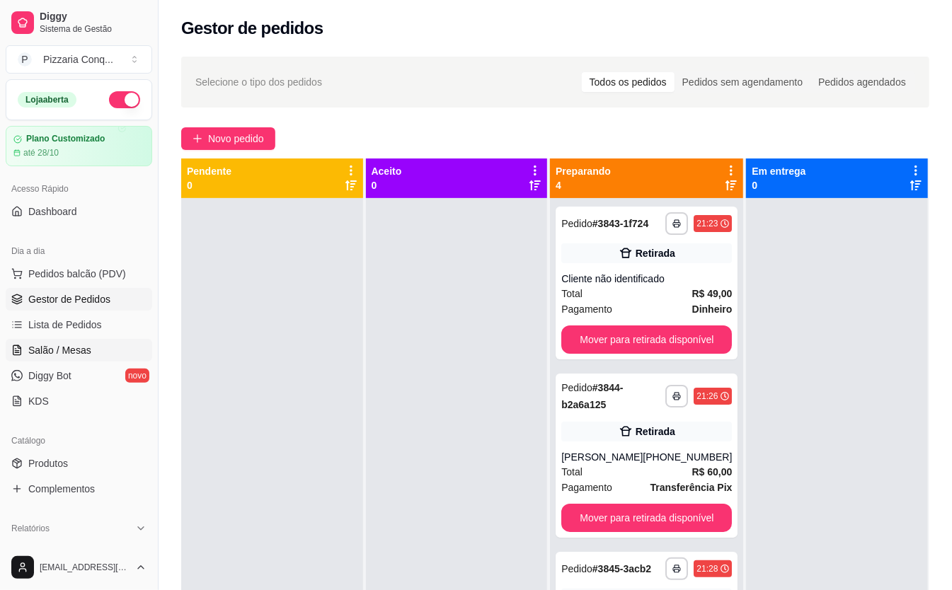
click at [74, 351] on span "Salão / Mesas" at bounding box center [59, 350] width 63 height 14
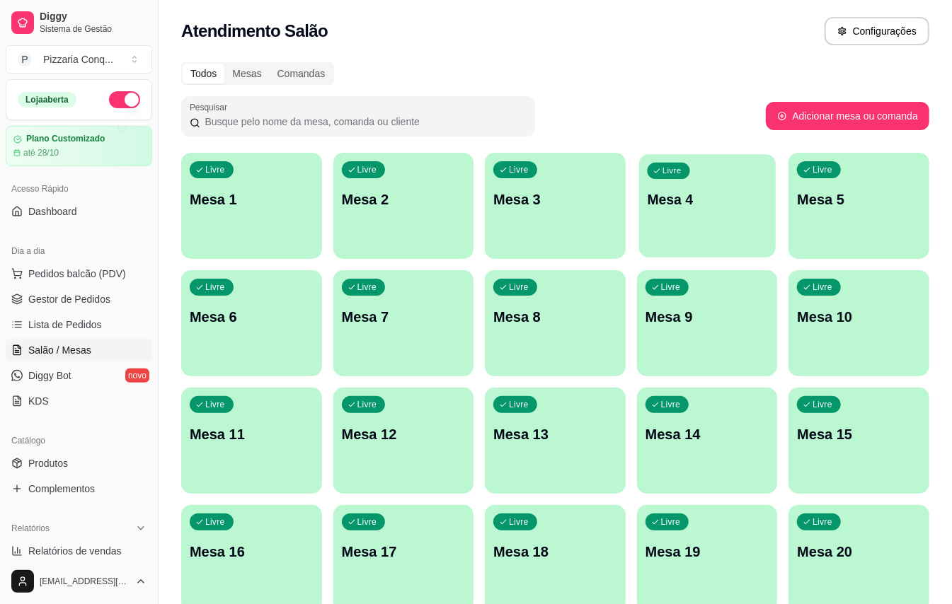
click at [655, 213] on div "Livre Mesa 4" at bounding box center [707, 197] width 137 height 86
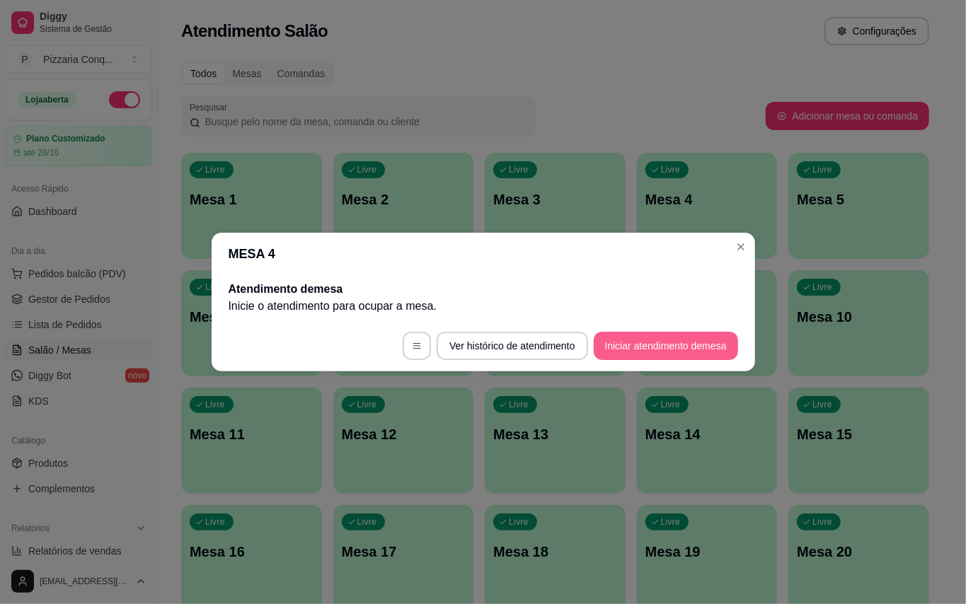
click at [626, 350] on button "Iniciar atendimento de mesa" at bounding box center [666, 346] width 144 height 28
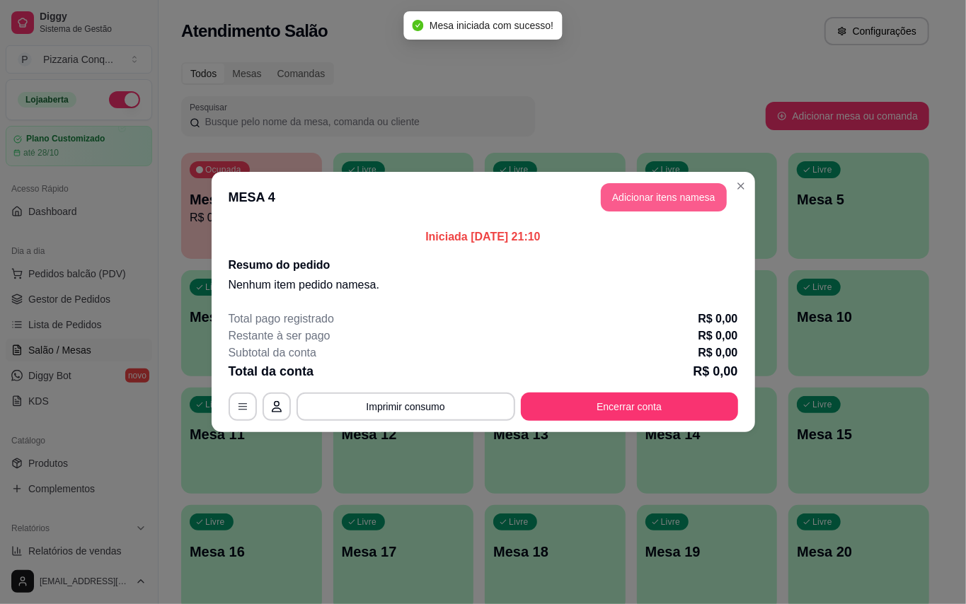
click at [659, 200] on button "Adicionar itens na mesa" at bounding box center [664, 197] width 126 height 28
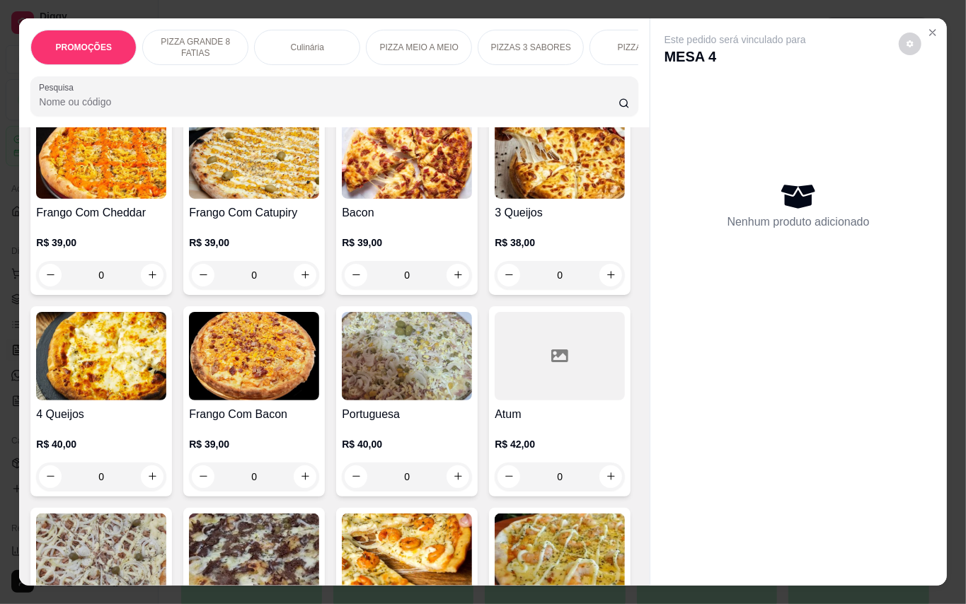
scroll to position [559, 0]
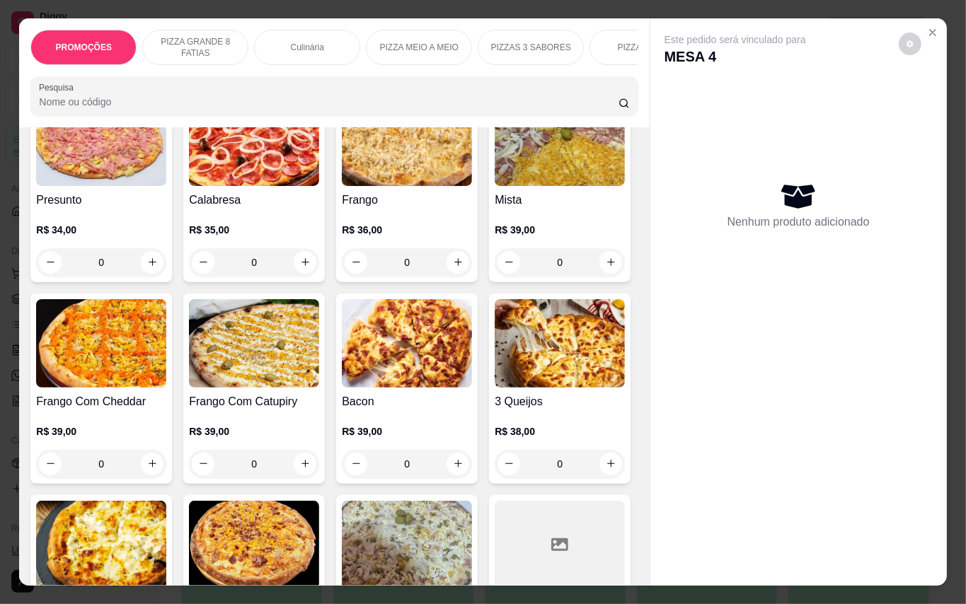
click at [342, 186] on img at bounding box center [407, 142] width 130 height 88
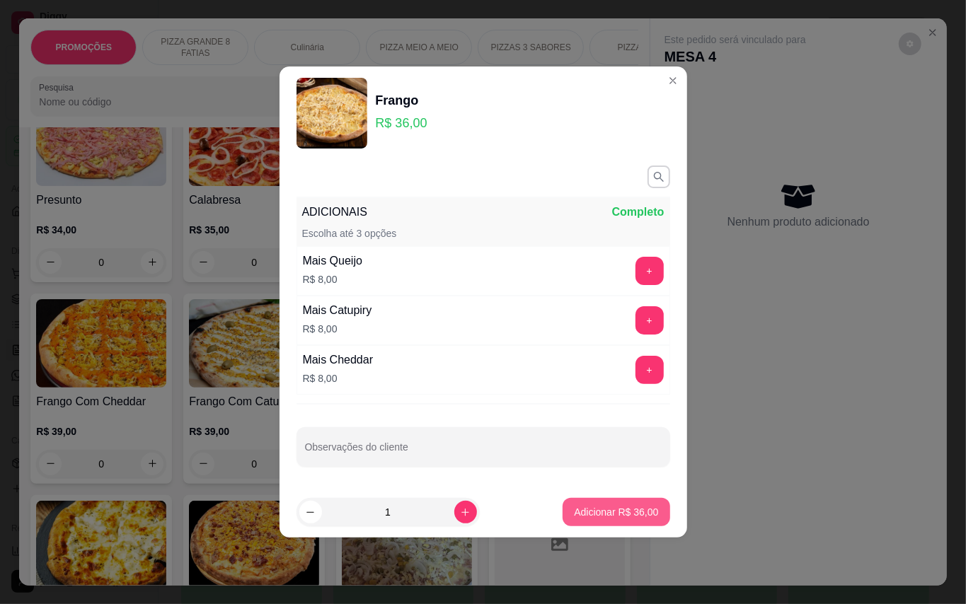
click at [609, 507] on p "Adicionar R$ 36,00" at bounding box center [616, 512] width 84 height 14
type input "1"
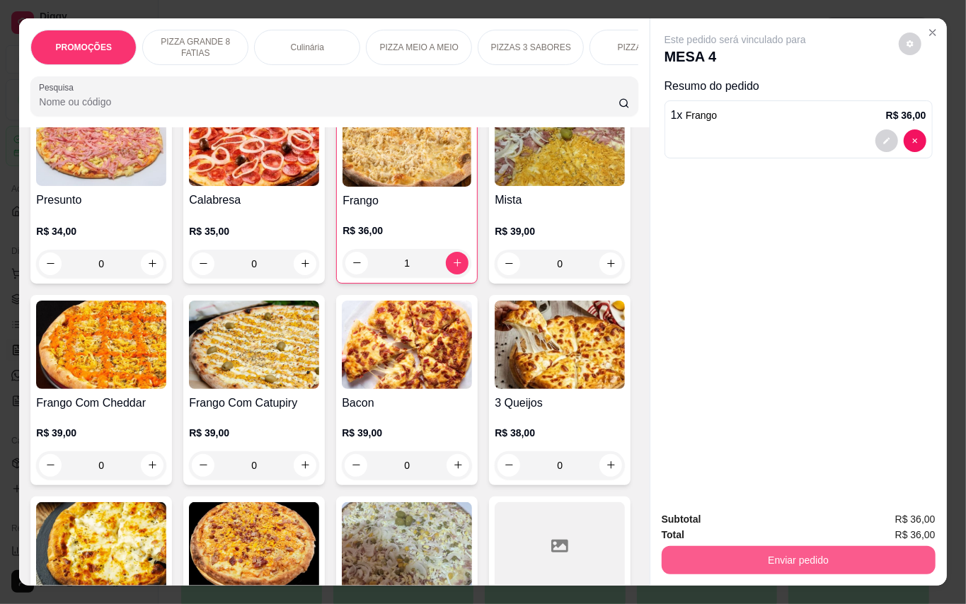
click at [797, 563] on button "Enviar pedido" at bounding box center [799, 560] width 274 height 28
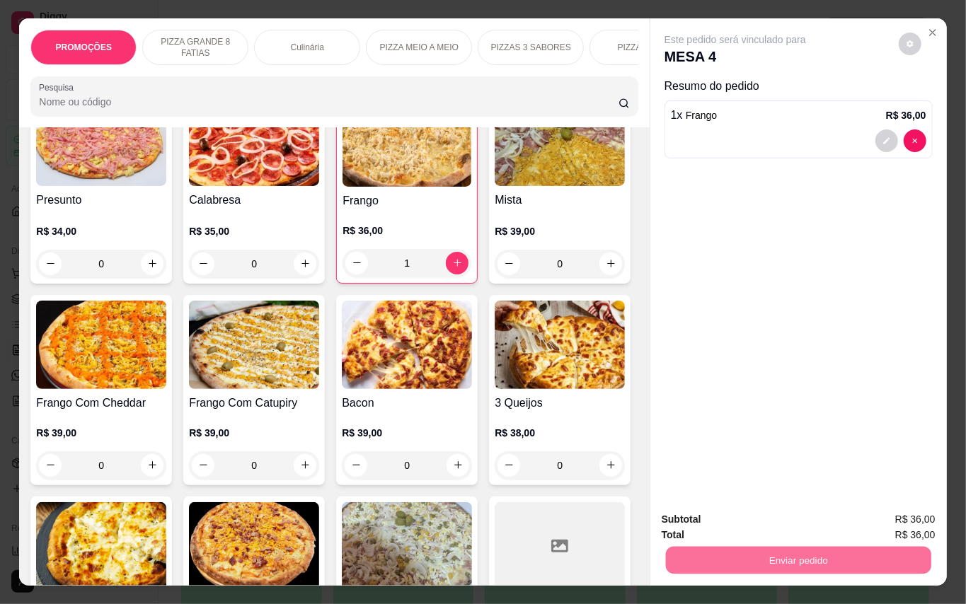
click at [886, 521] on button "Enviar pedido" at bounding box center [897, 519] width 78 height 26
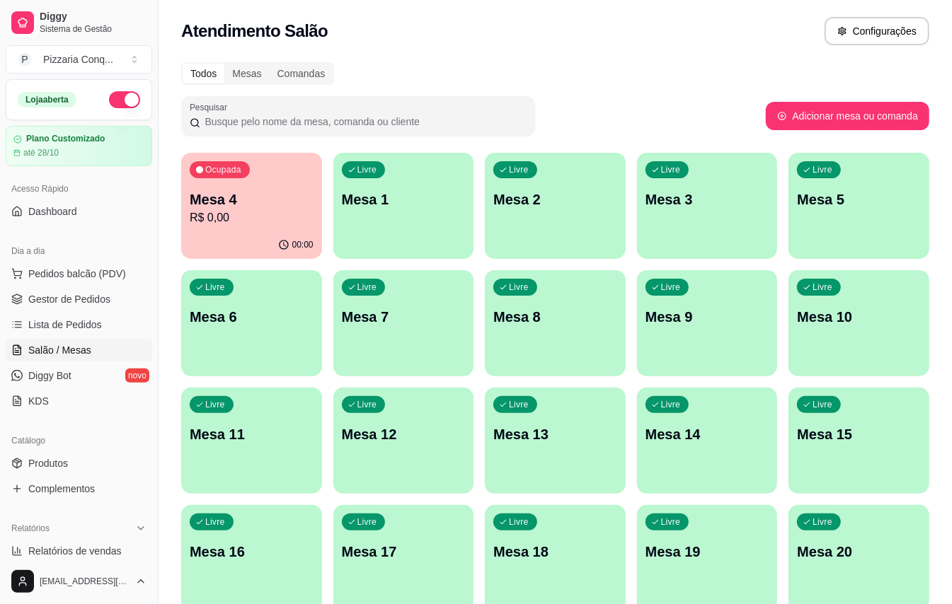
click at [900, 338] on div "Livre Mesa 10" at bounding box center [858, 314] width 141 height 89
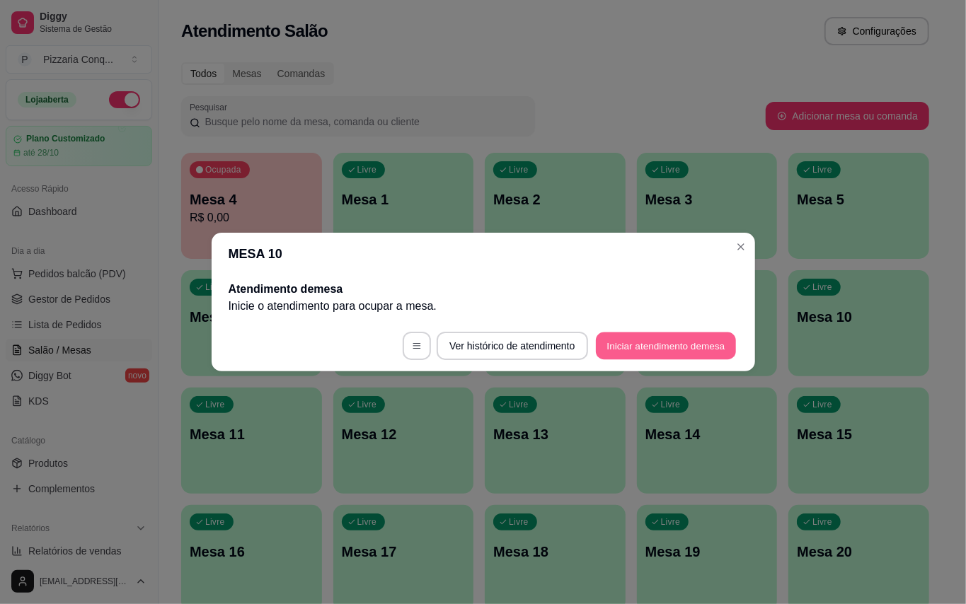
click at [668, 348] on button "Iniciar atendimento de mesa" at bounding box center [666, 347] width 140 height 28
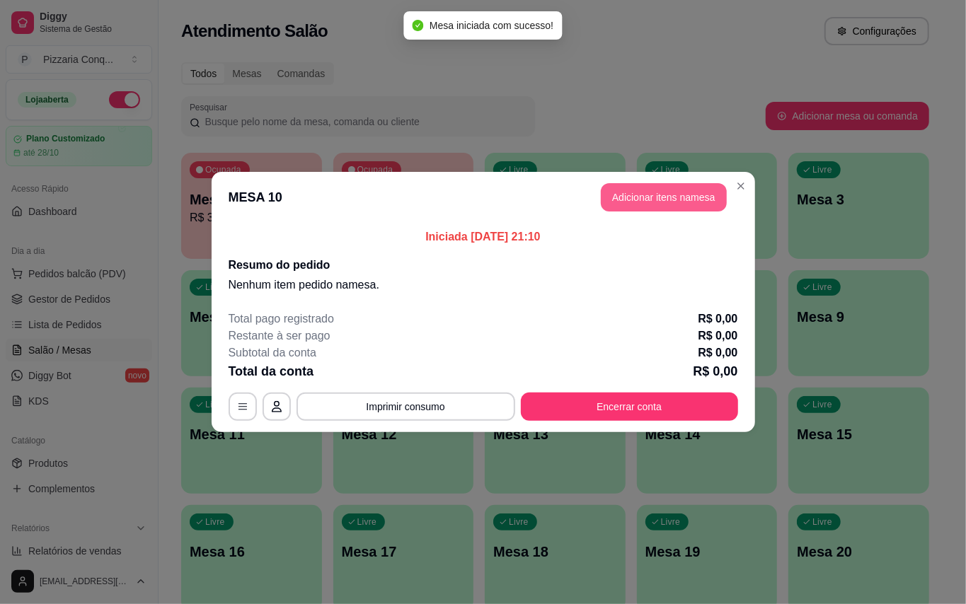
click at [699, 192] on button "Adicionar itens na mesa" at bounding box center [664, 197] width 126 height 28
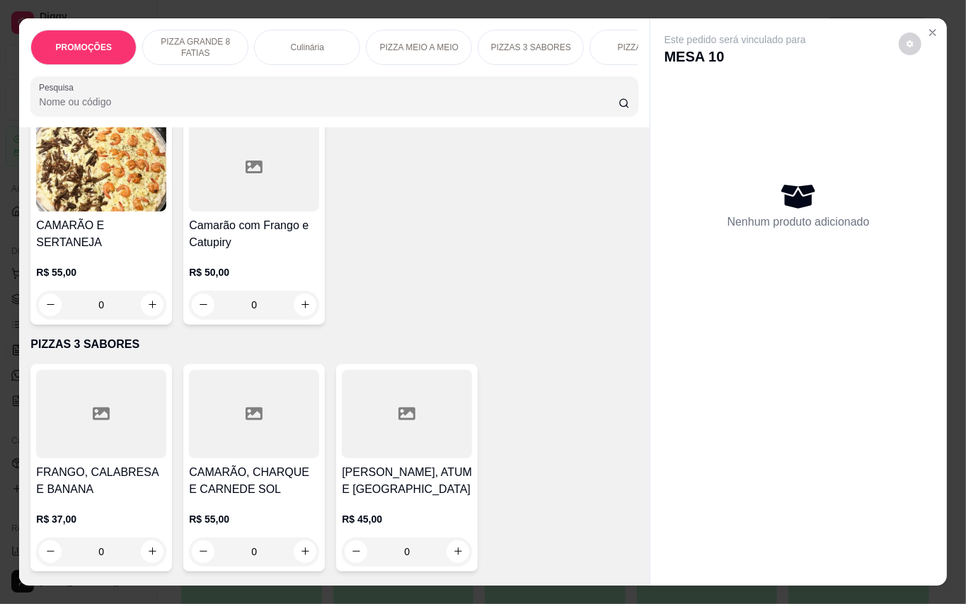
scroll to position [1942, 0]
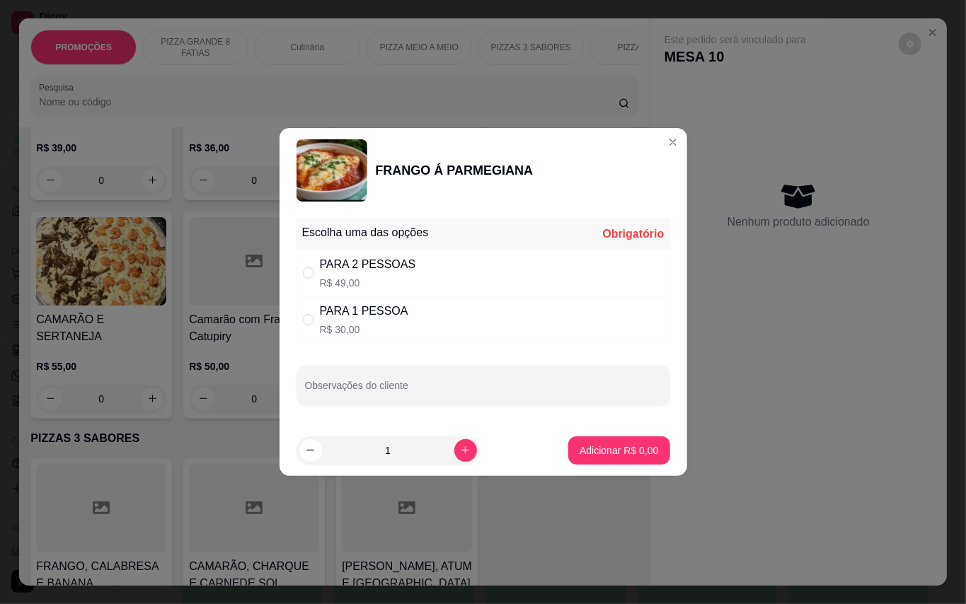
click at [431, 269] on div "PARA 2 PESSOAS R$ 49,00" at bounding box center [483, 273] width 374 height 47
radio input "true"
click at [638, 444] on p "Adicionar R$ 49,00" at bounding box center [616, 451] width 84 height 14
type input "1"
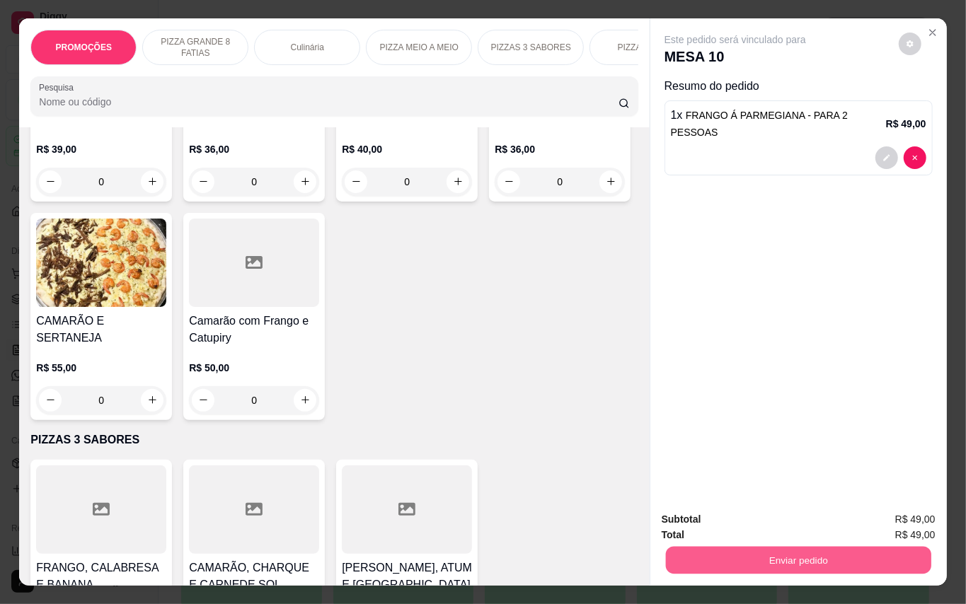
click at [814, 553] on button "Enviar pedido" at bounding box center [797, 561] width 265 height 28
click at [884, 525] on button "Enviar pedido" at bounding box center [897, 519] width 78 height 26
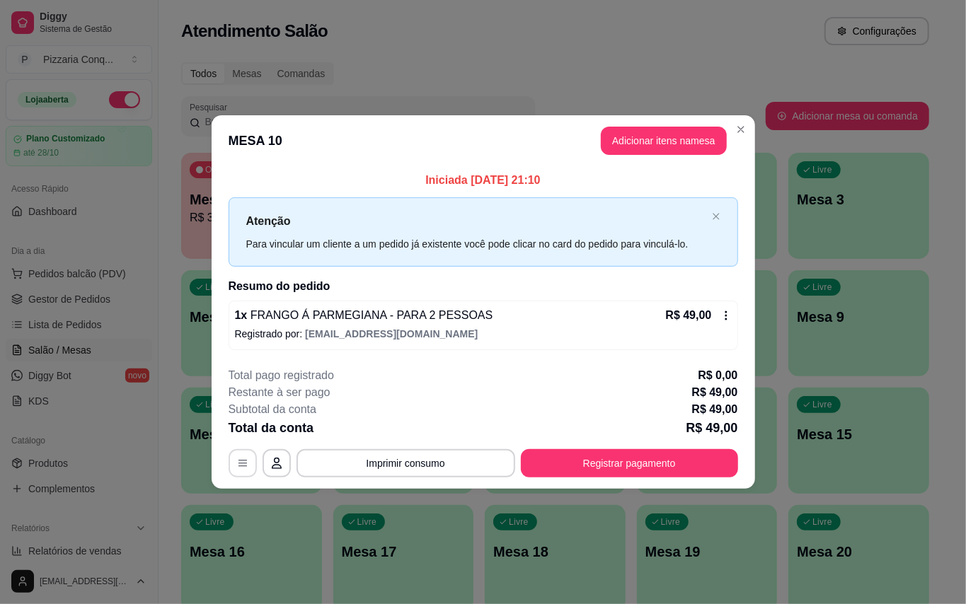
click at [246, 464] on button "button" at bounding box center [243, 463] width 28 height 28
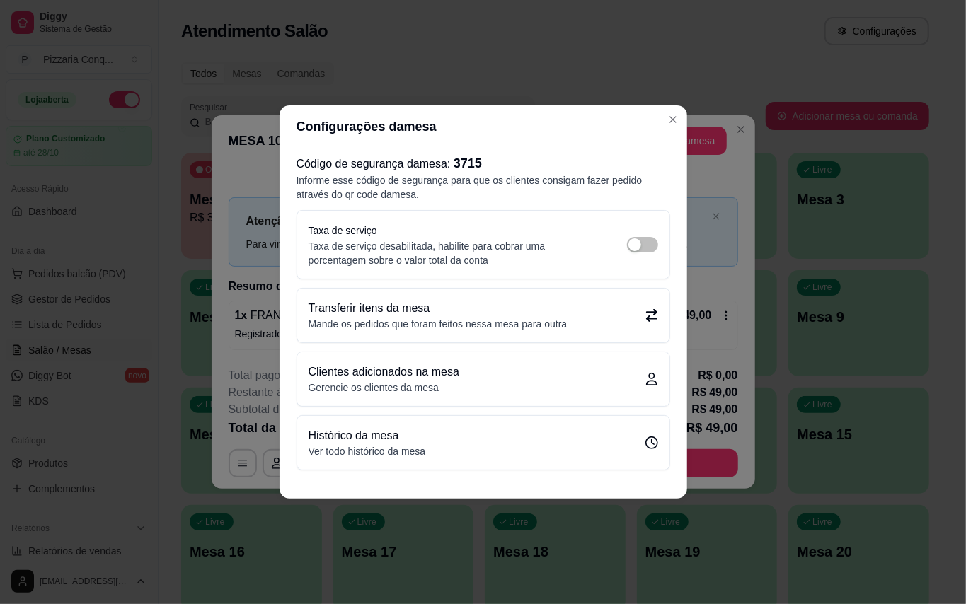
click at [448, 303] on p "Transferir itens da mesa" at bounding box center [437, 308] width 259 height 17
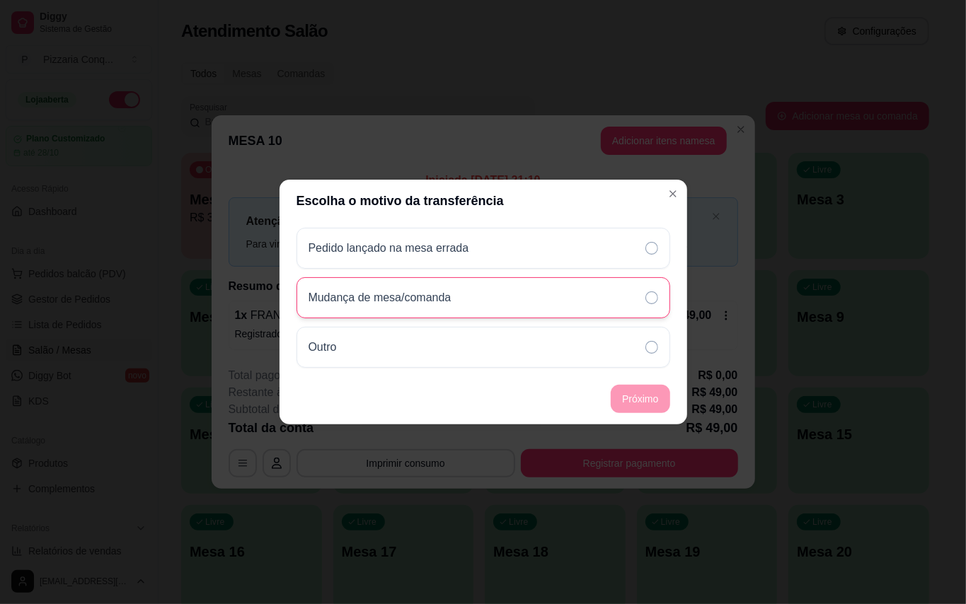
click at [448, 287] on div "Mudança de mesa/comanda" at bounding box center [483, 297] width 374 height 41
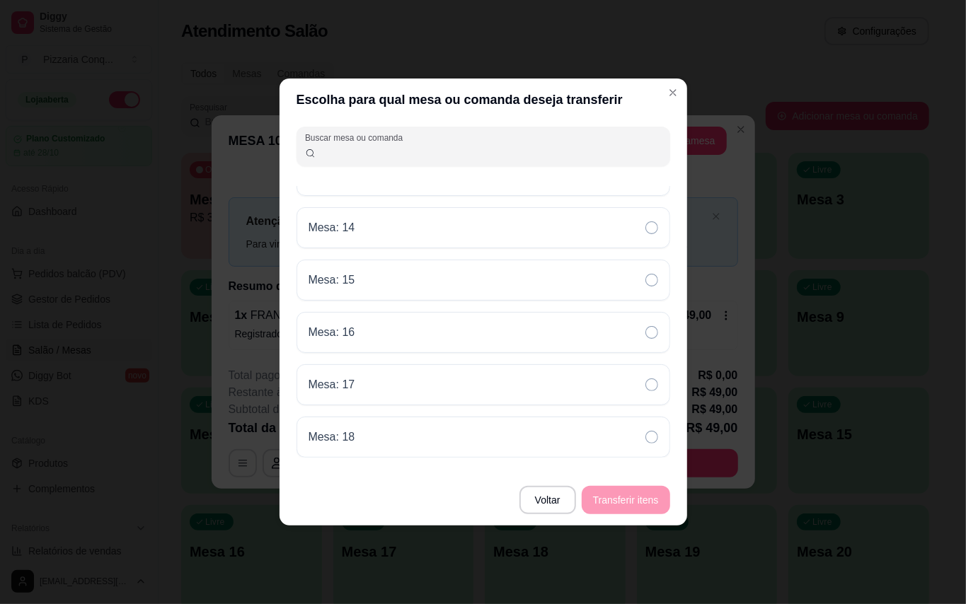
scroll to position [0, 0]
click at [368, 150] on input "Buscar mesa ou comanda" at bounding box center [489, 152] width 346 height 14
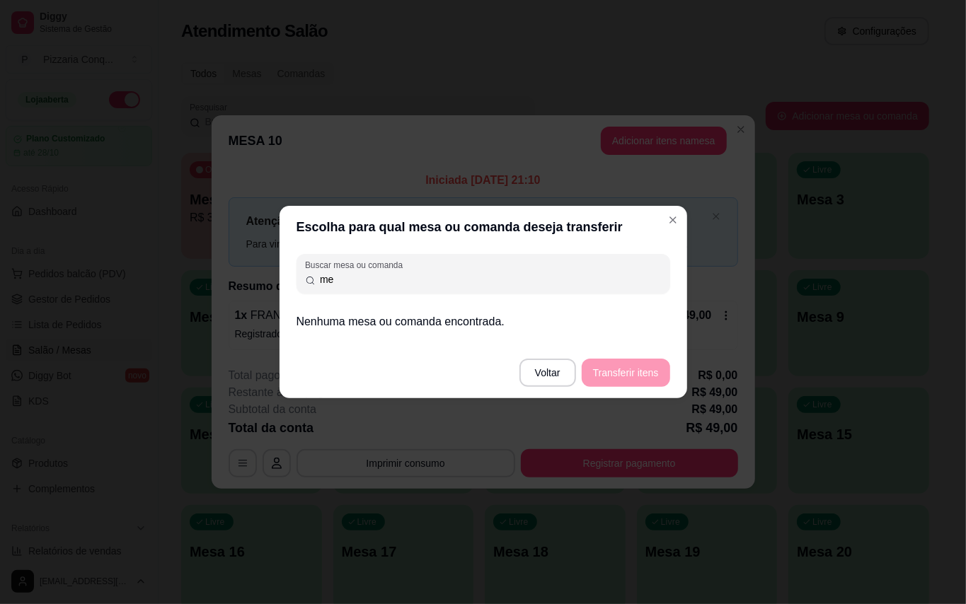
type input "m"
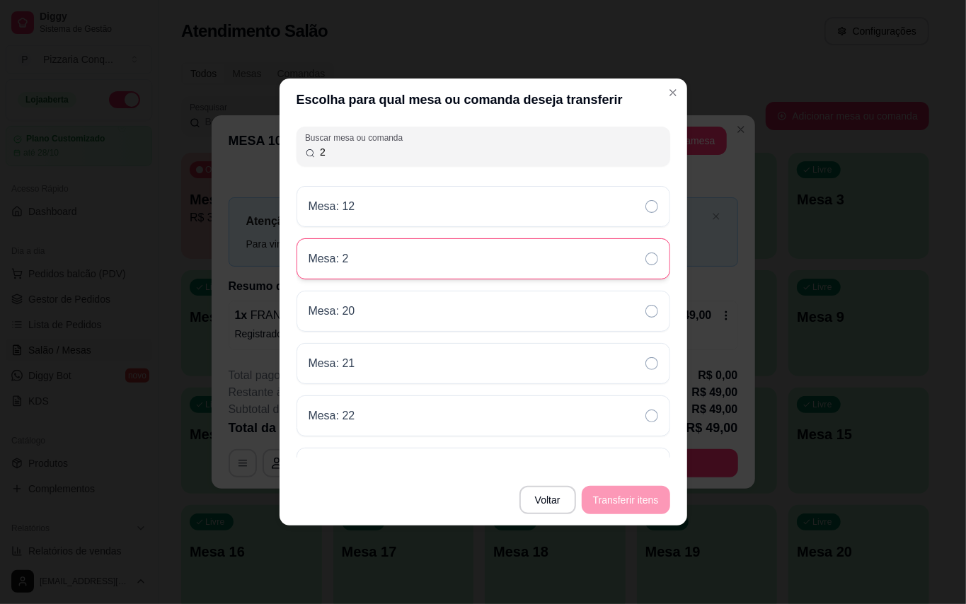
type input "2"
click at [348, 250] on div "Mesa: 2" at bounding box center [483, 258] width 374 height 41
click at [638, 504] on button "Transferir itens" at bounding box center [626, 500] width 88 height 28
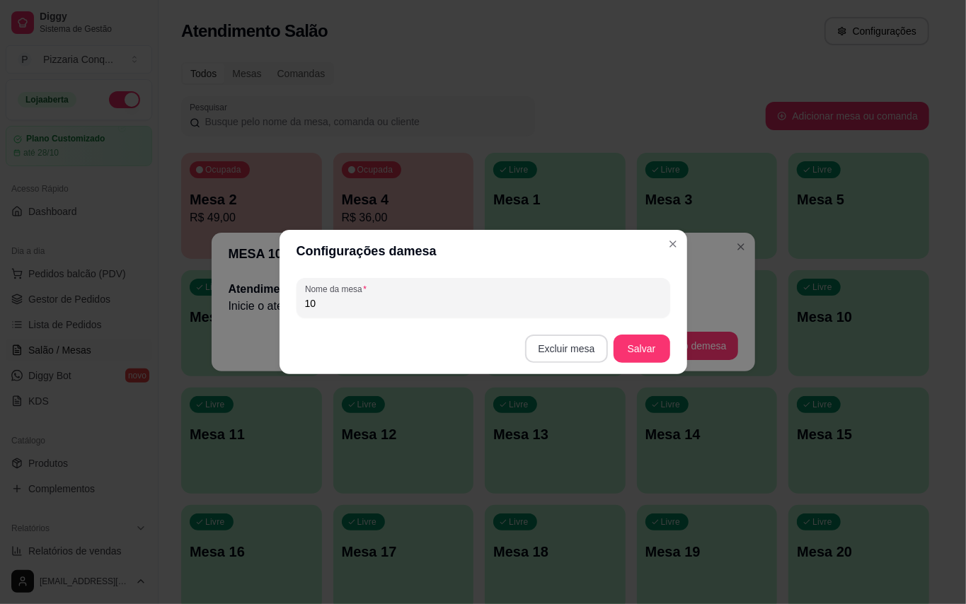
click at [580, 351] on button "Excluir mesa" at bounding box center [566, 349] width 82 height 28
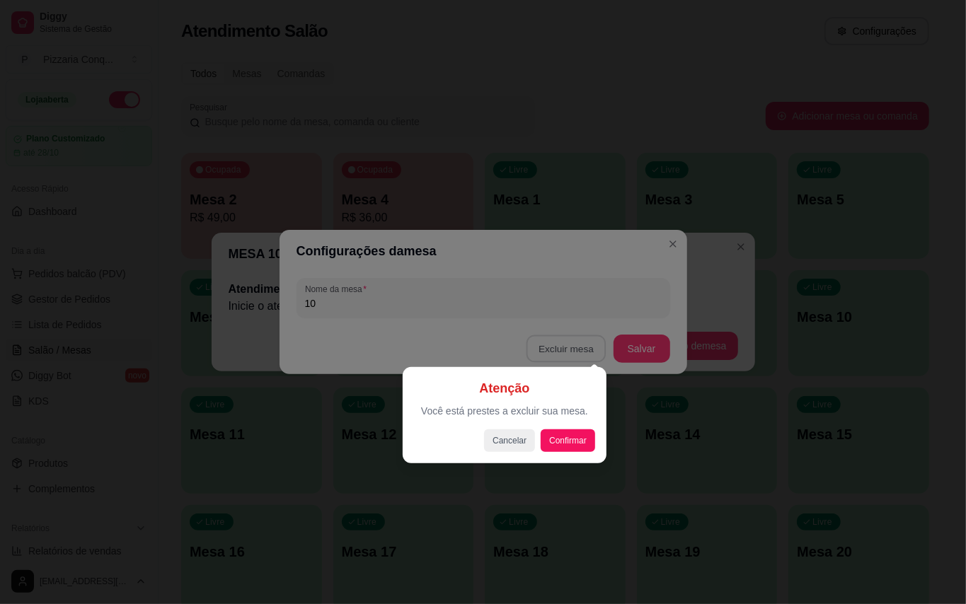
click at [495, 487] on div at bounding box center [483, 302] width 966 height 604
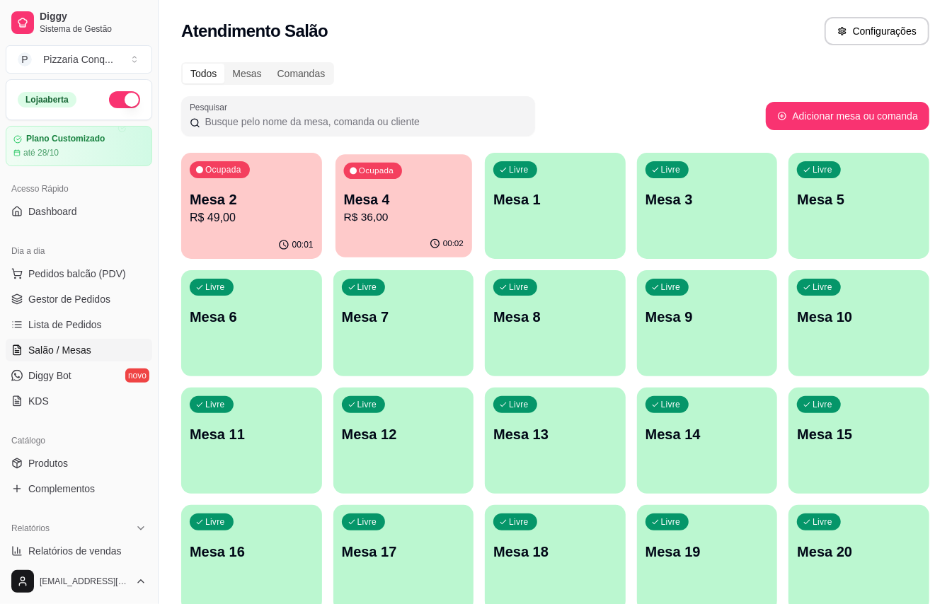
click at [434, 183] on div "Ocupada Mesa 4 R$ 36,00" at bounding box center [403, 192] width 137 height 76
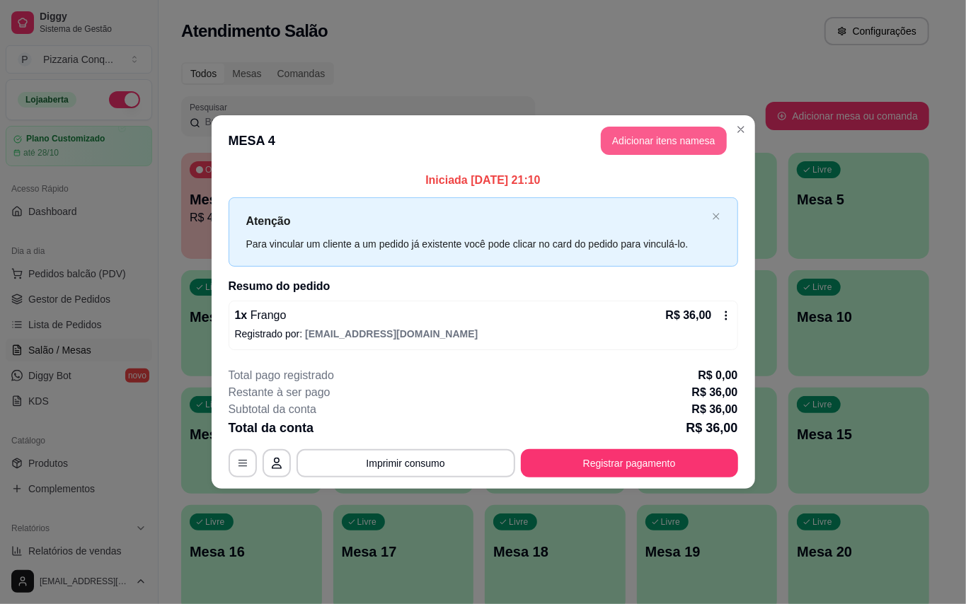
click at [652, 128] on button "Adicionar itens na mesa" at bounding box center [664, 141] width 126 height 28
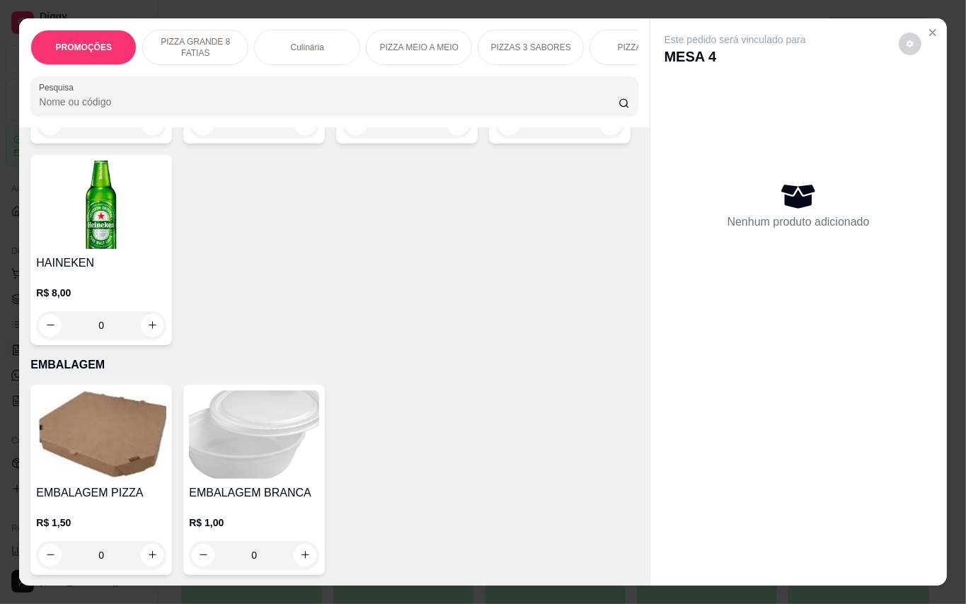
scroll to position [4433, 0]
click at [282, 70] on h4 "Suco da polpa Copo" at bounding box center [254, 61] width 130 height 17
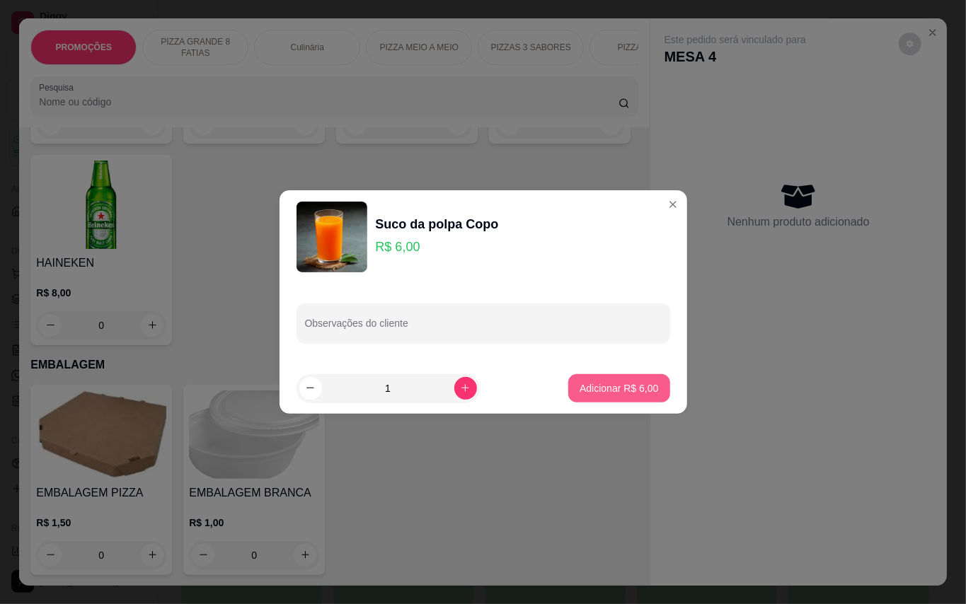
click at [584, 391] on p "Adicionar R$ 6,00" at bounding box center [618, 388] width 79 height 14
type input "1"
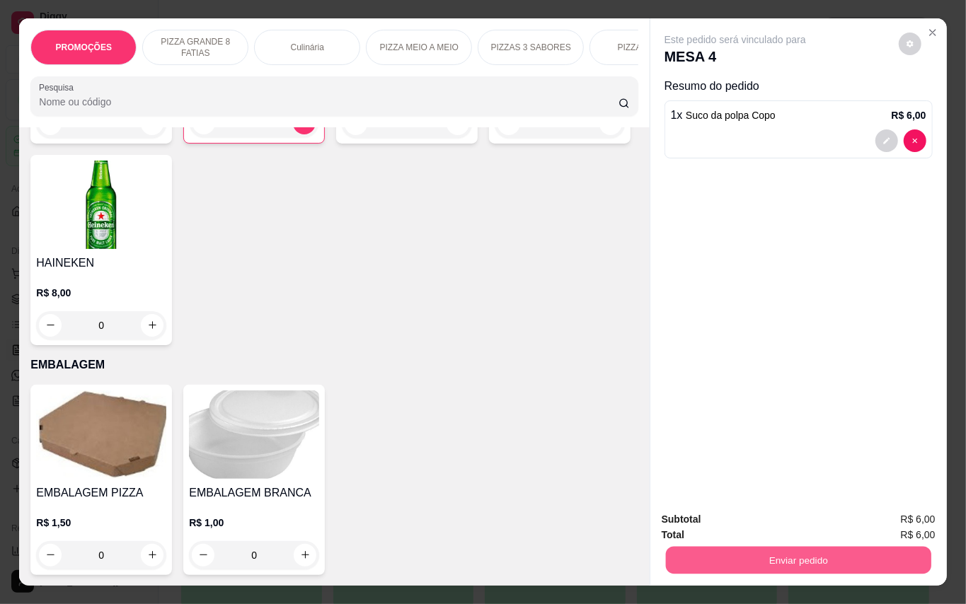
click at [808, 558] on button "Enviar pedido" at bounding box center [797, 561] width 265 height 28
click at [876, 521] on button "Enviar pedido" at bounding box center [897, 519] width 78 height 26
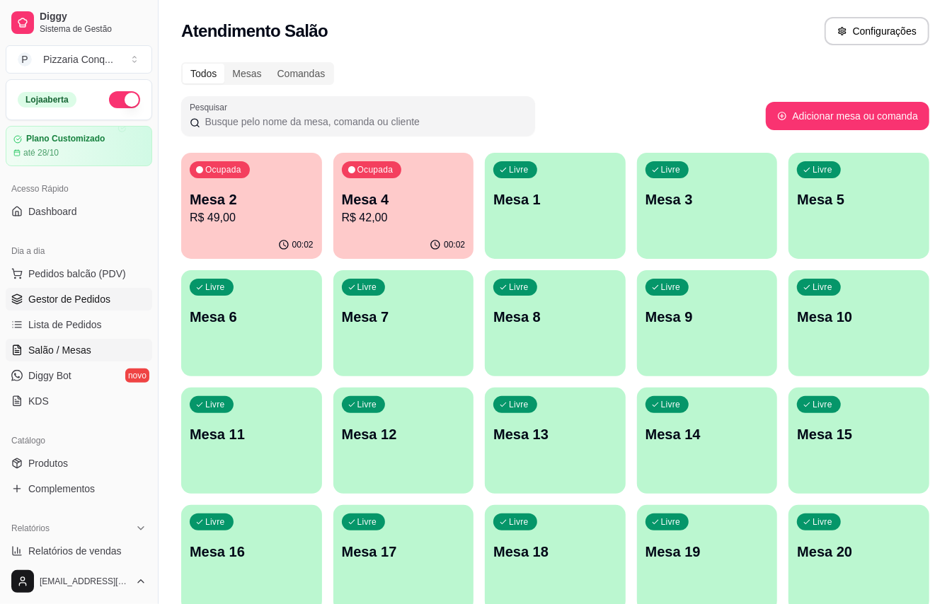
click at [83, 309] on link "Gestor de Pedidos" at bounding box center [79, 299] width 146 height 23
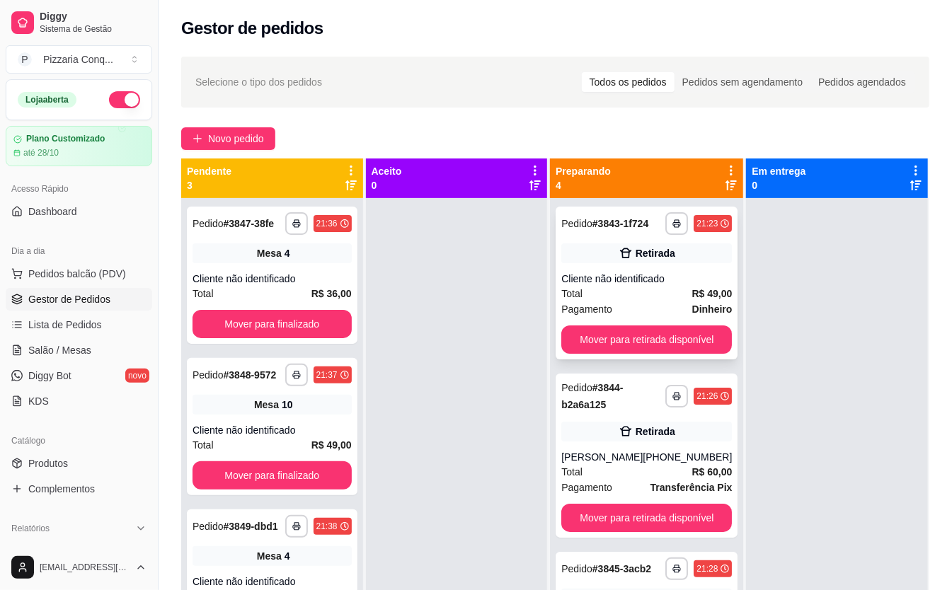
click at [578, 300] on div "Total R$ 49,00" at bounding box center [646, 294] width 171 height 16
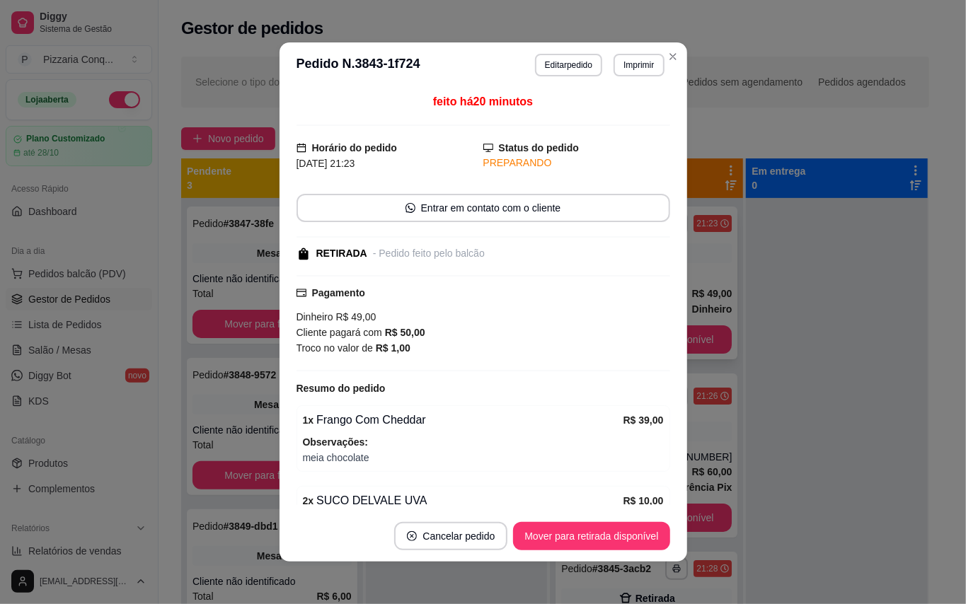
scroll to position [69, 0]
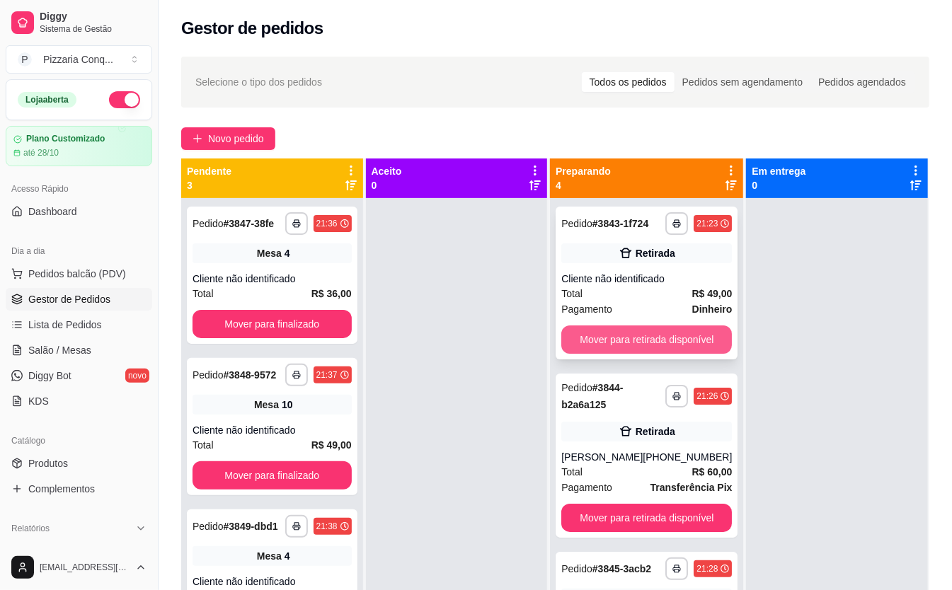
click at [669, 346] on button "Mover para retirada disponível" at bounding box center [646, 339] width 171 height 28
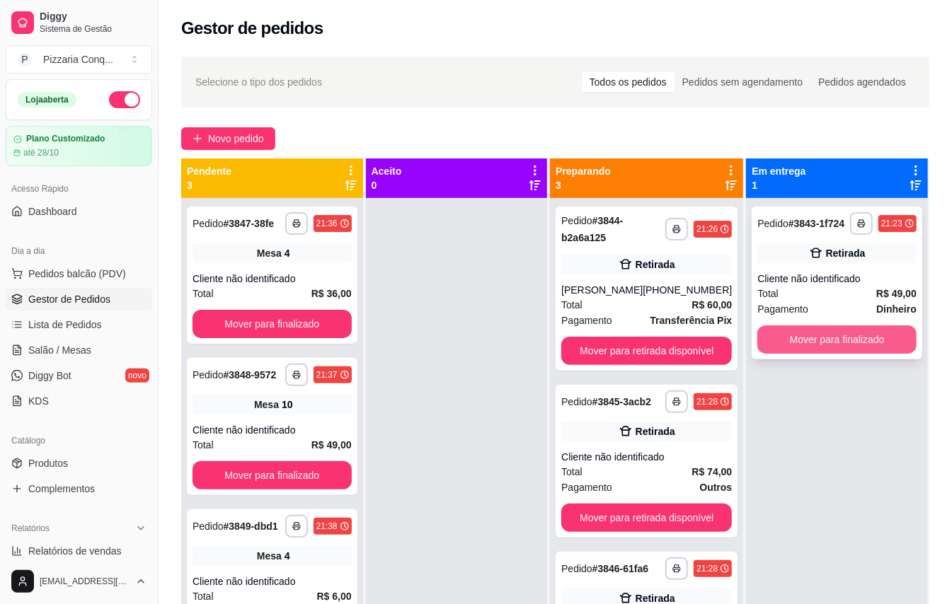
click at [836, 352] on button "Mover para finalizado" at bounding box center [836, 339] width 159 height 28
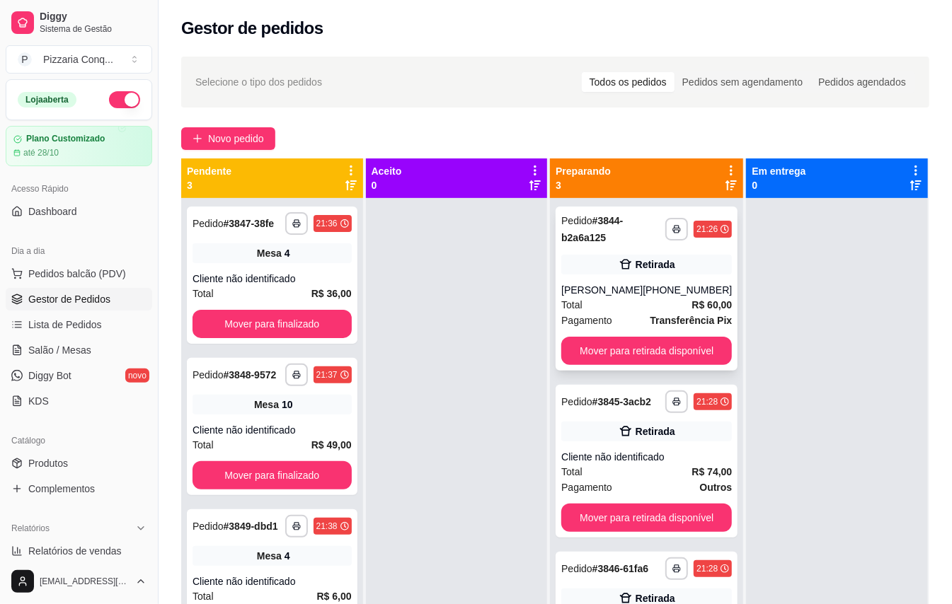
click at [650, 290] on div "[PHONE_NUMBER]" at bounding box center [686, 290] width 89 height 14
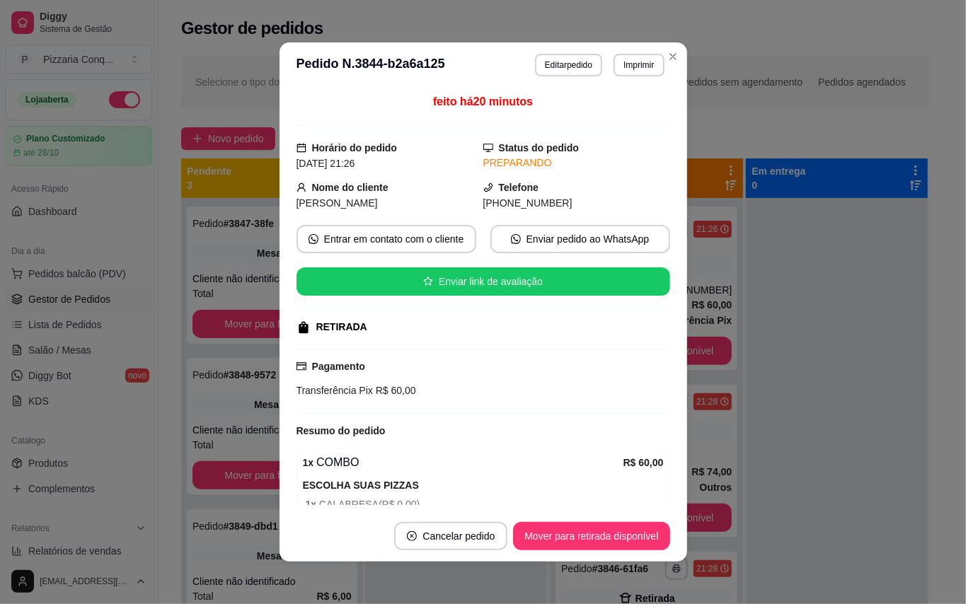
scroll to position [89, 0]
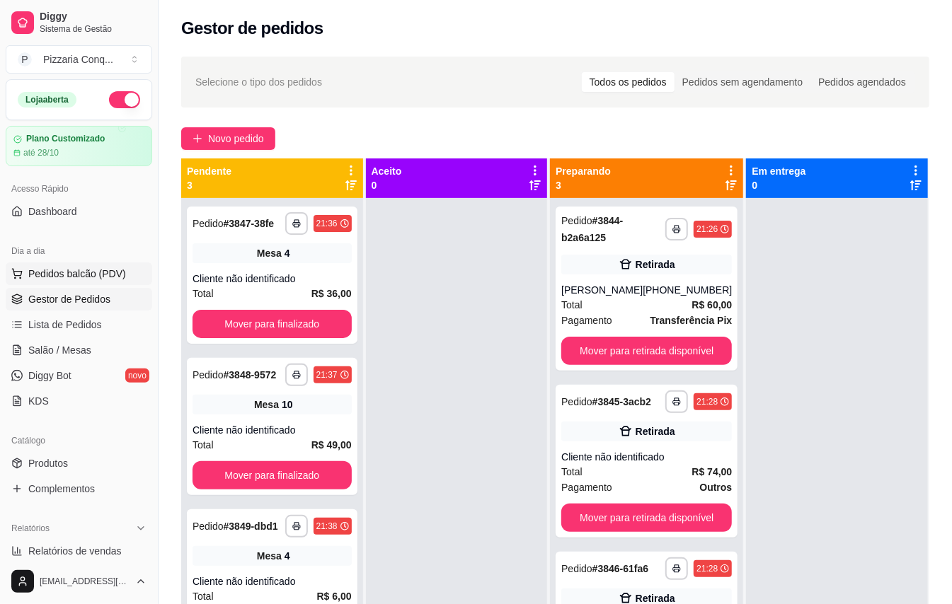
click at [72, 272] on span "Pedidos balcão (PDV)" at bounding box center [77, 274] width 98 height 14
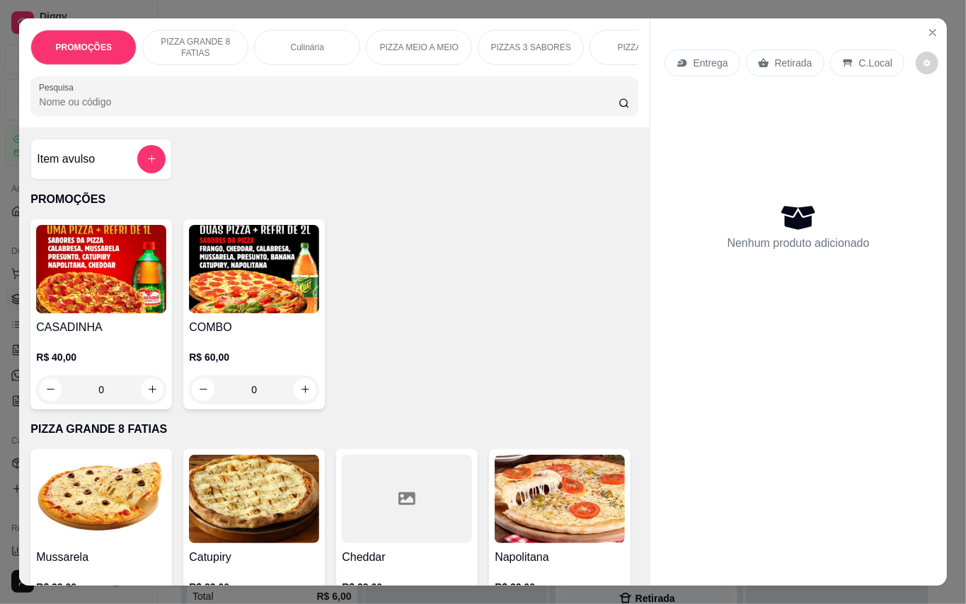
click at [266, 491] on img at bounding box center [254, 499] width 130 height 88
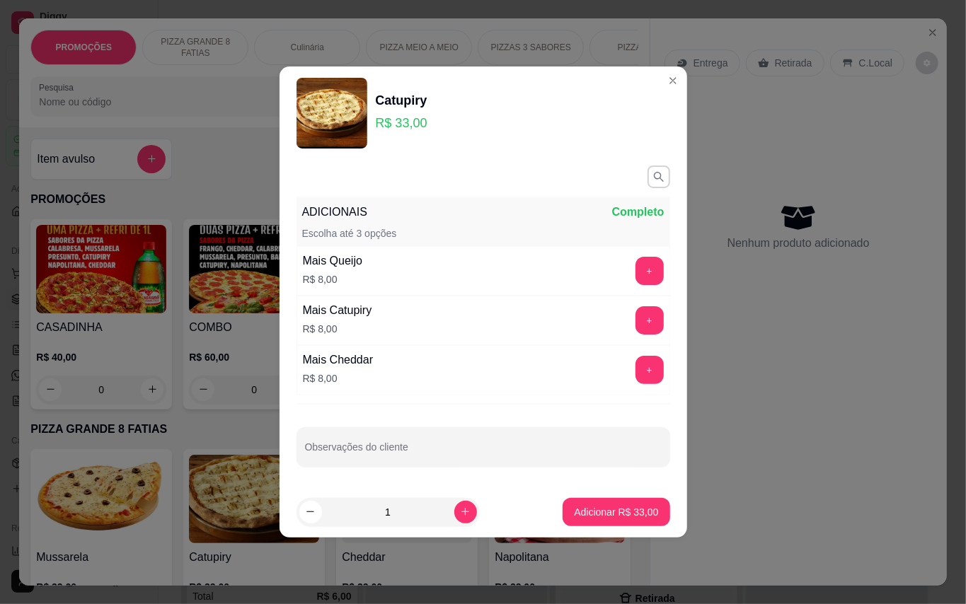
click at [650, 91] on div "Catupiry R$ 33,00" at bounding box center [483, 113] width 374 height 71
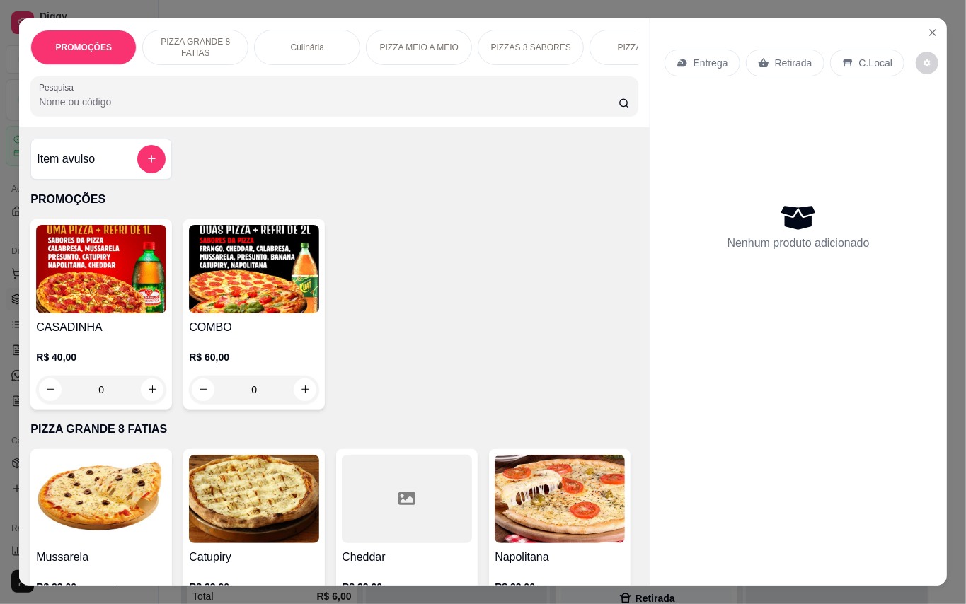
scroll to position [188, 0]
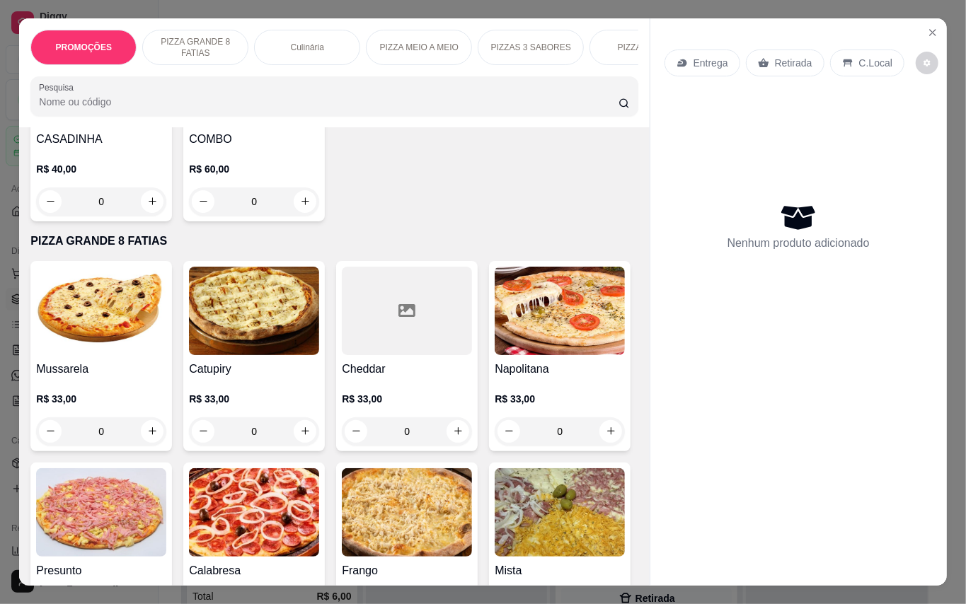
click at [224, 317] on img at bounding box center [254, 311] width 130 height 88
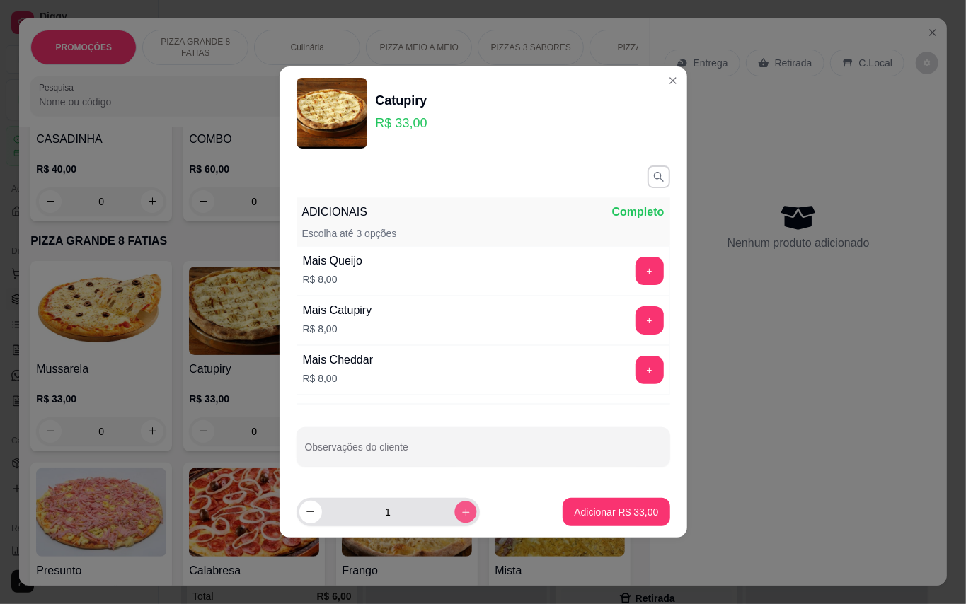
click at [461, 514] on icon "increase-product-quantity" at bounding box center [464, 512] width 7 height 7
type input "2"
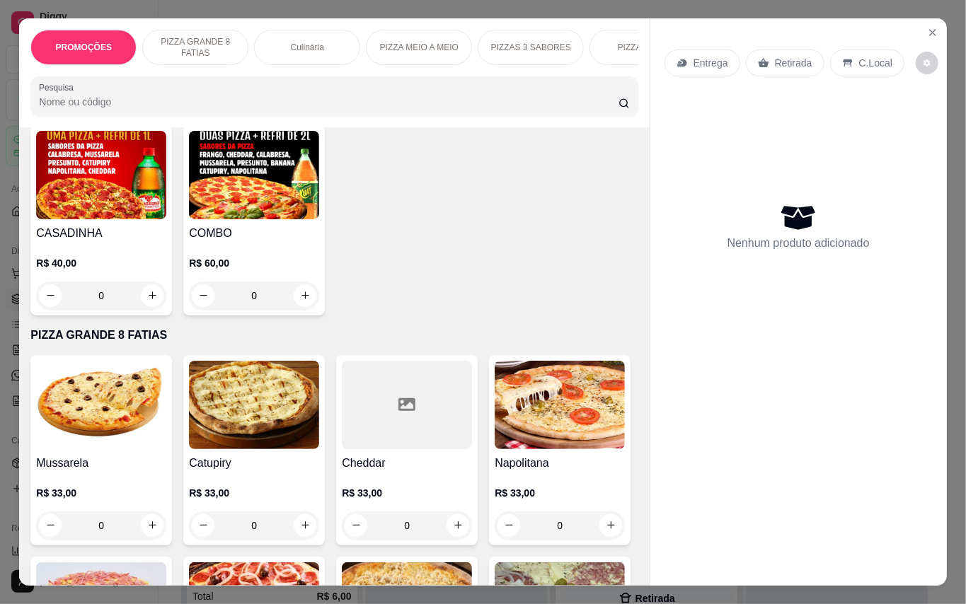
scroll to position [0, 0]
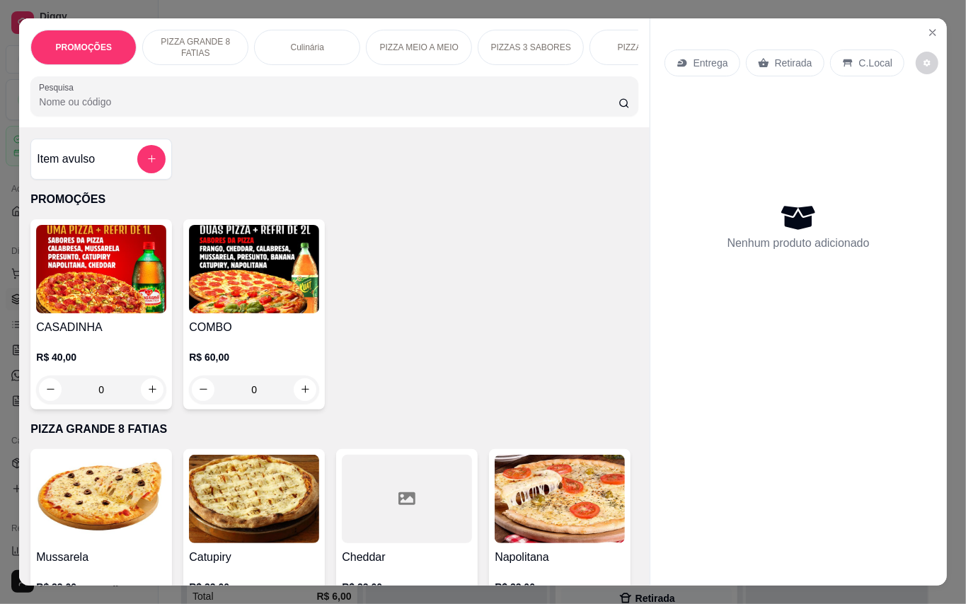
click at [303, 313] on img at bounding box center [254, 269] width 130 height 88
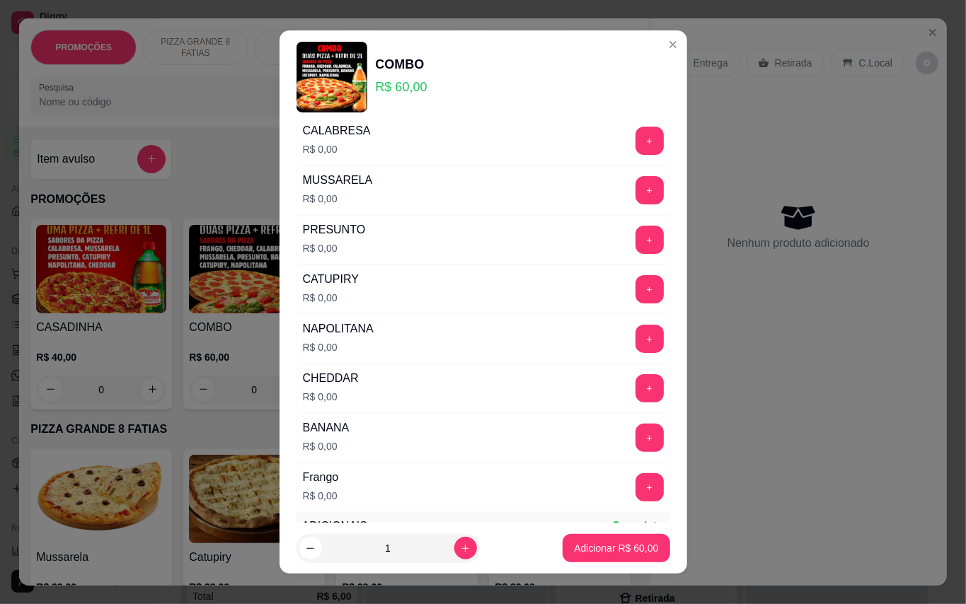
scroll to position [283, 0]
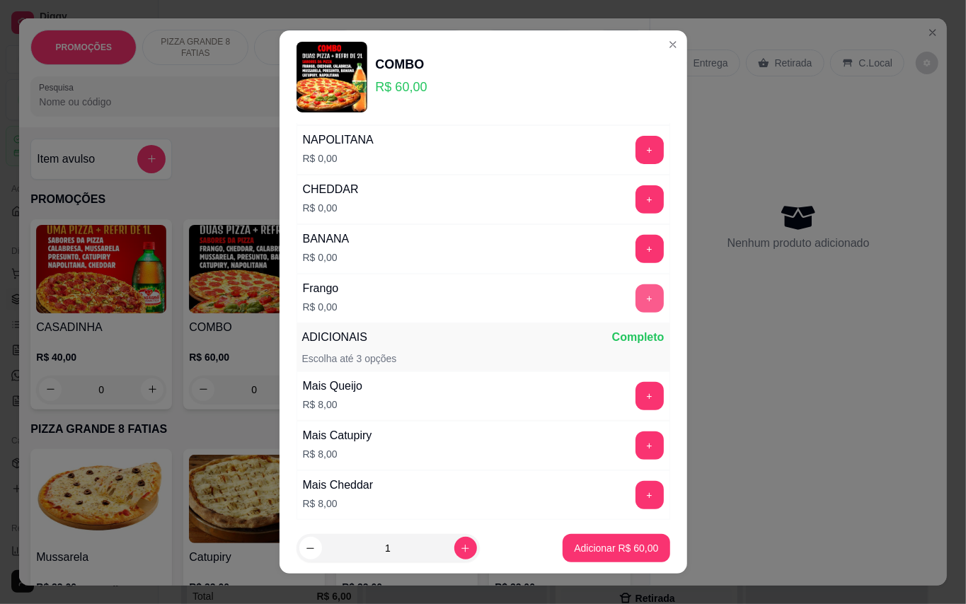
click at [635, 295] on button "+" at bounding box center [649, 298] width 28 height 28
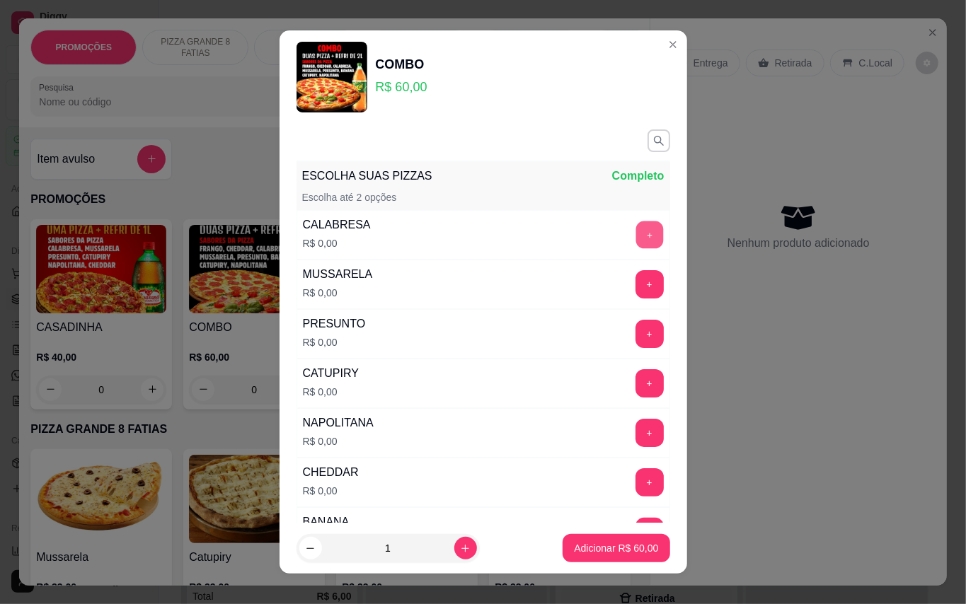
click at [635, 238] on button "+" at bounding box center [649, 235] width 28 height 28
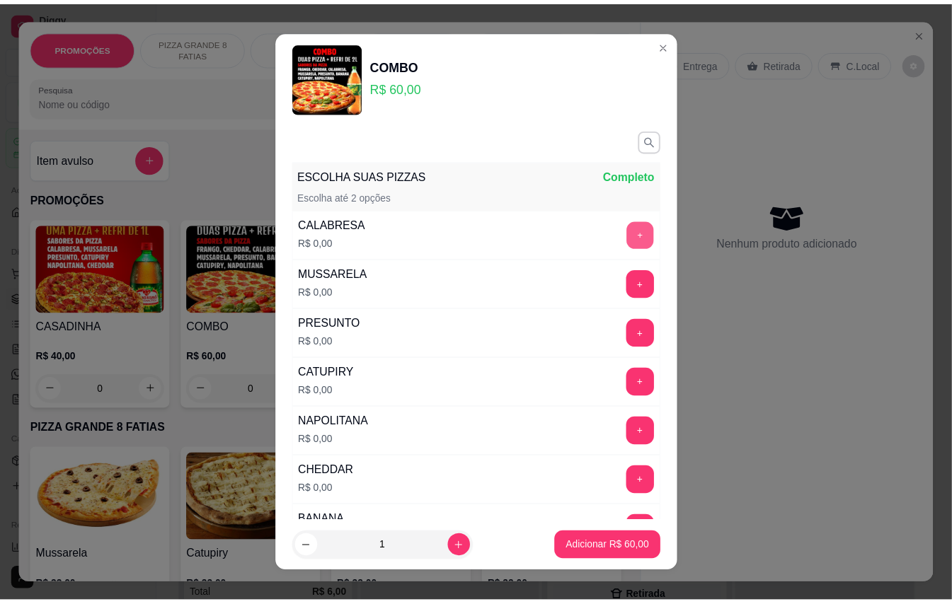
scroll to position [15, 0]
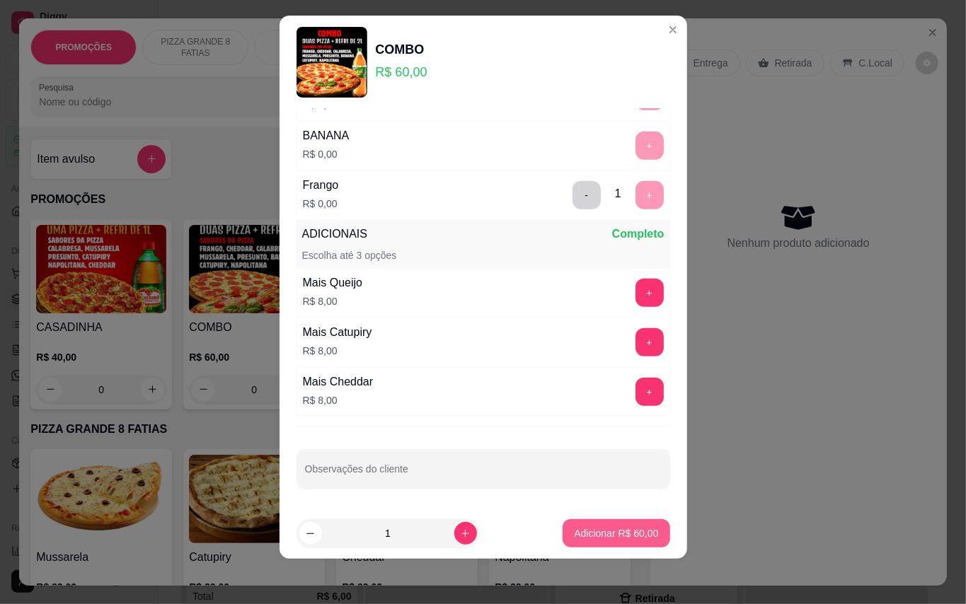
click at [616, 525] on button "Adicionar R$ 60,00" at bounding box center [615, 533] width 107 height 28
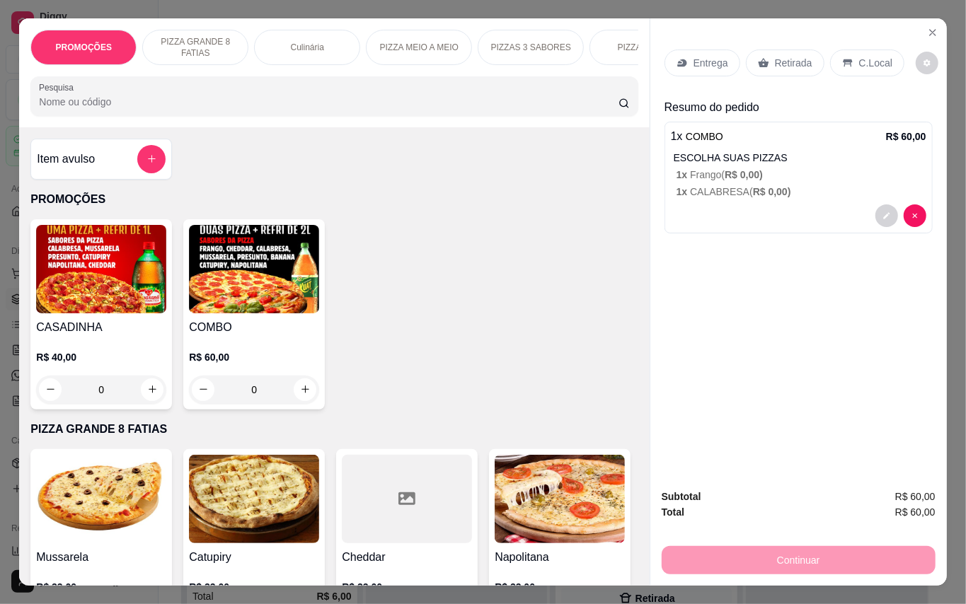
click at [782, 58] on p "Retirada" at bounding box center [793, 63] width 37 height 14
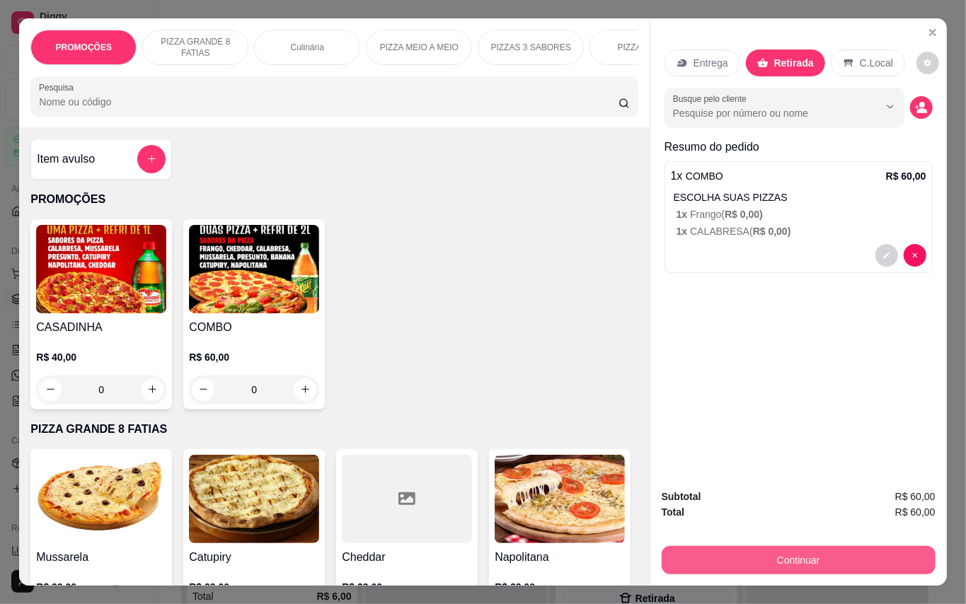
click at [848, 558] on button "Continuar" at bounding box center [799, 560] width 274 height 28
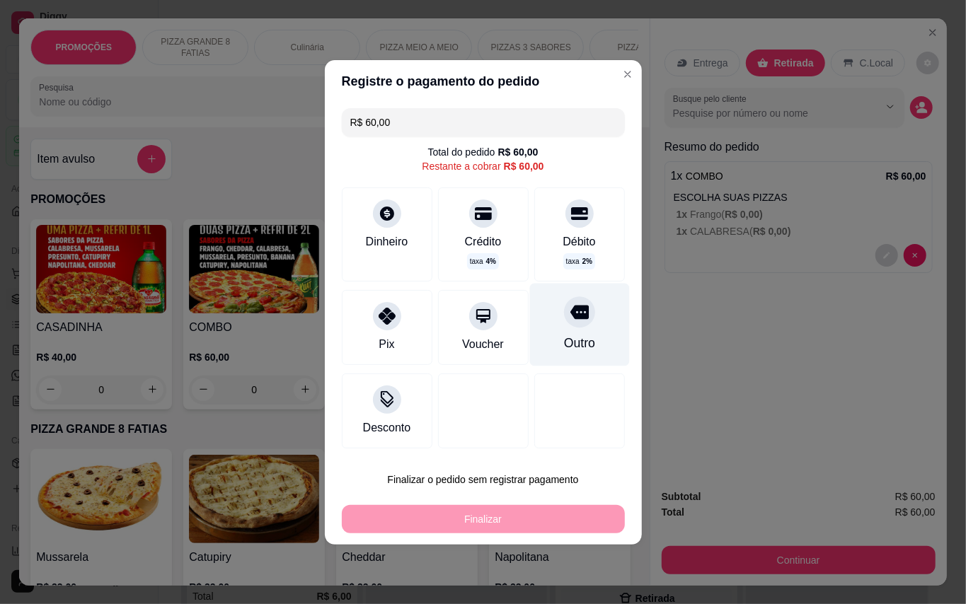
click at [570, 338] on div "Outro" at bounding box center [578, 343] width 31 height 18
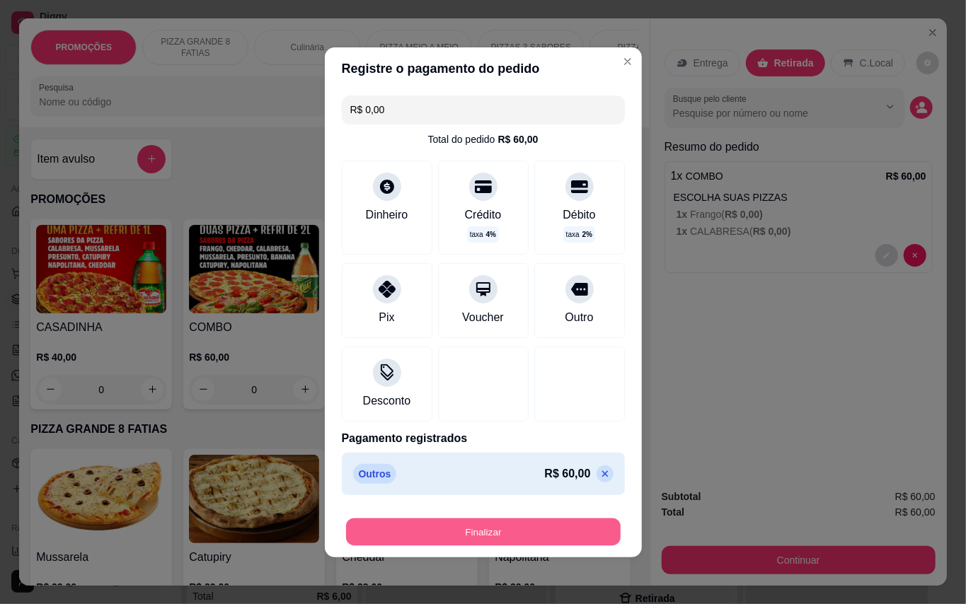
click at [584, 530] on button "Finalizar" at bounding box center [483, 532] width 275 height 28
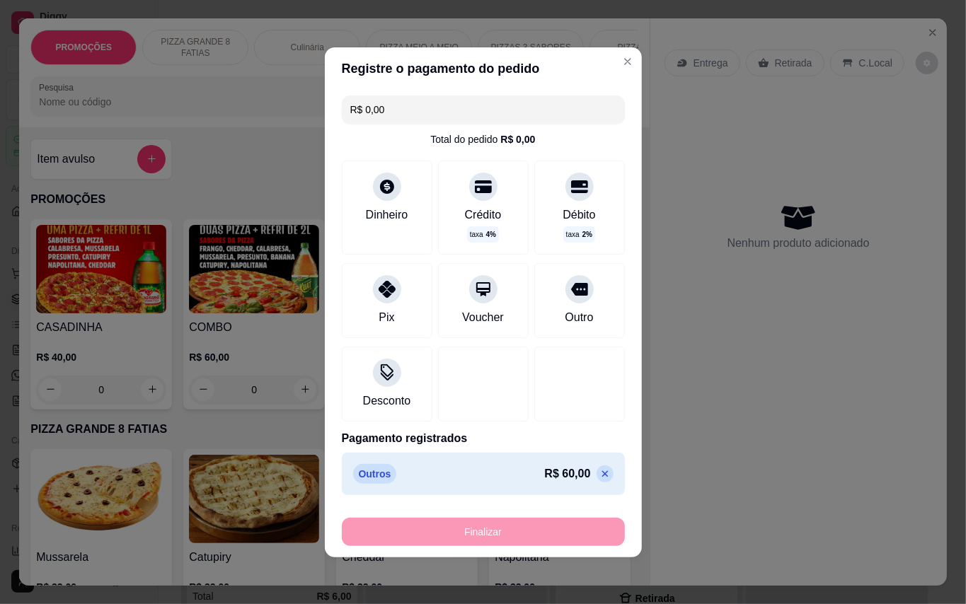
type input "-R$ 60,00"
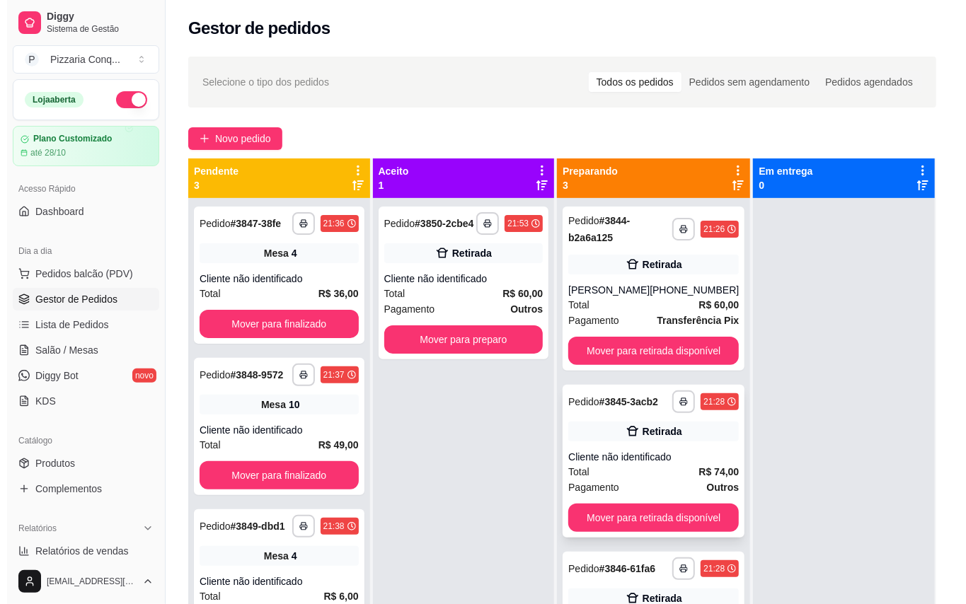
scroll to position [40, 0]
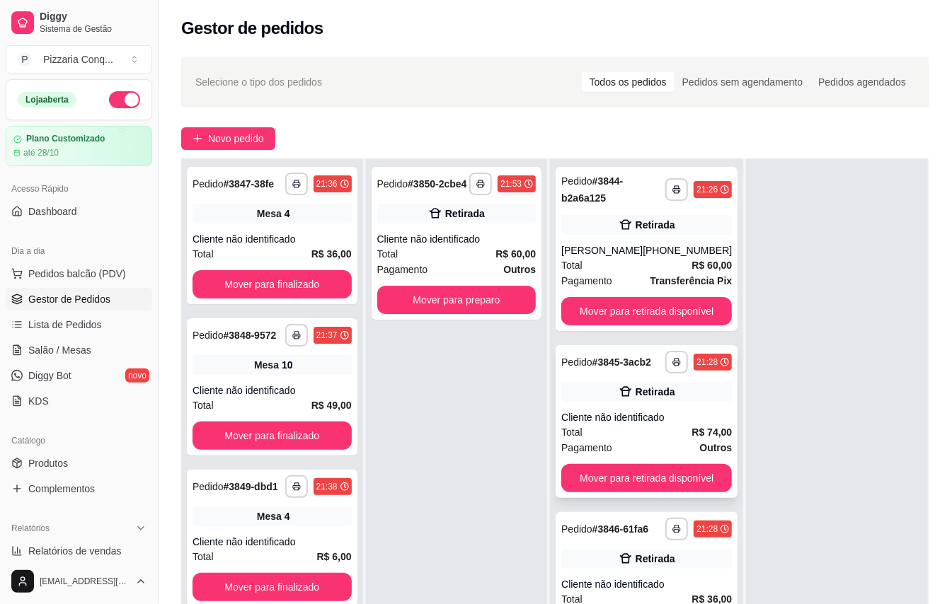
click at [615, 422] on div "Cliente não identificado" at bounding box center [646, 417] width 171 height 14
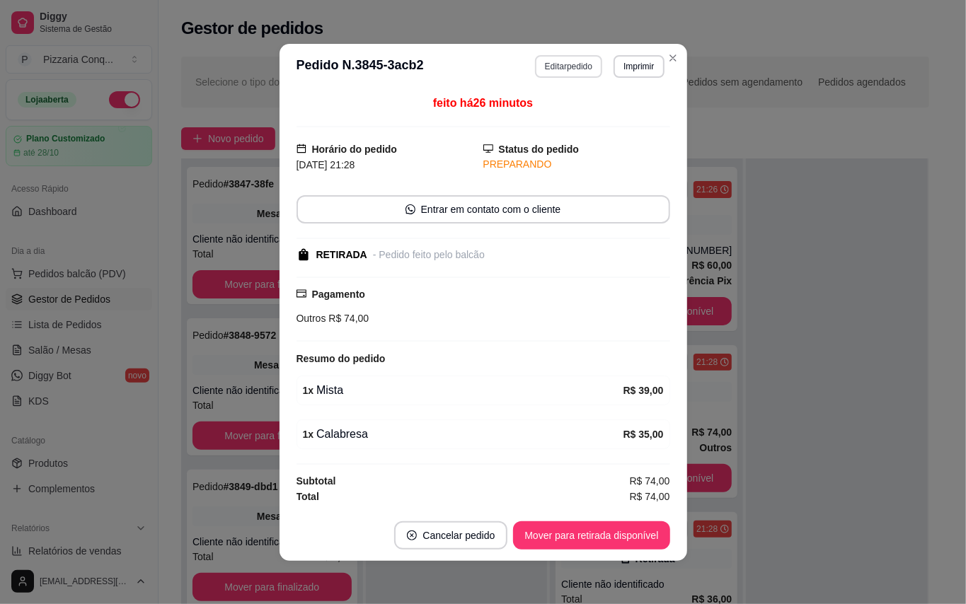
click at [560, 68] on button "Editar pedido" at bounding box center [568, 66] width 67 height 23
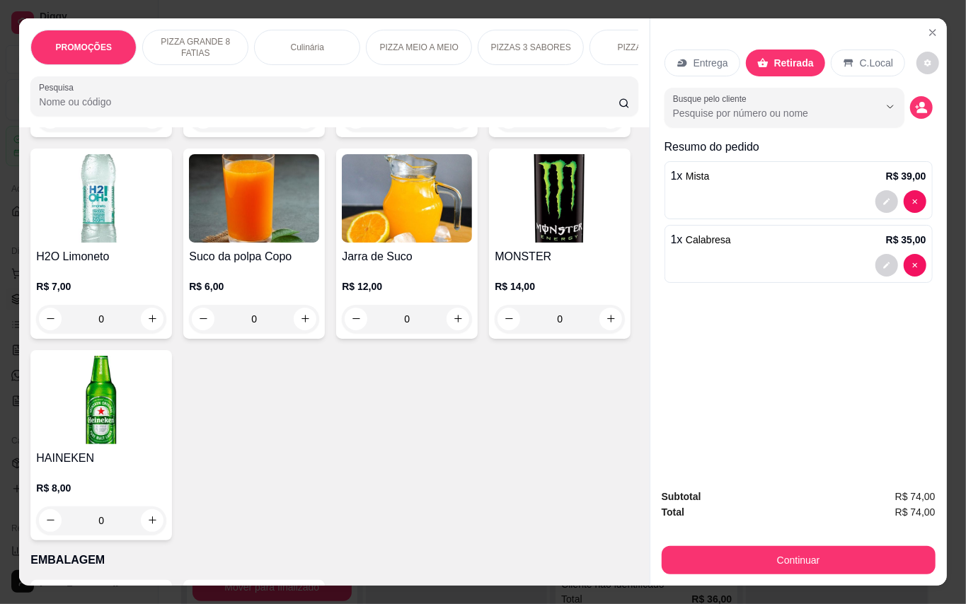
scroll to position [3645, 0]
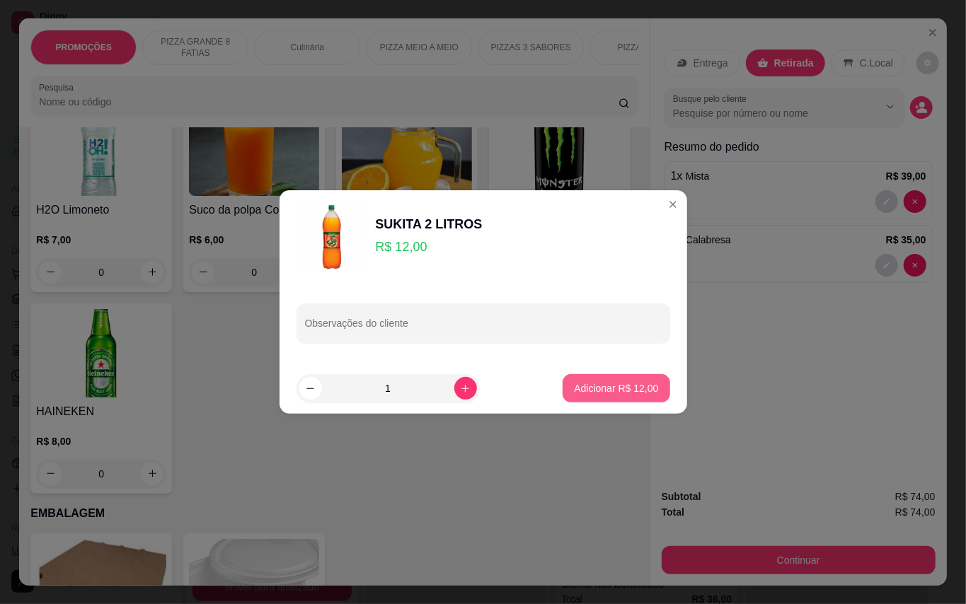
click at [576, 397] on button "Adicionar R$ 12,00" at bounding box center [615, 388] width 107 height 28
type input "1"
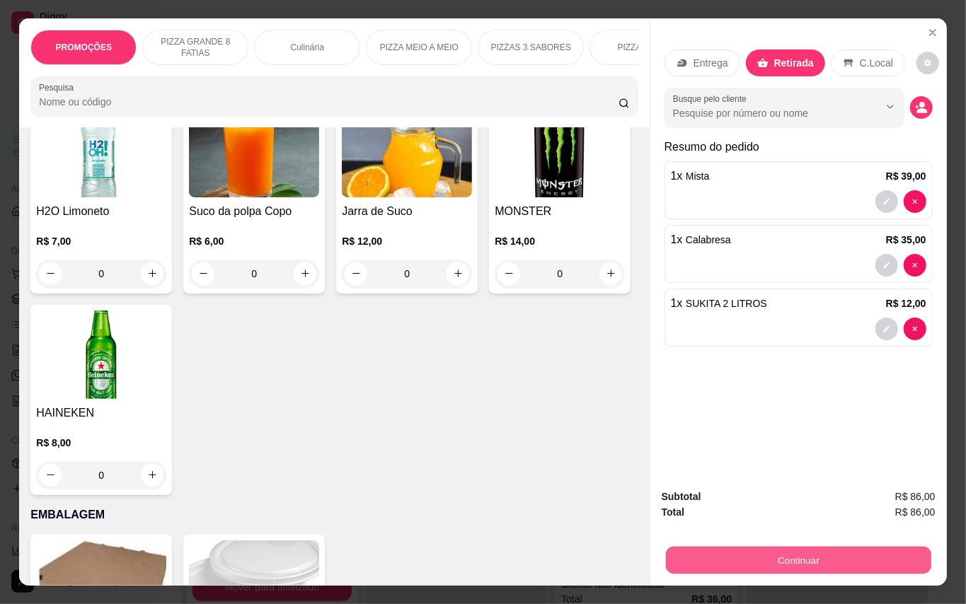
click at [821, 553] on button "Continuar" at bounding box center [797, 561] width 265 height 28
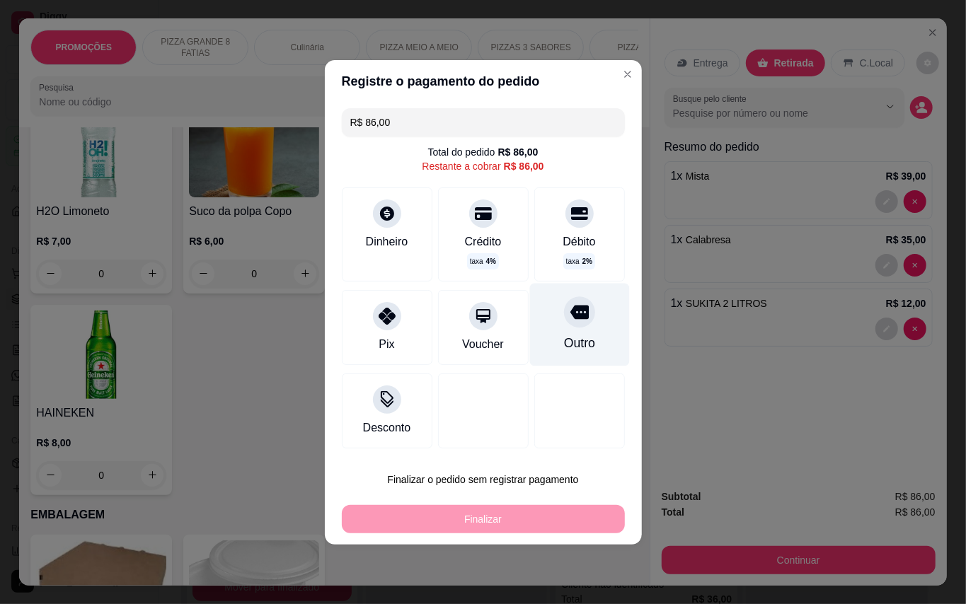
click at [553, 324] on div "Outro" at bounding box center [579, 324] width 100 height 83
type input "R$ 0,00"
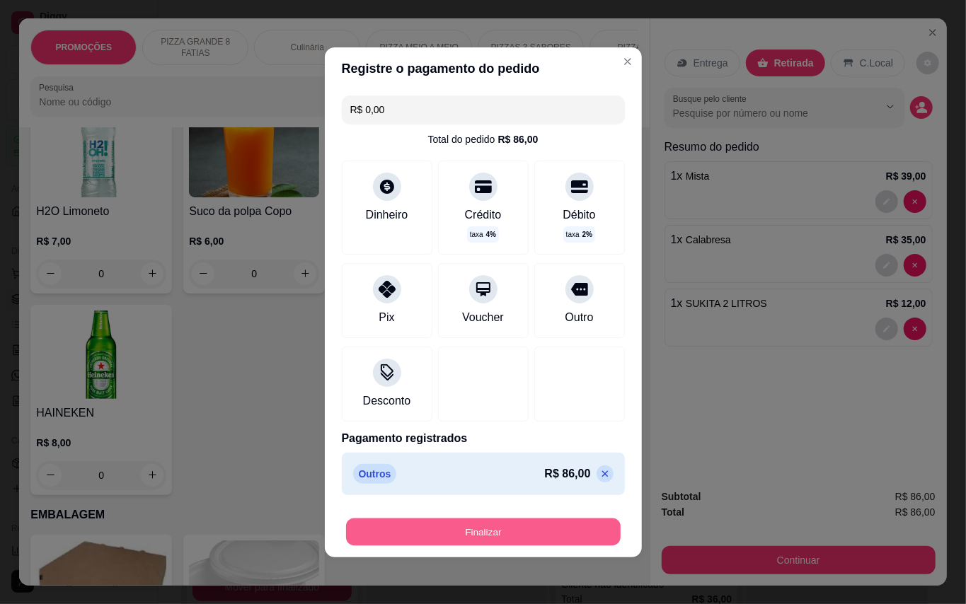
click at [558, 533] on button "Finalizar" at bounding box center [483, 532] width 275 height 28
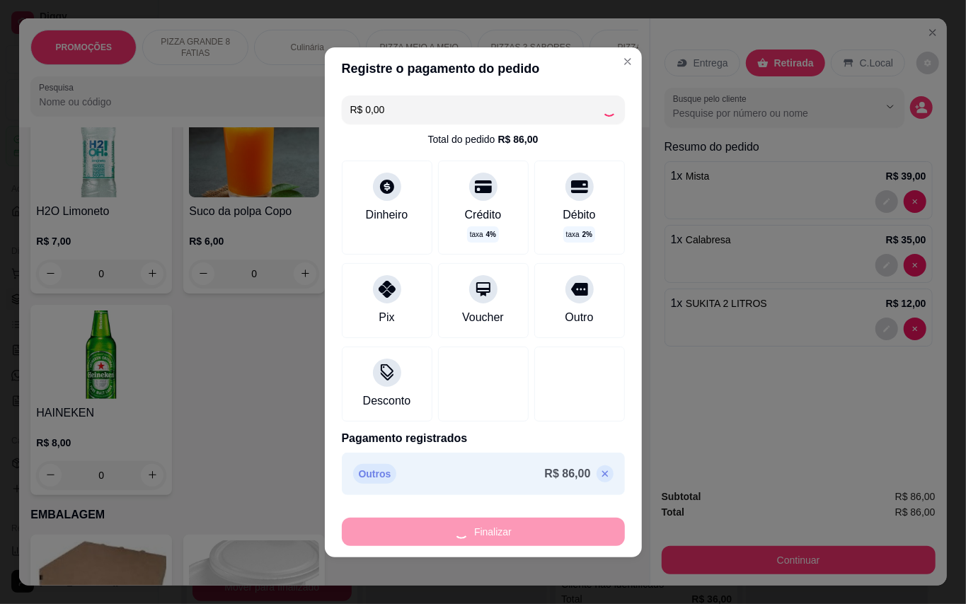
type input "0"
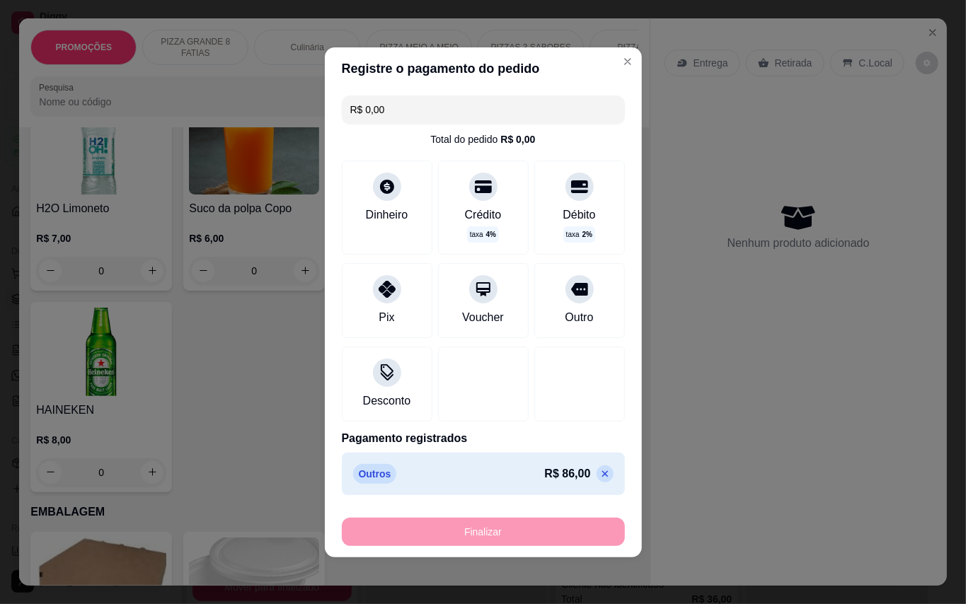
type input "-R$ 86,00"
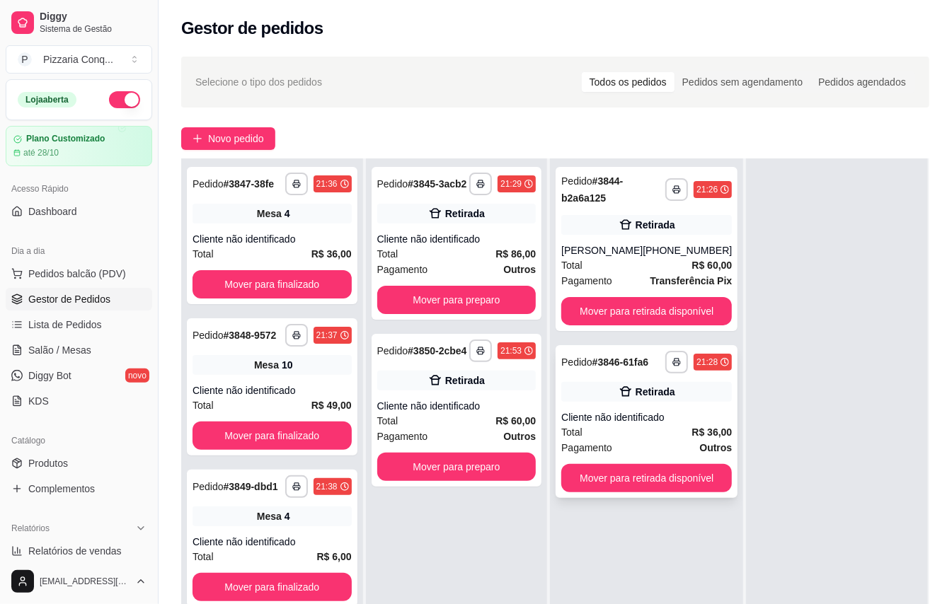
click at [640, 420] on div "Cliente não identificado" at bounding box center [646, 417] width 171 height 14
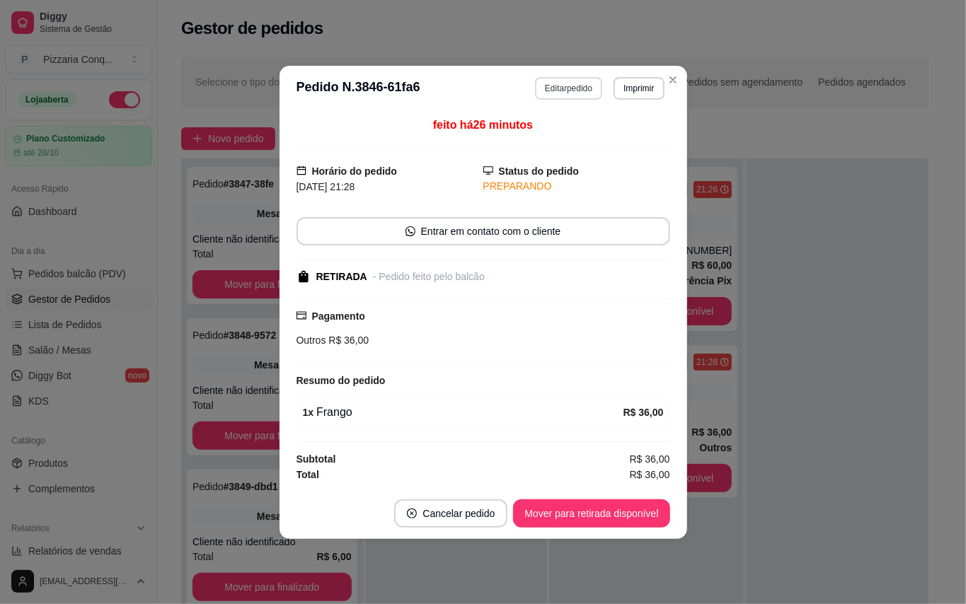
click at [581, 91] on button "Editar pedido" at bounding box center [568, 88] width 67 height 23
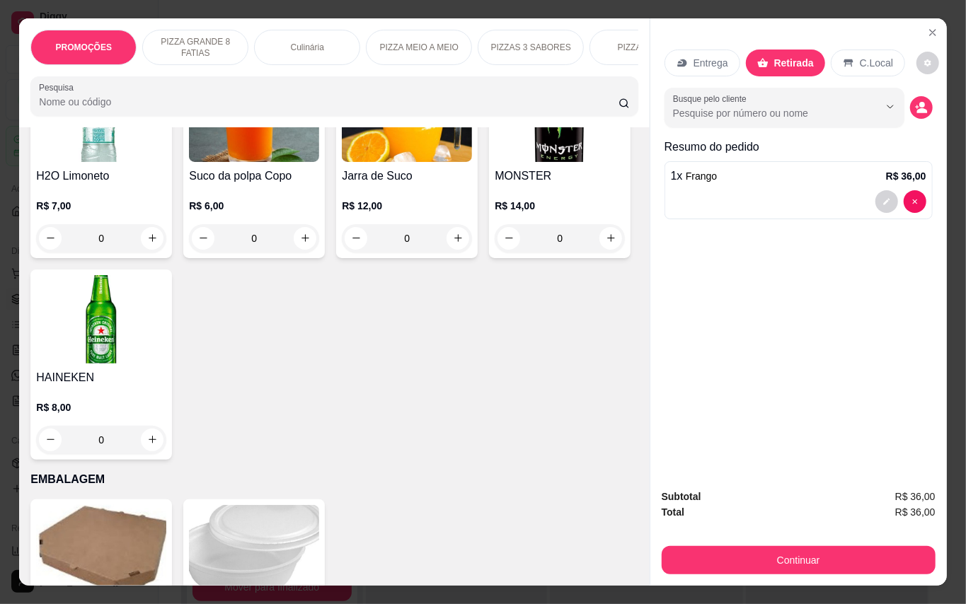
scroll to position [3396, 0]
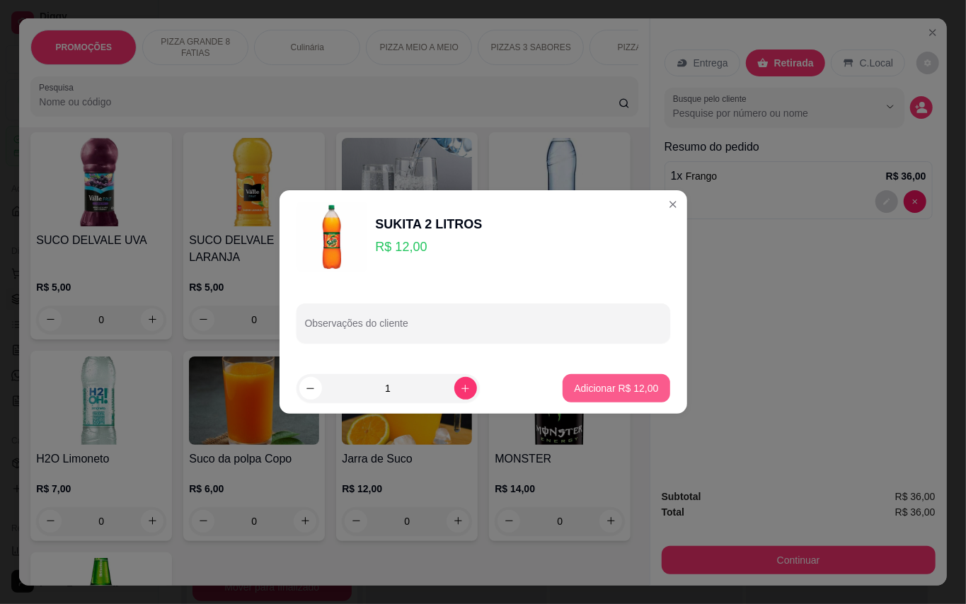
click at [611, 399] on button "Adicionar R$ 12,00" at bounding box center [615, 388] width 107 height 28
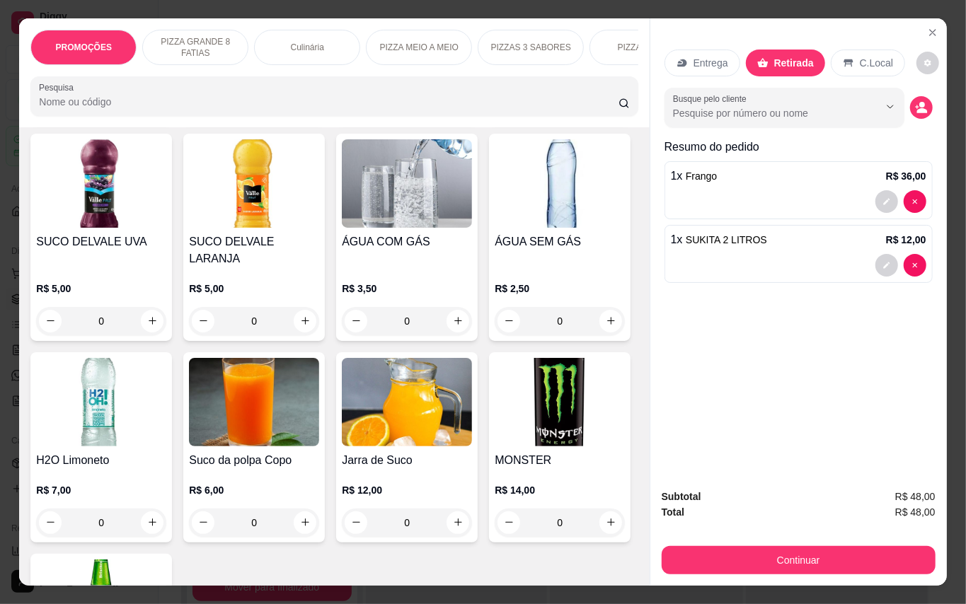
type input "1"
click at [807, 549] on button "Continuar" at bounding box center [799, 560] width 274 height 28
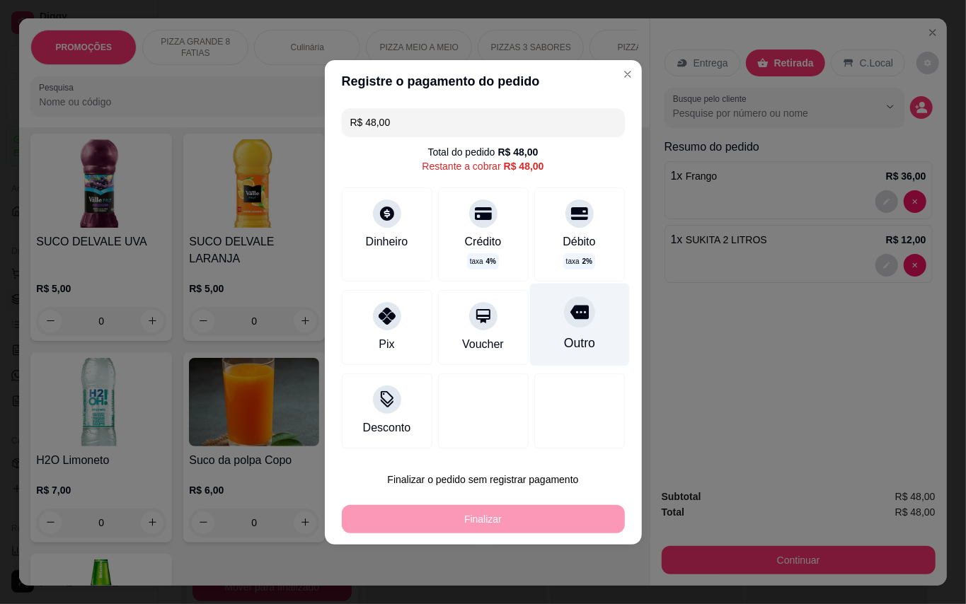
click at [575, 321] on icon at bounding box center [579, 312] width 18 height 18
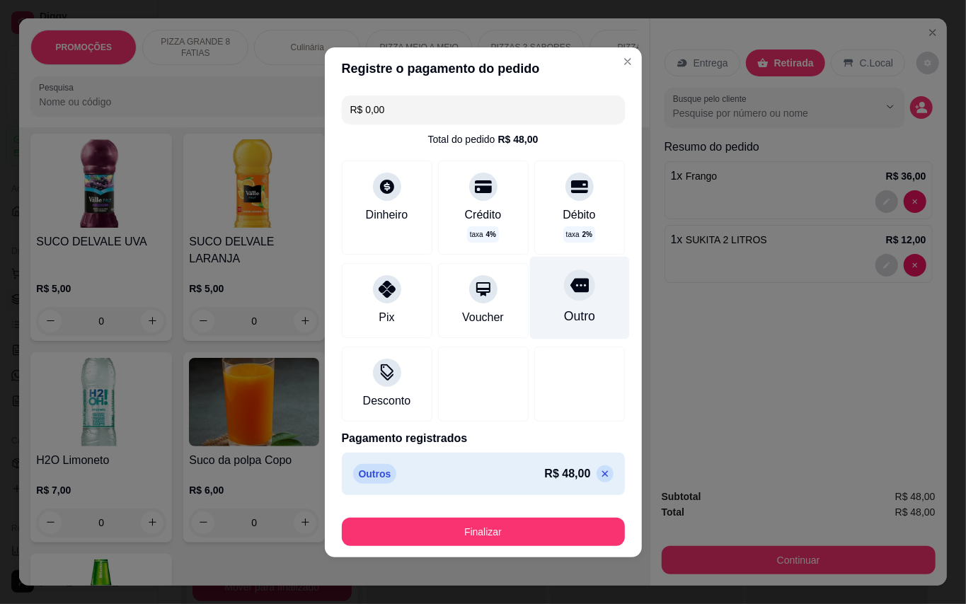
type input "R$ 0,00"
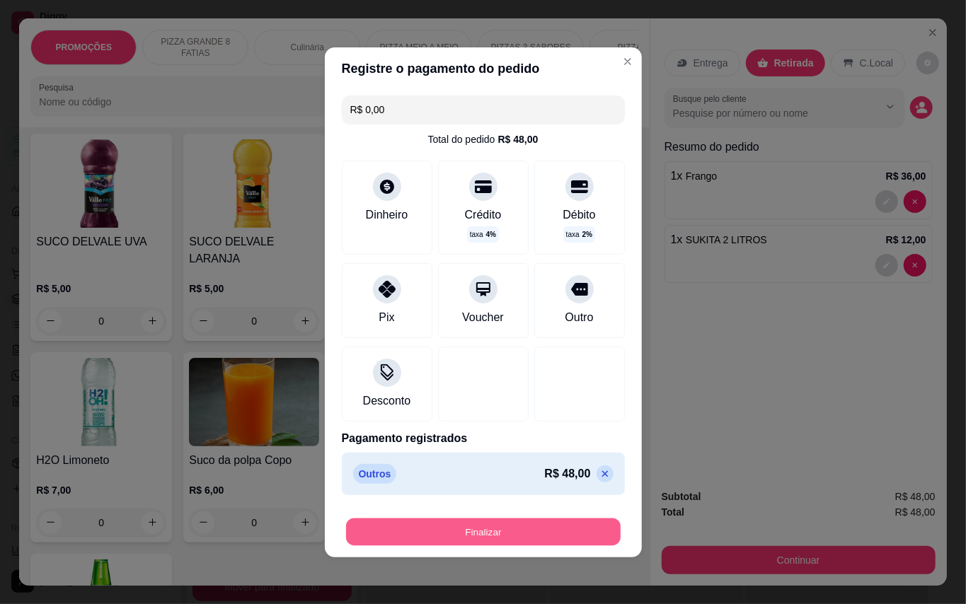
click at [550, 531] on button "Finalizar" at bounding box center [483, 532] width 275 height 28
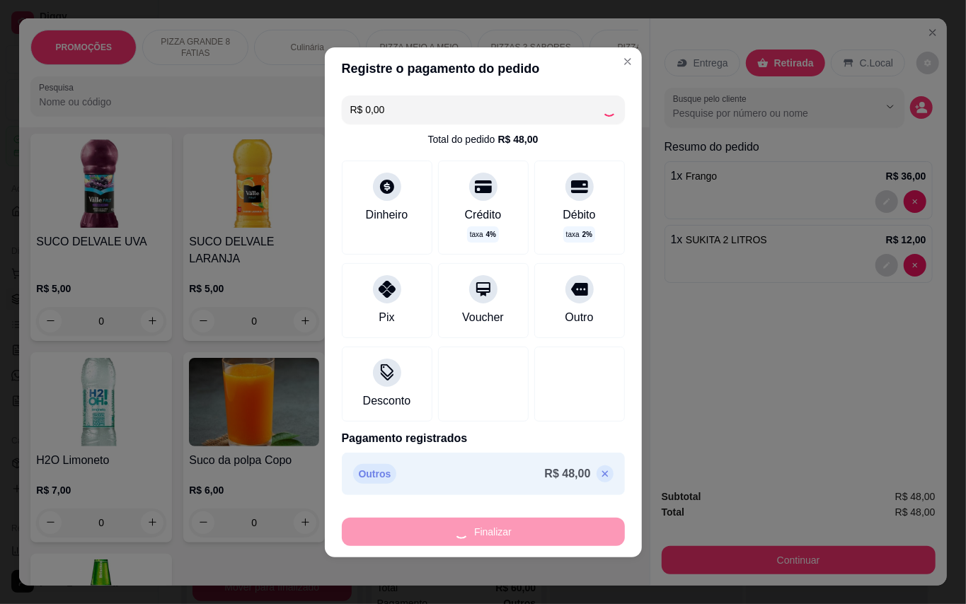
type input "0"
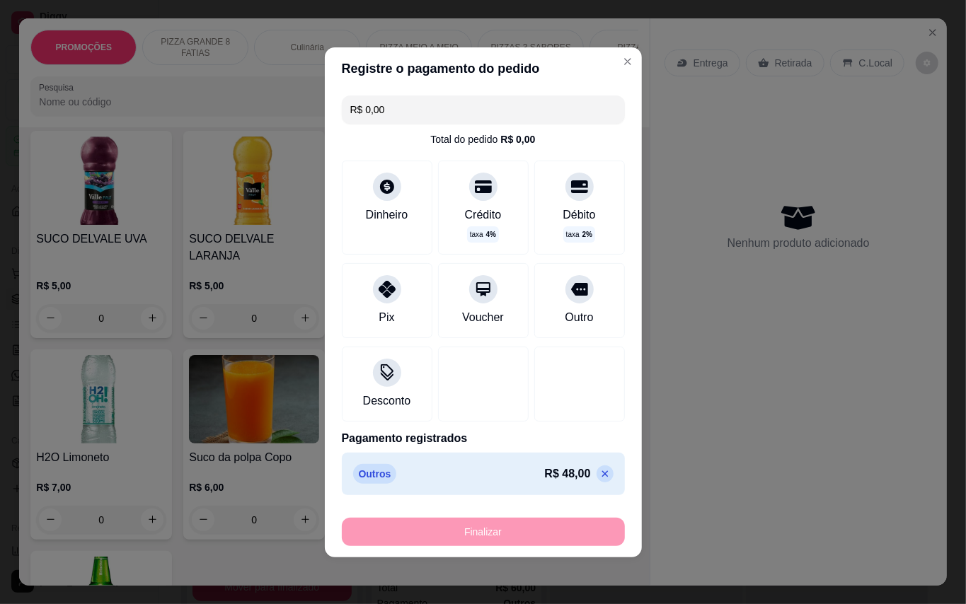
type input "-R$ 48,00"
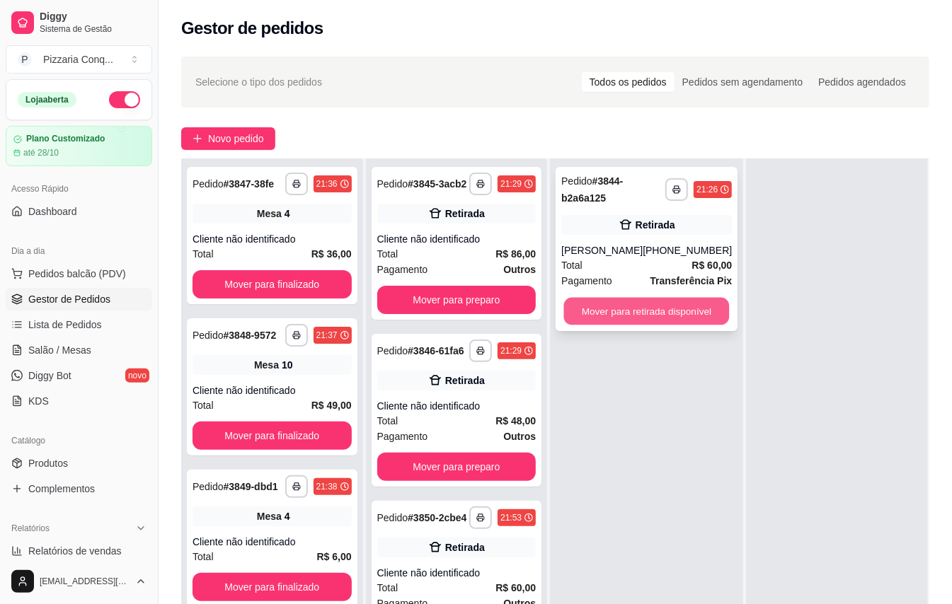
click at [632, 307] on button "Mover para retirada disponível" at bounding box center [647, 312] width 166 height 28
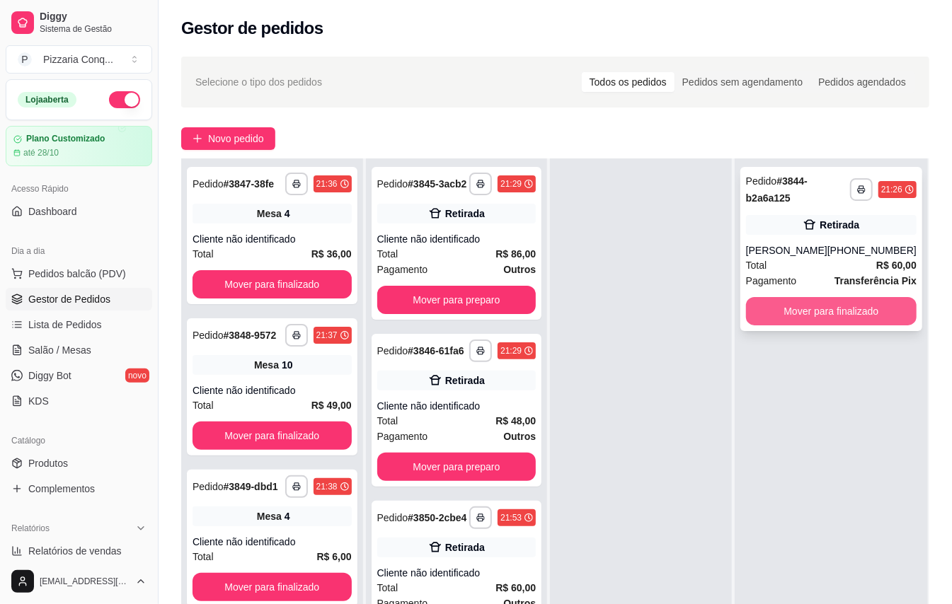
click at [779, 310] on button "Mover para finalizado" at bounding box center [831, 311] width 171 height 28
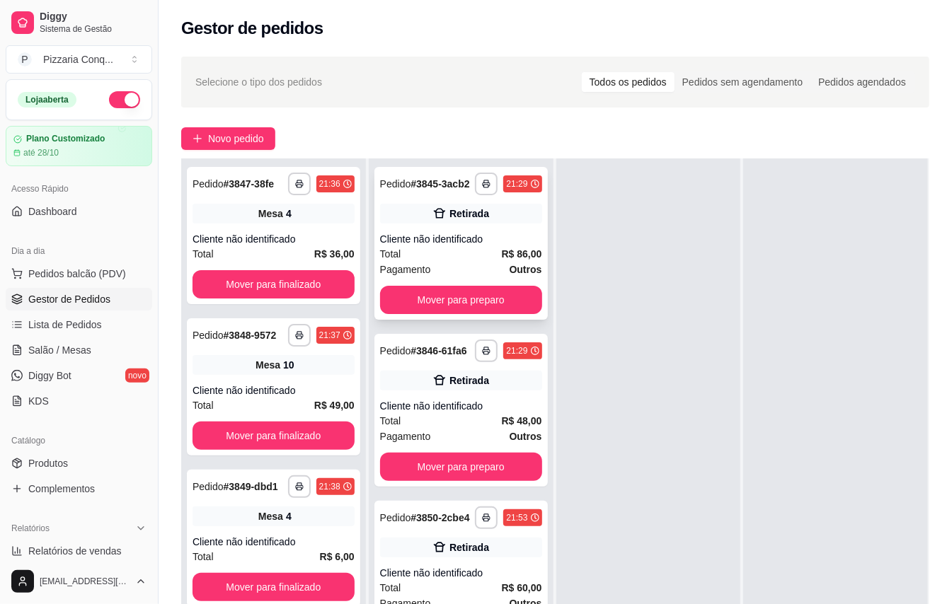
click at [514, 260] on strong "R$ 86,00" at bounding box center [522, 253] width 40 height 11
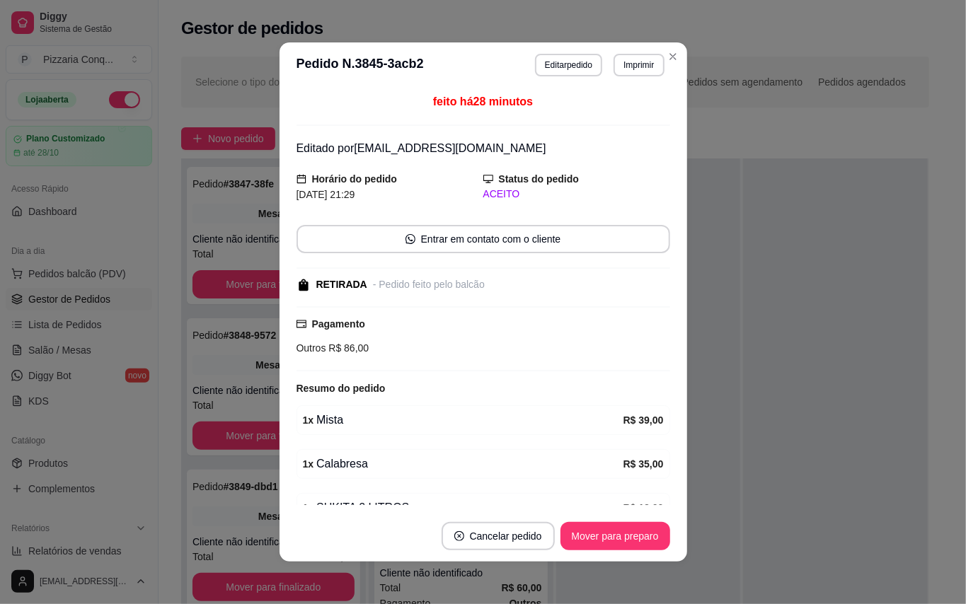
scroll to position [76, 0]
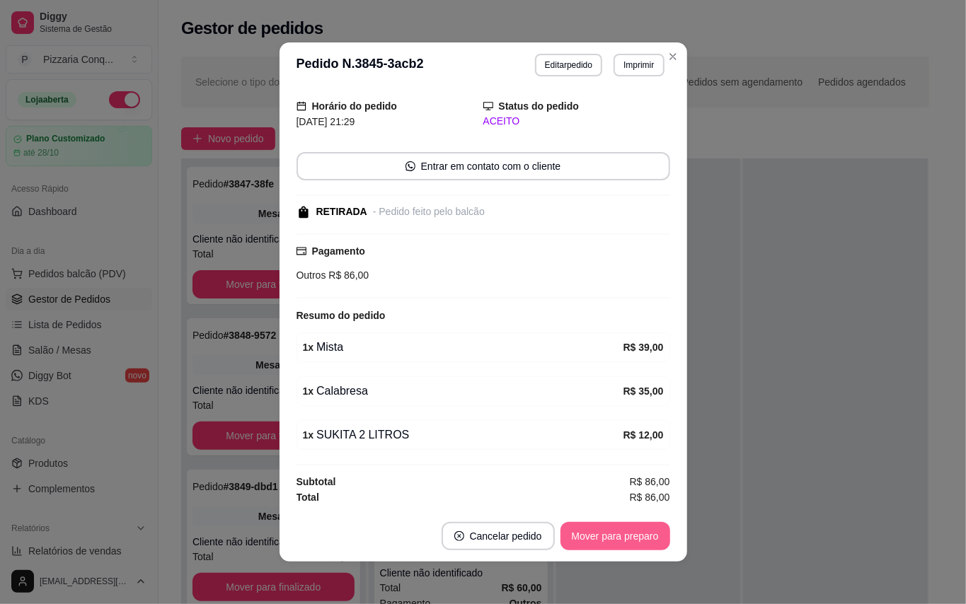
click at [595, 533] on button "Mover para preparo" at bounding box center [615, 536] width 110 height 28
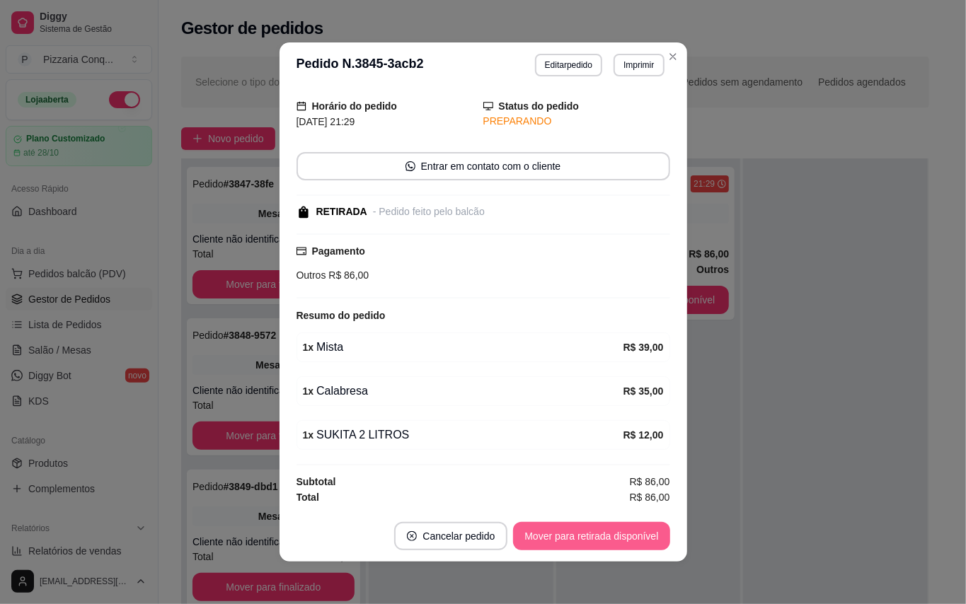
click at [595, 533] on button "Mover para retirada disponível" at bounding box center [591, 536] width 156 height 28
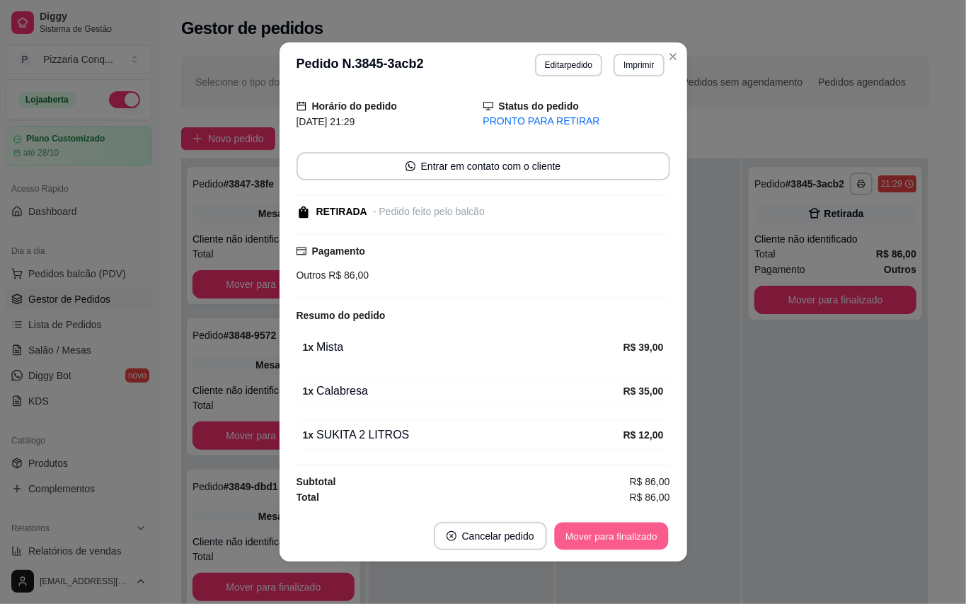
click at [595, 533] on button "Mover para finalizado" at bounding box center [611, 537] width 114 height 28
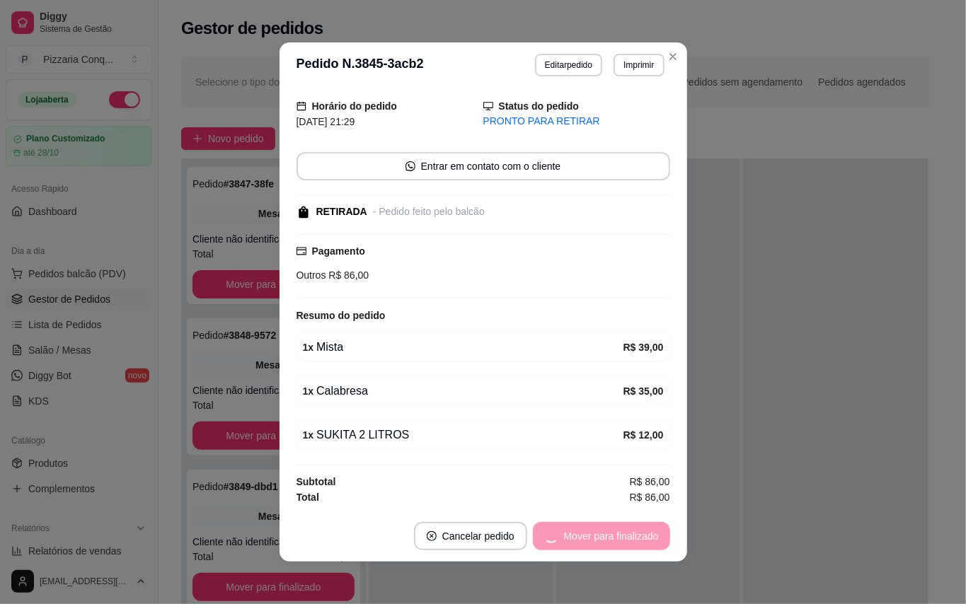
scroll to position [1, 0]
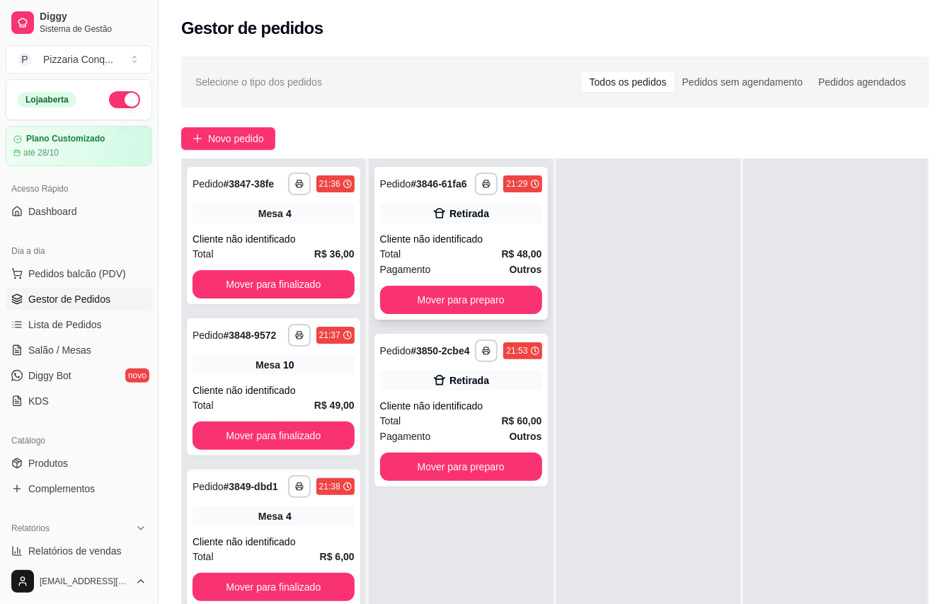
click at [509, 262] on span "R$ 48,00" at bounding box center [522, 254] width 40 height 16
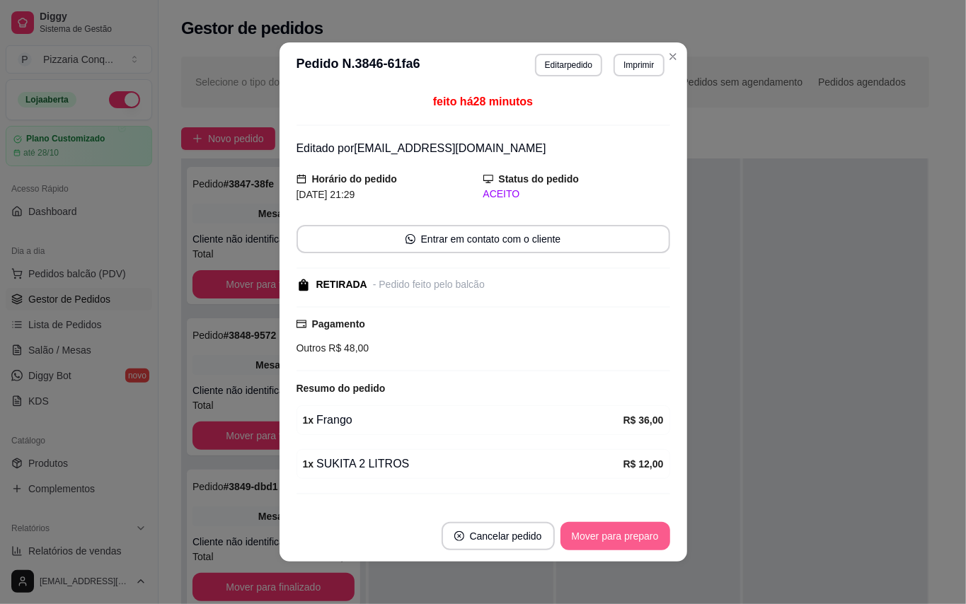
click at [620, 536] on button "Mover para preparo" at bounding box center [615, 536] width 110 height 28
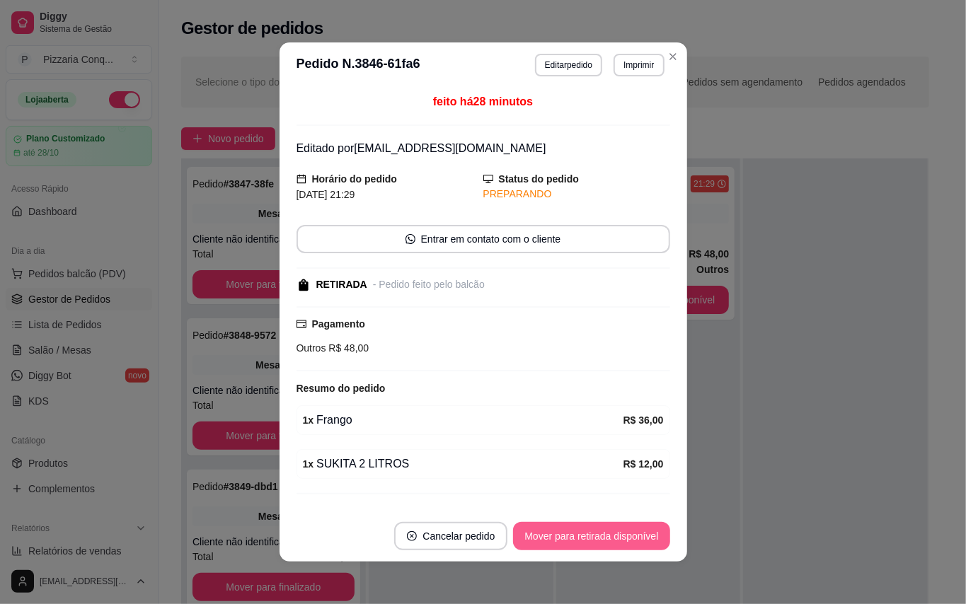
click at [620, 536] on button "Mover para retirada disponível" at bounding box center [591, 536] width 156 height 28
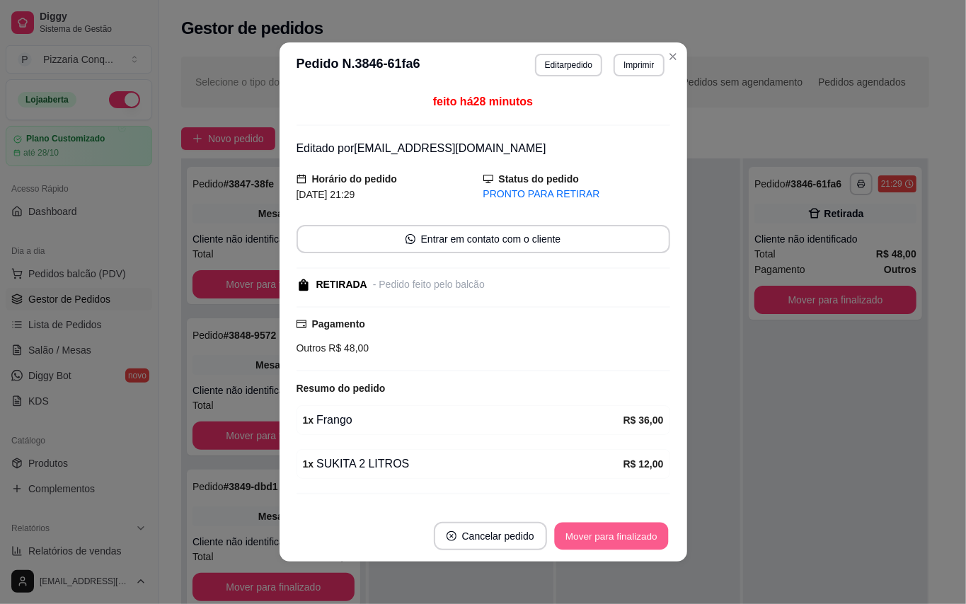
click at [620, 536] on button "Mover para finalizado" at bounding box center [611, 537] width 114 height 28
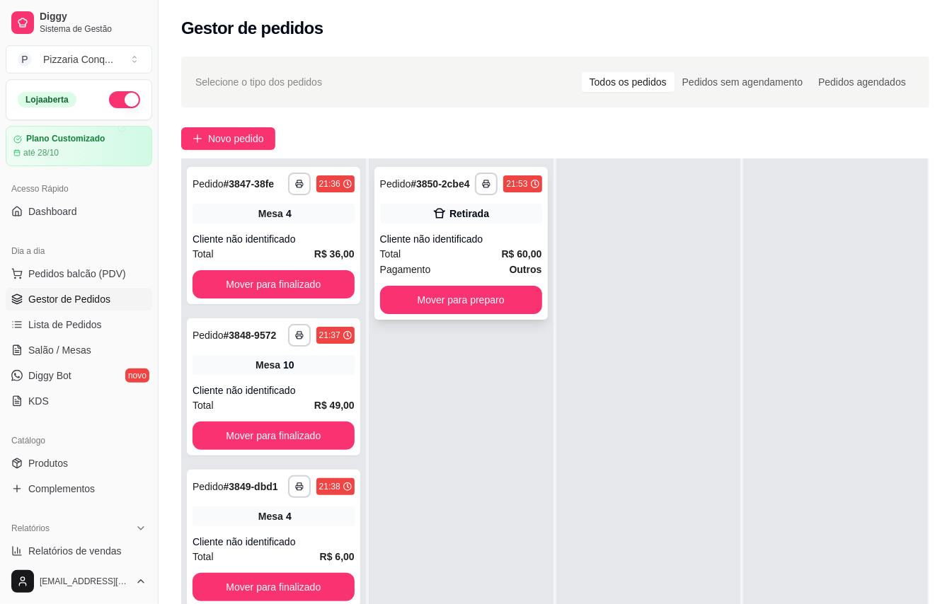
click at [510, 272] on span "Outros" at bounding box center [525, 270] width 33 height 16
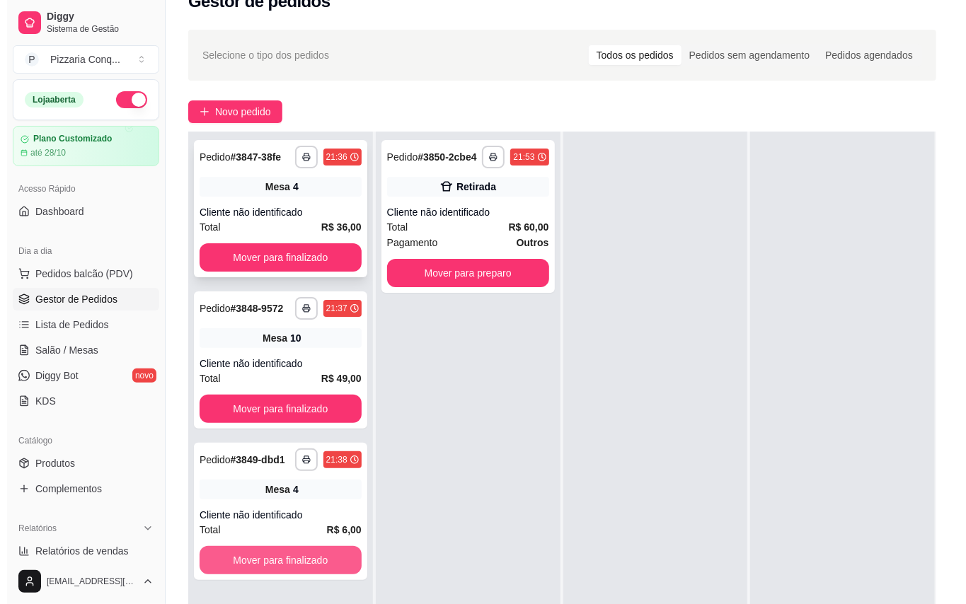
scroll to position [0, 0]
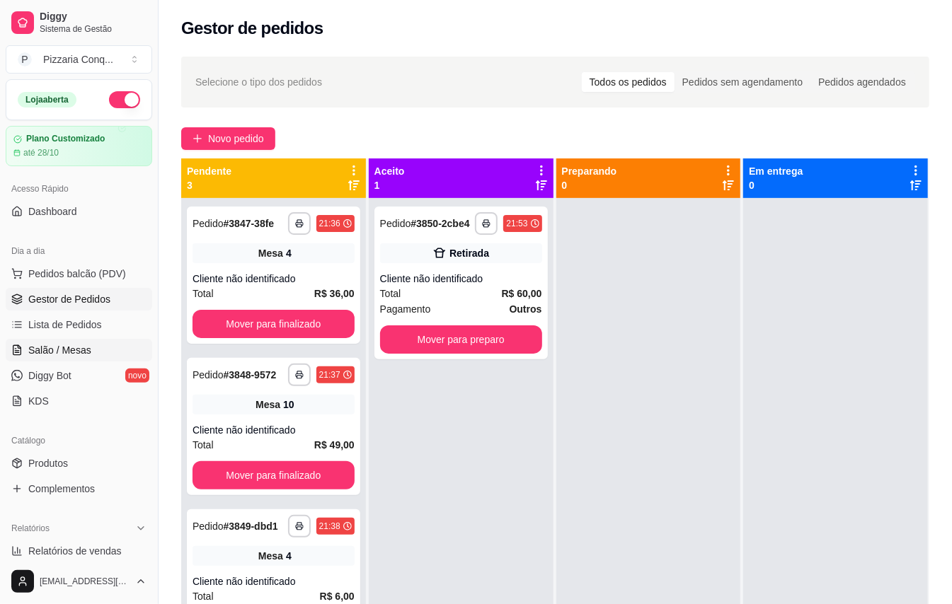
click at [81, 350] on span "Salão / Mesas" at bounding box center [59, 350] width 63 height 14
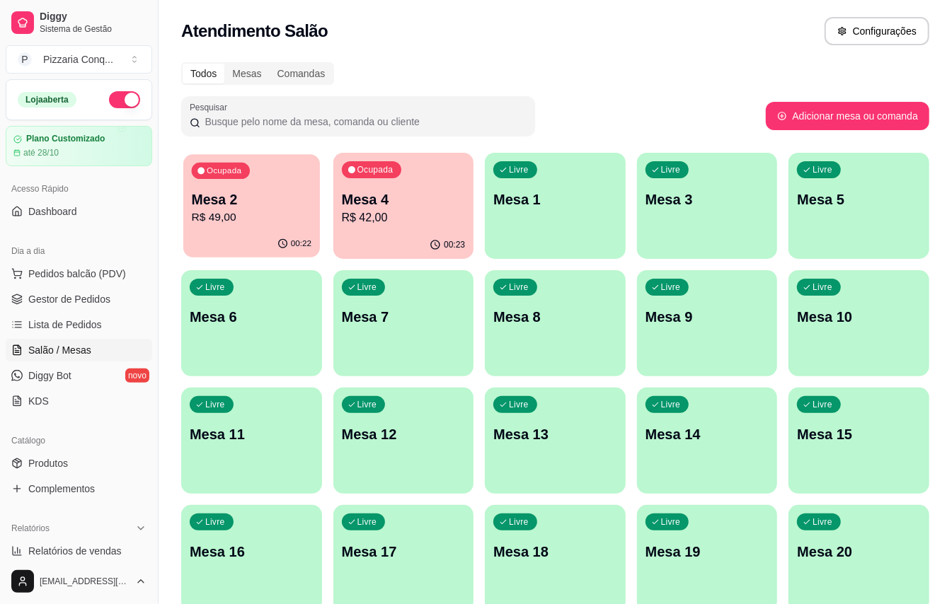
click at [255, 217] on p "R$ 49,00" at bounding box center [252, 217] width 120 height 16
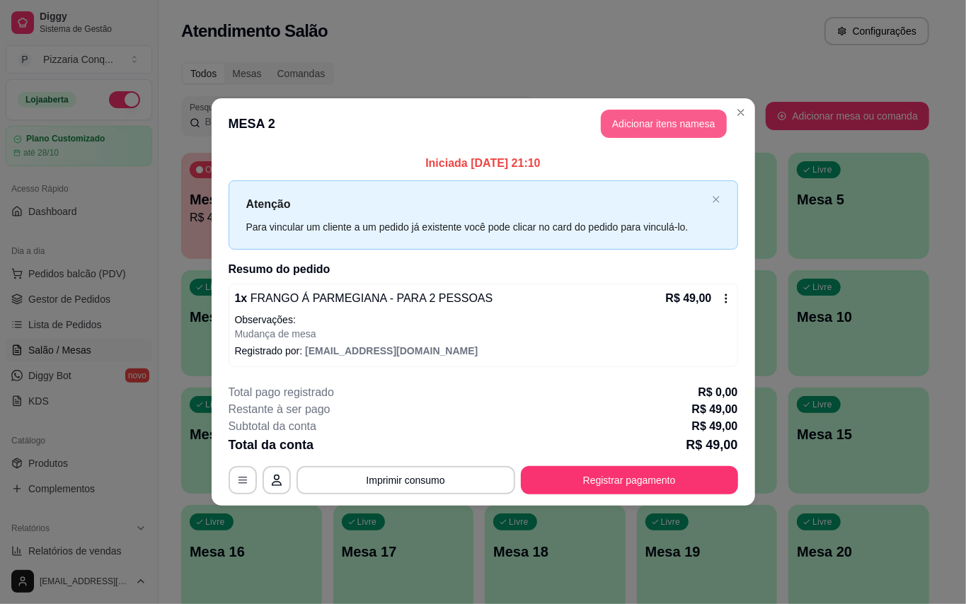
click at [661, 120] on button "Adicionar itens na mesa" at bounding box center [664, 124] width 126 height 28
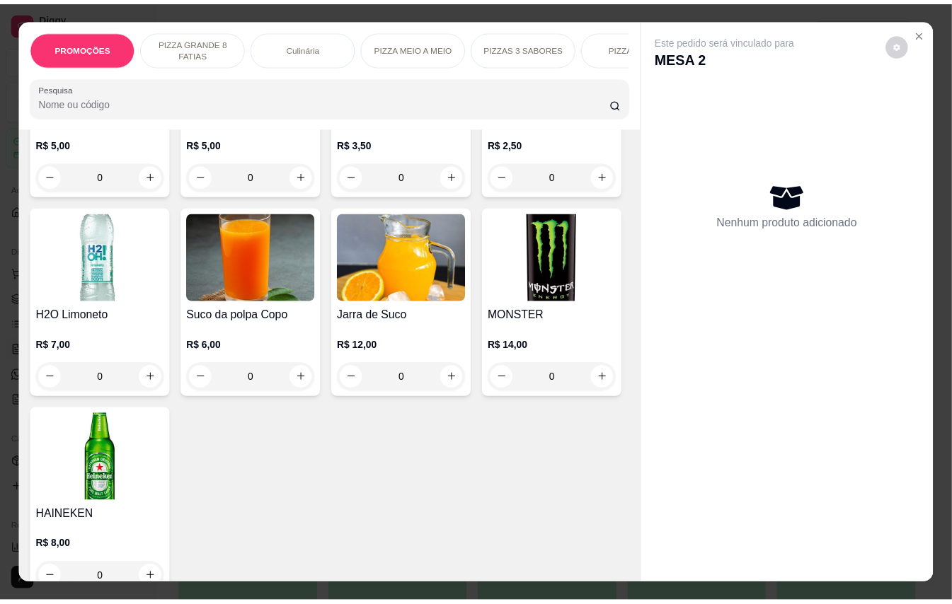
scroll to position [3631, 0]
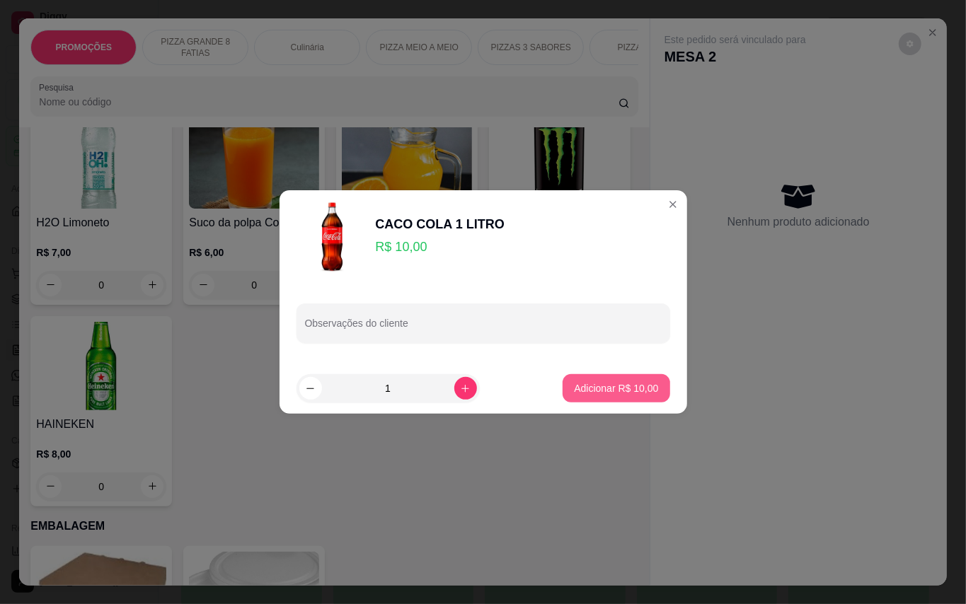
click at [592, 391] on p "Adicionar R$ 10,00" at bounding box center [616, 388] width 84 height 14
type input "1"
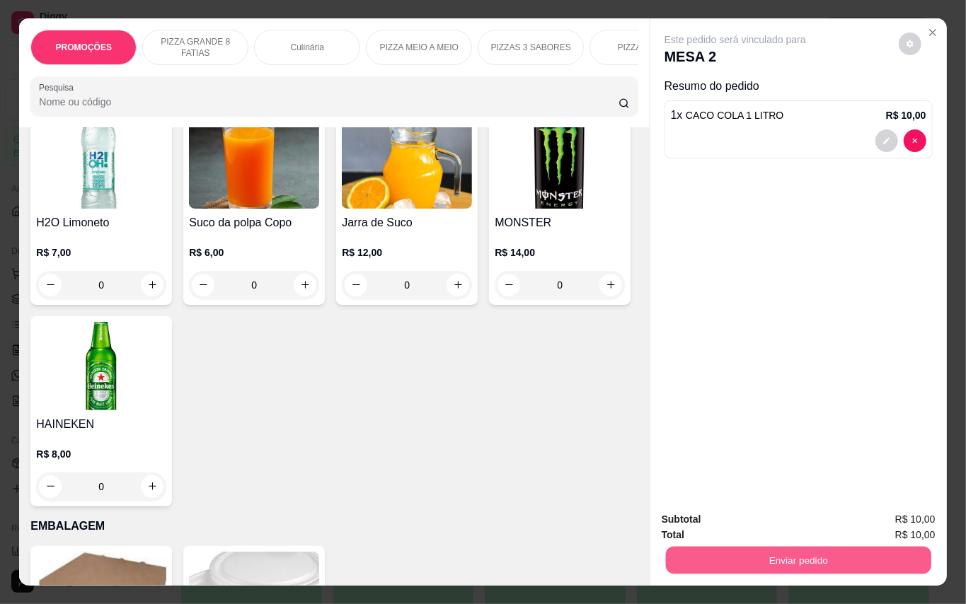
click at [810, 547] on button "Enviar pedido" at bounding box center [797, 561] width 265 height 28
click at [894, 512] on button "Enviar pedido" at bounding box center [897, 519] width 80 height 27
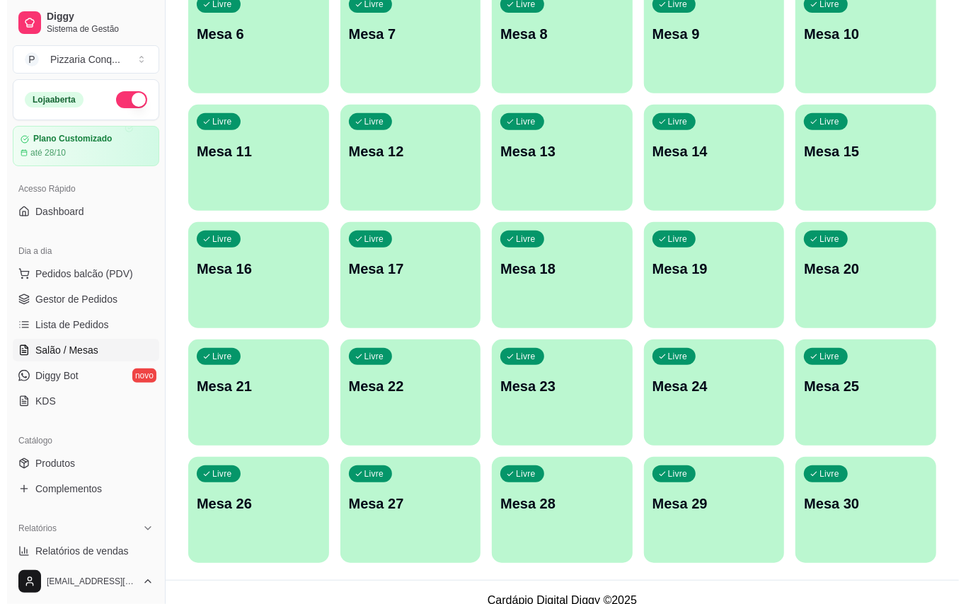
scroll to position [0, 0]
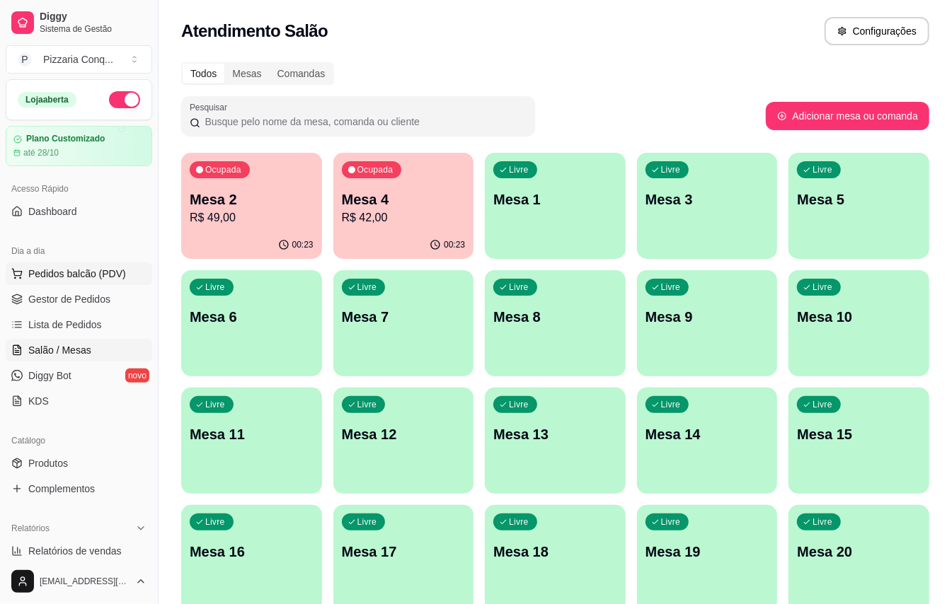
click at [115, 285] on button "Pedidos balcão (PDV)" at bounding box center [79, 273] width 146 height 23
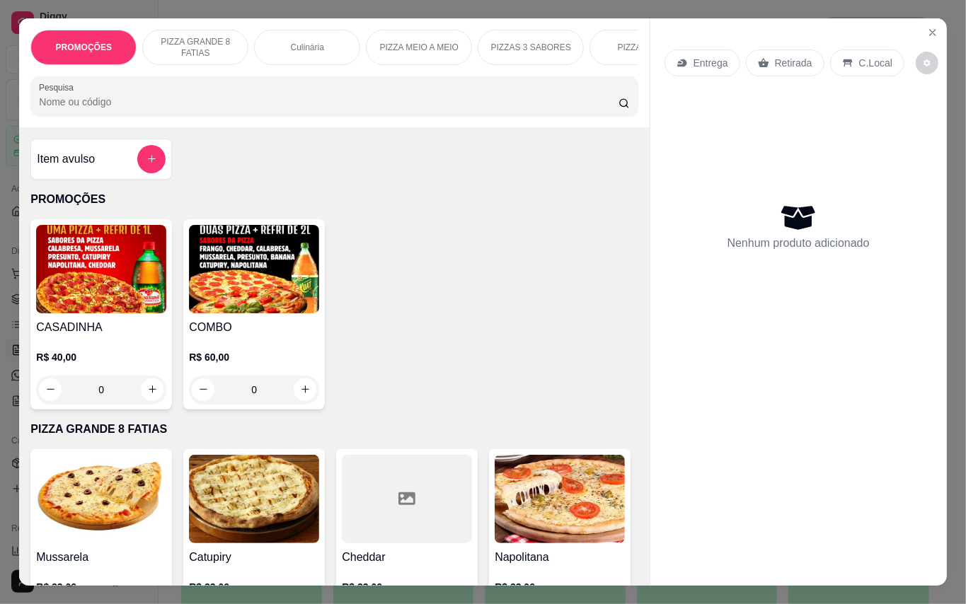
click at [276, 336] on h4 "COMBO" at bounding box center [254, 327] width 130 height 17
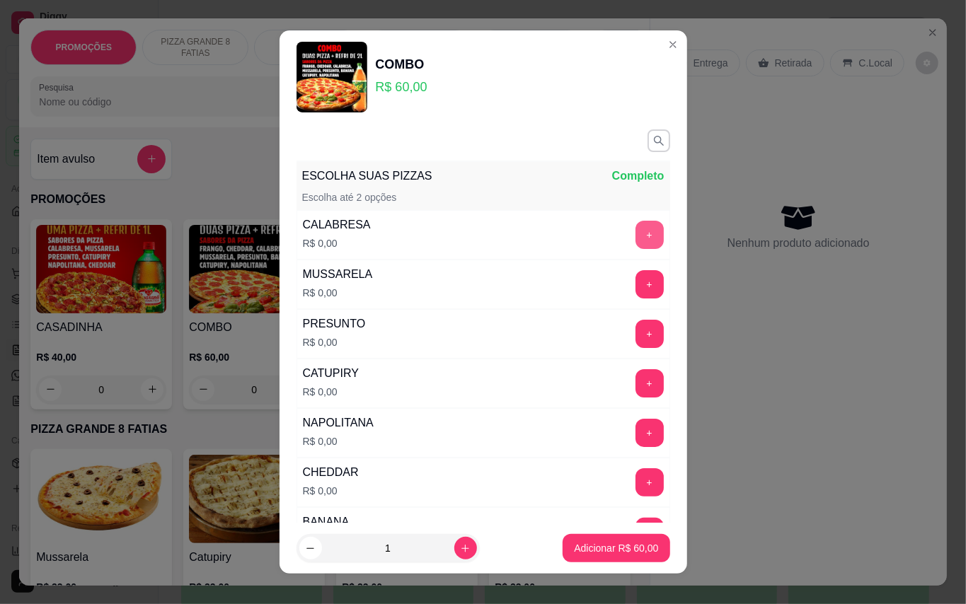
click at [635, 242] on button "+" at bounding box center [649, 235] width 28 height 28
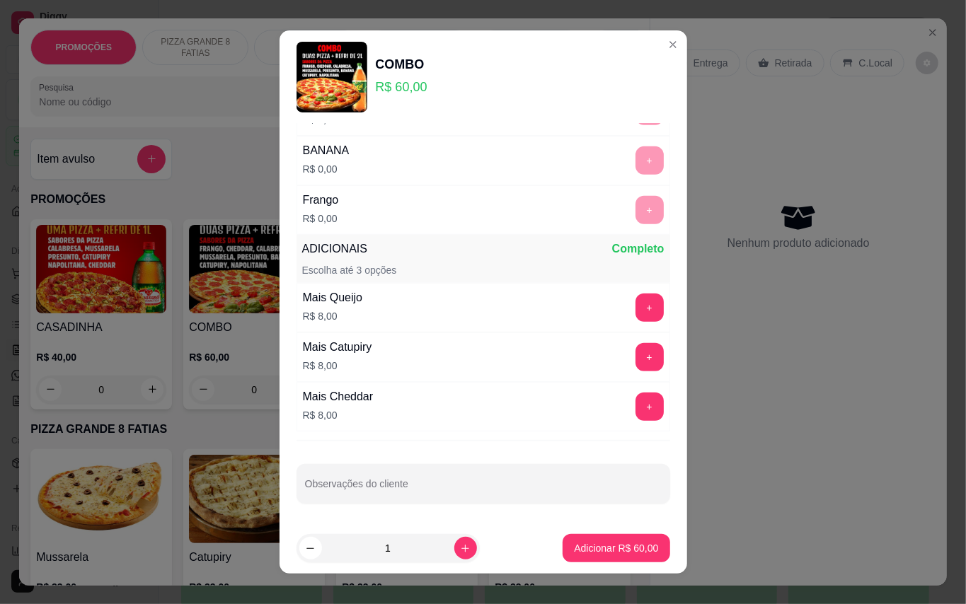
scroll to position [15, 0]
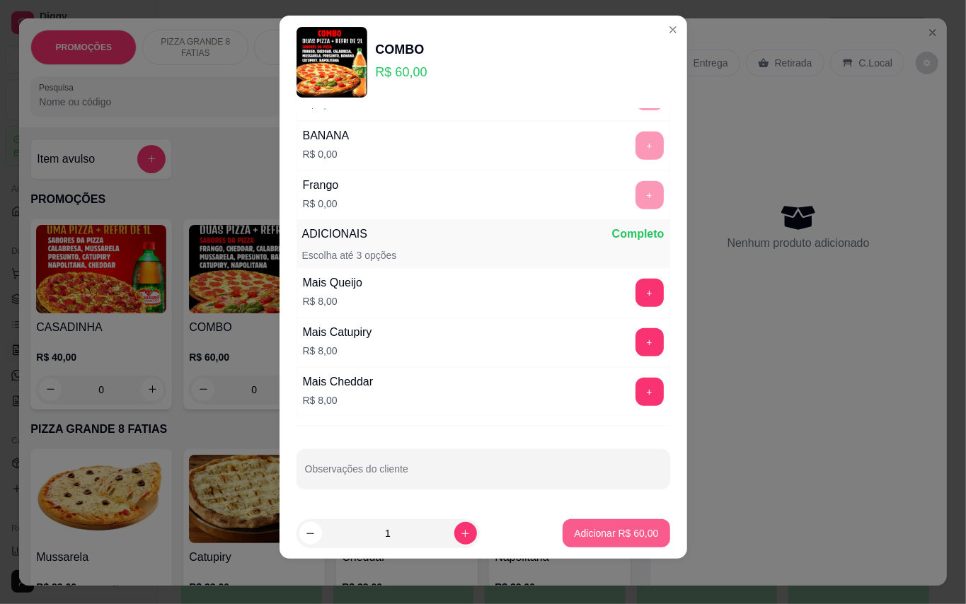
click at [578, 526] on p "Adicionar R$ 60,00" at bounding box center [616, 533] width 84 height 14
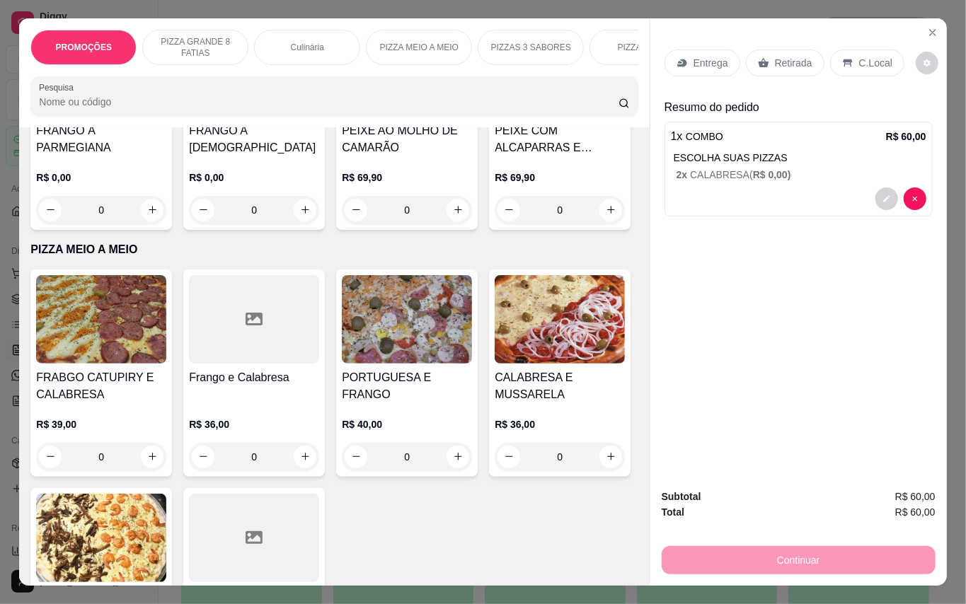
scroll to position [1631, 0]
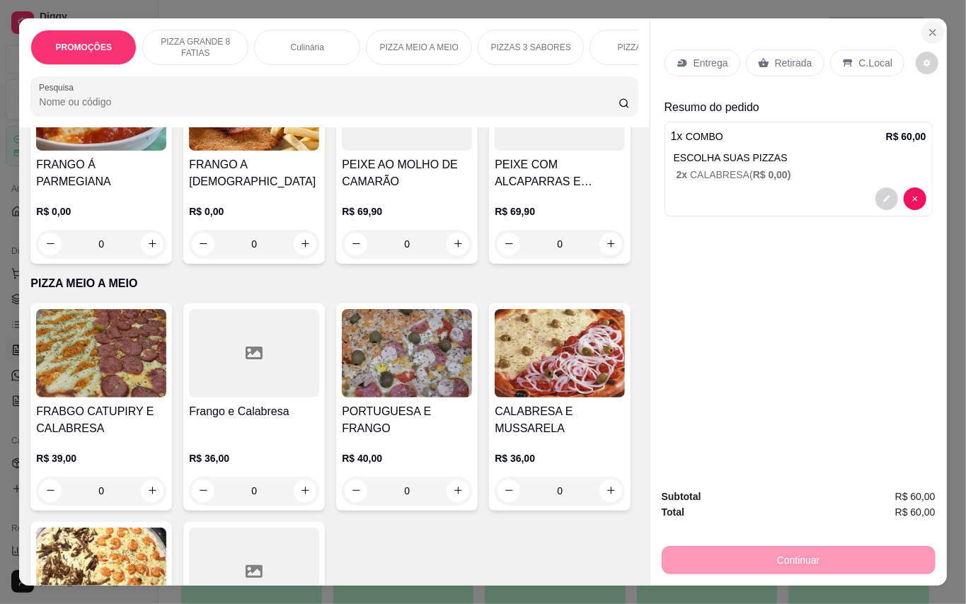
click at [927, 27] on icon "Close" at bounding box center [932, 32] width 11 height 11
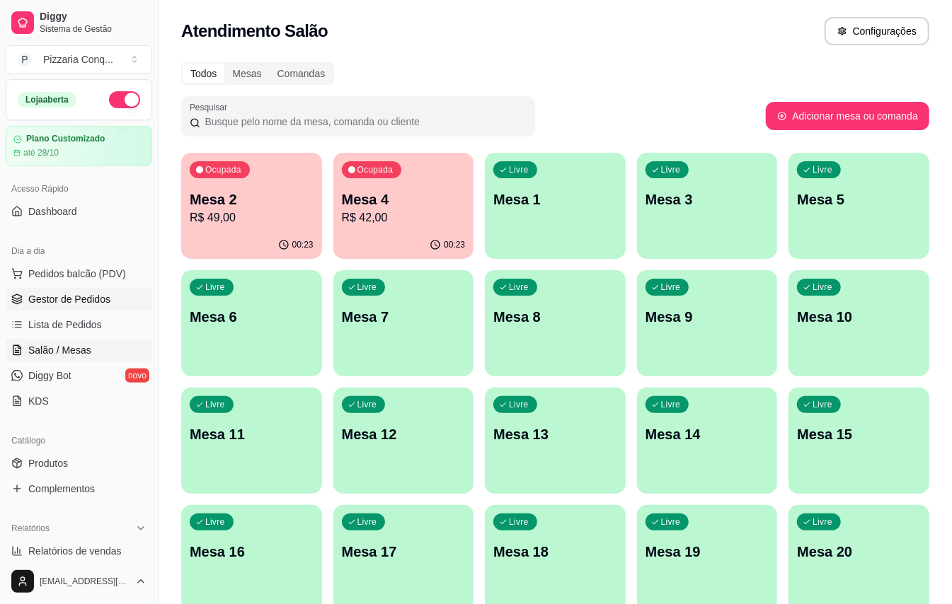
click at [82, 306] on span "Gestor de Pedidos" at bounding box center [69, 299] width 82 height 14
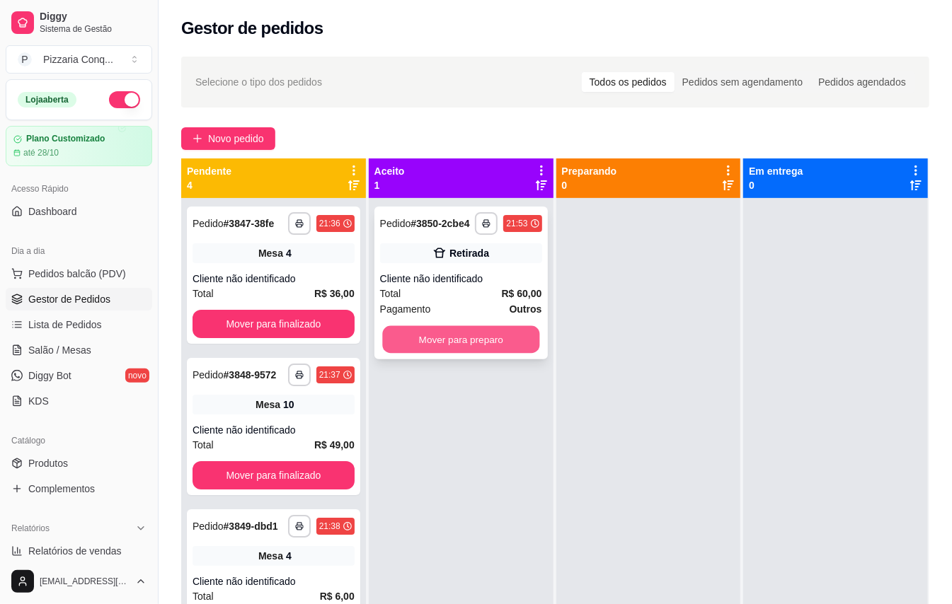
click at [496, 354] on button "Mover para preparo" at bounding box center [460, 340] width 157 height 28
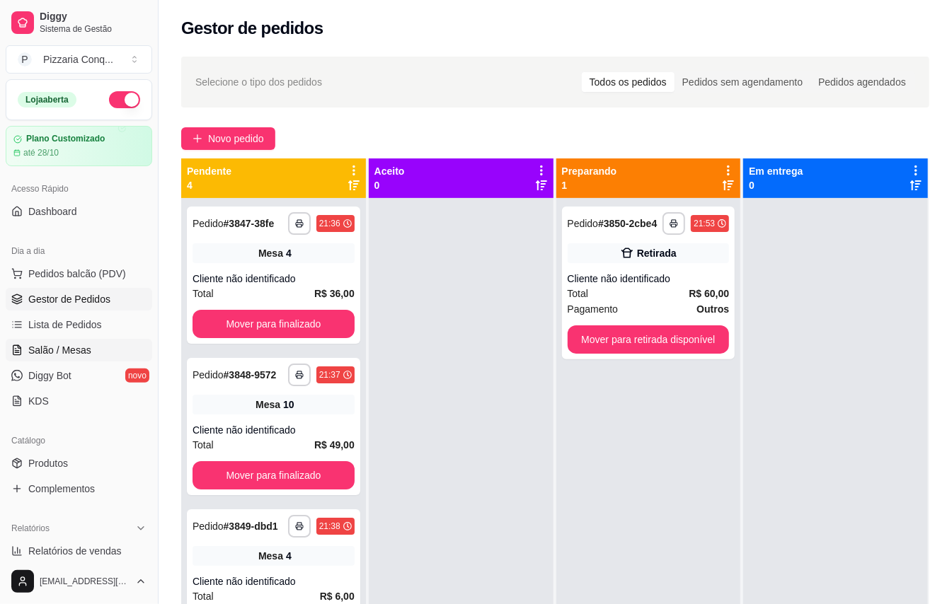
click at [85, 357] on span "Salão / Mesas" at bounding box center [59, 350] width 63 height 14
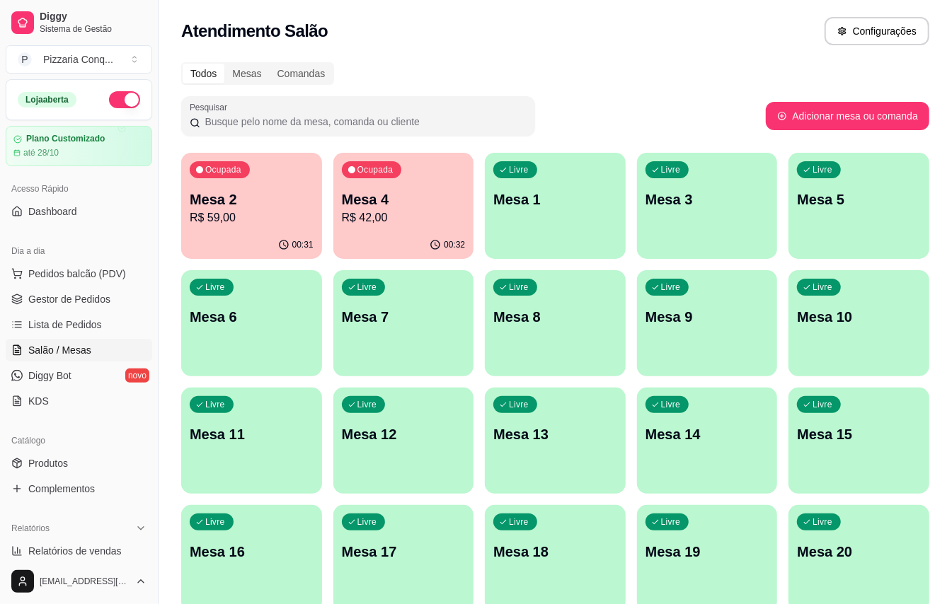
click at [233, 213] on p "R$ 59,00" at bounding box center [252, 217] width 124 height 17
click at [406, 236] on div "00:32" at bounding box center [403, 245] width 141 height 28
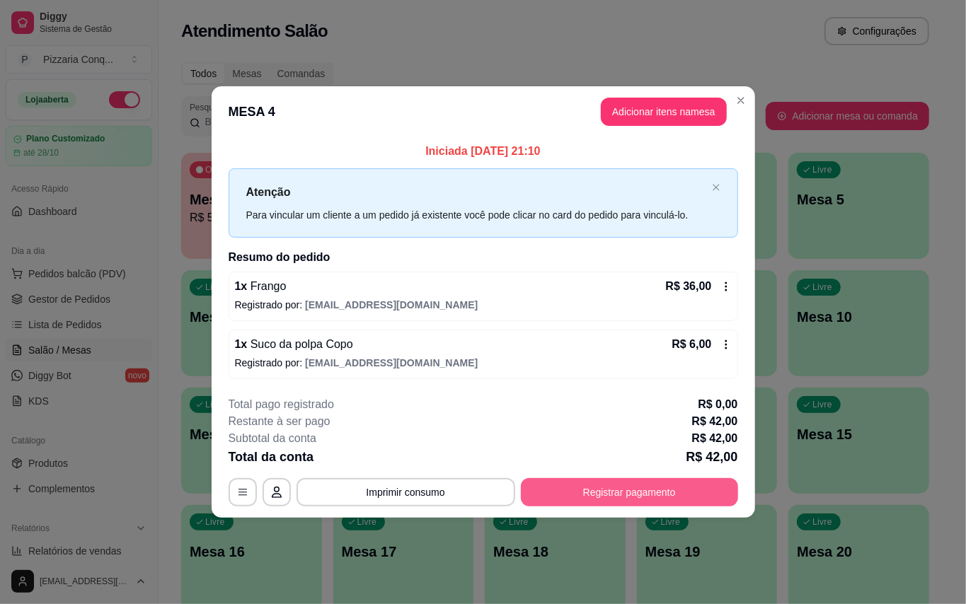
click at [570, 500] on button "Registrar pagamento" at bounding box center [629, 492] width 217 height 28
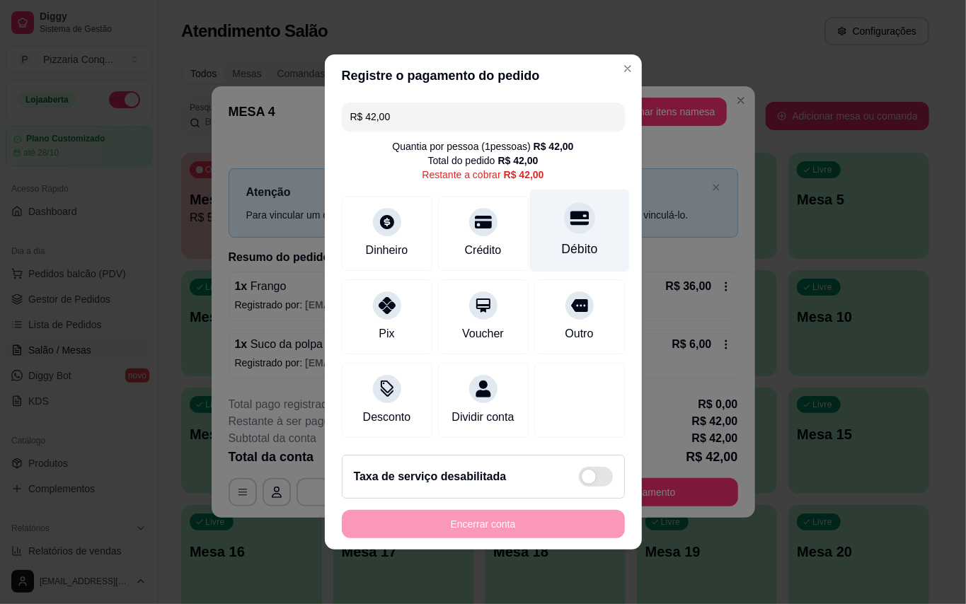
click at [558, 225] on div "Débito" at bounding box center [579, 231] width 100 height 83
type input "R$ 0,00"
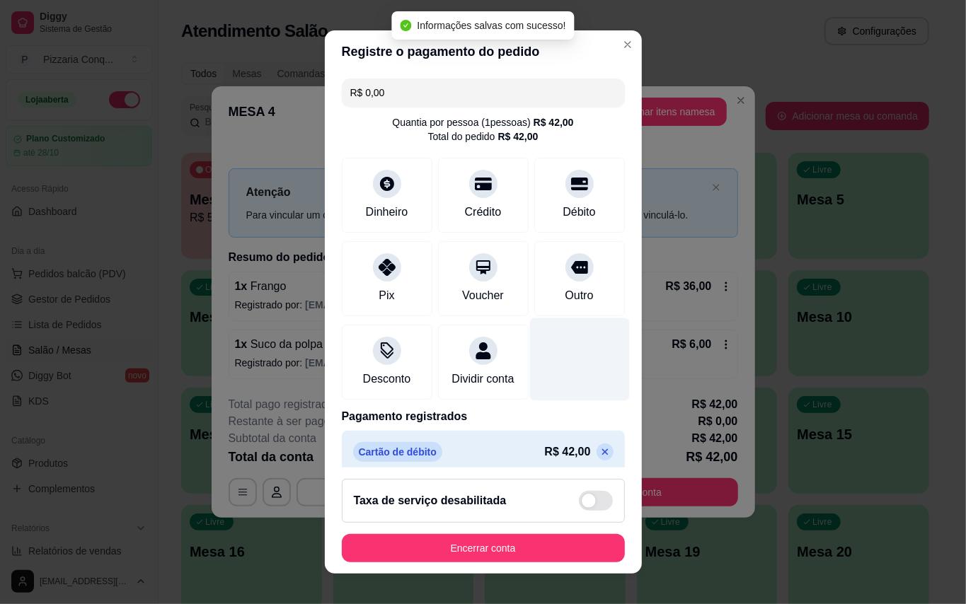
scroll to position [29, 0]
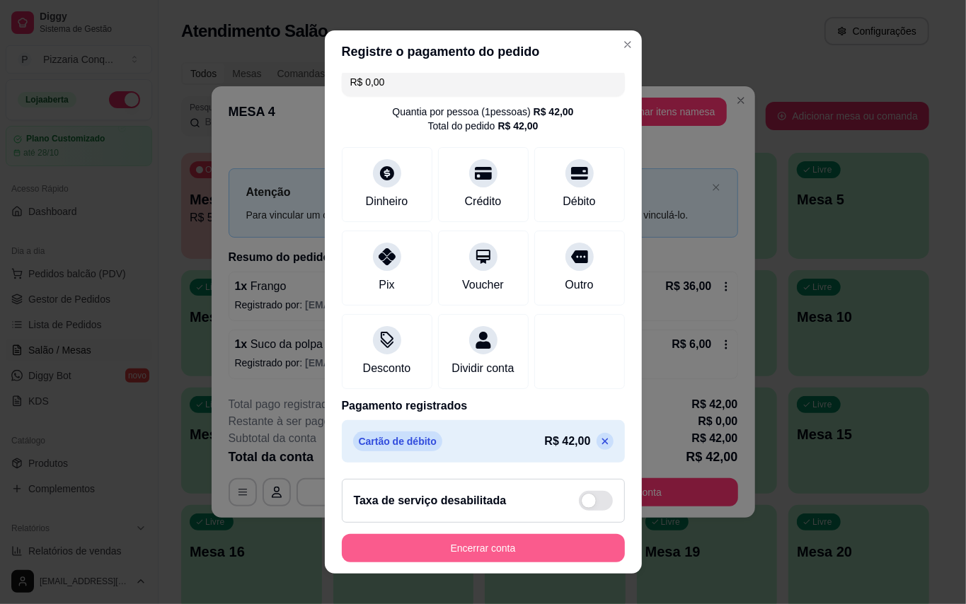
click at [550, 548] on button "Encerrar conta" at bounding box center [483, 548] width 283 height 28
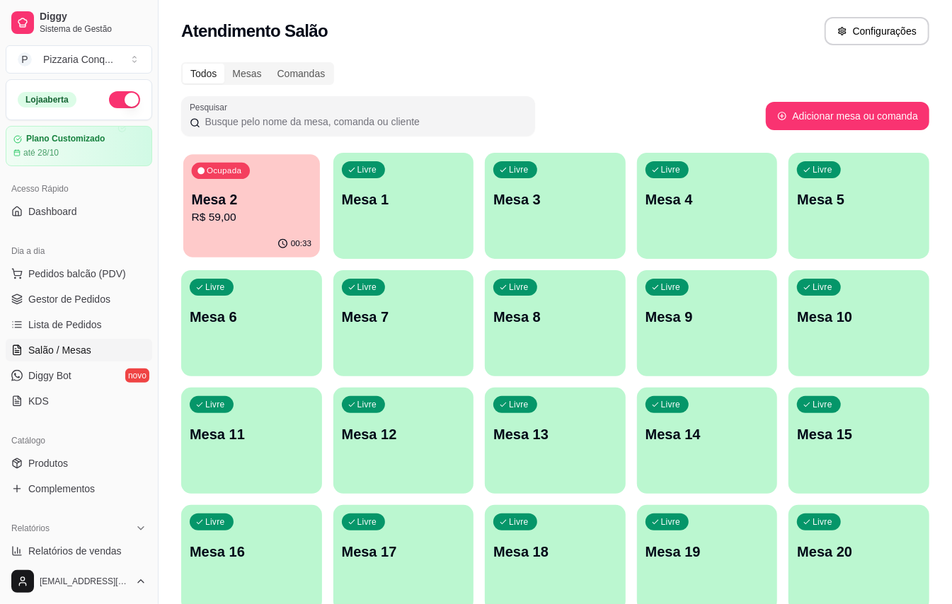
click at [230, 198] on p "Mesa 2" at bounding box center [252, 199] width 120 height 19
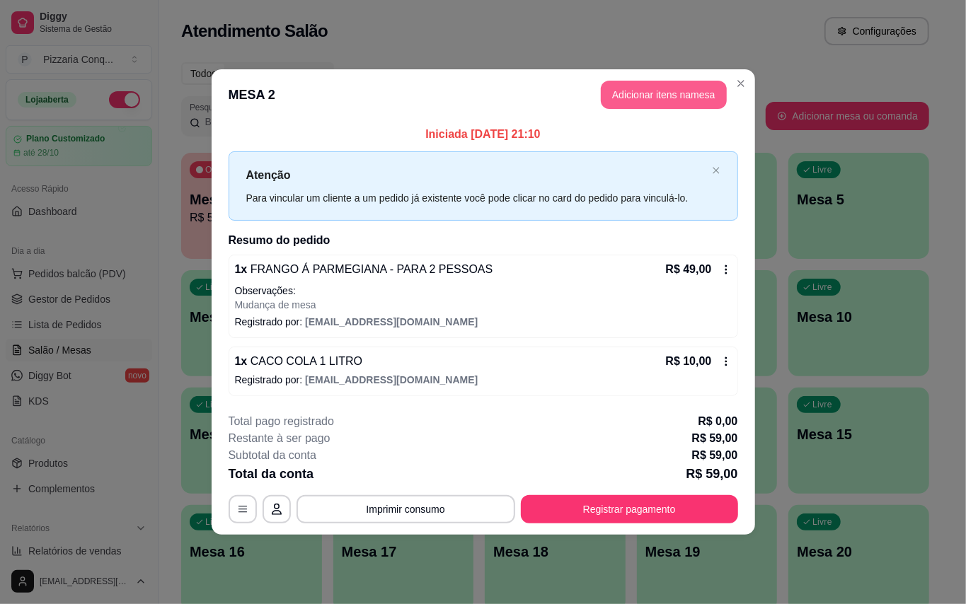
click at [645, 83] on button "Adicionar itens na mesa" at bounding box center [664, 95] width 126 height 28
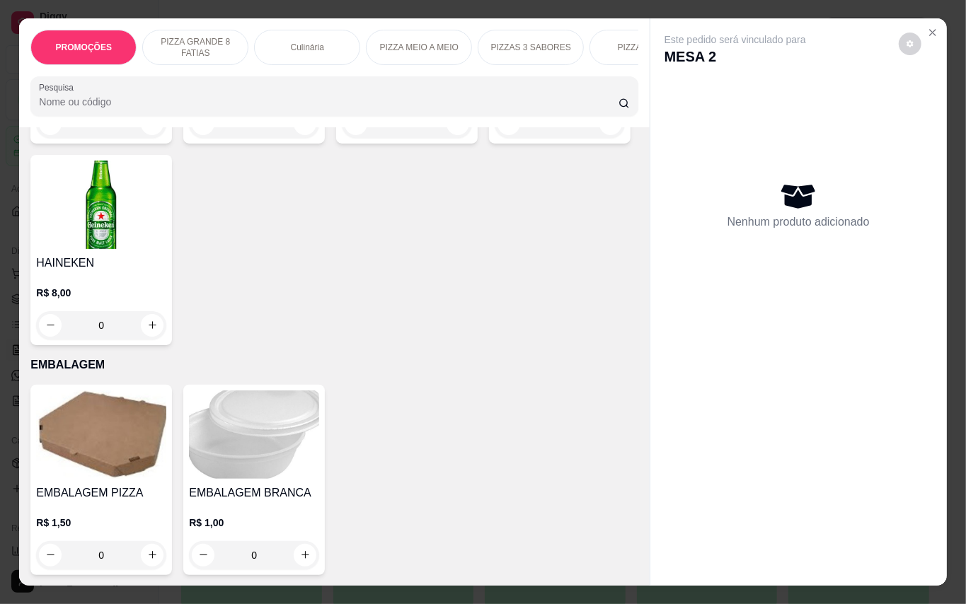
scroll to position [4579, 0]
click at [276, 431] on img at bounding box center [254, 435] width 130 height 88
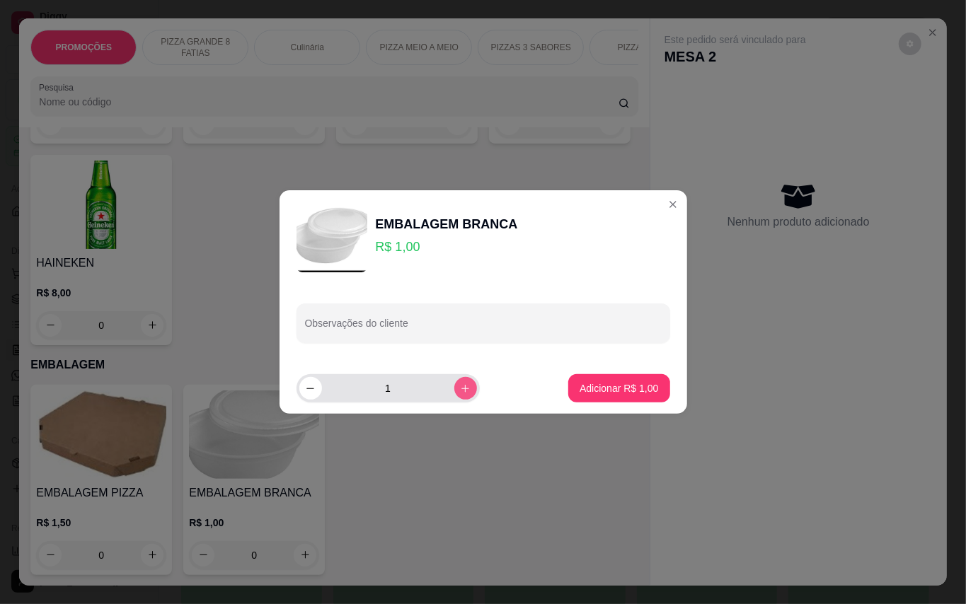
click at [463, 391] on button "increase-product-quantity" at bounding box center [465, 388] width 23 height 23
type input "2"
click at [587, 391] on p "Adicionar R$ 2,00" at bounding box center [619, 387] width 76 height 13
type input "2"
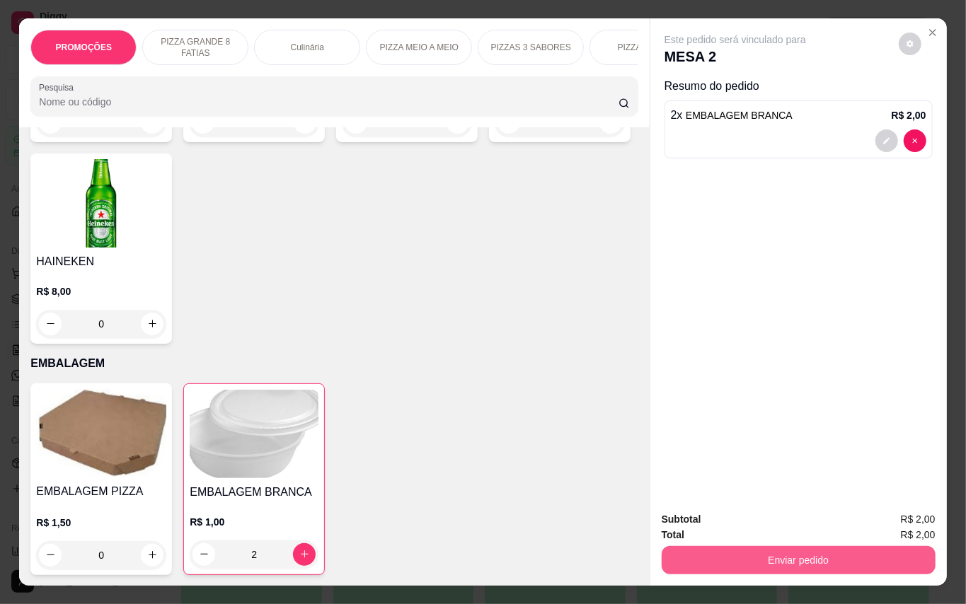
click at [800, 555] on button "Enviar pedido" at bounding box center [799, 560] width 274 height 28
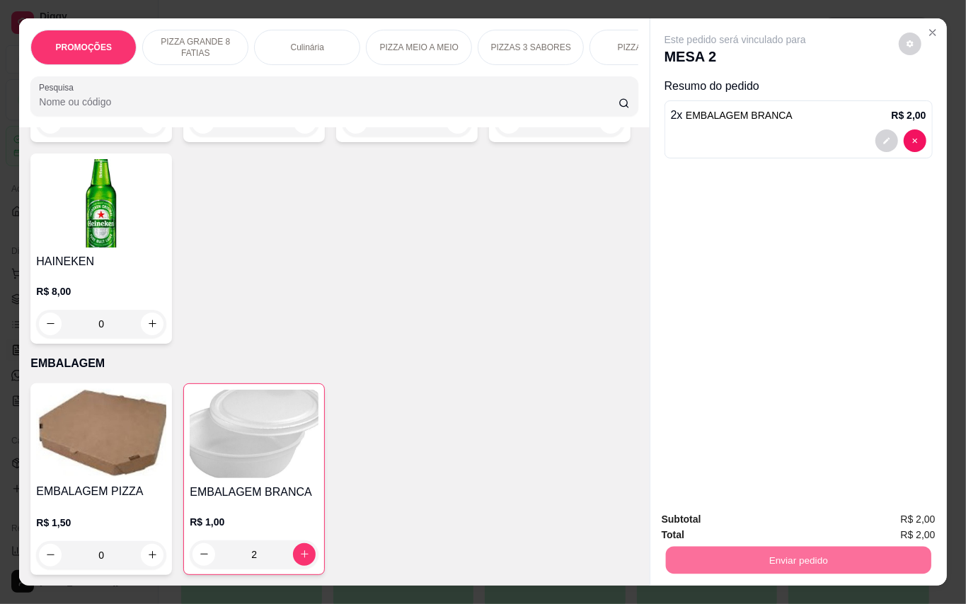
click at [875, 519] on button "Enviar pedido" at bounding box center [897, 519] width 80 height 27
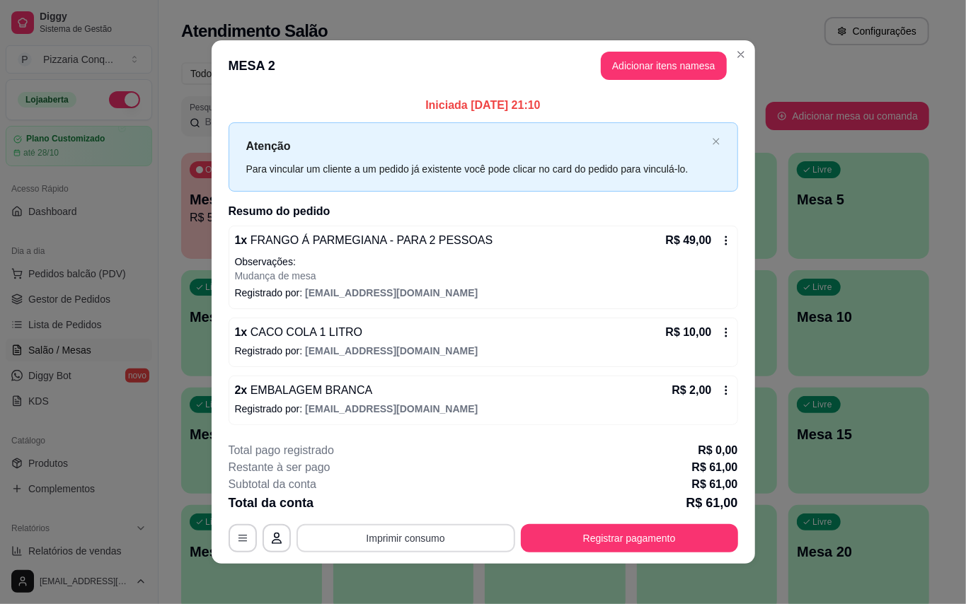
click at [480, 549] on button "Imprimir consumo" at bounding box center [405, 538] width 219 height 28
click at [432, 514] on button "Impressora" at bounding box center [399, 514] width 103 height 23
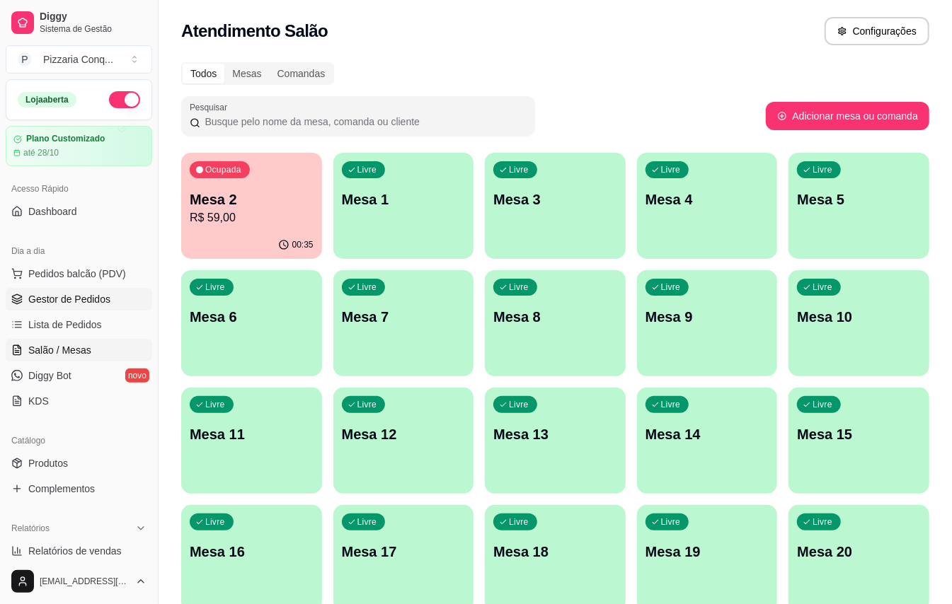
click at [89, 304] on span "Gestor de Pedidos" at bounding box center [69, 299] width 82 height 14
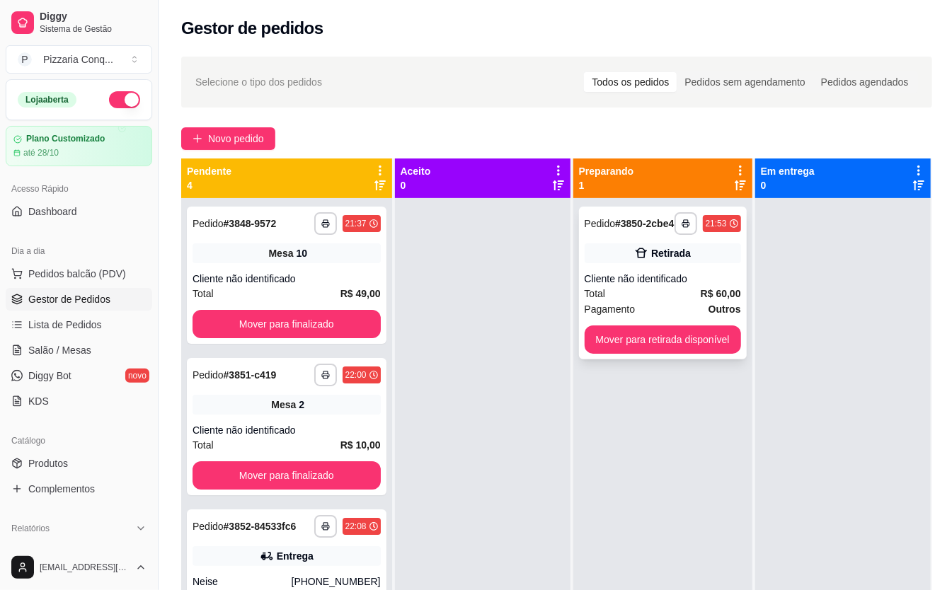
click at [665, 262] on div "Retirada" at bounding box center [662, 253] width 156 height 20
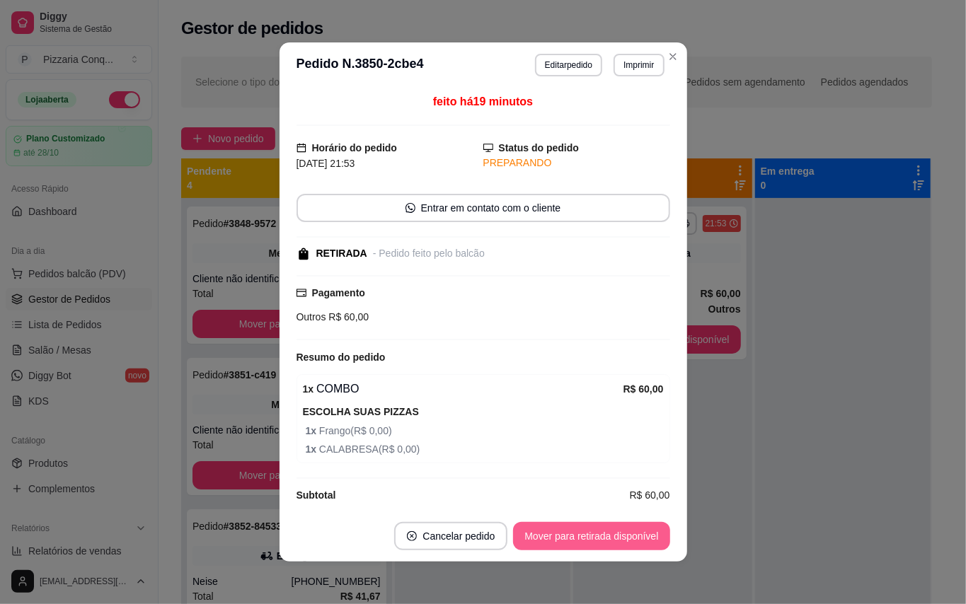
click at [594, 525] on button "Mover para retirada disponível" at bounding box center [591, 536] width 156 height 28
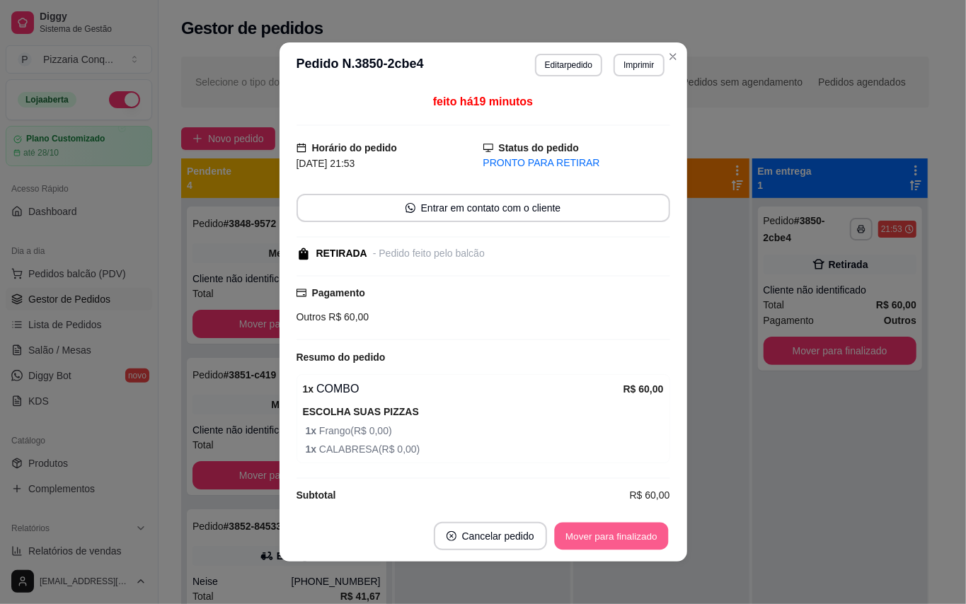
click at [621, 547] on button "Mover para finalizado" at bounding box center [611, 537] width 114 height 28
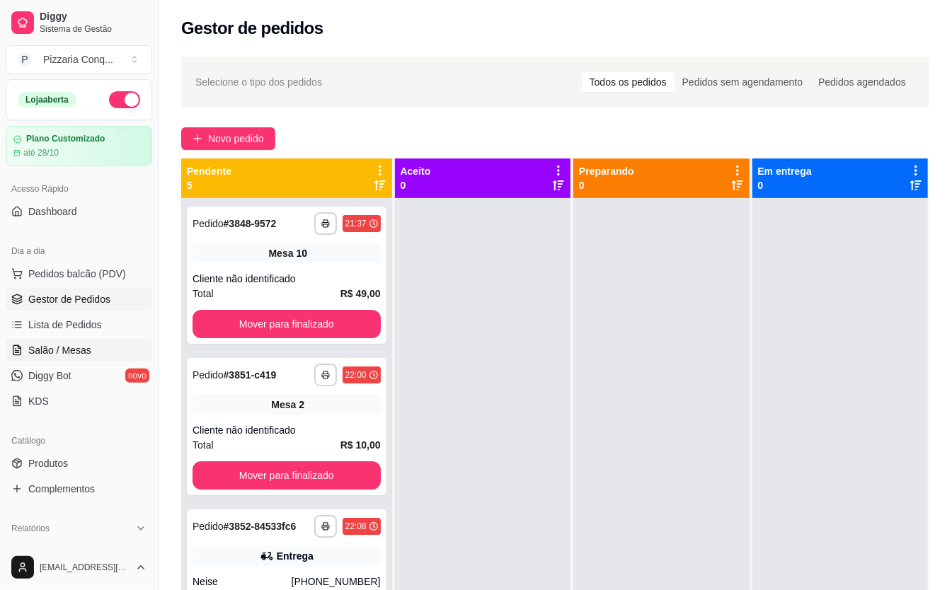
click at [65, 345] on span "Salão / Mesas" at bounding box center [59, 350] width 63 height 14
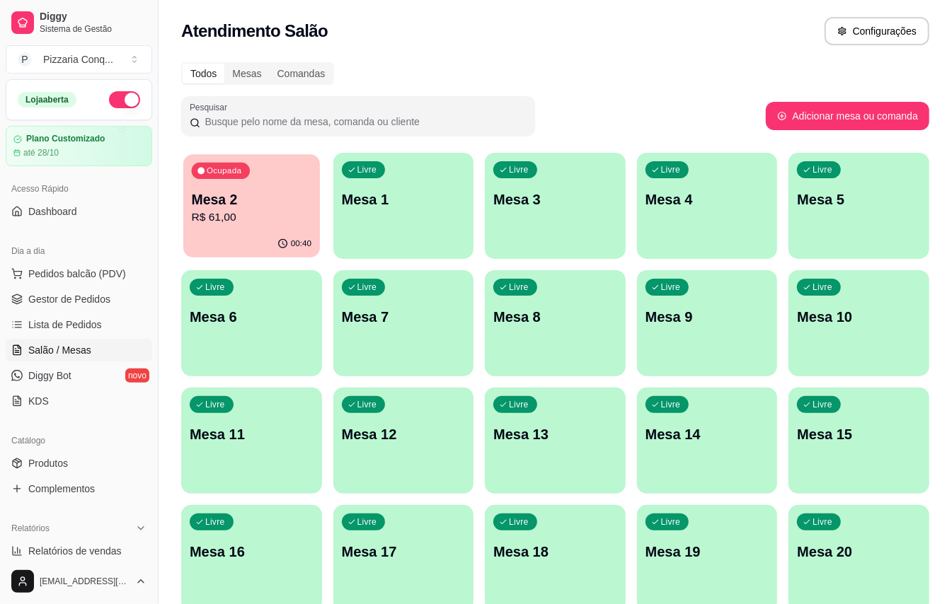
click at [253, 226] on div "Ocupada Mesa 2 R$ 61,00" at bounding box center [251, 192] width 137 height 76
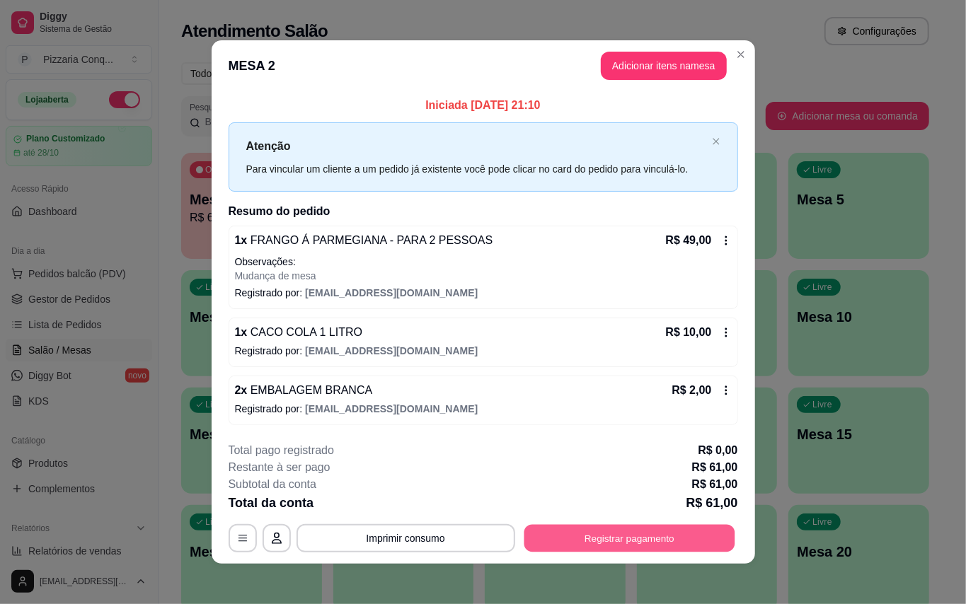
click at [628, 552] on button "Registrar pagamento" at bounding box center [629, 538] width 211 height 28
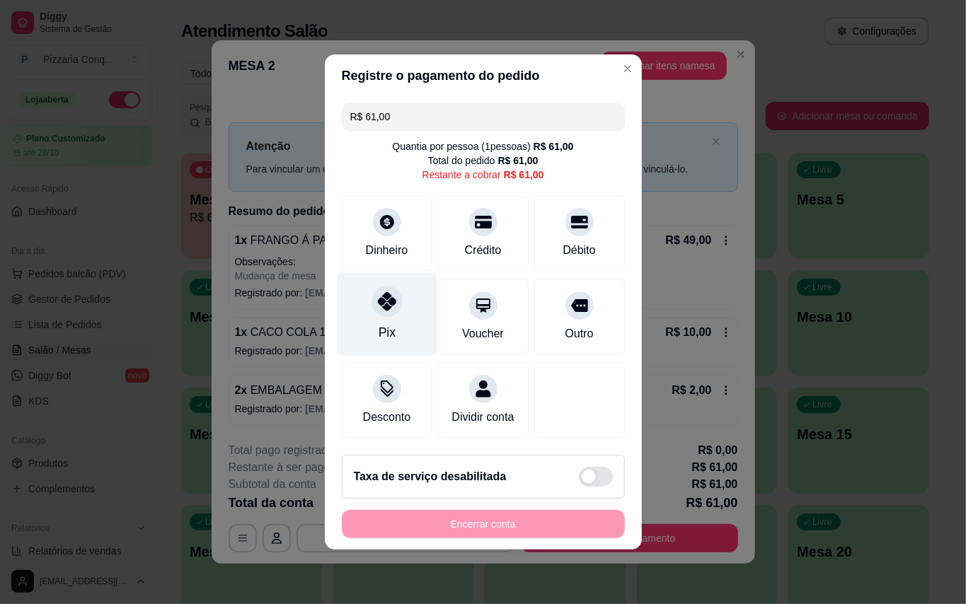
click at [409, 323] on div "Pix" at bounding box center [387, 314] width 100 height 83
type input "R$ 0,00"
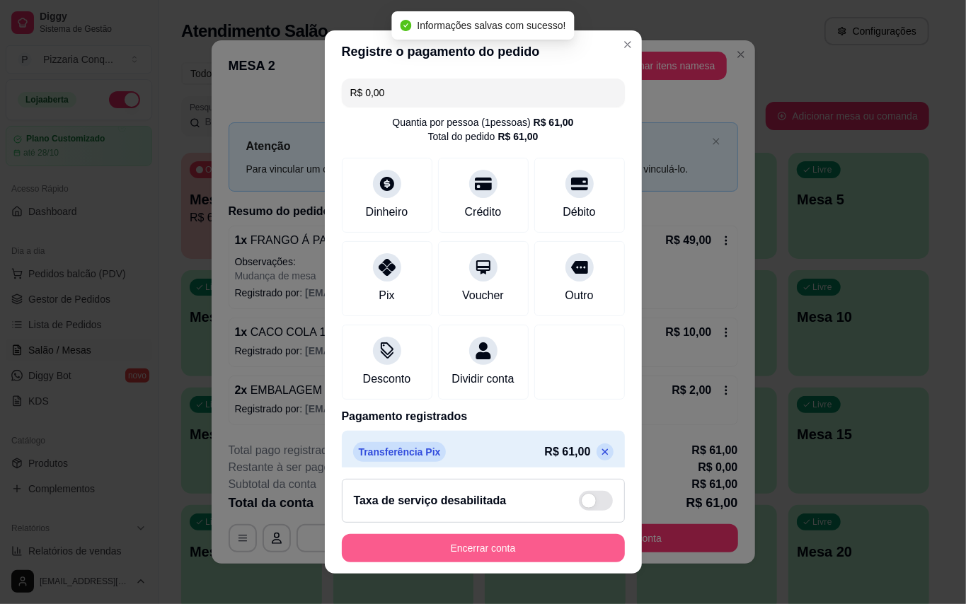
click at [528, 541] on button "Encerrar conta" at bounding box center [483, 548] width 283 height 28
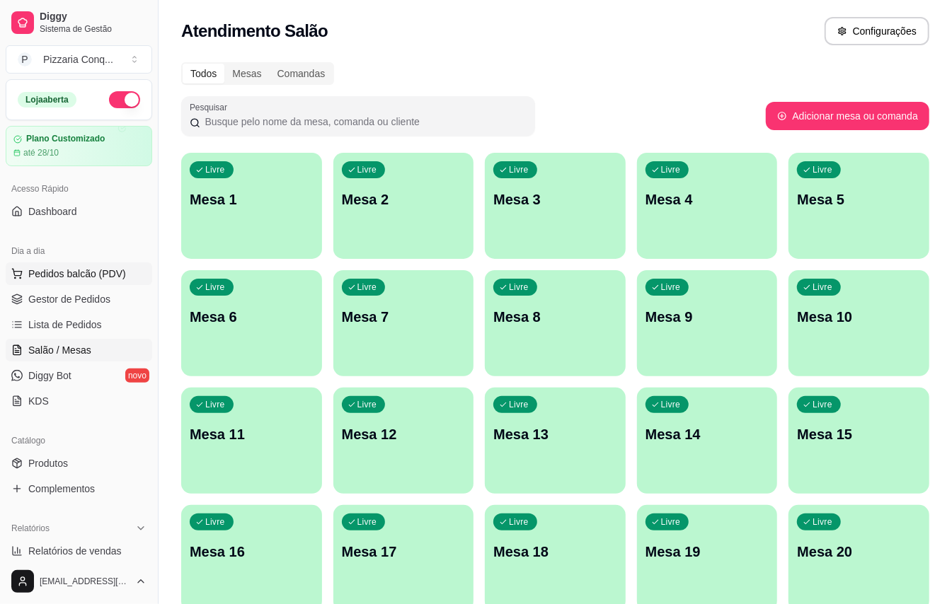
click at [61, 283] on button "Pedidos balcão (PDV)" at bounding box center [79, 273] width 146 height 23
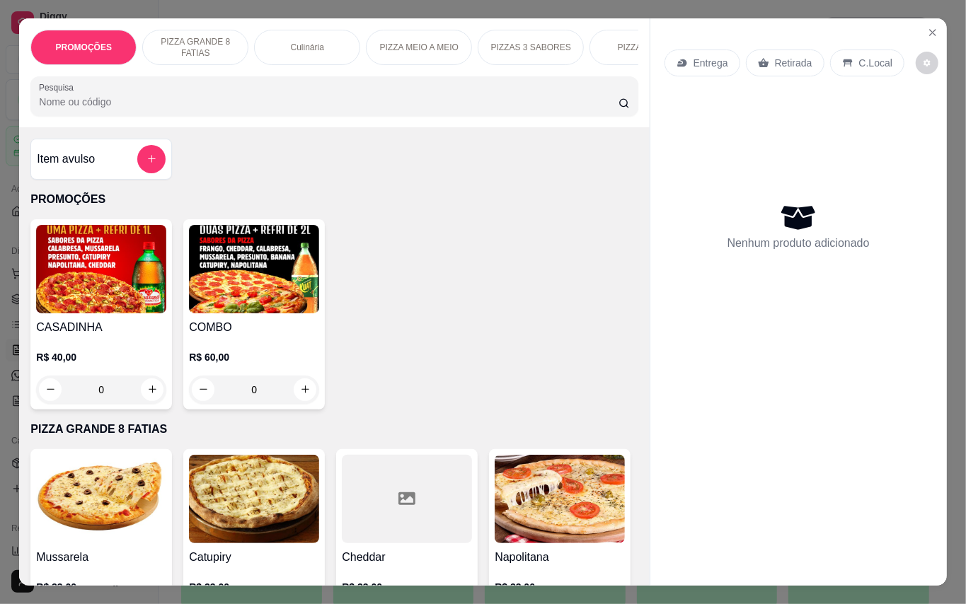
click at [265, 292] on img at bounding box center [254, 269] width 130 height 88
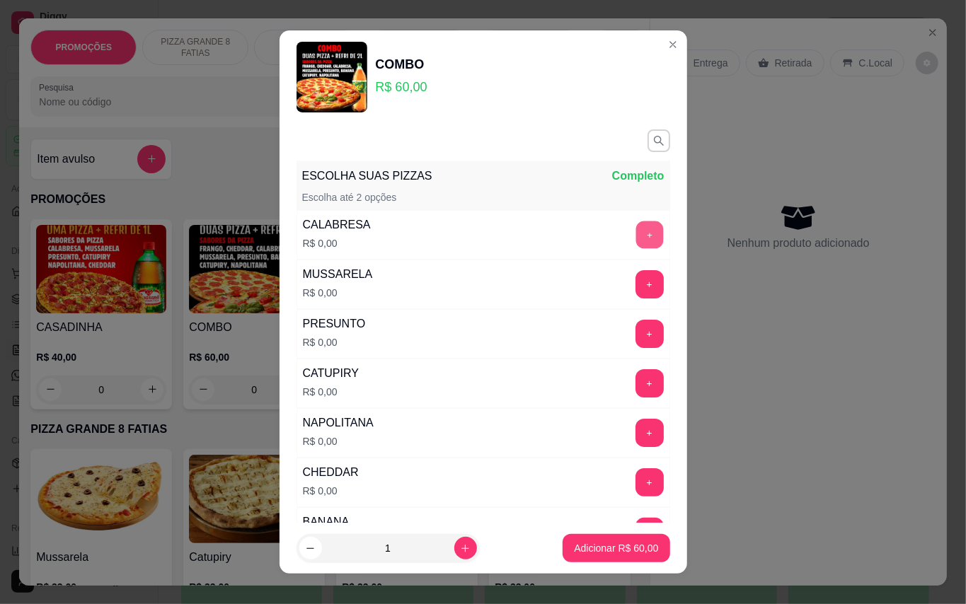
click at [635, 241] on button "+" at bounding box center [649, 235] width 28 height 28
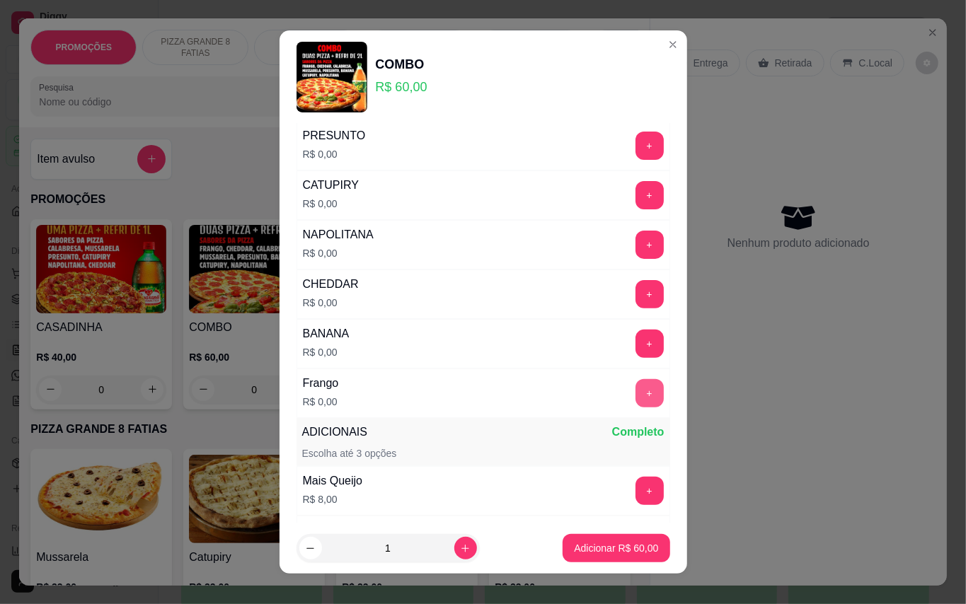
click at [635, 406] on button "+" at bounding box center [649, 393] width 28 height 28
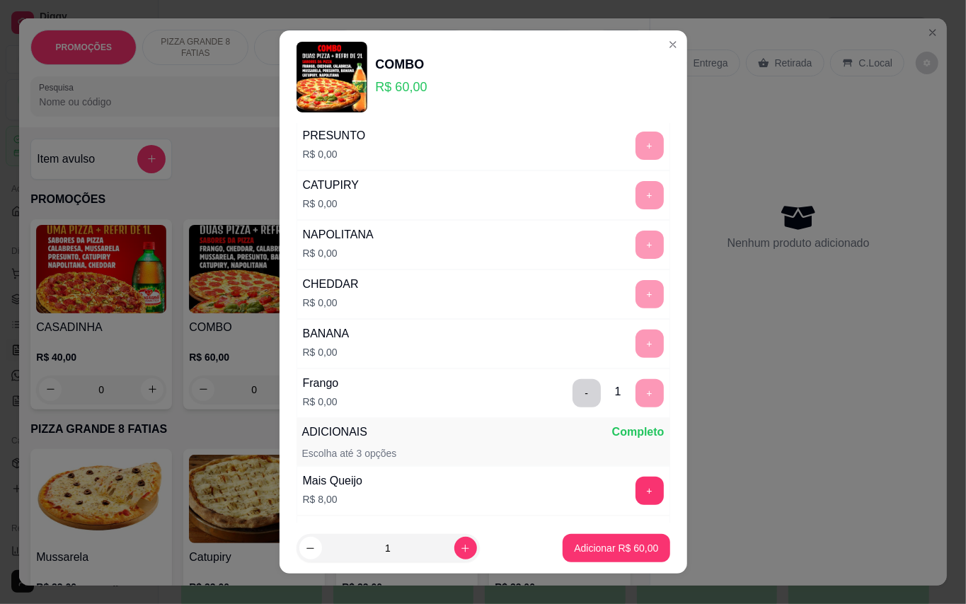
scroll to position [15, 0]
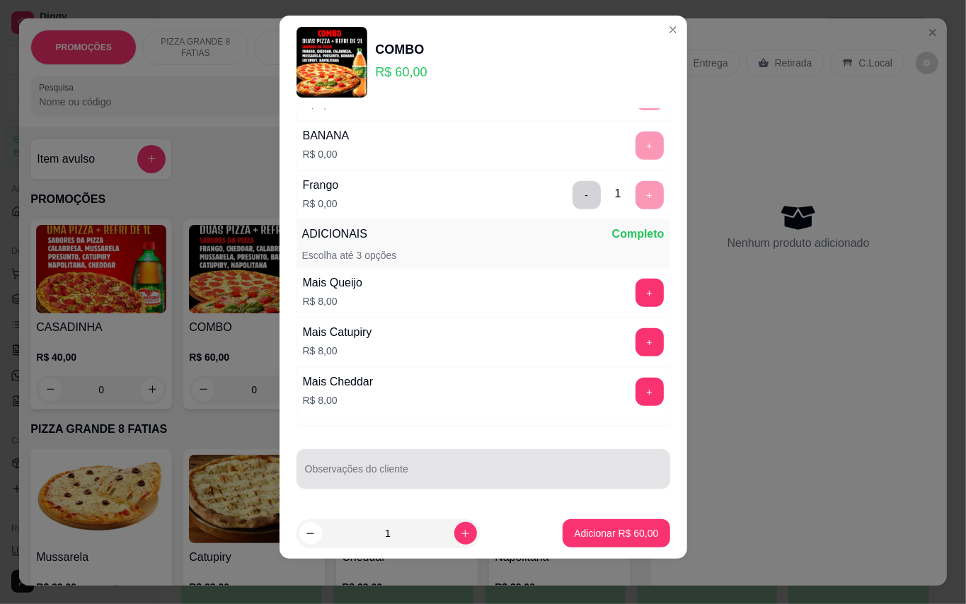
click at [559, 461] on div at bounding box center [483, 469] width 357 height 28
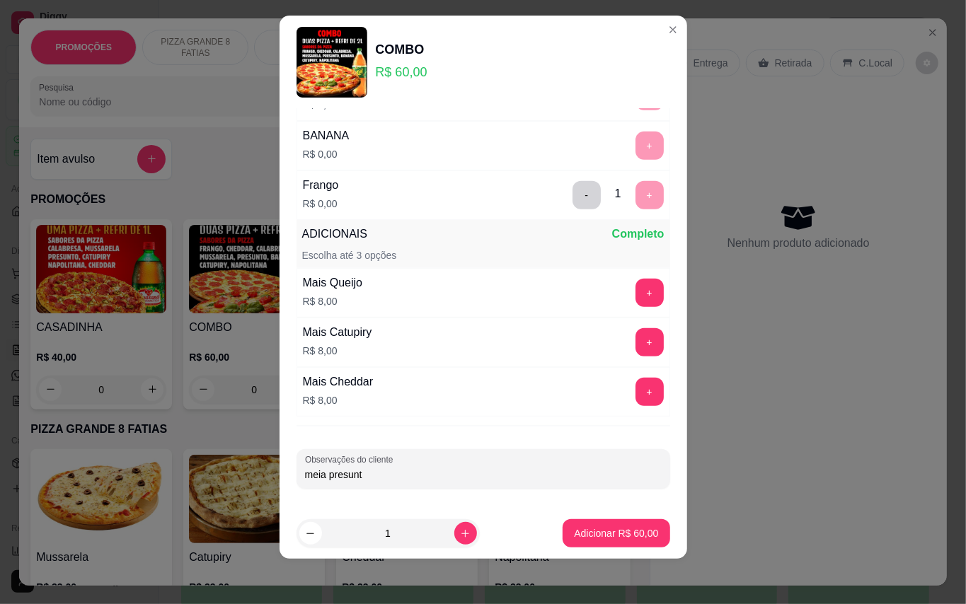
type input "meia presunto"
click at [632, 526] on p "Adicionar R$ 60,00" at bounding box center [616, 533] width 84 height 14
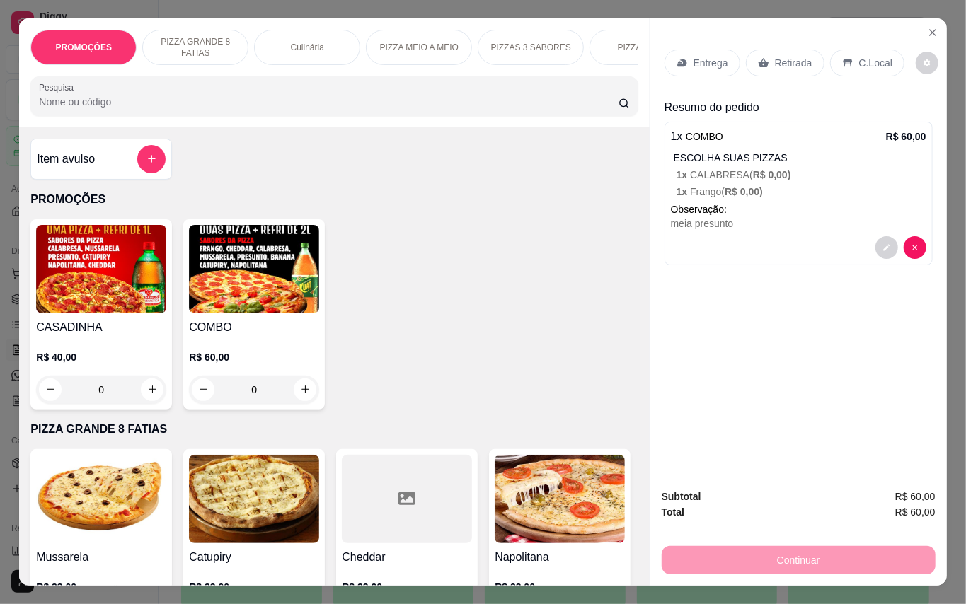
click at [876, 56] on p "C.Local" at bounding box center [875, 63] width 33 height 14
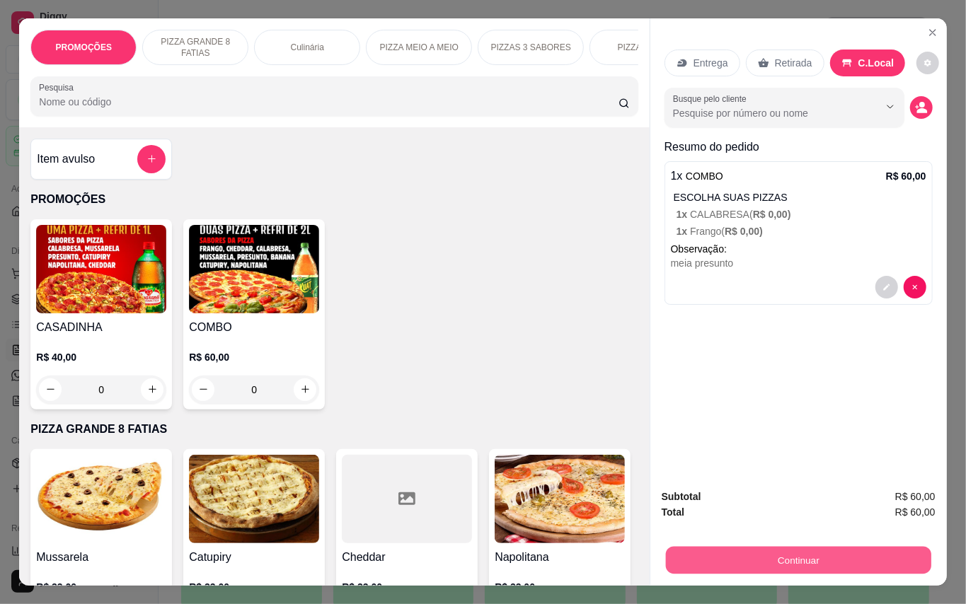
click at [842, 547] on button "Continuar" at bounding box center [797, 561] width 265 height 28
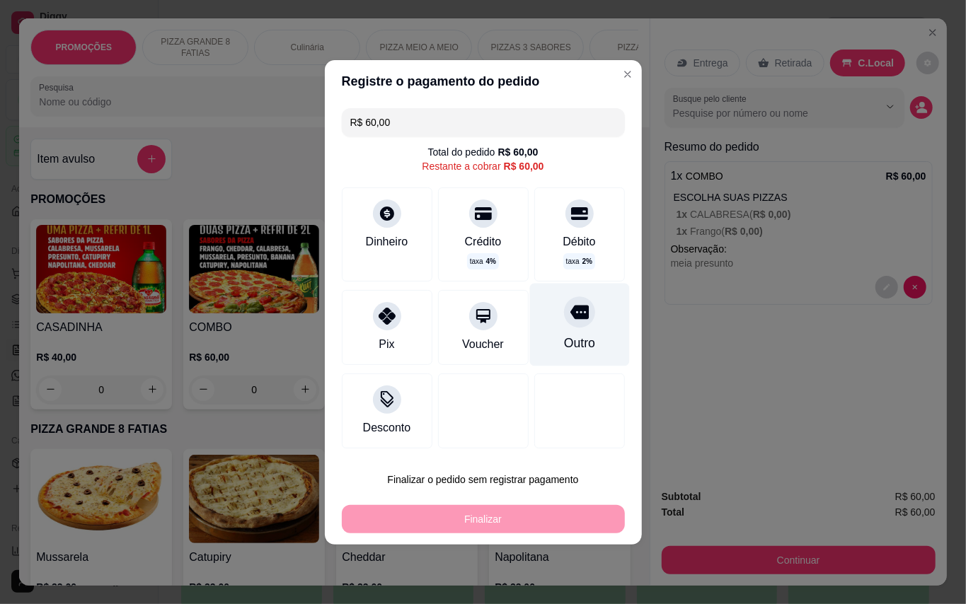
click at [564, 331] on div "Outro" at bounding box center [579, 324] width 100 height 83
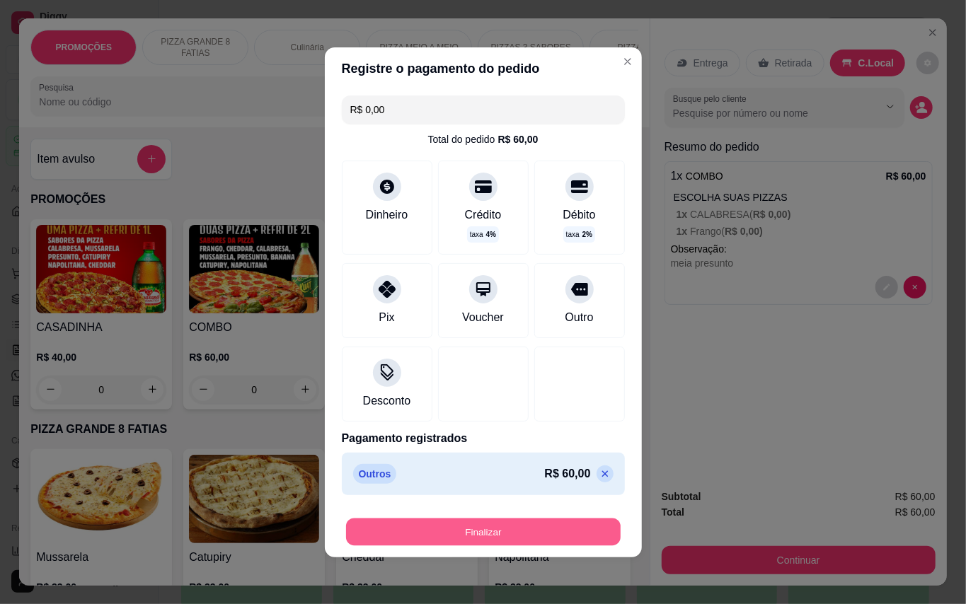
click at [562, 530] on button "Finalizar" at bounding box center [483, 532] width 275 height 28
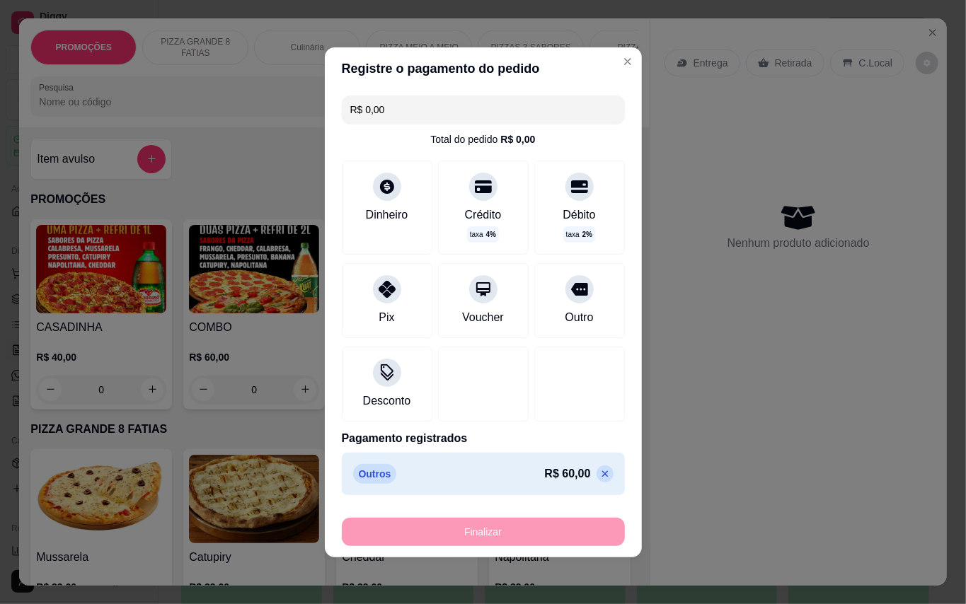
type input "-R$ 60,00"
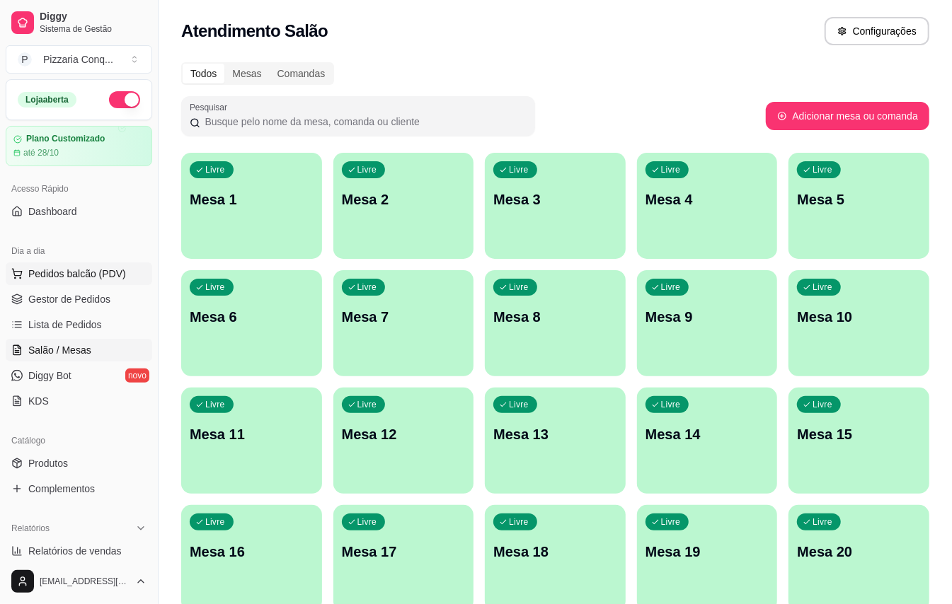
click at [106, 269] on span "Pedidos balcão (PDV)" at bounding box center [77, 274] width 98 height 14
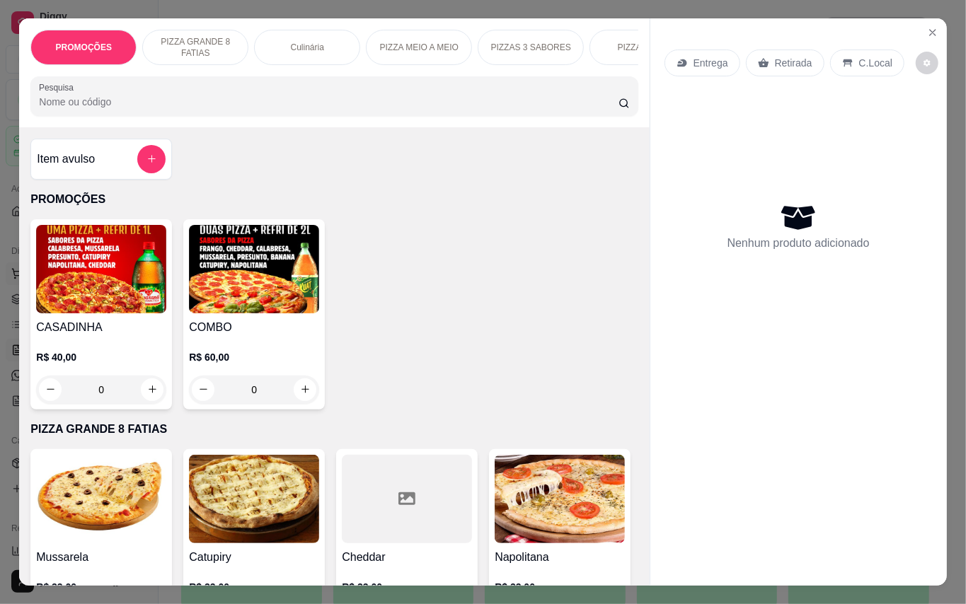
click at [106, 269] on img at bounding box center [101, 269] width 130 height 88
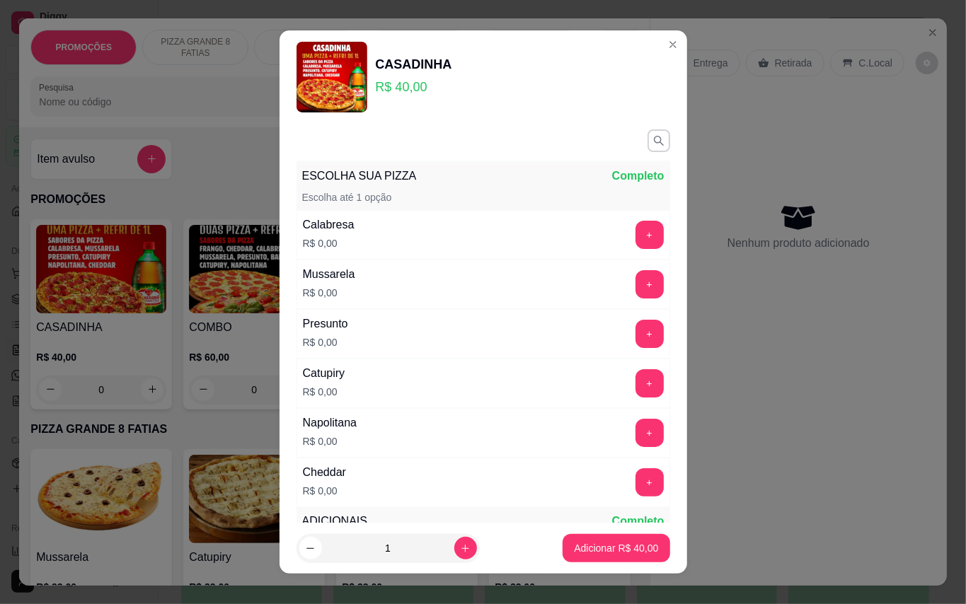
scroll to position [277, 0]
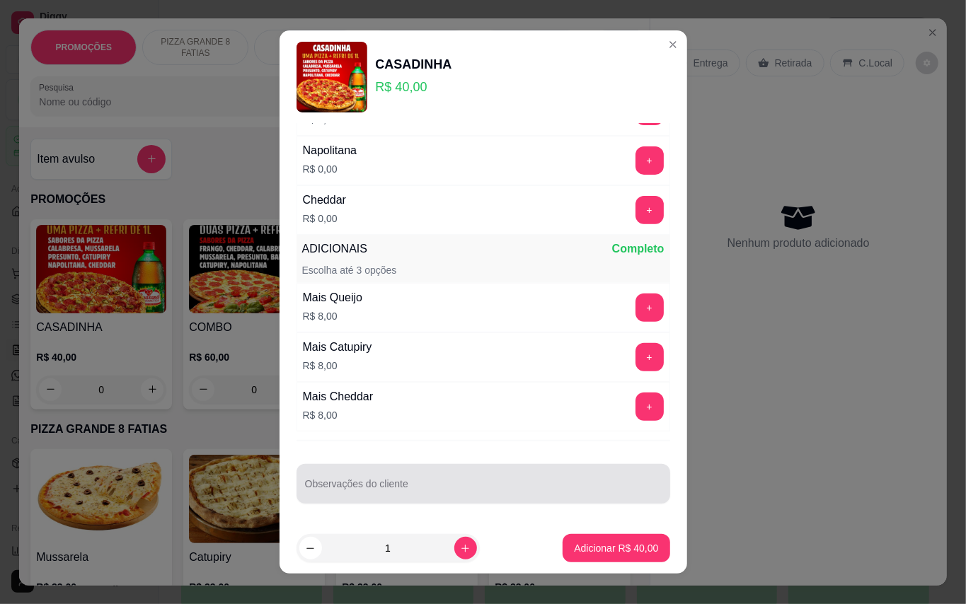
click at [463, 483] on input "Observações do cliente" at bounding box center [483, 490] width 357 height 14
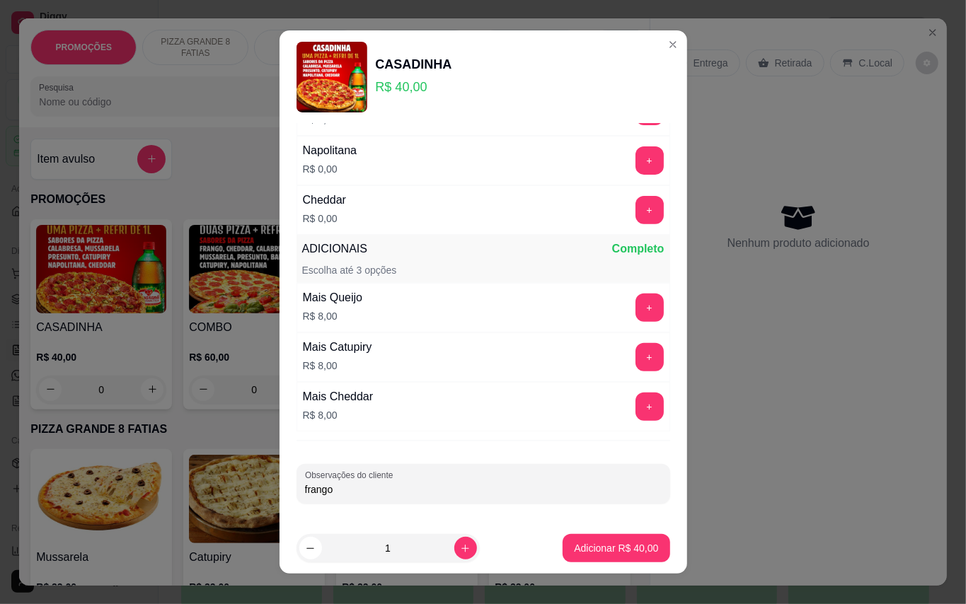
type input "frango"
click at [601, 542] on p "Adicionar R$ 40,00" at bounding box center [616, 548] width 82 height 13
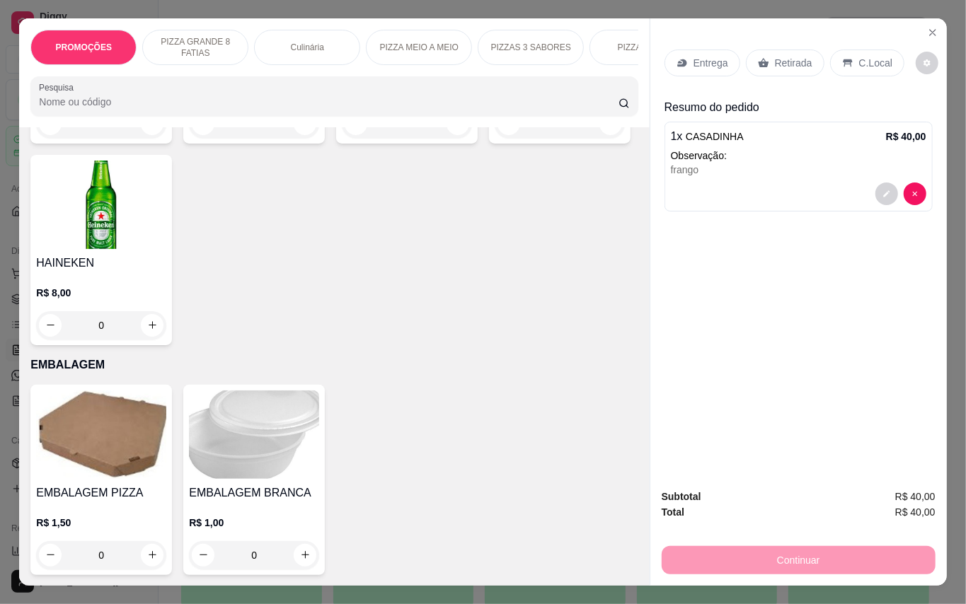
scroll to position [4579, 0]
click at [286, 403] on img at bounding box center [254, 435] width 130 height 88
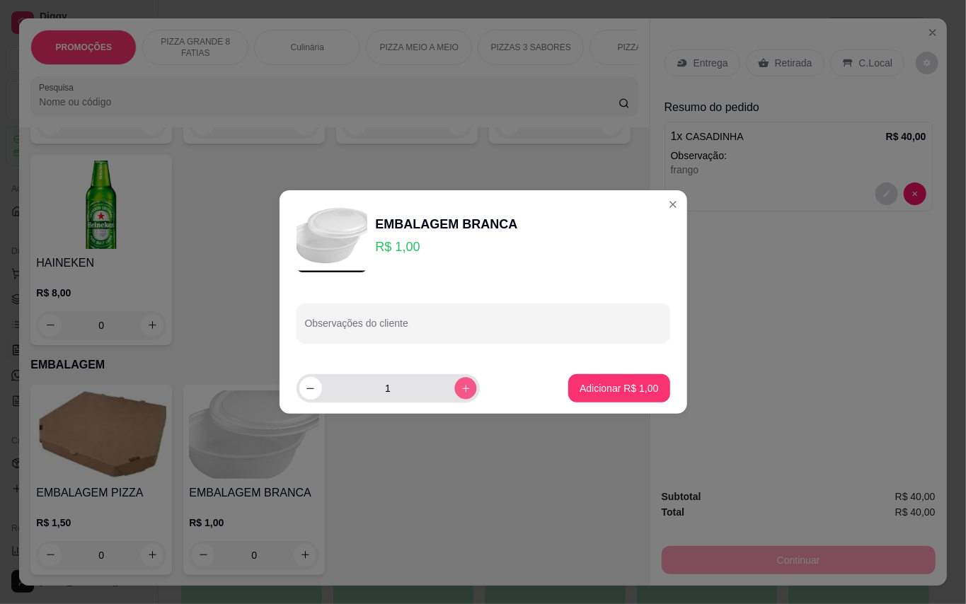
click at [454, 383] on button "increase-product-quantity" at bounding box center [465, 388] width 22 height 22
type input "2"
click at [646, 396] on button "Adicionar R$ 2,00" at bounding box center [619, 389] width 98 height 28
type input "2"
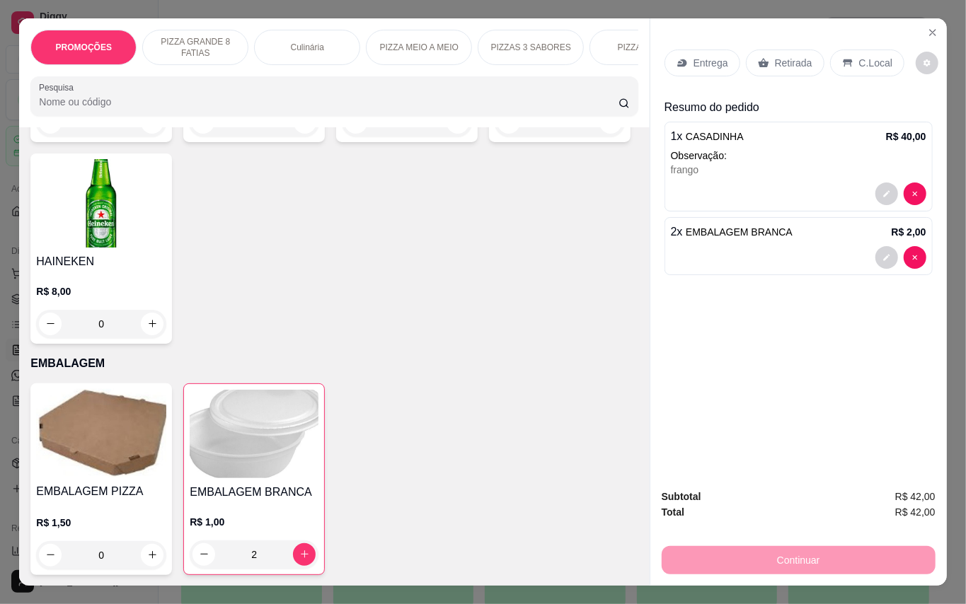
click at [716, 58] on p "Entrega" at bounding box center [710, 63] width 35 height 14
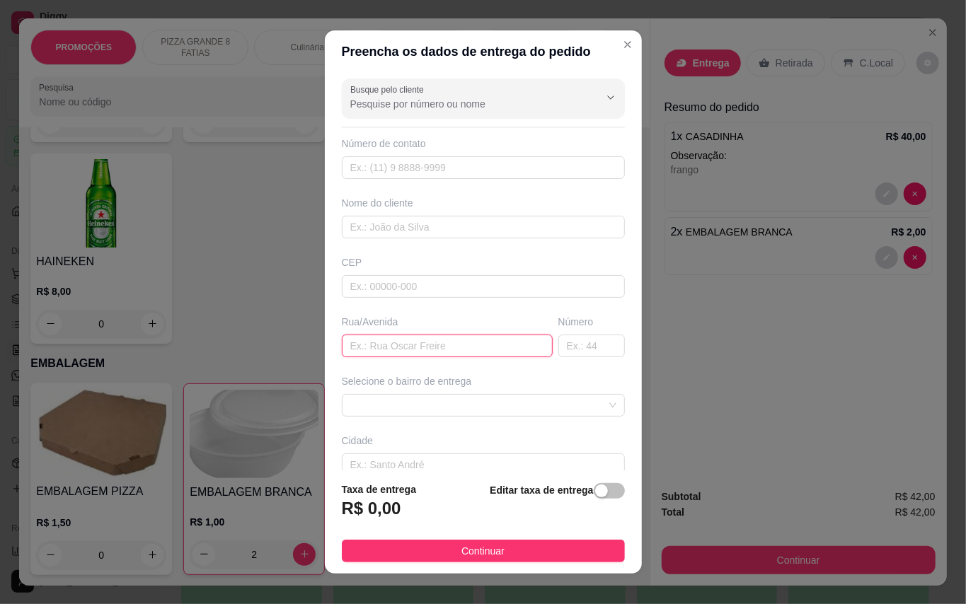
click at [496, 348] on input "text" at bounding box center [447, 346] width 211 height 23
type input "r"
type input "rua Palafitas"
click at [561, 349] on input "text" at bounding box center [591, 346] width 67 height 23
type input "373-553"
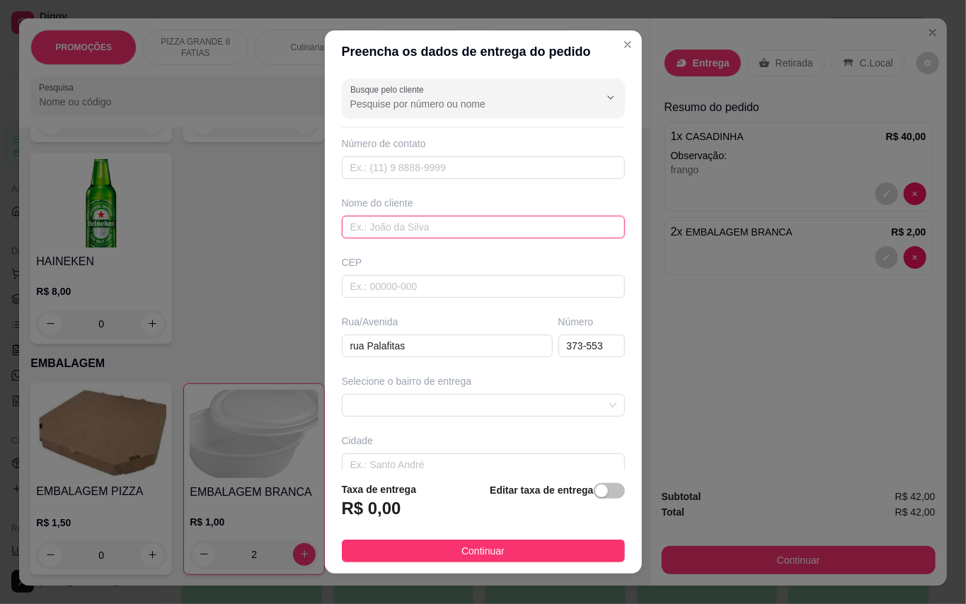
click at [406, 236] on input "text" at bounding box center [483, 227] width 283 height 23
type input "Karine"
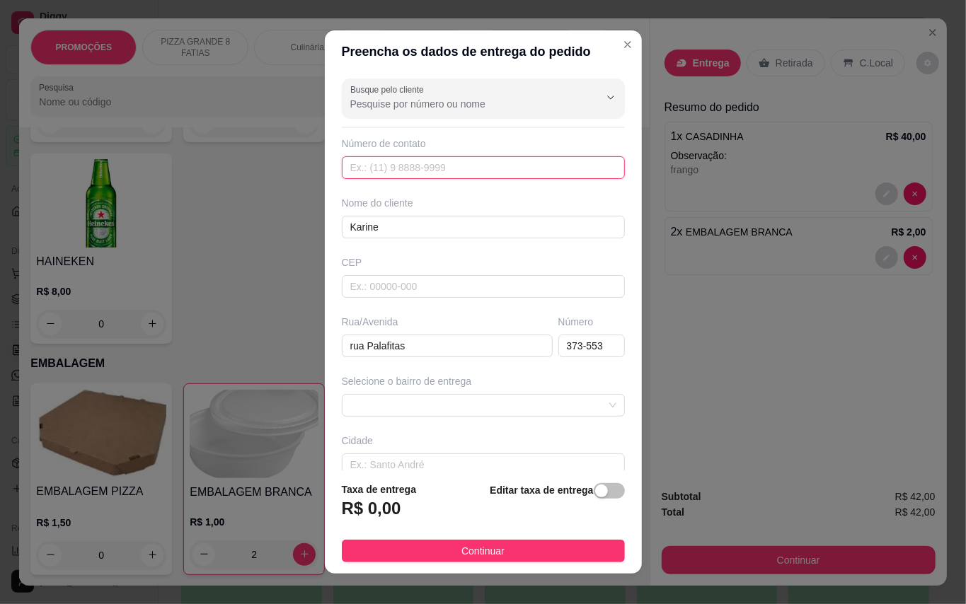
paste input "[PHONE_NUMBER]"
click at [501, 411] on span at bounding box center [483, 405] width 266 height 21
type input "[PHONE_NUMBER]"
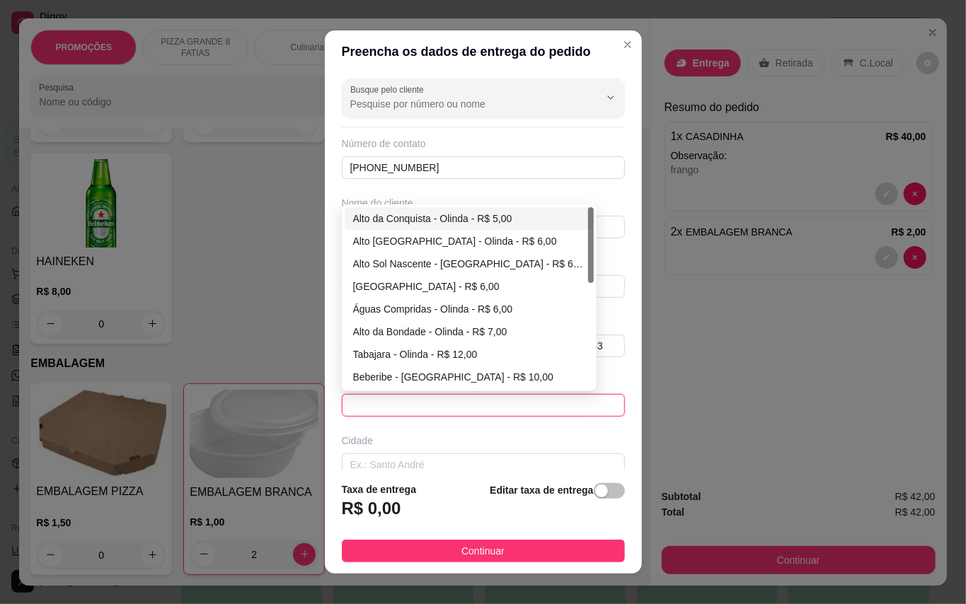
click at [458, 217] on div "Alto da Conquista - Olinda - R$ 5,00" at bounding box center [469, 219] width 232 height 16
type input "Olinda"
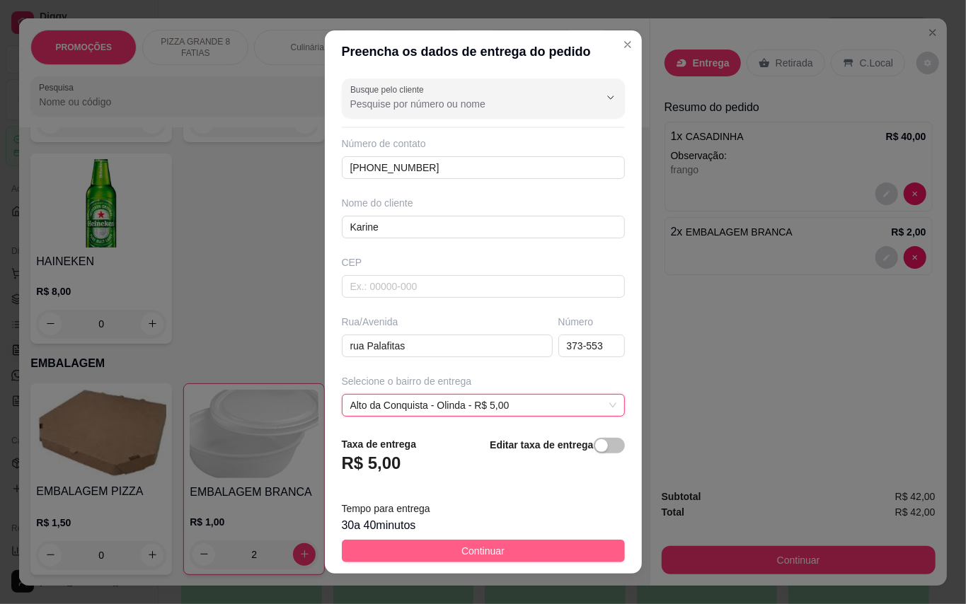
click at [519, 556] on button "Continuar" at bounding box center [483, 551] width 283 height 23
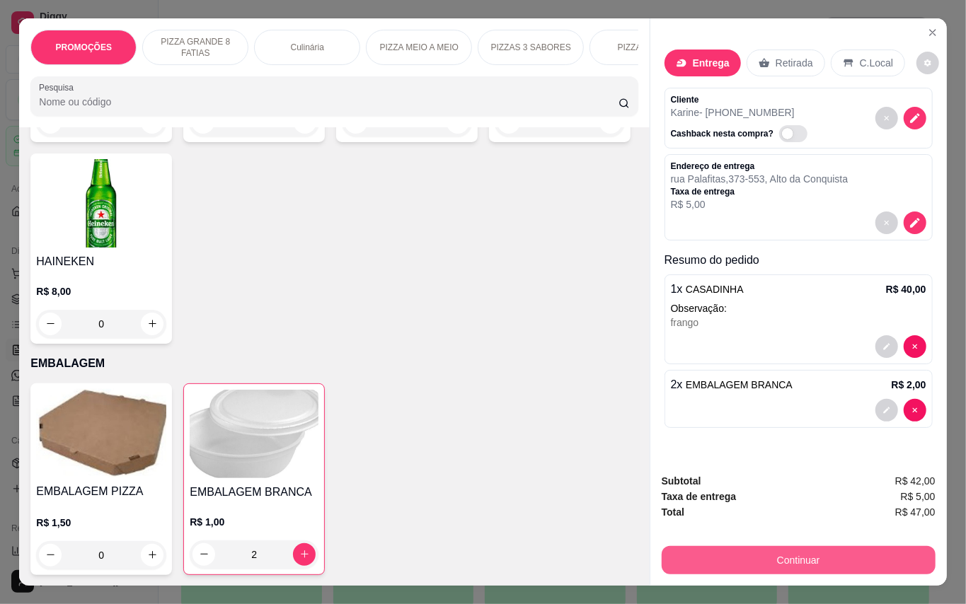
click at [685, 550] on button "Continuar" at bounding box center [799, 560] width 274 height 28
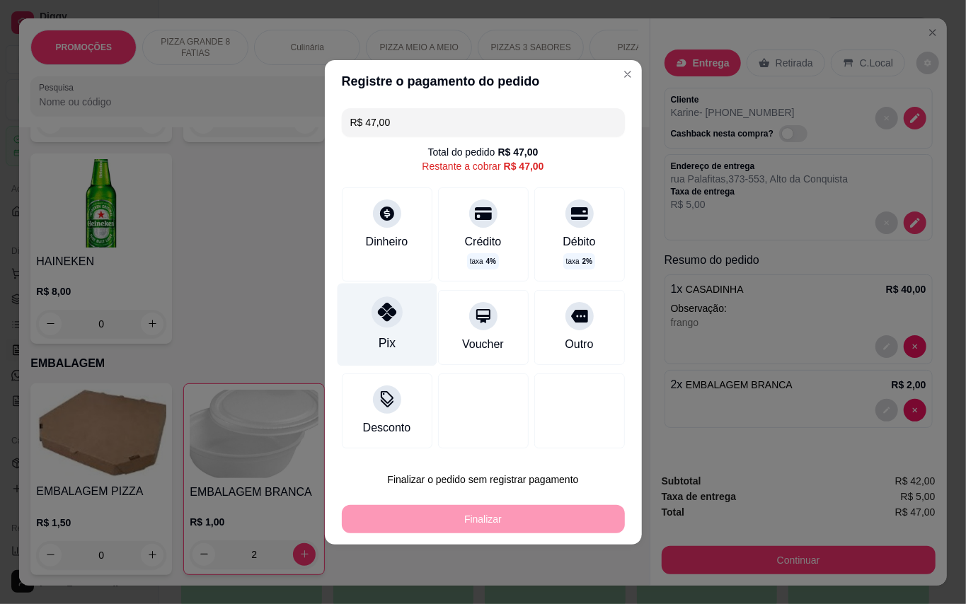
click at [392, 340] on div "Pix" at bounding box center [387, 324] width 100 height 83
type input "R$ 0,00"
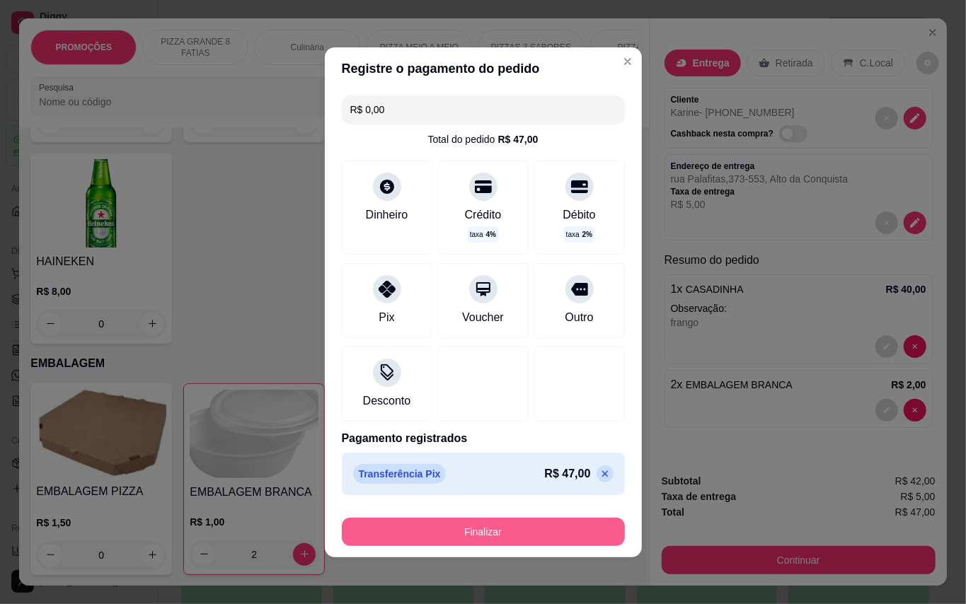
click at [570, 531] on button "Finalizar" at bounding box center [483, 532] width 283 height 28
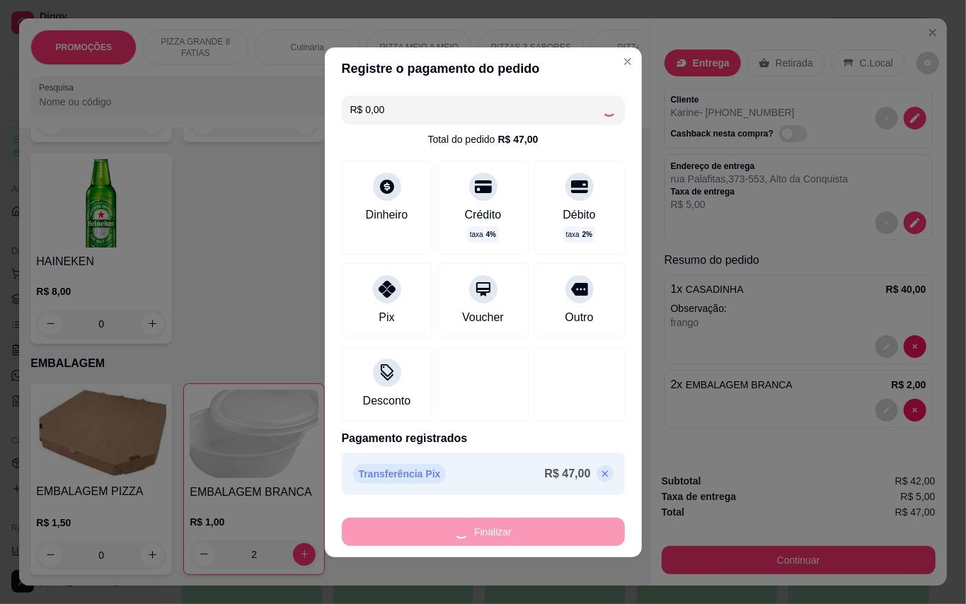
type input "0"
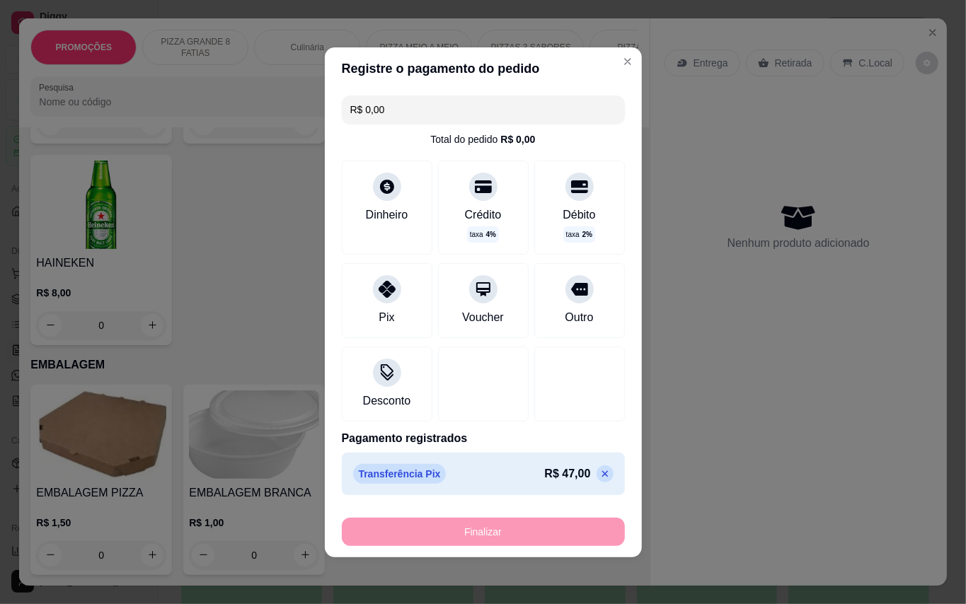
type input "-R$ 47,00"
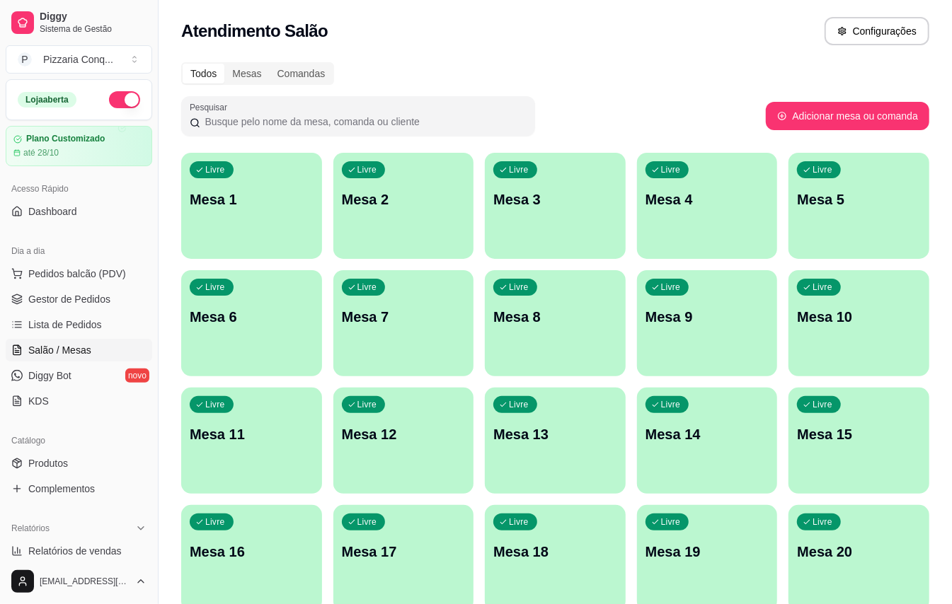
click at [604, 209] on div "Livre Mesa 3" at bounding box center [555, 197] width 141 height 89
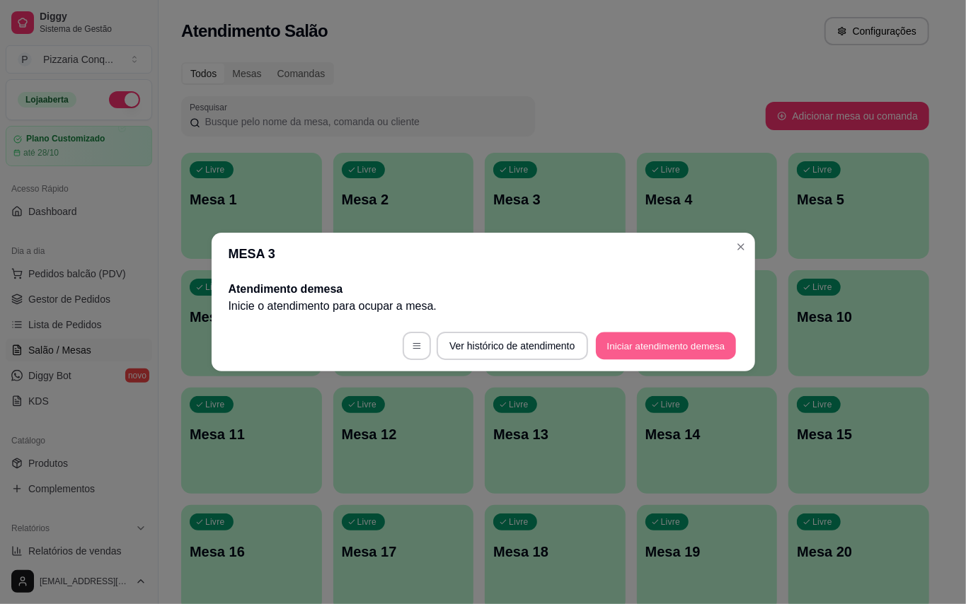
click at [626, 355] on button "Iniciar atendimento de mesa" at bounding box center [666, 347] width 140 height 28
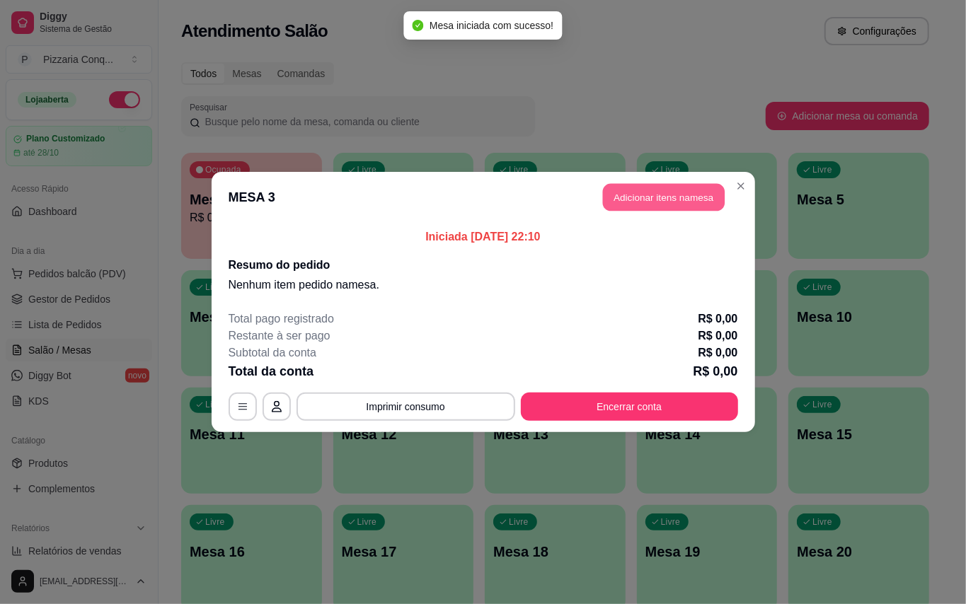
click at [677, 198] on button "Adicionar itens na mesa" at bounding box center [664, 198] width 122 height 28
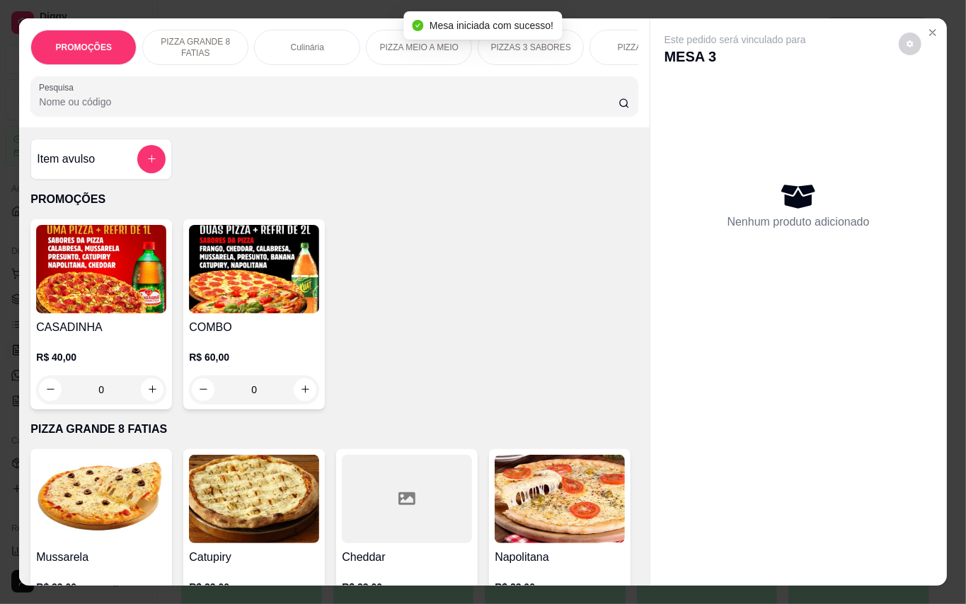
click at [262, 272] on img at bounding box center [254, 269] width 130 height 88
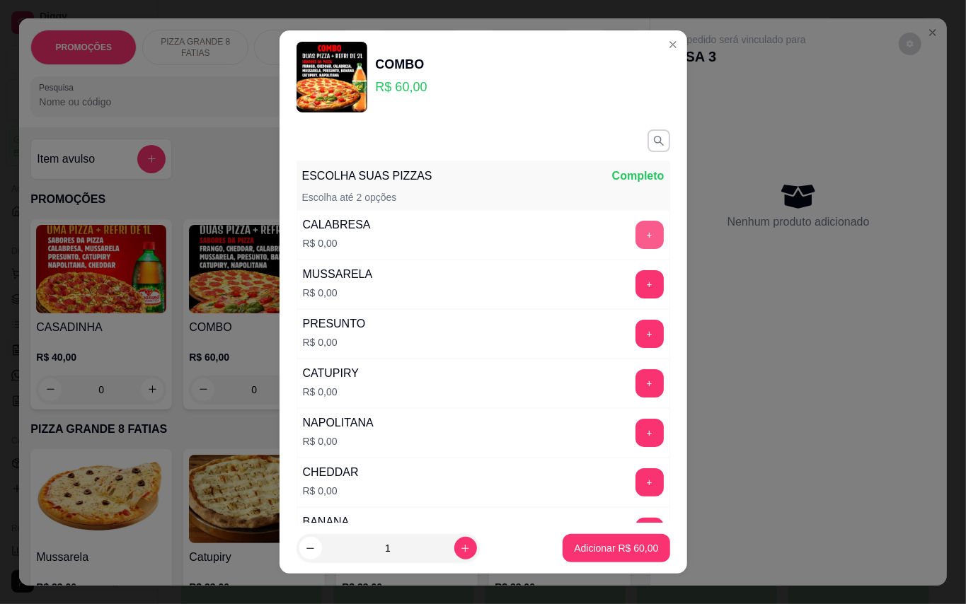
click at [635, 231] on button "+" at bounding box center [649, 235] width 28 height 28
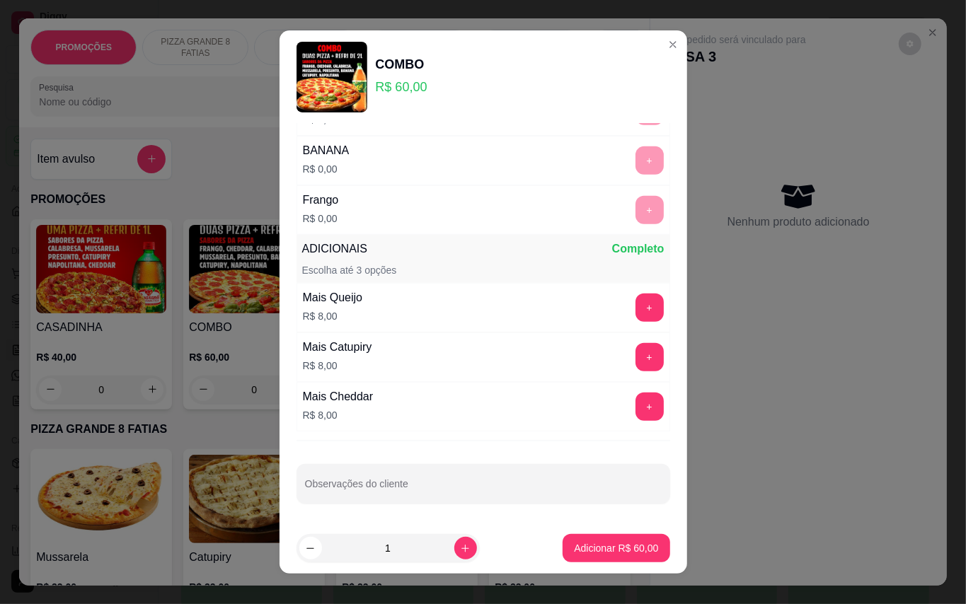
scroll to position [15, 0]
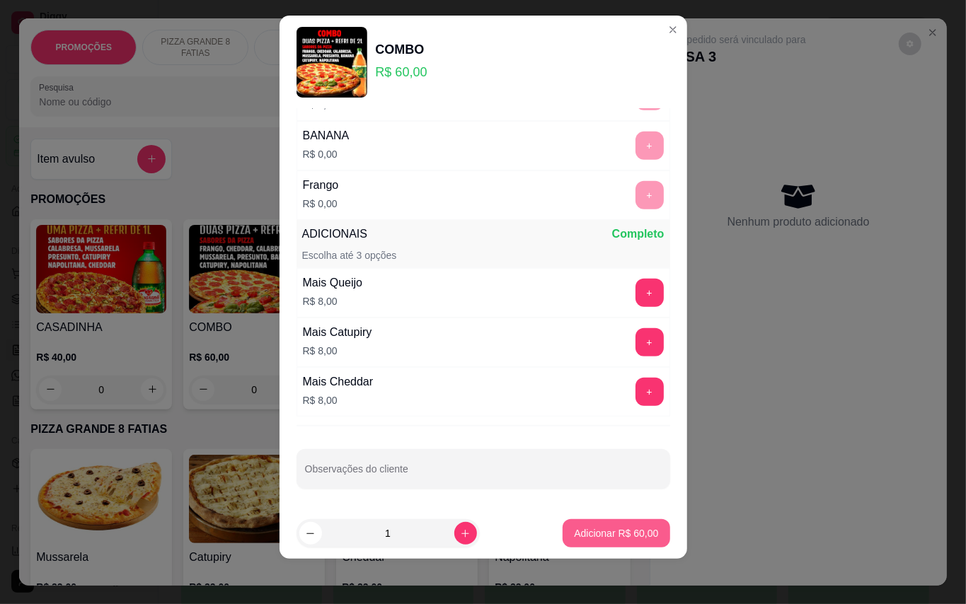
click at [611, 542] on button "Adicionar R$ 60,00" at bounding box center [615, 533] width 107 height 28
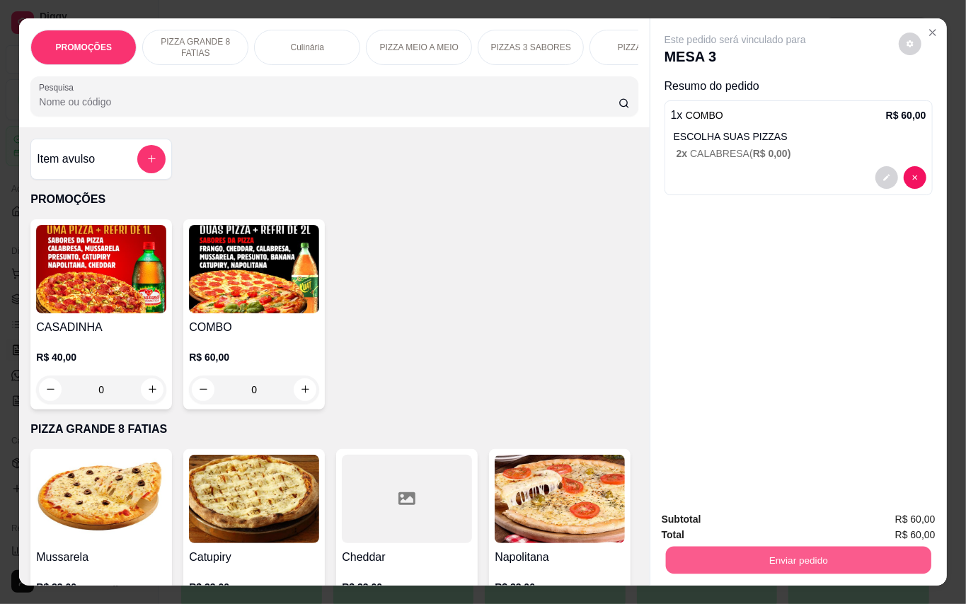
click at [719, 548] on button "Enviar pedido" at bounding box center [797, 561] width 265 height 28
click at [884, 519] on button "Enviar pedido" at bounding box center [897, 519] width 80 height 27
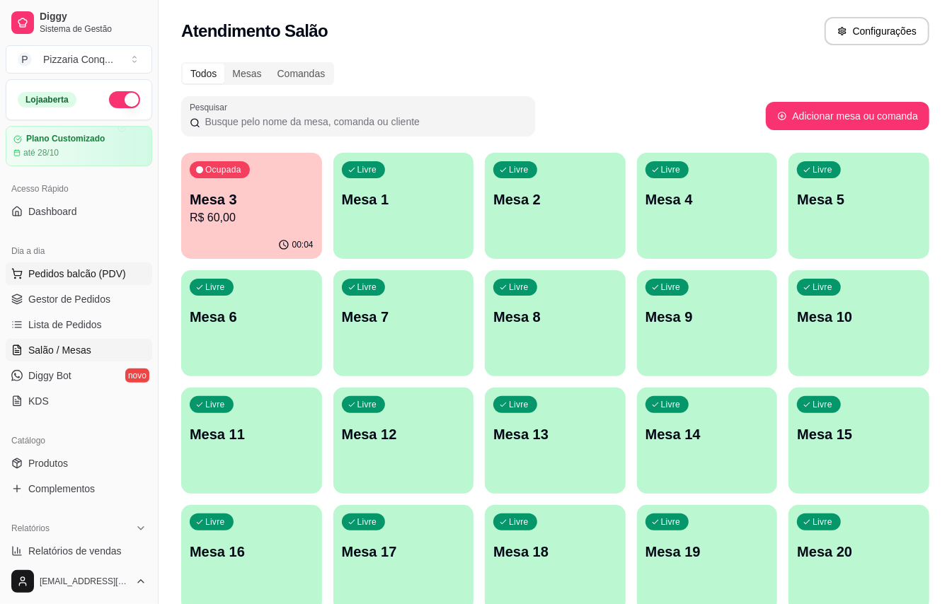
click at [105, 283] on button "Pedidos balcão (PDV)" at bounding box center [79, 273] width 146 height 23
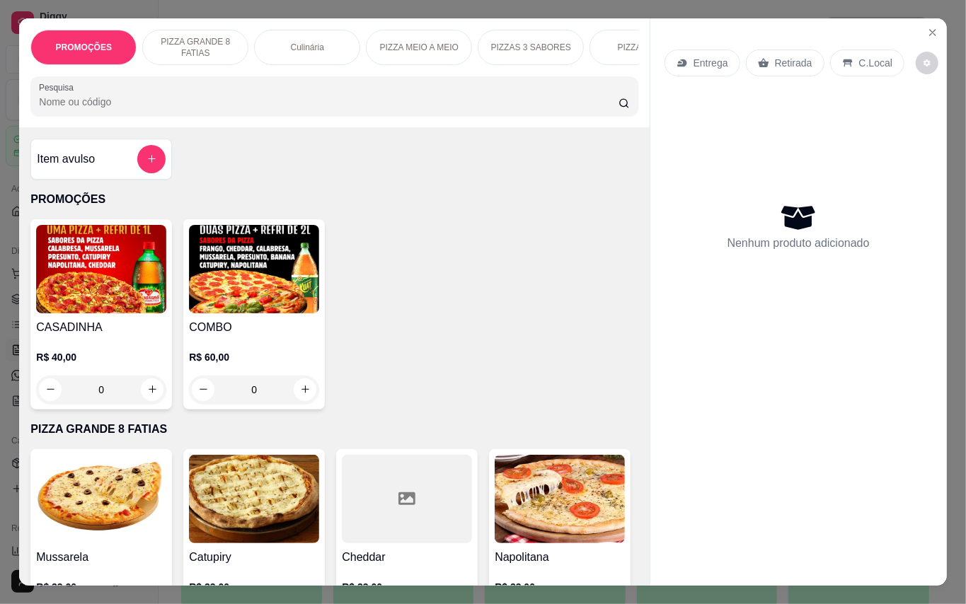
click at [928, 18] on div "Entrega Retirada C.Local Nenhum produto adicionado" at bounding box center [798, 291] width 296 height 546
click at [921, 23] on button "Close" at bounding box center [932, 32] width 23 height 23
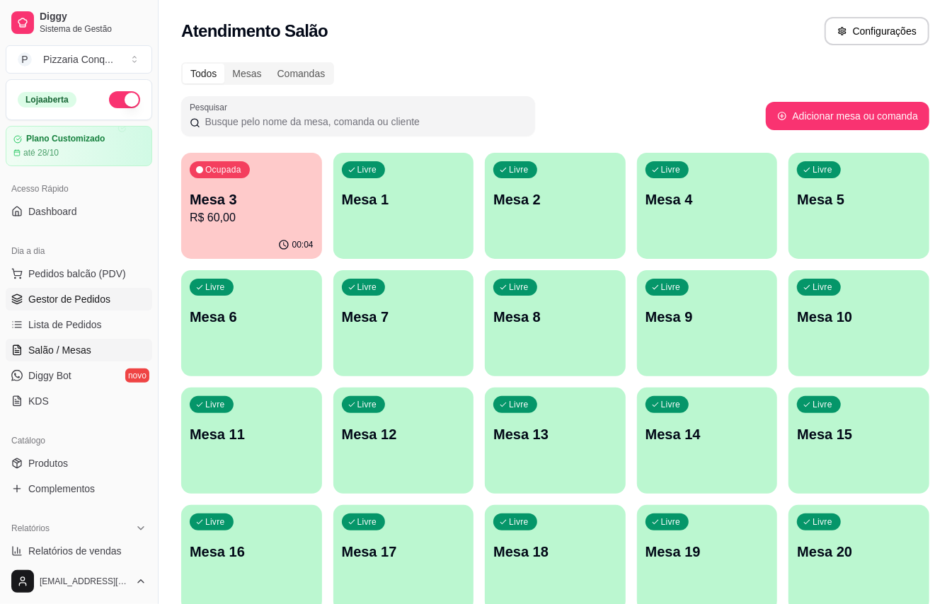
click at [57, 306] on span "Gestor de Pedidos" at bounding box center [69, 299] width 82 height 14
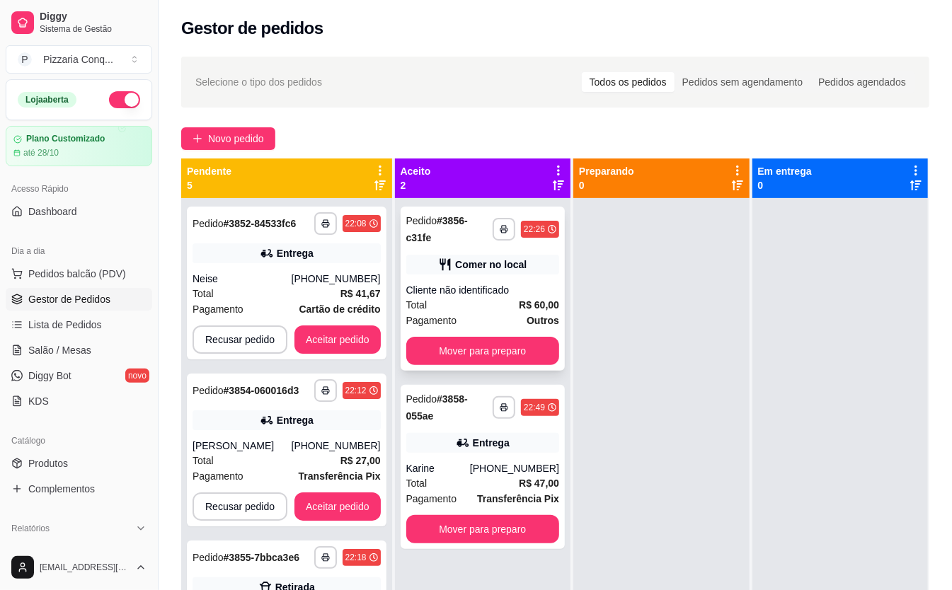
click at [559, 318] on strong "Outros" at bounding box center [542, 320] width 33 height 11
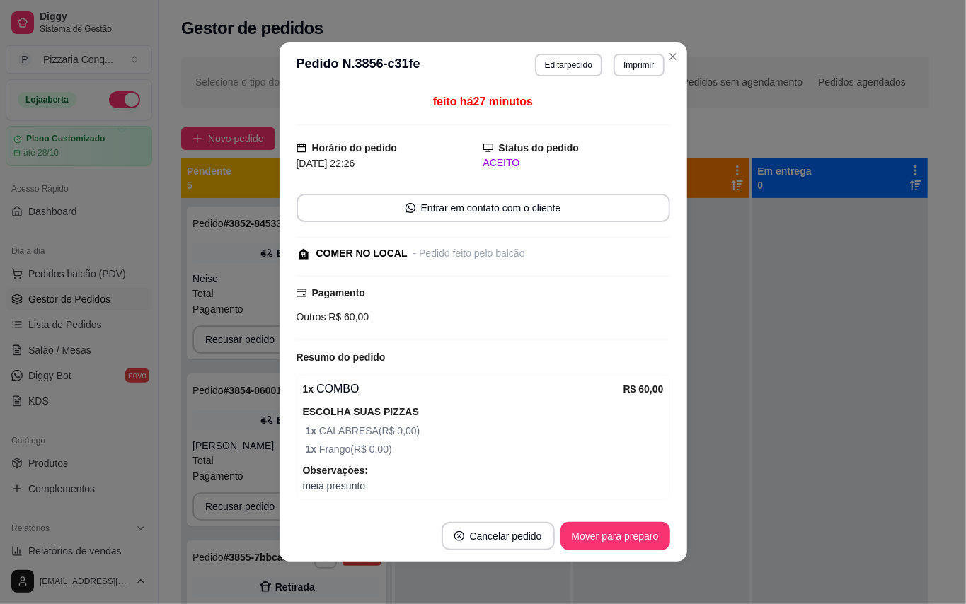
scroll to position [52, 0]
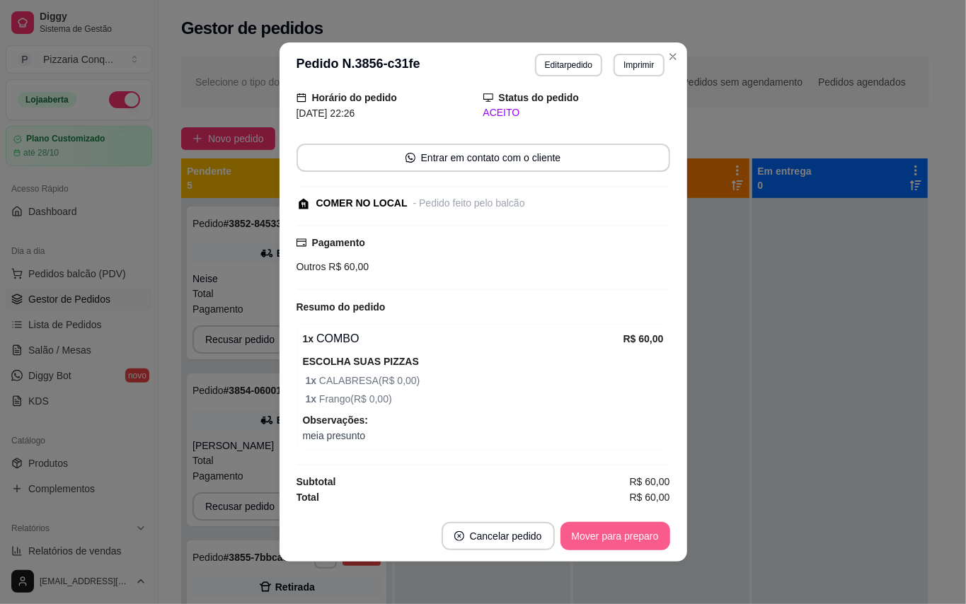
click at [598, 542] on button "Mover para preparo" at bounding box center [615, 536] width 110 height 28
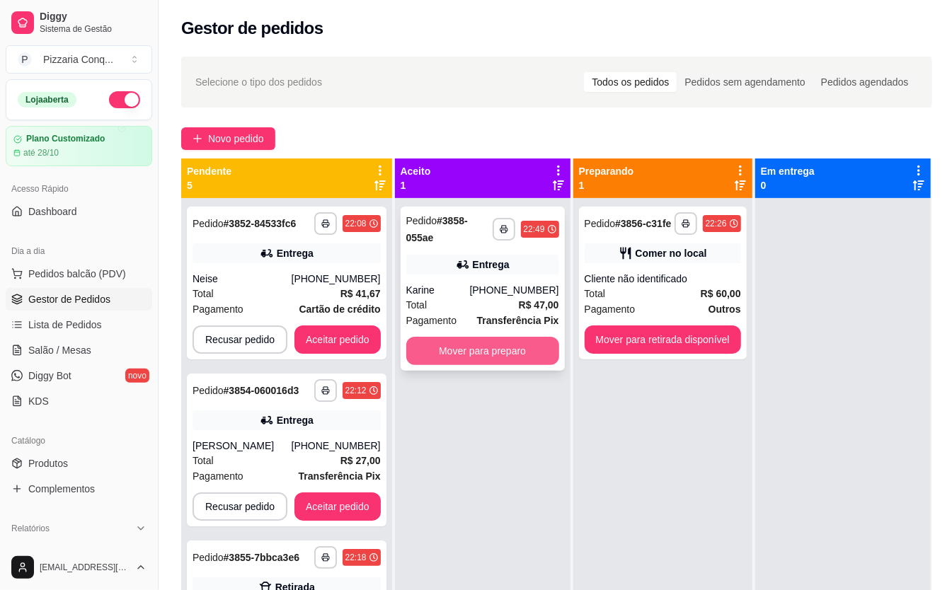
click at [553, 350] on button "Mover para preparo" at bounding box center [482, 351] width 153 height 28
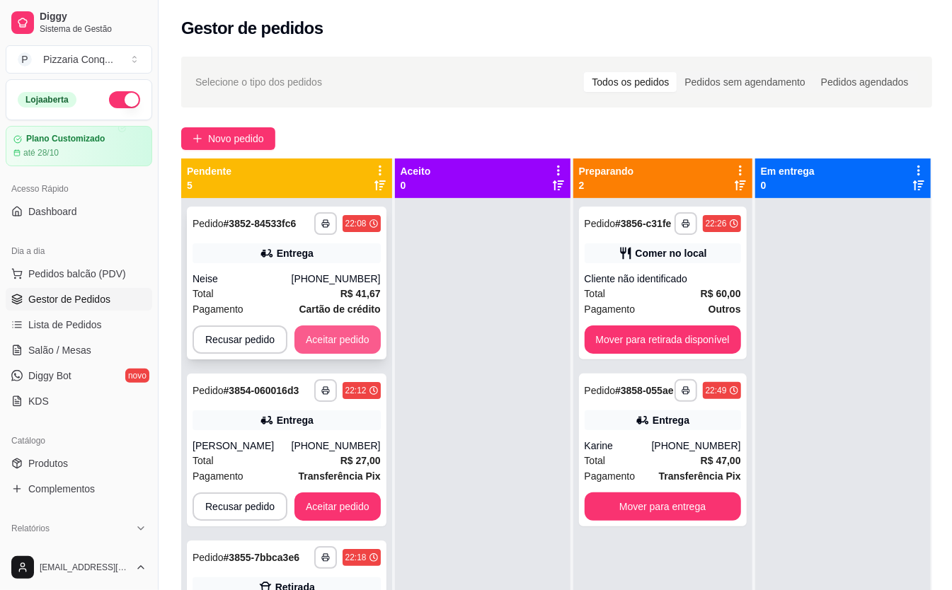
click at [316, 342] on button "Aceitar pedido" at bounding box center [337, 339] width 86 height 28
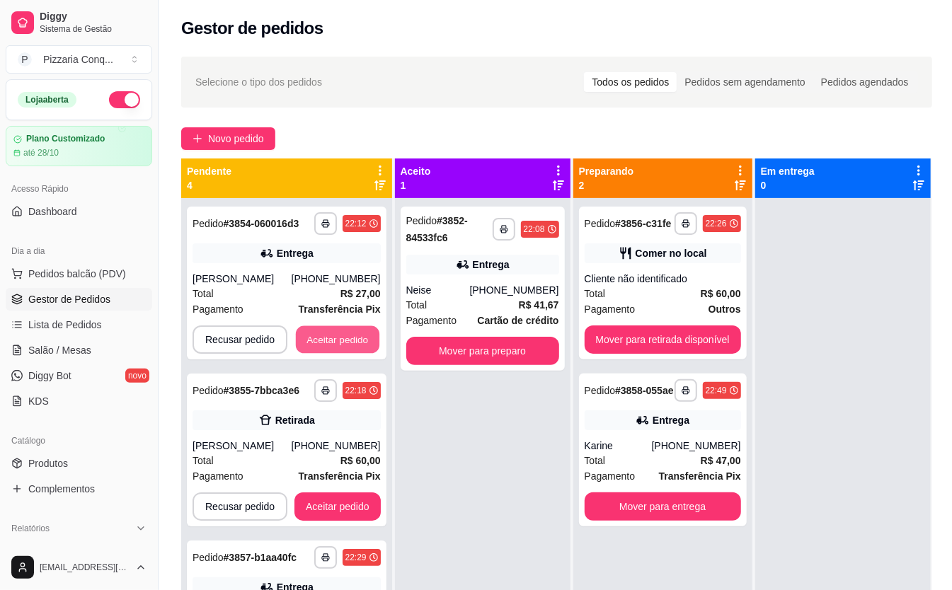
click at [316, 342] on button "Aceitar pedido" at bounding box center [337, 340] width 83 height 28
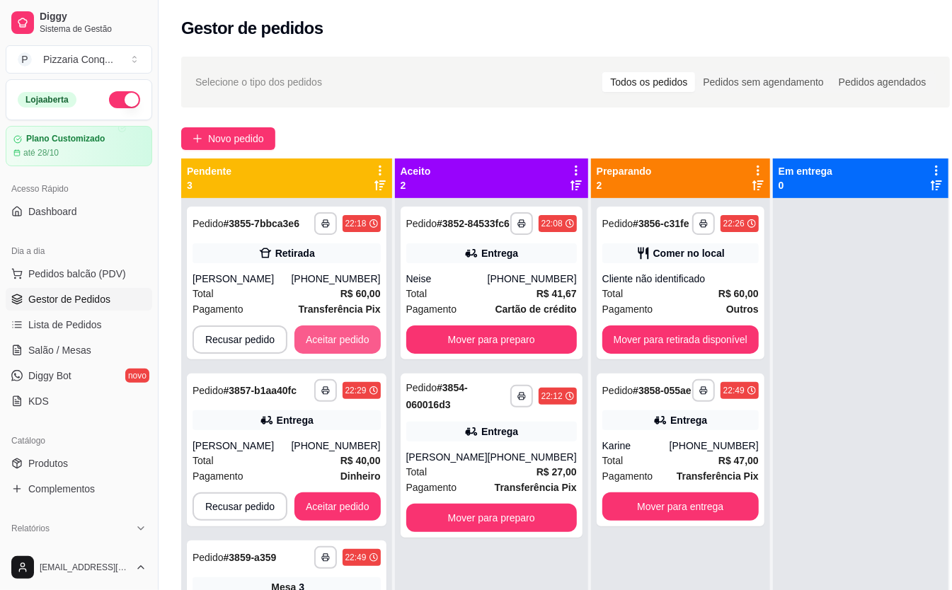
click at [316, 342] on button "Aceitar pedido" at bounding box center [337, 339] width 86 height 28
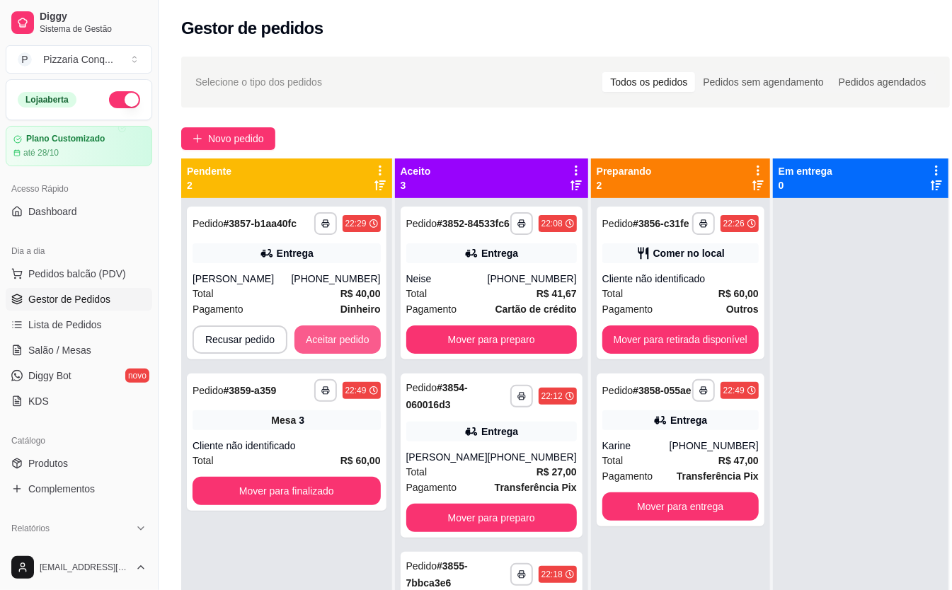
click at [316, 342] on button "Aceitar pedido" at bounding box center [337, 339] width 86 height 28
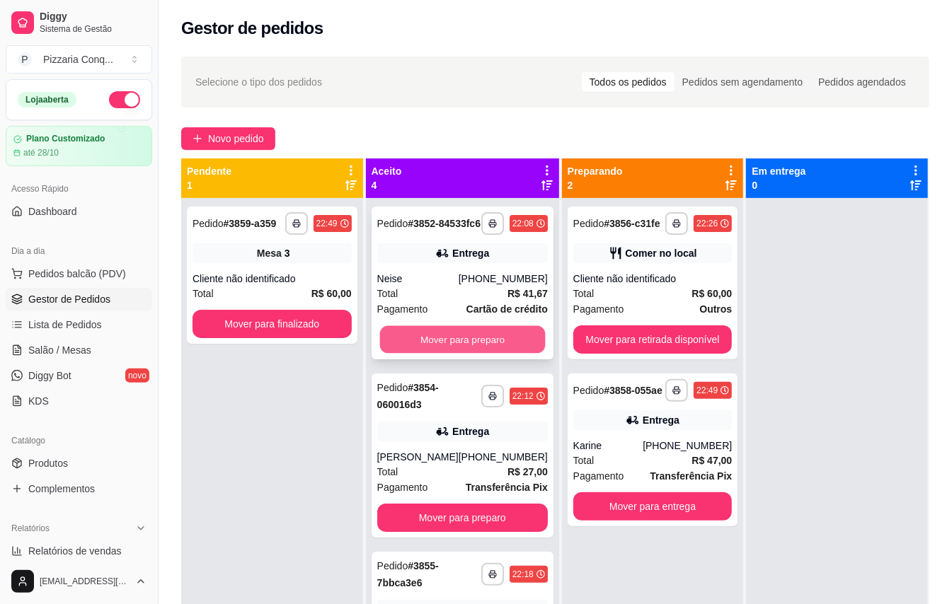
click at [427, 354] on button "Mover para preparo" at bounding box center [462, 340] width 166 height 28
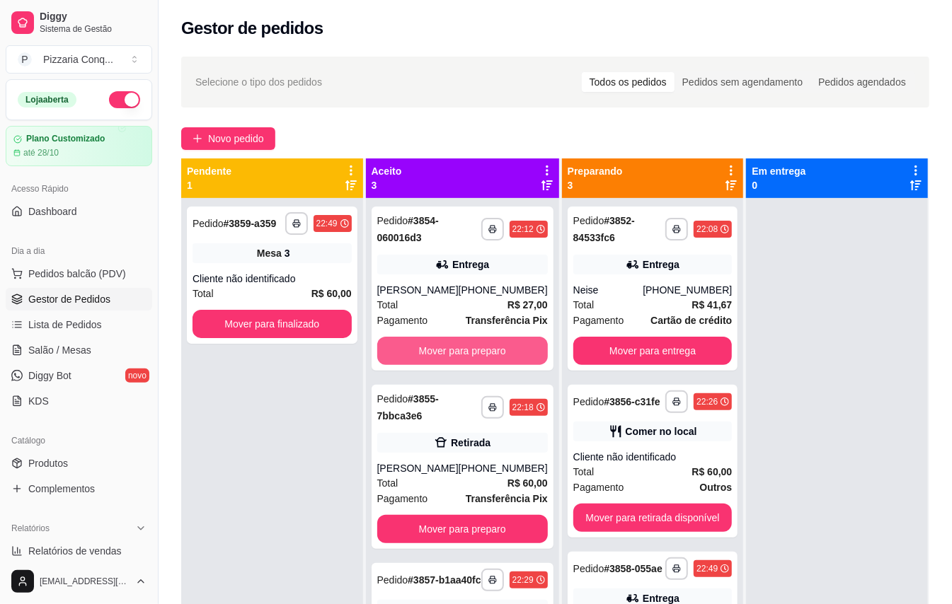
click at [427, 361] on button "Mover para preparo" at bounding box center [462, 351] width 171 height 28
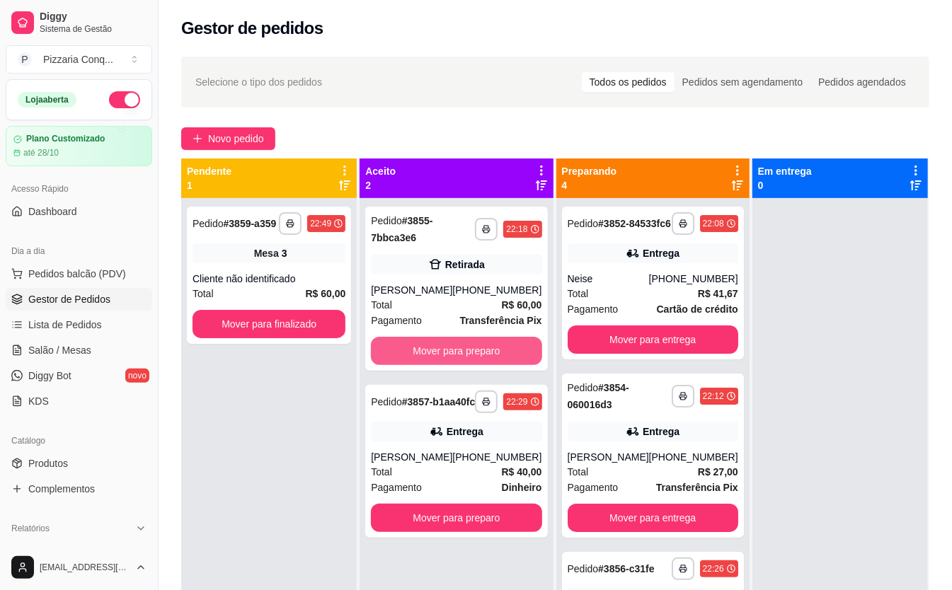
click at [427, 361] on button "Mover para preparo" at bounding box center [456, 351] width 171 height 28
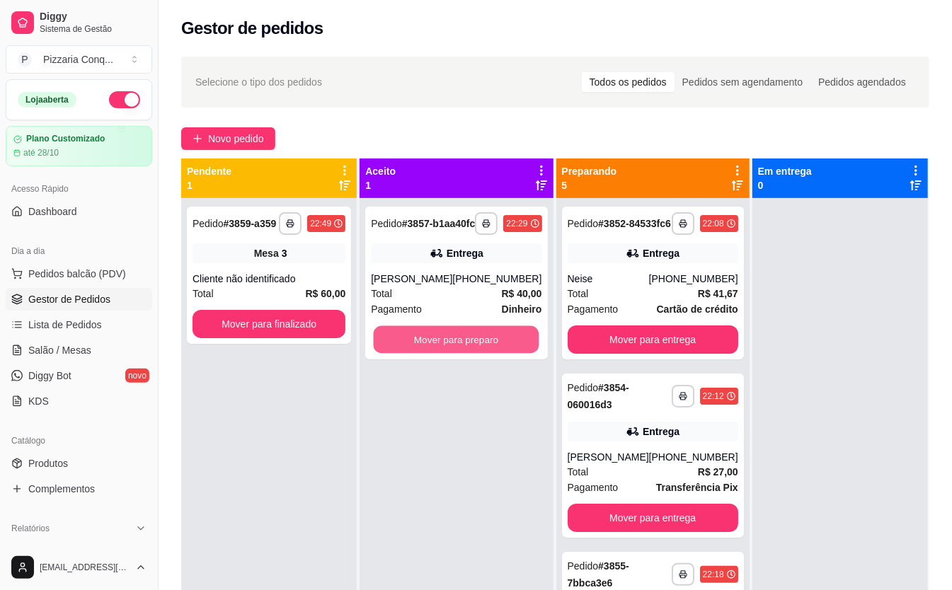
click at [427, 354] on button "Mover para preparo" at bounding box center [457, 340] width 166 height 28
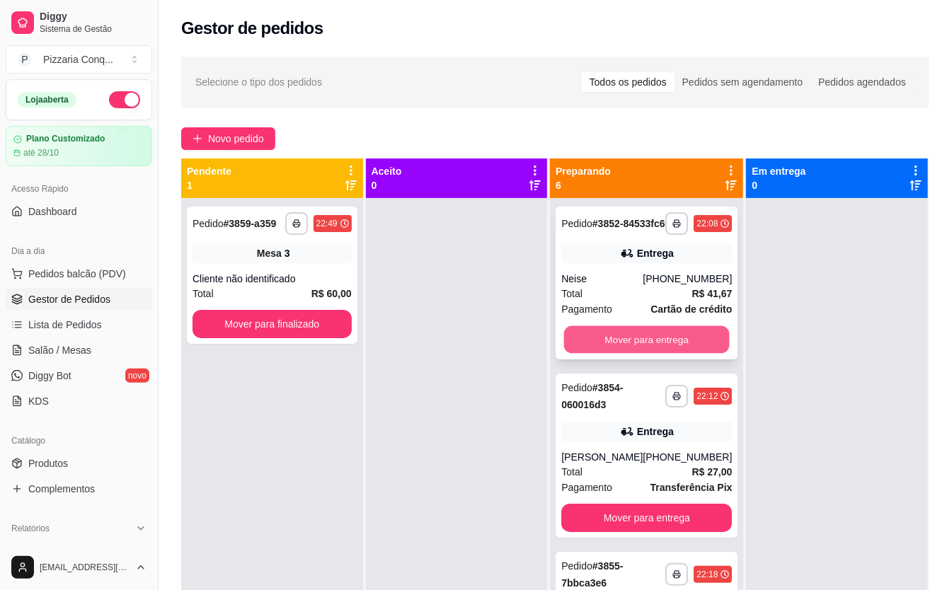
click at [610, 342] on button "Mover para entrega" at bounding box center [647, 340] width 166 height 28
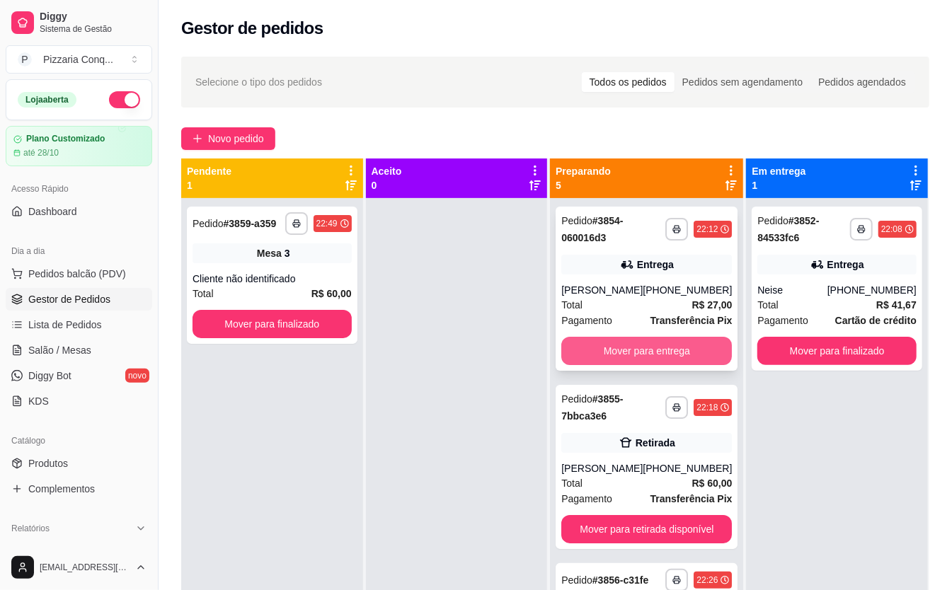
click at [612, 342] on button "Mover para entrega" at bounding box center [646, 351] width 171 height 28
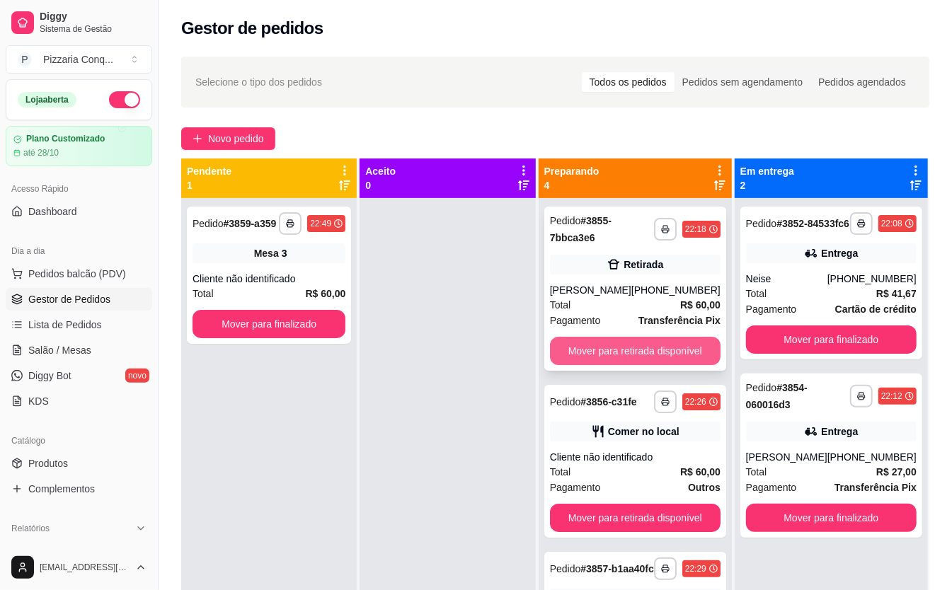
click at [610, 357] on button "Mover para retirada disponível" at bounding box center [635, 351] width 171 height 28
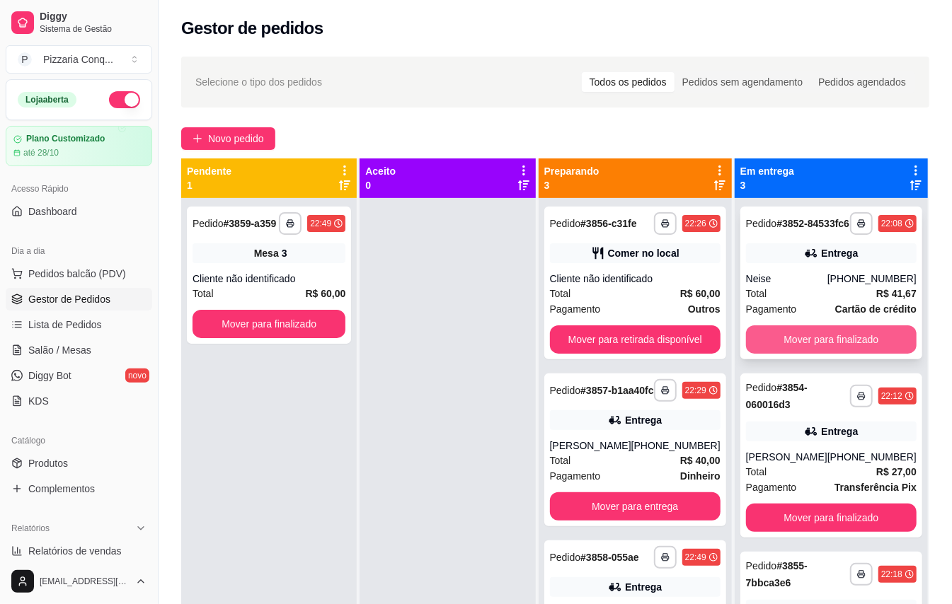
click at [847, 352] on button "Mover para finalizado" at bounding box center [831, 339] width 171 height 28
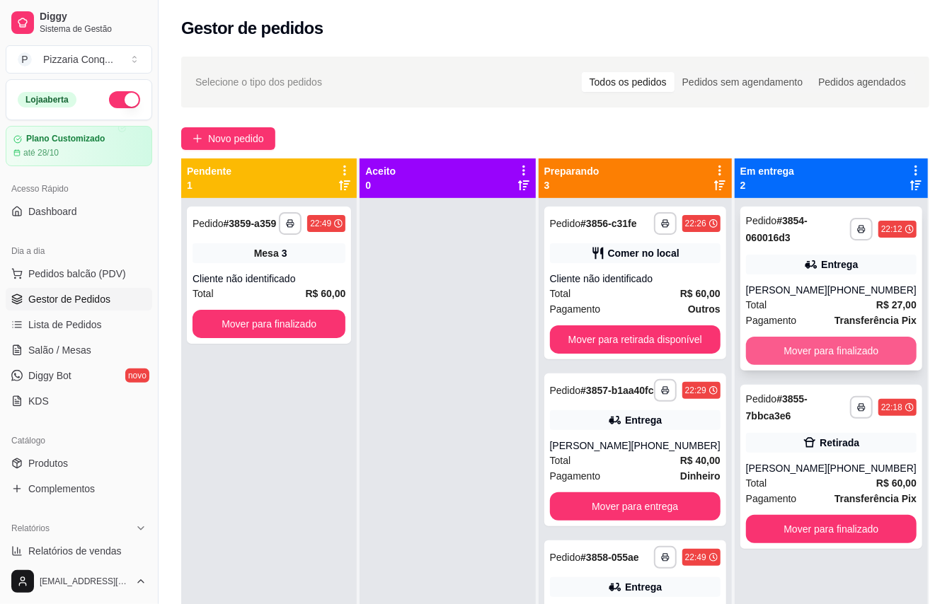
click at [866, 342] on button "Mover para finalizado" at bounding box center [831, 351] width 171 height 28
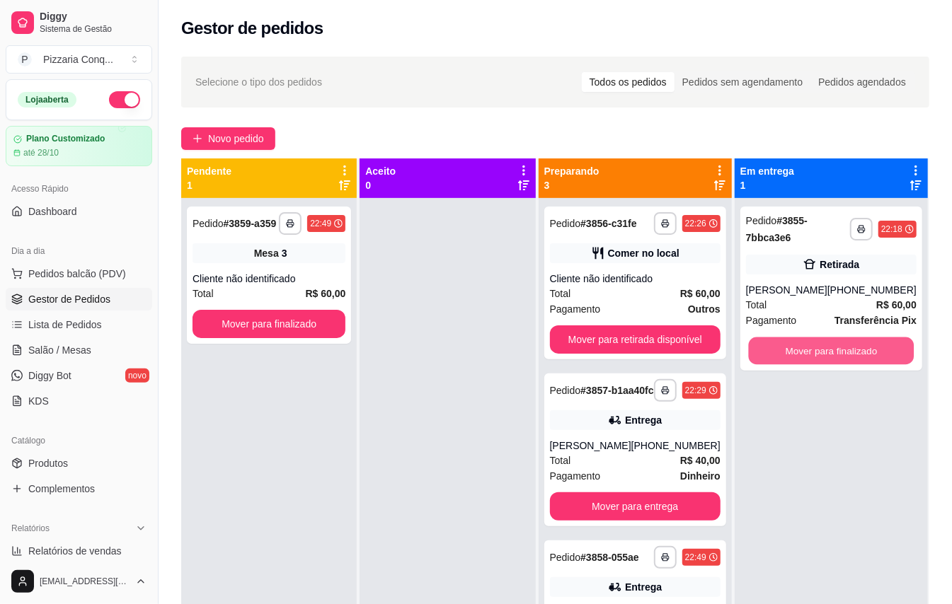
click at [866, 342] on button "Mover para finalizado" at bounding box center [831, 351] width 166 height 28
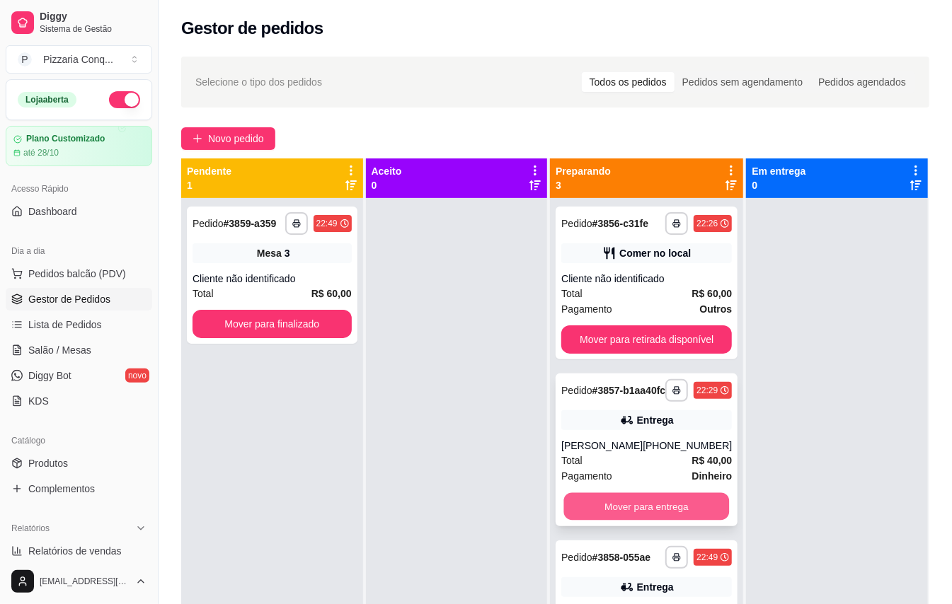
click at [665, 516] on button "Mover para entrega" at bounding box center [647, 507] width 166 height 28
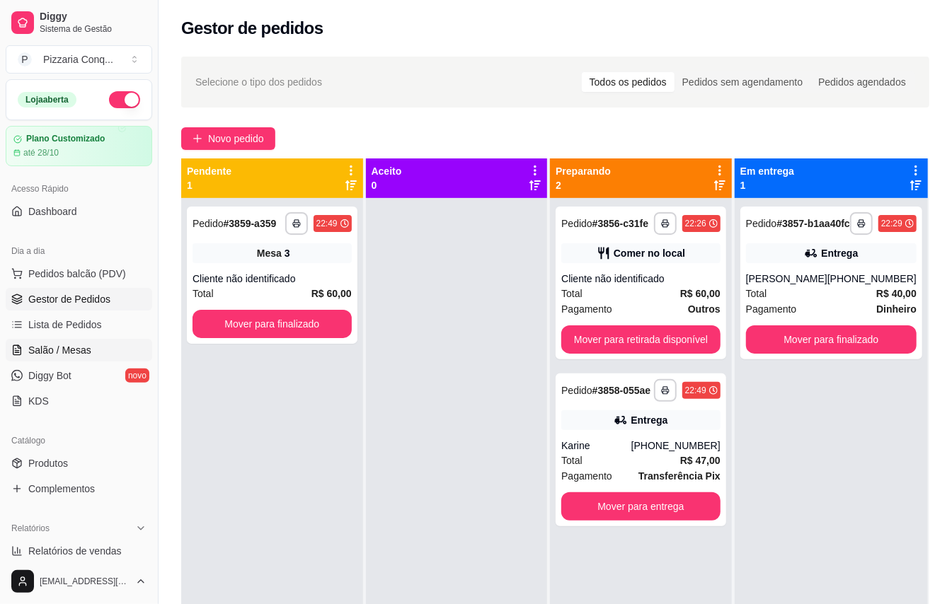
click at [72, 348] on span "Salão / Mesas" at bounding box center [59, 350] width 63 height 14
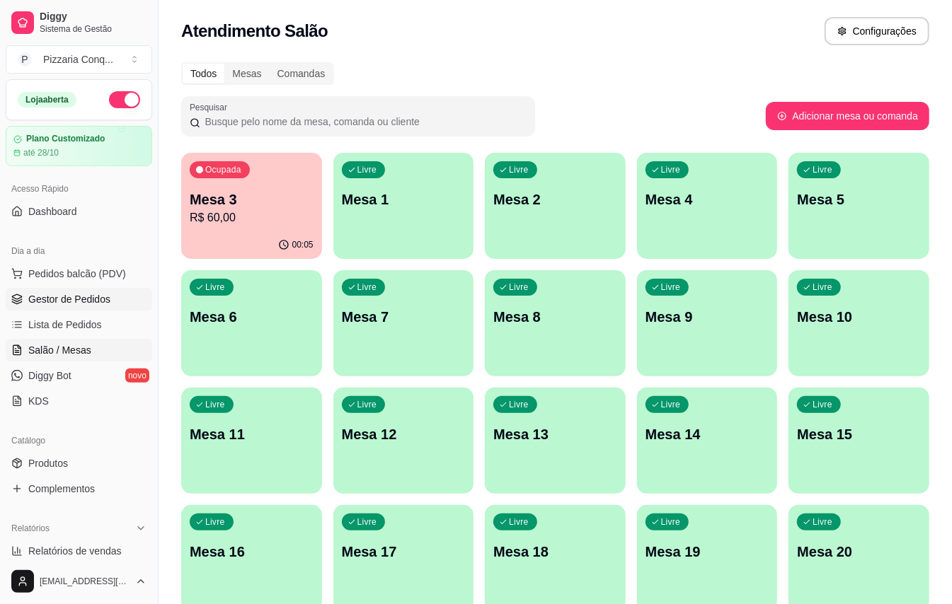
click at [45, 309] on link "Gestor de Pedidos" at bounding box center [79, 299] width 146 height 23
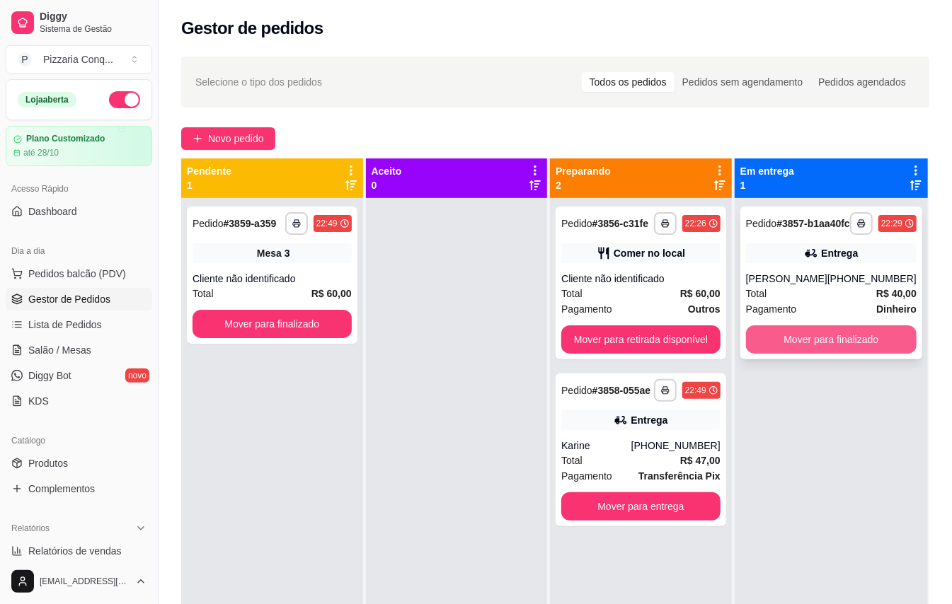
click at [844, 344] on button "Mover para finalizado" at bounding box center [831, 339] width 171 height 28
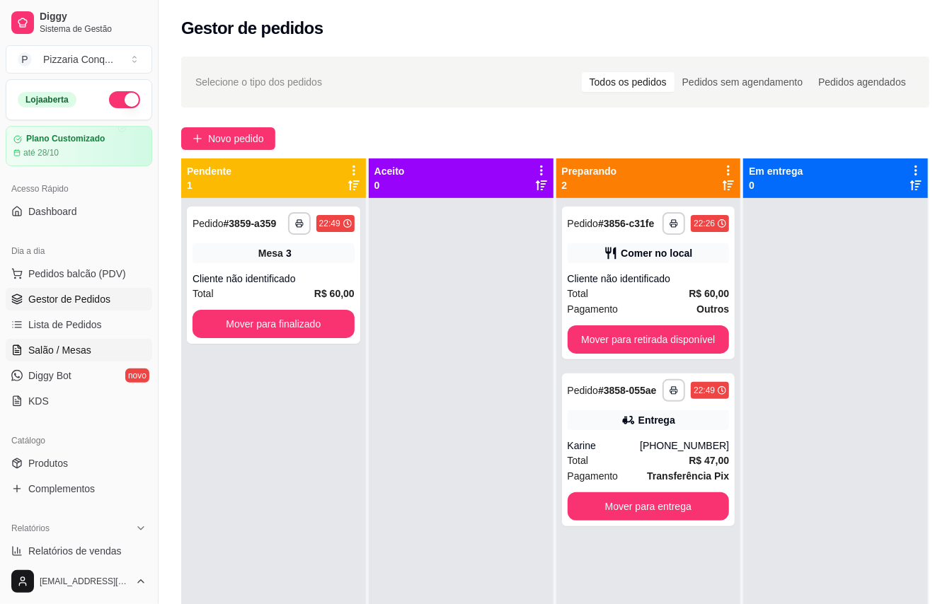
click at [97, 352] on link "Salão / Mesas" at bounding box center [79, 350] width 146 height 23
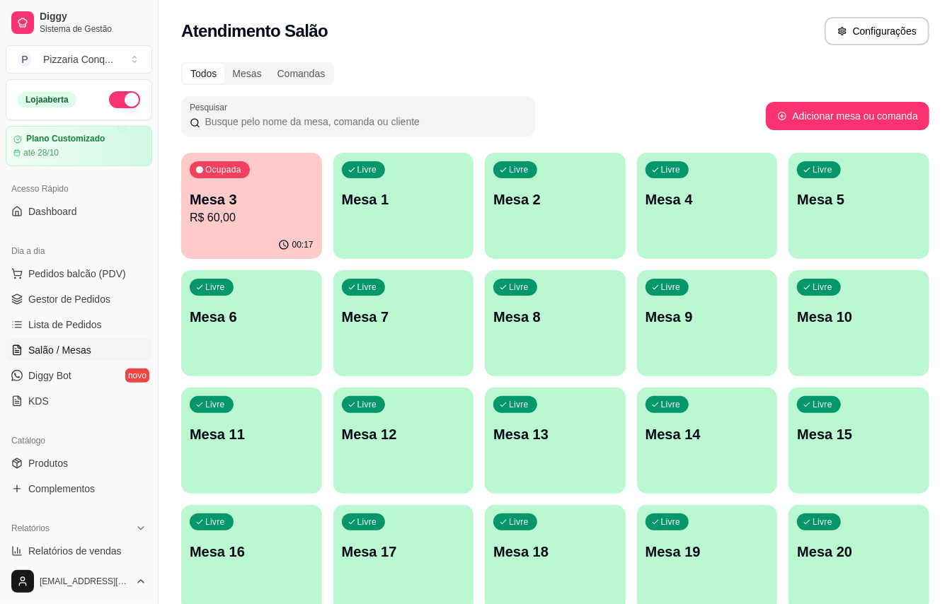
click at [225, 471] on div "Livre Mesa 11" at bounding box center [251, 432] width 141 height 89
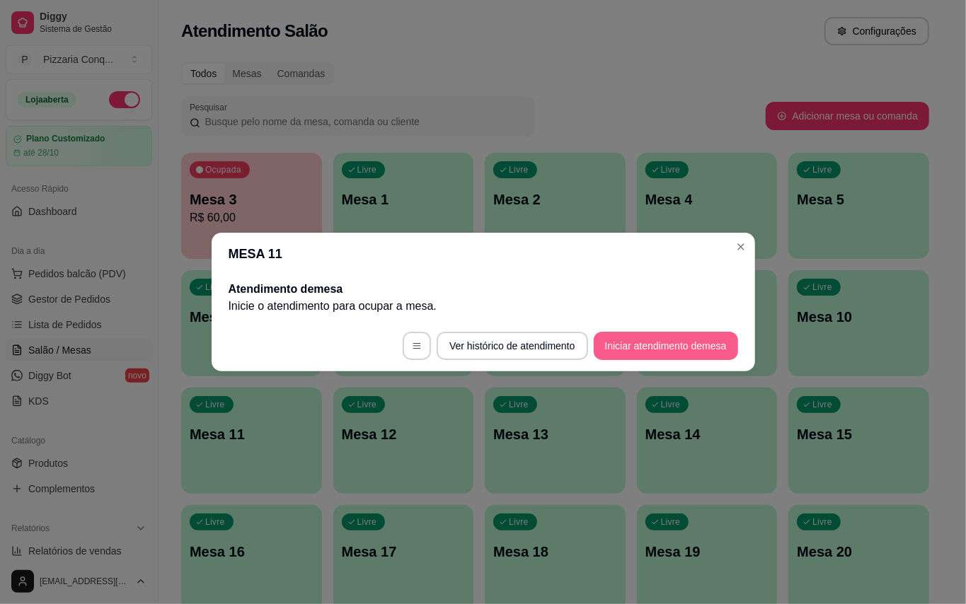
click at [677, 355] on button "Iniciar atendimento de mesa" at bounding box center [666, 346] width 144 height 28
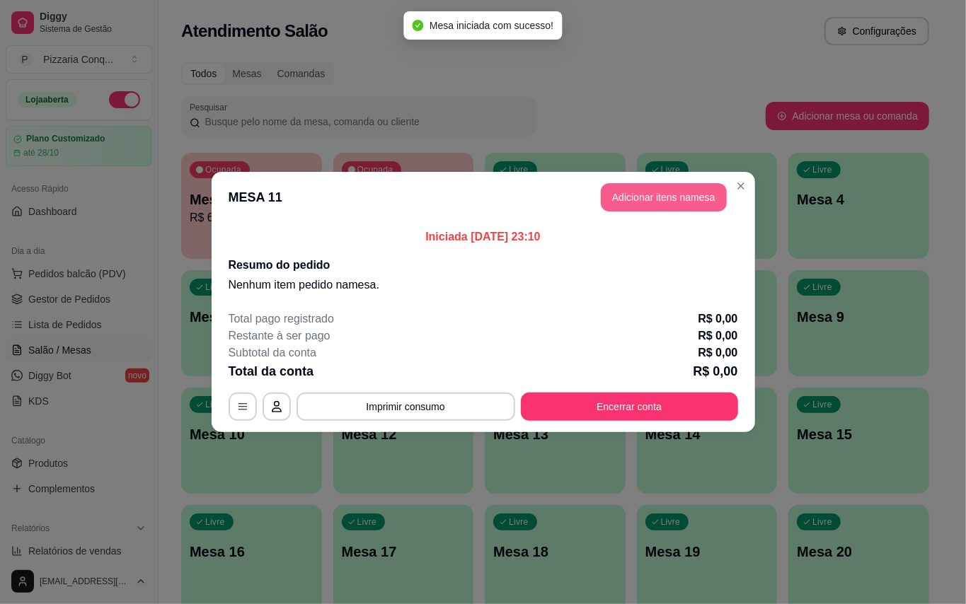
click at [675, 191] on button "Adicionar itens na mesa" at bounding box center [664, 197] width 126 height 28
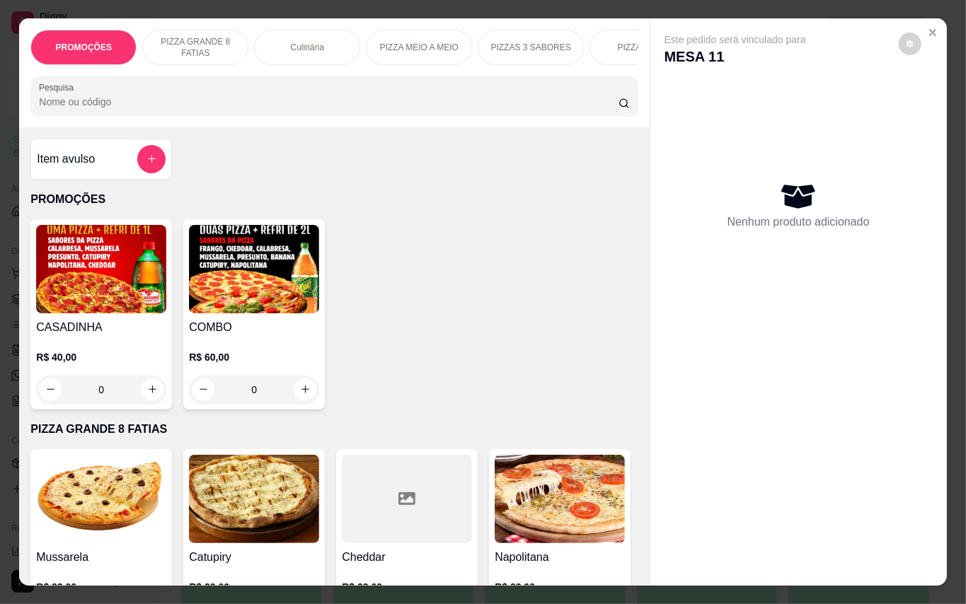
scroll to position [566, 0]
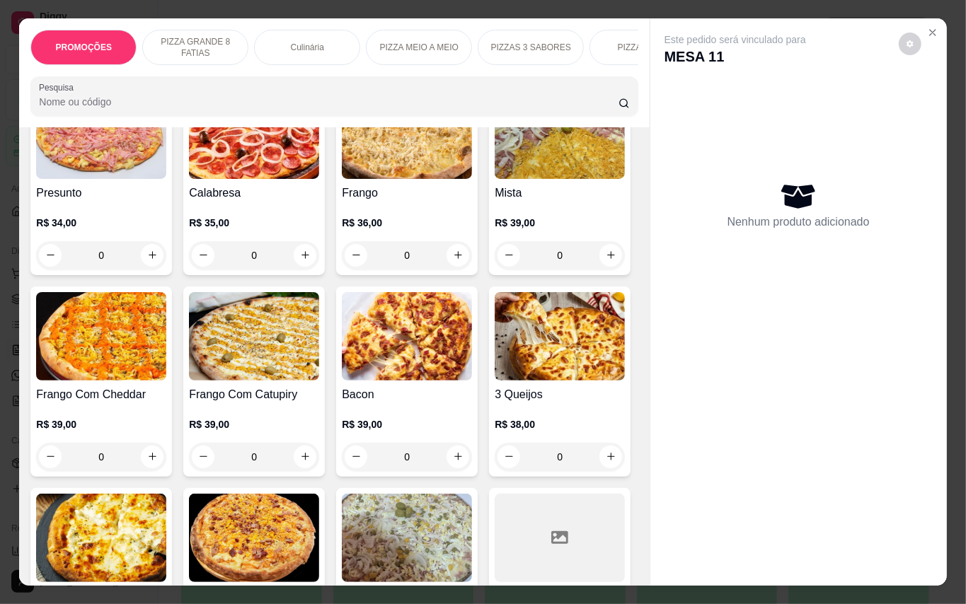
click at [495, 179] on img at bounding box center [560, 135] width 130 height 88
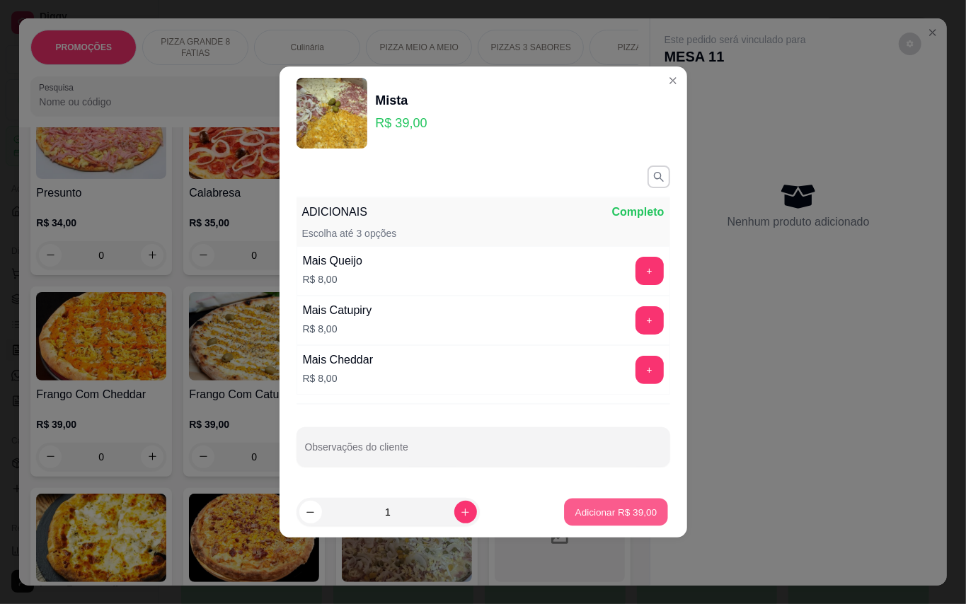
click at [609, 524] on button "Adicionar R$ 39,00" at bounding box center [617, 513] width 104 height 28
type input "1"
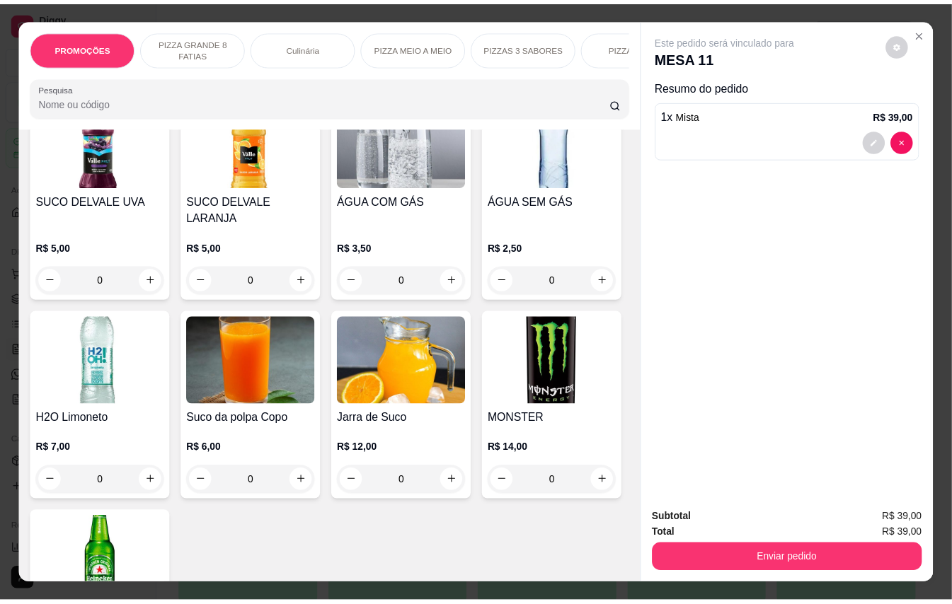
scroll to position [3458, 0]
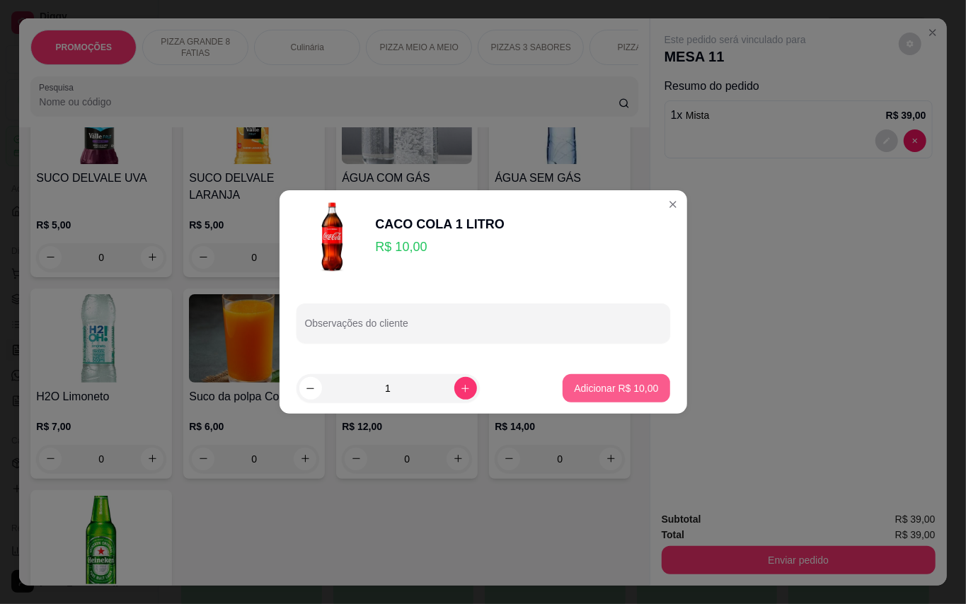
click at [628, 399] on button "Adicionar R$ 10,00" at bounding box center [615, 388] width 107 height 28
type input "1"
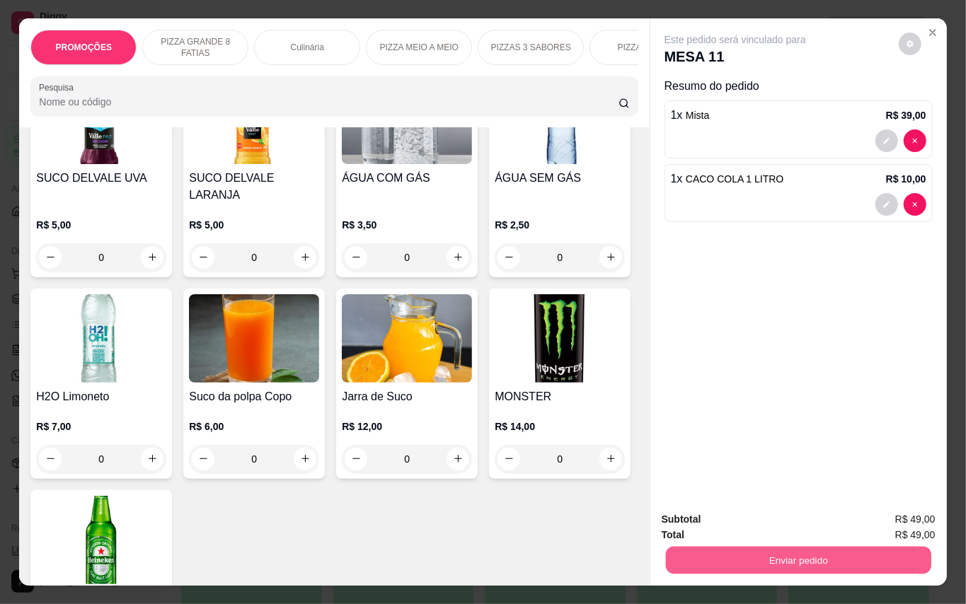
click at [817, 552] on button "Enviar pedido" at bounding box center [797, 561] width 265 height 28
click at [883, 512] on button "Enviar pedido" at bounding box center [897, 519] width 80 height 27
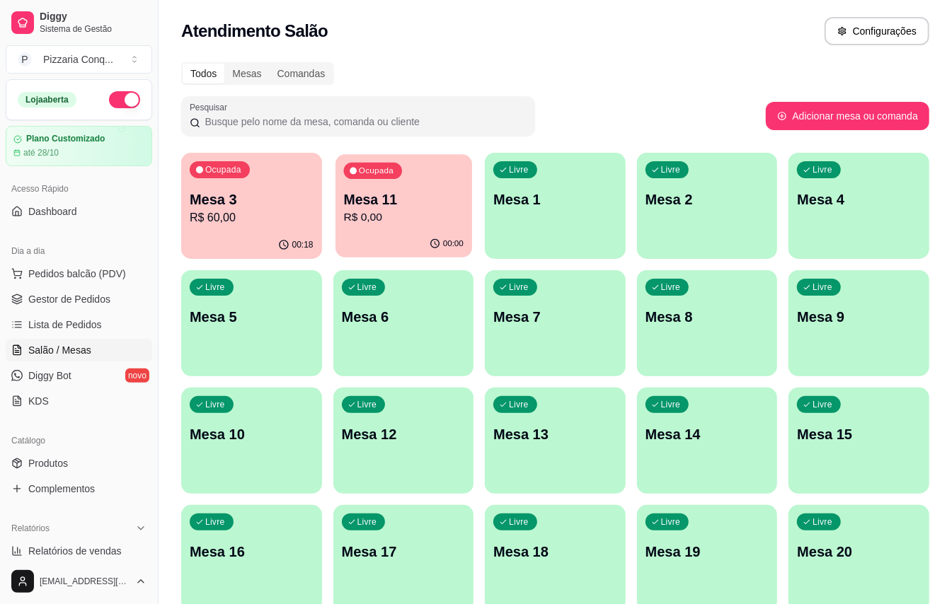
click at [446, 216] on p "R$ 0,00" at bounding box center [403, 217] width 120 height 16
click at [71, 307] on link "Gestor de Pedidos" at bounding box center [79, 299] width 146 height 23
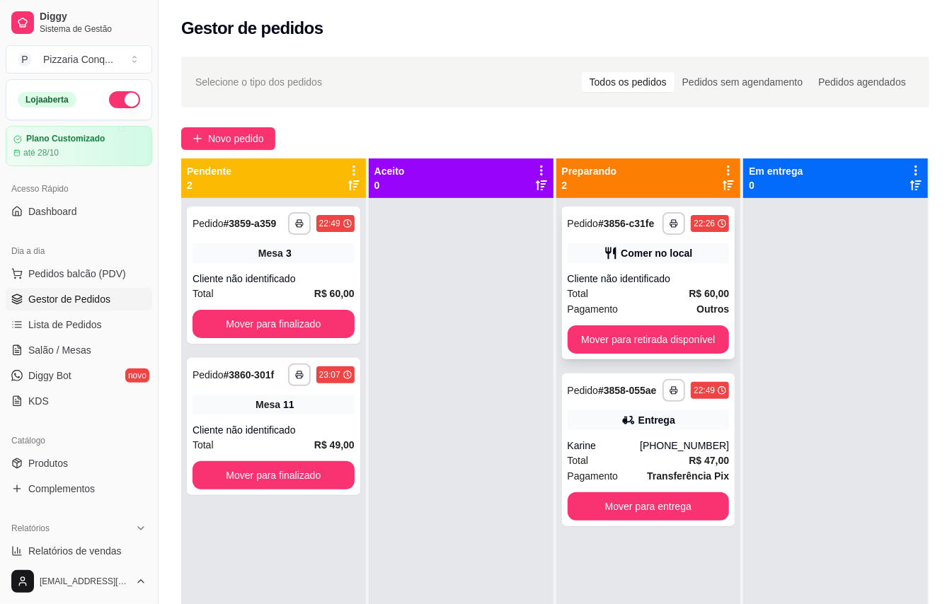
click at [596, 277] on div "Cliente não identificado" at bounding box center [648, 279] width 162 height 14
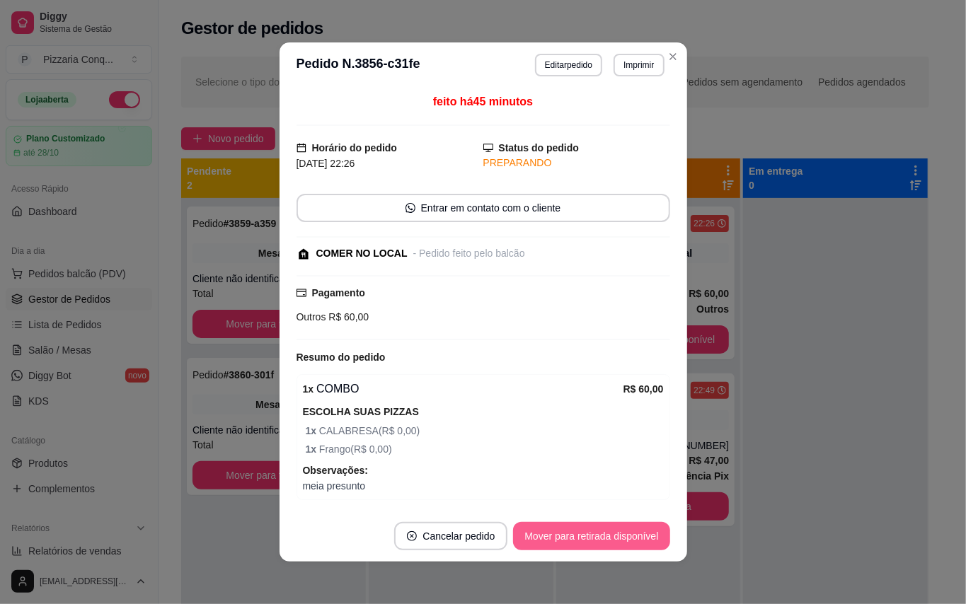
click at [580, 531] on button "Mover para retirada disponível" at bounding box center [591, 536] width 156 height 28
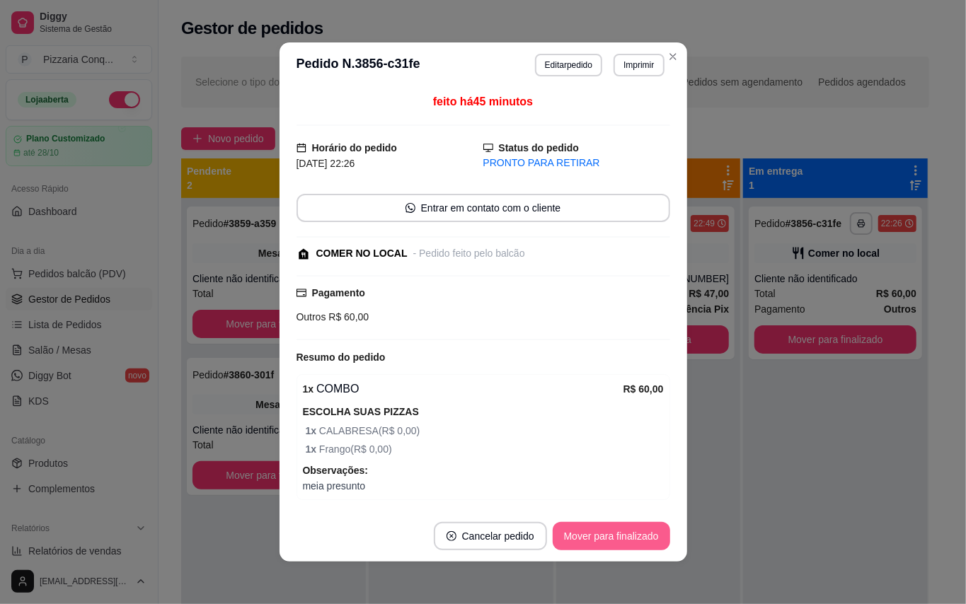
click at [580, 531] on button "Mover para finalizado" at bounding box center [611, 536] width 117 height 28
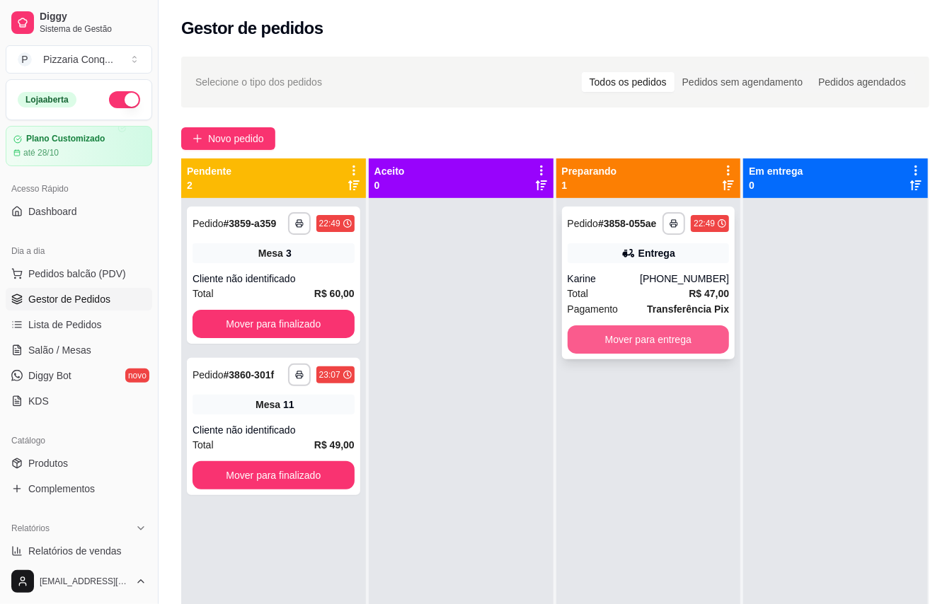
click at [596, 338] on button "Mover para entrega" at bounding box center [648, 339] width 162 height 28
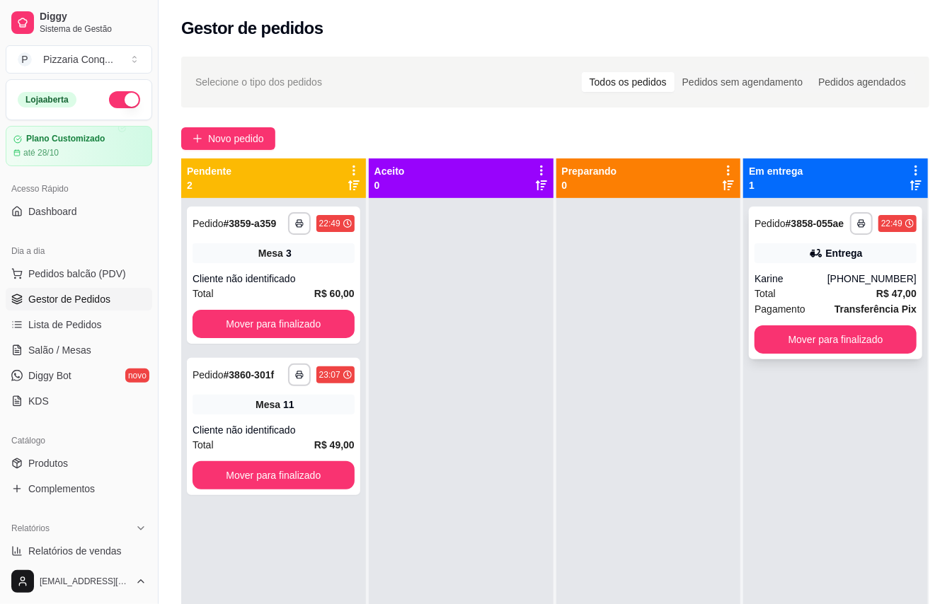
click at [762, 298] on span "Total" at bounding box center [764, 294] width 21 height 16
click at [109, 93] on button "button" at bounding box center [124, 99] width 31 height 17
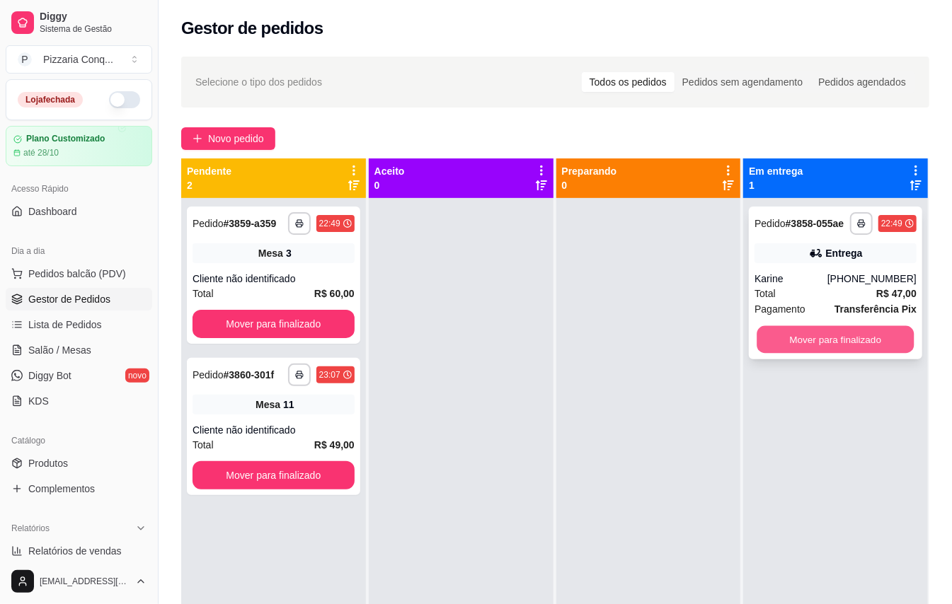
click at [819, 354] on button "Mover para finalizado" at bounding box center [835, 340] width 157 height 28
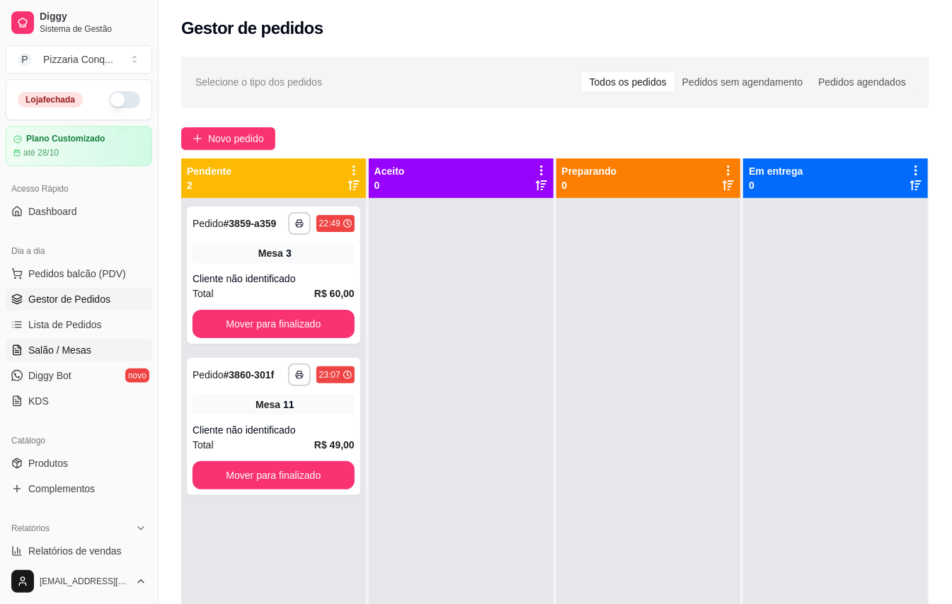
click at [88, 342] on link "Salão / Mesas" at bounding box center [79, 350] width 146 height 23
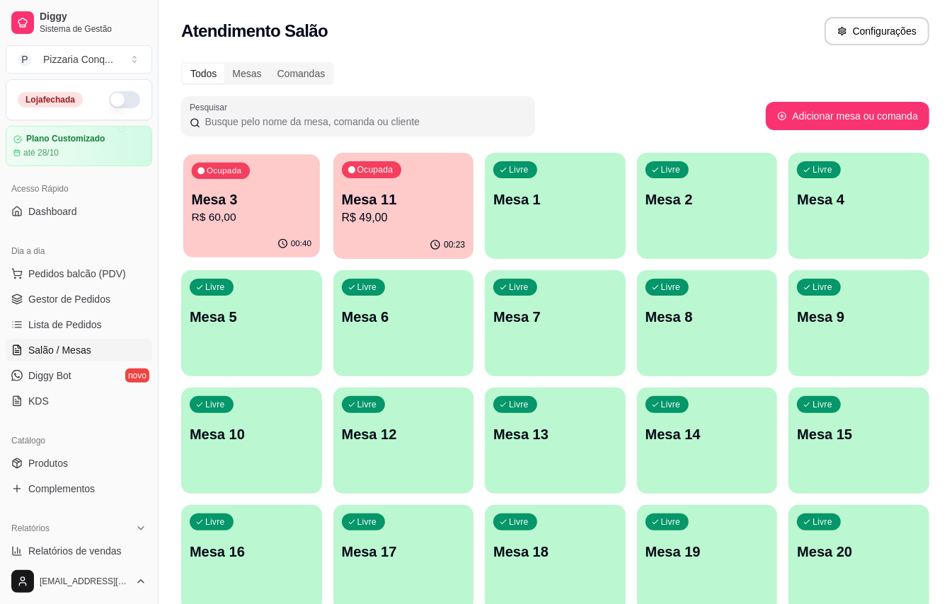
click at [236, 212] on p "R$ 60,00" at bounding box center [252, 217] width 120 height 16
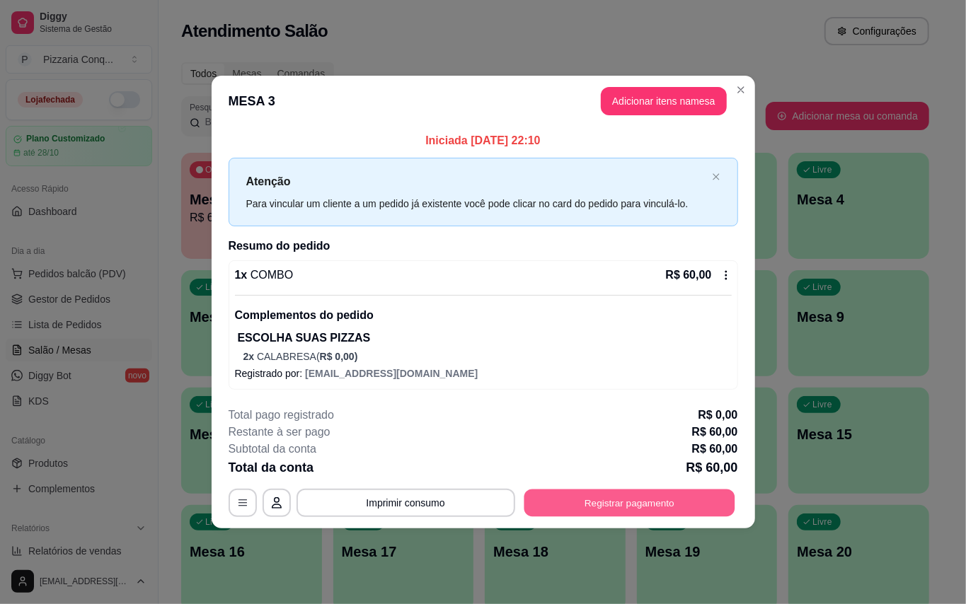
click at [593, 517] on button "Registrar pagamento" at bounding box center [629, 504] width 211 height 28
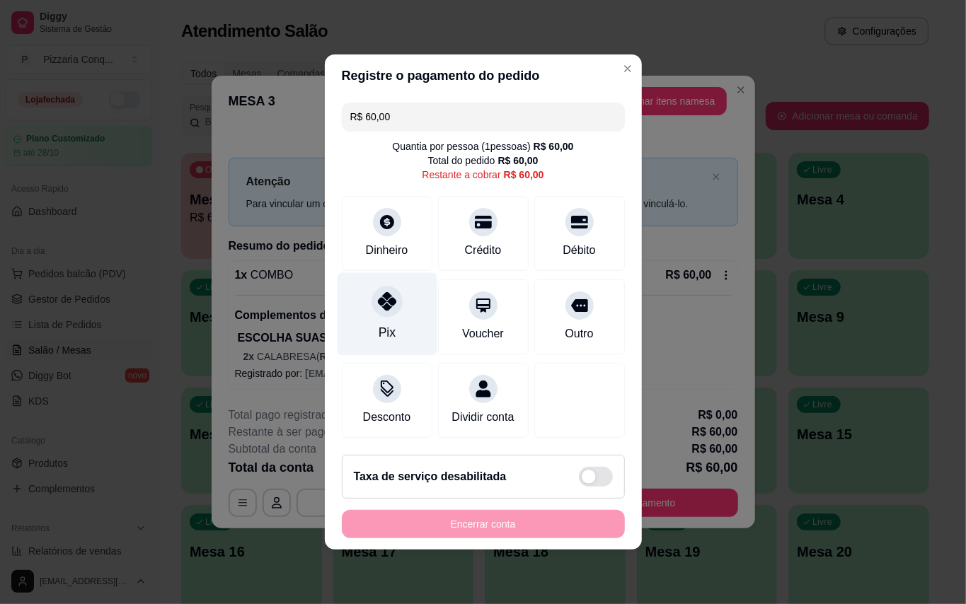
click at [388, 323] on div "Pix" at bounding box center [386, 332] width 17 height 18
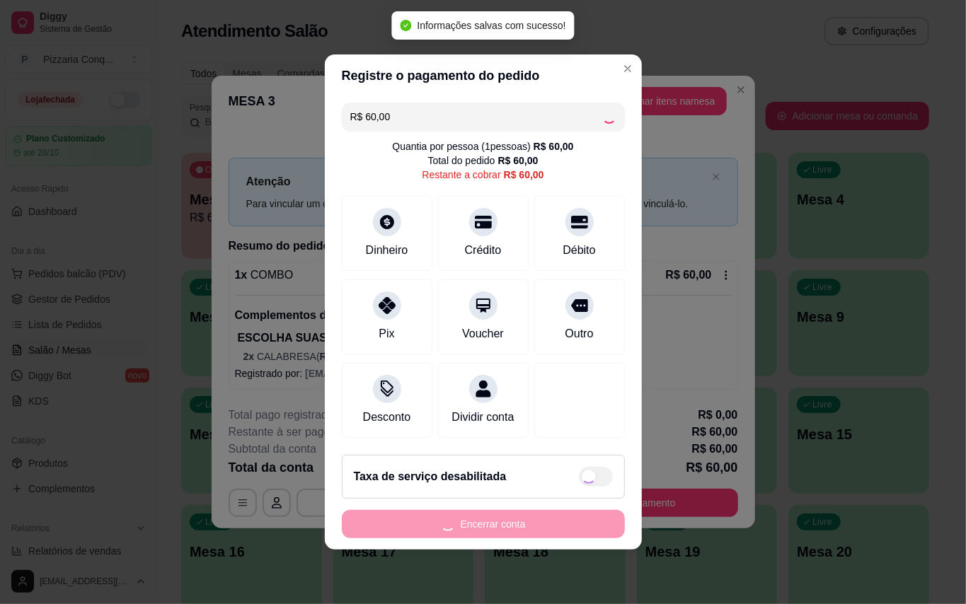
type input "R$ 0,00"
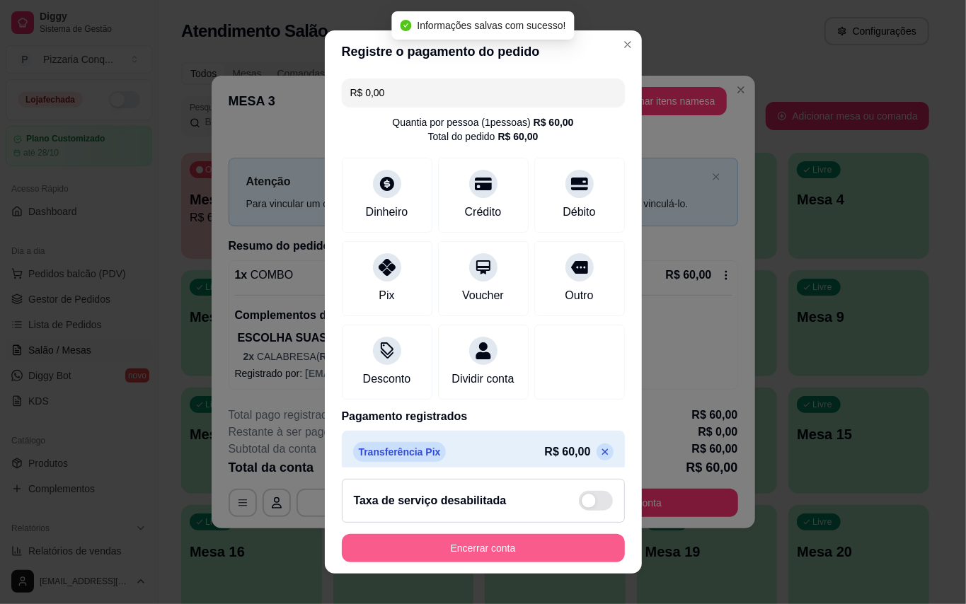
click at [526, 541] on button "Encerrar conta" at bounding box center [483, 548] width 283 height 28
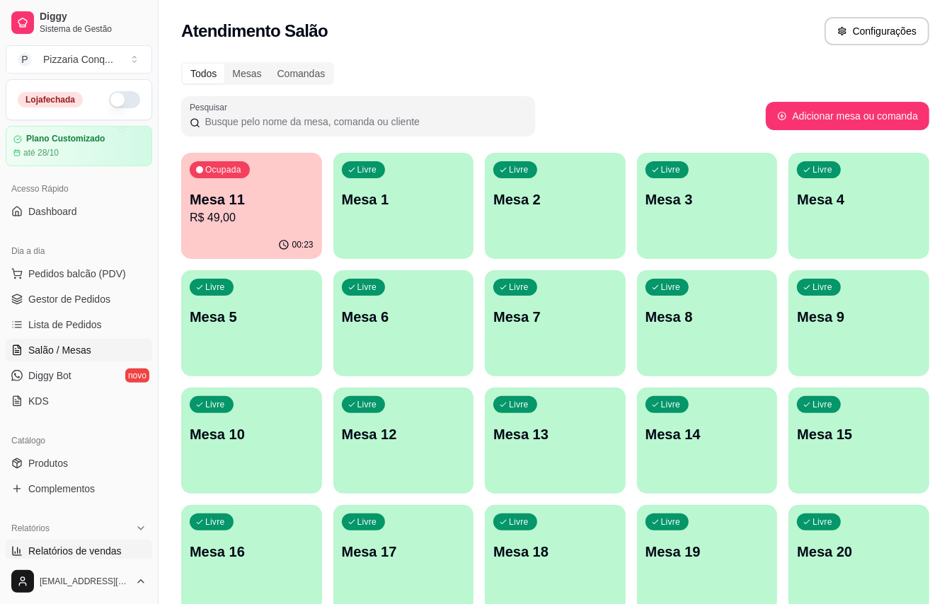
click at [108, 550] on span "Relatórios de vendas" at bounding box center [74, 551] width 93 height 14
select select "ALL"
select select "0"
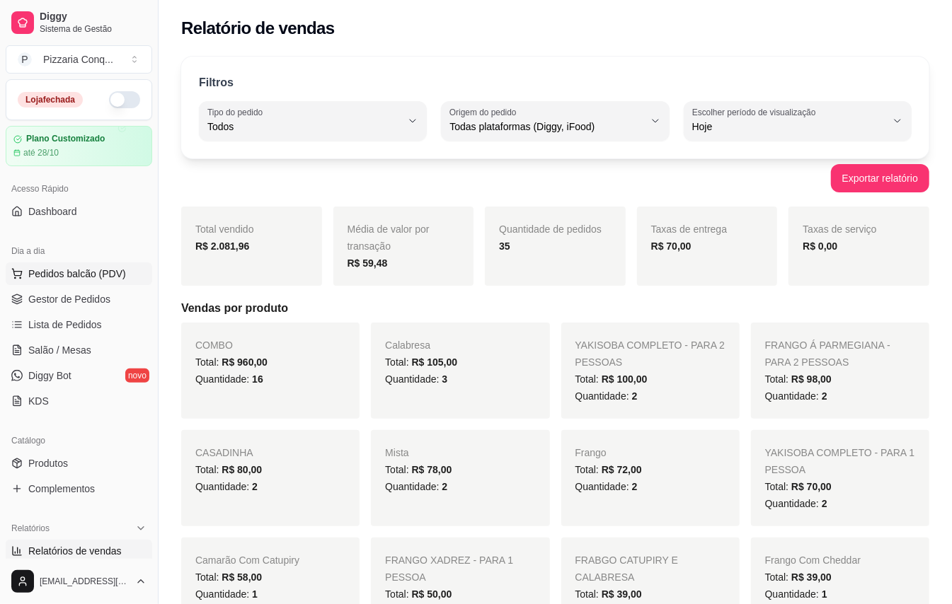
click at [63, 282] on button "Pedidos balcão (PDV)" at bounding box center [79, 273] width 146 height 23
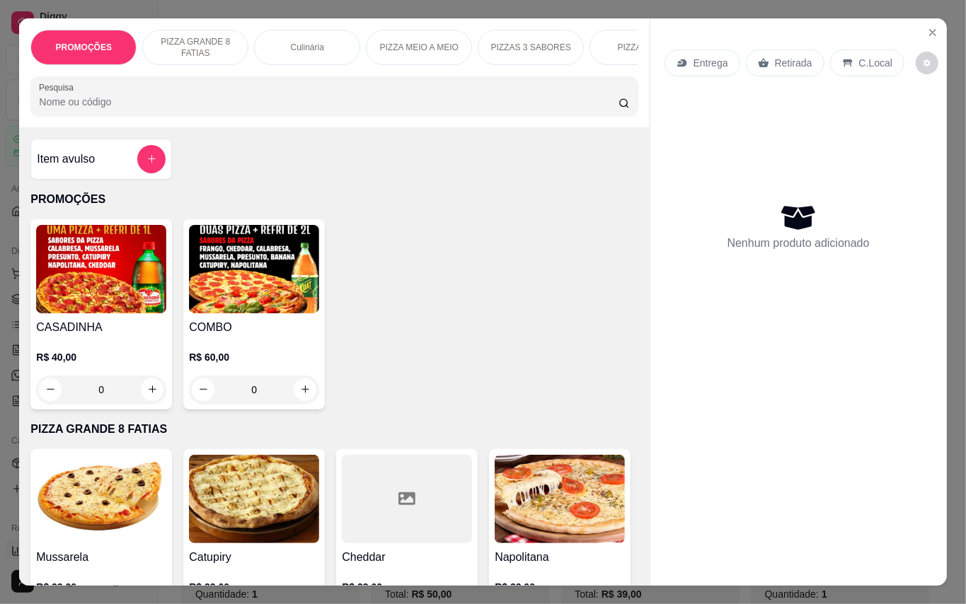
click at [926, 18] on div "Entrega Retirada C.Local Nenhum produto adicionado" at bounding box center [798, 291] width 296 height 546
click at [921, 33] on button "Close" at bounding box center [932, 32] width 23 height 23
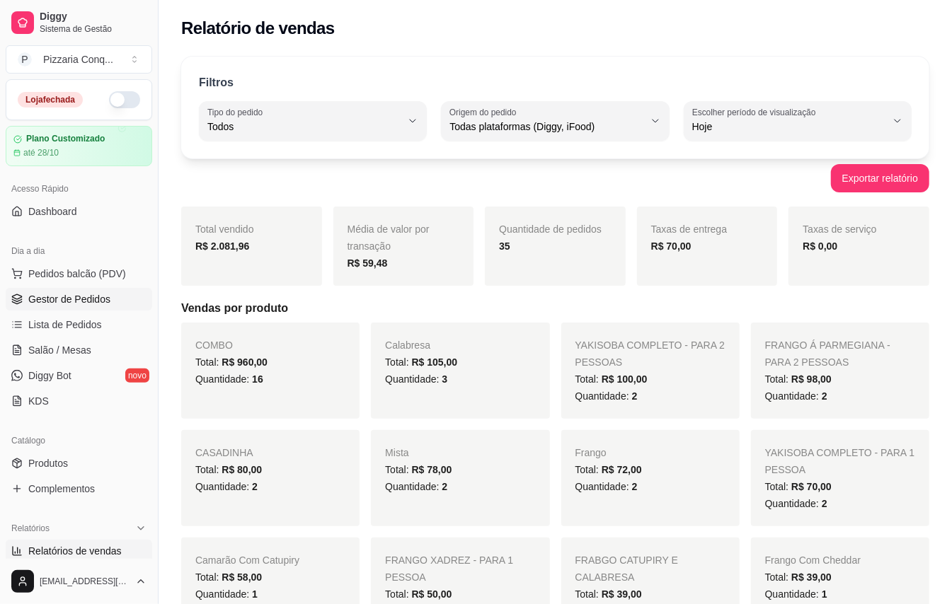
click at [71, 309] on link "Gestor de Pedidos" at bounding box center [79, 299] width 146 height 23
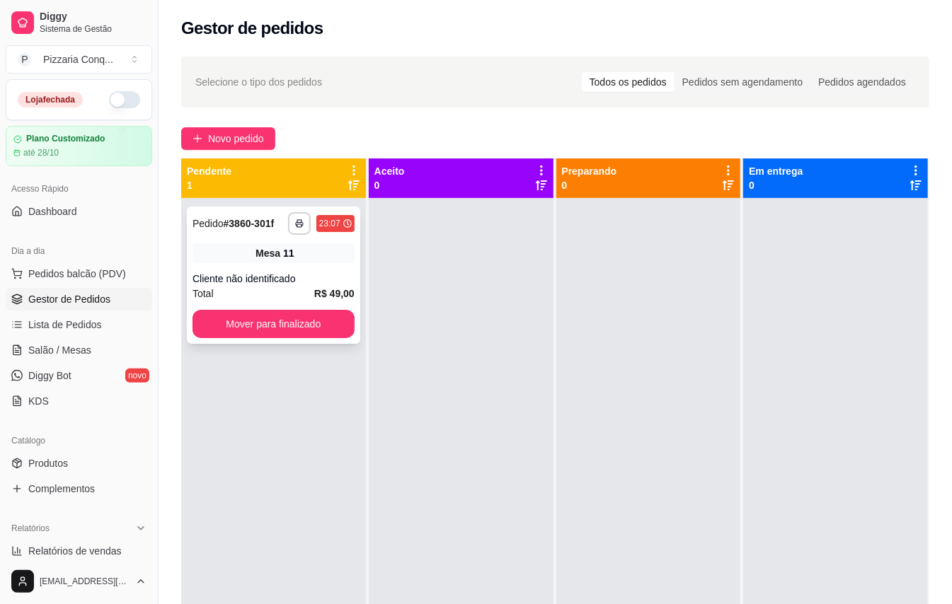
click at [233, 270] on div "**********" at bounding box center [273, 275] width 173 height 137
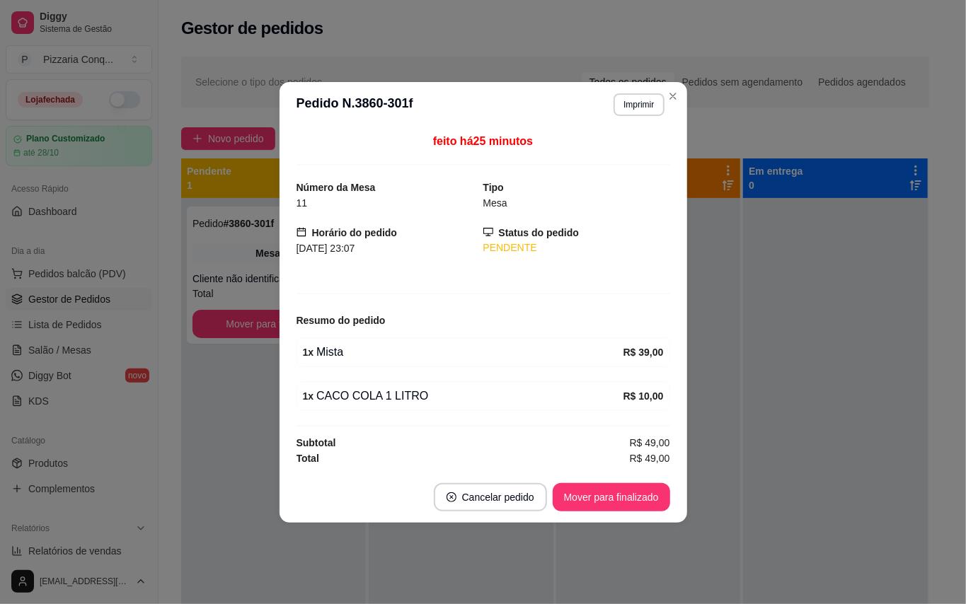
click at [677, 105] on header "**********" at bounding box center [483, 104] width 408 height 45
